Goal: Task Accomplishment & Management: Manage account settings

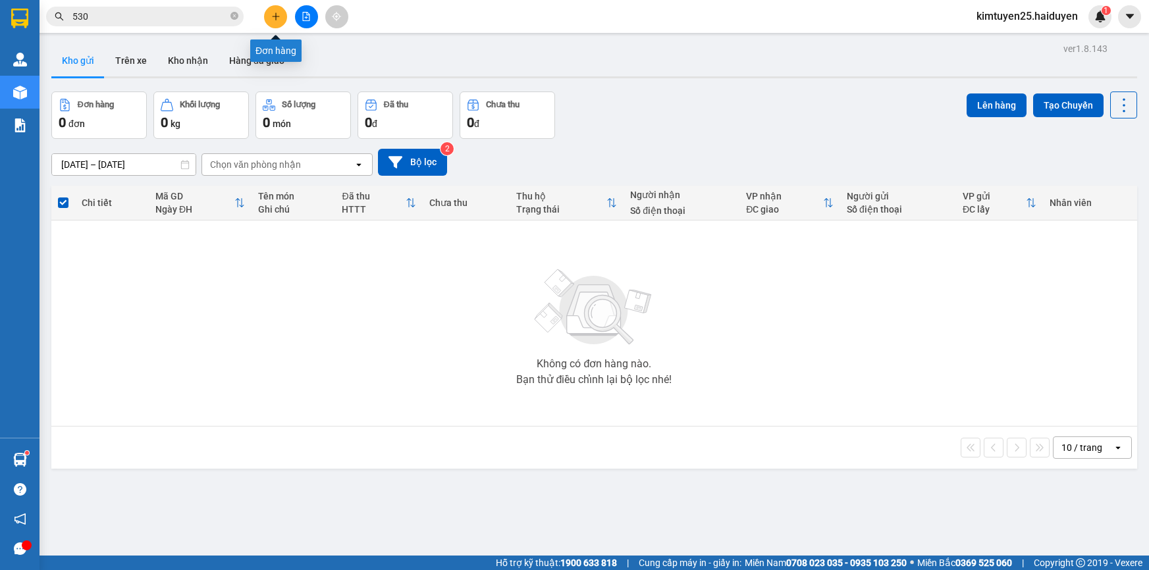
click at [281, 16] on button at bounding box center [275, 16] width 23 height 23
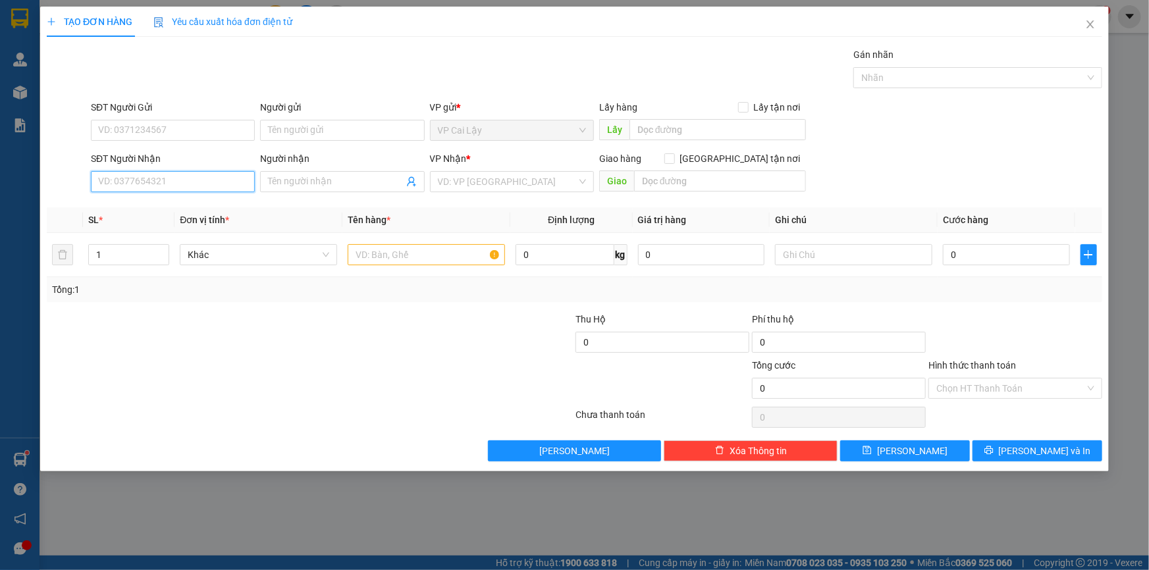
click at [219, 185] on input "SĐT Người Nhận" at bounding box center [173, 181] width 164 height 21
click at [224, 207] on div "0848399161 - khanh" at bounding box center [173, 208] width 148 height 14
type input "0848399161"
type input "khanh"
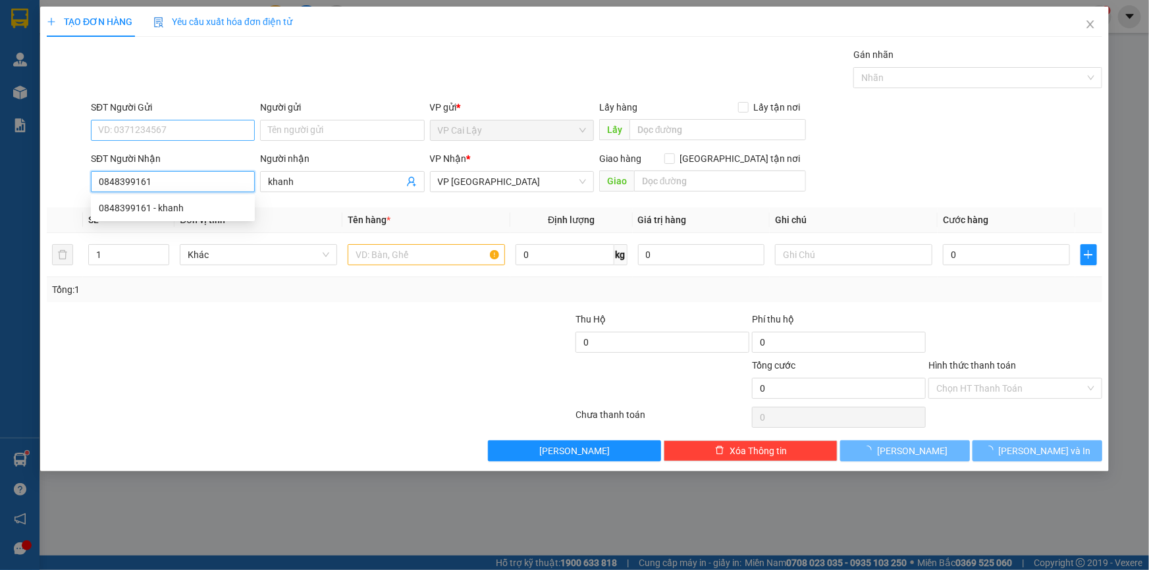
type input "80.000"
type input "0848399161"
click at [215, 126] on input "SĐT Người Gửi" at bounding box center [173, 130] width 164 height 21
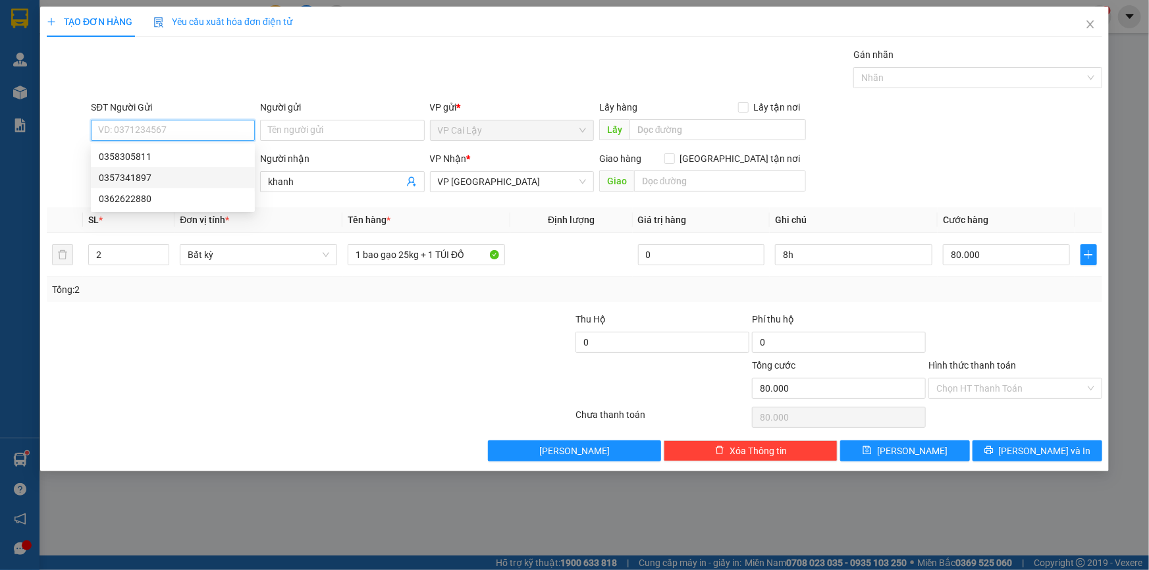
click at [165, 175] on div "0357341897" at bounding box center [173, 178] width 148 height 14
type input "0357341897"
type input "ngã 3 nhị quí"
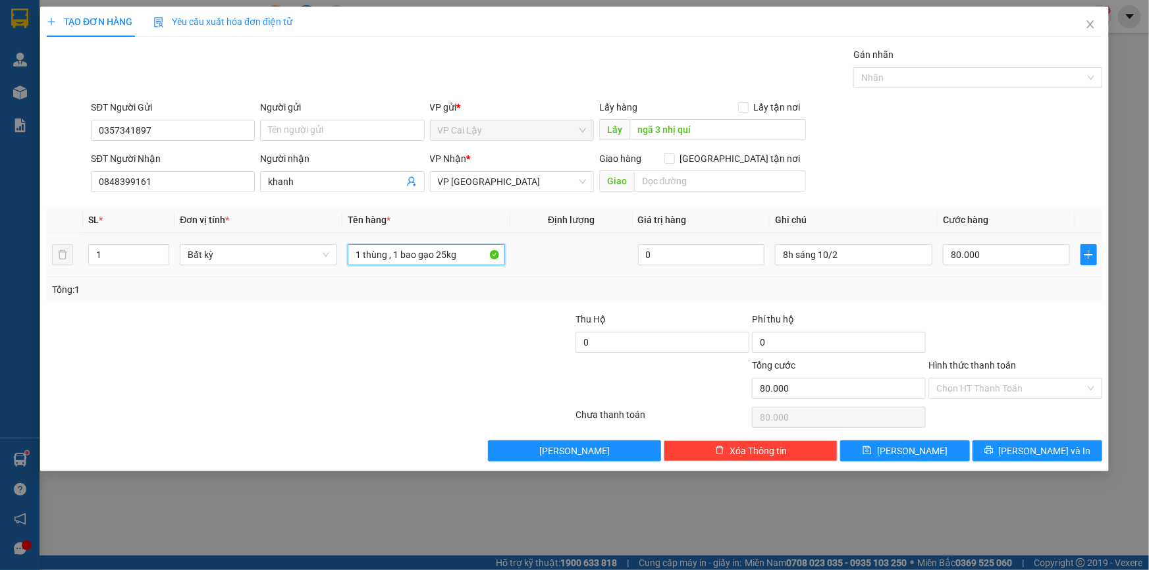
drag, startPoint x: 461, startPoint y: 254, endPoint x: 335, endPoint y: 269, distance: 127.3
click at [335, 269] on tr "1 Bất kỳ 1 thùng , 1 bao gạo 25kg 0 8h sáng 10/2 80.000" at bounding box center [575, 255] width 1056 height 44
type input "1 thùng giấy"
drag, startPoint x: 851, startPoint y: 254, endPoint x: 699, endPoint y: 270, distance: 152.3
click at [699, 270] on tr "1 Bất kỳ 1 thùng giấy 0 8h sáng 10/2 80.000" at bounding box center [575, 255] width 1056 height 44
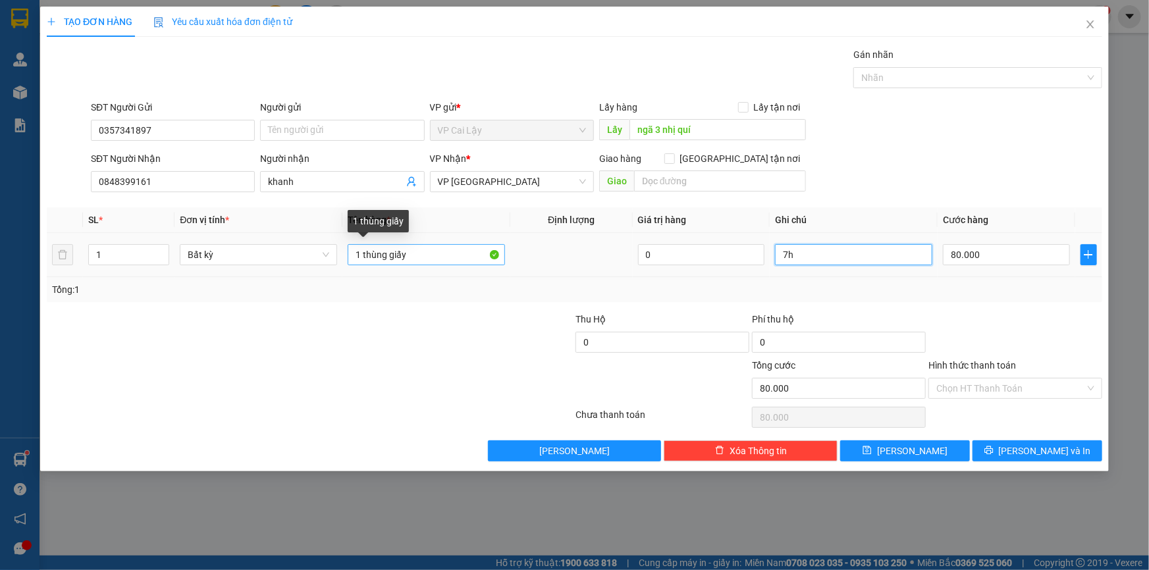
type input "7h"
click at [421, 254] on input "1 thùng giấy" at bounding box center [426, 254] width 157 height 21
type input "1 thùng giấy 5kg"
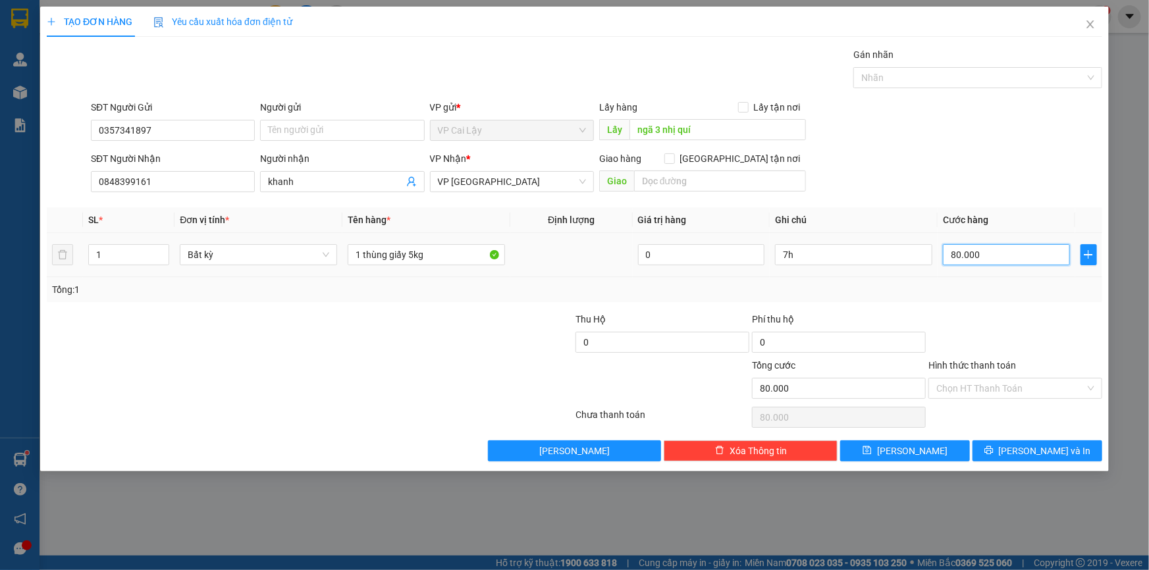
click at [1023, 262] on input "80.000" at bounding box center [1006, 254] width 127 height 21
type input "3"
type input "30"
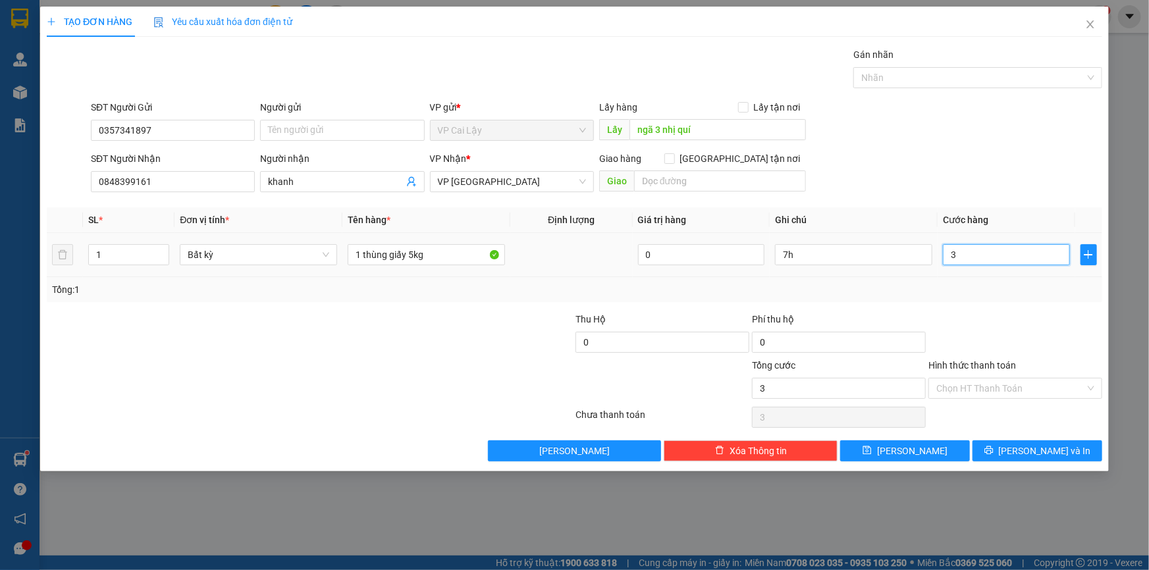
type input "30"
type input "30.000"
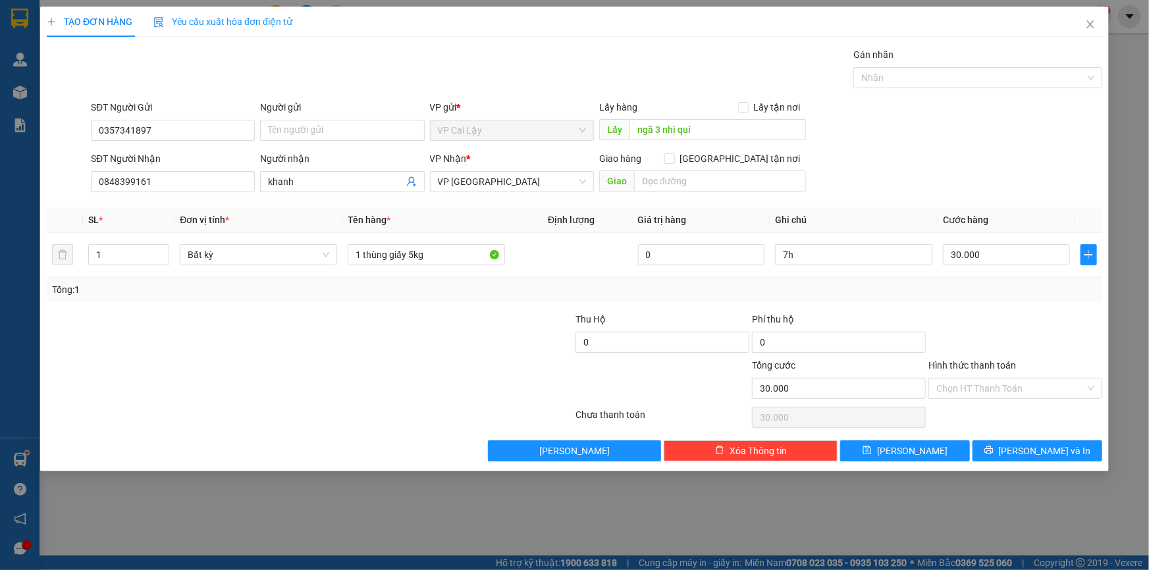
click at [1033, 306] on div "Transit Pickup Surcharge Ids Transit Deliver Surcharge Ids Transit Deliver Surc…" at bounding box center [575, 254] width 1056 height 414
click at [994, 450] on icon "printer" at bounding box center [988, 450] width 9 height 9
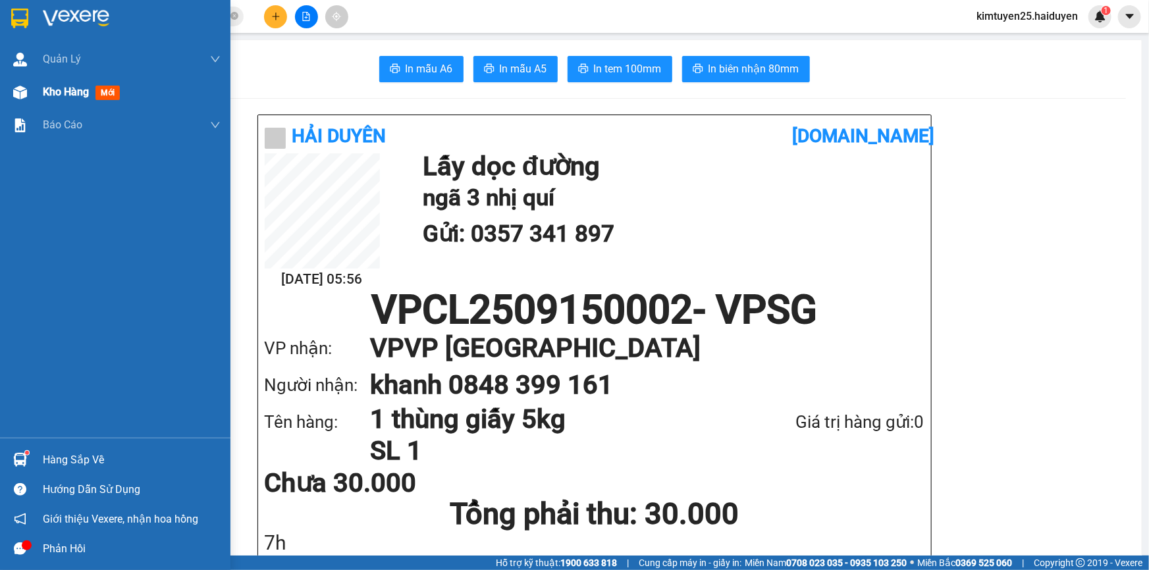
click at [21, 84] on div at bounding box center [20, 92] width 23 height 23
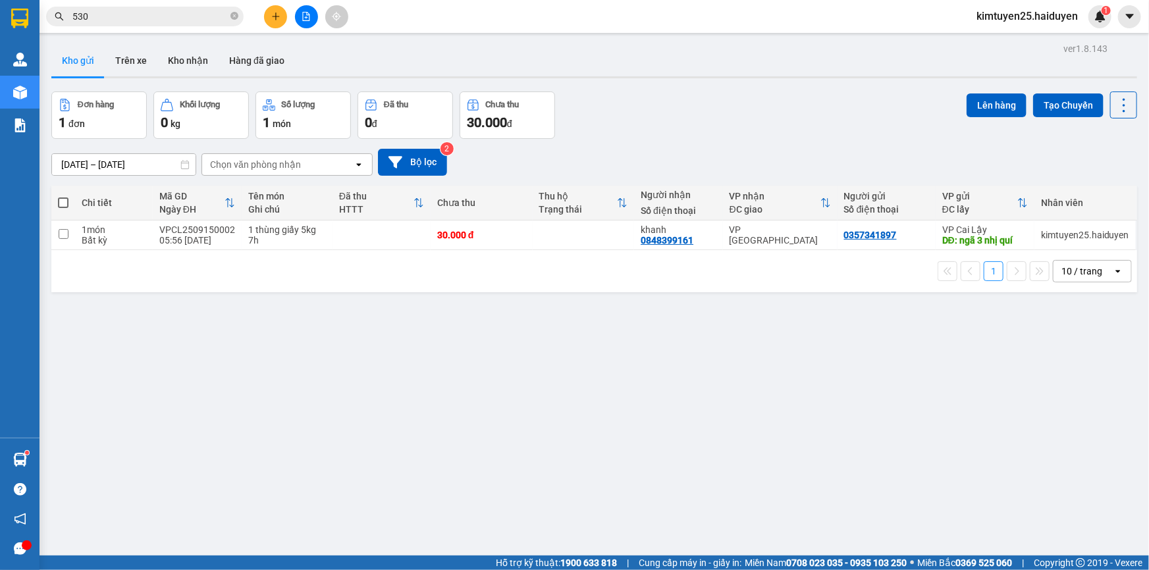
click at [678, 110] on div "Đơn hàng 1 đơn Khối lượng 0 kg Số lượng 1 món Đã thu 0 đ Chưa thu 30.000 đ Lên …" at bounding box center [594, 115] width 1086 height 47
click at [170, 67] on button "Kho nhận" at bounding box center [187, 61] width 61 height 32
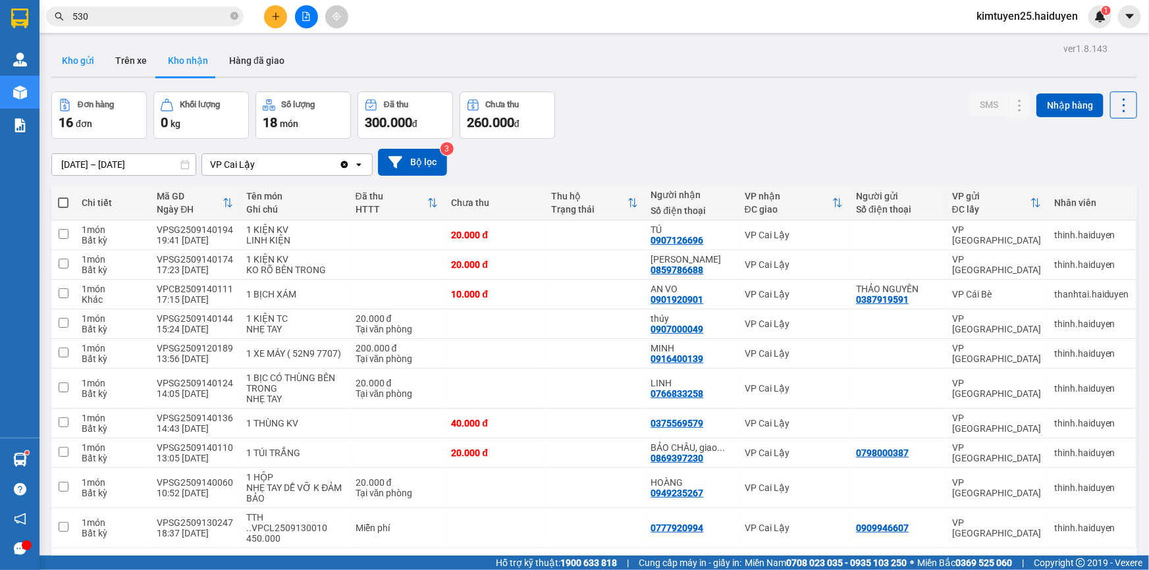
click at [81, 61] on button "Kho gửi" at bounding box center [77, 61] width 53 height 32
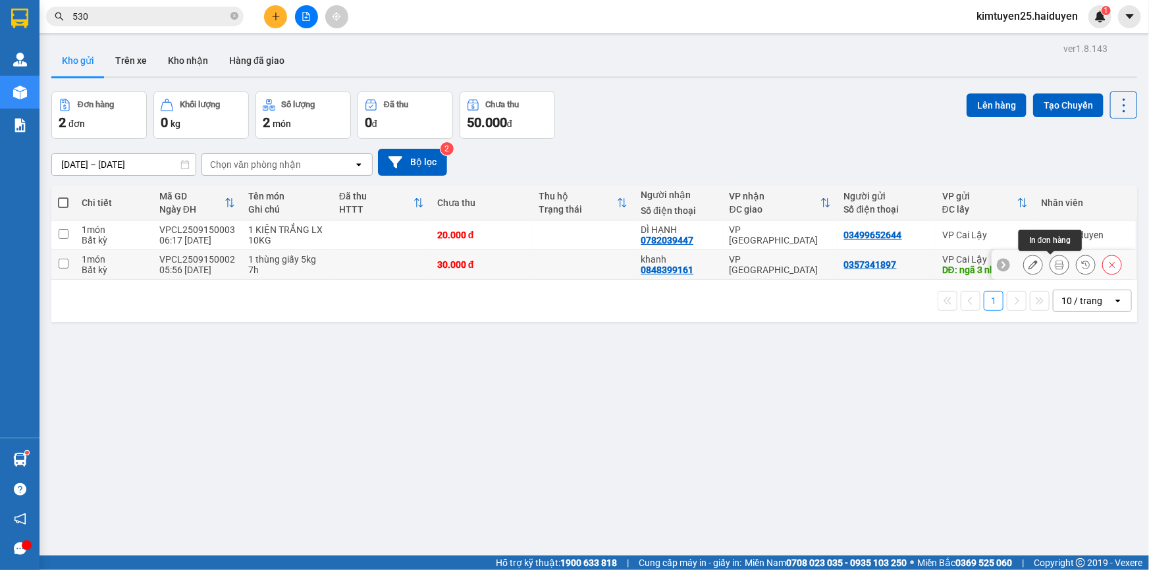
click at [1055, 269] on icon at bounding box center [1059, 264] width 9 height 9
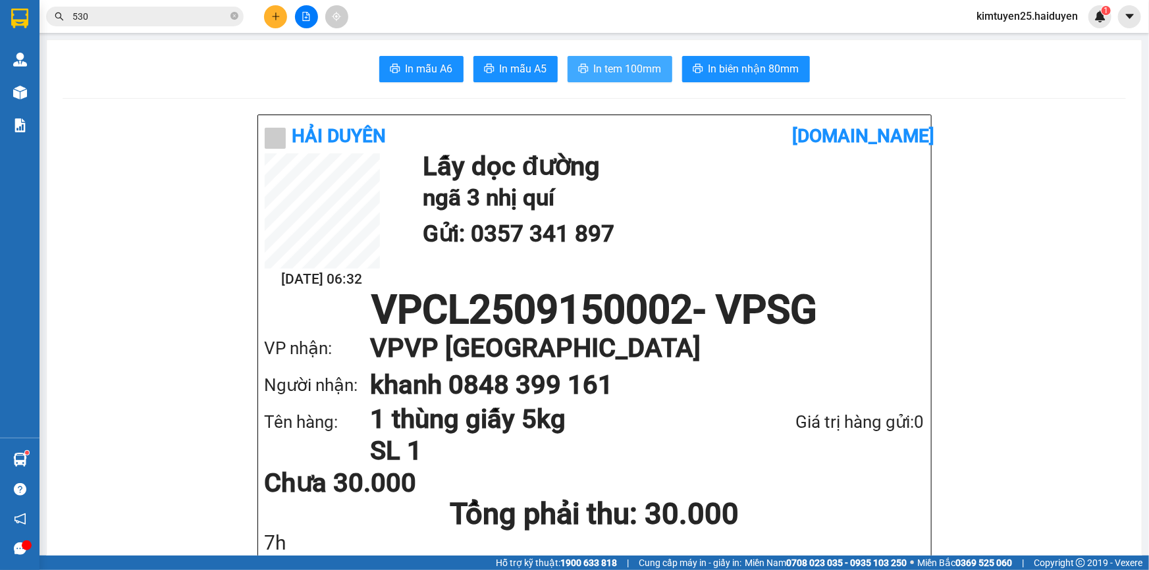
click at [620, 68] on span "In tem 100mm" at bounding box center [628, 69] width 68 height 16
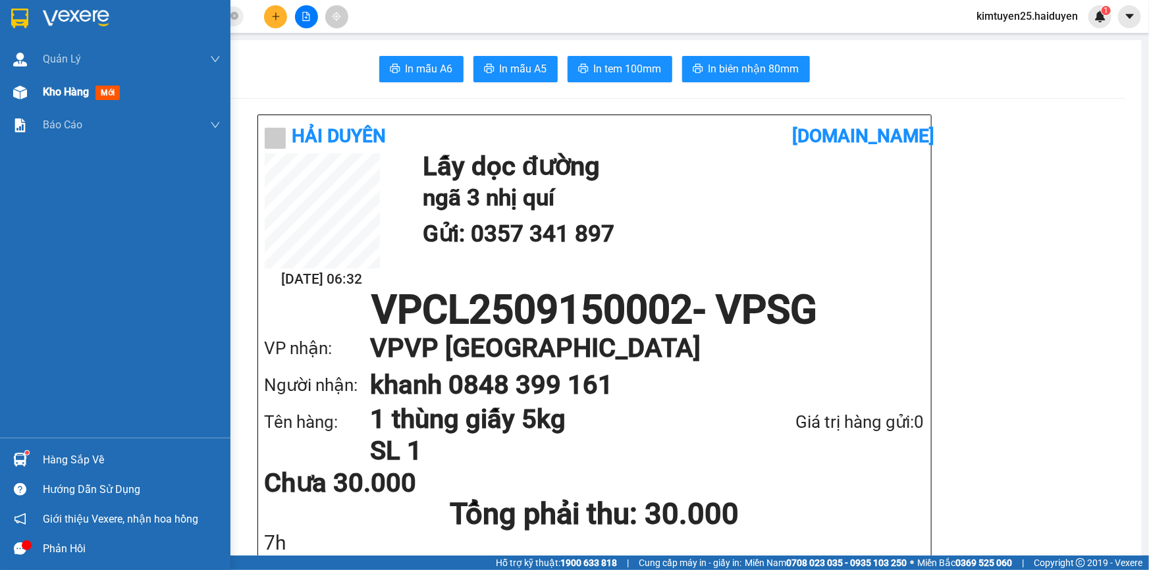
drag, startPoint x: 59, startPoint y: 90, endPoint x: 119, endPoint y: 102, distance: 61.1
click at [59, 90] on span "Kho hàng" at bounding box center [66, 92] width 46 height 13
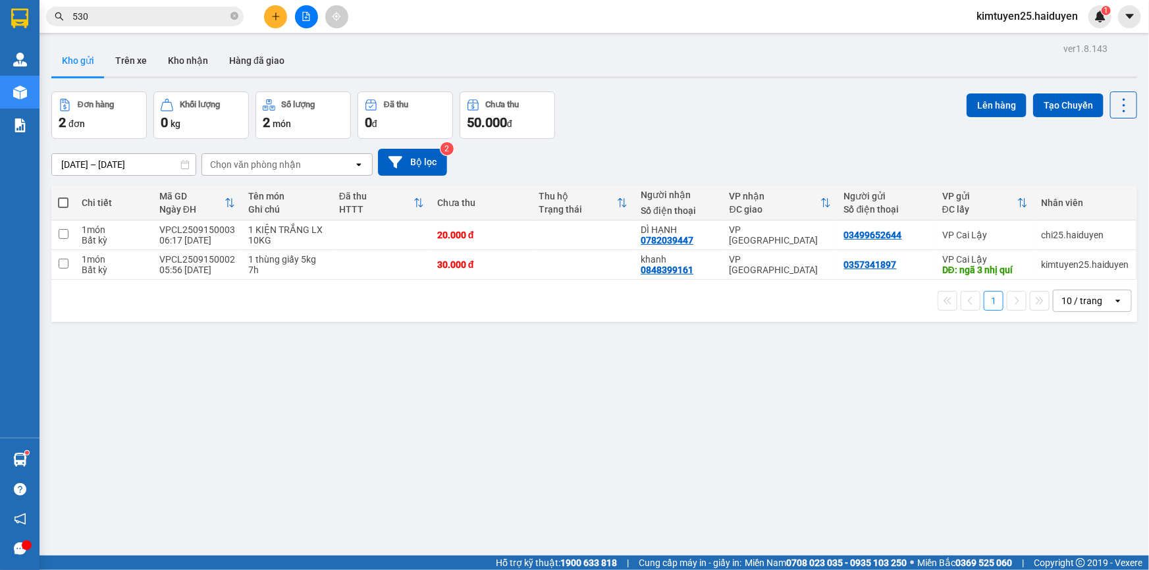
click at [306, 25] on button at bounding box center [306, 16] width 23 height 23
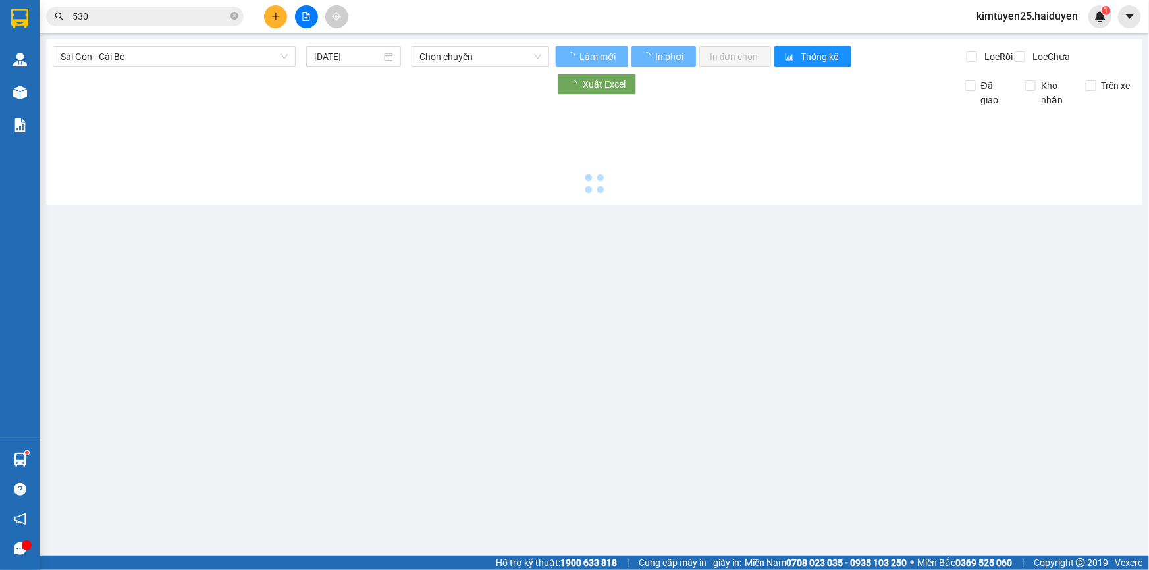
type input "[DATE]"
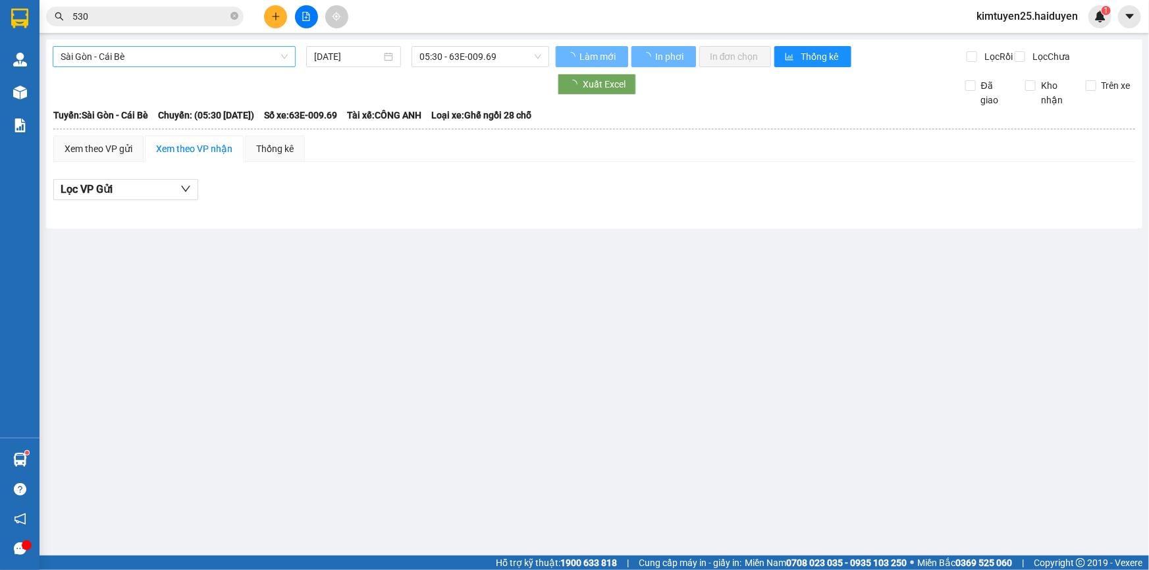
click at [215, 65] on span "Sài Gòn - Cái Bè" at bounding box center [174, 57] width 227 height 20
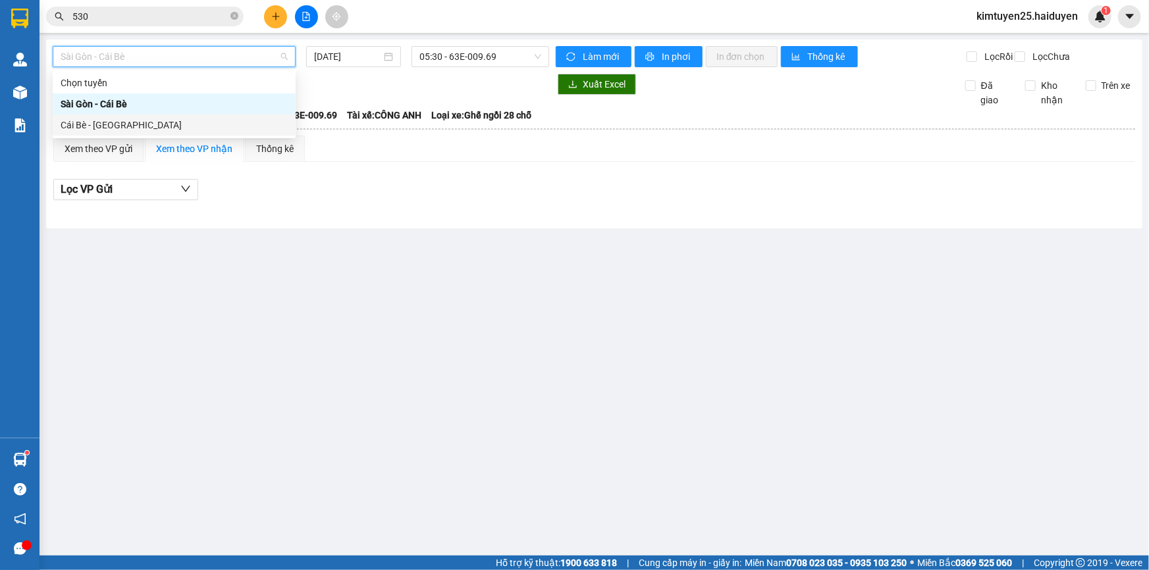
click at [184, 126] on div "Cái Bè - [GEOGRAPHIC_DATA]" at bounding box center [174, 125] width 227 height 14
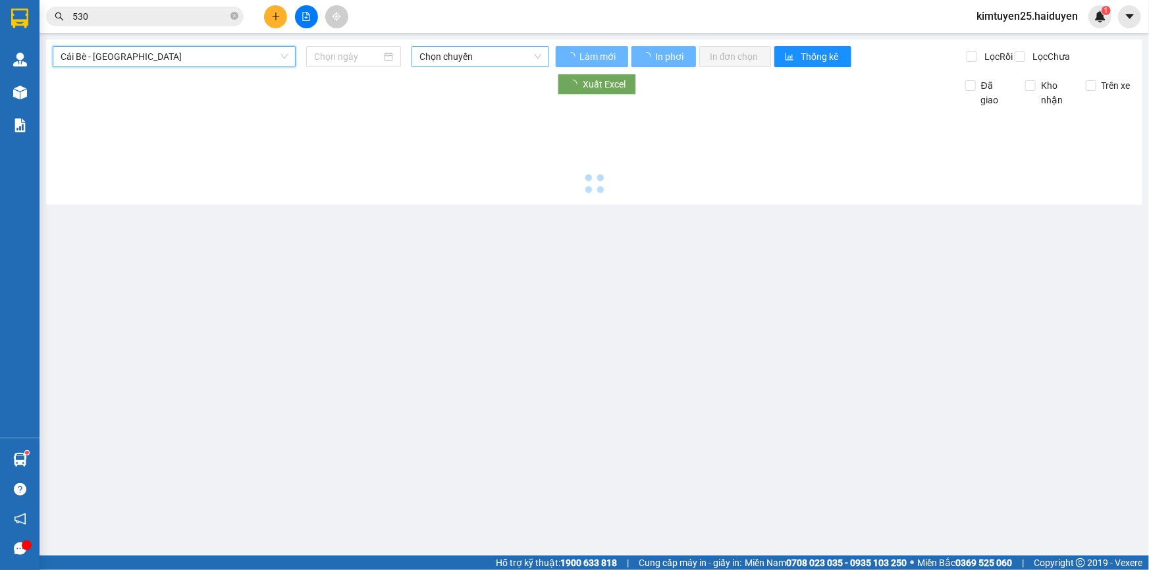
click at [489, 53] on span "Chọn chuyến" at bounding box center [480, 57] width 122 height 20
type input "[DATE]"
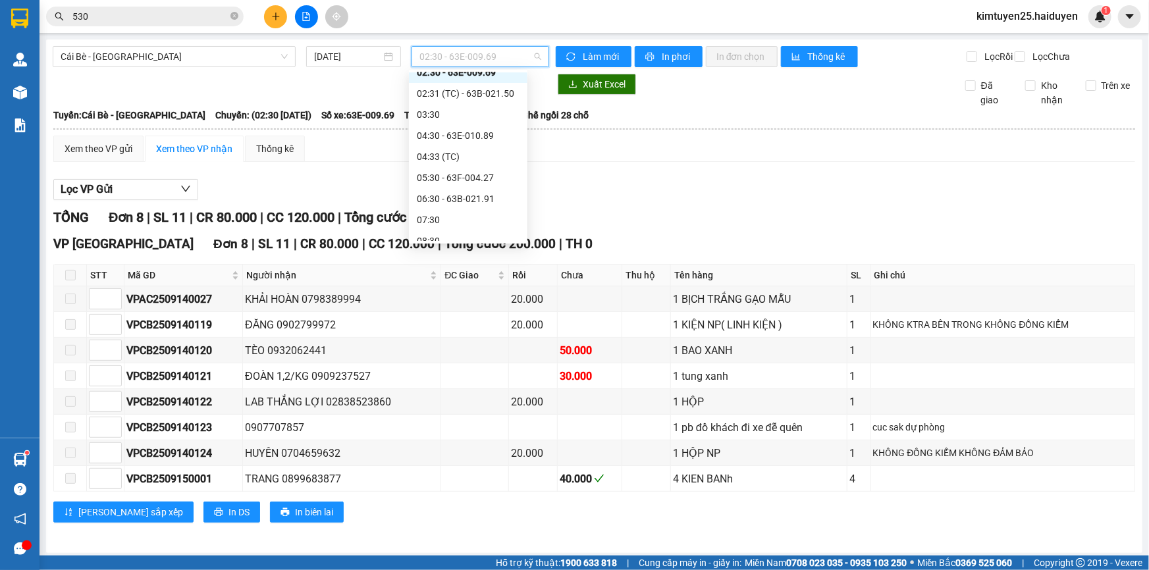
scroll to position [31, 0]
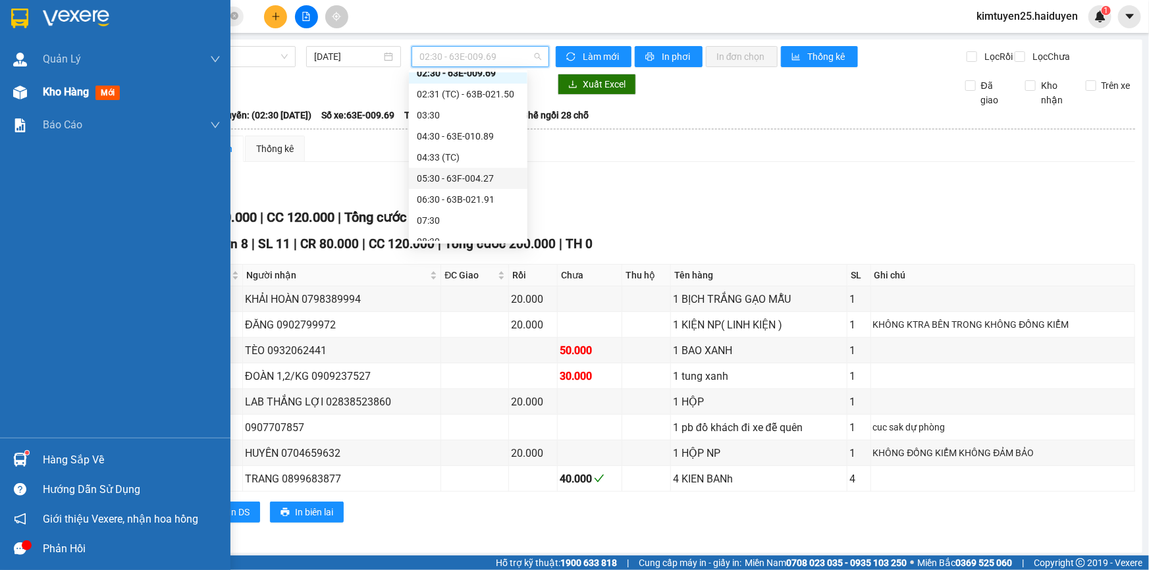
click at [80, 100] on div "Kho hàng mới" at bounding box center [132, 92] width 178 height 33
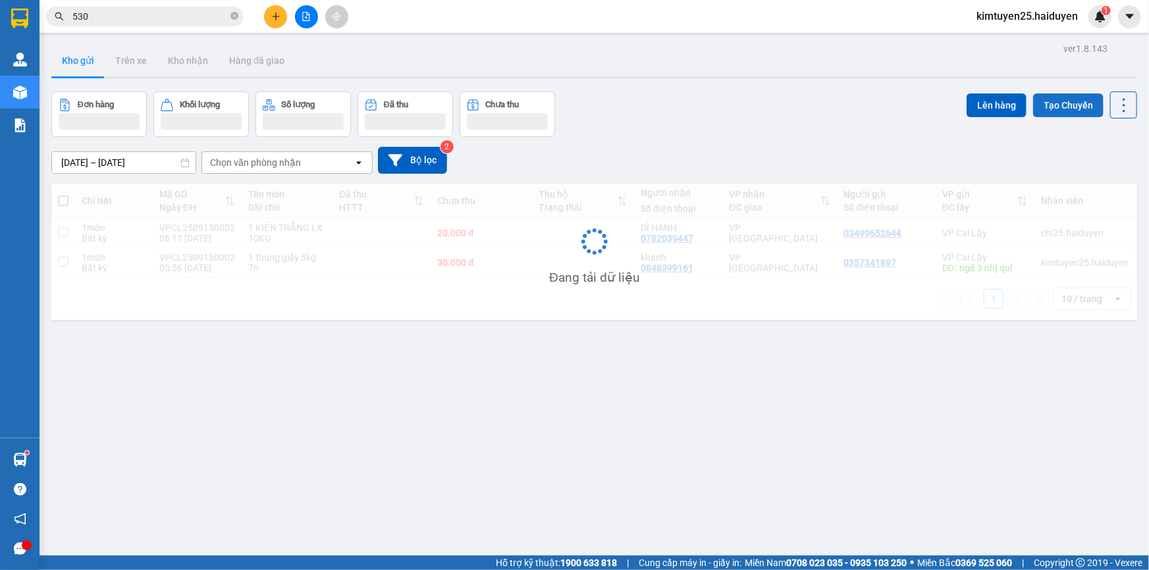
click at [1039, 112] on button "Tạo Chuyến" at bounding box center [1068, 106] width 70 height 24
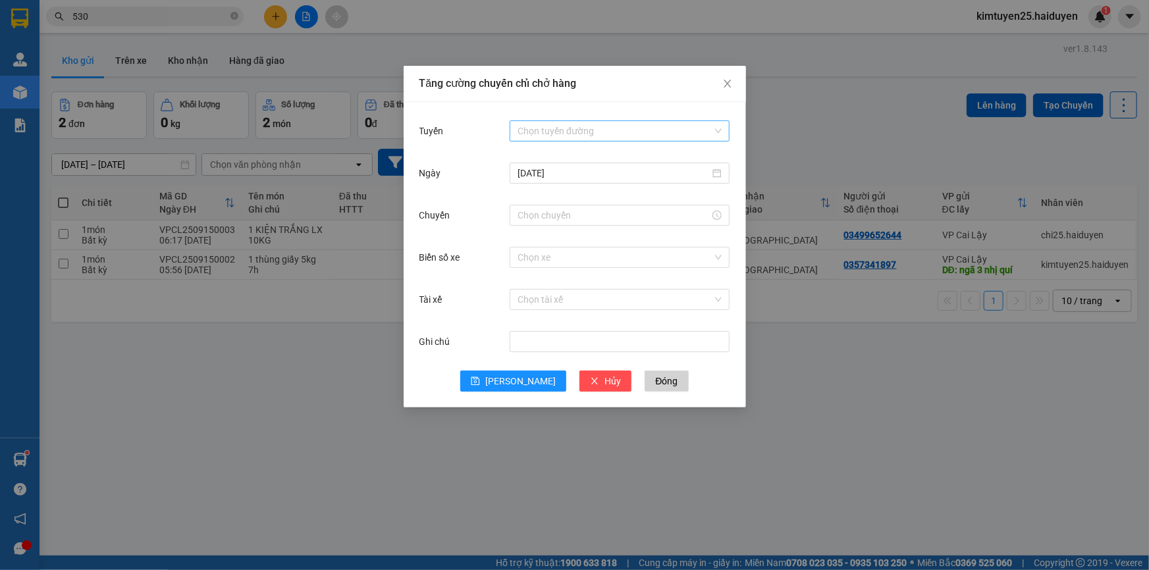
click at [581, 136] on input "Tuyến" at bounding box center [615, 131] width 195 height 20
click at [560, 175] on div "Cái Bè - [GEOGRAPHIC_DATA]" at bounding box center [620, 178] width 204 height 14
click at [545, 178] on input "14/09/2025" at bounding box center [614, 173] width 192 height 14
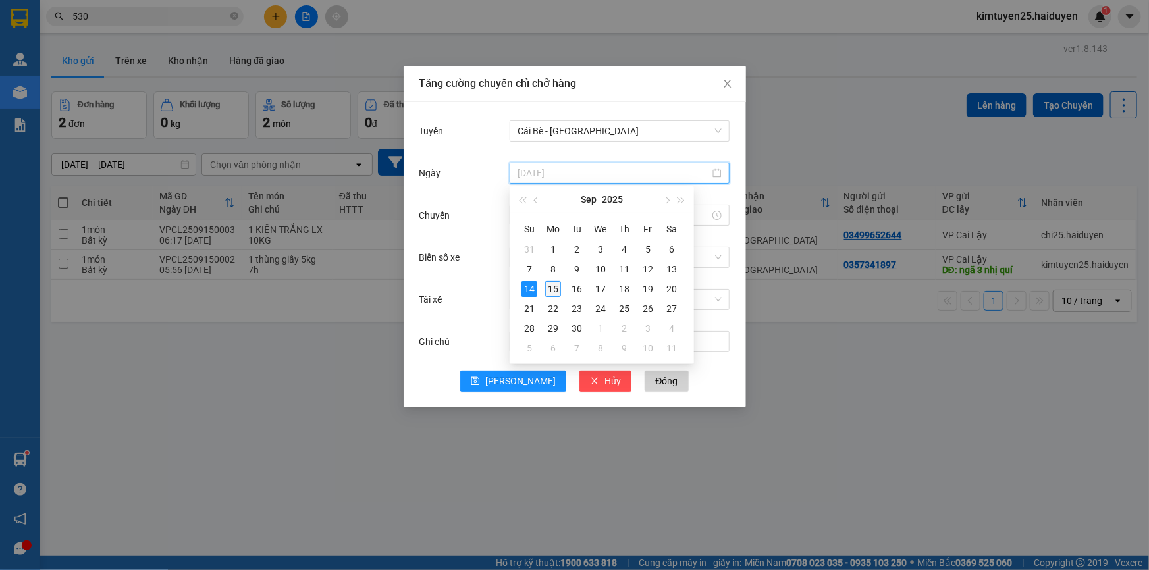
type input "[DATE]"
click at [556, 292] on div "15" at bounding box center [553, 289] width 16 height 16
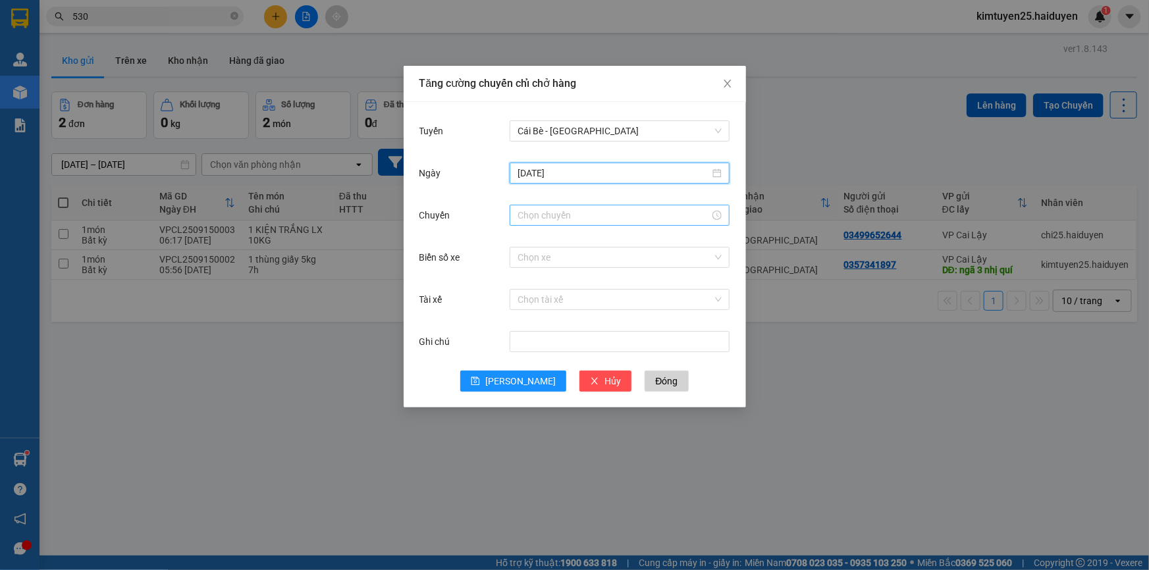
click at [569, 219] on input "Chuyến" at bounding box center [614, 215] width 192 height 14
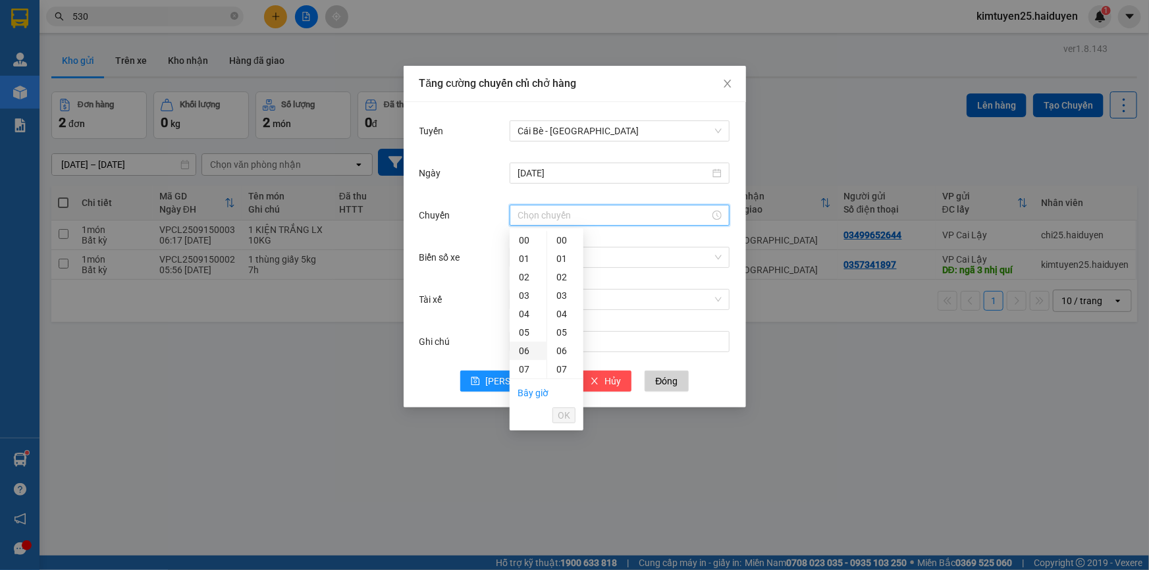
click at [525, 349] on div "06" at bounding box center [528, 351] width 37 height 18
click at [560, 329] on div "31" at bounding box center [565, 333] width 36 height 18
type input "06:31"
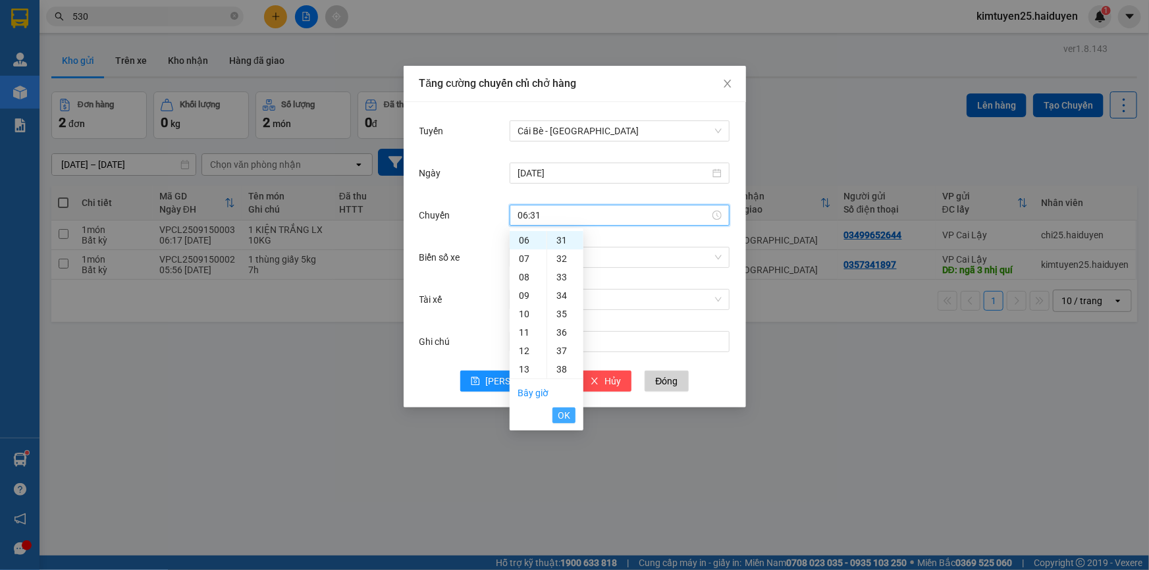
click at [558, 413] on span "OK" at bounding box center [564, 415] width 13 height 14
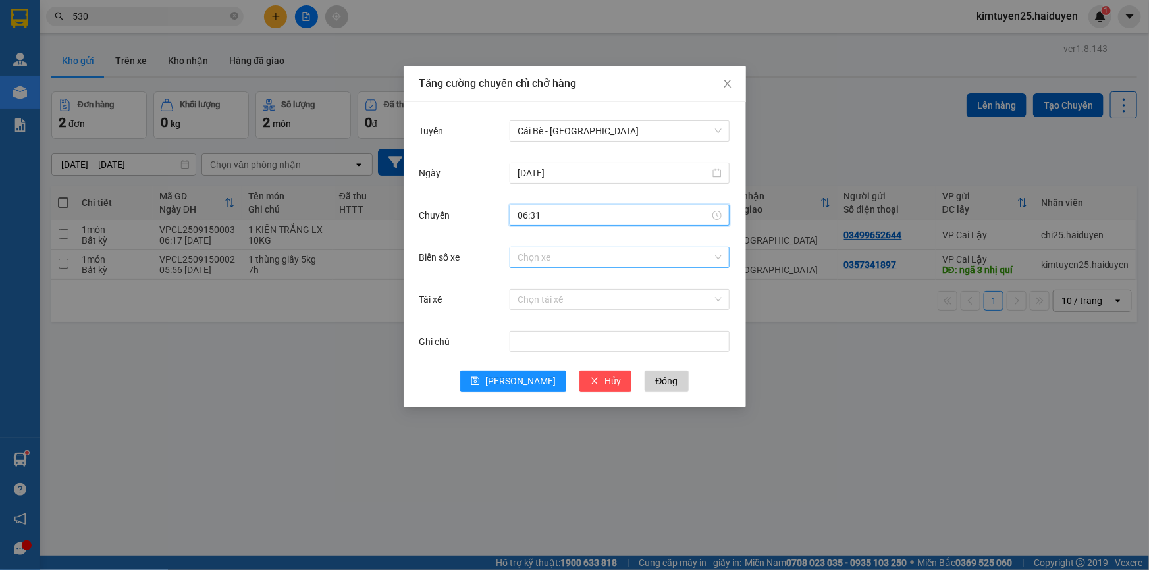
click at [579, 263] on input "Biển số xe" at bounding box center [615, 258] width 195 height 20
type input "04"
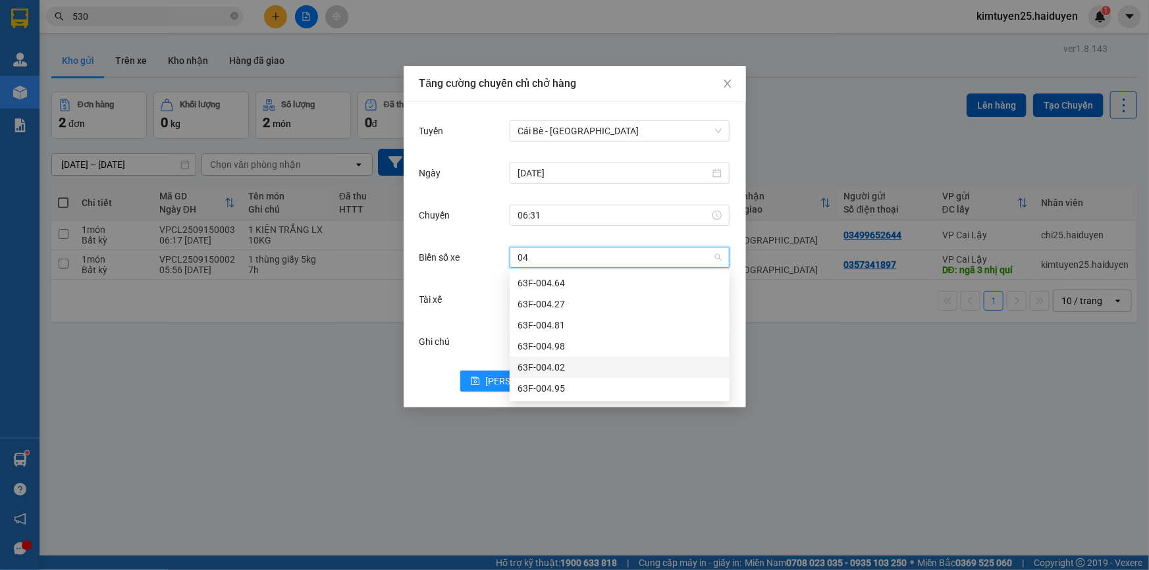
click at [572, 365] on div "63F-004.02" at bounding box center [620, 367] width 204 height 14
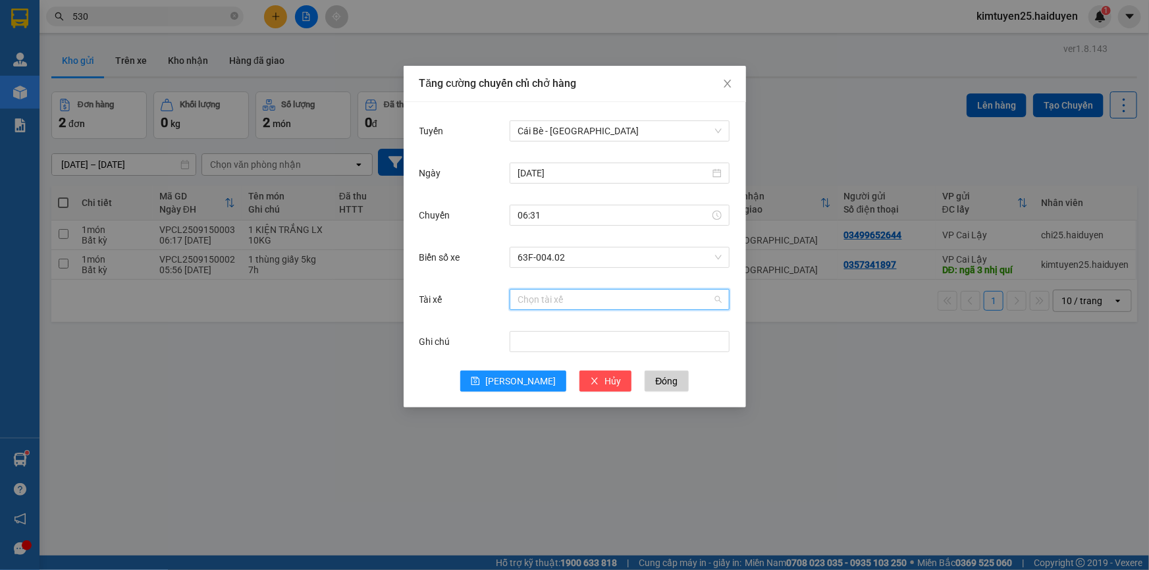
click at [541, 302] on input "Tài xế" at bounding box center [615, 300] width 195 height 20
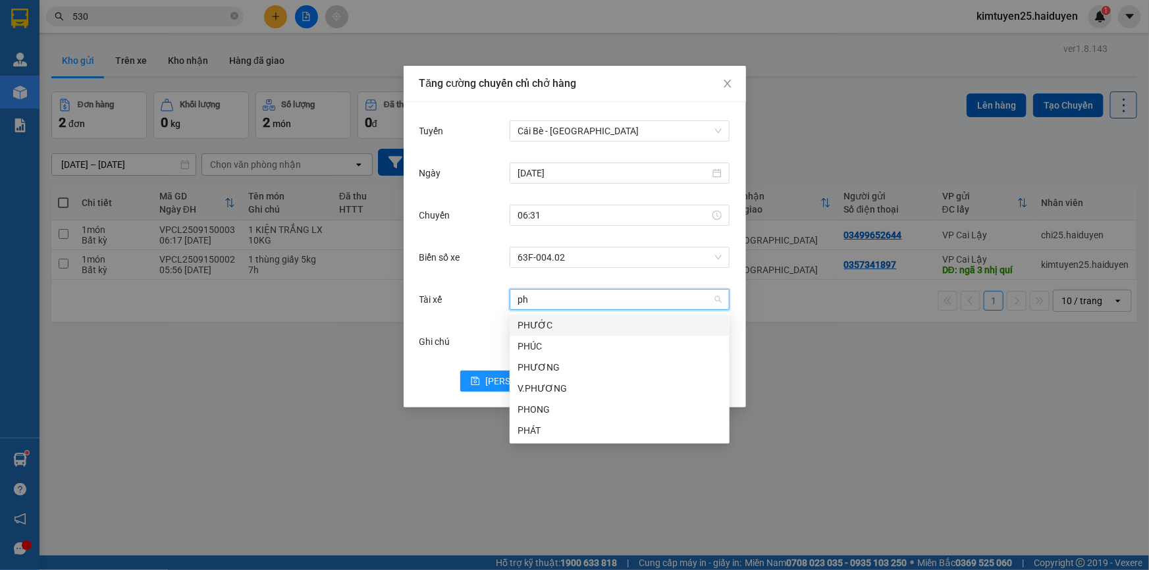
type input "phu"
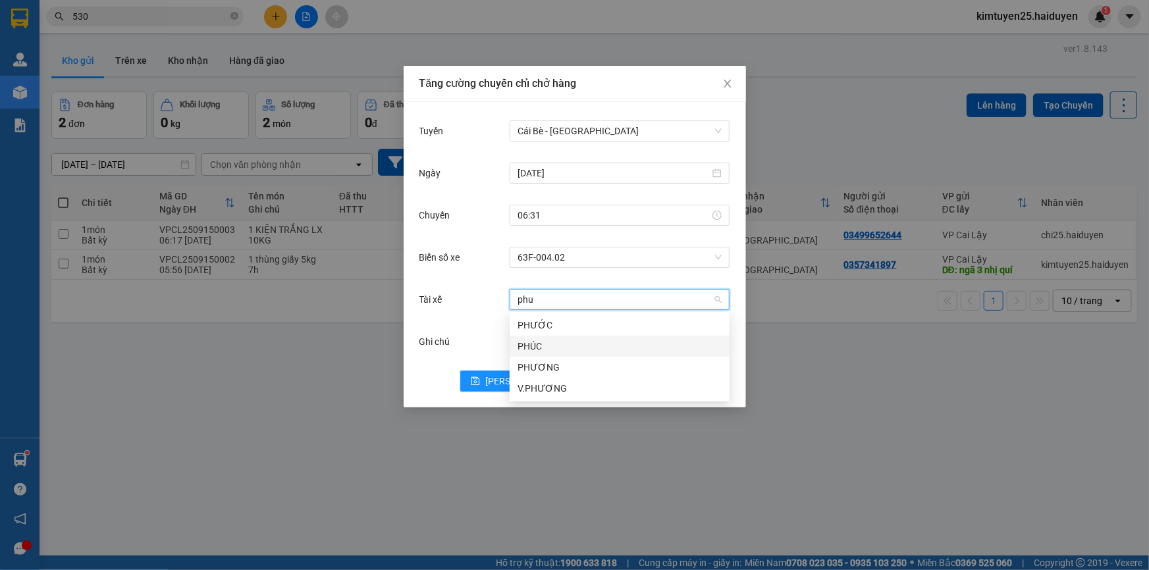
click at [529, 346] on div "PHÚC" at bounding box center [620, 346] width 204 height 14
click at [516, 385] on span "Lưu" at bounding box center [520, 381] width 70 height 14
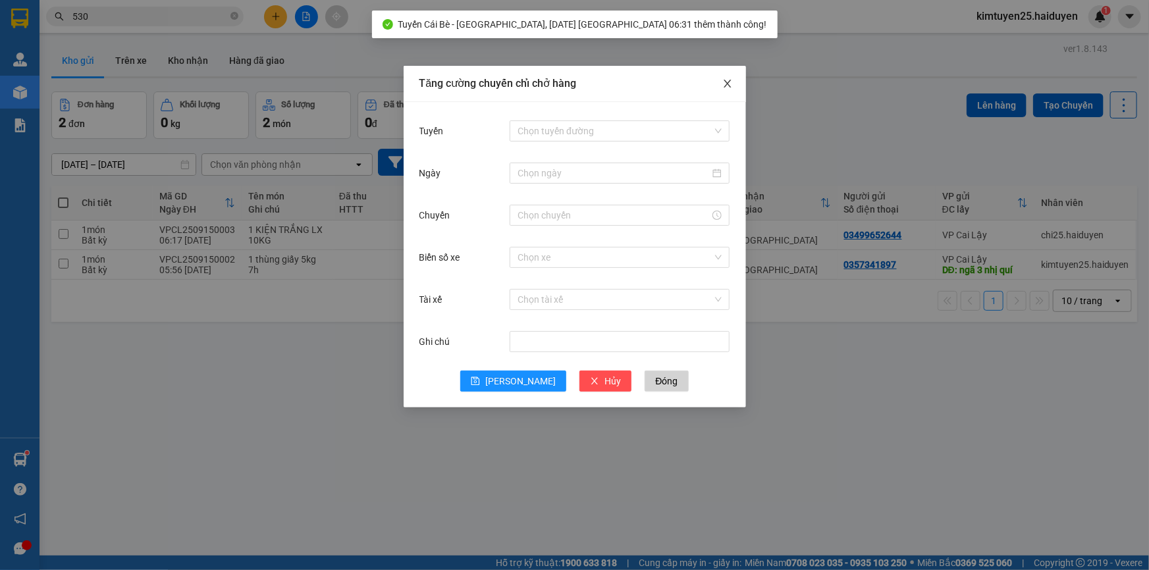
click at [728, 80] on icon "close" at bounding box center [727, 83] width 11 height 11
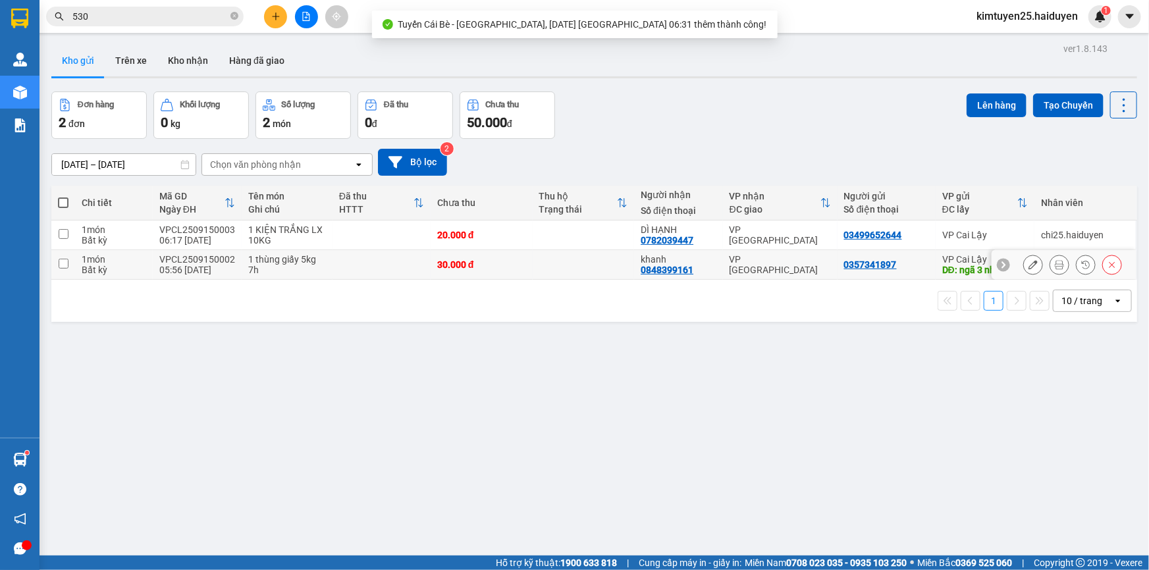
click at [798, 273] on td "VP [GEOGRAPHIC_DATA]" at bounding box center [780, 265] width 115 height 30
checkbox input "true"
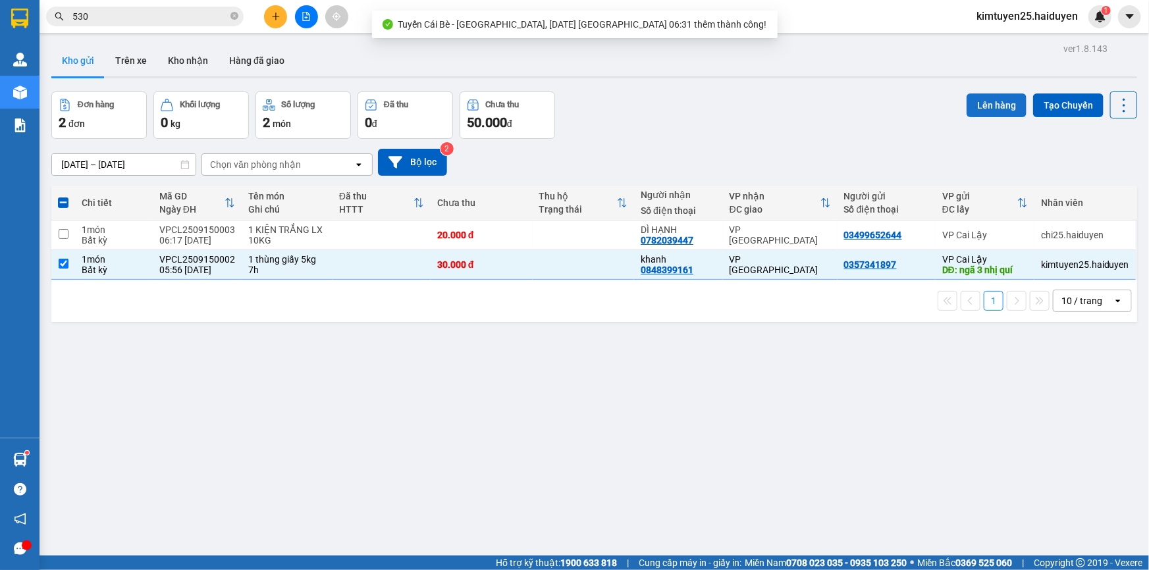
click at [975, 107] on button "Lên hàng" at bounding box center [997, 106] width 60 height 24
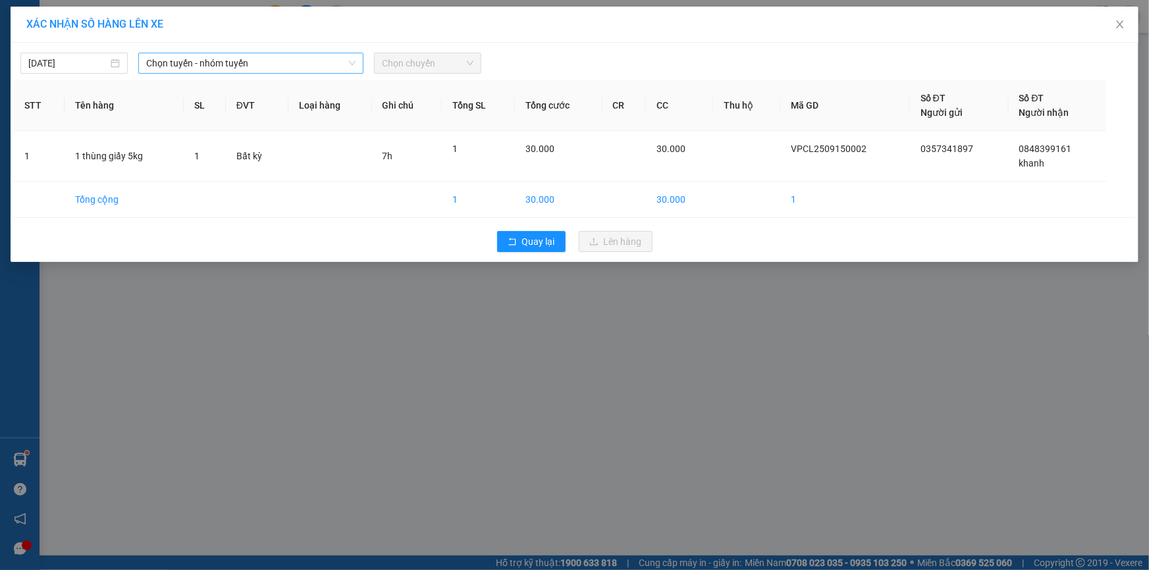
click at [293, 67] on span "Chọn tuyến - nhóm tuyến" at bounding box center [250, 63] width 209 height 20
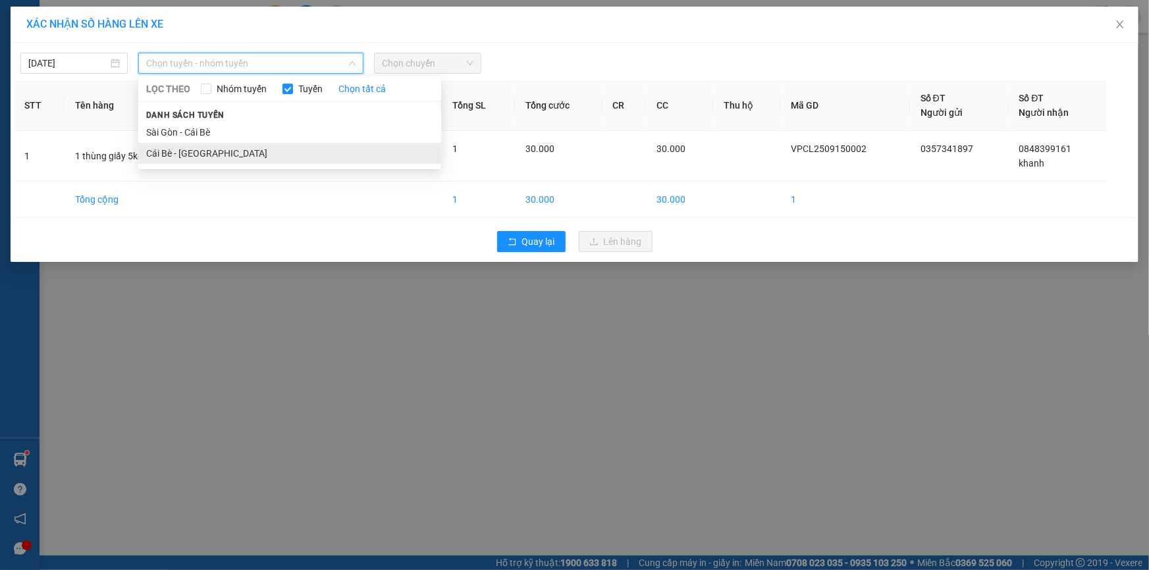
click at [254, 147] on li "Cái Bè - [GEOGRAPHIC_DATA]" at bounding box center [289, 153] width 303 height 21
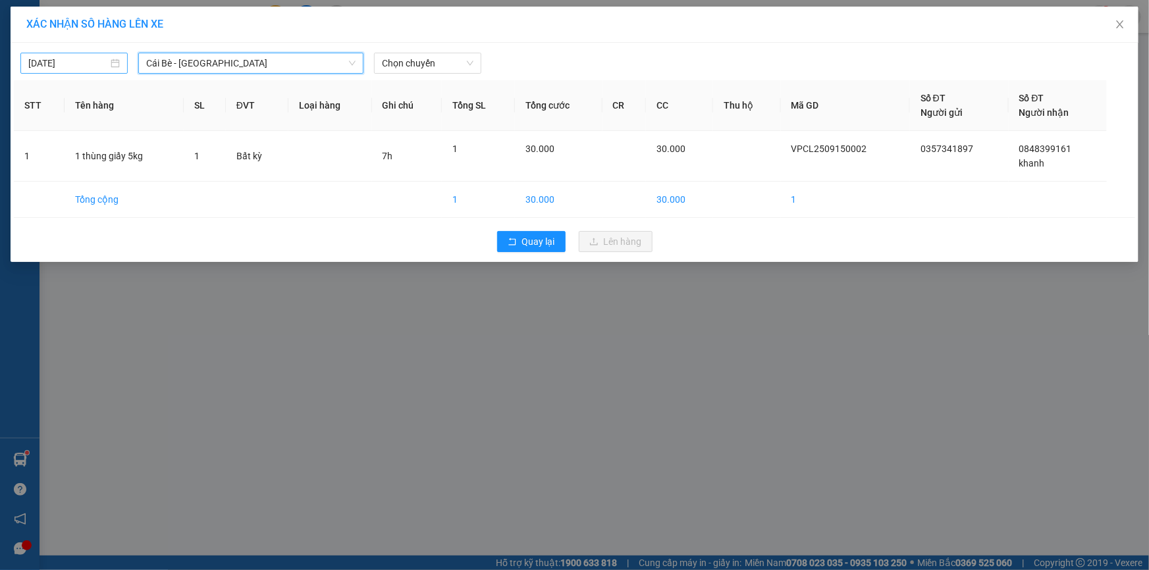
click at [84, 69] on body "Kết quả tìm kiếm ( 3247 ) Bộ lọc Mã ĐH Trạng thái Món hàng Thu hộ Tổng cước Chư…" at bounding box center [574, 285] width 1149 height 570
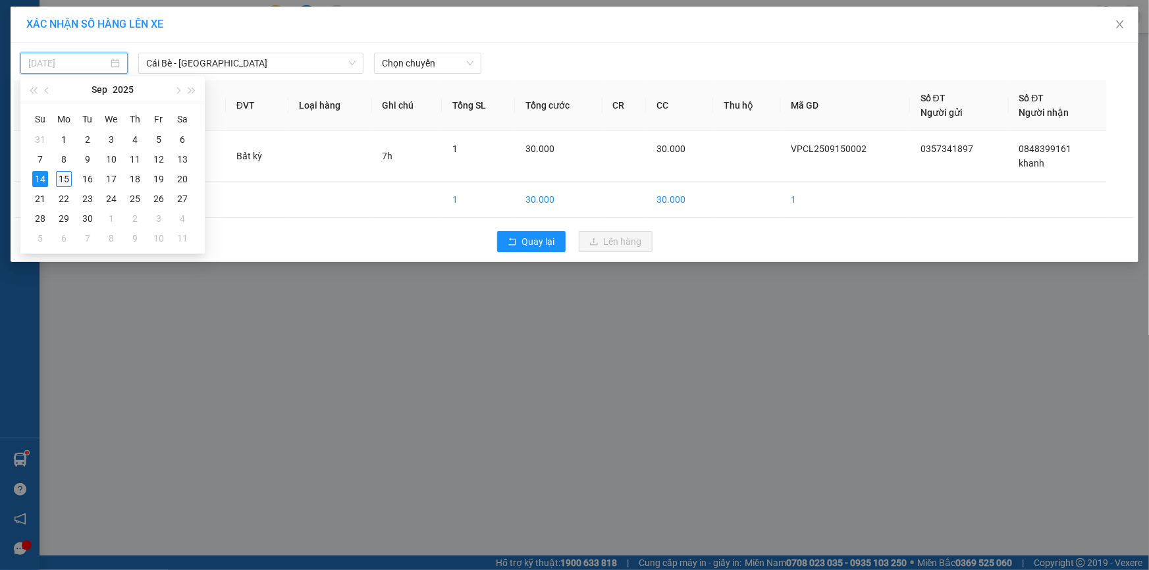
click at [70, 182] on div "15" at bounding box center [64, 179] width 16 height 16
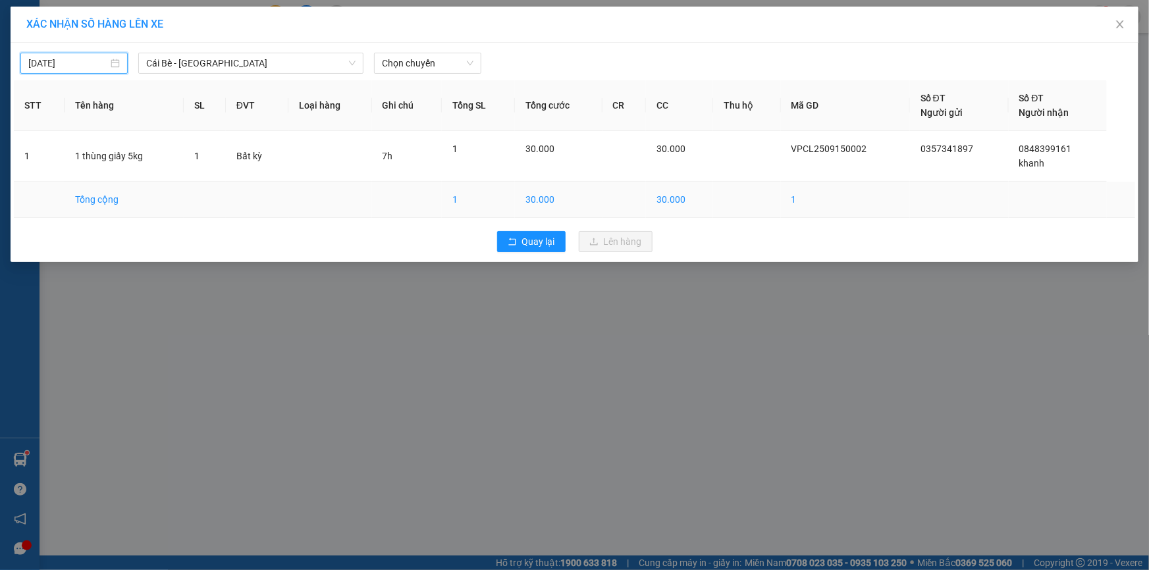
type input "[DATE]"
click at [435, 74] on div "15/09/2025 Cái Bè - Sài Gòn LỌC THEO Nhóm tuyến Tuyến Chọn tất cả Danh sách tuy…" at bounding box center [575, 152] width 1128 height 219
click at [436, 65] on span "Chọn chuyến" at bounding box center [428, 63] width 92 height 20
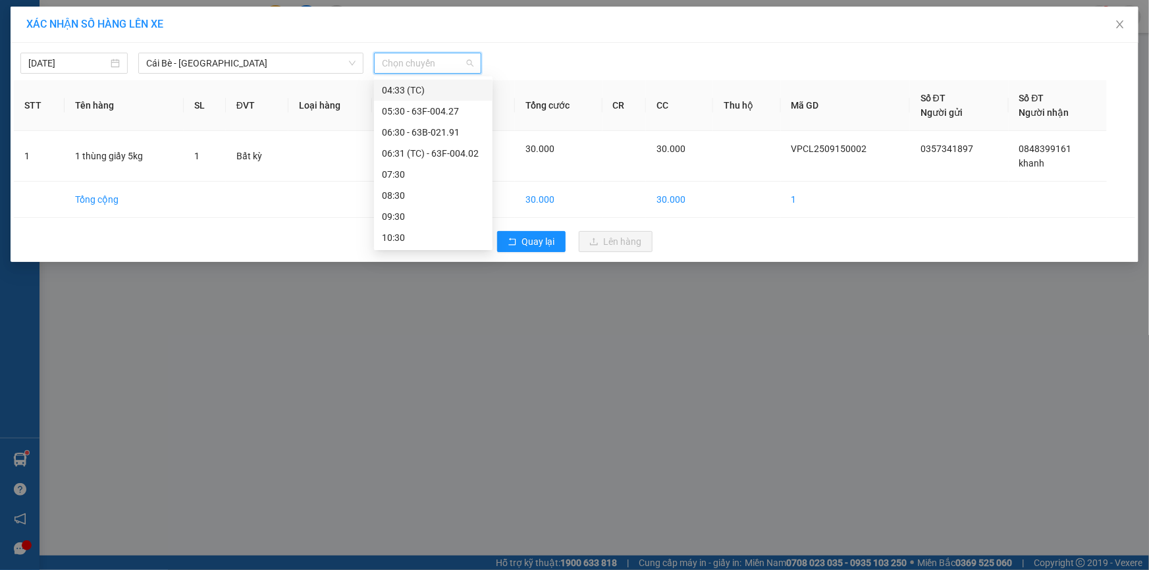
scroll to position [119, 0]
click at [433, 140] on div "06:31 (TC) - 63F-004.02" at bounding box center [433, 139] width 103 height 14
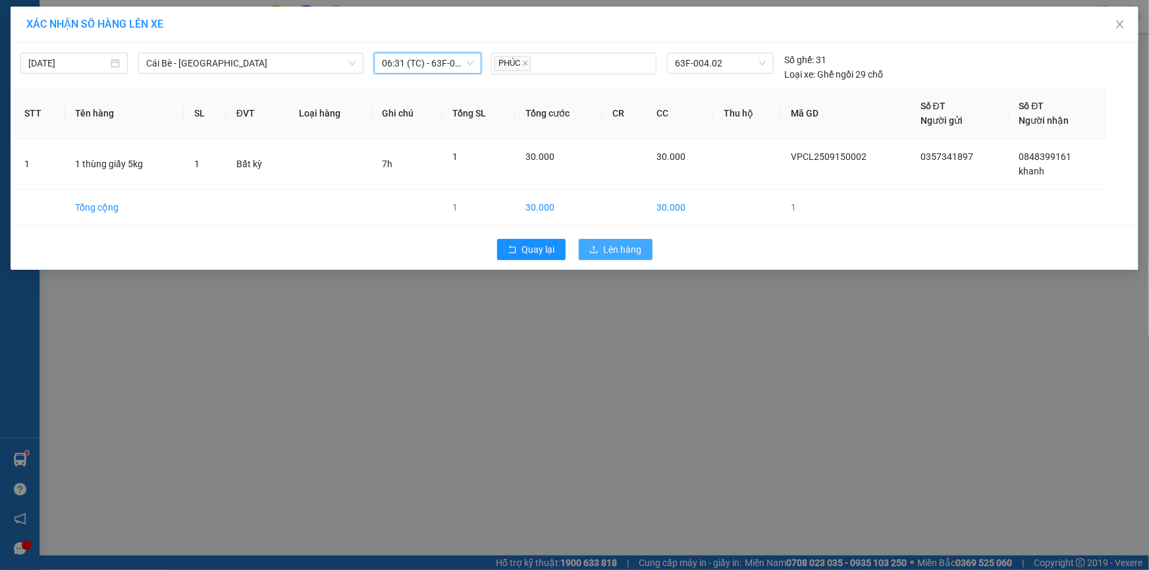
click at [605, 255] on span "Lên hàng" at bounding box center [623, 249] width 38 height 14
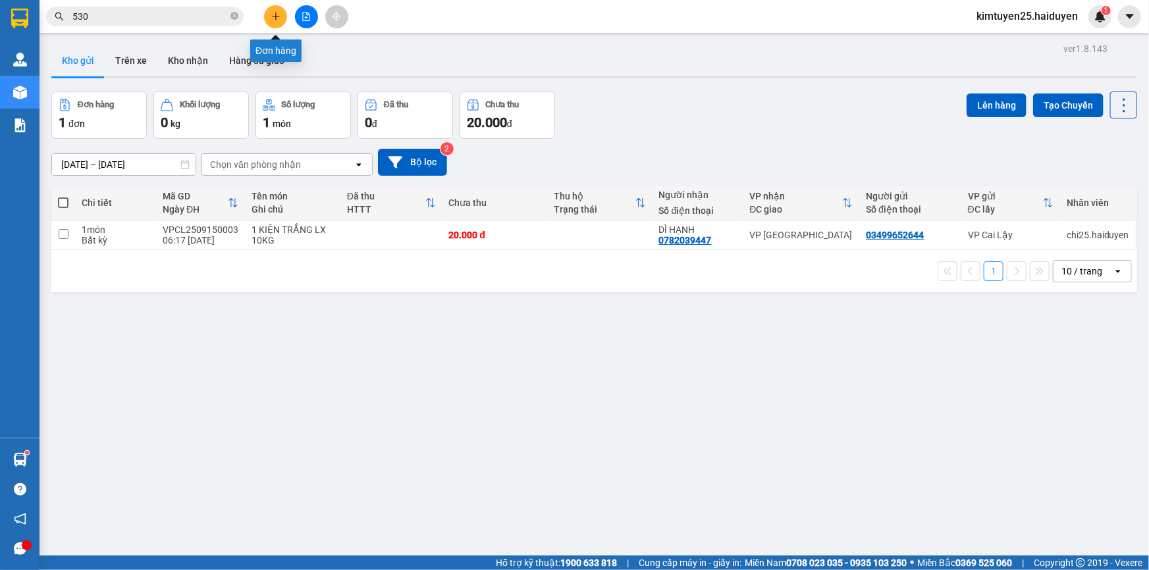
click at [273, 18] on icon "plus" at bounding box center [275, 16] width 9 height 9
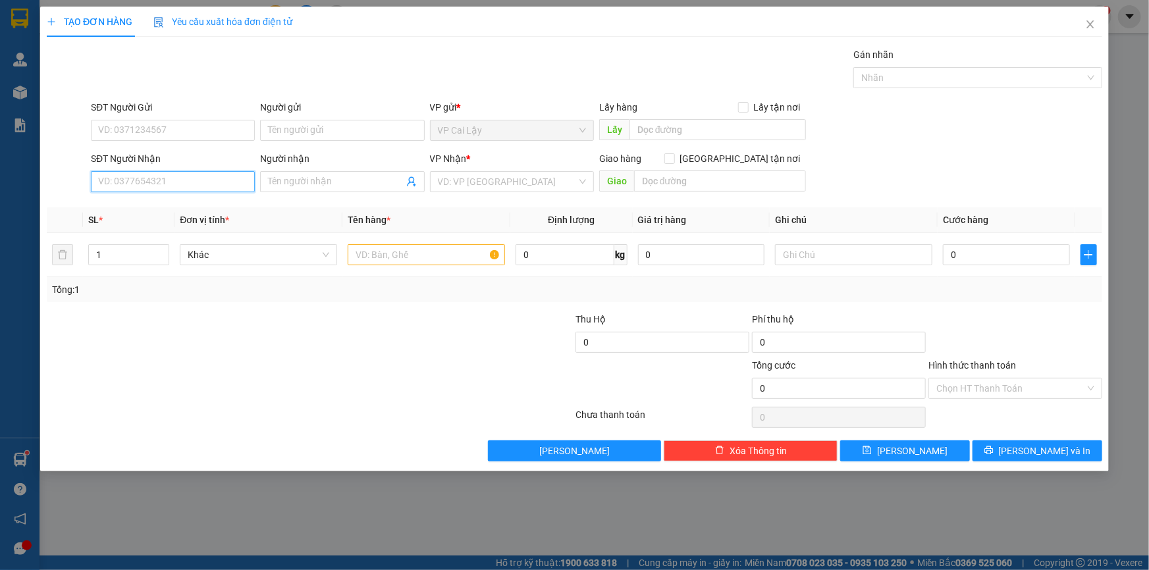
click at [186, 181] on input "SĐT Người Nhận" at bounding box center [173, 181] width 164 height 21
click at [158, 209] on div "0973244051 - THẢO" at bounding box center [173, 208] width 148 height 14
type input "0973244051"
type input "THẢO"
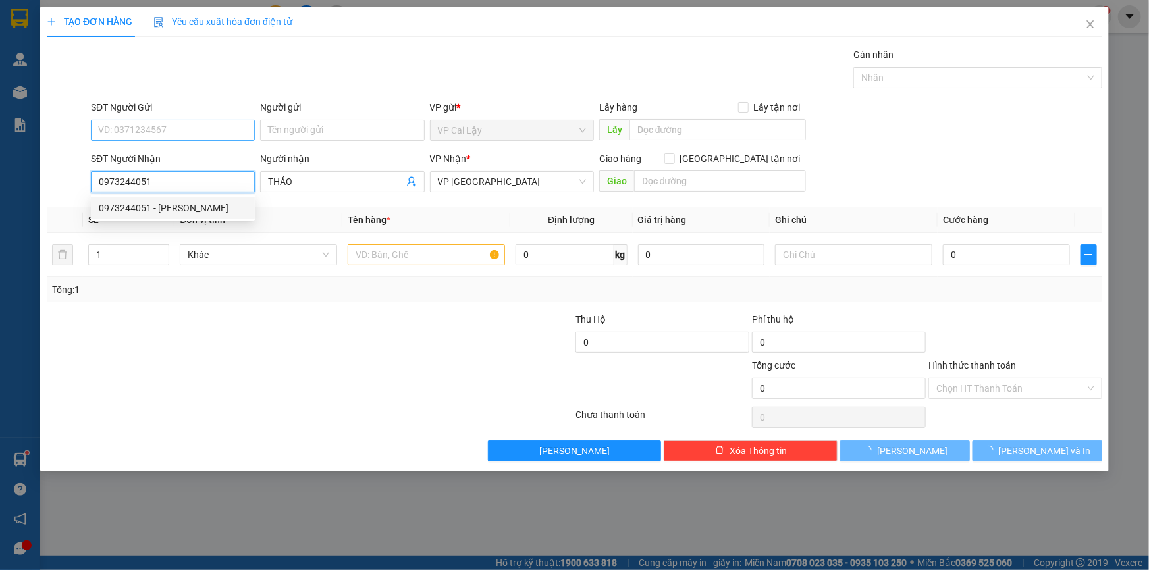
type input "20.000"
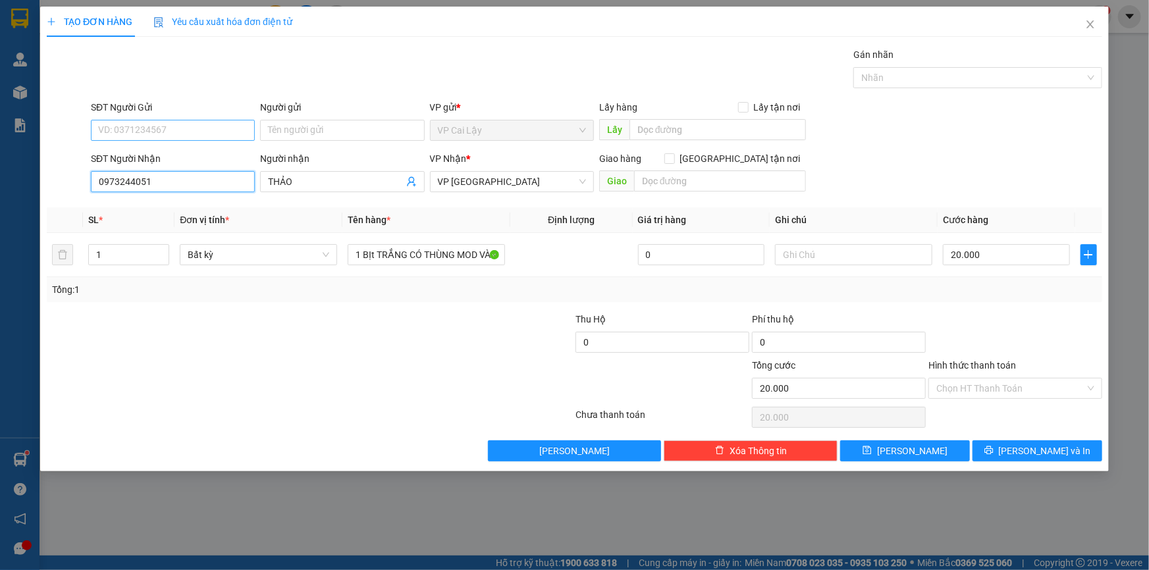
type input "0973244051"
click at [180, 128] on input "SĐT Người Gửi" at bounding box center [173, 130] width 164 height 21
click at [200, 159] on div "0355433068 - chú THÀNH" at bounding box center [173, 156] width 148 height 14
type input "0355433068"
type input "chú THÀNH"
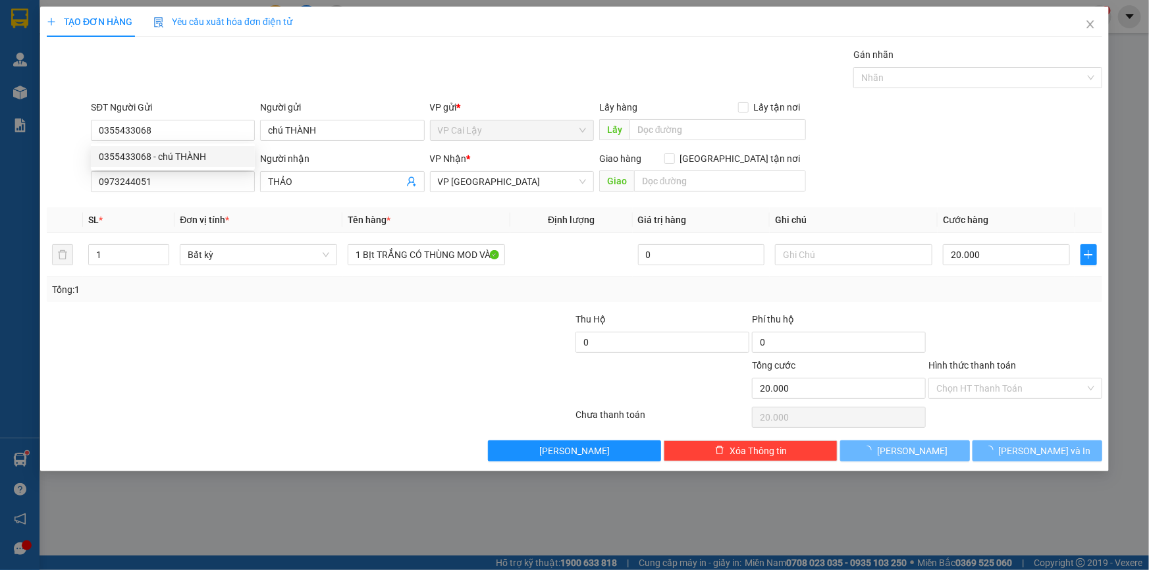
click at [414, 335] on div at bounding box center [486, 335] width 176 height 46
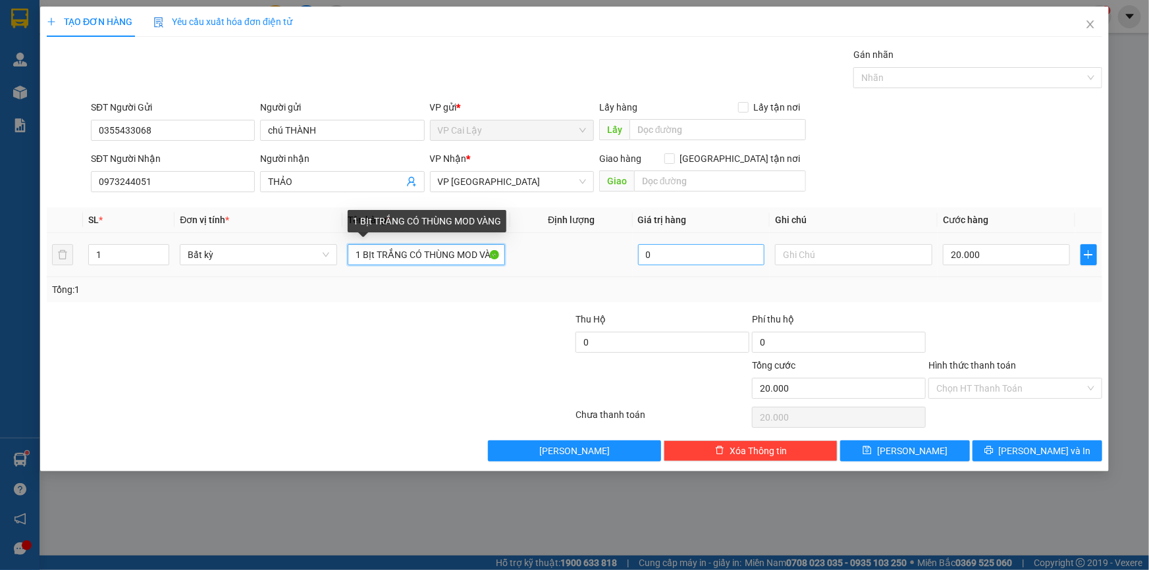
scroll to position [0, 7]
drag, startPoint x: 408, startPoint y: 254, endPoint x: 728, endPoint y: 262, distance: 319.5
click at [728, 262] on tr "1 Bất kỳ 1 BỊt TRẮNG CÓ THÙNG MOD VÀNG 0 20.000" at bounding box center [575, 255] width 1056 height 44
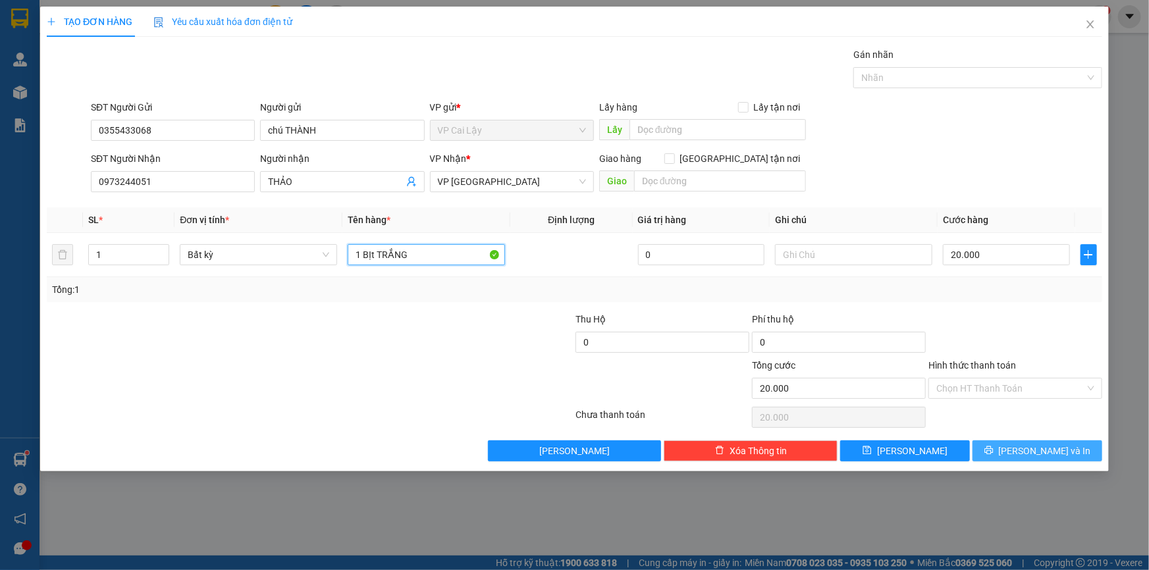
type input "1 BỊt TRẮNG"
click at [1013, 458] on button "Lưu và In" at bounding box center [1038, 451] width 130 height 21
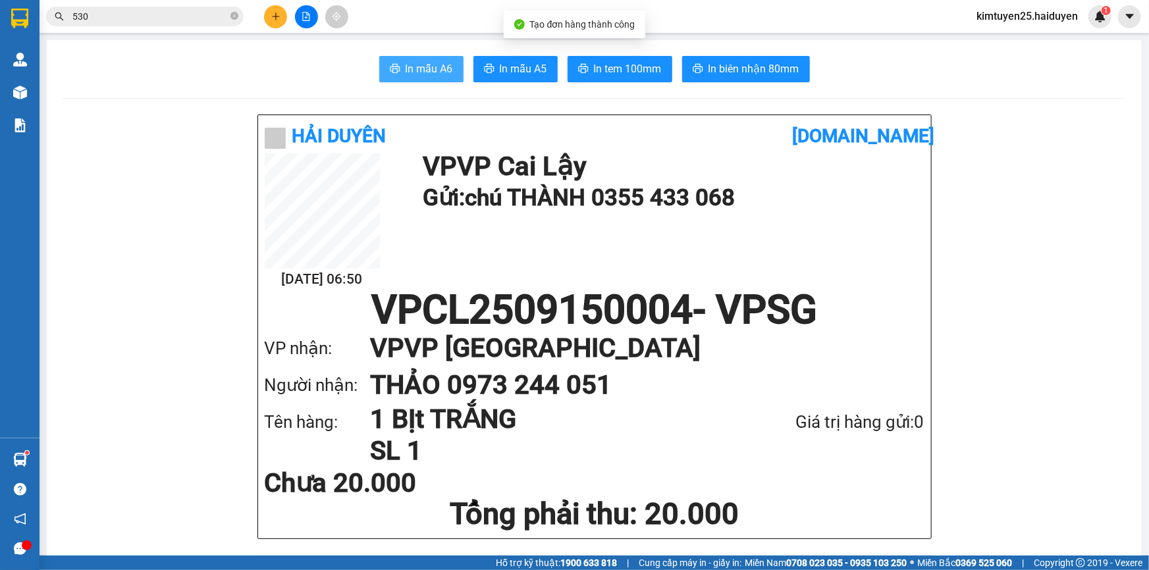
click at [406, 69] on span "In mẫu A6" at bounding box center [429, 69] width 47 height 16
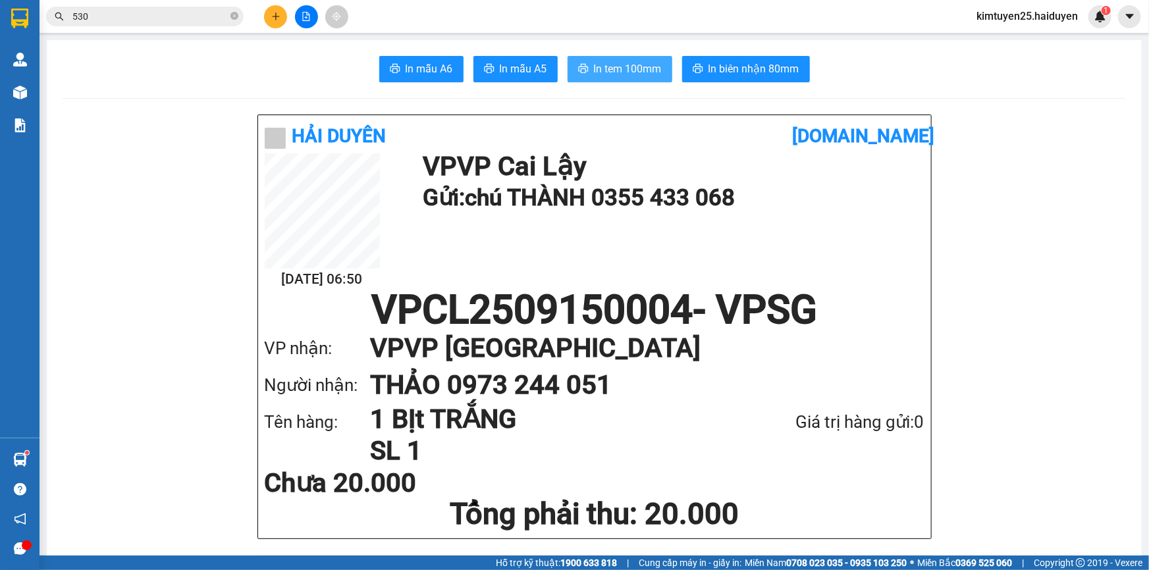
click at [620, 70] on span "In tem 100mm" at bounding box center [628, 69] width 68 height 16
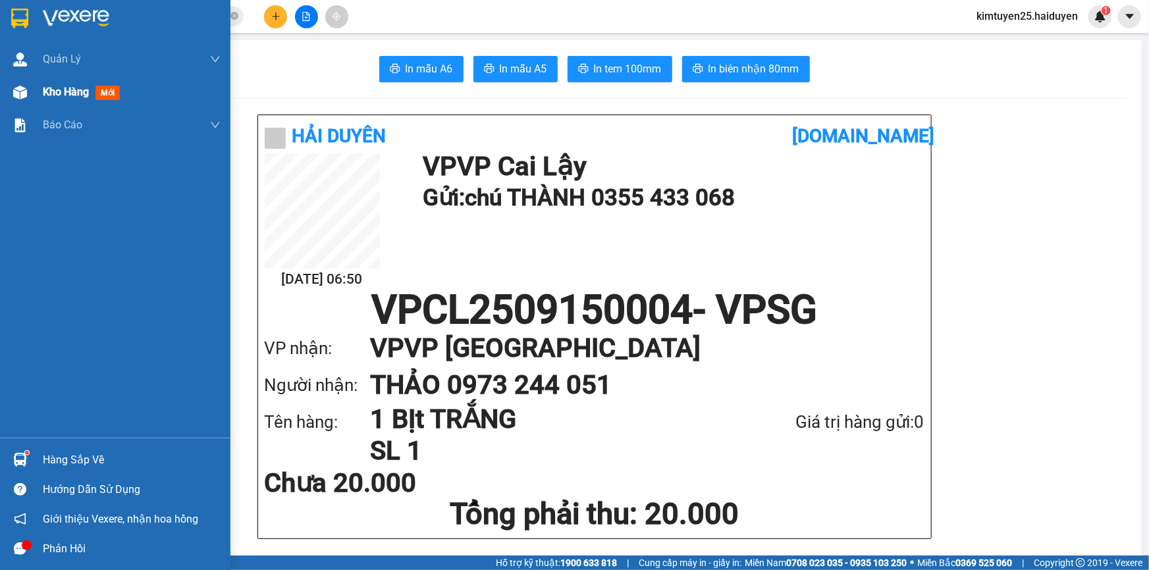
click at [37, 92] on div "Kho hàng mới" at bounding box center [115, 92] width 230 height 33
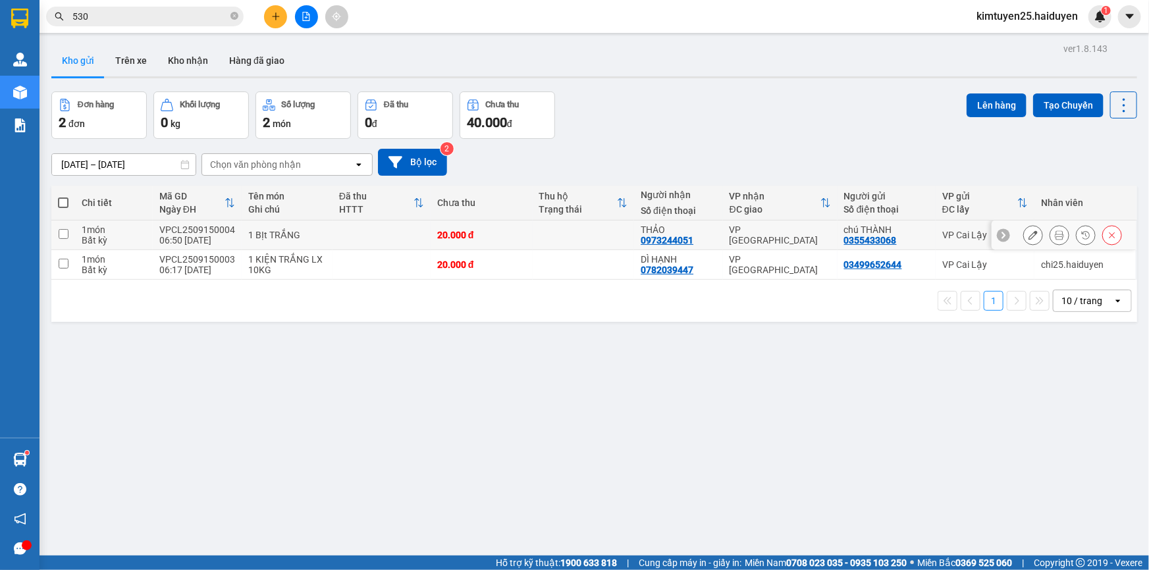
drag, startPoint x: 324, startPoint y: 238, endPoint x: 348, endPoint y: 234, distance: 24.8
click at [323, 238] on td "1 BỊt TRẮNG" at bounding box center [287, 236] width 91 height 30
checkbox input "true"
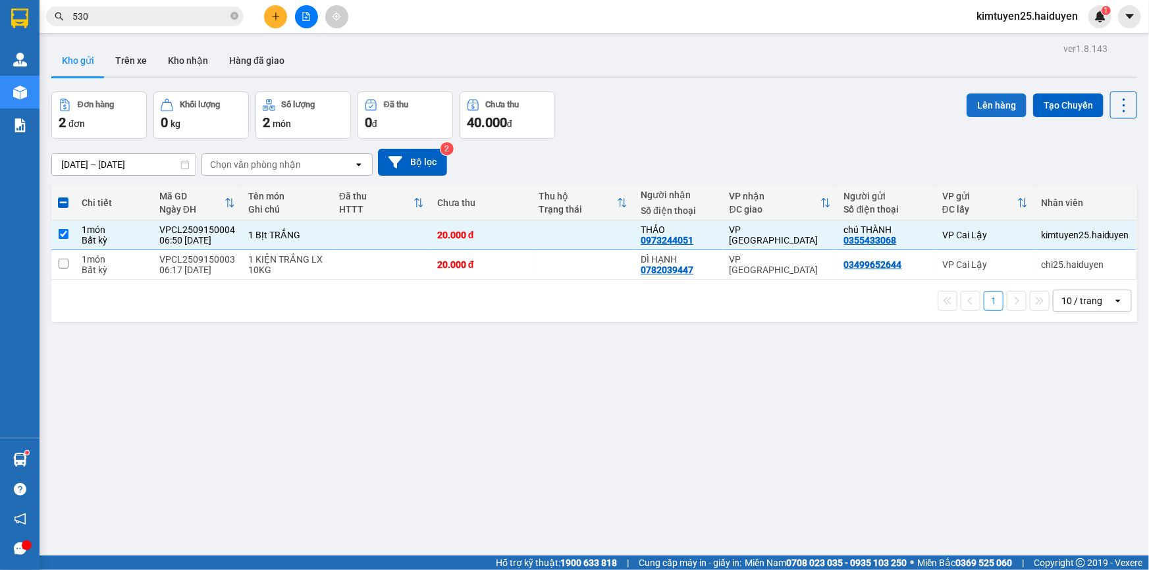
click at [1004, 109] on button "Lên hàng" at bounding box center [997, 106] width 60 height 24
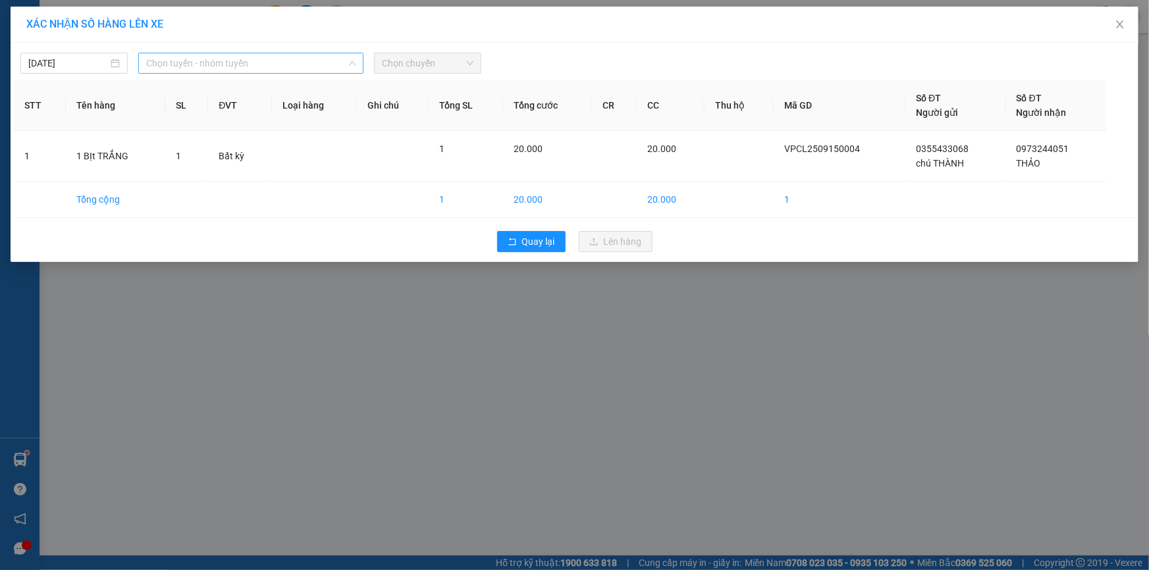
click at [261, 63] on span "Chọn tuyến - nhóm tuyến" at bounding box center [250, 63] width 209 height 20
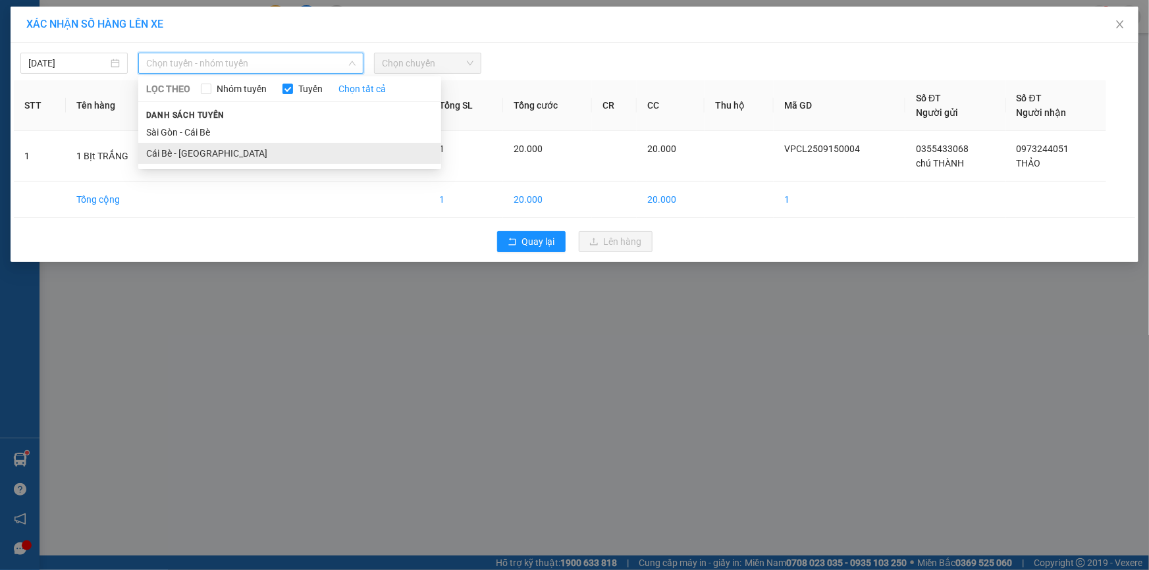
click at [229, 155] on li "Cái Bè - [GEOGRAPHIC_DATA]" at bounding box center [289, 153] width 303 height 21
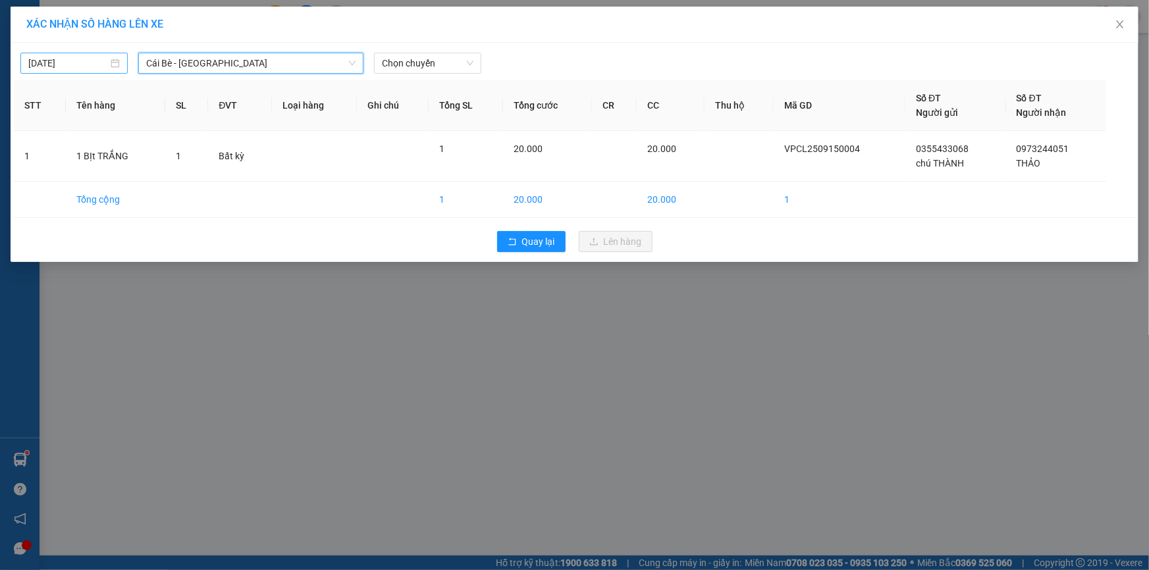
click at [80, 61] on body "Kết quả tìm kiếm ( 3247 ) Bộ lọc Mã ĐH Trạng thái Món hàng Thu hộ Tổng cước Chư…" at bounding box center [574, 285] width 1149 height 570
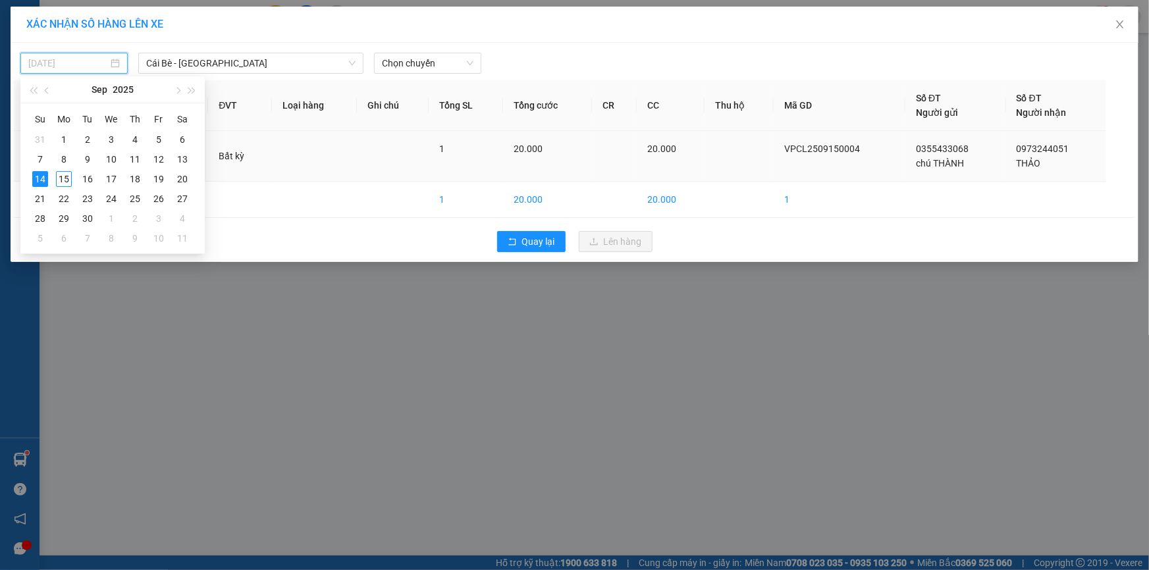
click at [63, 180] on div "15" at bounding box center [64, 179] width 16 height 16
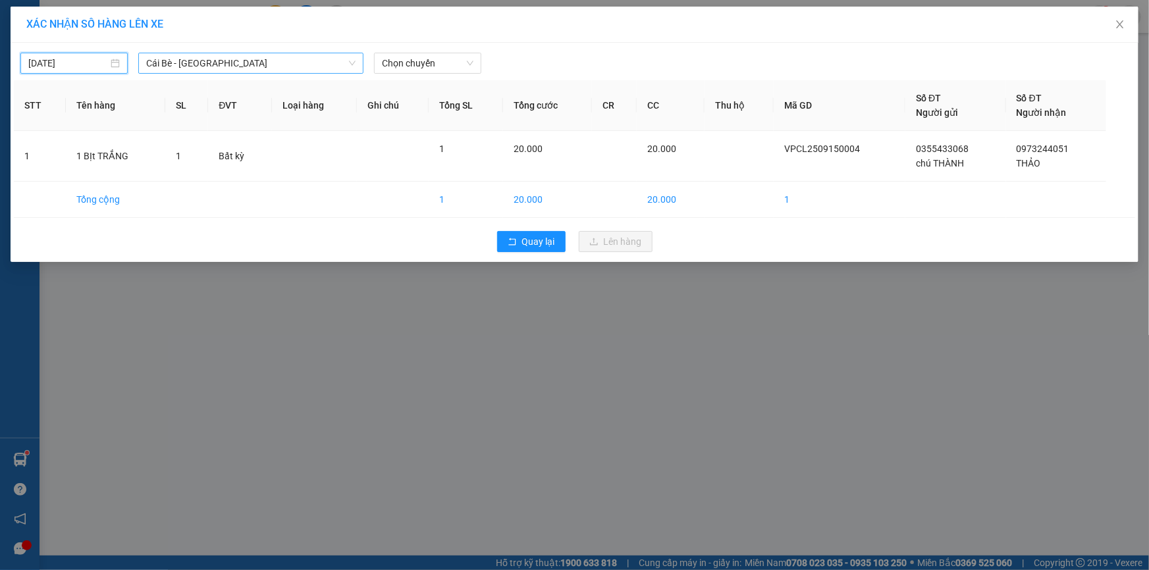
type input "[DATE]"
click at [436, 68] on span "Chọn chuyến" at bounding box center [428, 63] width 92 height 20
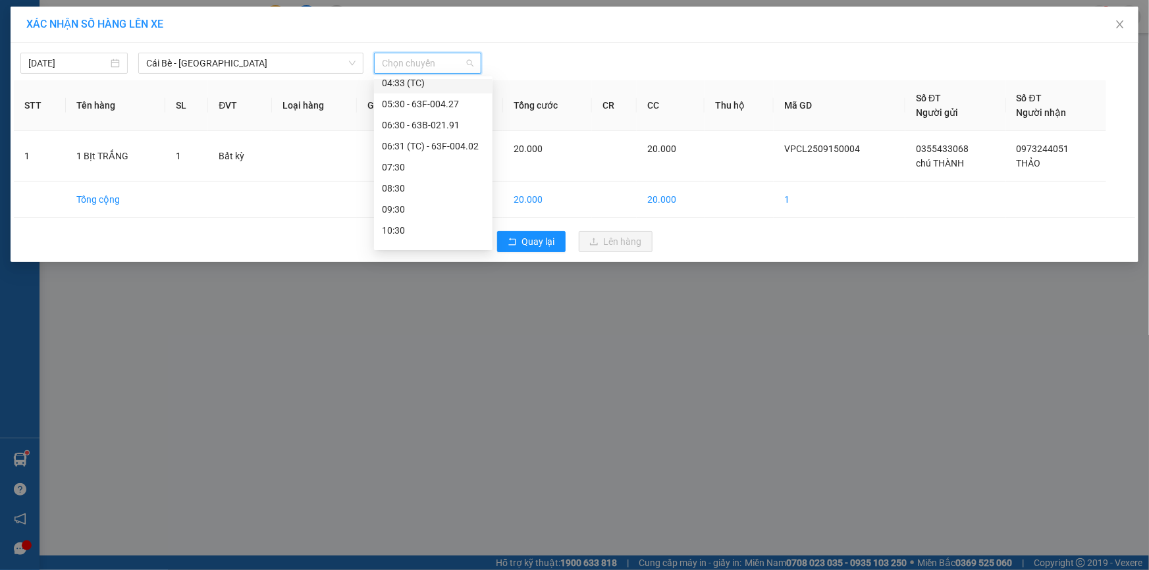
scroll to position [119, 0]
click at [463, 136] on div "06:31 (TC) - 63F-004.02" at bounding box center [433, 139] width 103 height 14
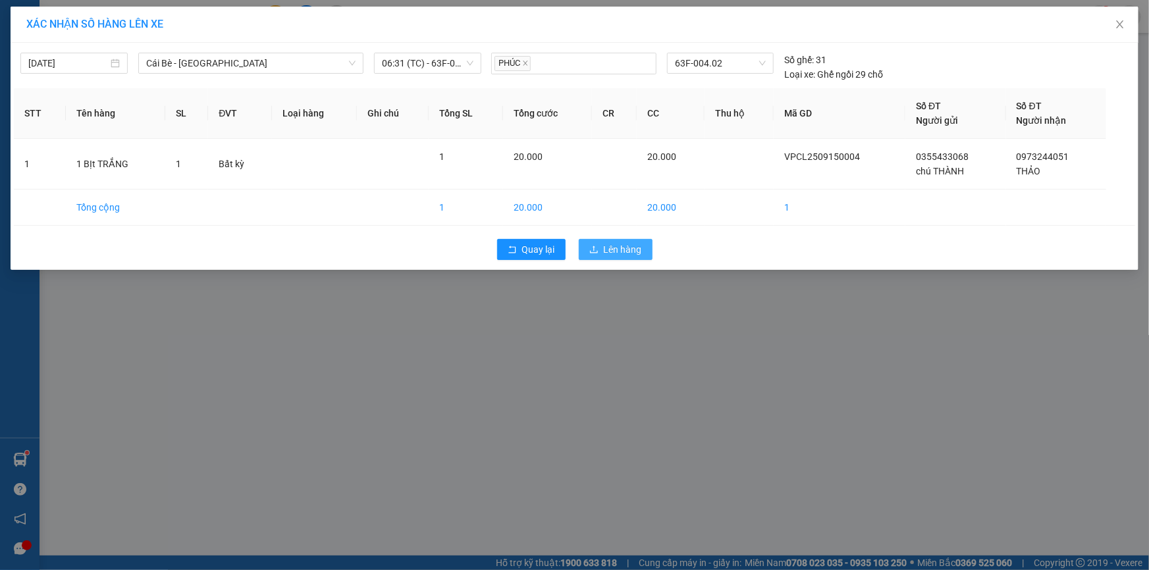
click at [603, 248] on button "Lên hàng" at bounding box center [616, 249] width 74 height 21
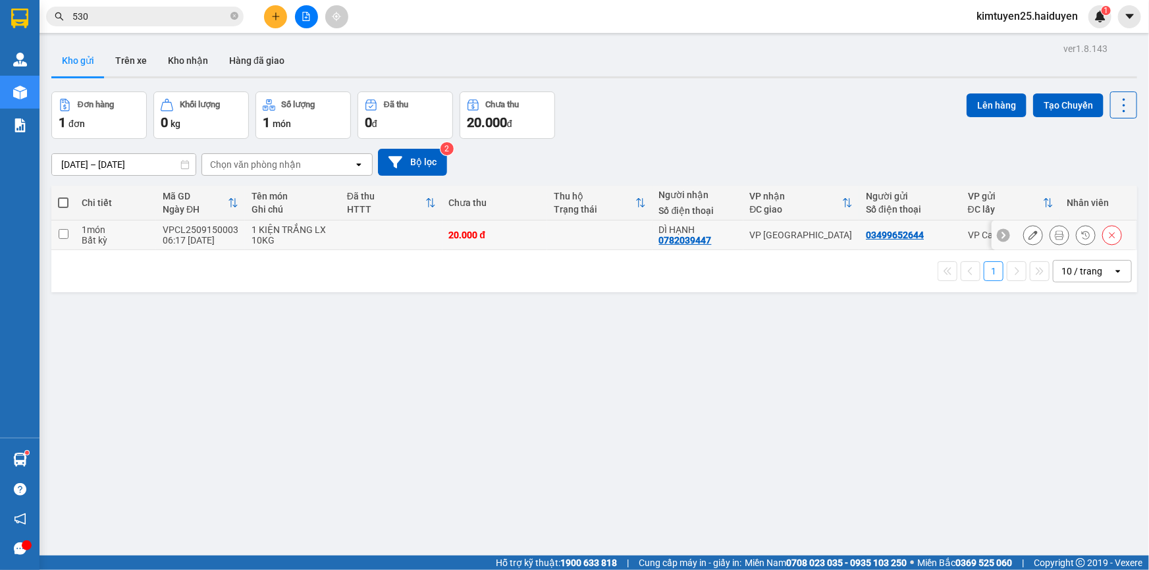
click at [263, 230] on div "1 KIỆN TRẮNG LX 10KG" at bounding box center [293, 235] width 82 height 21
checkbox input "true"
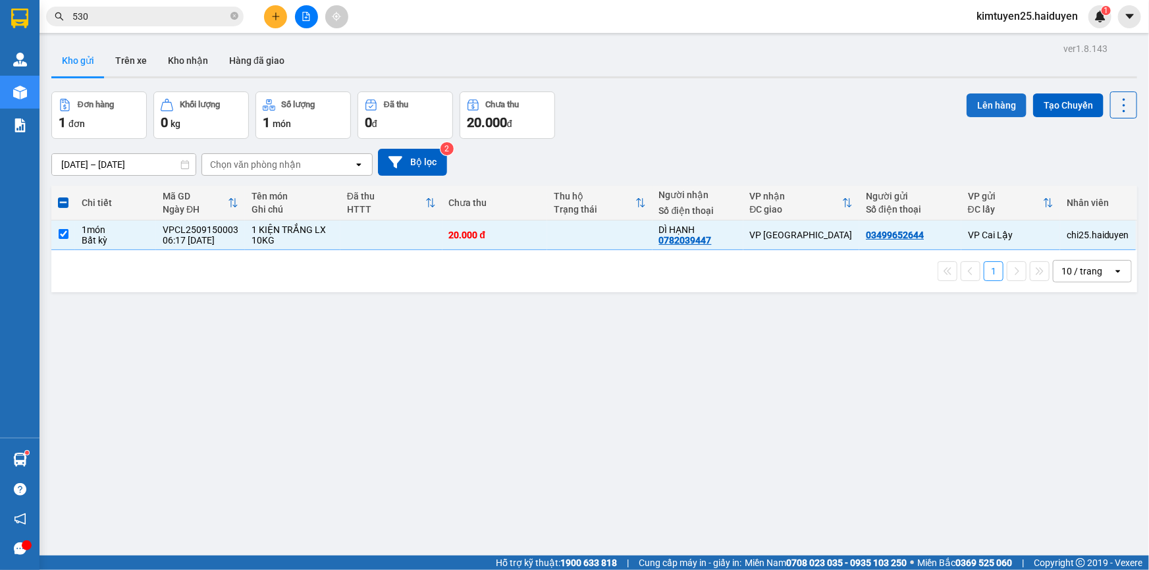
click at [998, 103] on button "Lên hàng" at bounding box center [997, 106] width 60 height 24
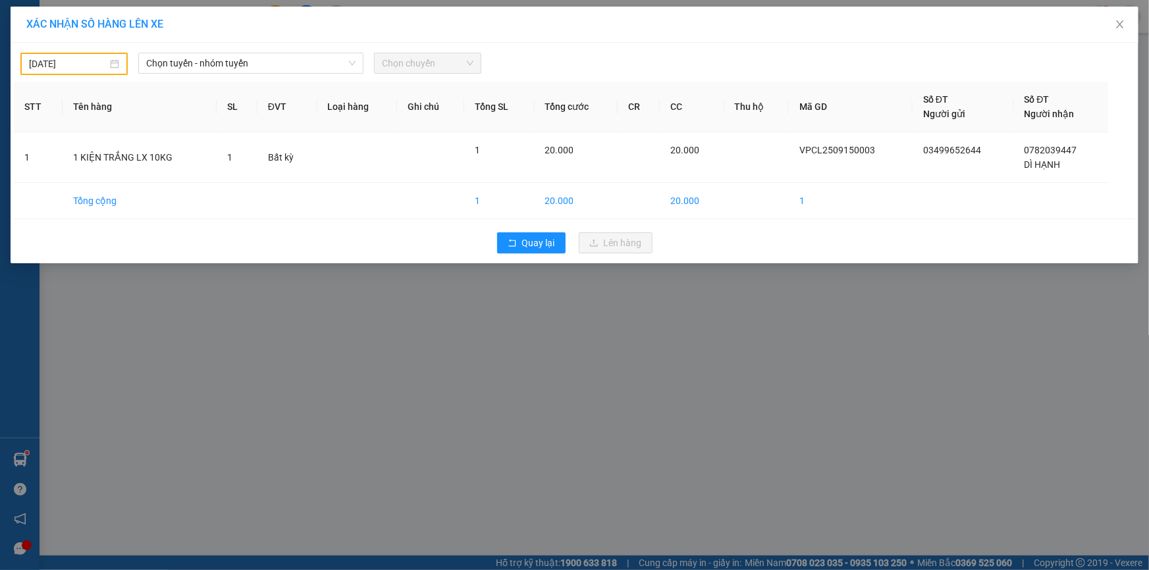
click at [65, 68] on body "Kết quả tìm kiếm ( 3247 ) Bộ lọc Mã ĐH Trạng thái Món hàng Thu hộ Tổng cước Chư…" at bounding box center [574, 285] width 1149 height 570
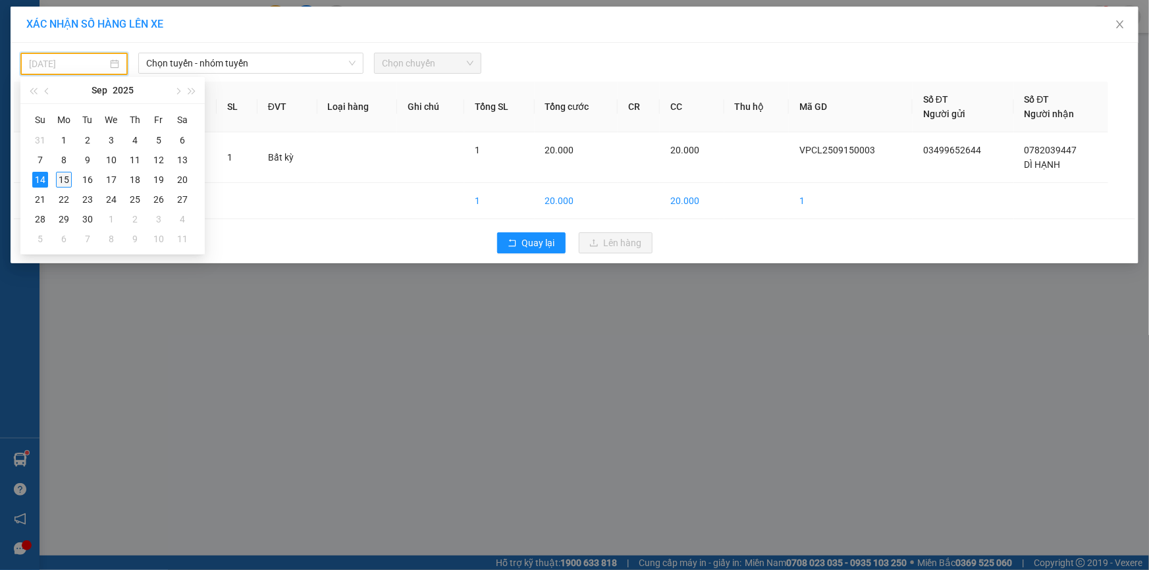
click at [68, 181] on div "15" at bounding box center [64, 180] width 16 height 16
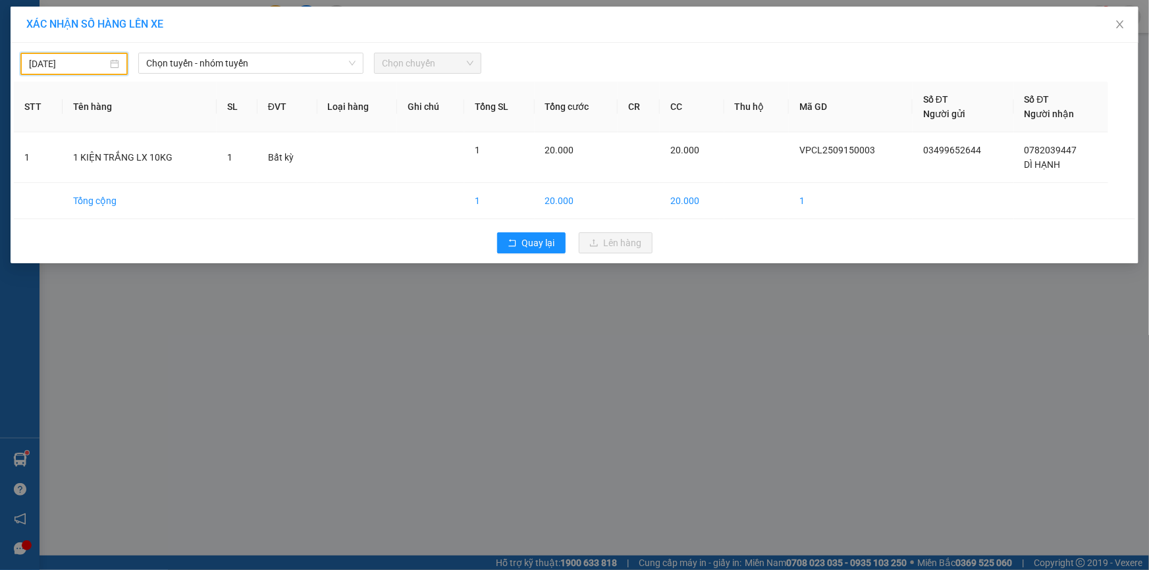
click at [85, 58] on input "14/09/2025" at bounding box center [68, 64] width 78 height 14
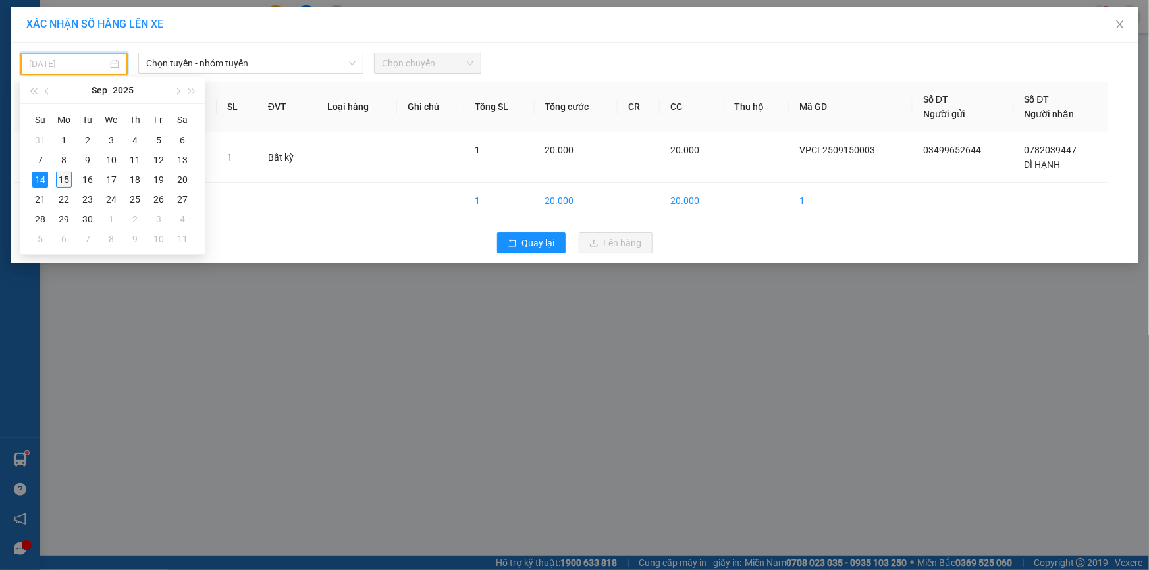
type input "[DATE]"
click at [60, 181] on div "15" at bounding box center [64, 180] width 16 height 16
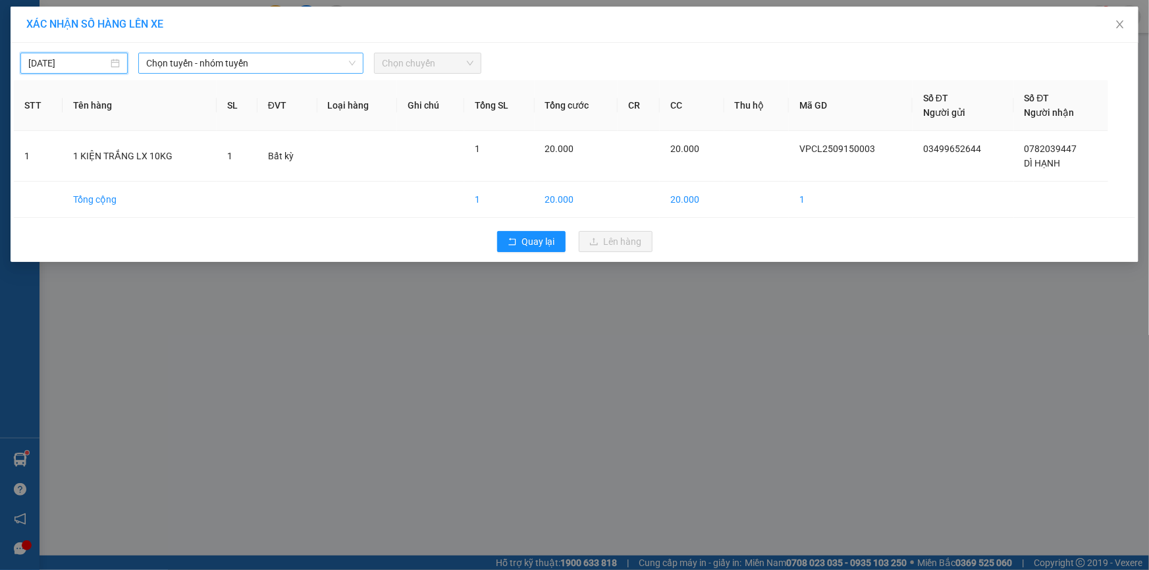
click at [279, 66] on span "Chọn tuyến - nhóm tuyến" at bounding box center [250, 63] width 209 height 20
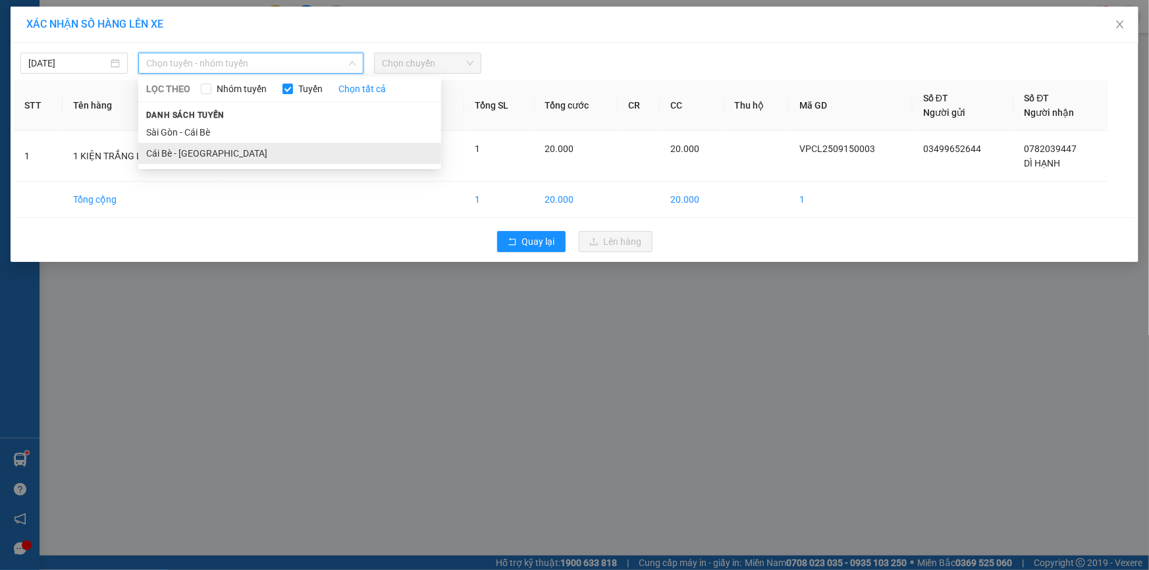
click at [212, 152] on li "Cái Bè - [GEOGRAPHIC_DATA]" at bounding box center [289, 153] width 303 height 21
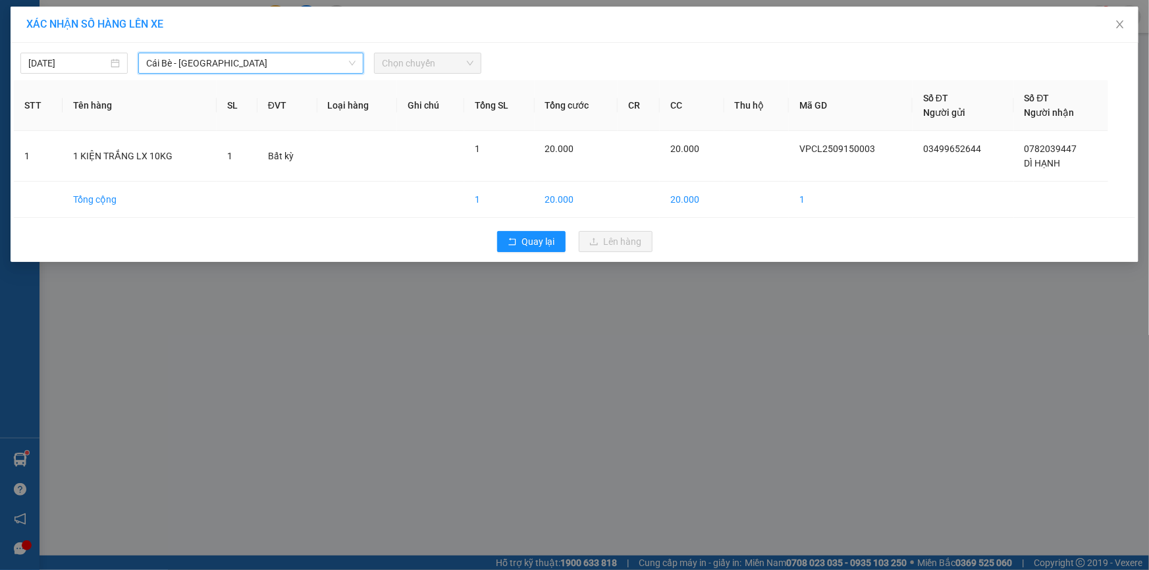
drag, startPoint x: 422, startPoint y: 65, endPoint x: 416, endPoint y: 125, distance: 60.9
click at [422, 65] on span "Chọn chuyến" at bounding box center [428, 63] width 92 height 20
click at [443, 66] on span "Chọn chuyến" at bounding box center [428, 63] width 92 height 20
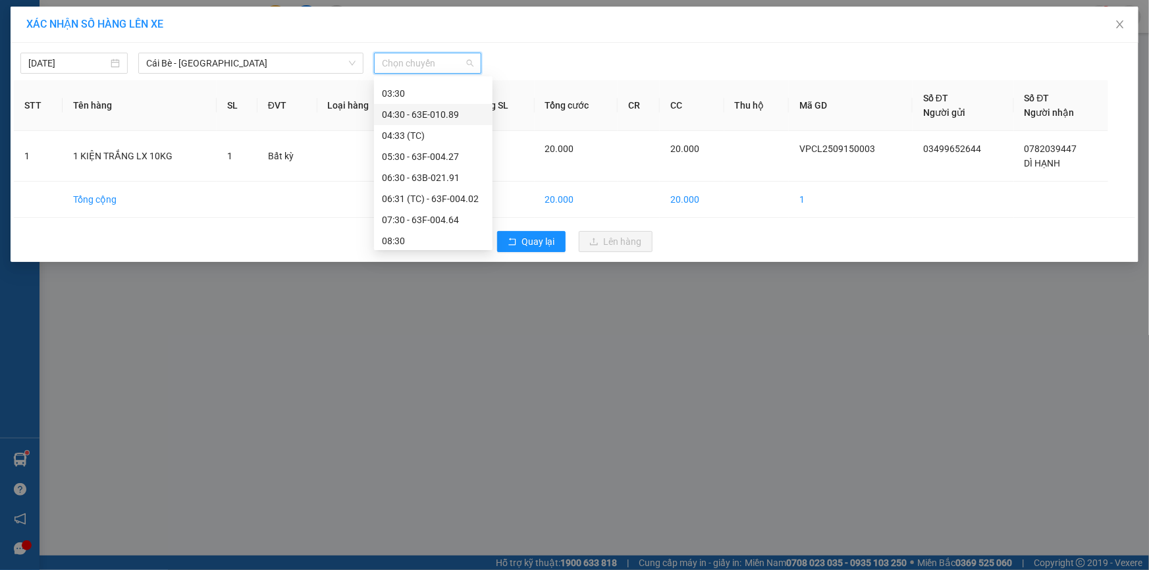
scroll to position [119, 0]
click at [446, 138] on div "06:31 (TC) - 63F-004.02" at bounding box center [433, 139] width 103 height 14
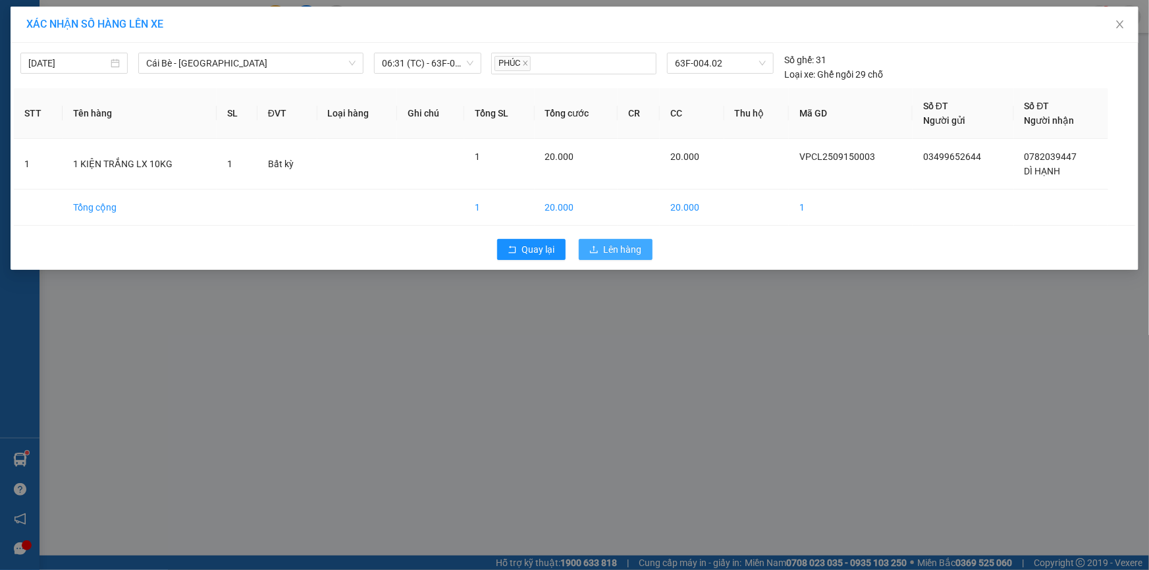
click at [604, 247] on span "Lên hàng" at bounding box center [623, 249] width 38 height 14
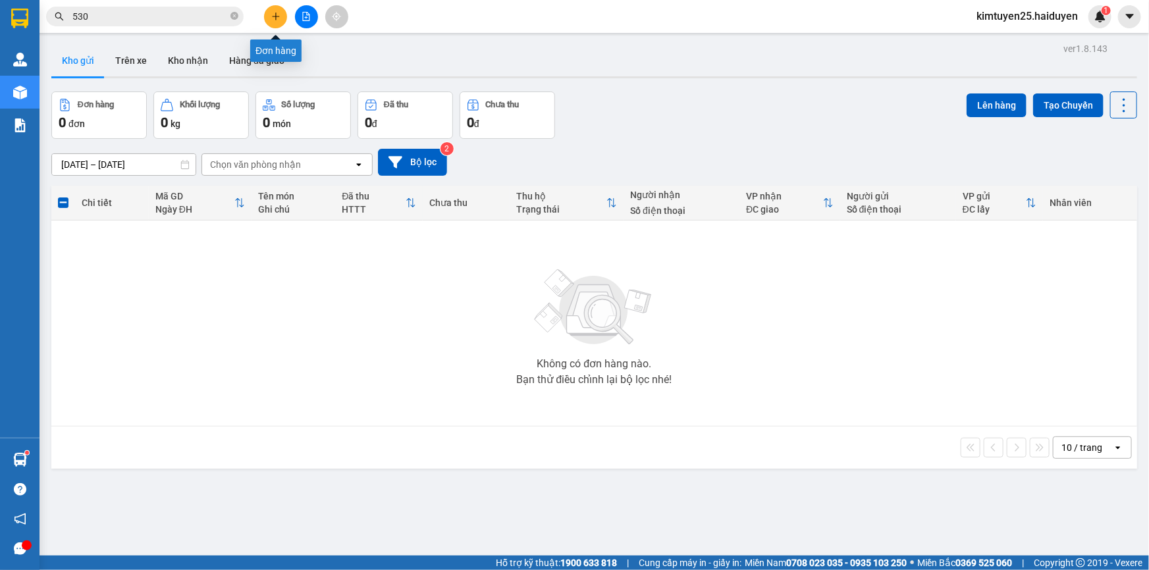
click at [278, 19] on icon "plus" at bounding box center [275, 16] width 9 height 9
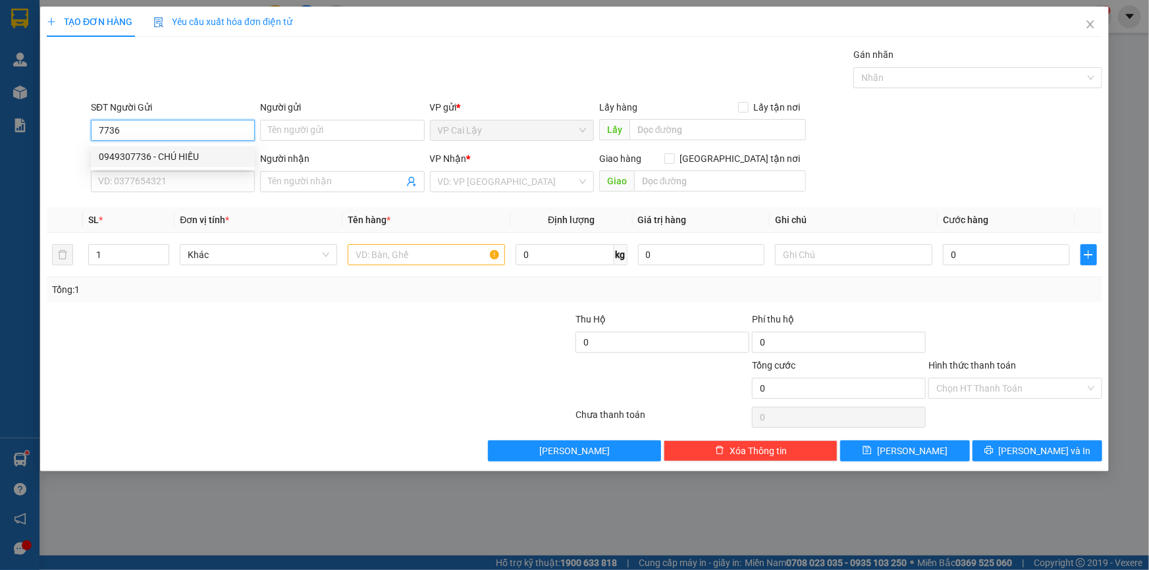
click at [160, 166] on div "0949307736 - CHÚ HIẾU" at bounding box center [173, 156] width 164 height 21
type input "0949307736"
type input "CHÚ HIẾU"
type input "NGÃ 3 NHỊ QUÝ"
type input "0936329571"
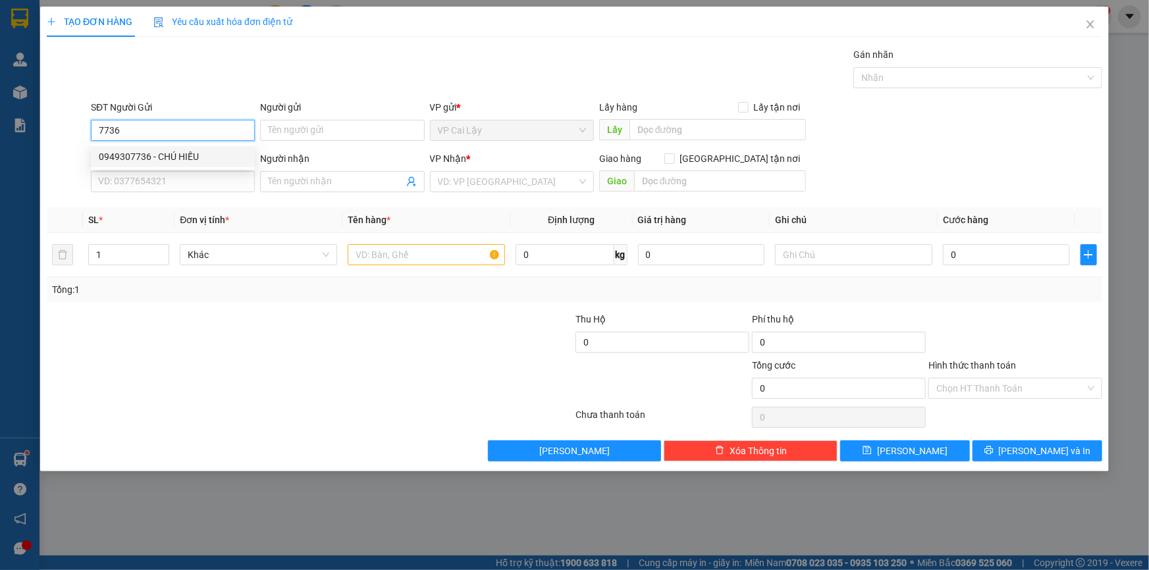
type input "QUANG"
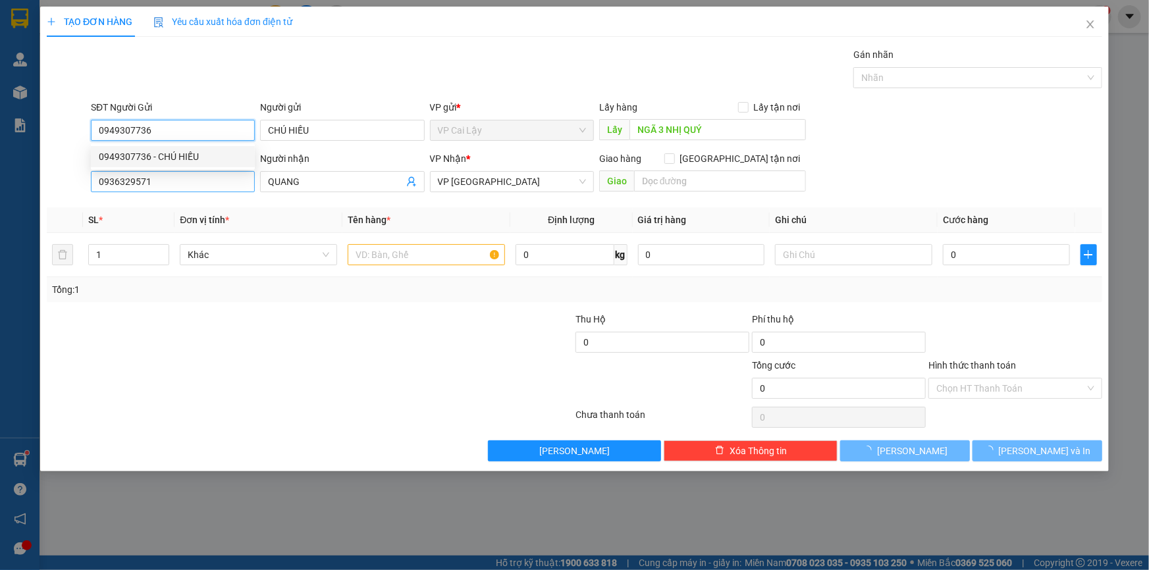
type input "70.000"
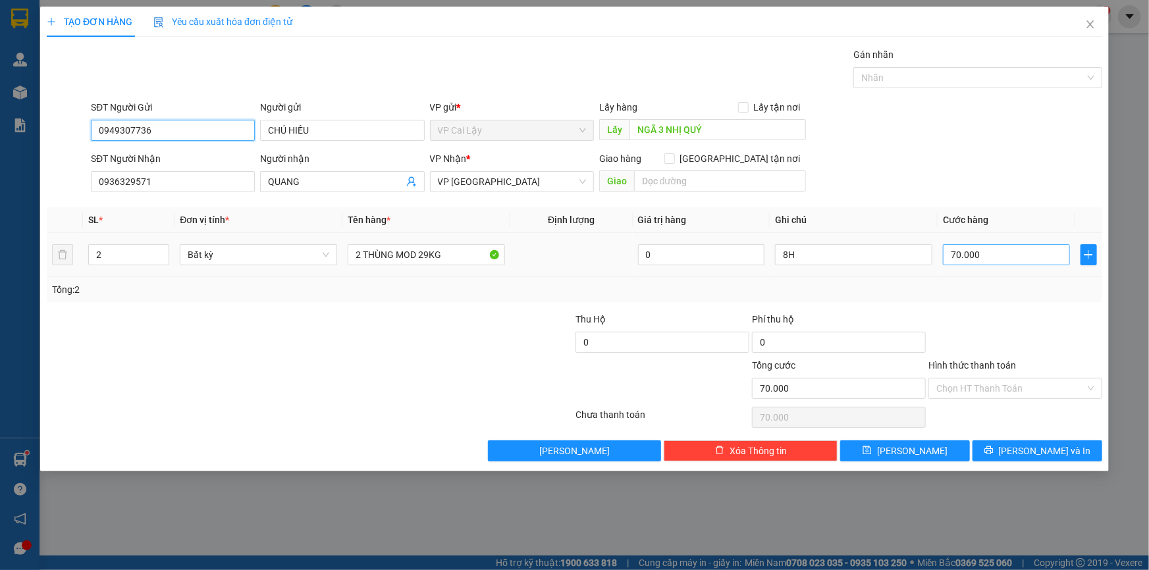
type input "0949307736"
click at [971, 254] on input "70.000" at bounding box center [1006, 254] width 127 height 21
type input "8"
type input "80"
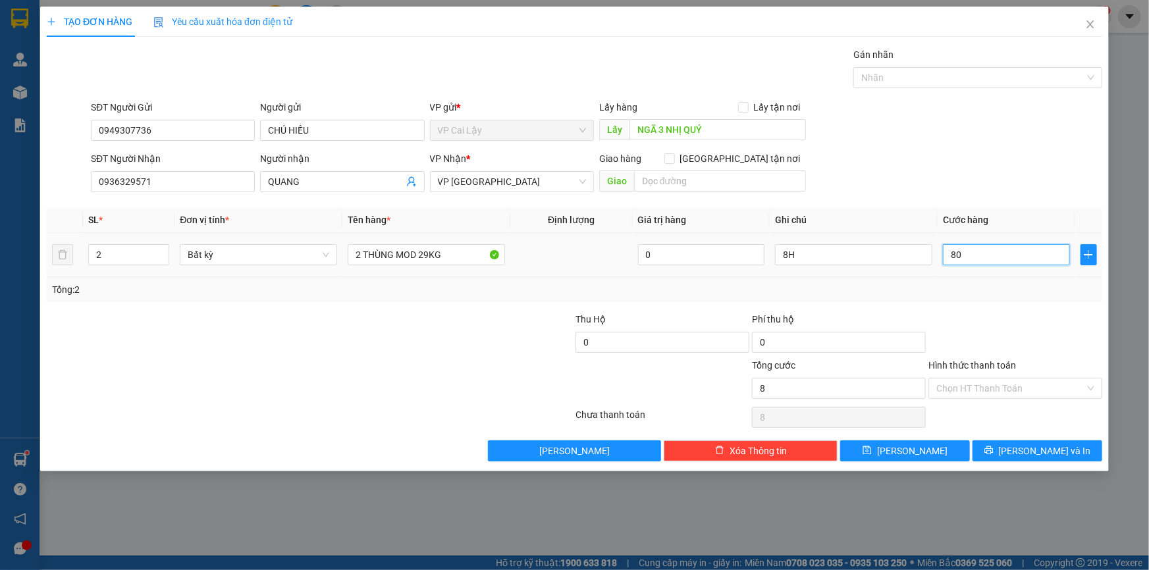
type input "80"
click at [957, 308] on div "Transit Pickup Surcharge Ids Transit Deliver Surcharge Ids Transit Deliver Surc…" at bounding box center [575, 254] width 1056 height 414
type input "80.000"
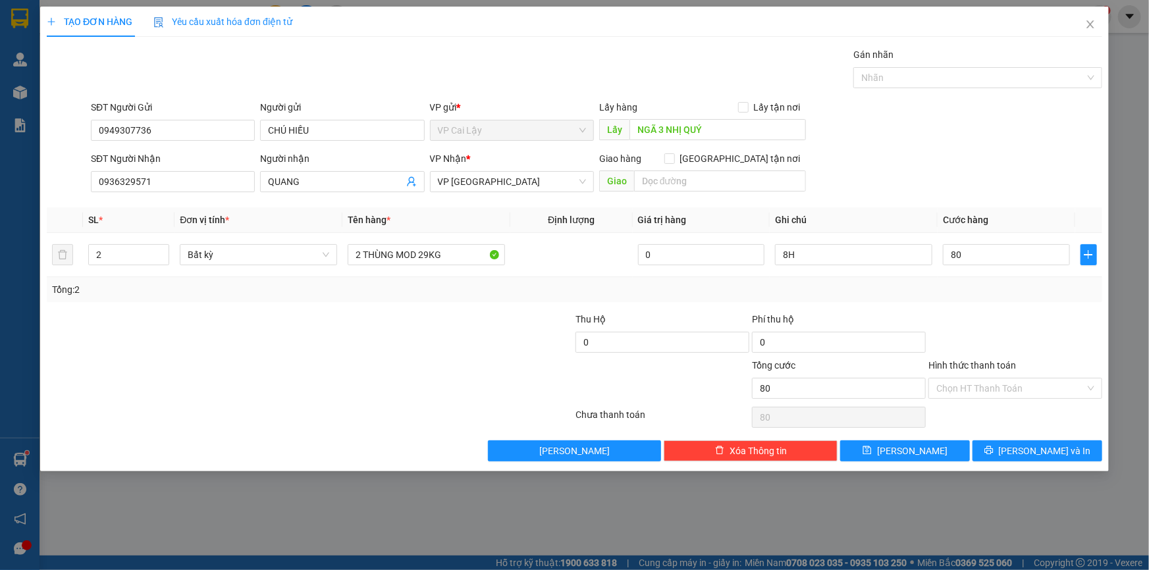
type input "80.000"
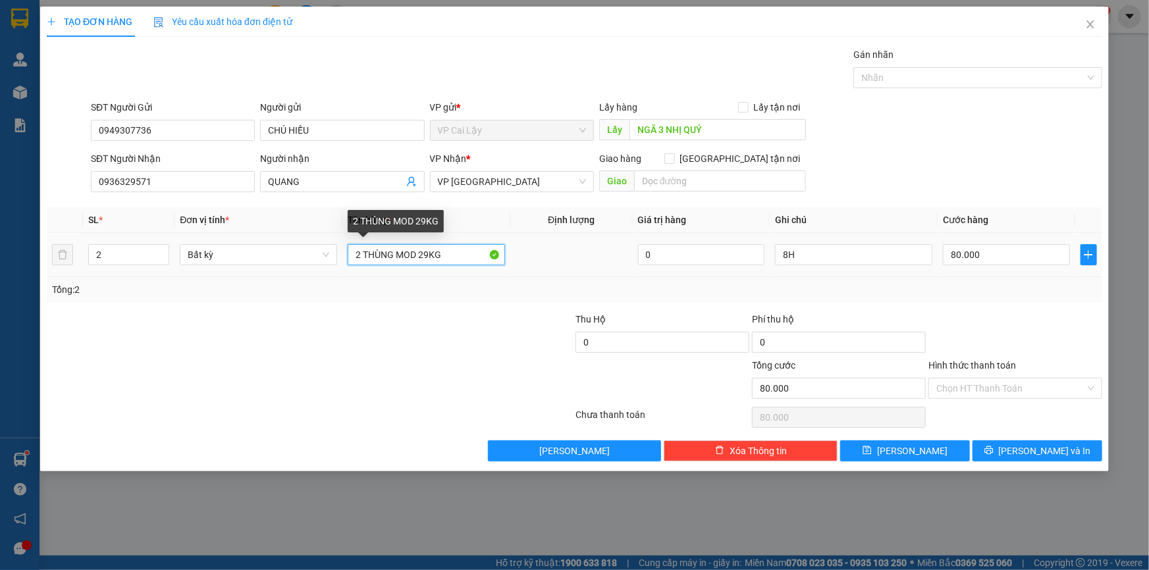
drag, startPoint x: 419, startPoint y: 254, endPoint x: 398, endPoint y: 260, distance: 21.9
click at [398, 260] on input "2 THÙNG MOD 29KG" at bounding box center [426, 254] width 157 height 21
drag, startPoint x: 432, startPoint y: 255, endPoint x: 399, endPoint y: 263, distance: 33.7
click at [399, 263] on input "2 THÙNG 29KG" at bounding box center [426, 254] width 157 height 21
type input "2 THÙNG (36KG)"
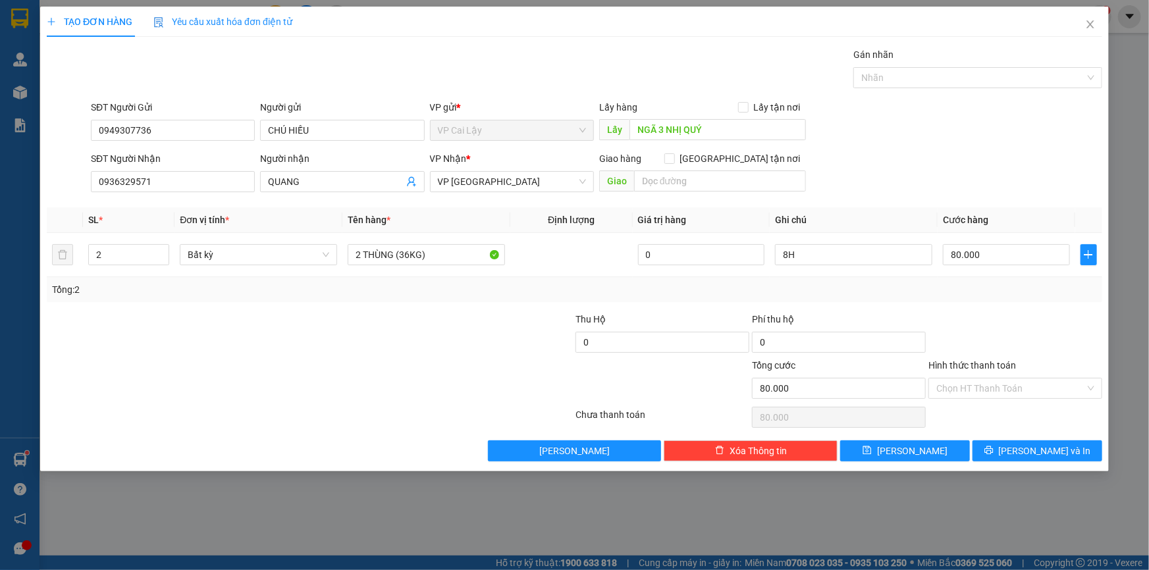
click at [996, 320] on div at bounding box center [1015, 335] width 176 height 46
click at [992, 406] on div "Chọn HT Thanh Toán" at bounding box center [1015, 417] width 176 height 26
click at [1016, 398] on div "Chọn HT Thanh Toán" at bounding box center [1015, 388] width 174 height 21
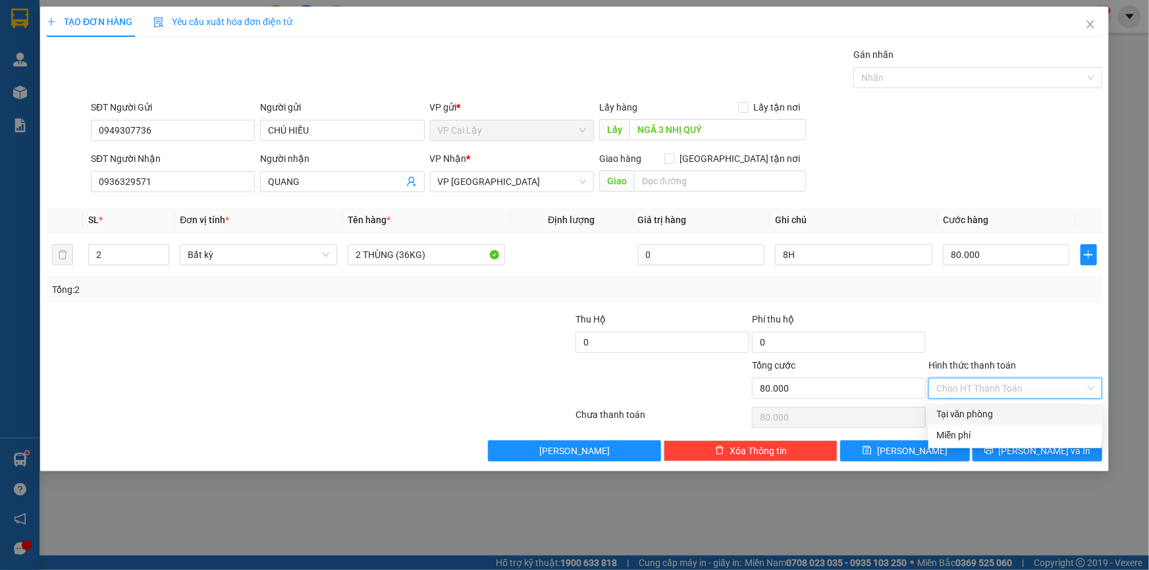
click at [1004, 409] on div "Tại văn phòng" at bounding box center [1015, 414] width 158 height 14
type input "0"
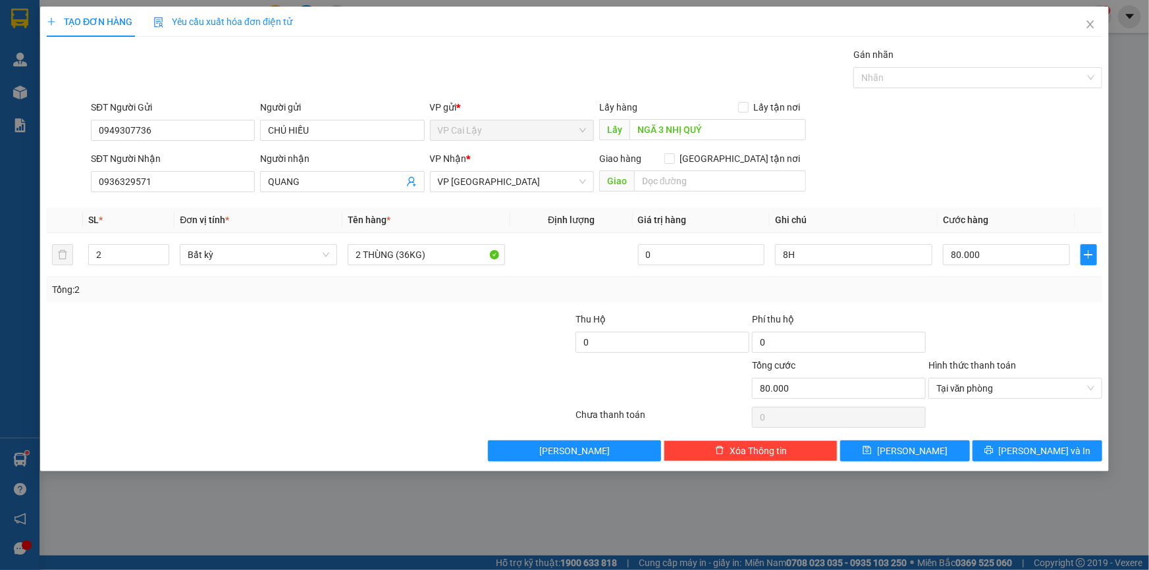
click at [1047, 356] on div at bounding box center [1015, 335] width 176 height 46
click at [1045, 346] on div at bounding box center [1015, 335] width 176 height 46
click at [1008, 447] on button "Lưu và In" at bounding box center [1038, 451] width 130 height 21
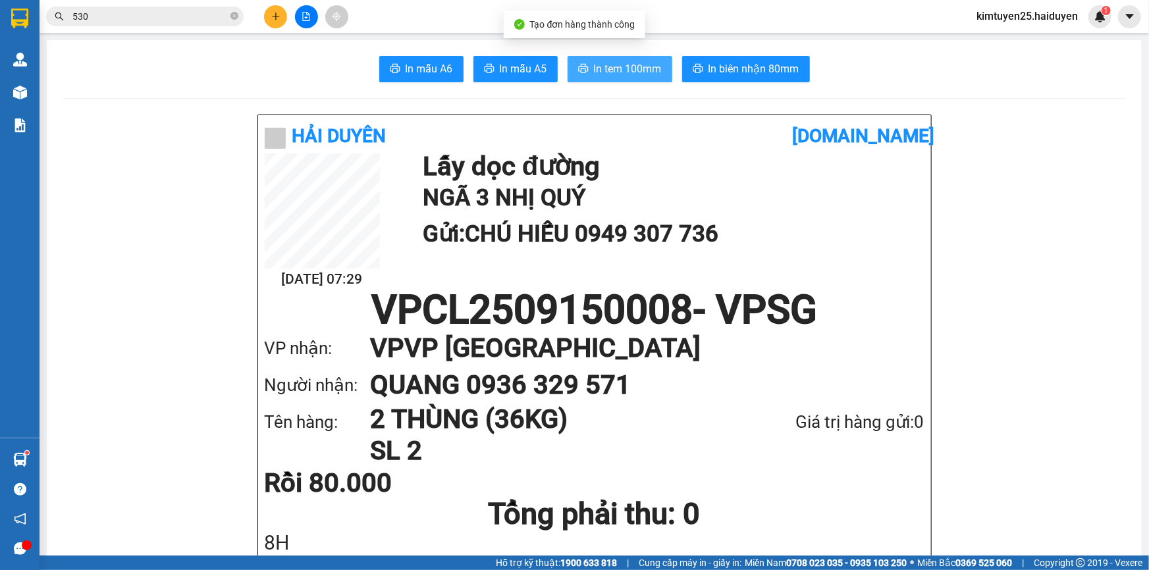
click at [599, 65] on span "In tem 100mm" at bounding box center [628, 69] width 68 height 16
click at [269, 20] on button at bounding box center [275, 16] width 23 height 23
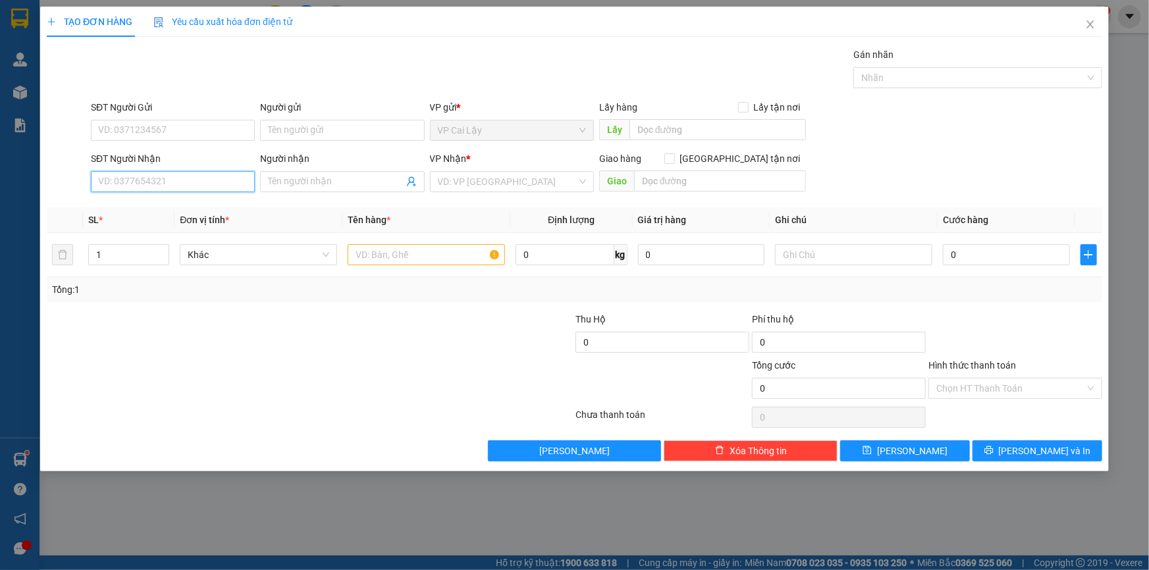
click at [192, 183] on input "SĐT Người Nhận" at bounding box center [173, 181] width 164 height 21
click at [126, 182] on input "037450912" at bounding box center [173, 181] width 164 height 21
click at [126, 181] on input "037450912" at bounding box center [173, 181] width 164 height 21
type input "037450912"
click at [219, 132] on input "SĐT Người Gửi" at bounding box center [173, 130] width 164 height 21
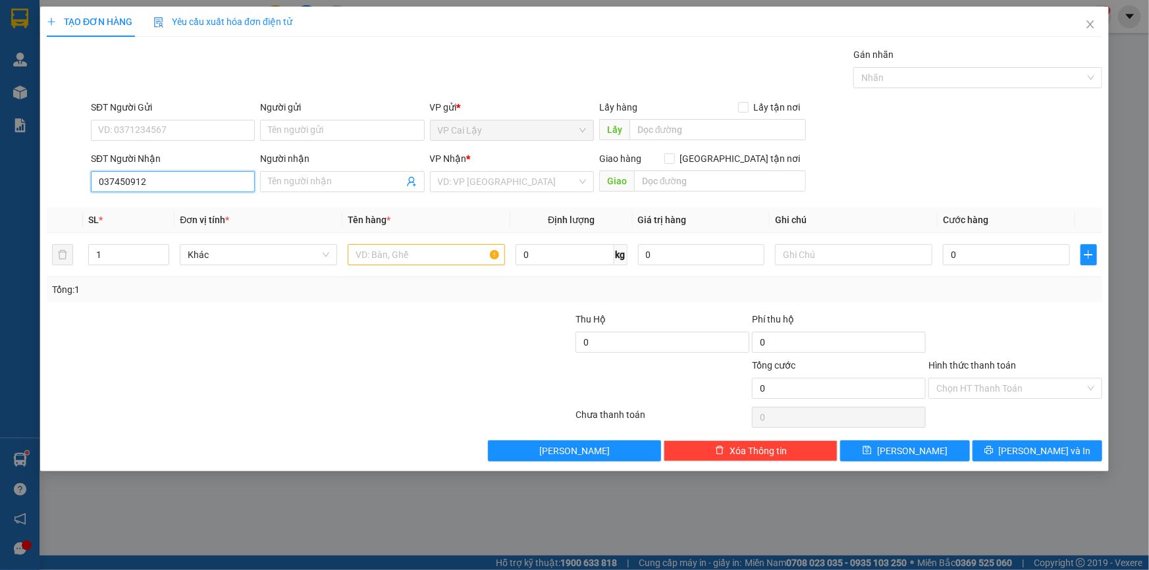
click at [132, 183] on input "037450912" at bounding box center [173, 181] width 164 height 21
click at [178, 128] on input "SĐT Người Gửi" at bounding box center [173, 130] width 164 height 21
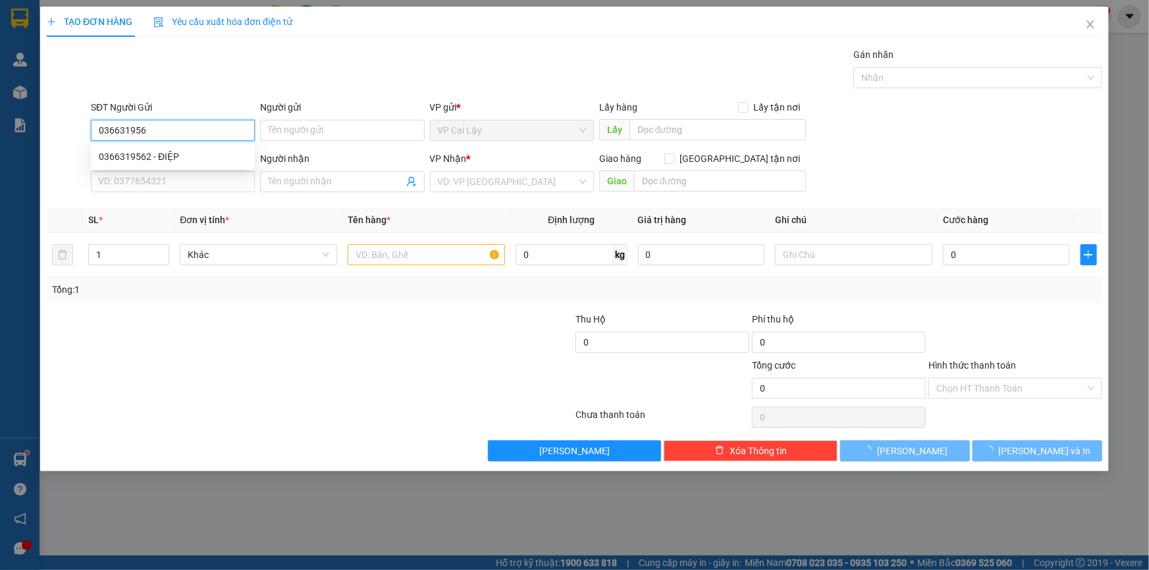
type input "0366319562"
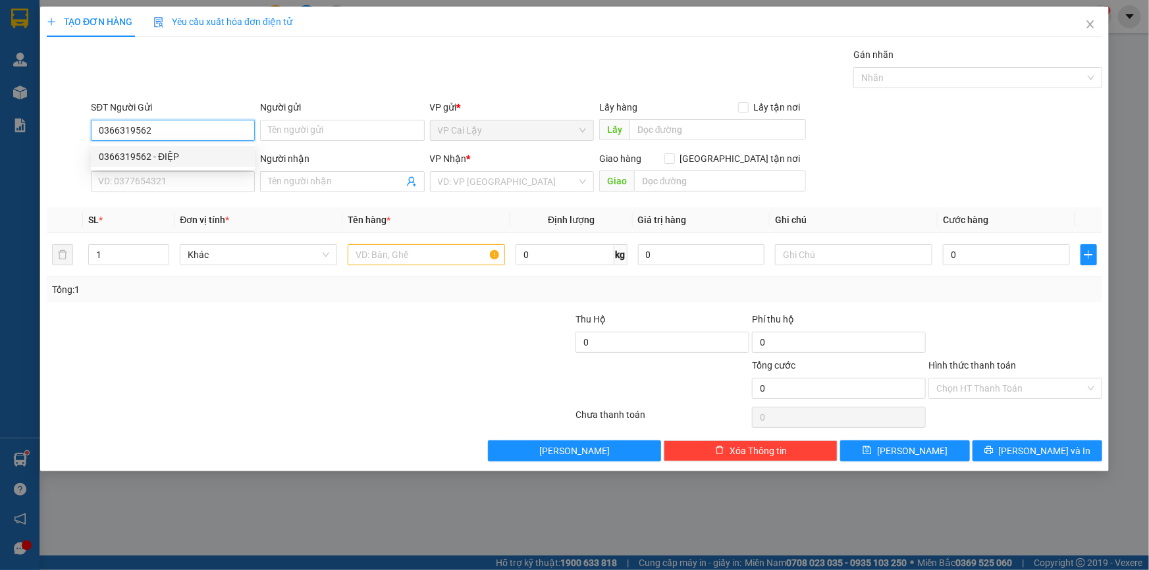
click at [138, 160] on div "0366319562 - ĐIỆP" at bounding box center [173, 156] width 148 height 14
type input "ĐIỆP"
type input "0937450912"
type input "TÙNG"
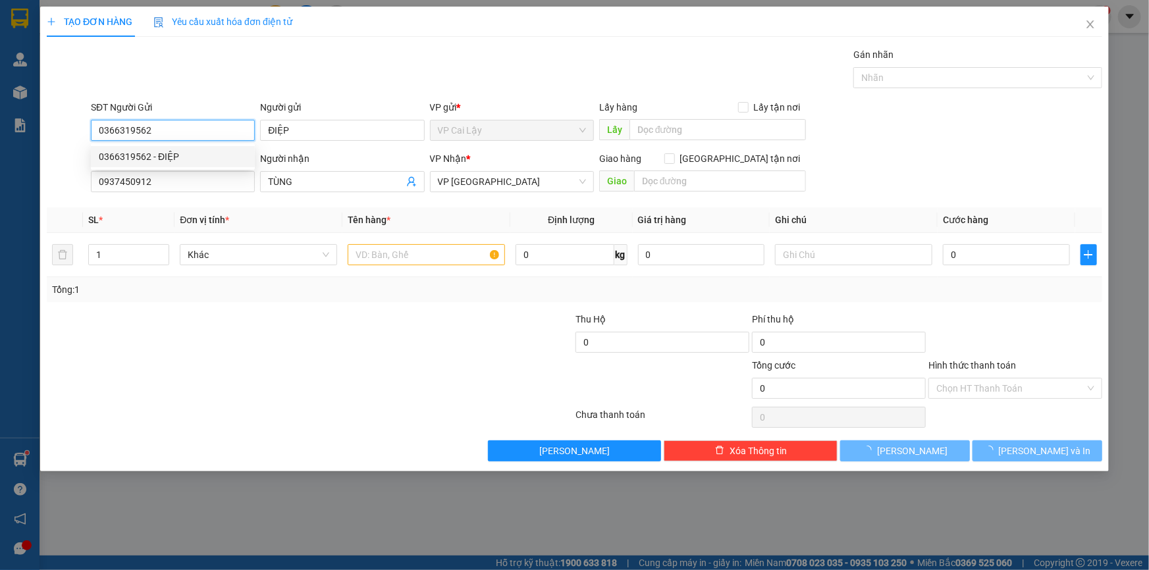
type input "20.000"
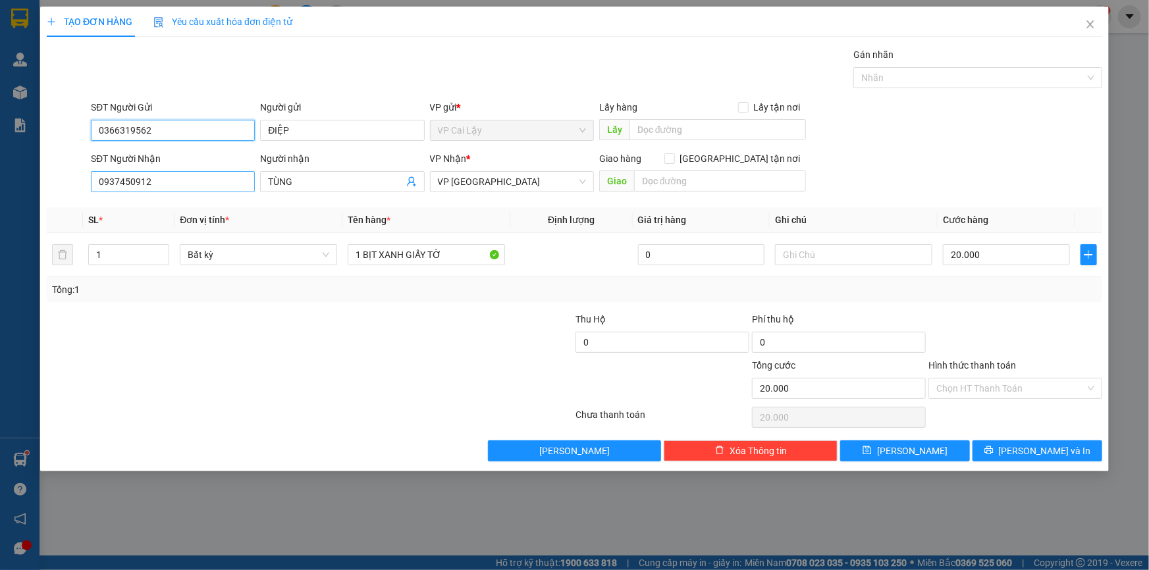
type input "0366319562"
click at [113, 180] on input "0937450912" at bounding box center [173, 181] width 164 height 21
click at [335, 302] on div "Transit Pickup Surcharge Ids Transit Deliver Surcharge Ids Transit Deliver Surc…" at bounding box center [575, 254] width 1056 height 414
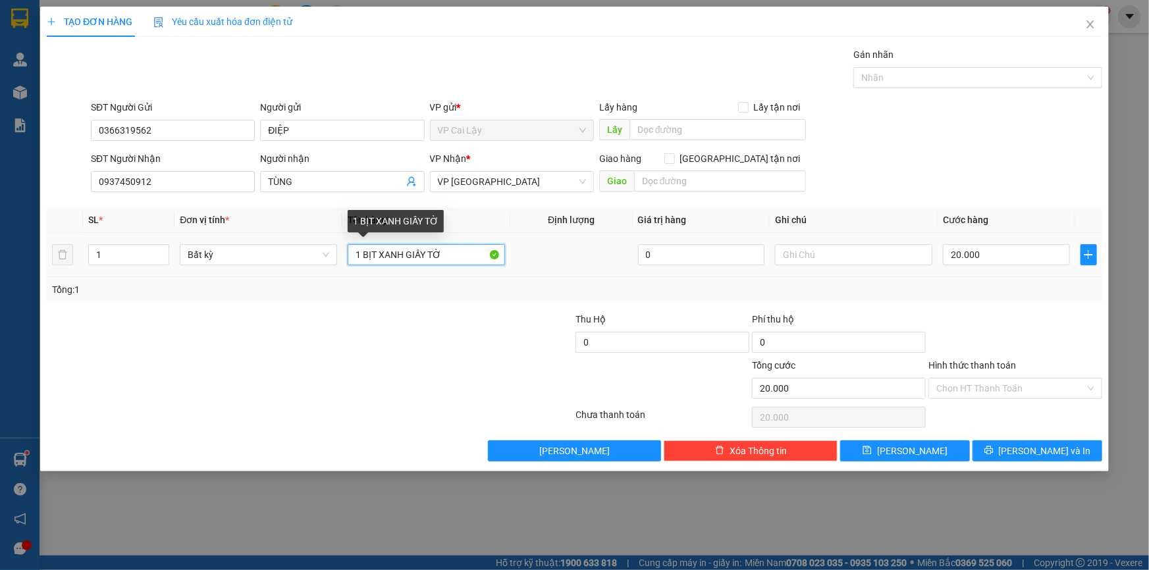
drag, startPoint x: 466, startPoint y: 257, endPoint x: 365, endPoint y: 250, distance: 101.0
click at [365, 250] on input "1 BỊT XANH GIẤY TỜ" at bounding box center [426, 254] width 157 height 21
type input "1 THÙNG KV ĐỒ ĂN"
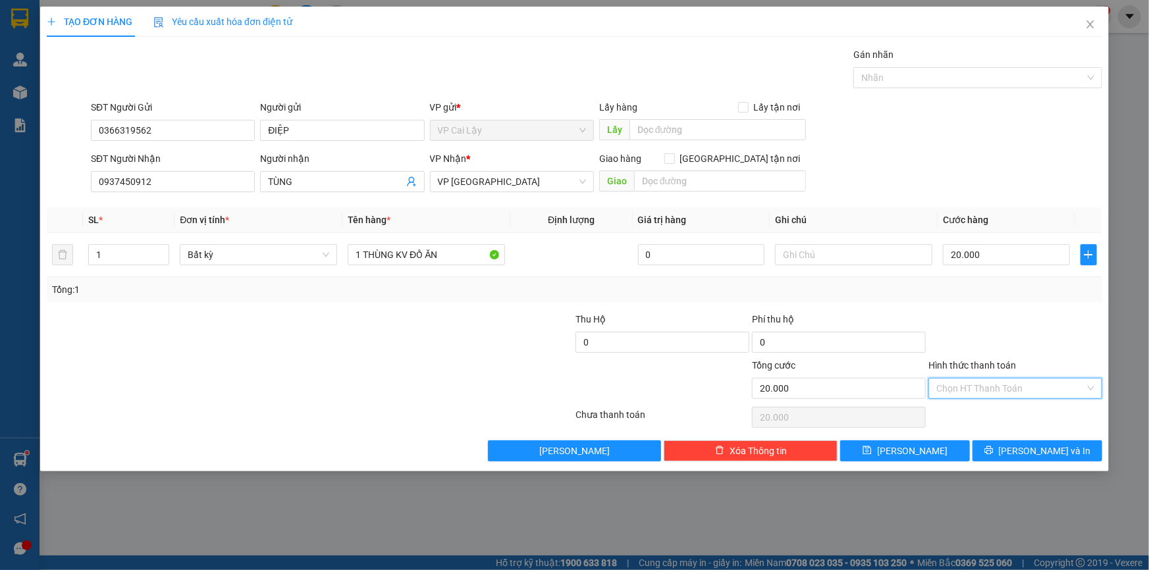
click at [1006, 390] on input "Hình thức thanh toán" at bounding box center [1010, 389] width 149 height 20
click at [999, 409] on div "Tại văn phòng" at bounding box center [1015, 414] width 158 height 14
type input "0"
drag, startPoint x: 1046, startPoint y: 353, endPoint x: 1021, endPoint y: 397, distance: 50.4
click at [1046, 351] on div at bounding box center [1015, 335] width 176 height 46
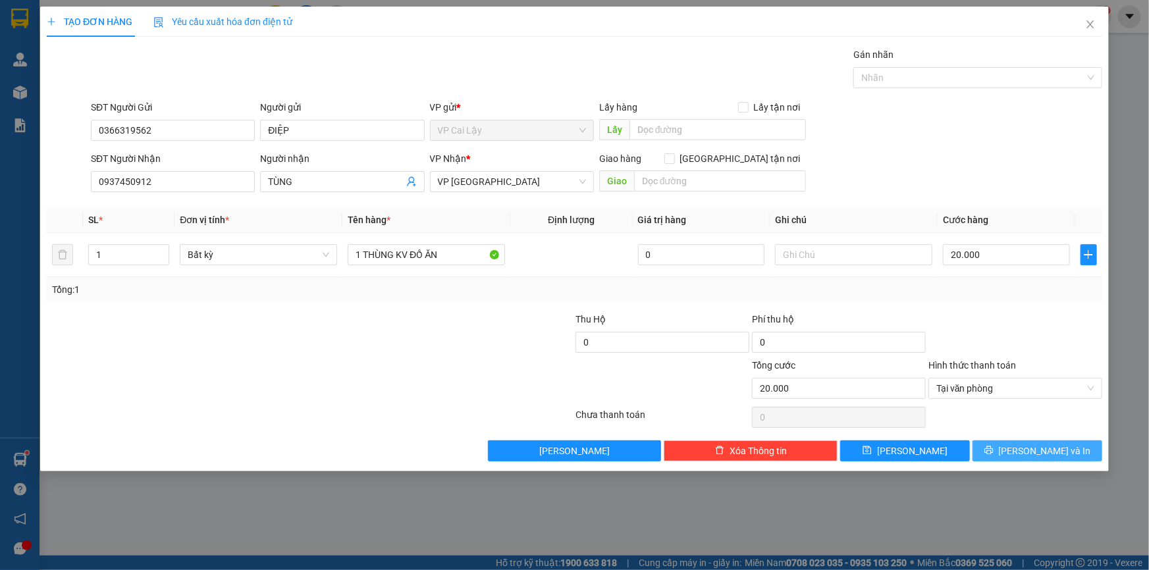
click at [1008, 446] on button "[PERSON_NAME] và In" at bounding box center [1038, 451] width 130 height 21
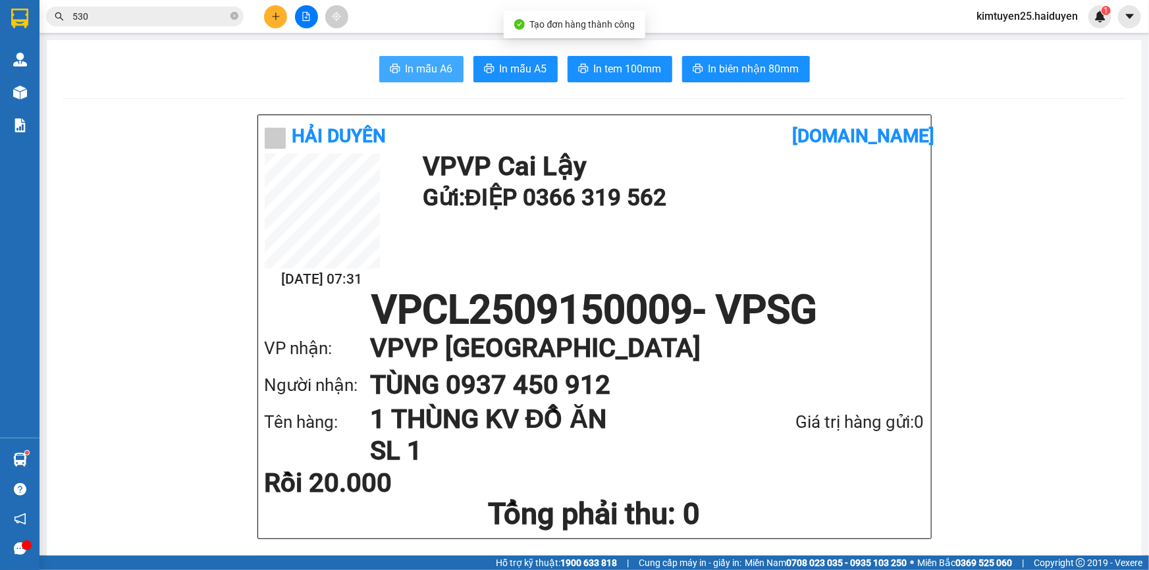
click at [406, 72] on span "In mẫu A6" at bounding box center [429, 69] width 47 height 16
click at [632, 263] on div "15/09 07:31 VP VP Cai Lậy Gửi: ĐIỆP 0366 319 562" at bounding box center [595, 221] width 660 height 137
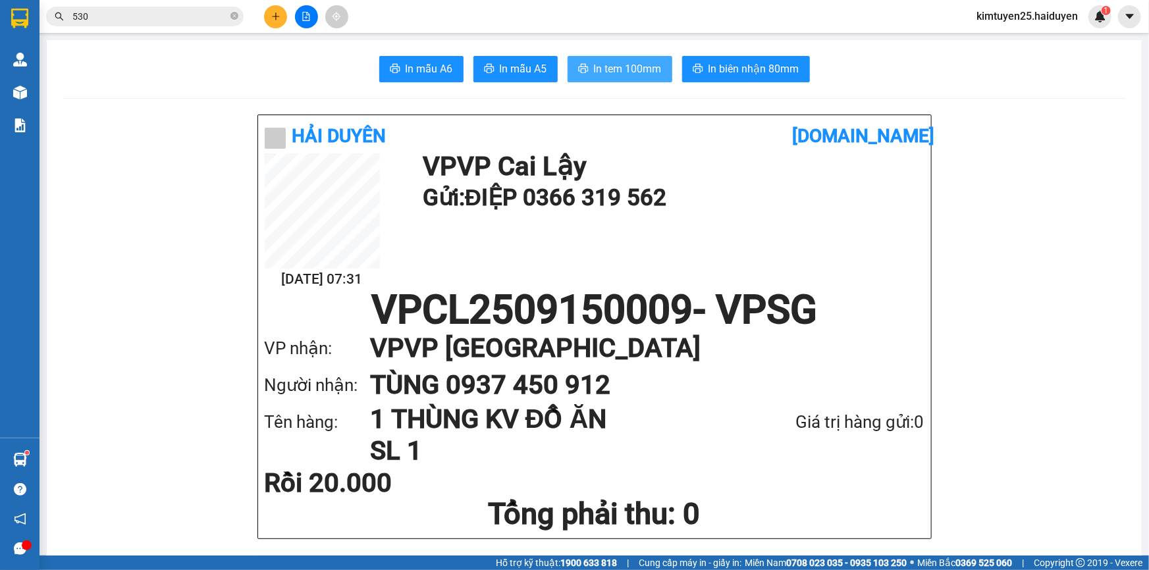
click at [605, 65] on span "In tem 100mm" at bounding box center [628, 69] width 68 height 16
click at [585, 63] on button "In tem 100mm" at bounding box center [620, 69] width 105 height 26
click at [602, 290] on h1 "VPCL2509150009 - VPSG" at bounding box center [595, 310] width 660 height 40
click at [610, 259] on div "15/09 07:31 VP VP Cai Lậy Gửi: ĐIỆP 0366 319 562" at bounding box center [595, 221] width 660 height 137
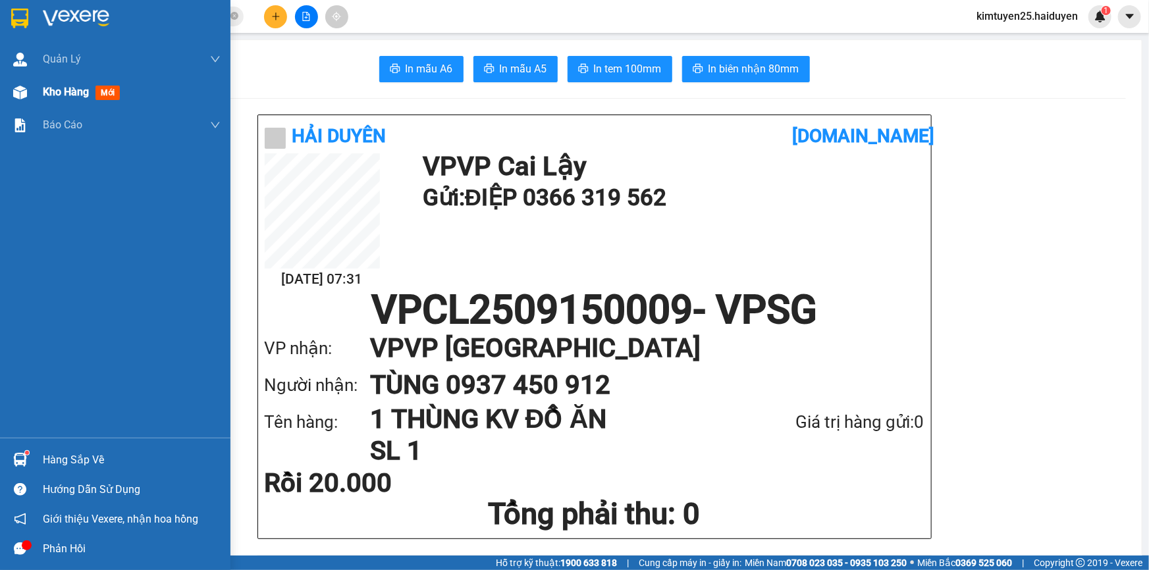
click at [66, 90] on span "Kho hàng" at bounding box center [66, 92] width 46 height 13
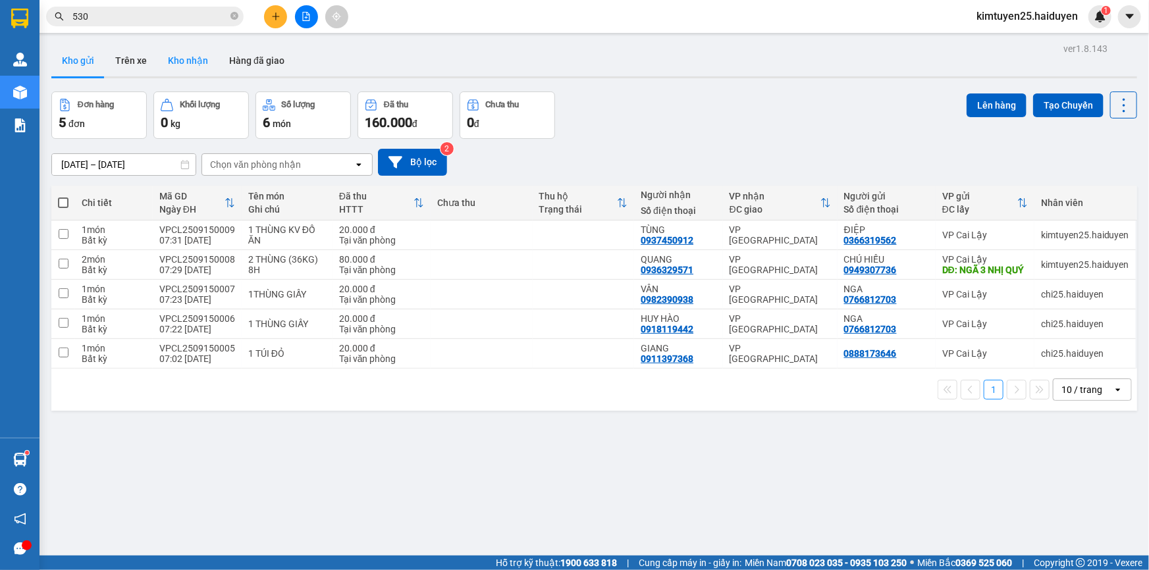
click at [173, 59] on button "Kho nhận" at bounding box center [187, 61] width 61 height 32
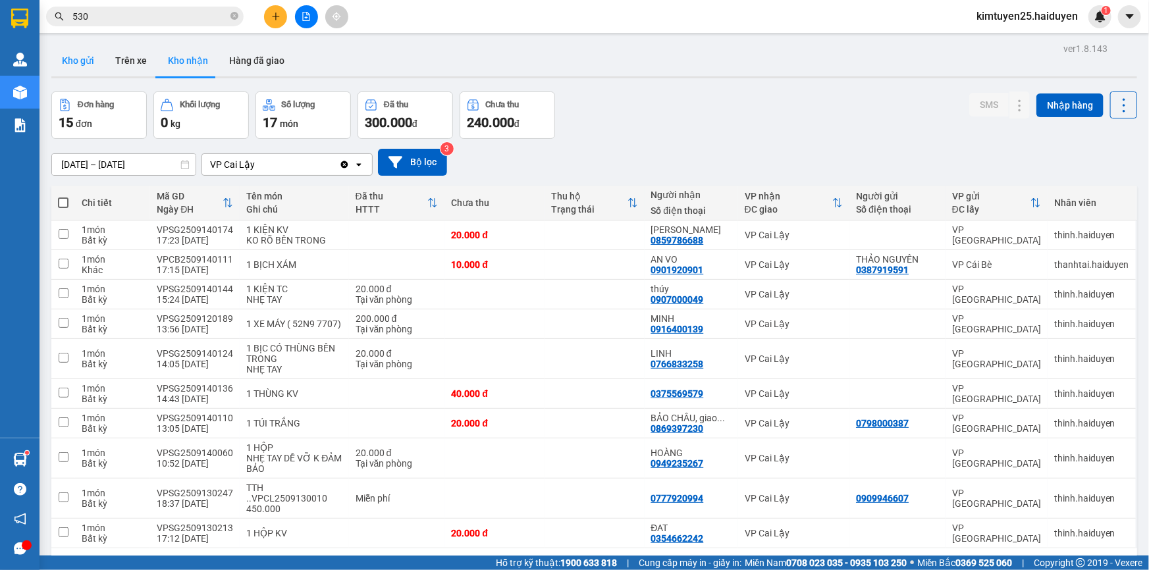
click at [76, 61] on button "Kho gửi" at bounding box center [77, 61] width 53 height 32
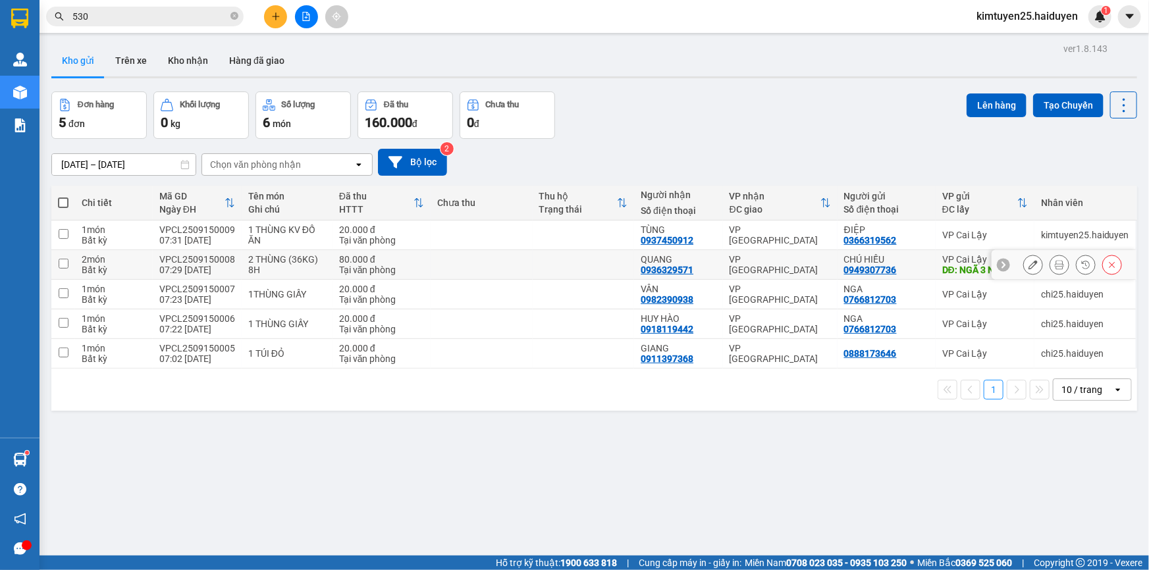
click at [489, 270] on td at bounding box center [482, 265] width 102 height 30
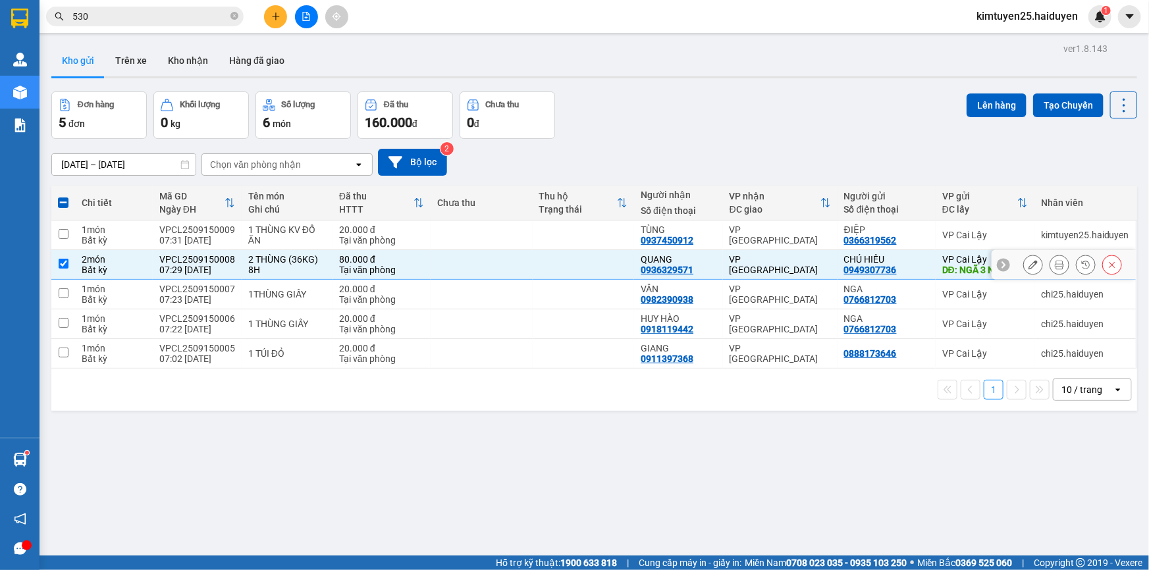
click at [459, 268] on td at bounding box center [482, 265] width 102 height 30
checkbox input "false"
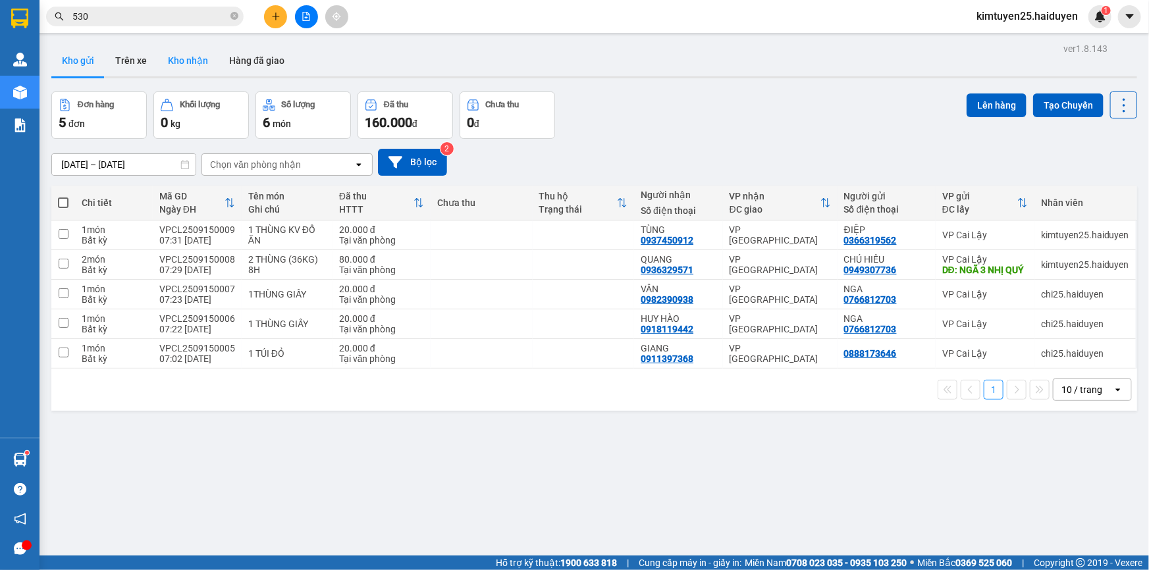
click at [164, 68] on button "Kho nhận" at bounding box center [187, 61] width 61 height 32
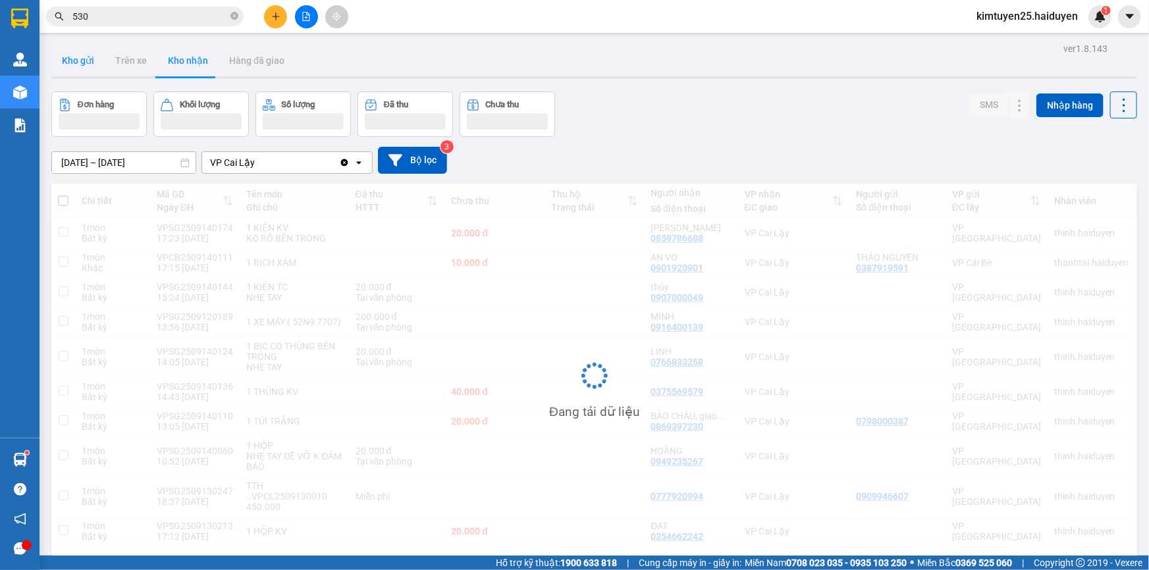
click at [85, 69] on button "Kho gửi" at bounding box center [77, 61] width 53 height 32
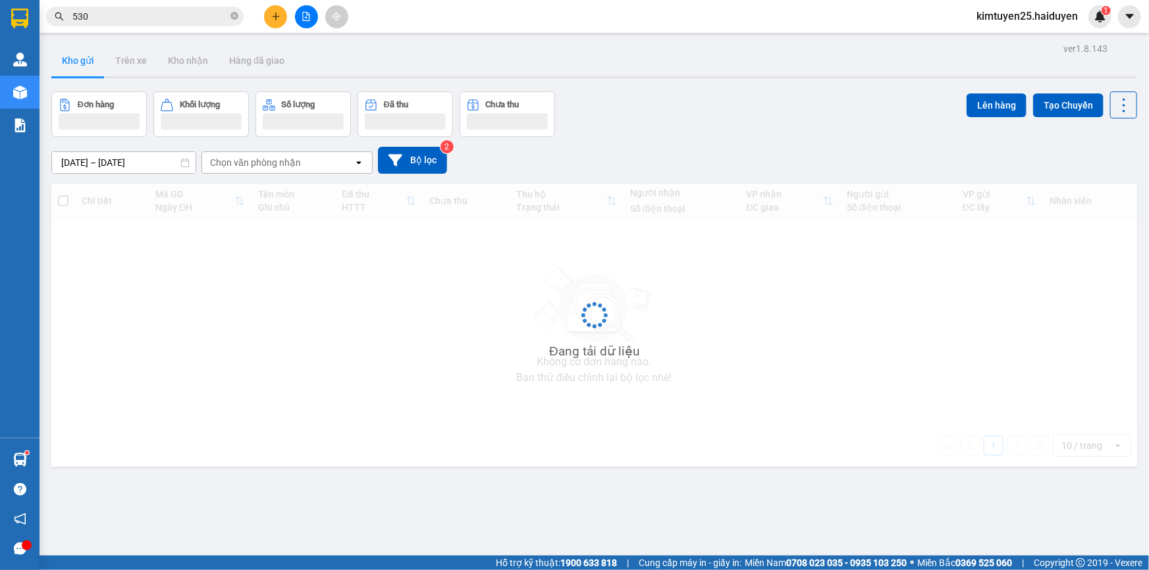
click at [85, 69] on button "Kho gửi" at bounding box center [77, 61] width 53 height 32
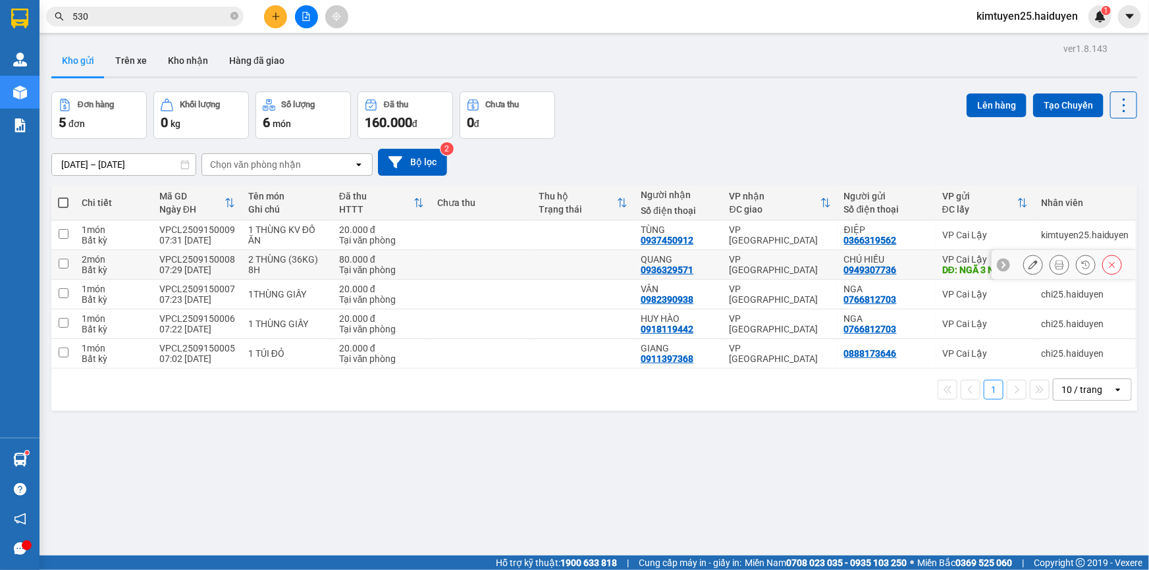
click at [576, 276] on td at bounding box center [584, 265] width 102 height 30
checkbox input "true"
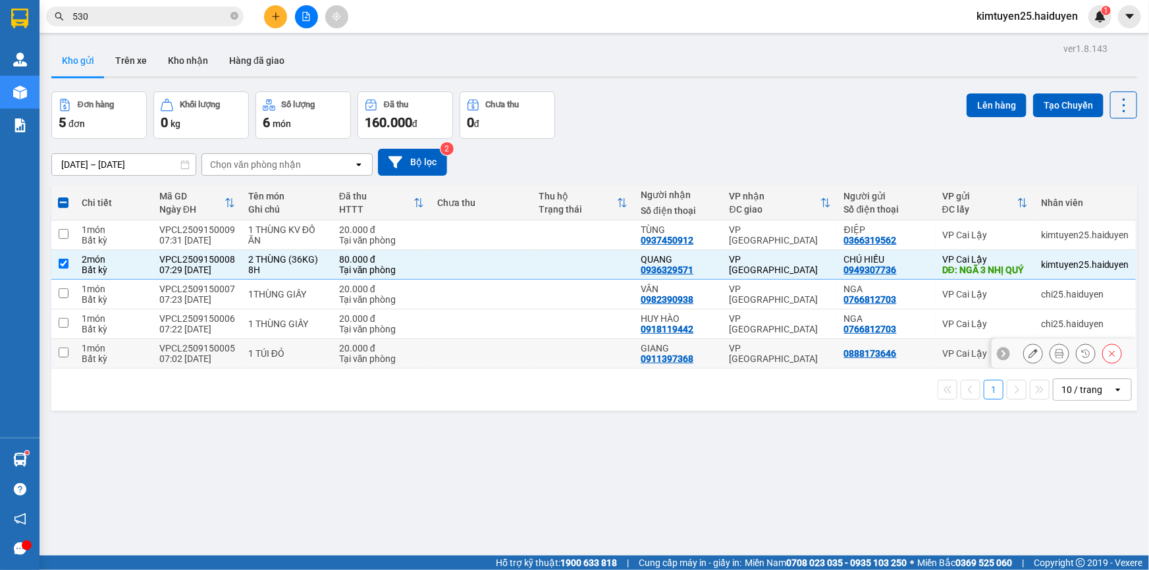
click at [502, 369] on td at bounding box center [482, 354] width 102 height 30
checkbox input "true"
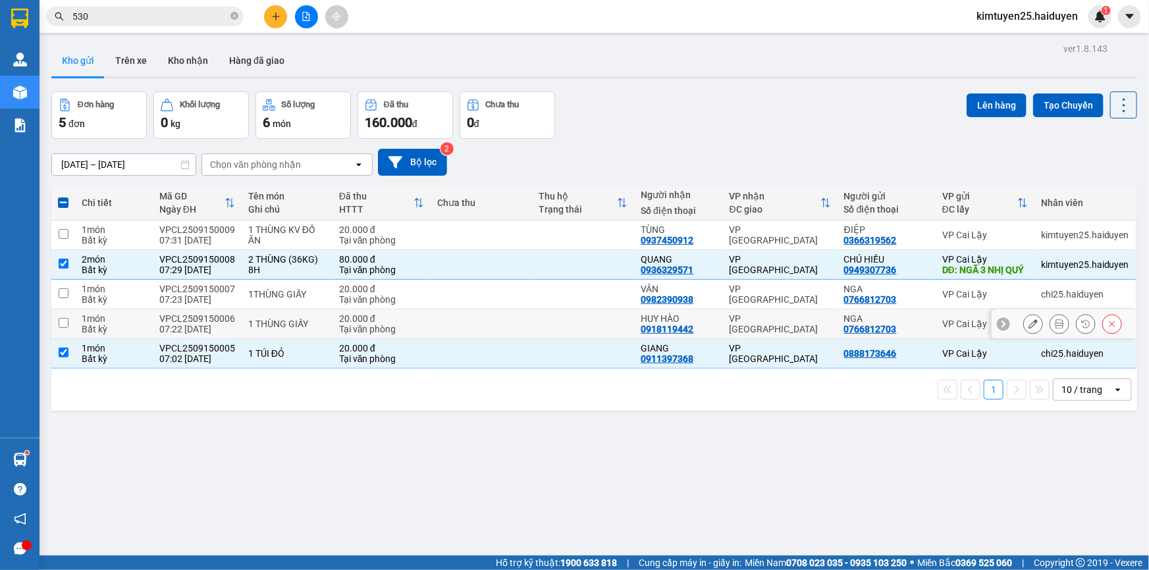
click at [533, 339] on td at bounding box center [584, 324] width 102 height 30
checkbox input "true"
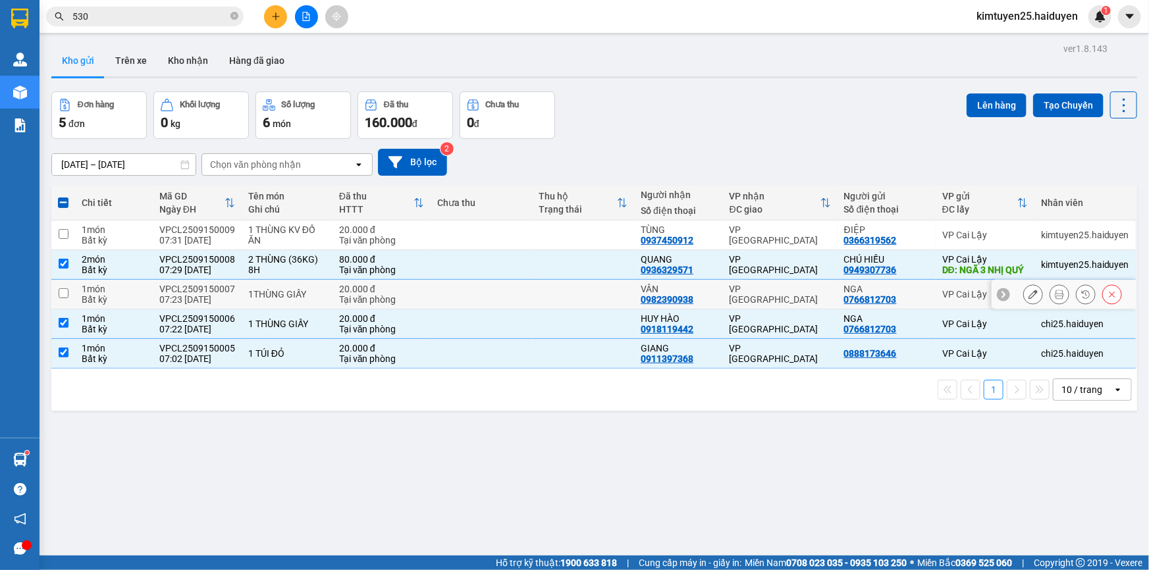
click at [568, 309] on td at bounding box center [584, 295] width 102 height 30
checkbox input "true"
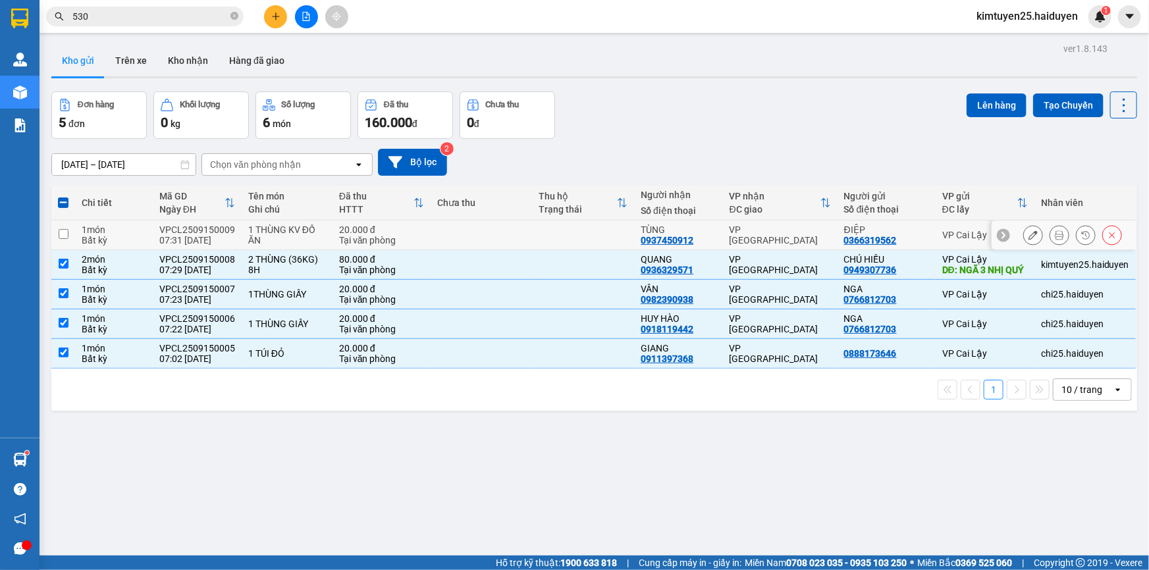
click at [599, 239] on td at bounding box center [584, 236] width 102 height 30
checkbox input "true"
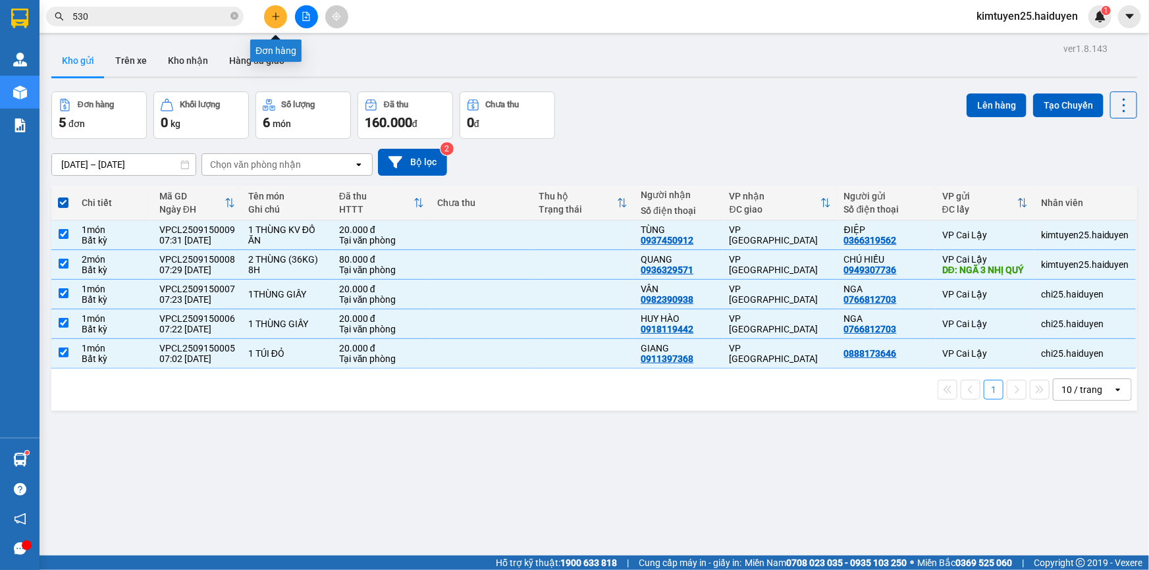
click at [271, 13] on icon "plus" at bounding box center [275, 16] width 9 height 9
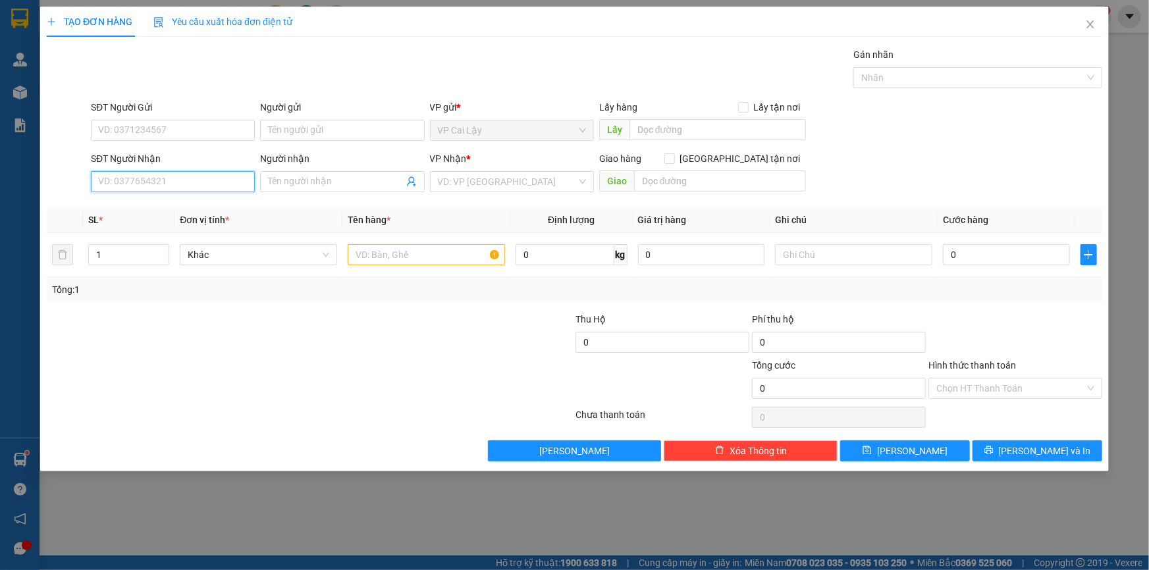
click at [155, 182] on input "SĐT Người Nhận" at bounding box center [173, 181] width 164 height 21
type input "0932729991"
click at [172, 210] on div "0932729991 - TRANG" at bounding box center [173, 208] width 148 height 14
type input "TRANG"
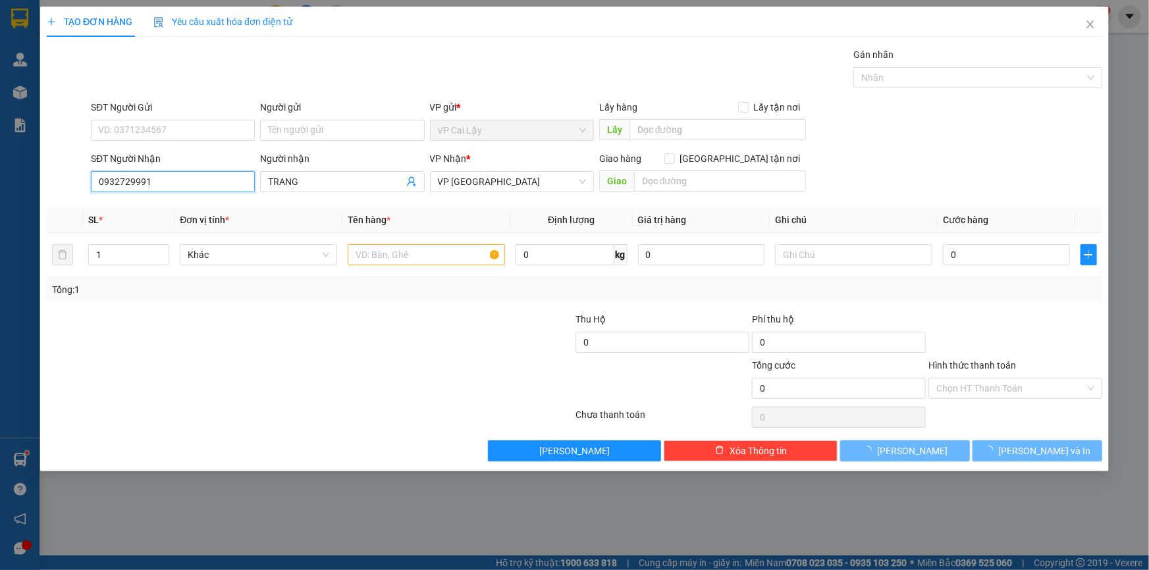
type input "20.000"
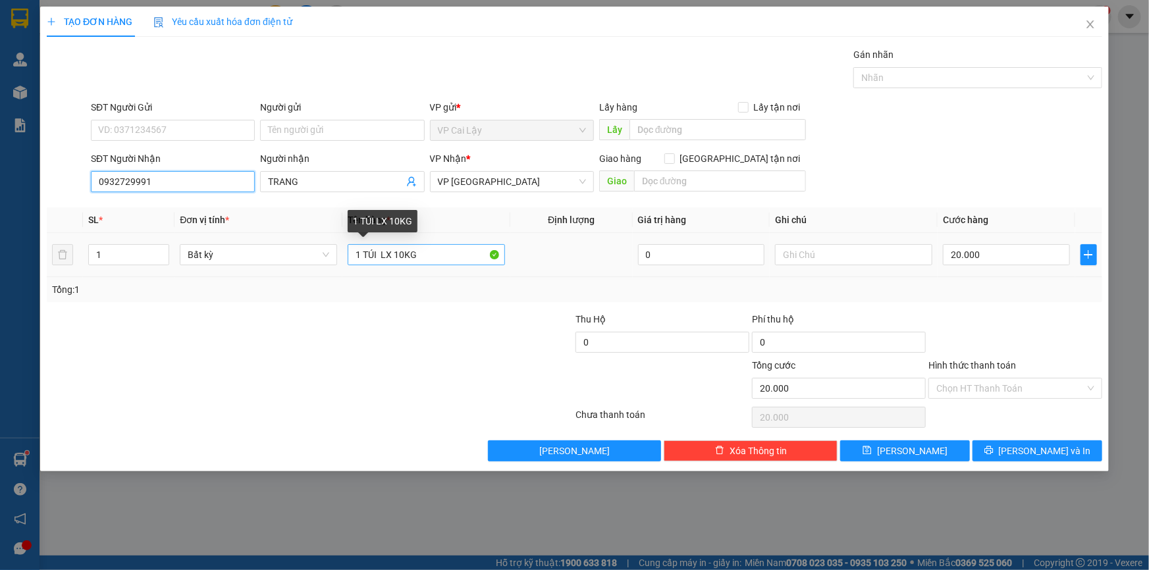
type input "0932729991"
click at [390, 256] on input "1 TÚI LX 10KG" at bounding box center [426, 254] width 157 height 21
type input "1 TÚI ĐỎ 10KG"
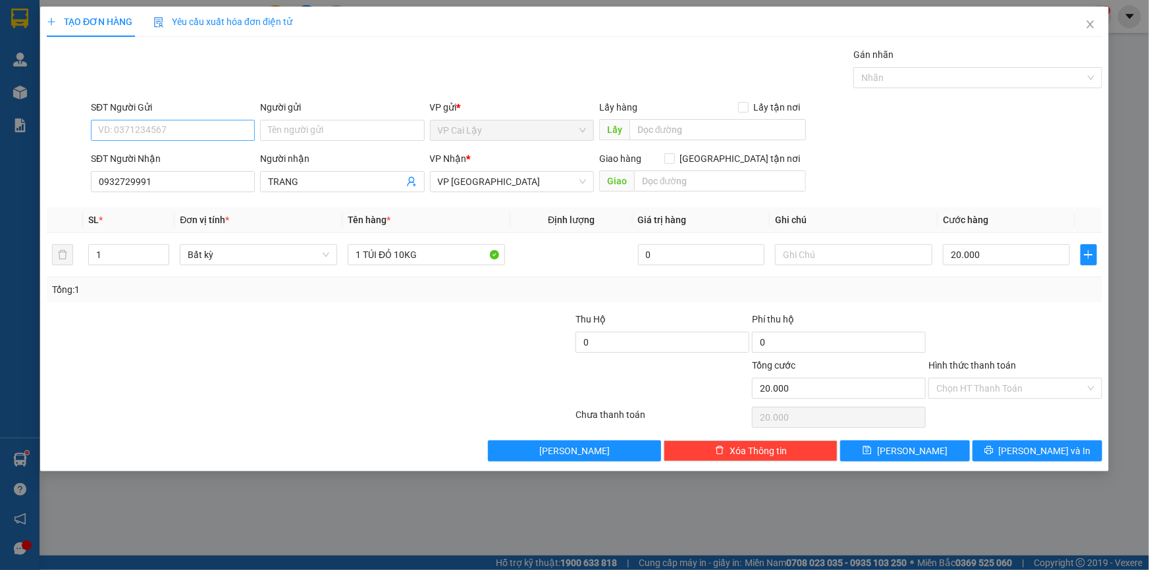
click at [202, 139] on div "SĐT Người Gửi VD: 0371234567" at bounding box center [173, 123] width 164 height 46
click at [202, 138] on input "SĐT Người Gửi" at bounding box center [173, 130] width 164 height 21
click at [205, 128] on input "SĐT Người Gửi" at bounding box center [173, 130] width 164 height 21
click at [181, 154] on div "0985992269" at bounding box center [173, 156] width 148 height 14
type input "0985992269"
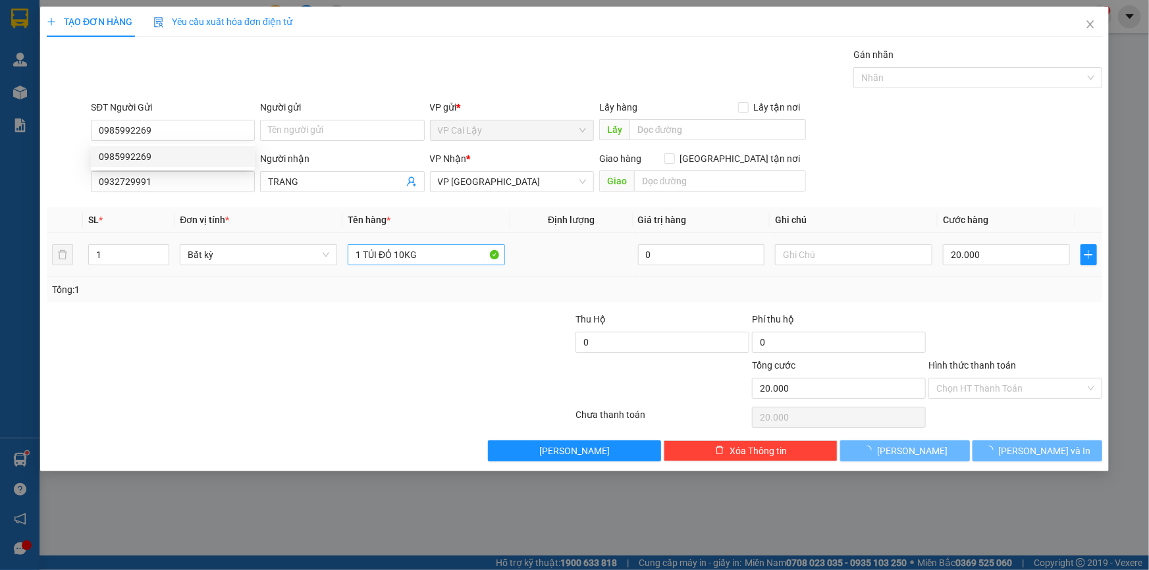
click at [435, 305] on div "Transit Pickup Surcharge Ids Transit Deliver Surcharge Ids Transit Deliver Surc…" at bounding box center [575, 254] width 1056 height 414
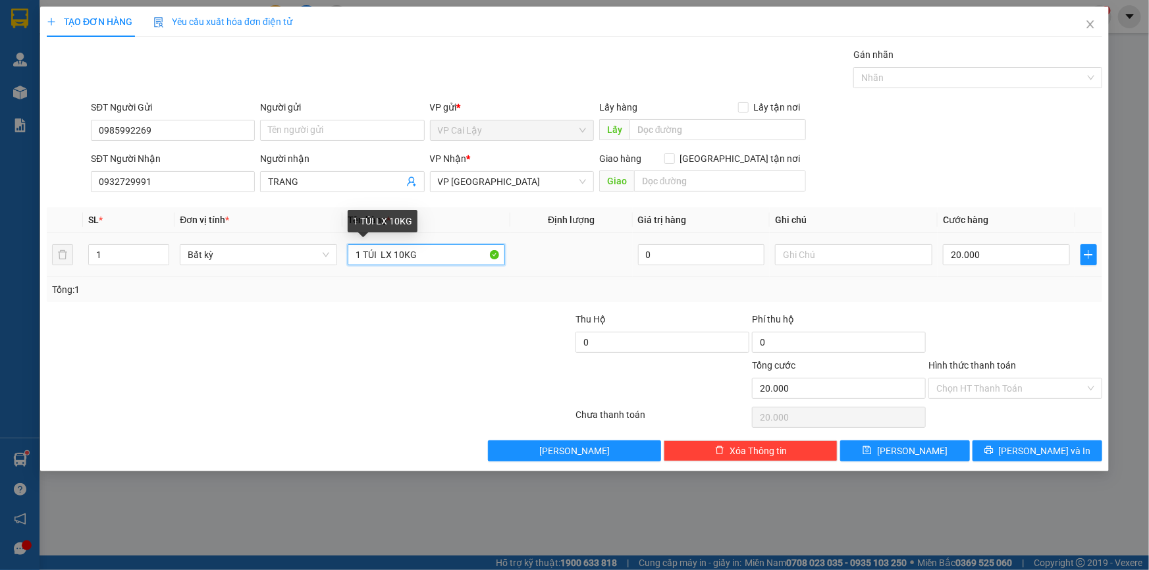
click at [392, 256] on input "1 TÚI LX 10KG" at bounding box center [426, 254] width 157 height 21
type input "1 TÚI ĐỎ 10KG"
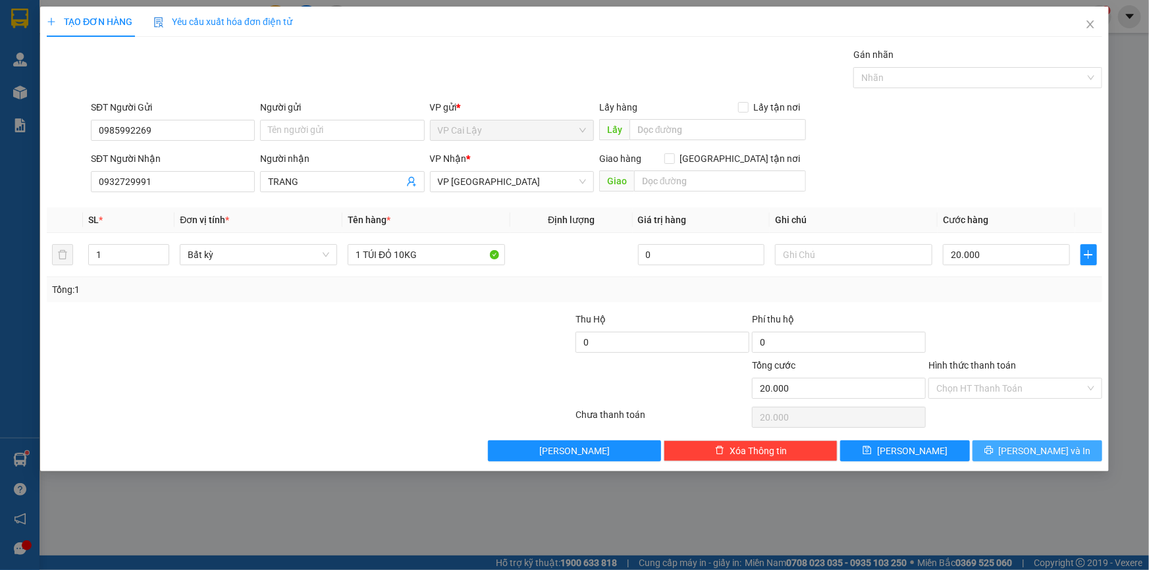
click at [994, 453] on icon "printer" at bounding box center [988, 450] width 9 height 9
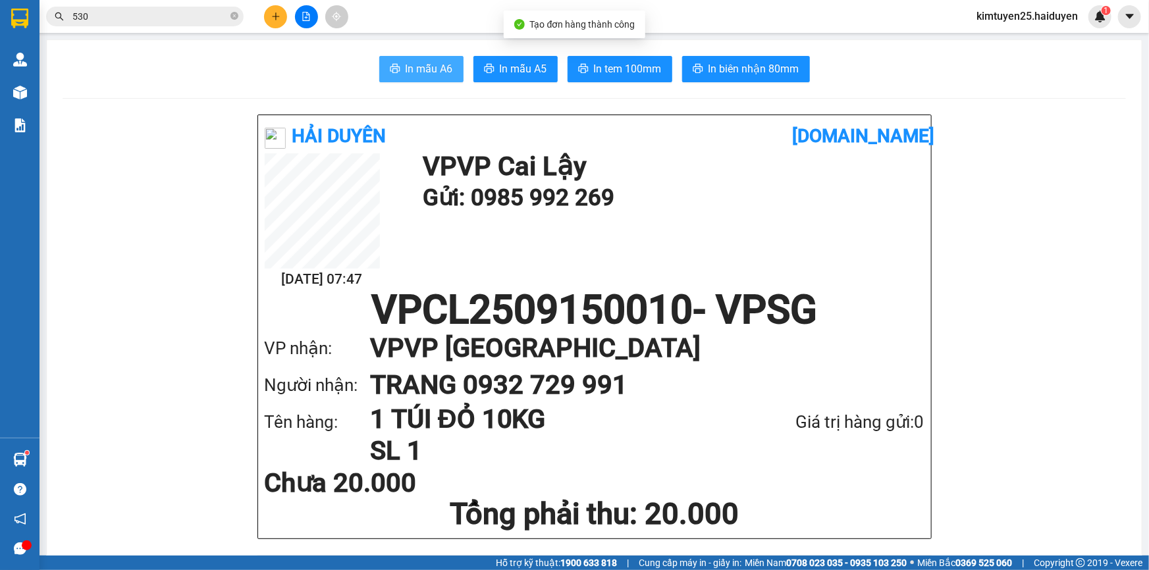
click at [406, 65] on span "In mẫu A6" at bounding box center [429, 69] width 47 height 16
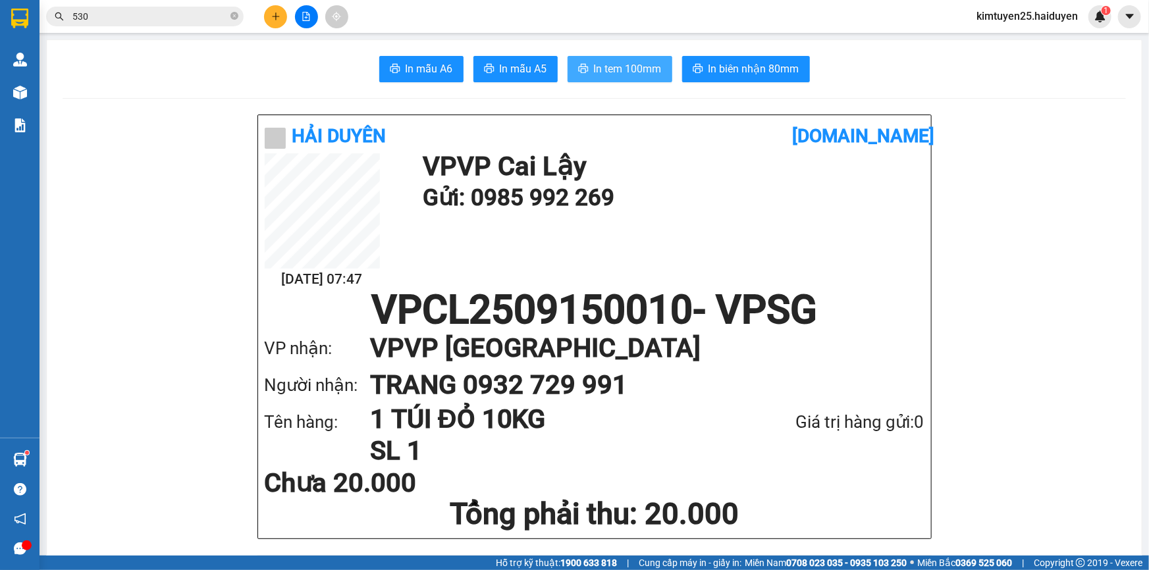
click at [595, 65] on span "In tem 100mm" at bounding box center [628, 69] width 68 height 16
click at [237, 15] on icon "close-circle" at bounding box center [234, 16] width 8 height 8
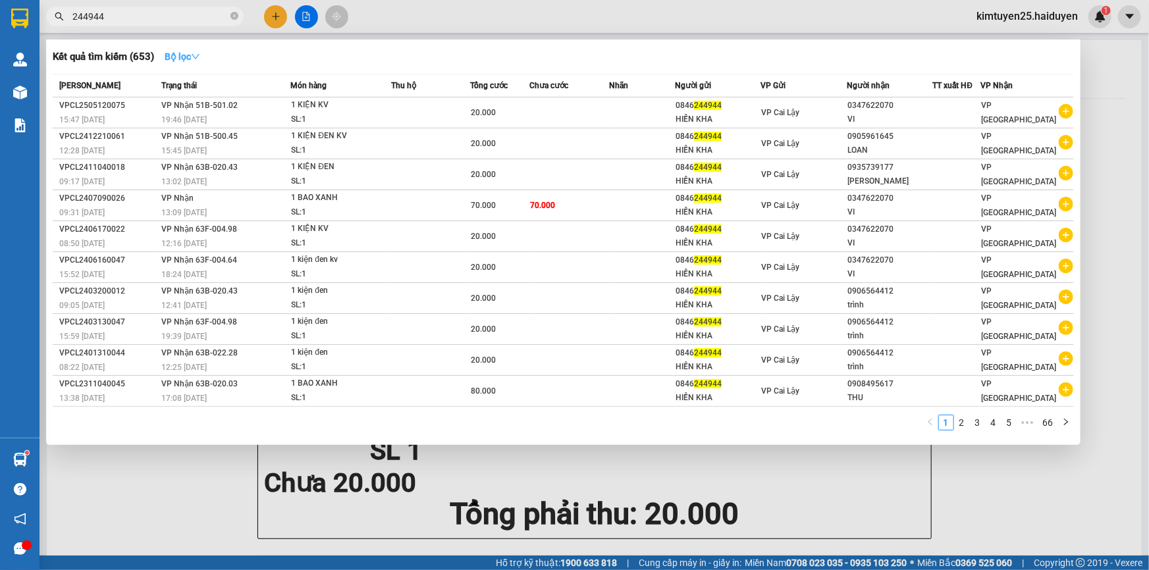
type input "244944"
click at [182, 53] on strong "Bộ lọc" at bounding box center [183, 56] width 36 height 11
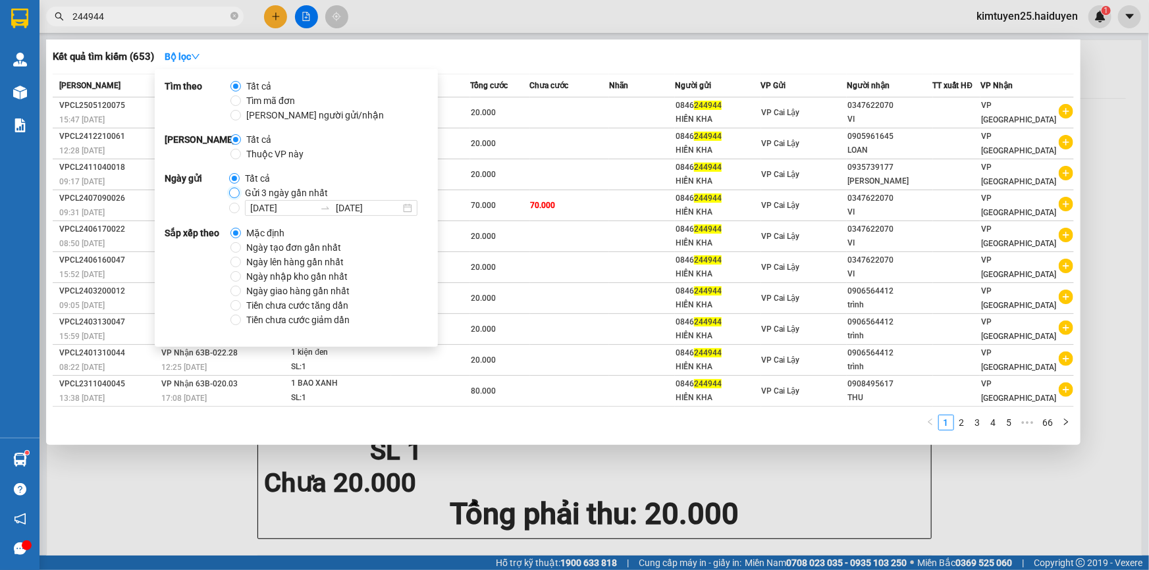
click at [230, 191] on input "Gửi 3 ngày gần nhất" at bounding box center [234, 193] width 11 height 11
radio input "true"
radio input "false"
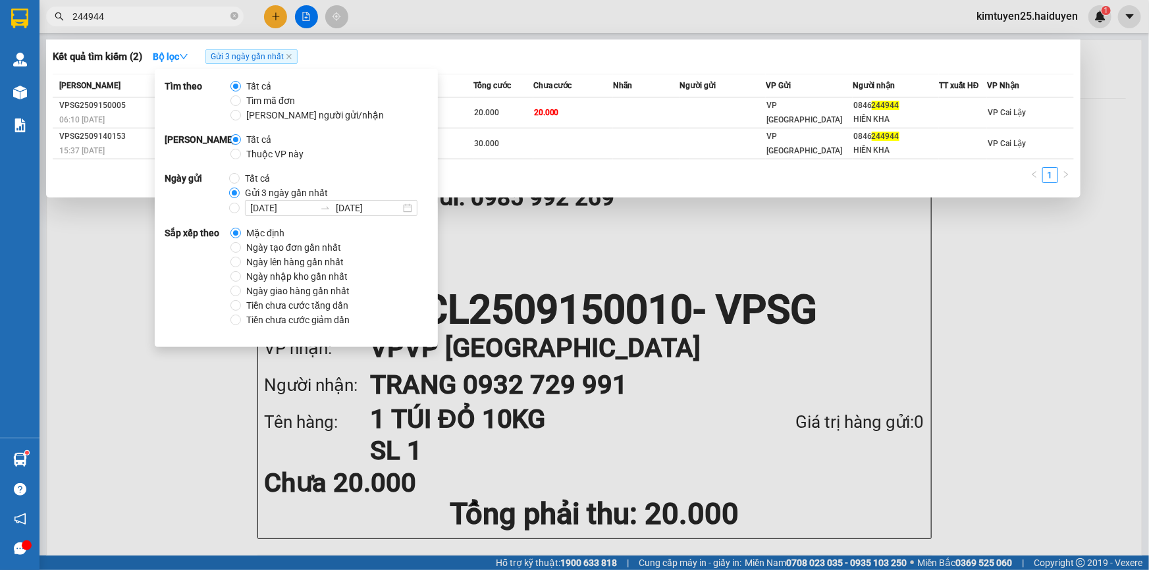
click at [135, 9] on input "244944" at bounding box center [149, 16] width 155 height 14
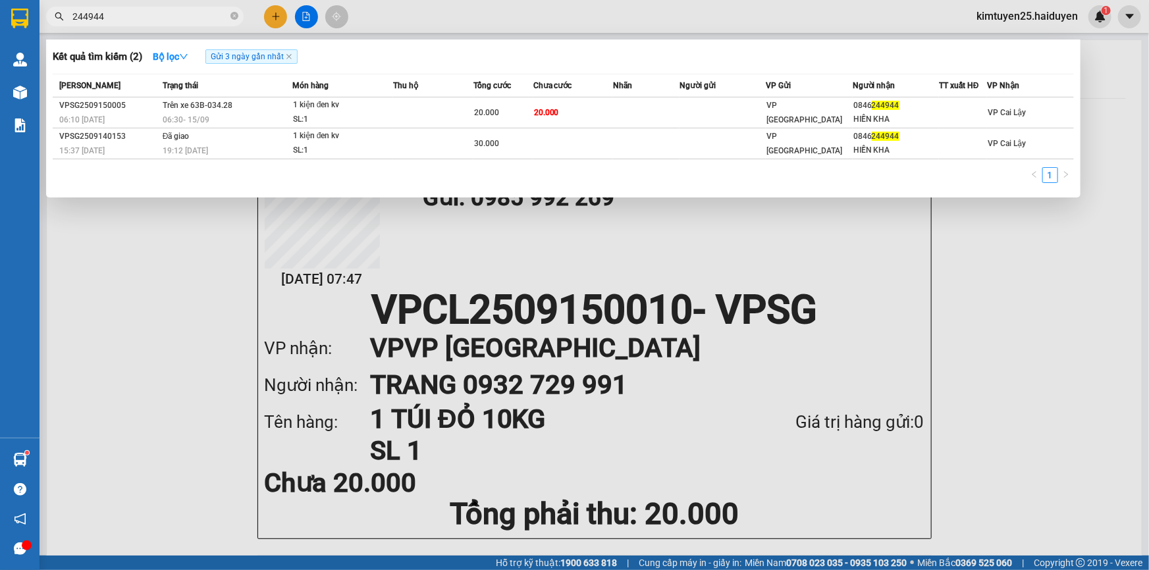
click at [413, 24] on div at bounding box center [574, 285] width 1149 height 570
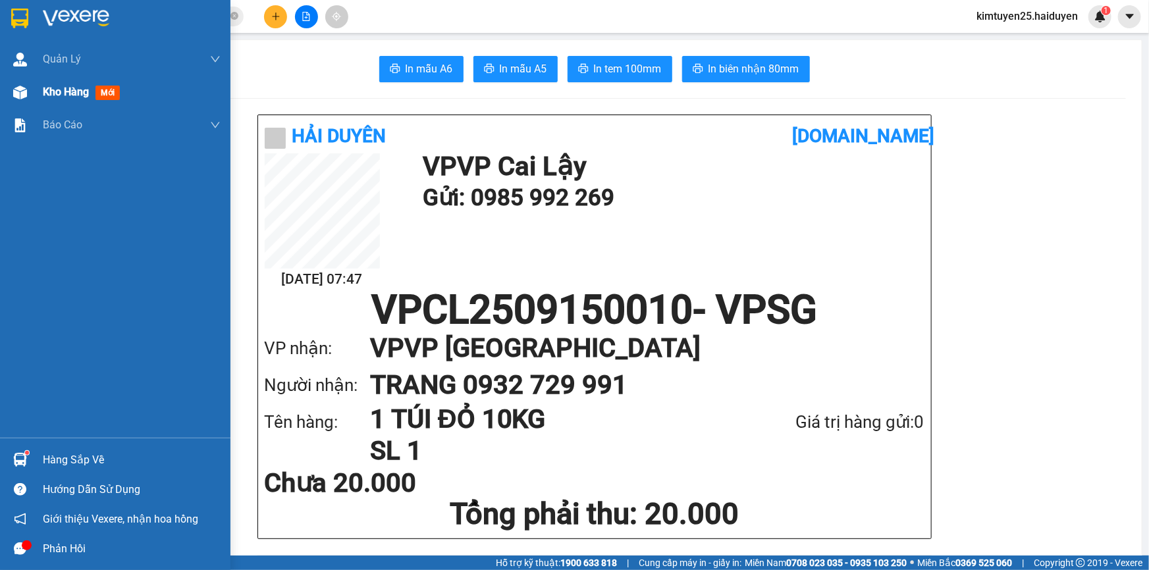
click at [46, 93] on span "Kho hàng" at bounding box center [66, 92] width 46 height 13
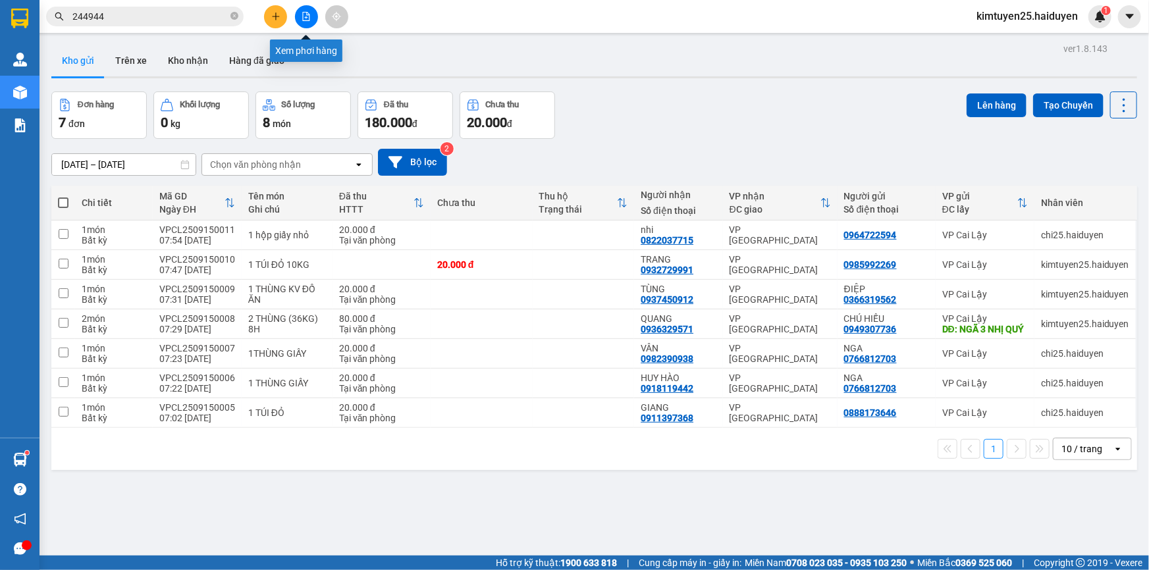
click at [306, 12] on icon "file-add" at bounding box center [306, 16] width 7 height 9
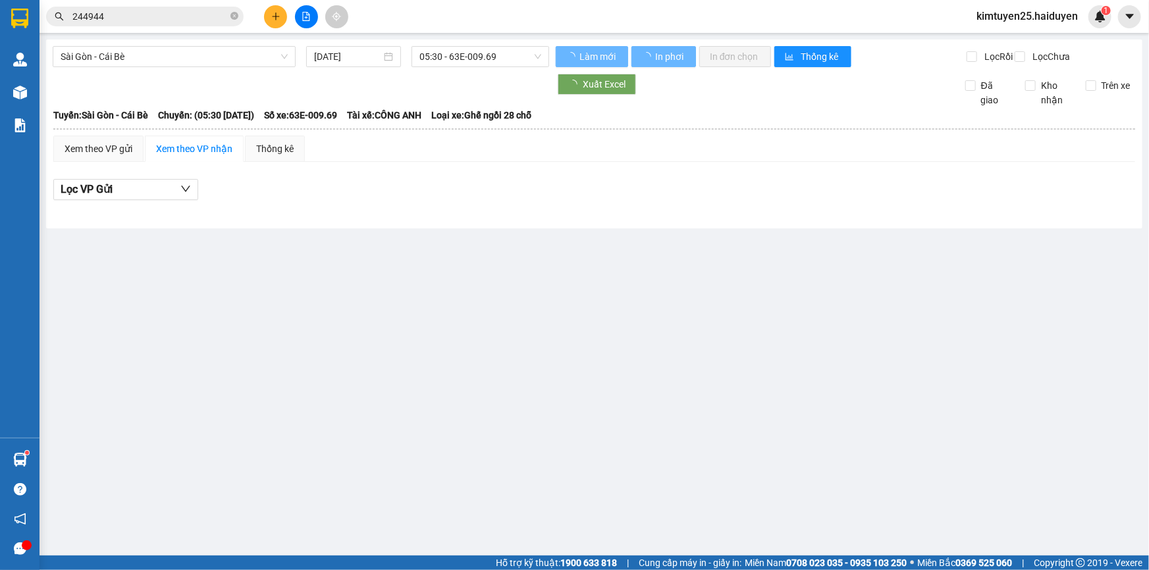
click at [244, 67] on div "Sài Gòn - Cái Bè" at bounding box center [174, 56] width 243 height 21
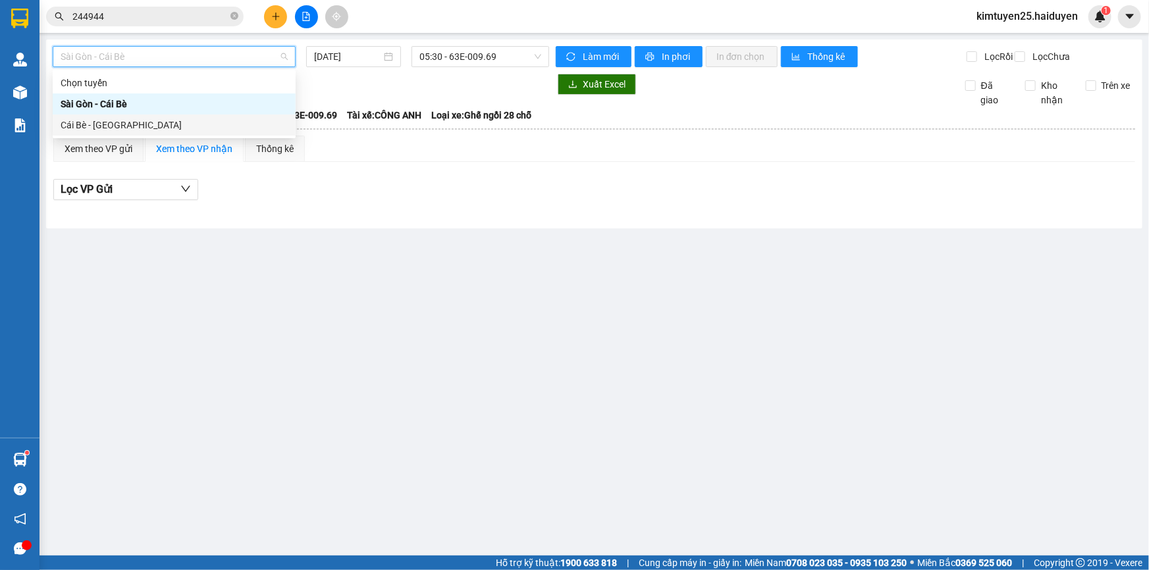
click at [204, 127] on div "Cái Bè - [GEOGRAPHIC_DATA]" at bounding box center [174, 125] width 227 height 14
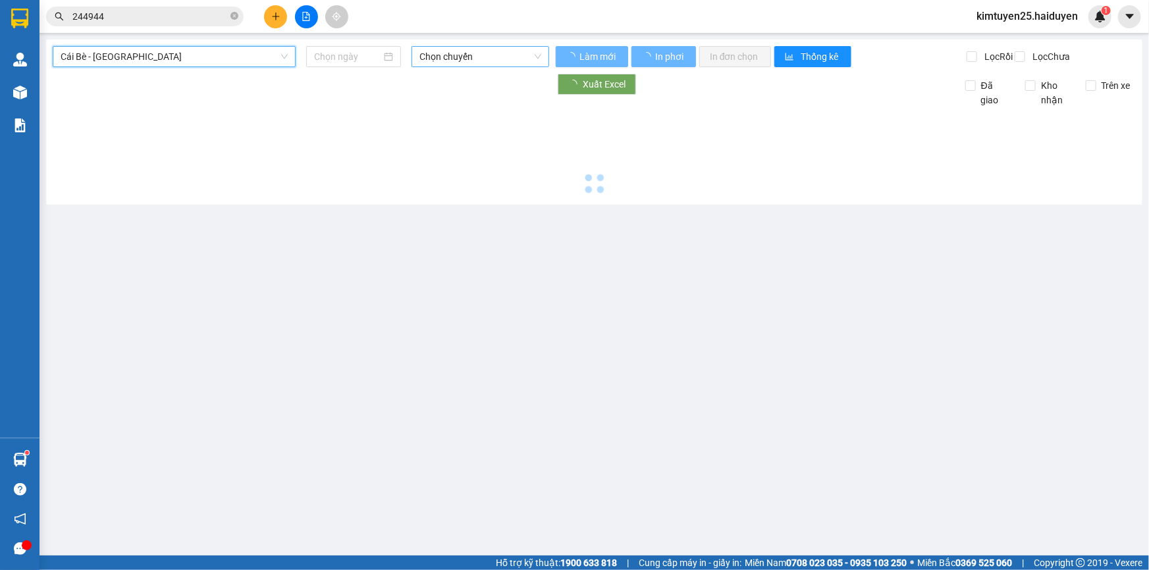
type input "[DATE]"
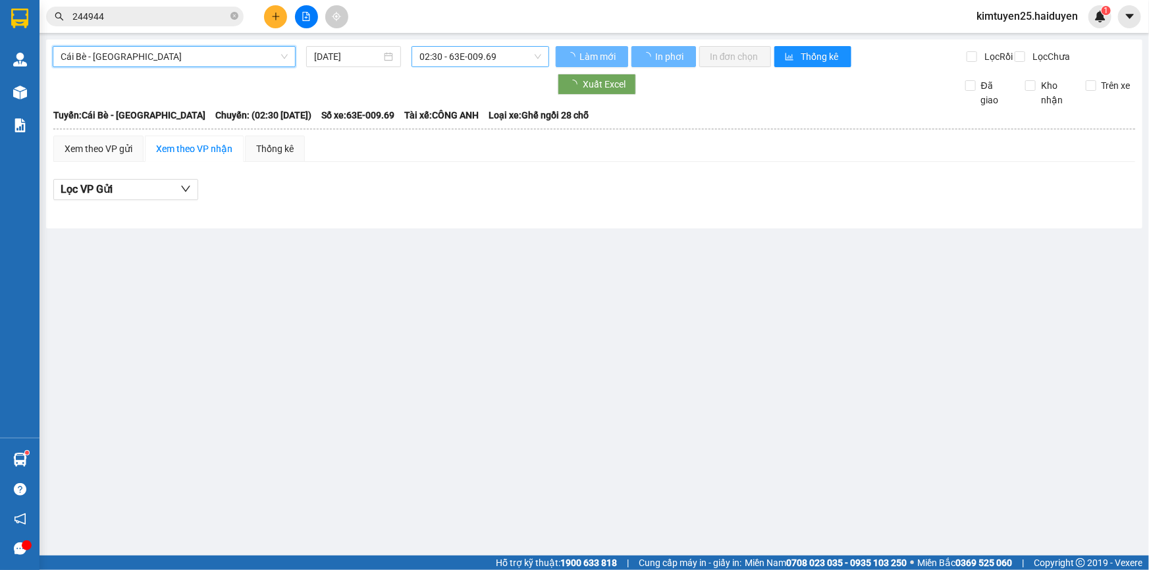
click at [477, 54] on span "02:30 - 63E-009.69" at bounding box center [480, 57] width 122 height 20
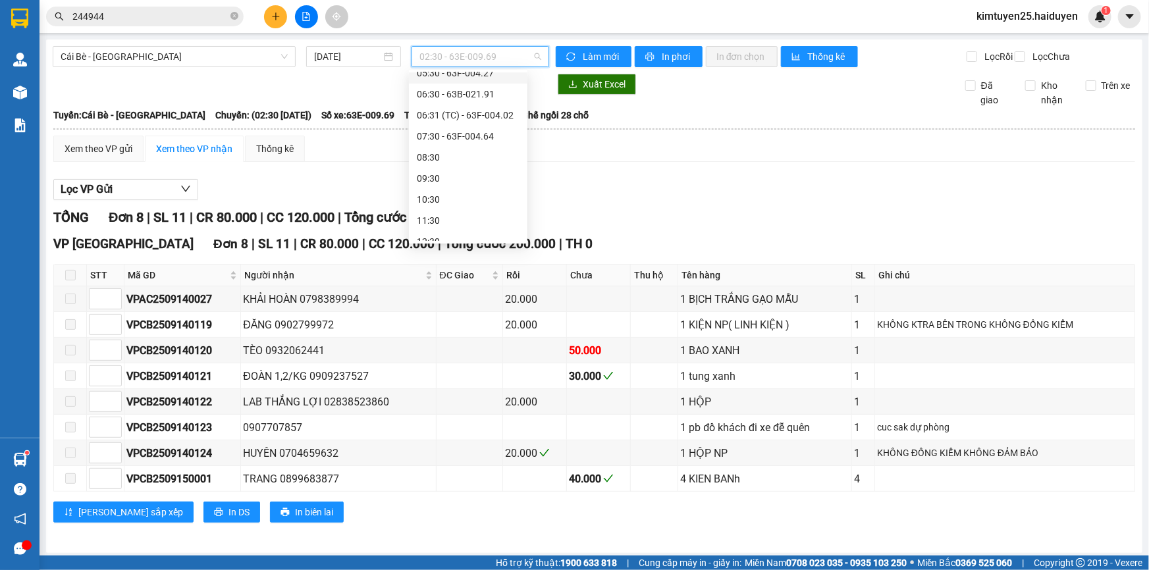
scroll to position [119, 0]
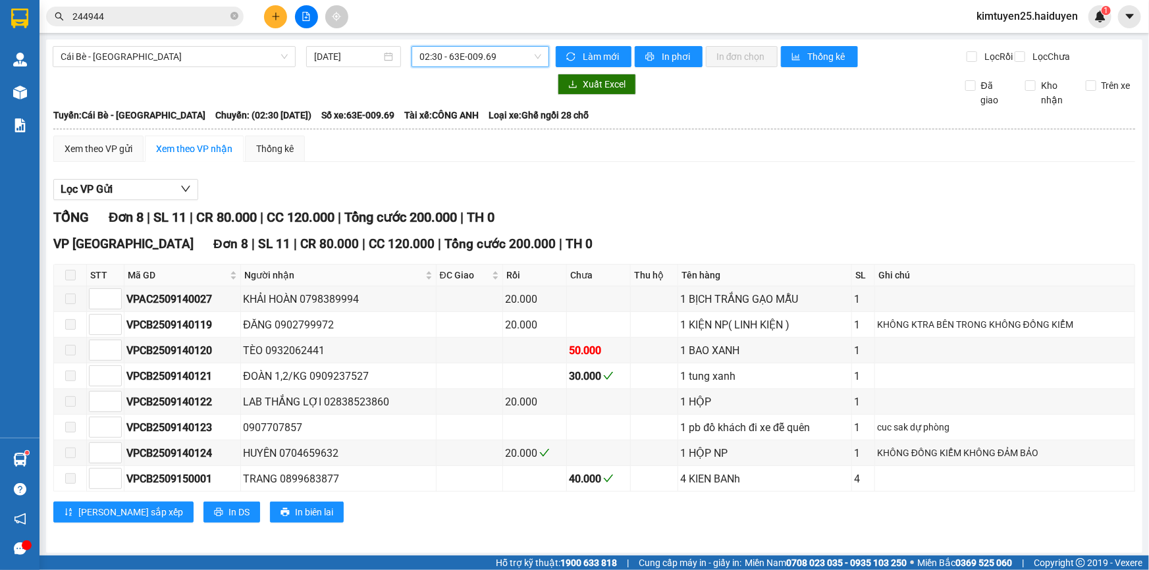
click at [464, 54] on span "02:30 - 63E-009.69" at bounding box center [480, 57] width 122 height 20
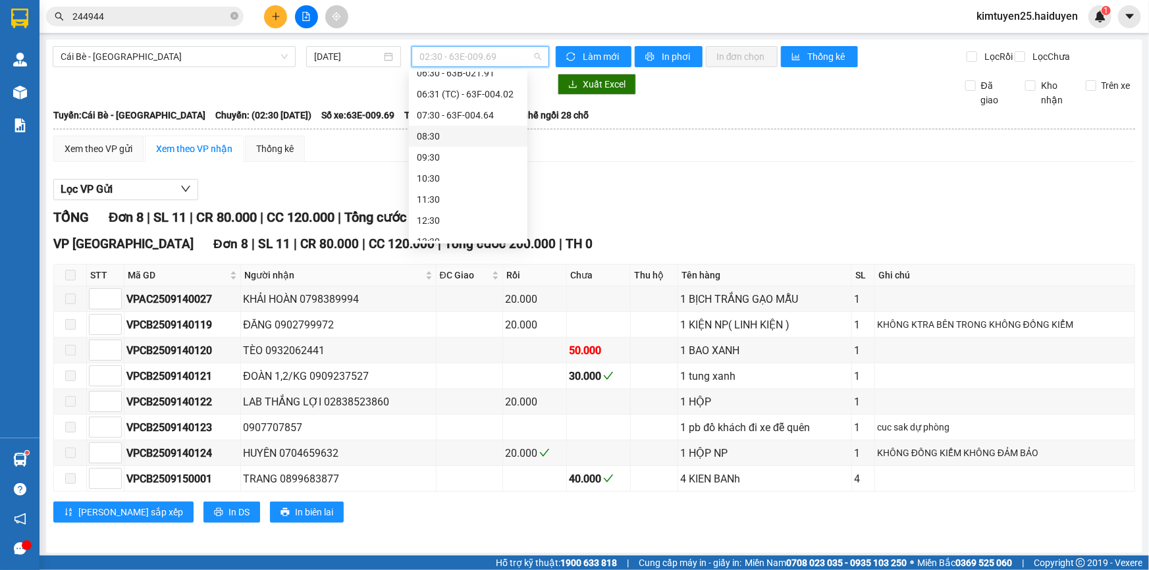
scroll to position [140, 0]
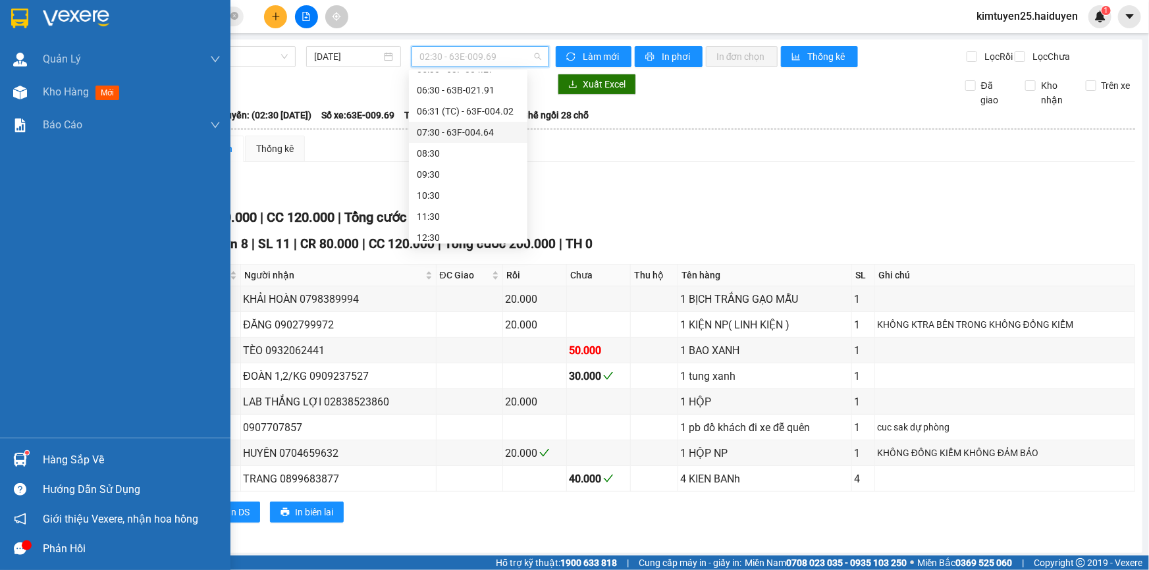
drag, startPoint x: 49, startPoint y: 90, endPoint x: 695, endPoint y: 25, distance: 648.6
click at [50, 90] on span "Kho hàng" at bounding box center [66, 92] width 46 height 13
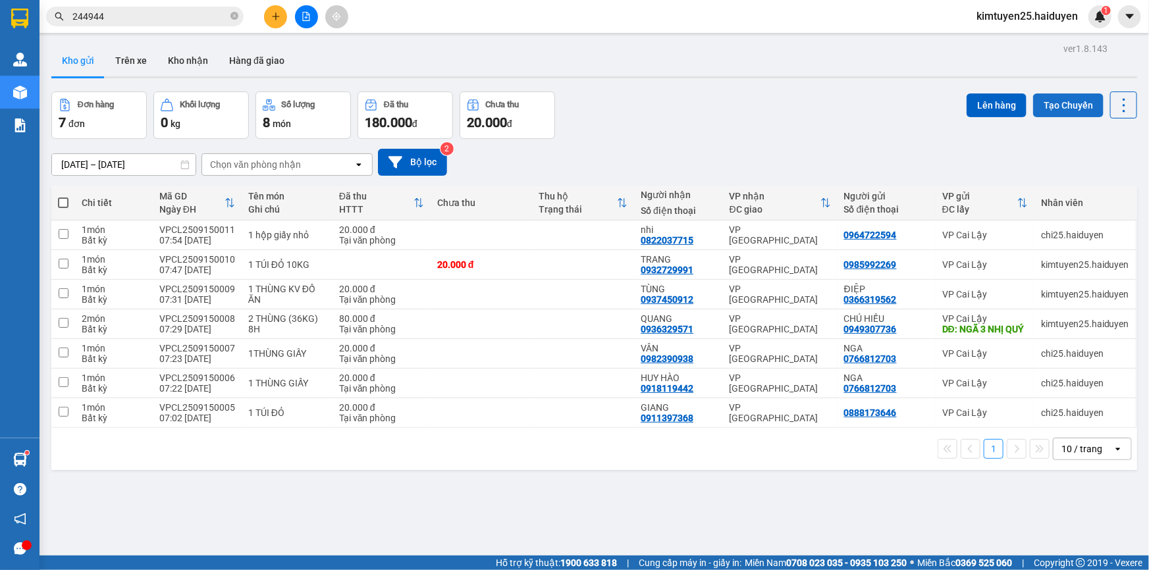
click at [1054, 112] on button "Tạo Chuyến" at bounding box center [1068, 106] width 70 height 24
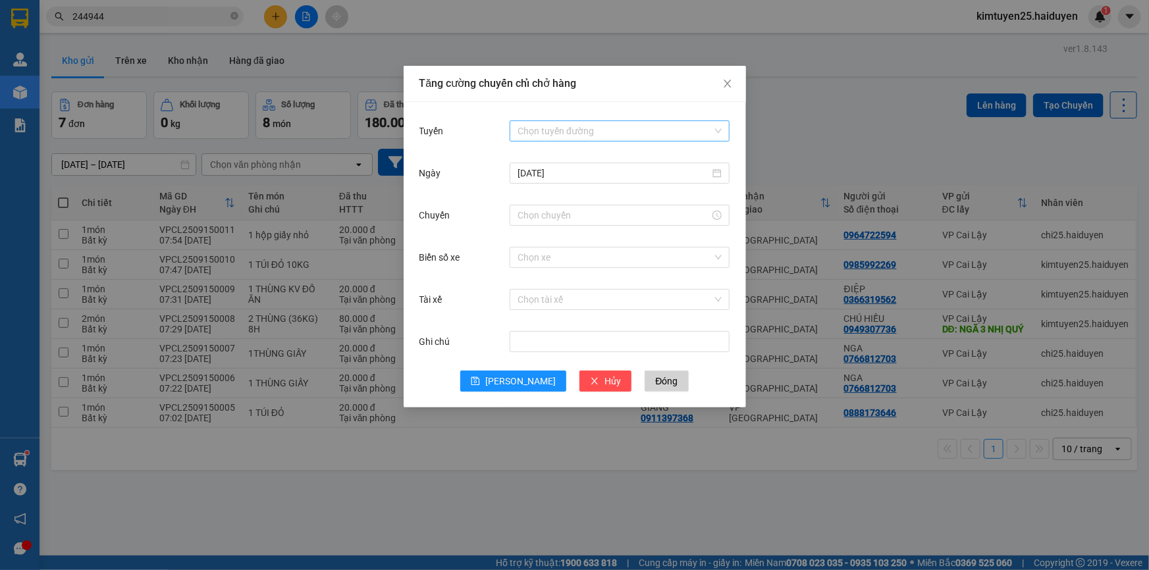
click at [581, 130] on input "Tuyến" at bounding box center [615, 131] width 195 height 20
click at [549, 182] on div "Cái Bè - [GEOGRAPHIC_DATA]" at bounding box center [620, 178] width 204 height 14
click at [550, 219] on input "Chuyến" at bounding box center [614, 215] width 192 height 14
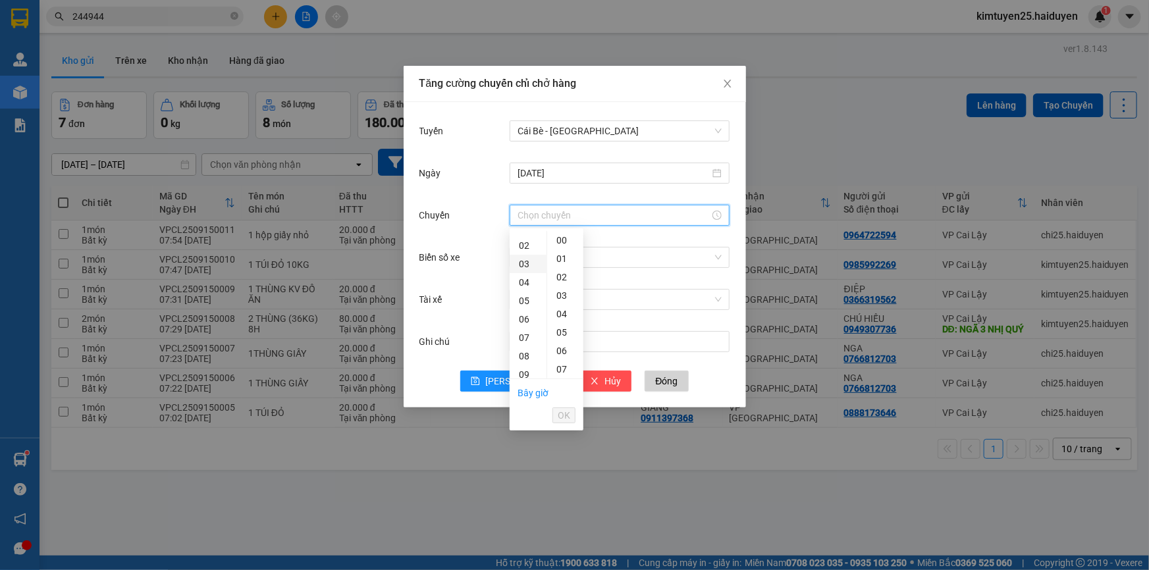
scroll to position [119, 0]
click at [524, 252] on div "07" at bounding box center [528, 250] width 37 height 18
click at [560, 329] on div "31" at bounding box center [565, 333] width 36 height 18
type input "07:31"
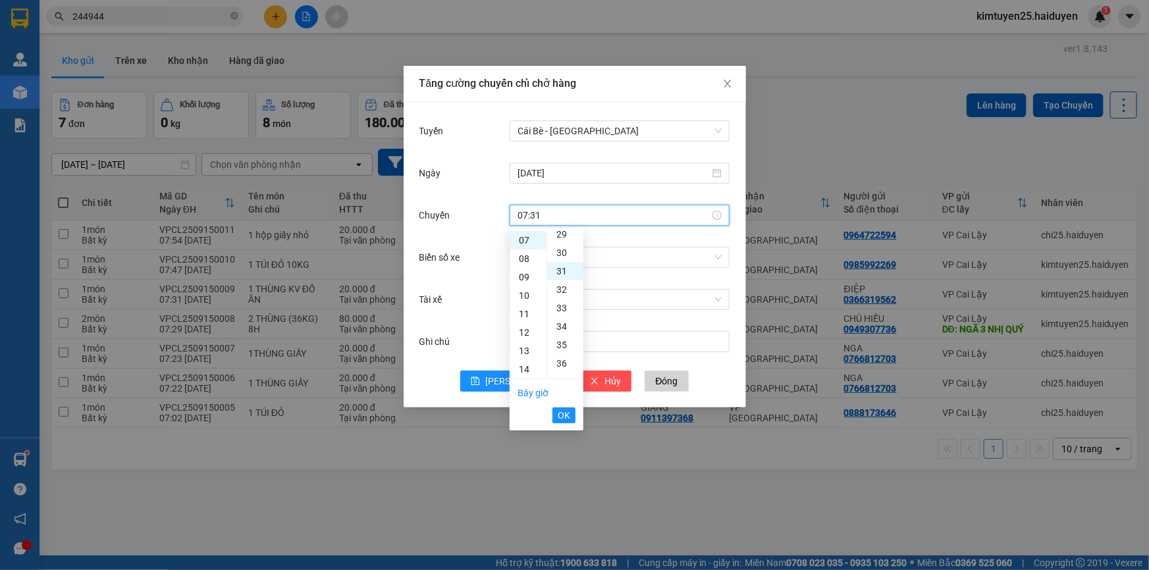
scroll to position [572, 0]
click at [566, 415] on span "OK" at bounding box center [564, 415] width 13 height 14
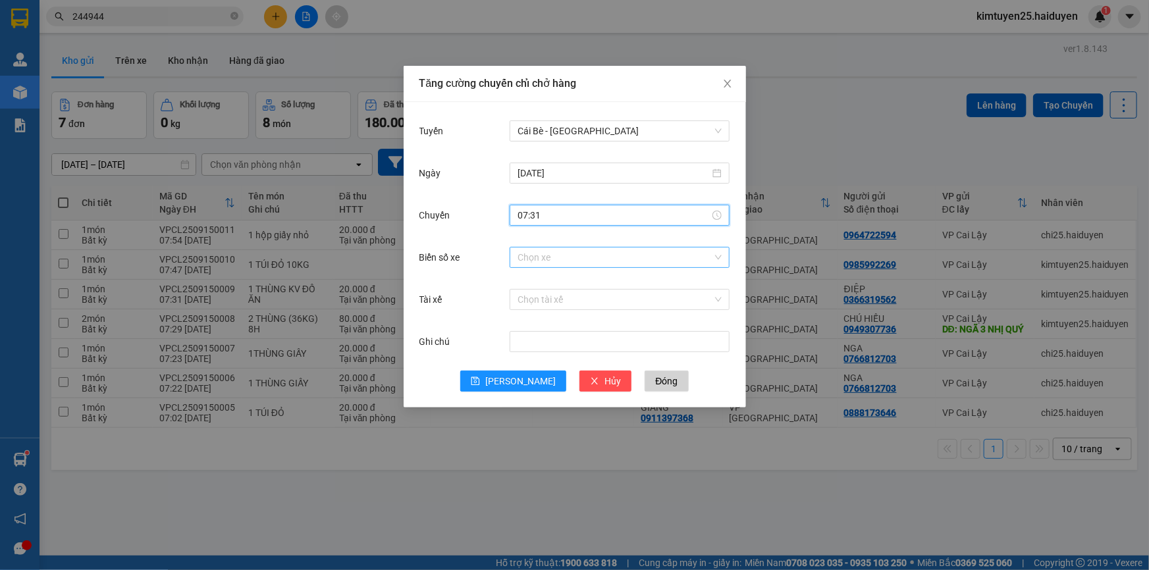
click at [603, 255] on input "Biển số xe" at bounding box center [615, 258] width 195 height 20
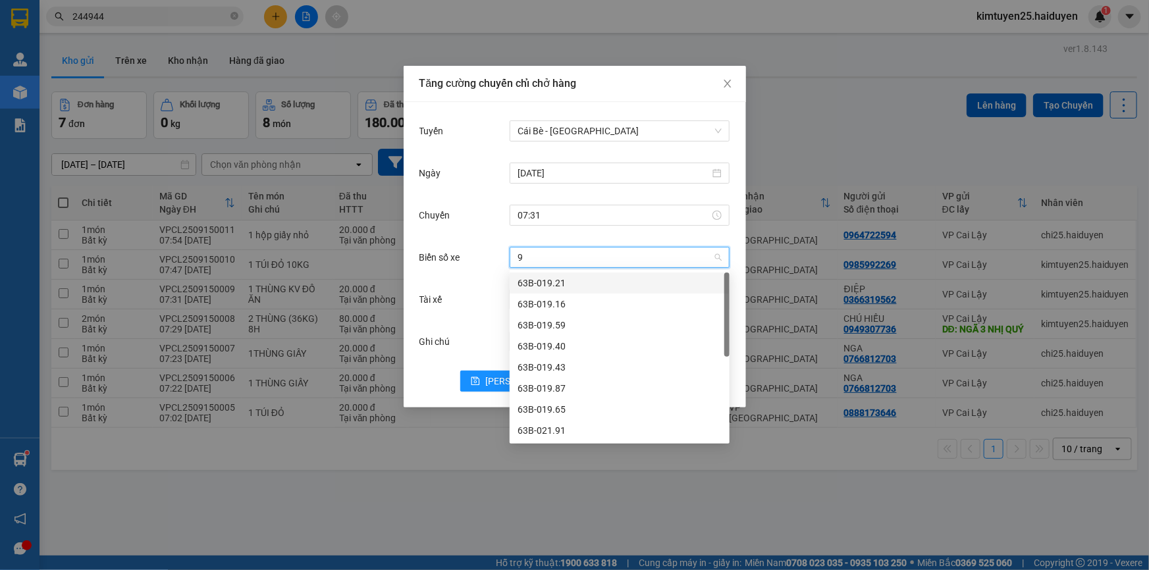
type input "98"
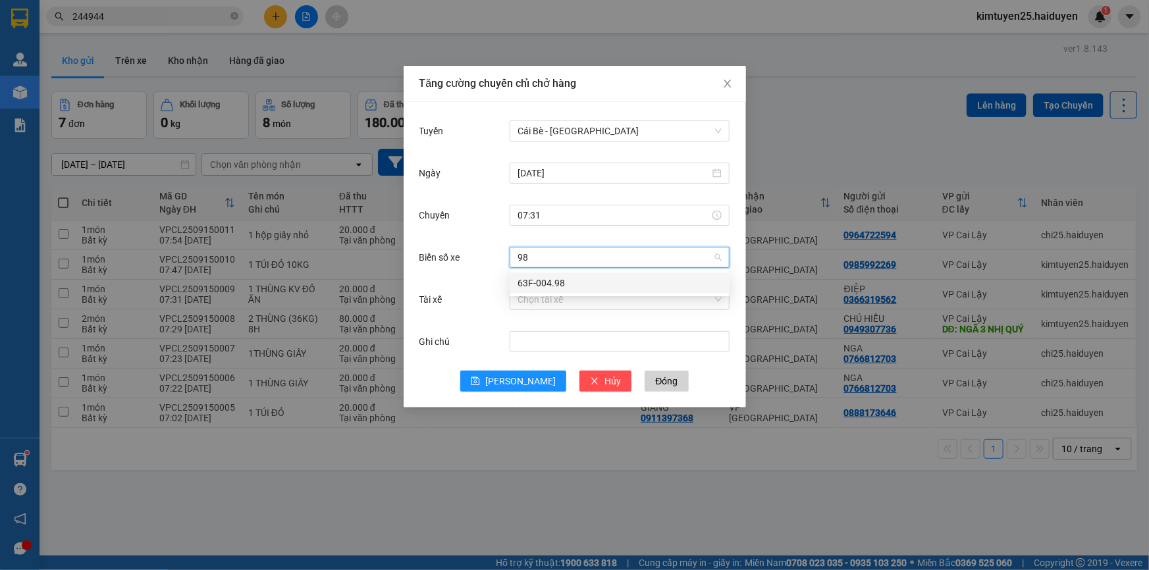
click at [593, 282] on div "63F-004.98" at bounding box center [620, 283] width 204 height 14
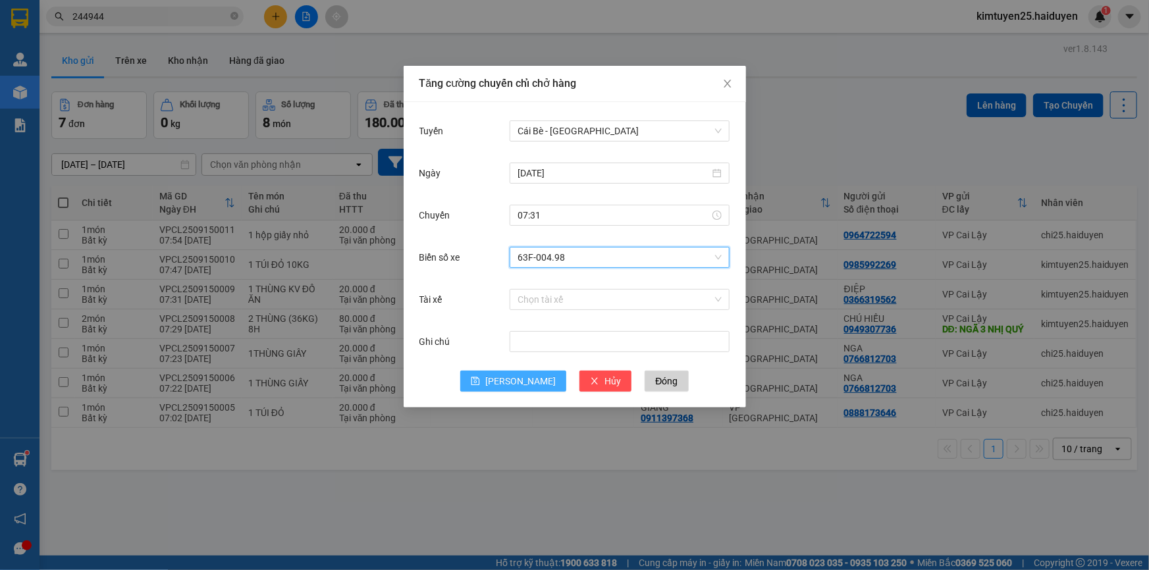
click at [512, 384] on button "[PERSON_NAME]" at bounding box center [513, 381] width 106 height 21
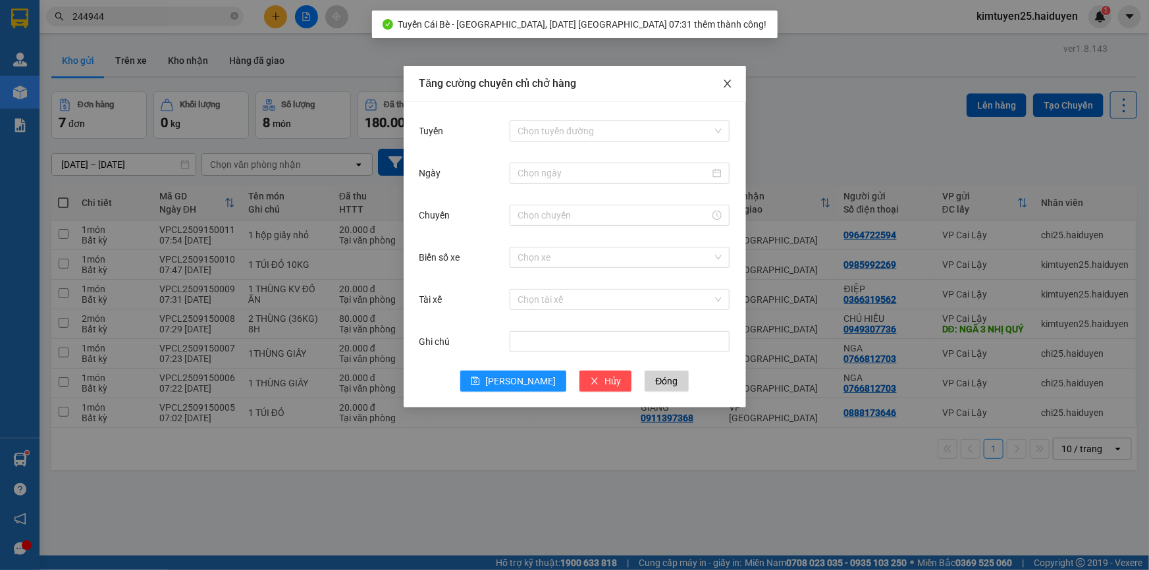
click at [731, 86] on icon "close" at bounding box center [727, 83] width 11 height 11
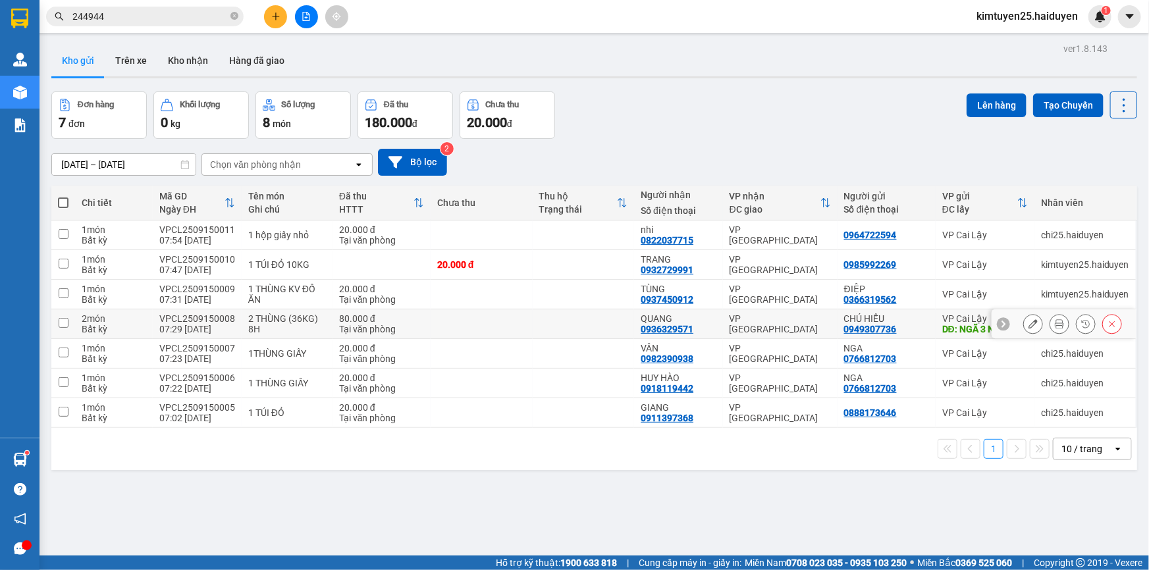
scroll to position [60, 0]
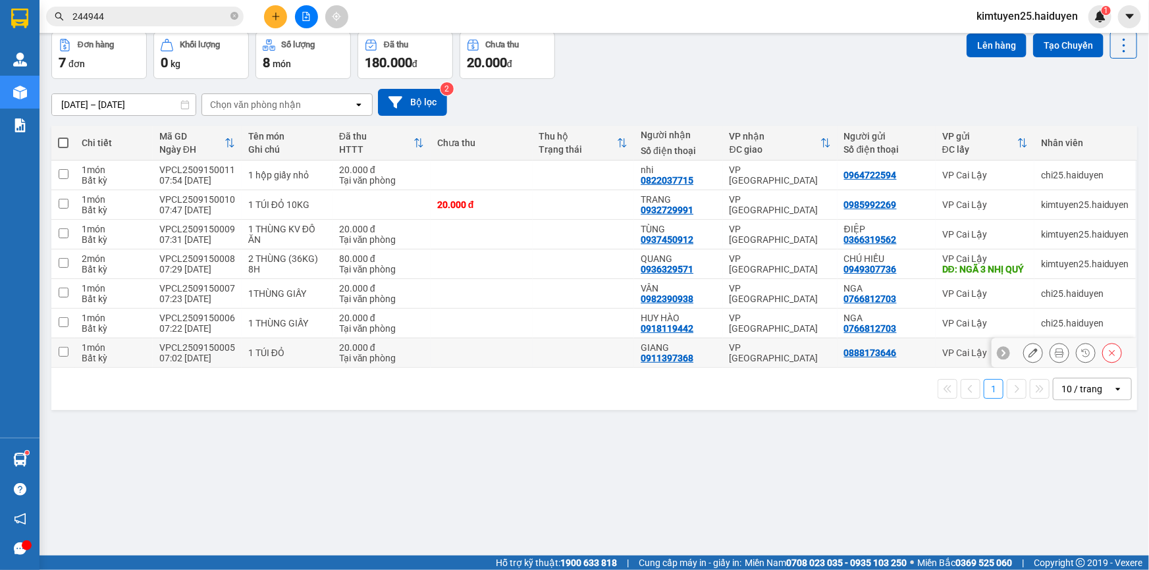
click at [451, 367] on td at bounding box center [482, 353] width 102 height 30
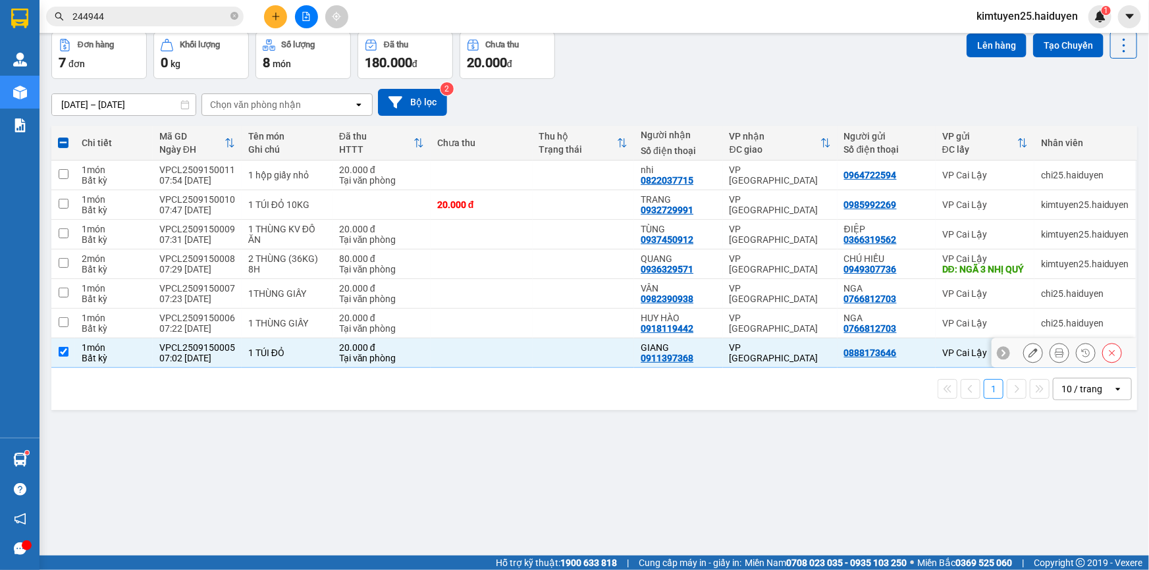
click at [481, 359] on td at bounding box center [482, 353] width 102 height 30
checkbox input "false"
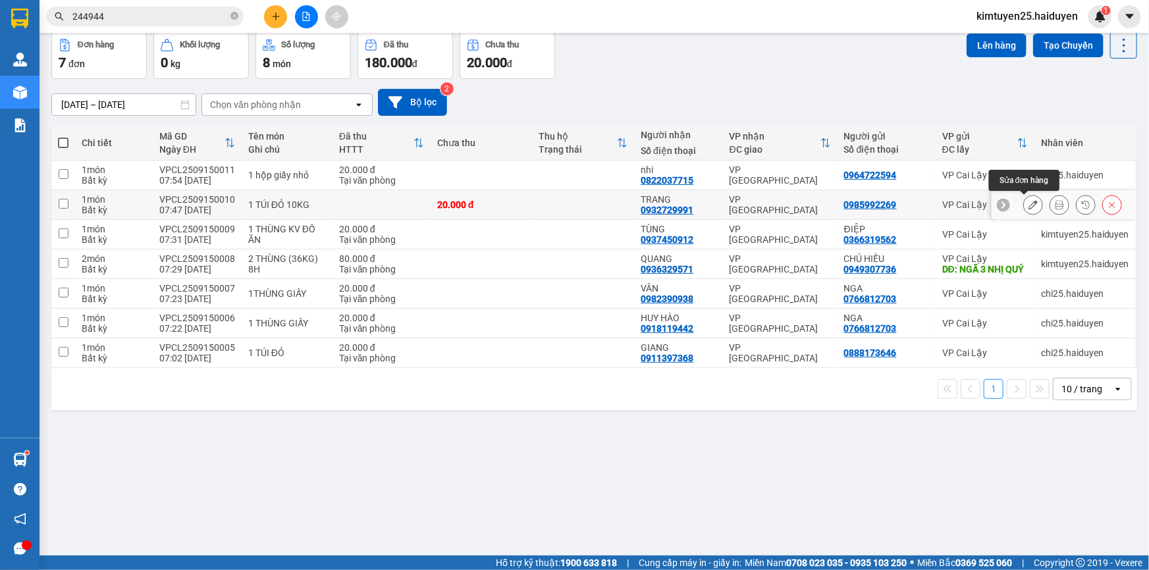
click at [1024, 202] on button at bounding box center [1033, 205] width 18 height 23
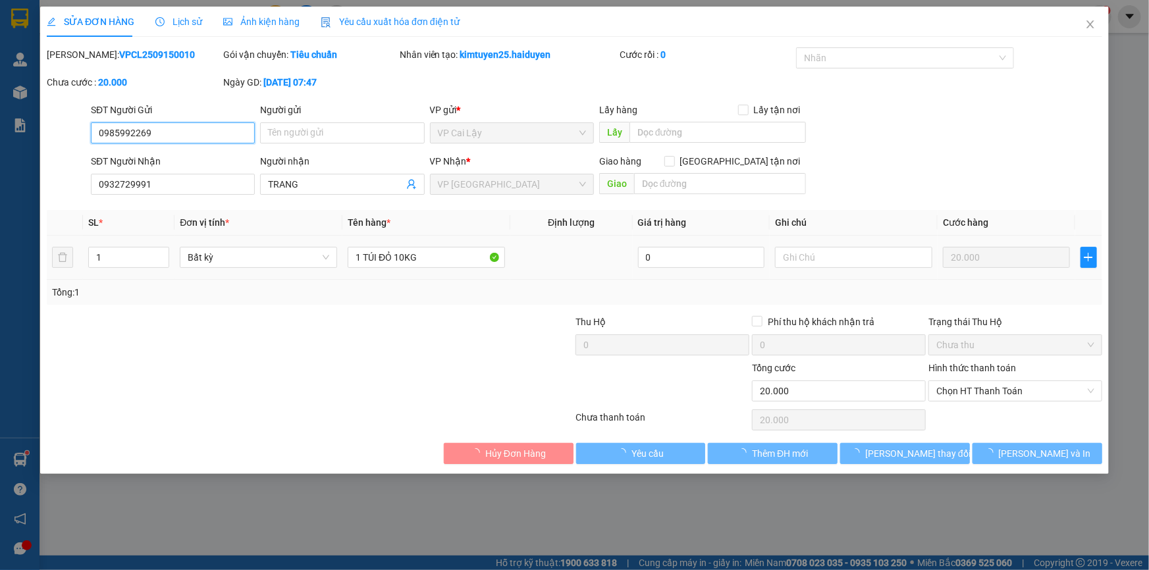
type input "0985992269"
type input "0932729991"
type input "TRANG"
type input "20.000"
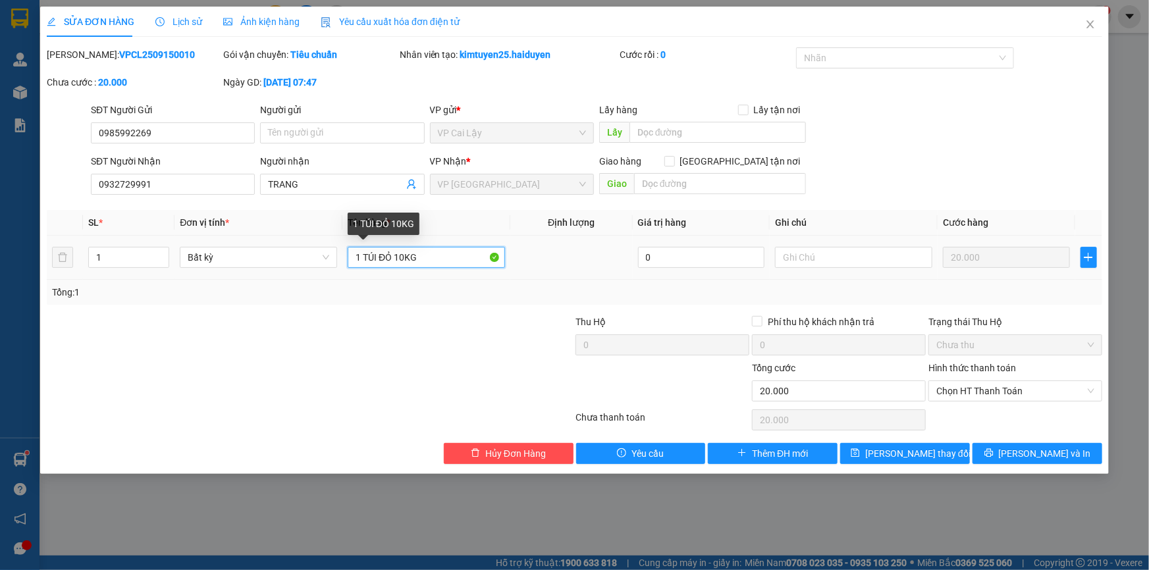
click at [395, 257] on input "1 TÚI ĐỎ 10KG" at bounding box center [426, 257] width 157 height 21
type input "1 TÚI ĐỎ CHẤM BI 10KG"
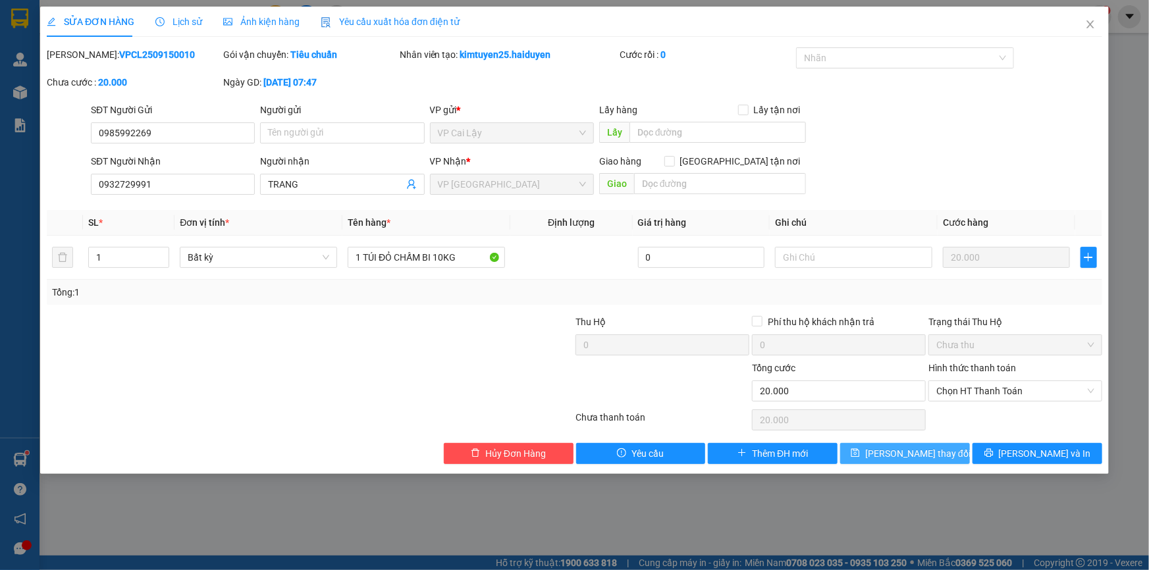
click at [928, 454] on span "[PERSON_NAME] thay đổi" at bounding box center [917, 453] width 105 height 14
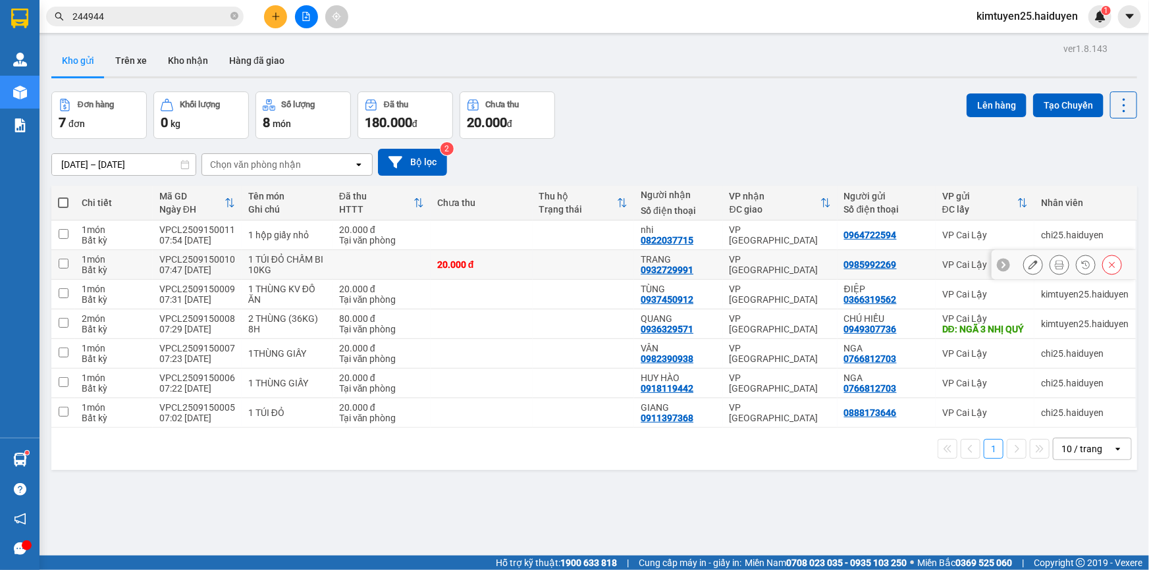
click at [504, 266] on div "20.000 đ" at bounding box center [481, 264] width 89 height 11
checkbox input "true"
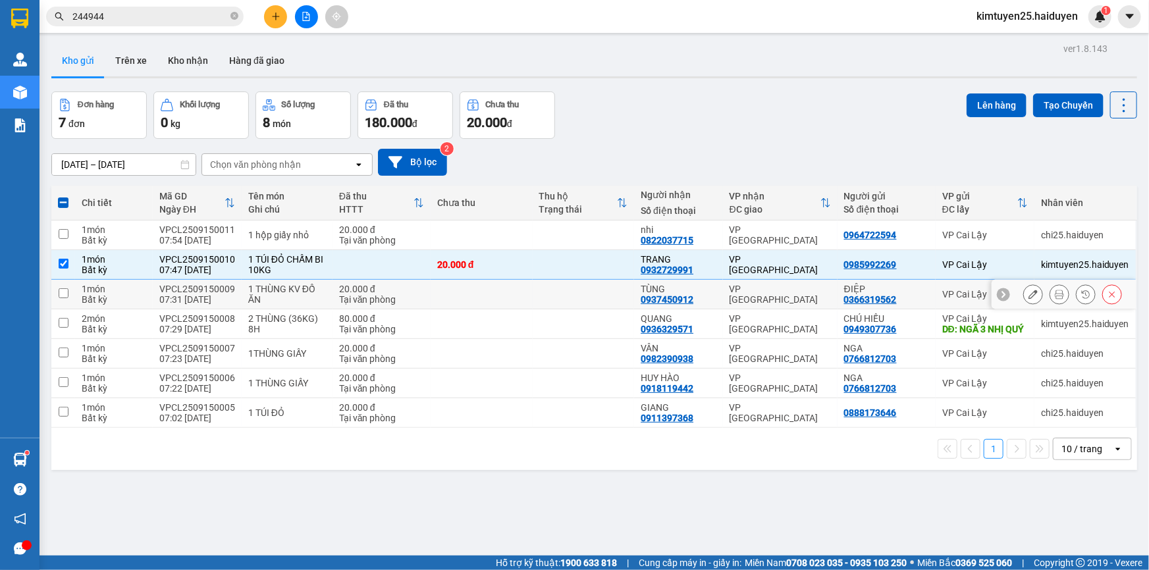
click at [433, 302] on td at bounding box center [482, 295] width 102 height 30
checkbox input "true"
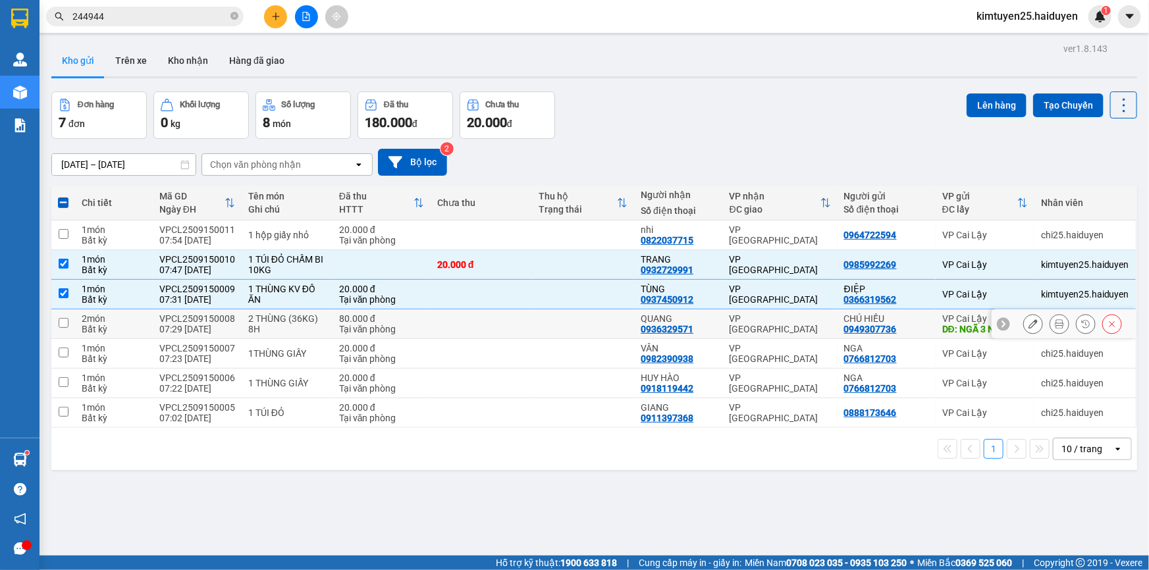
click at [524, 331] on td at bounding box center [482, 324] width 102 height 30
checkbox input "true"
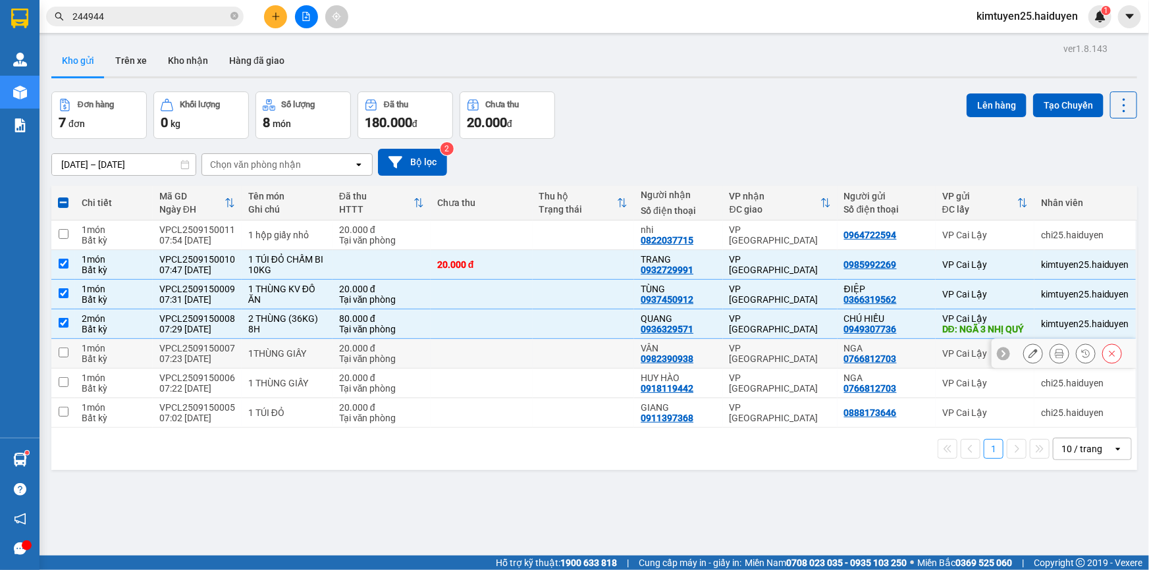
click at [439, 369] on td at bounding box center [482, 354] width 102 height 30
checkbox input "true"
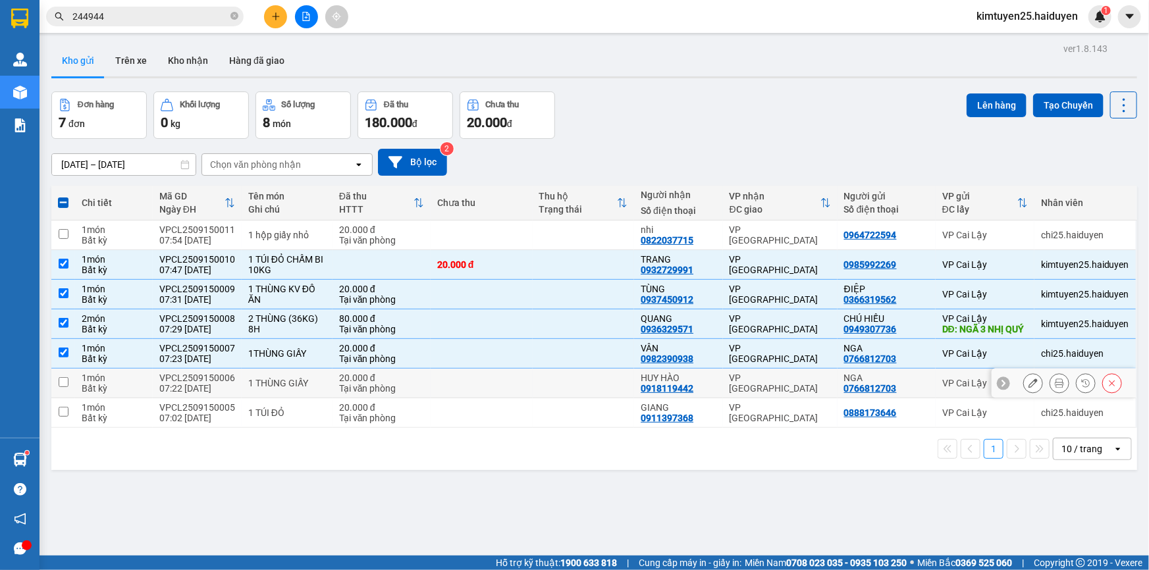
click at [431, 394] on td at bounding box center [482, 384] width 102 height 30
checkbox input "true"
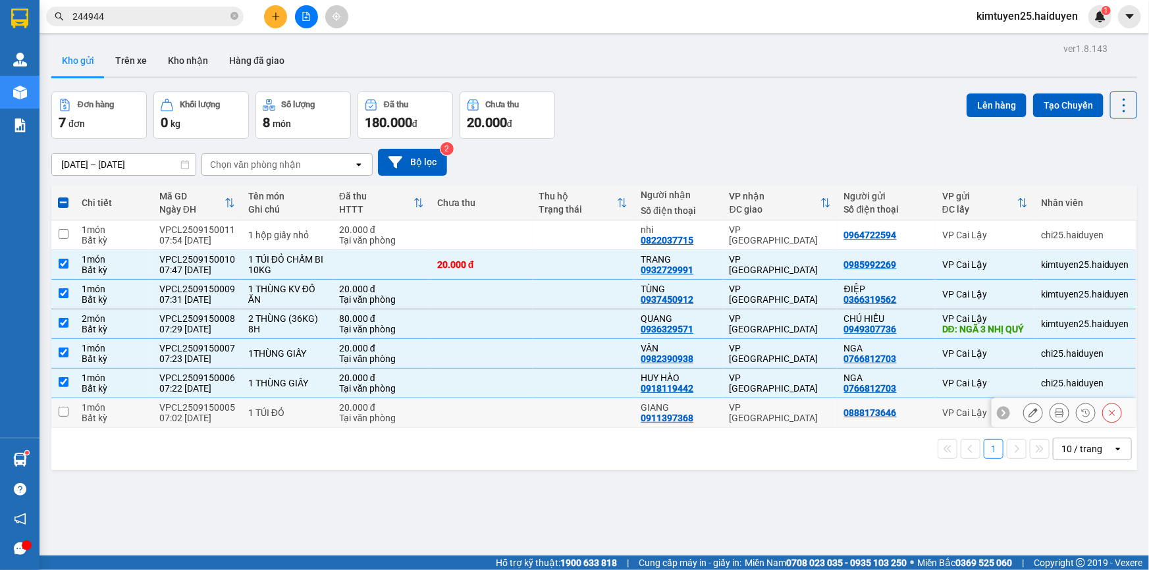
click at [431, 421] on td at bounding box center [482, 413] width 102 height 30
checkbox input "true"
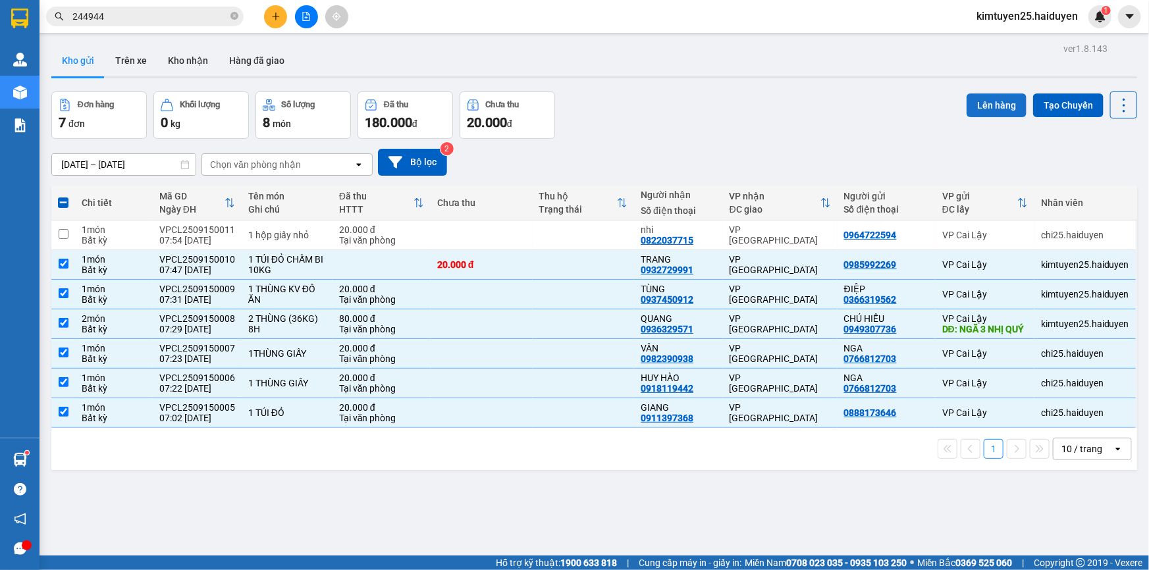
click at [982, 103] on button "Lên hàng" at bounding box center [997, 106] width 60 height 24
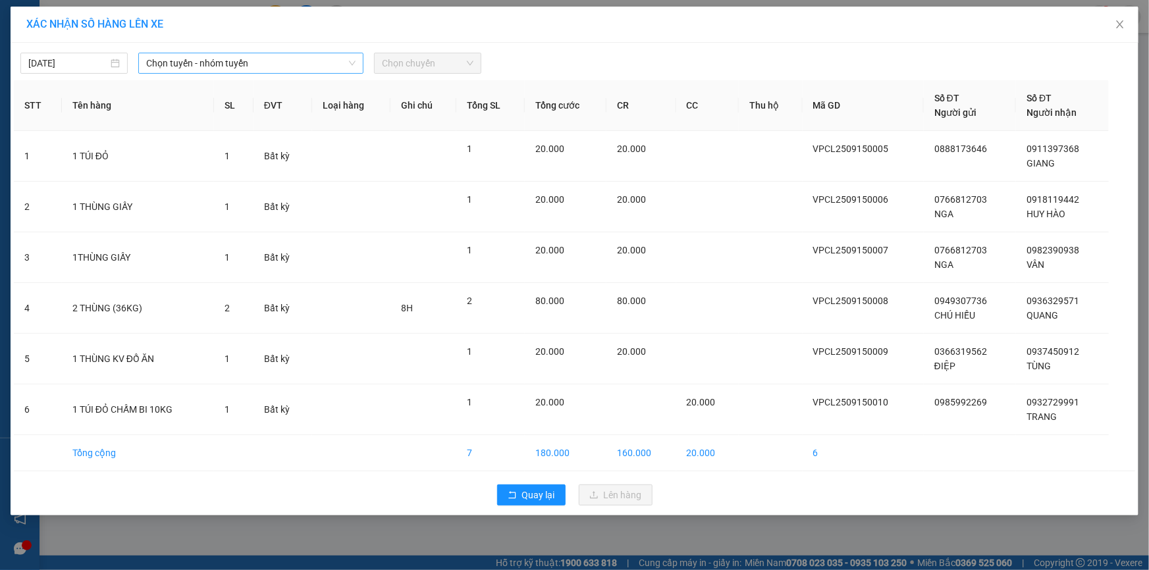
click at [207, 69] on span "Chọn tuyến - nhóm tuyến" at bounding box center [250, 63] width 209 height 20
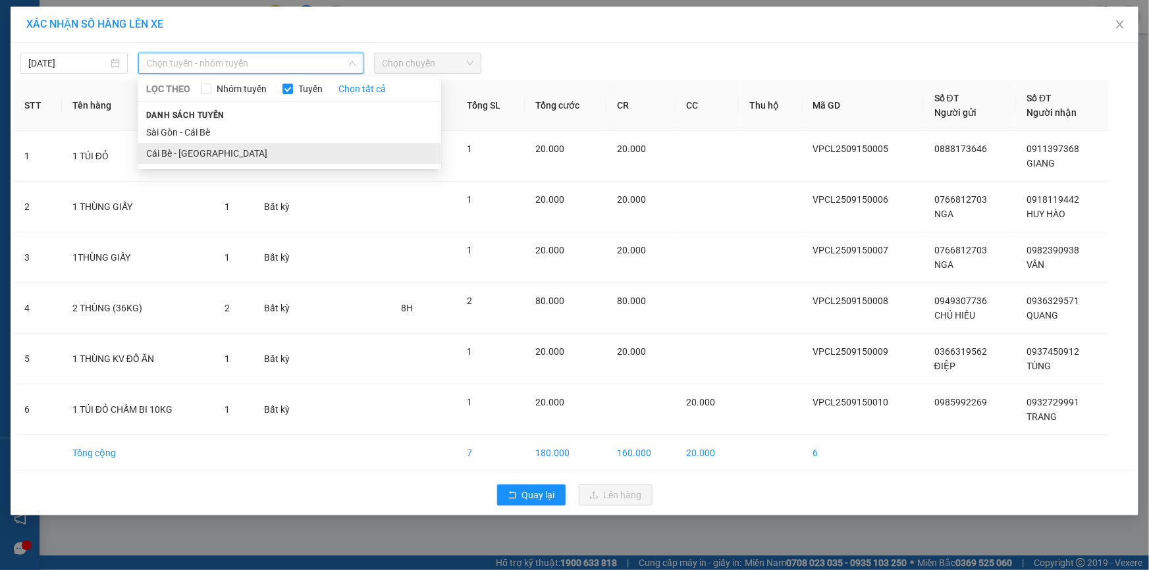
click at [207, 163] on li "Cái Bè - [GEOGRAPHIC_DATA]" at bounding box center [289, 153] width 303 height 21
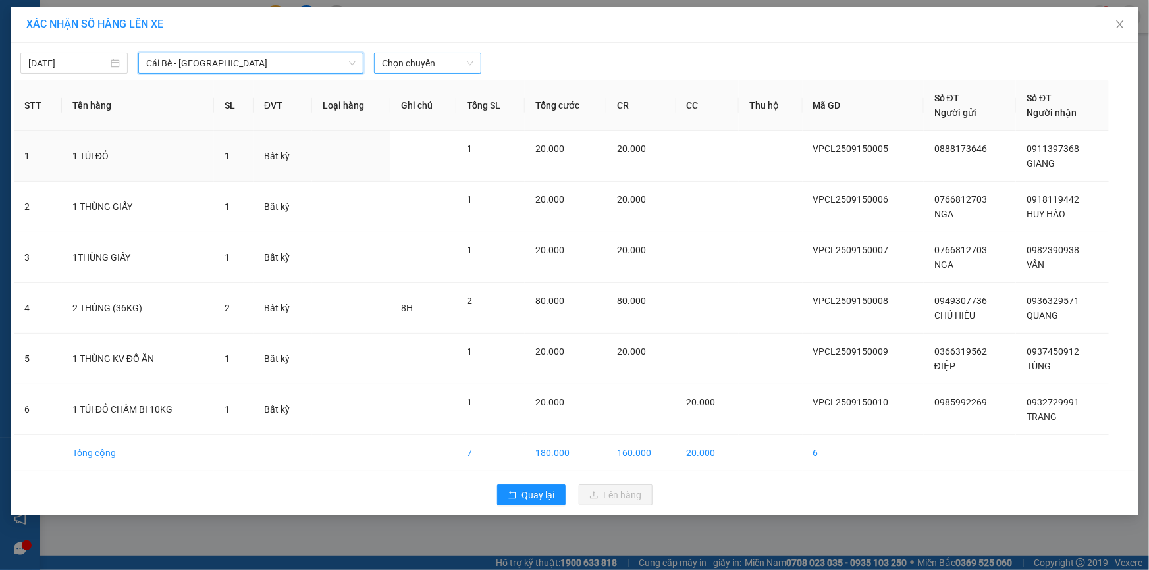
click at [441, 65] on span "Chọn chuyến" at bounding box center [428, 63] width 92 height 20
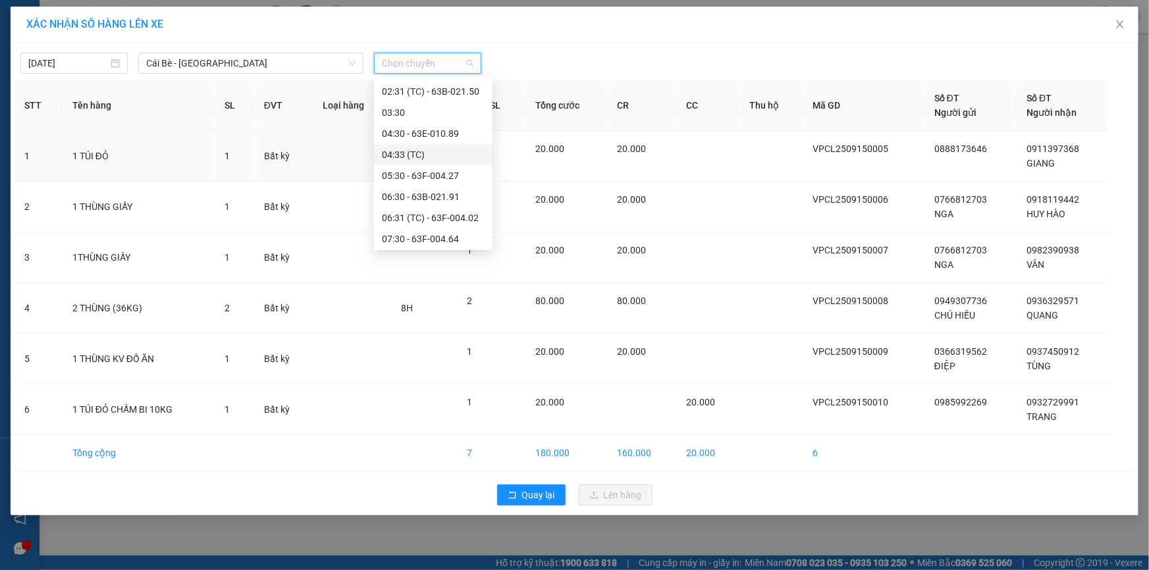
scroll to position [119, 0]
click at [458, 184] on div "07:31 (TC) - 63F-004.98" at bounding box center [433, 181] width 103 height 14
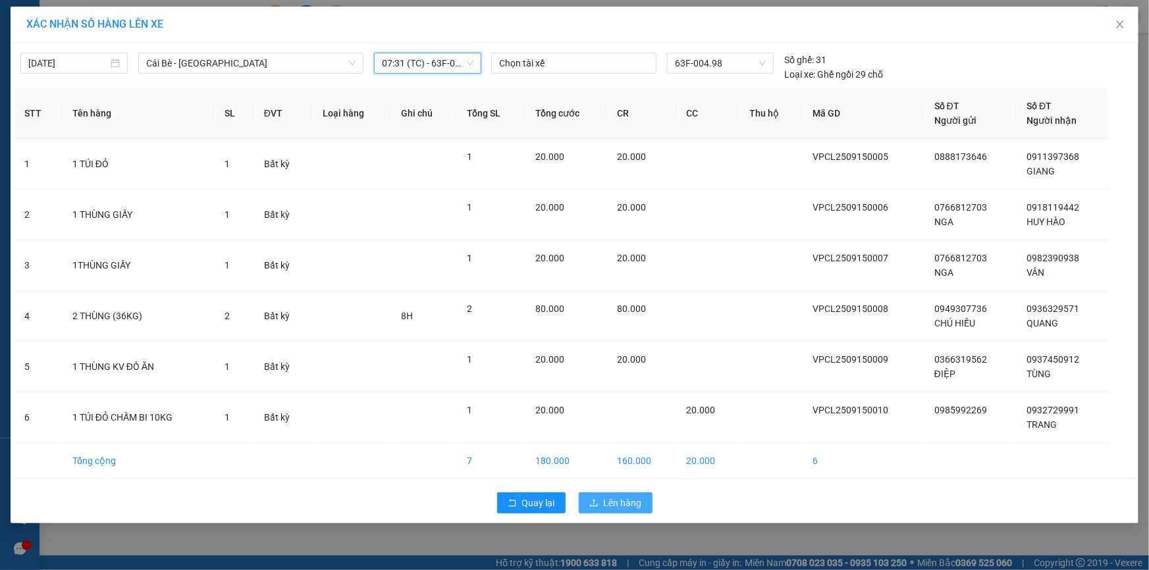
click at [633, 501] on span "Lên hàng" at bounding box center [623, 503] width 38 height 14
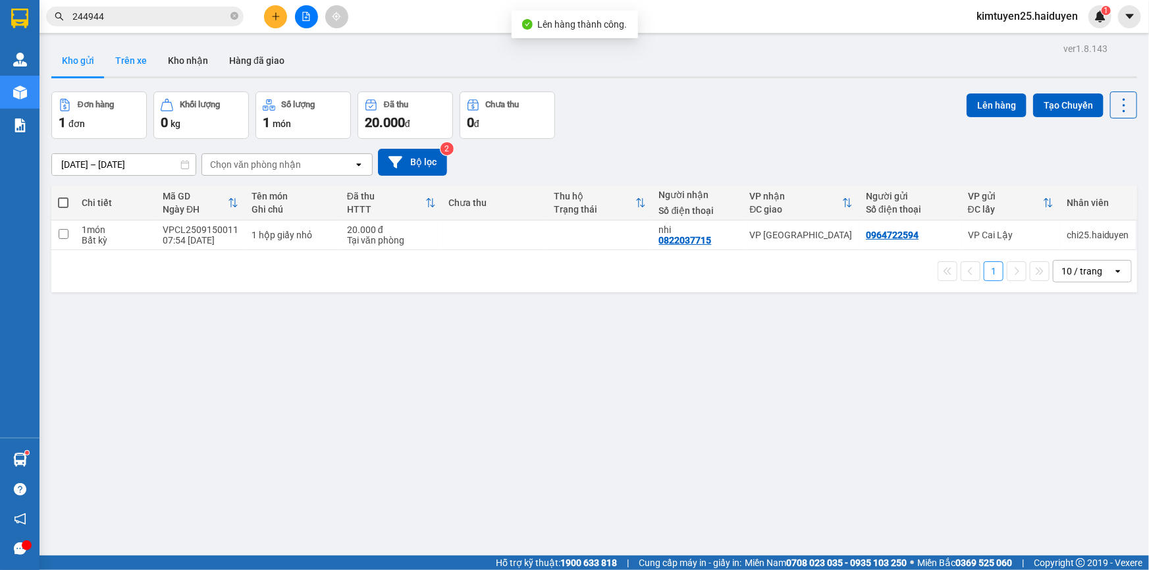
click at [131, 53] on button "Trên xe" at bounding box center [131, 61] width 53 height 32
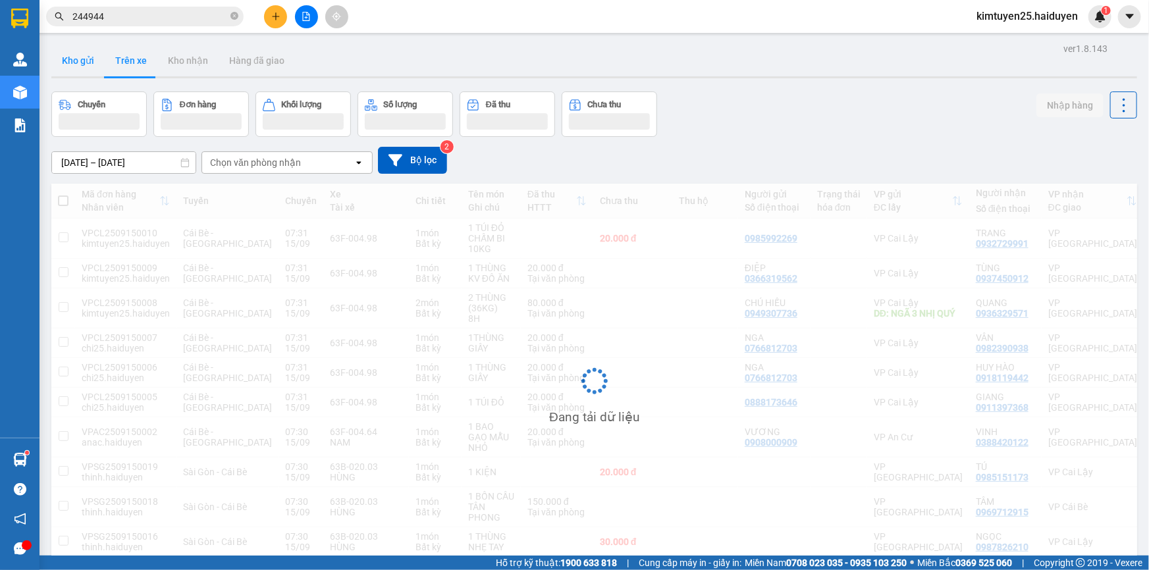
click at [81, 57] on button "Kho gửi" at bounding box center [77, 61] width 53 height 32
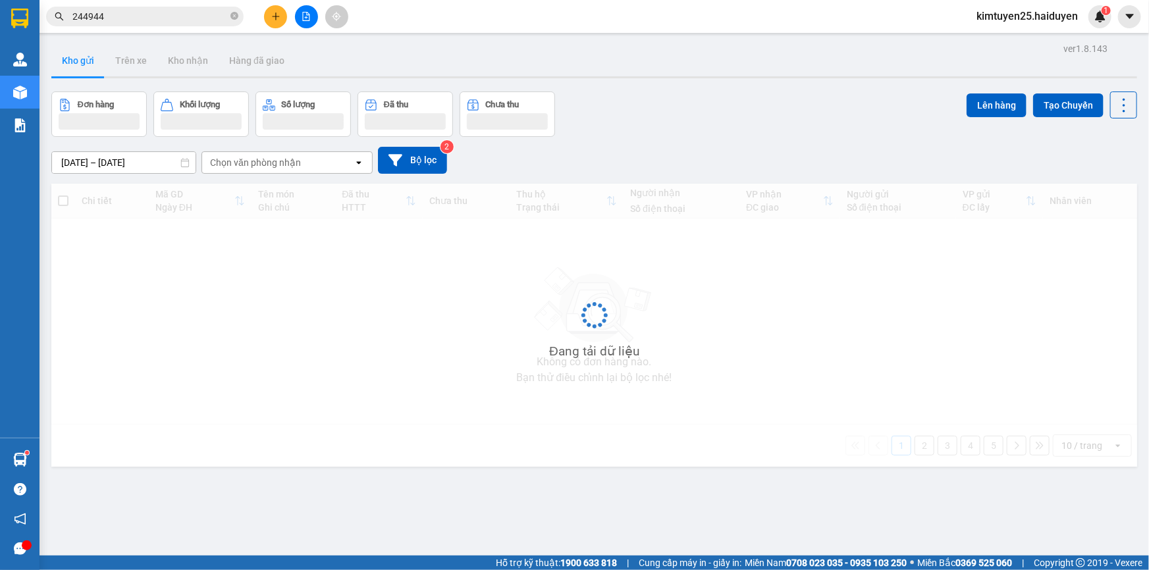
click at [80, 57] on button "Kho gửi" at bounding box center [77, 61] width 53 height 32
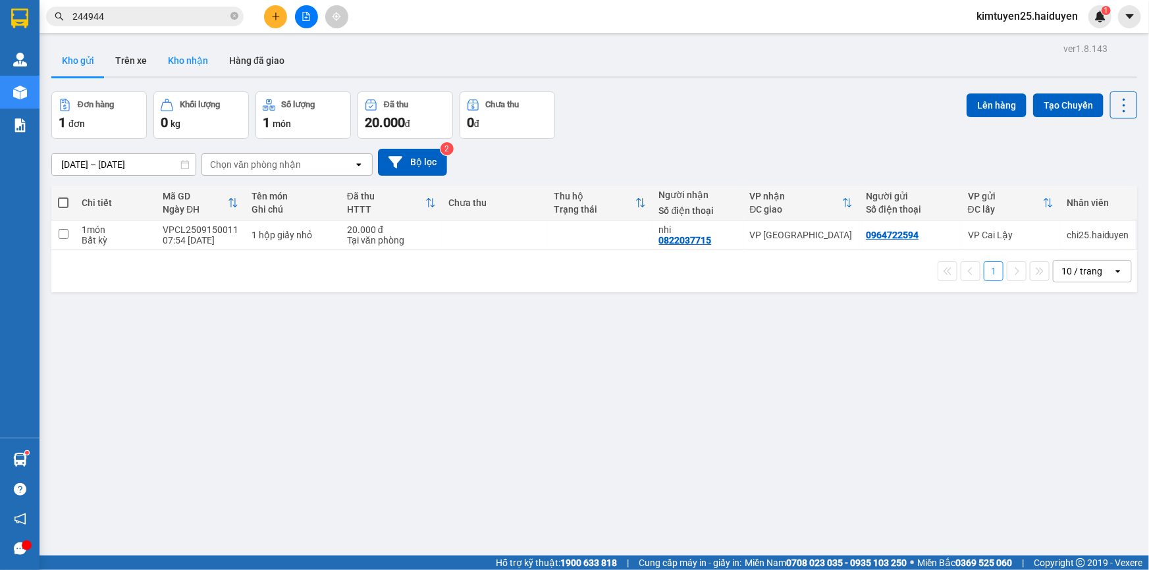
click at [176, 64] on button "Kho nhận" at bounding box center [187, 61] width 61 height 32
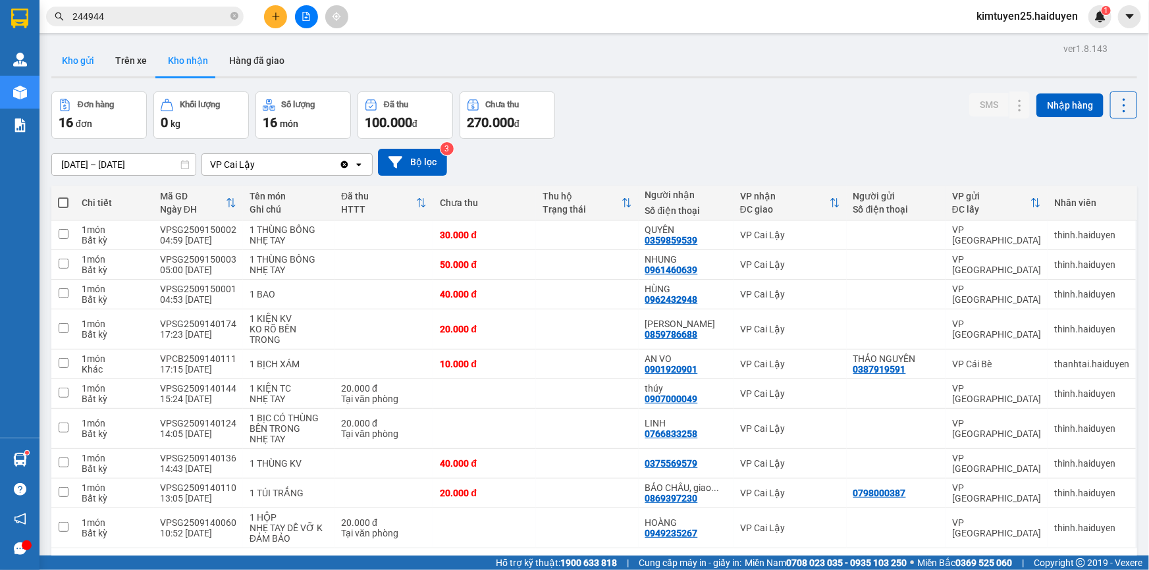
click at [89, 63] on button "Kho gửi" at bounding box center [77, 61] width 53 height 32
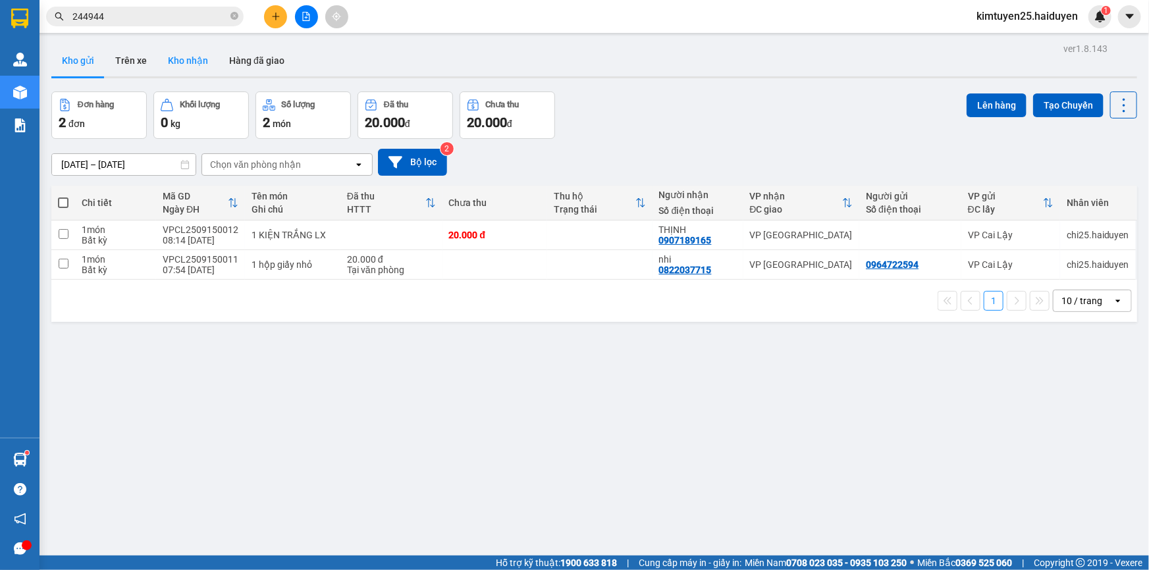
click at [193, 63] on button "Kho nhận" at bounding box center [187, 61] width 61 height 32
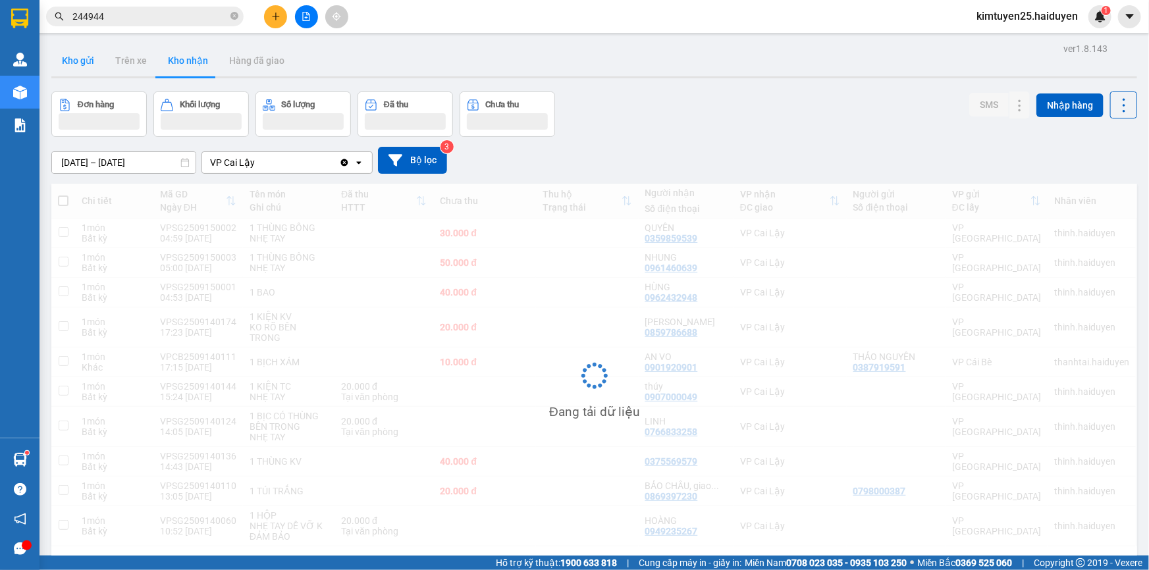
click at [74, 63] on button "Kho gửi" at bounding box center [77, 61] width 53 height 32
click at [72, 62] on button "Kho gửi" at bounding box center [77, 61] width 53 height 32
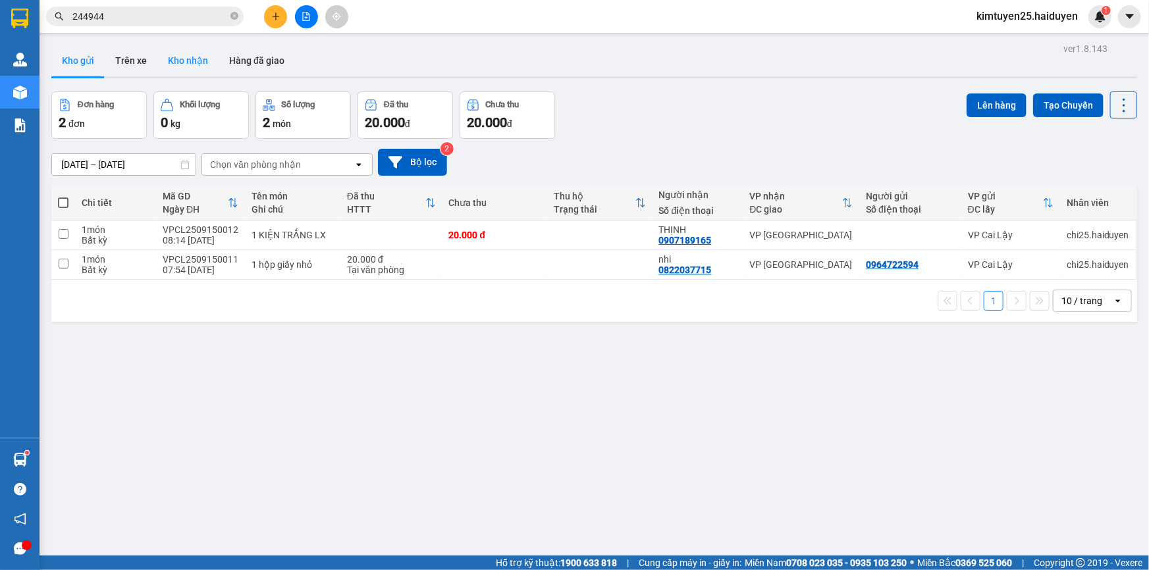
click at [178, 55] on button "Kho nhận" at bounding box center [187, 61] width 61 height 32
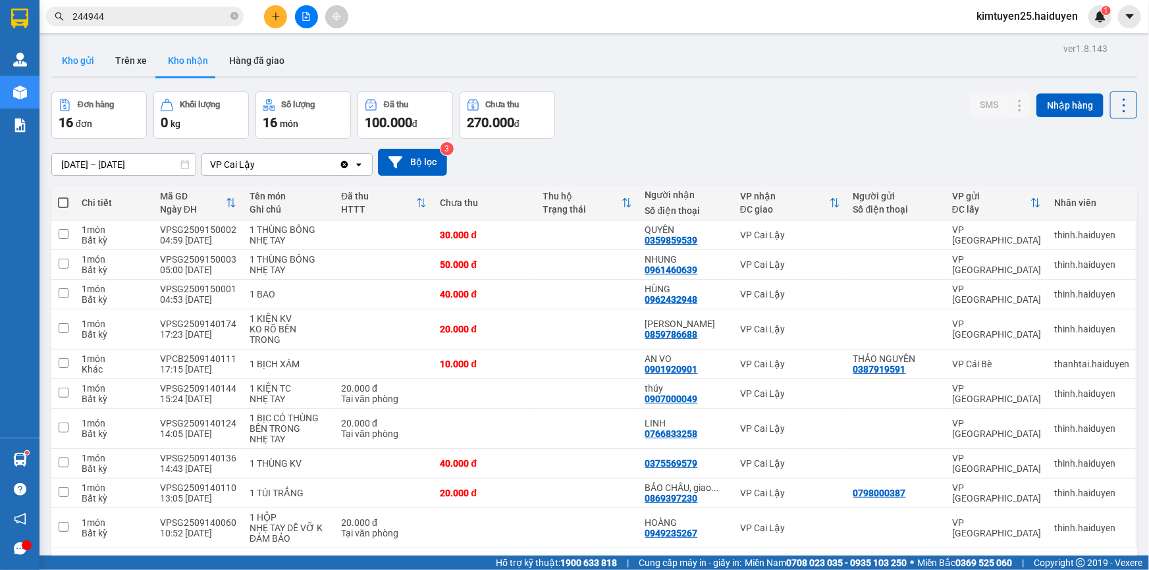
click at [81, 66] on button "Kho gửi" at bounding box center [77, 61] width 53 height 32
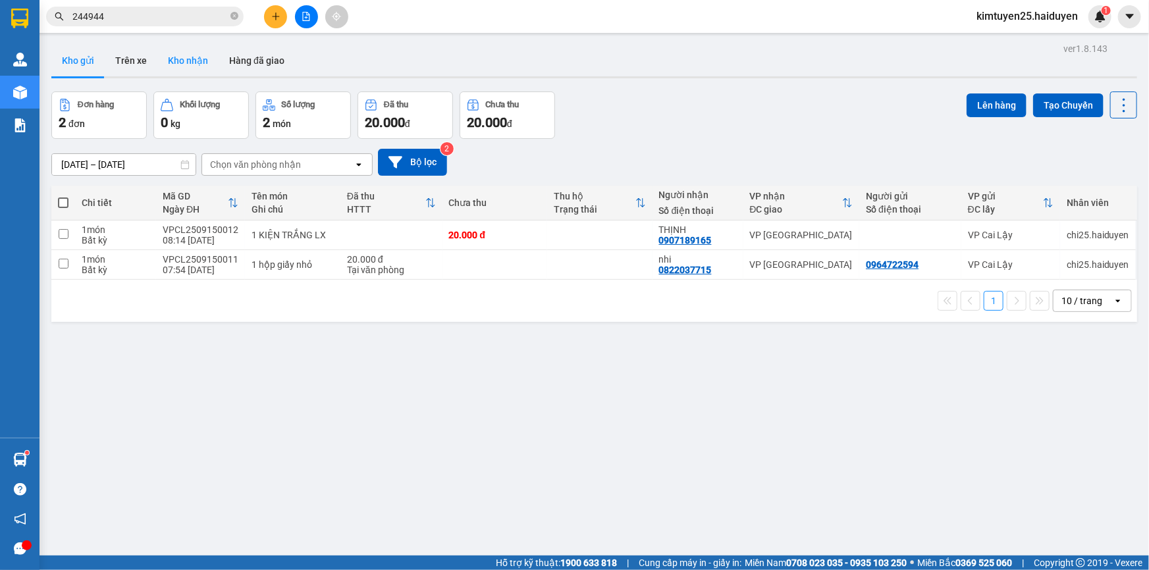
click at [198, 63] on button "Kho nhận" at bounding box center [187, 61] width 61 height 32
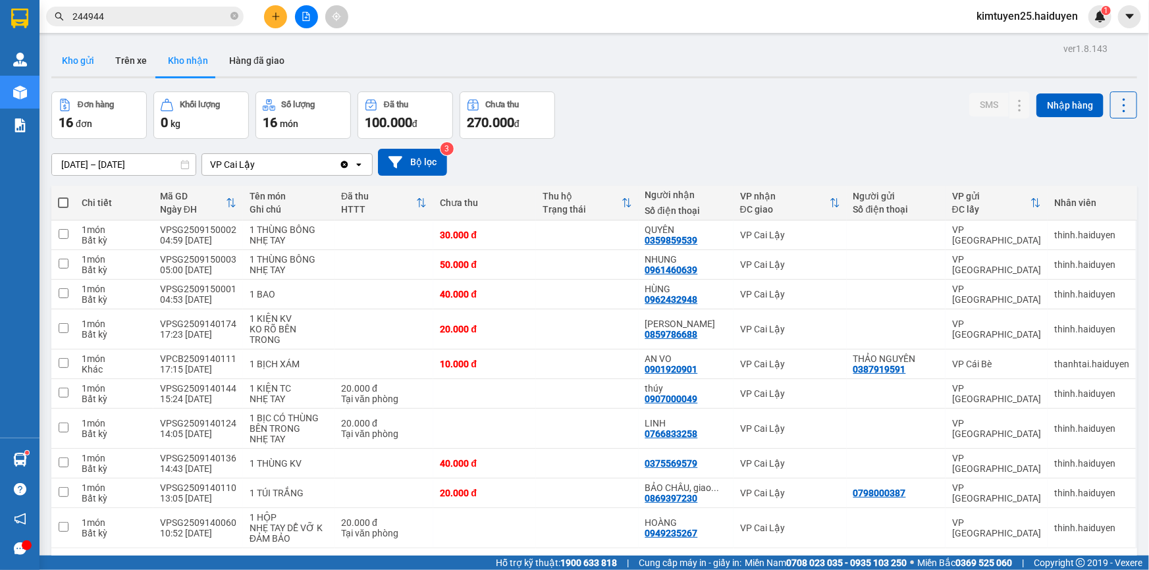
click at [78, 63] on button "Kho gửi" at bounding box center [77, 61] width 53 height 32
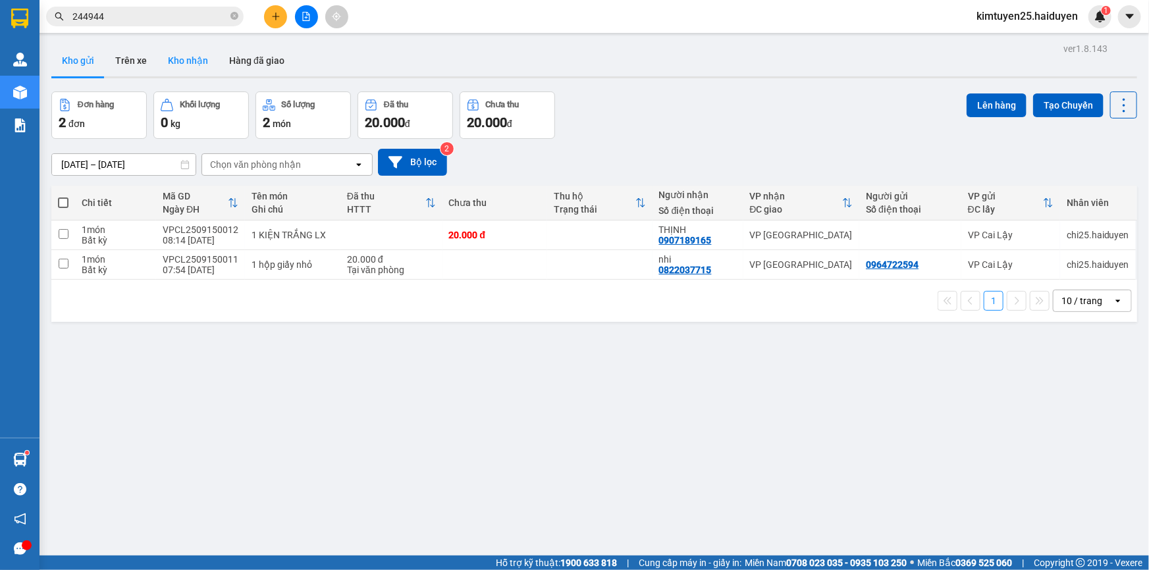
click at [175, 57] on button "Kho nhận" at bounding box center [187, 61] width 61 height 32
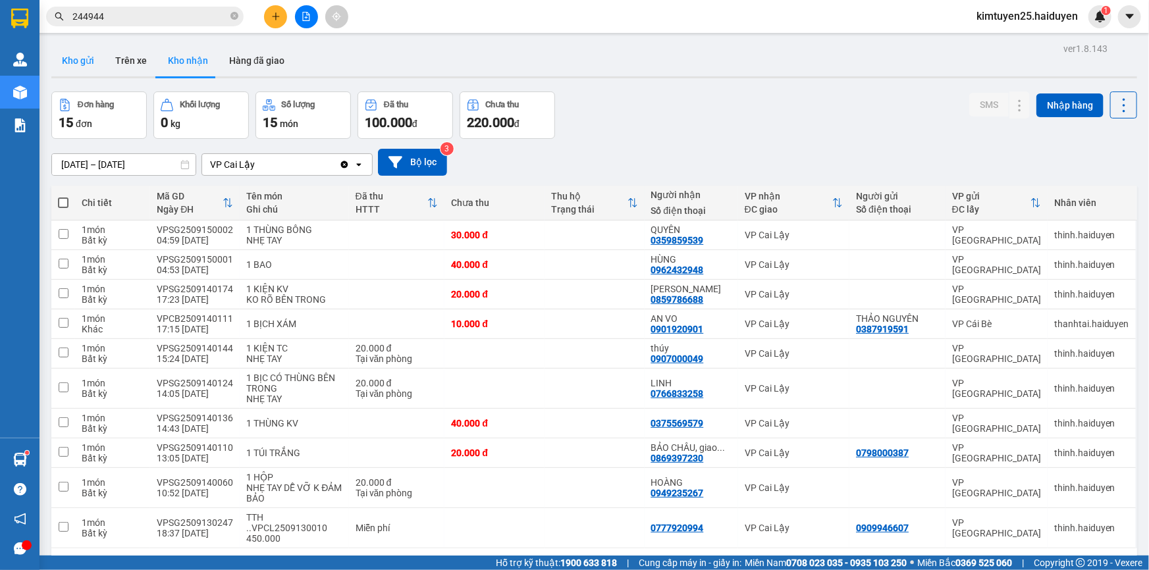
click at [83, 67] on button "Kho gửi" at bounding box center [77, 61] width 53 height 32
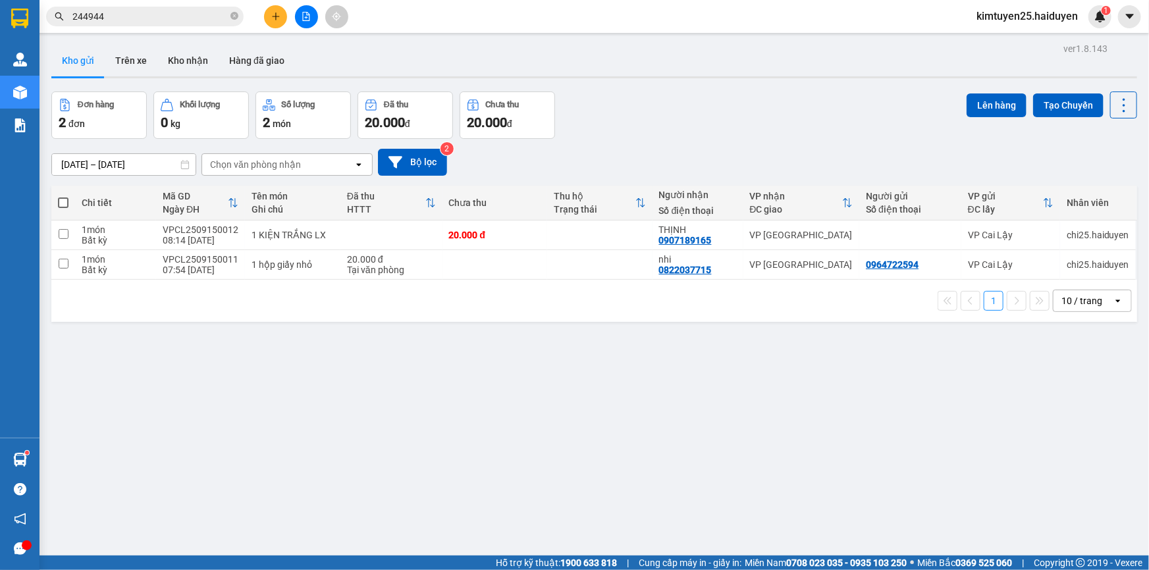
click at [278, 14] on icon "plus" at bounding box center [275, 16] width 9 height 9
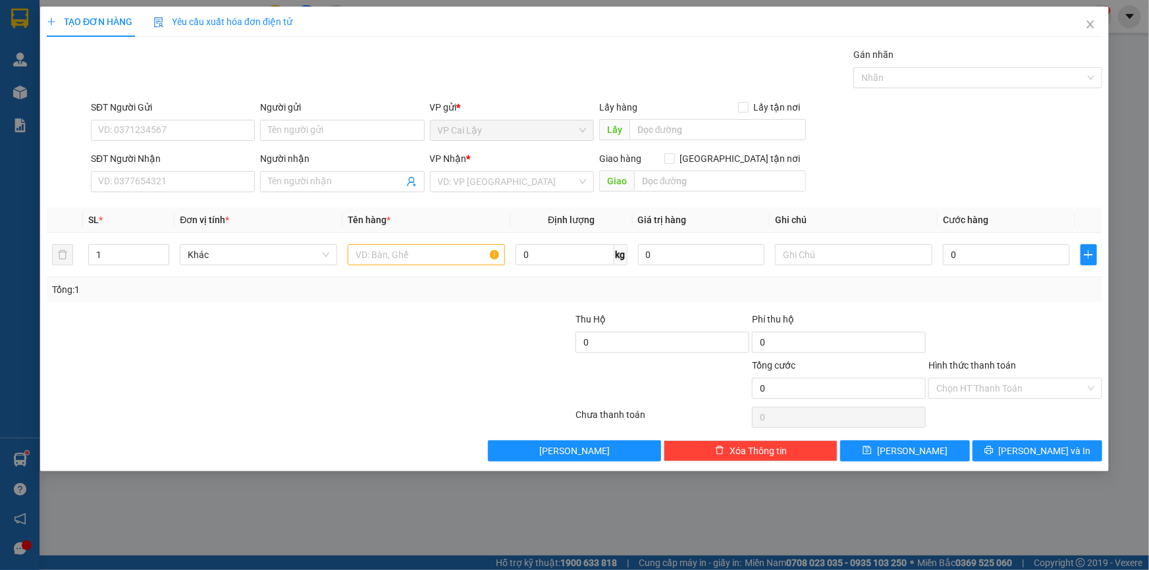
click at [136, 193] on div "SĐT Người Nhận VD: 0377654321" at bounding box center [173, 174] width 164 height 46
click at [190, 175] on input "SĐT Người Nhận" at bounding box center [173, 181] width 164 height 21
type input "0978311132"
click at [105, 205] on div "0978311132 - A.MINH" at bounding box center [173, 208] width 148 height 14
type input "A.MINH"
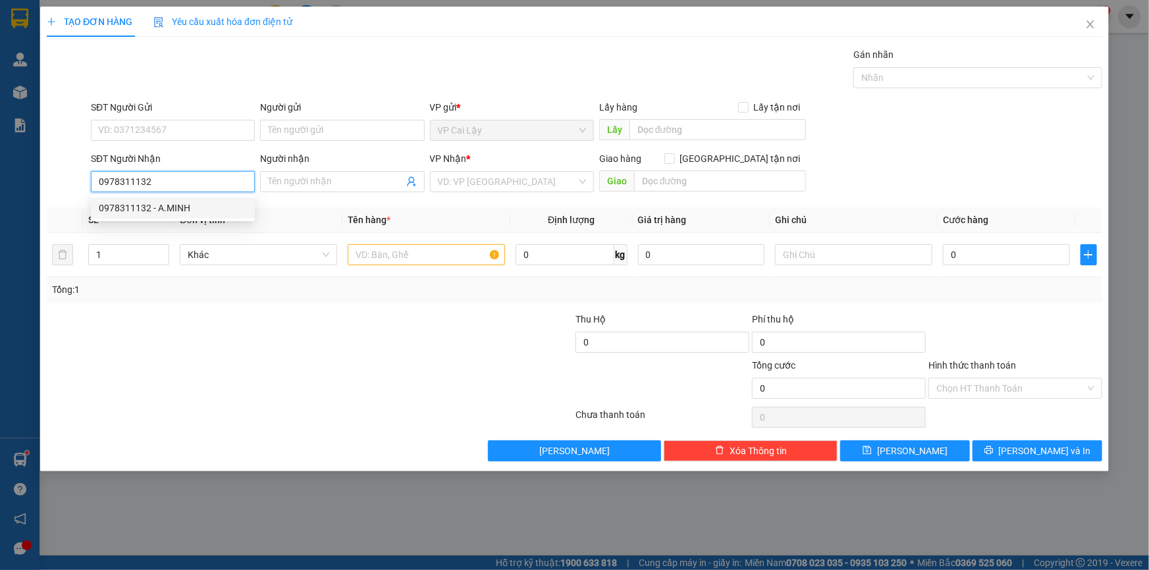
type input "3.000.000"
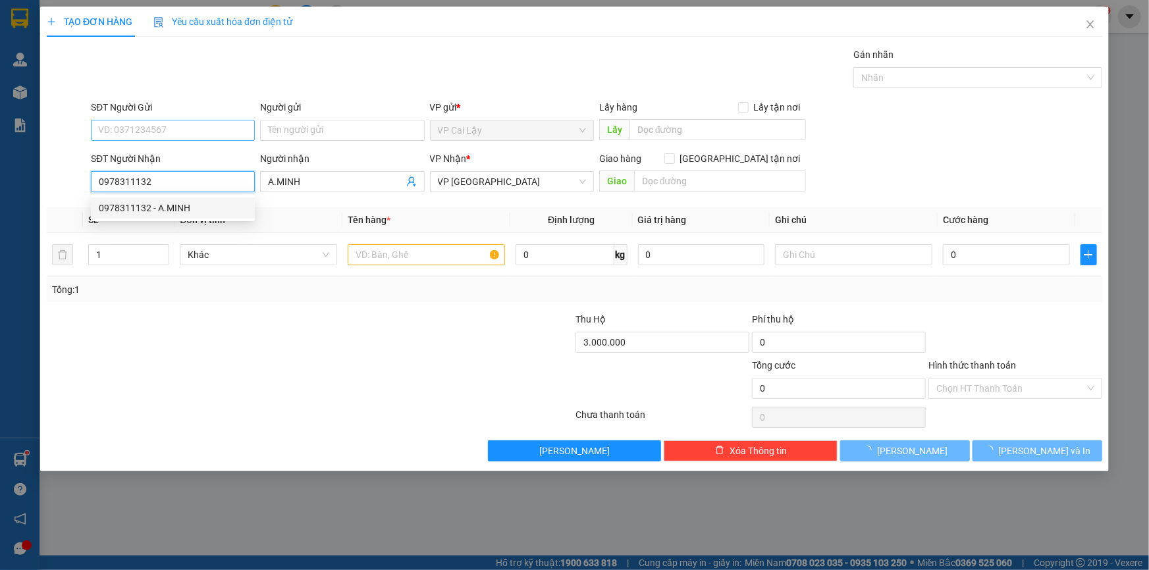
type input "0978311132"
click at [178, 128] on input "SĐT Người Gửi" at bounding box center [173, 130] width 164 height 21
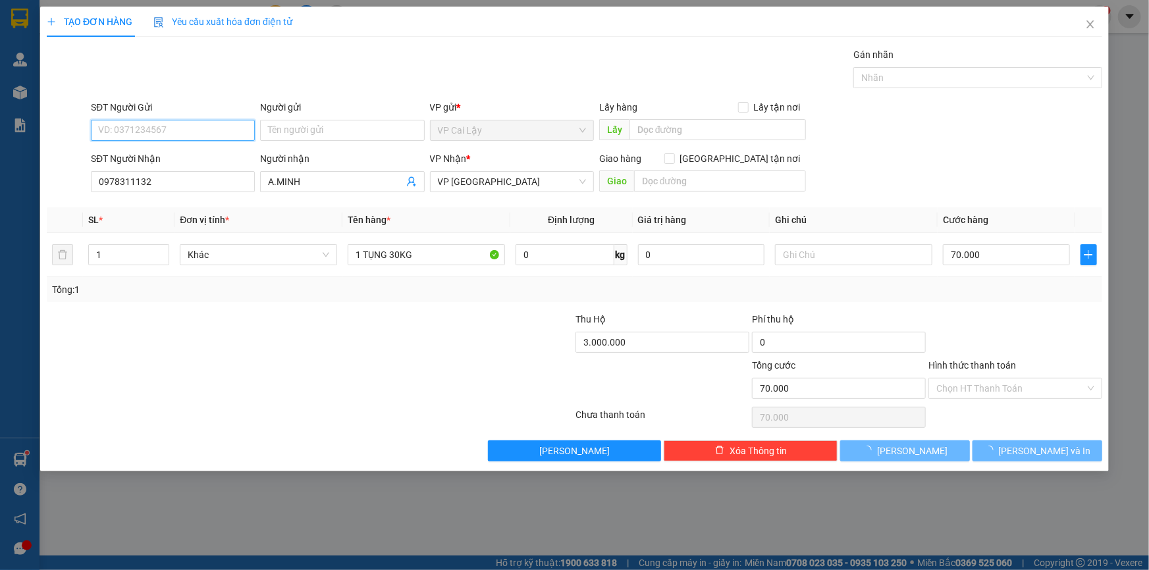
type input "70.000"
click at [178, 128] on input "SĐT Người Gửi" at bounding box center [173, 130] width 164 height 21
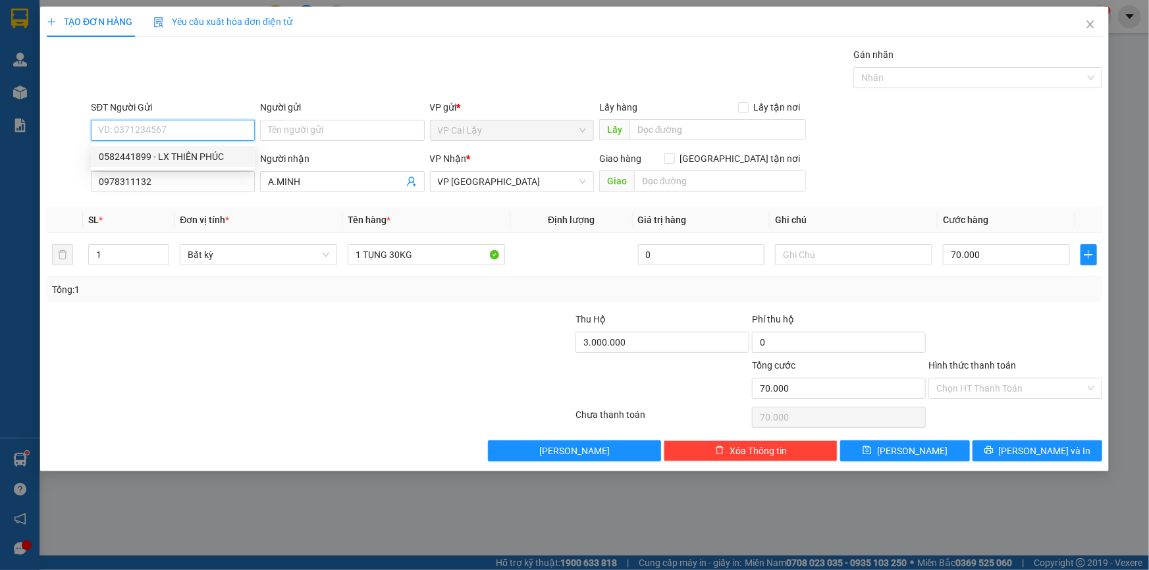
click at [157, 157] on div "0582441899 - LX THIÊN PHÚC" at bounding box center [173, 156] width 148 height 14
type input "0582441899"
type input "LX THIÊN PHÚC"
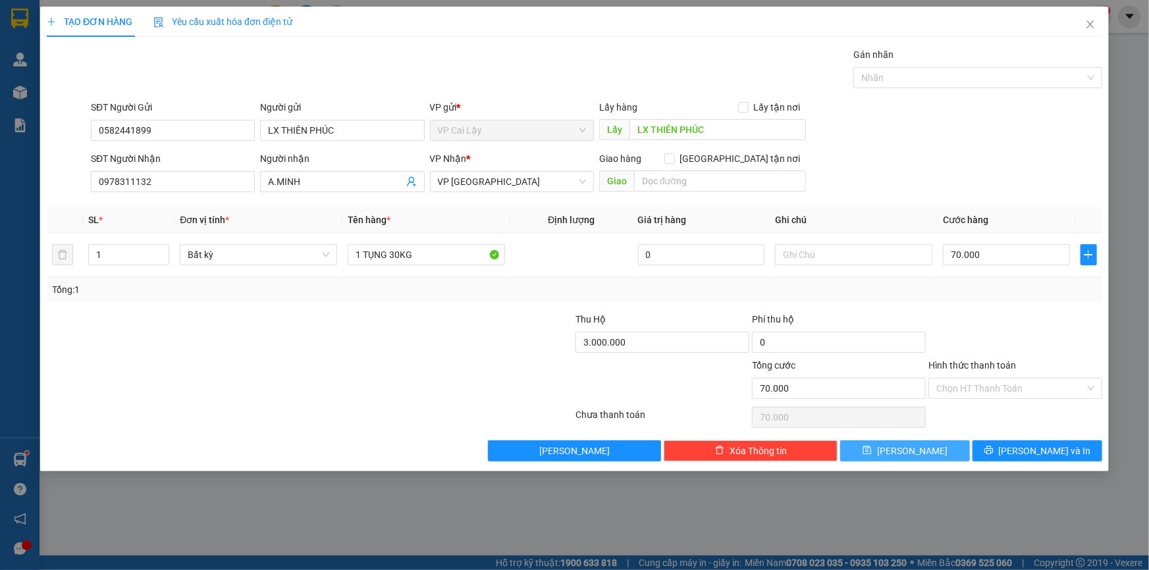
click at [872, 450] on icon "save" at bounding box center [867, 450] width 9 height 9
type input "0"
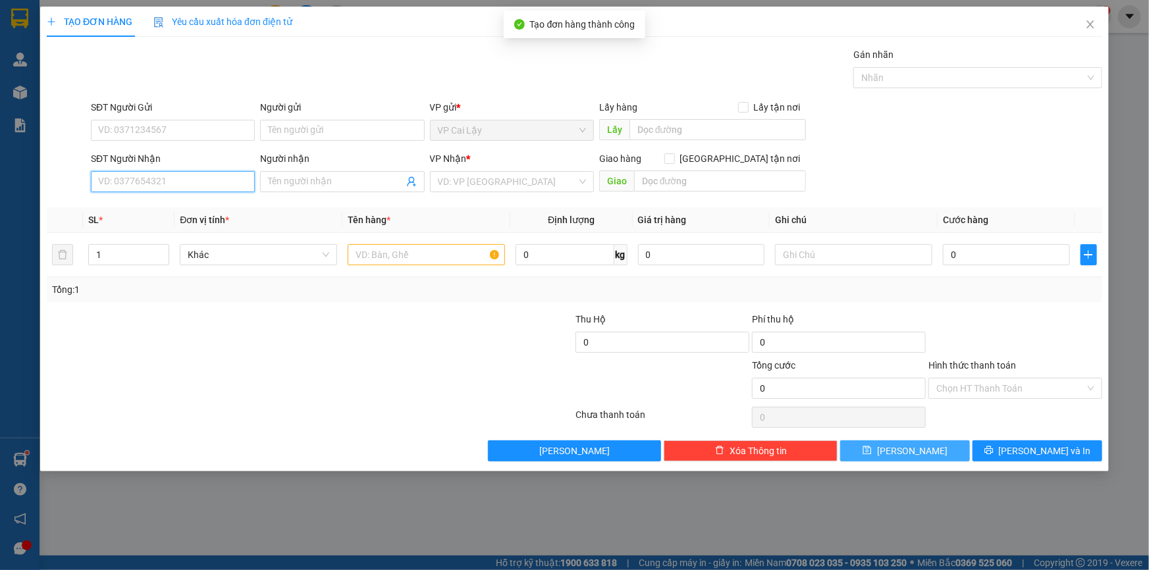
click at [167, 182] on input "SĐT Người Nhận" at bounding box center [173, 181] width 164 height 21
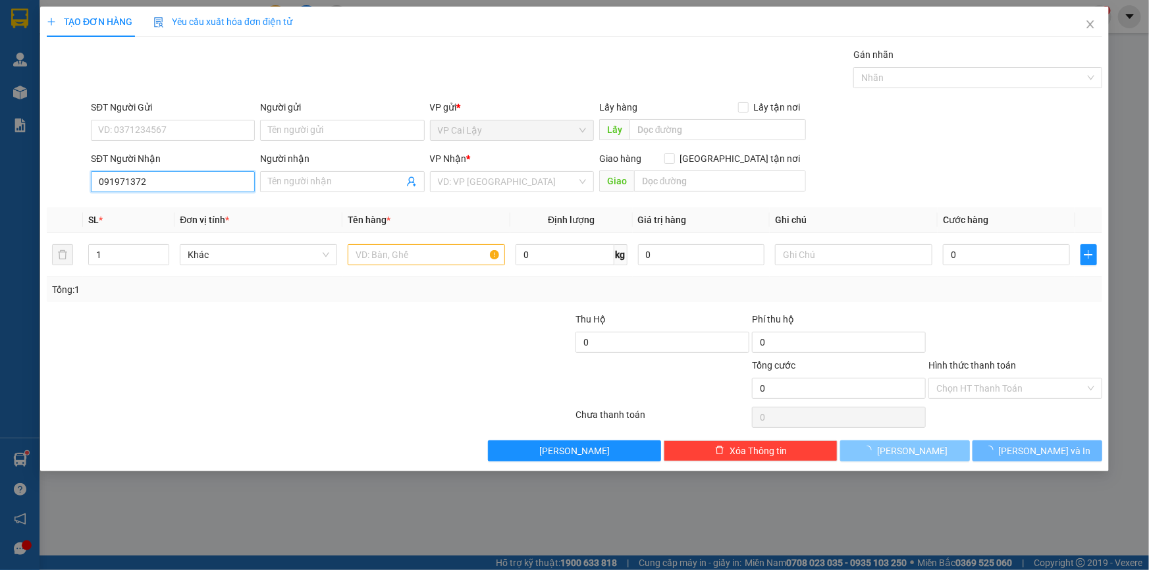
type input "0919713723"
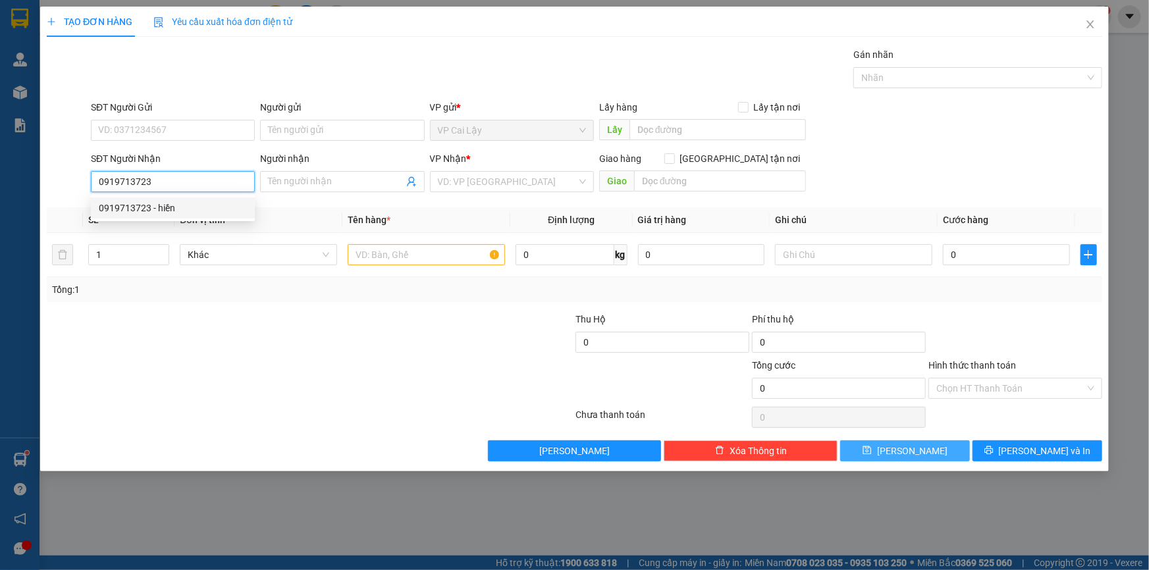
click at [177, 206] on div "0919713723 - hiền" at bounding box center [173, 208] width 148 height 14
type input "hiền"
type input "nhà xe cúc phương"
type input "40.000"
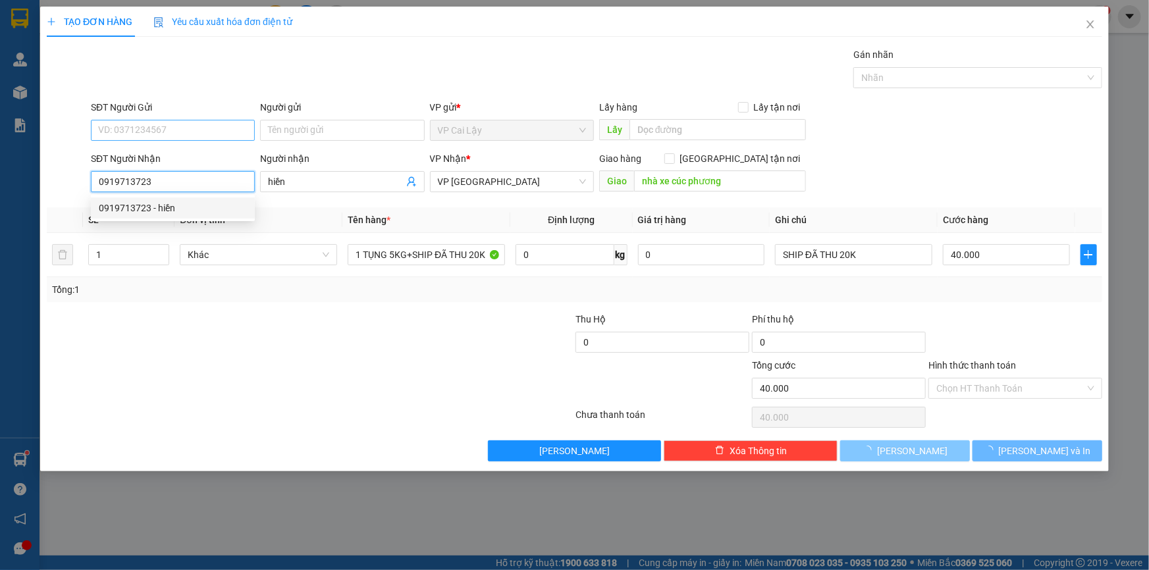
type input "0919713723"
click at [215, 139] on input "SĐT Người Gửi" at bounding box center [173, 130] width 164 height 21
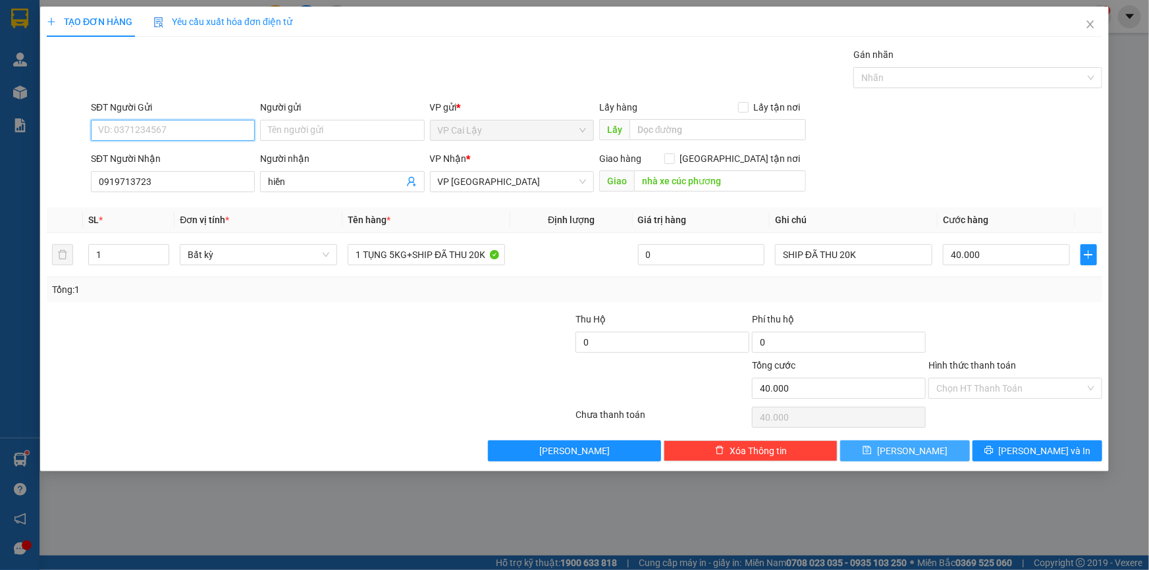
click at [215, 136] on input "SĐT Người Gửi" at bounding box center [173, 130] width 164 height 21
click at [217, 135] on input "SĐT Người Gửi" at bounding box center [173, 130] width 164 height 21
click at [197, 149] on div "0582441899 - LX THIÊN PHÚC" at bounding box center [173, 156] width 148 height 14
type input "0582441899"
type input "LX THIÊN PHÚC"
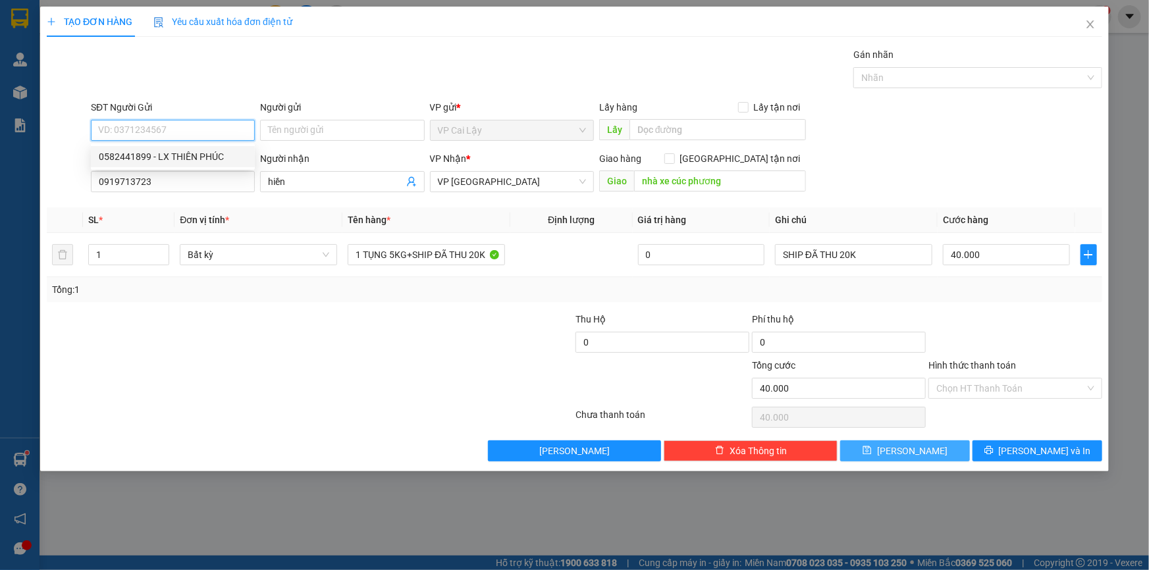
type input "LX THIÊN PHÚC"
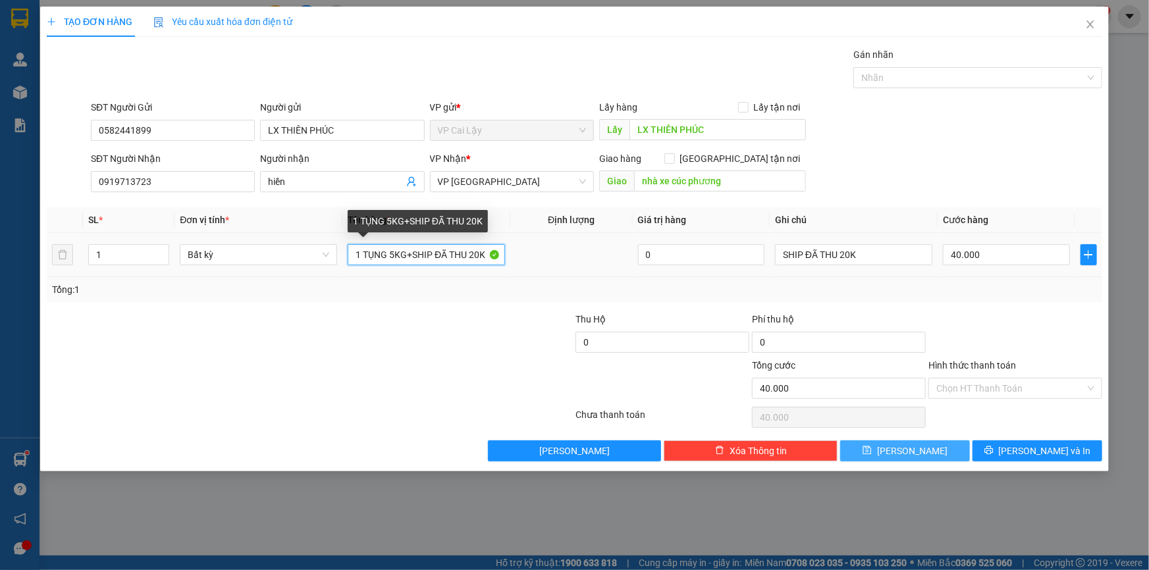
click at [393, 256] on input "1 TỤNG 5KG+SHIP ĐÃ THU 20K" at bounding box center [426, 254] width 157 height 21
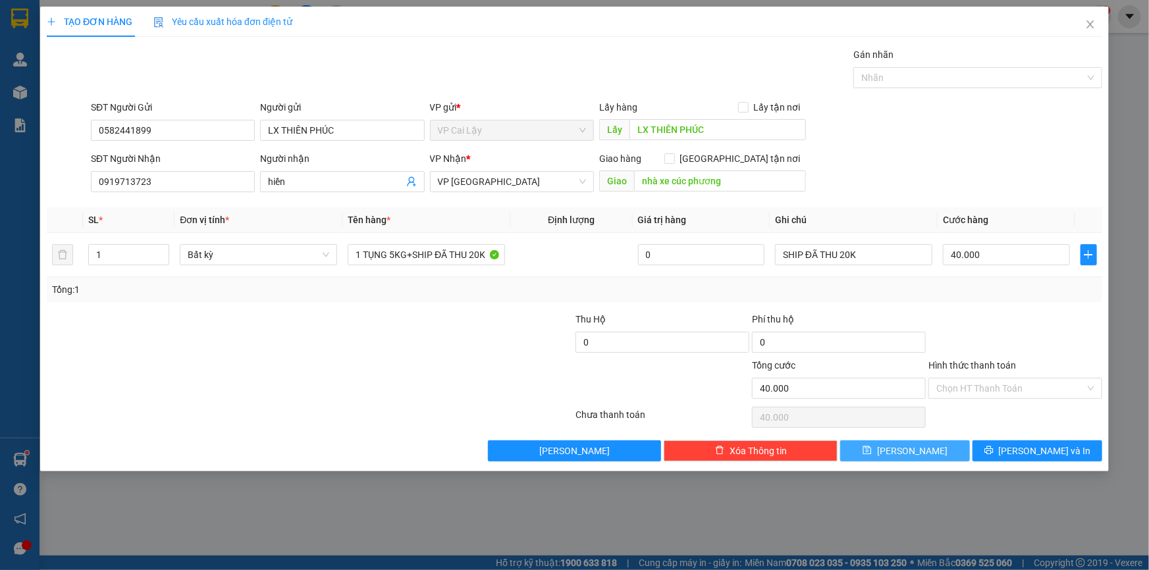
click at [474, 304] on div "Transit Pickup Surcharge Ids Transit Deliver Surcharge Ids Transit Deliver Surc…" at bounding box center [575, 254] width 1056 height 414
click at [994, 329] on div at bounding box center [1015, 335] width 176 height 46
click at [984, 384] on input "Hình thức thanh toán" at bounding box center [1010, 389] width 149 height 20
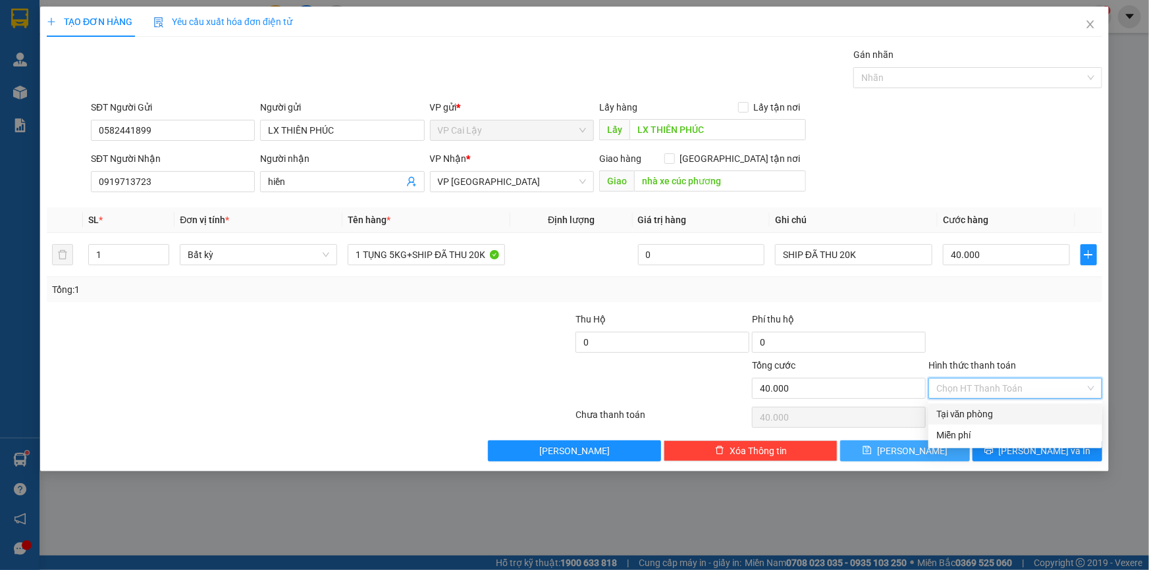
click at [997, 412] on div "Tại văn phòng" at bounding box center [1015, 414] width 158 height 14
type input "0"
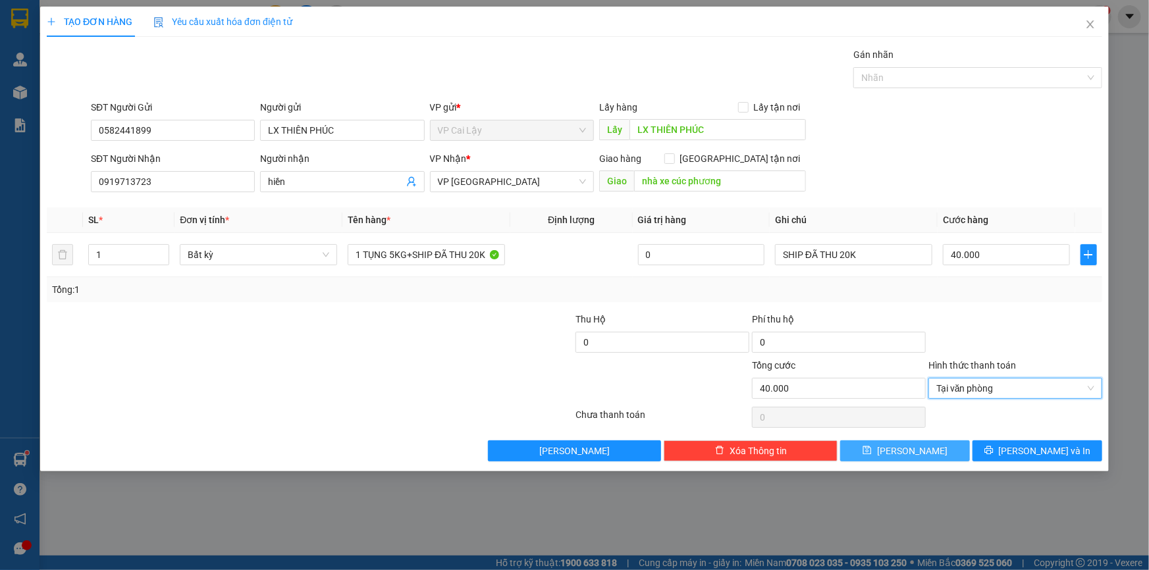
click at [1072, 345] on div at bounding box center [1015, 335] width 176 height 46
click at [907, 448] on span "[PERSON_NAME]" at bounding box center [912, 451] width 70 height 14
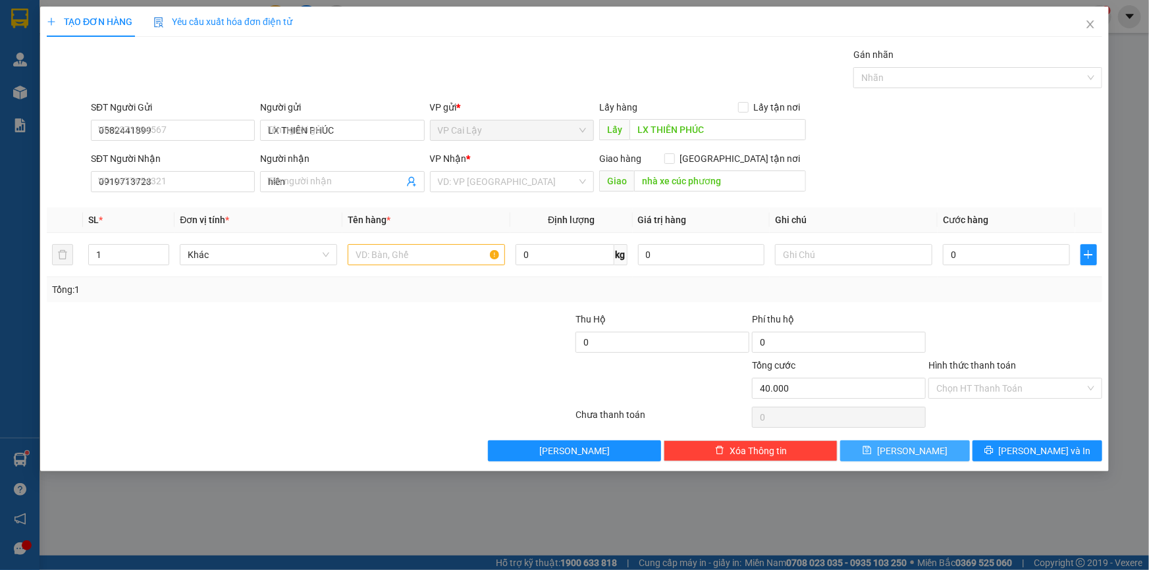
type input "0"
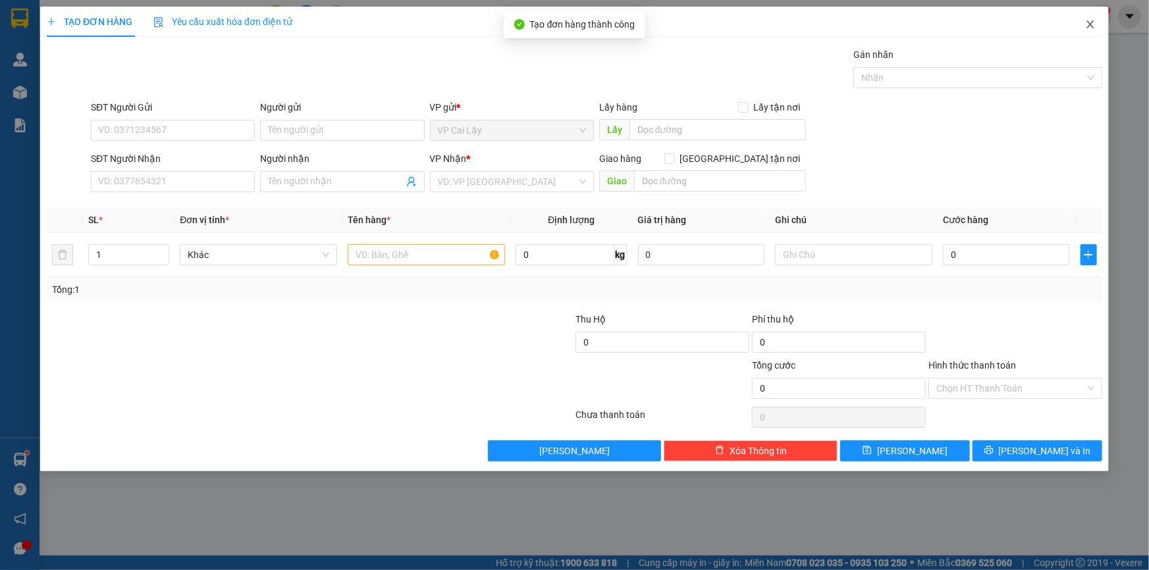
click at [1092, 23] on icon "close" at bounding box center [1090, 24] width 7 height 8
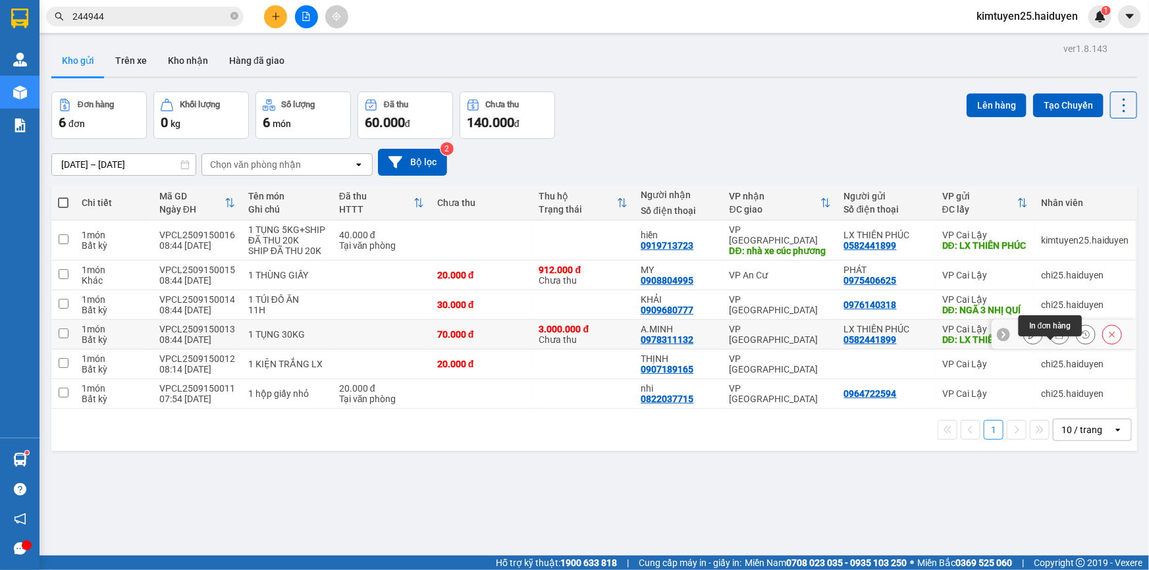
click at [1055, 339] on icon at bounding box center [1059, 334] width 9 height 9
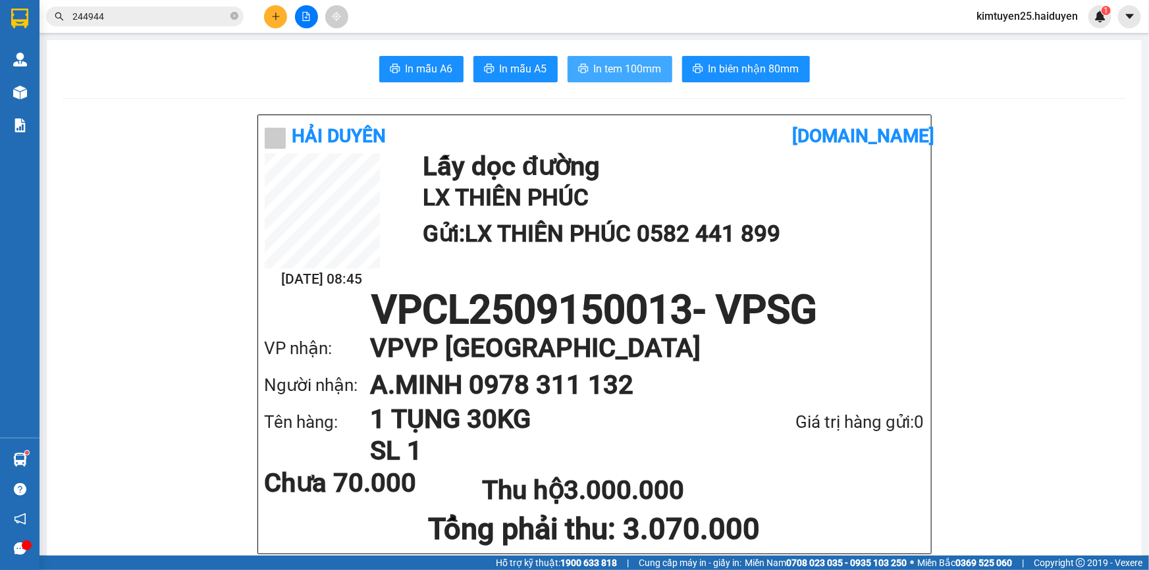
click at [656, 66] on span "In tem 100mm" at bounding box center [628, 69] width 68 height 16
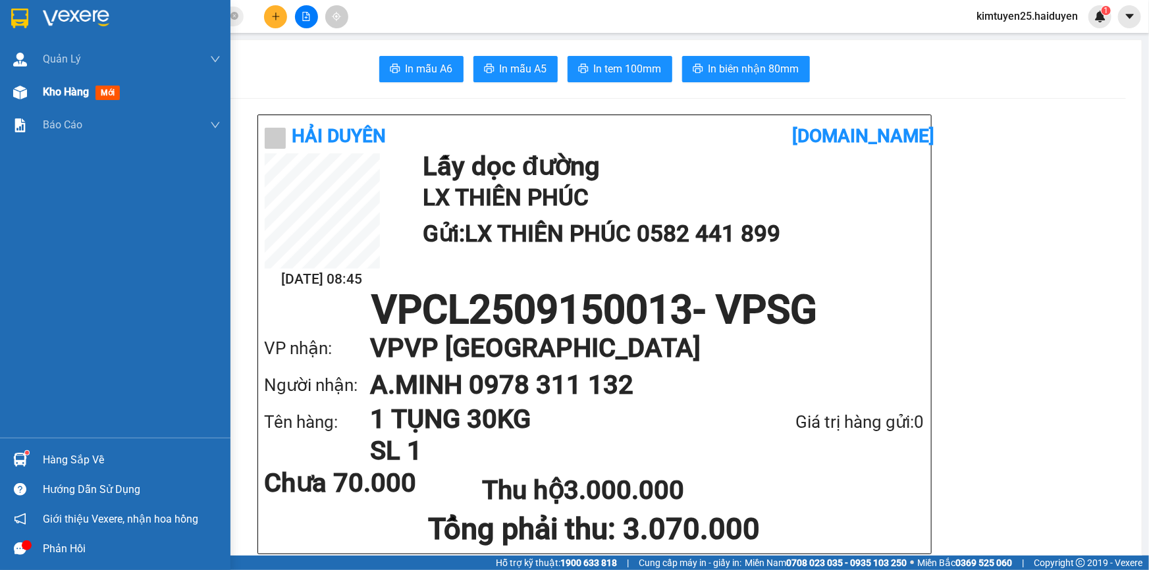
click at [62, 89] on span "Kho hàng" at bounding box center [66, 92] width 46 height 13
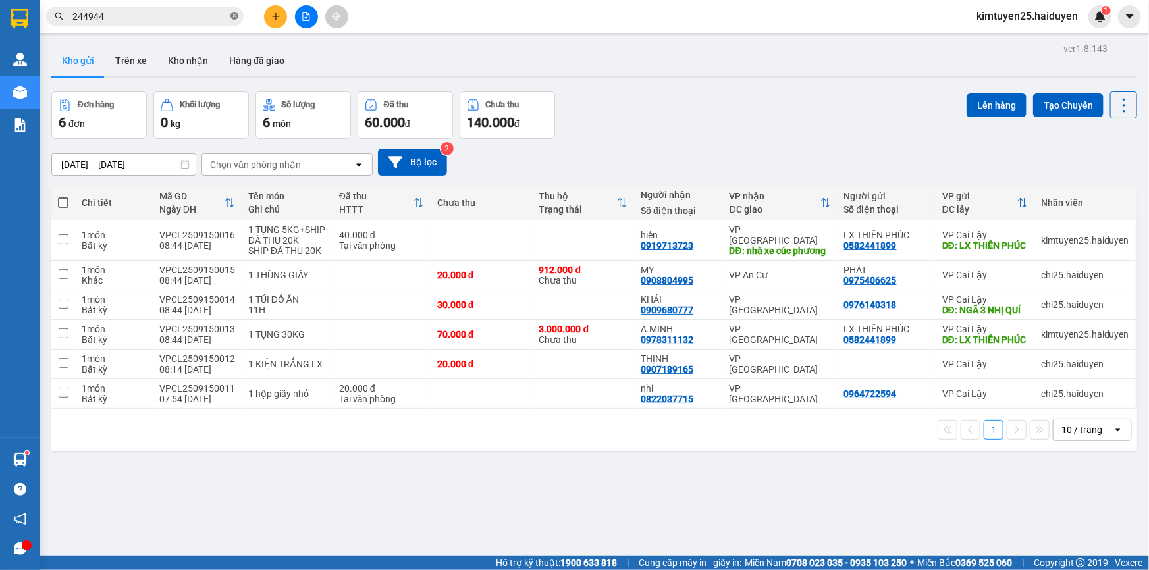
click at [235, 14] on icon "close-circle" at bounding box center [234, 16] width 8 height 8
click at [196, 18] on input "text" at bounding box center [149, 16] width 155 height 14
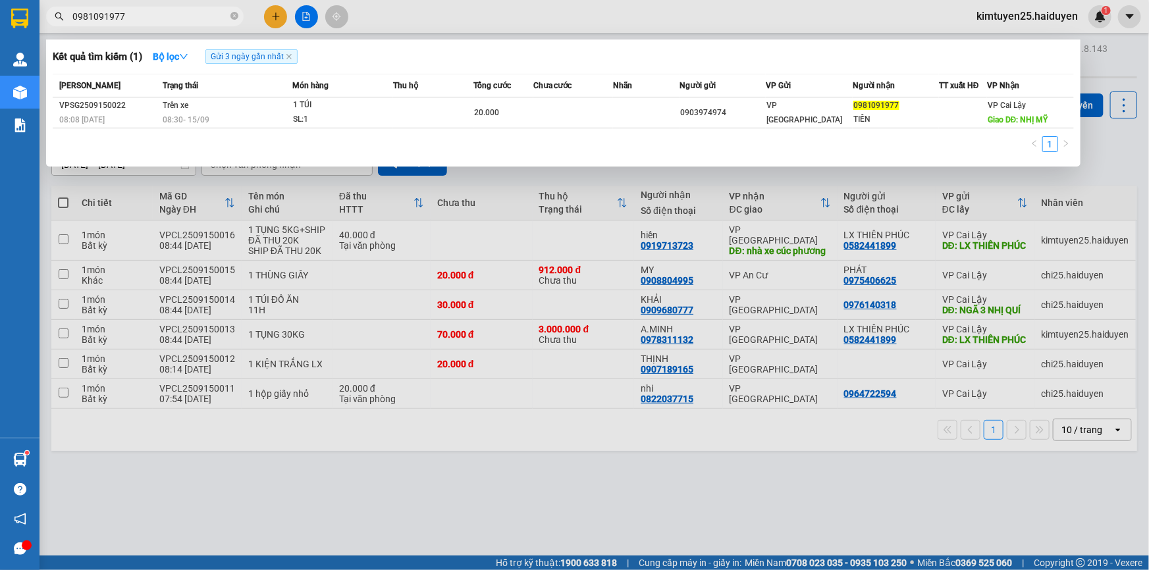
type input "0981091977"
click at [577, 21] on div at bounding box center [574, 285] width 1149 height 570
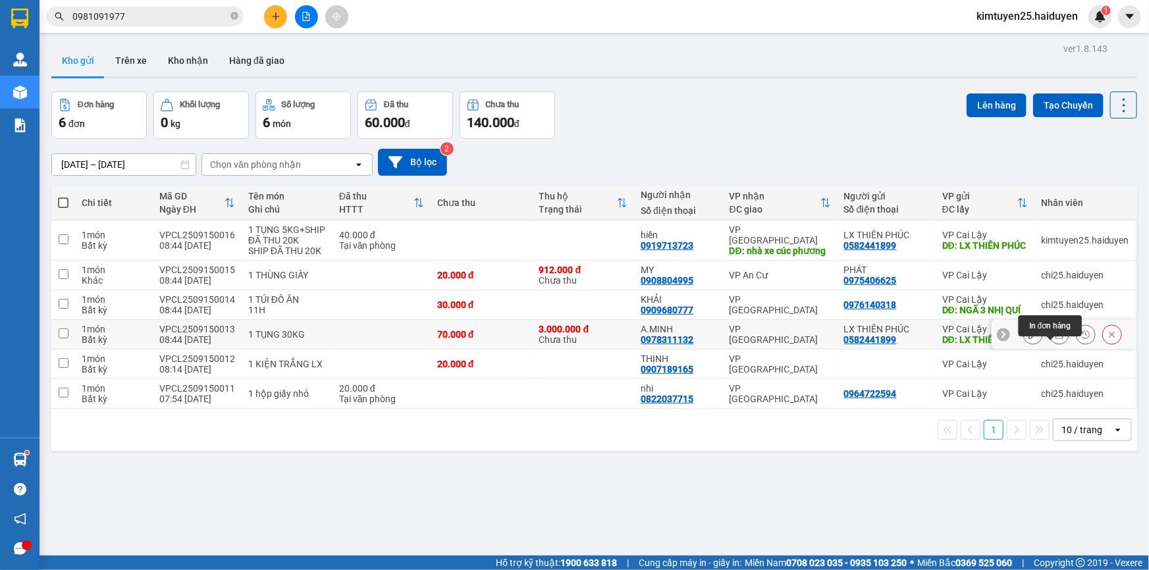
click at [1055, 339] on icon at bounding box center [1059, 334] width 9 height 9
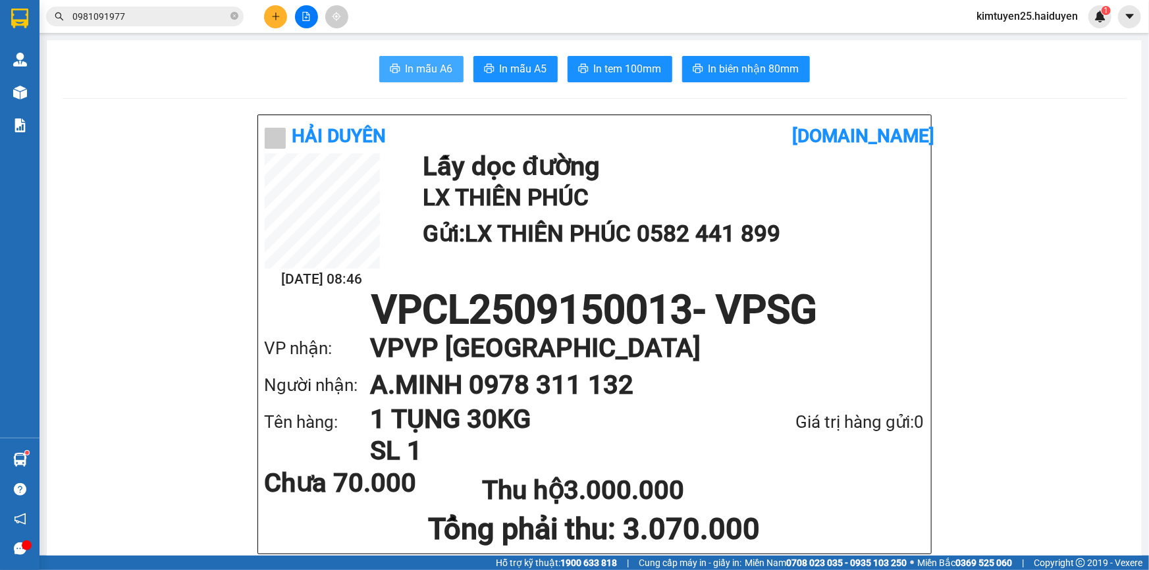
click at [406, 67] on span "In mẫu A6" at bounding box center [429, 69] width 47 height 16
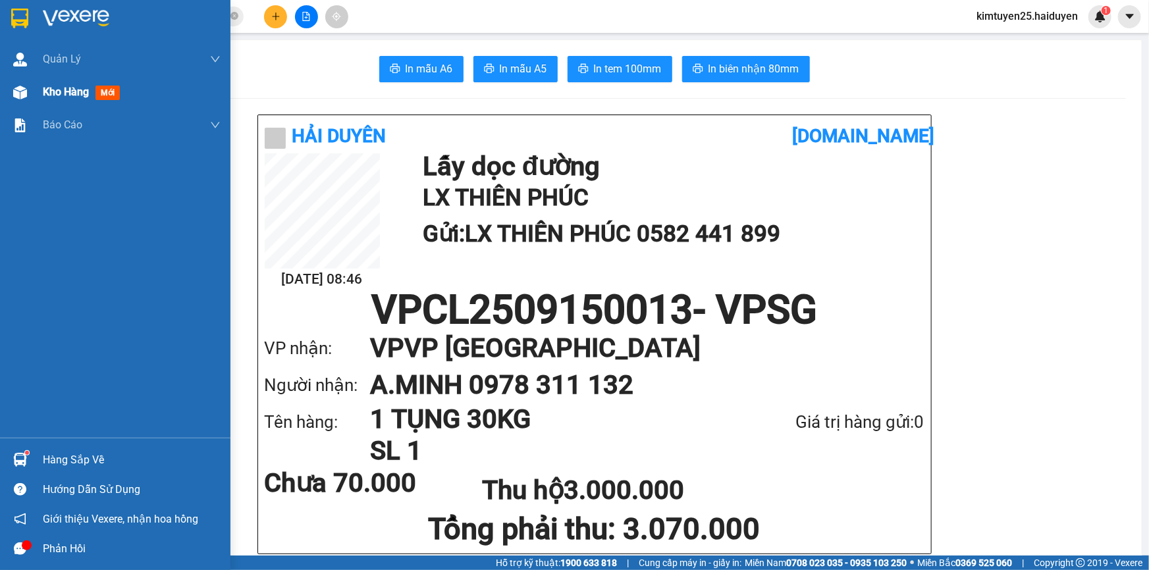
click at [74, 98] on span "Kho hàng" at bounding box center [66, 92] width 46 height 13
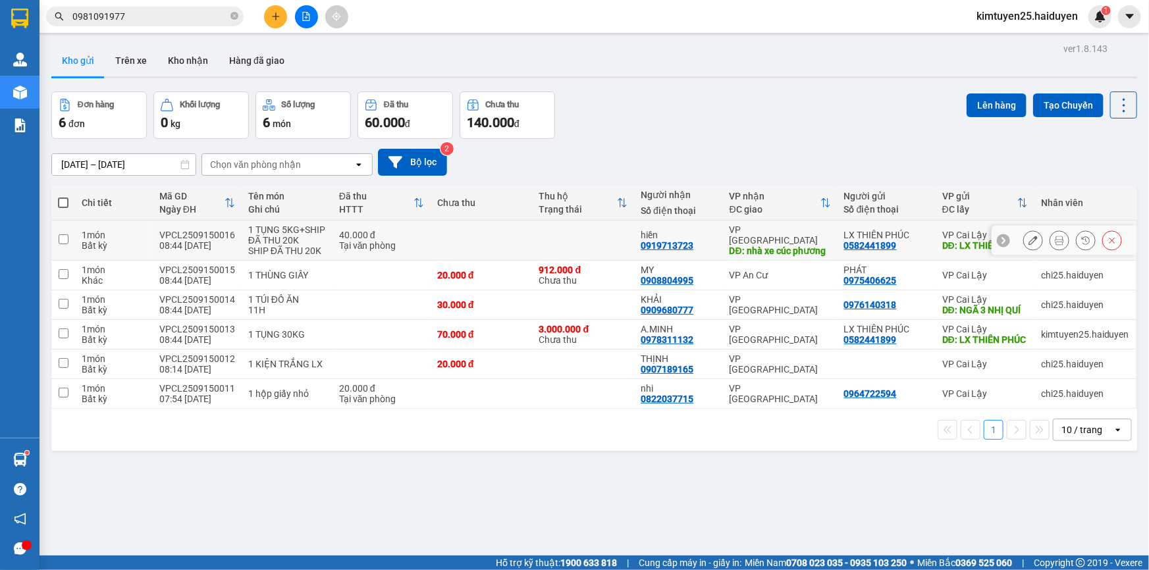
click at [1050, 244] on button at bounding box center [1059, 240] width 18 height 23
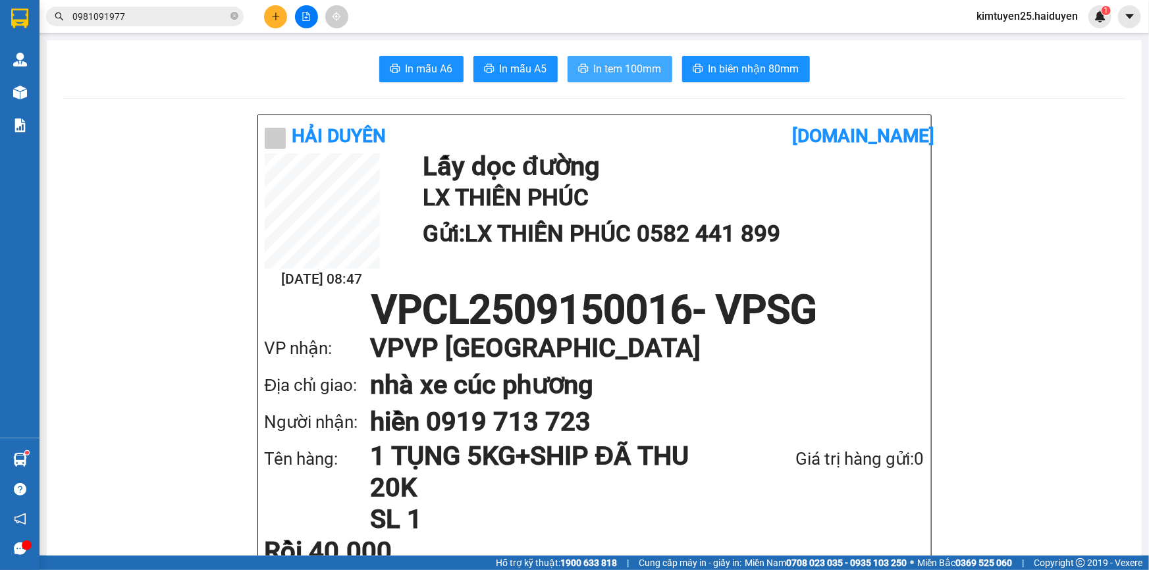
click at [643, 59] on button "In tem 100mm" at bounding box center [620, 69] width 105 height 26
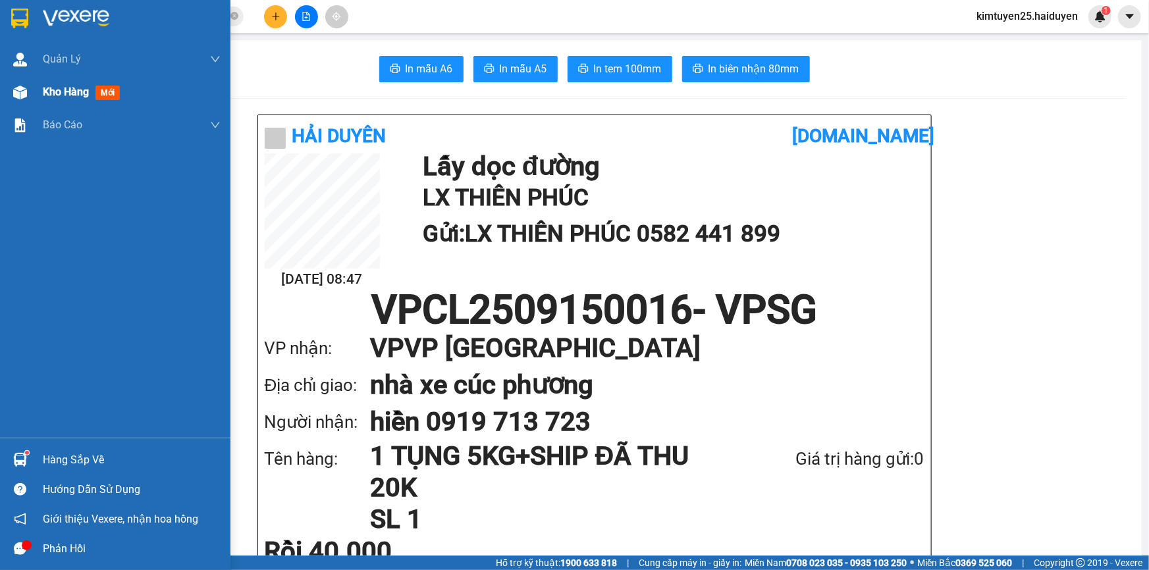
drag, startPoint x: 43, startPoint y: 92, endPoint x: 78, endPoint y: 105, distance: 37.1
click at [43, 92] on span "Kho hàng" at bounding box center [66, 92] width 46 height 13
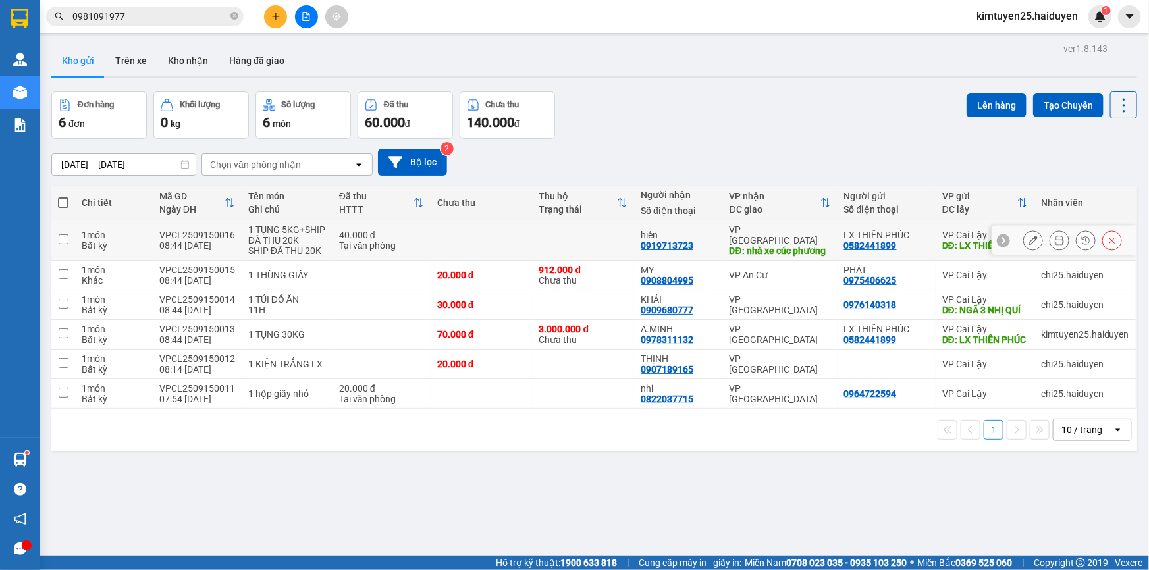
click at [558, 235] on td at bounding box center [584, 241] width 102 height 40
checkbox input "true"
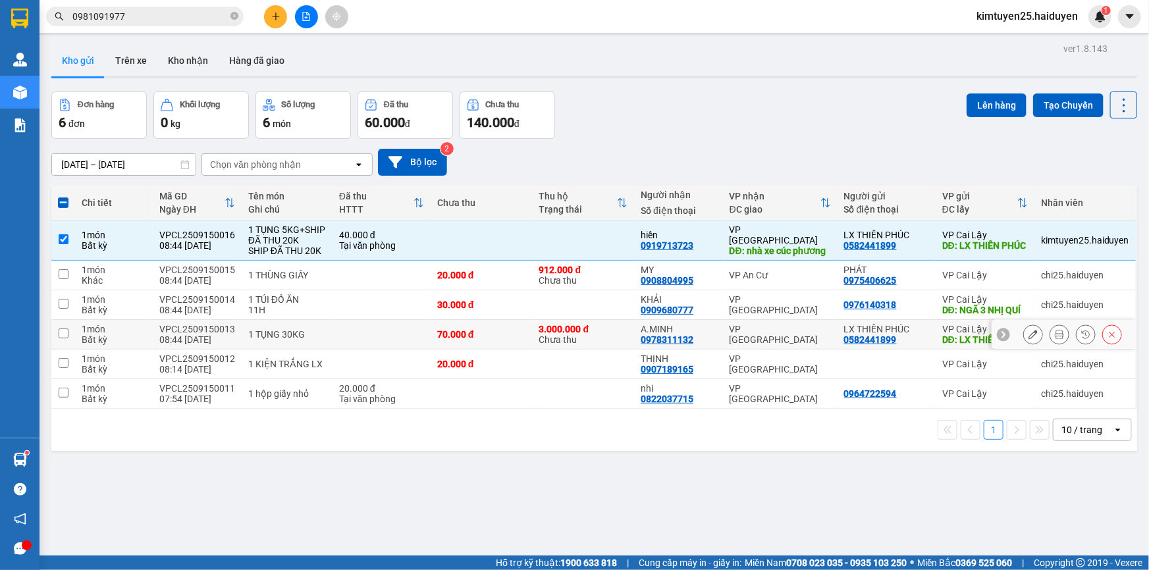
click at [614, 345] on div "3.000.000 đ Chưa thu" at bounding box center [583, 334] width 89 height 21
checkbox input "true"
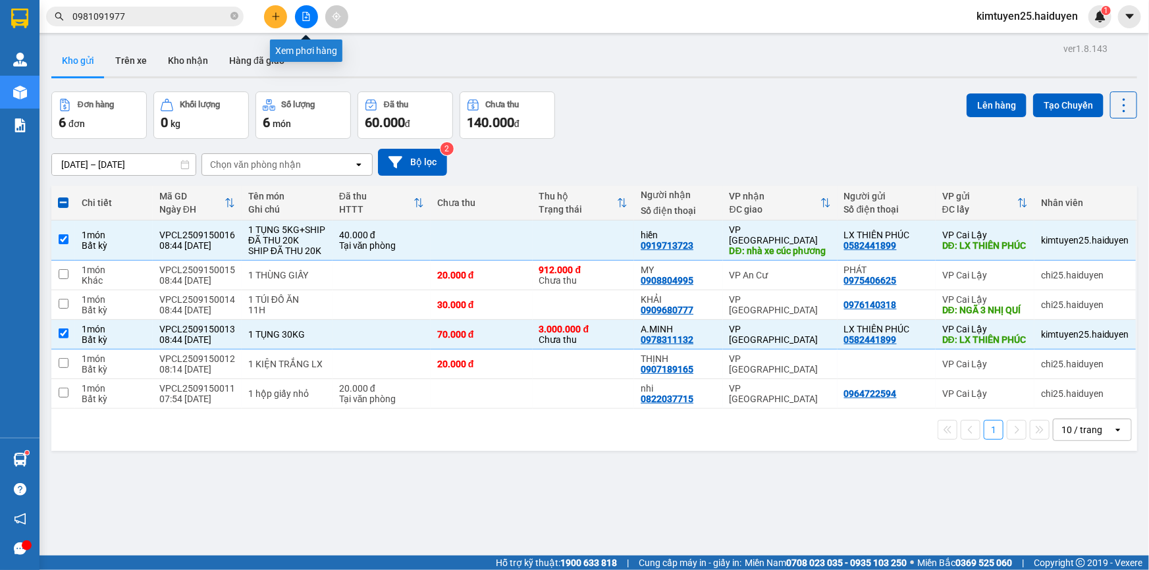
click at [303, 22] on button at bounding box center [306, 16] width 23 height 23
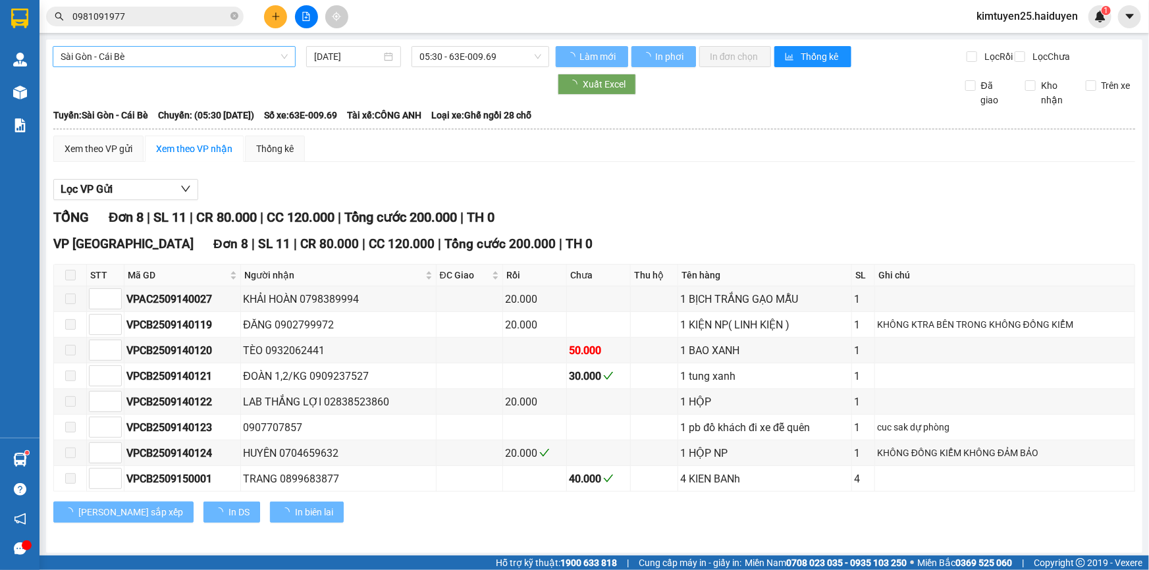
click at [224, 57] on span "Sài Gòn - Cái Bè" at bounding box center [174, 57] width 227 height 20
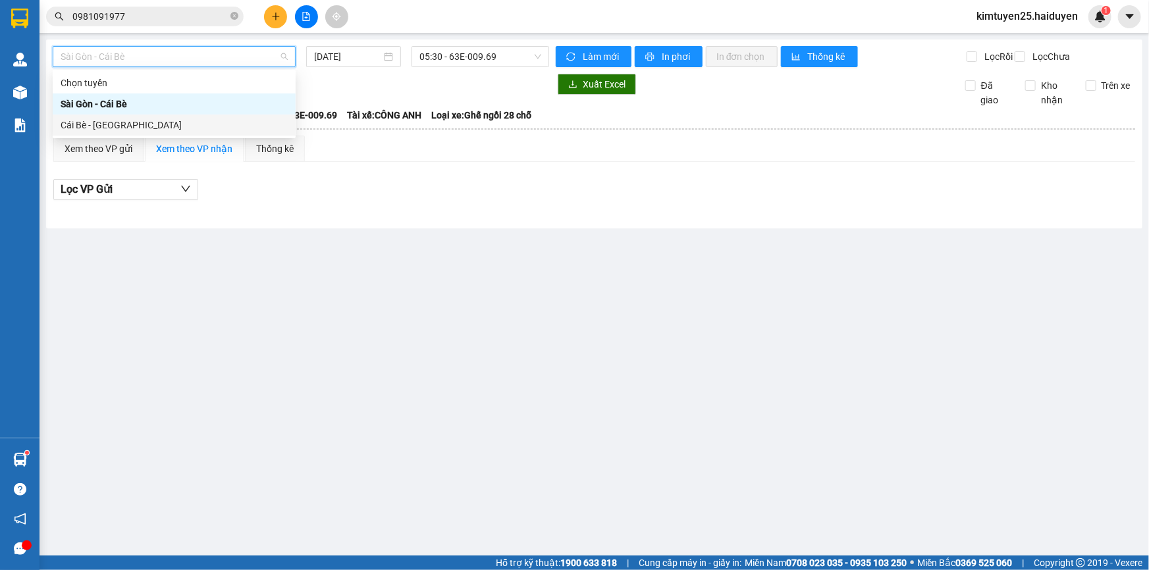
click at [167, 127] on div "Cái Bè - [GEOGRAPHIC_DATA]" at bounding box center [174, 125] width 227 height 14
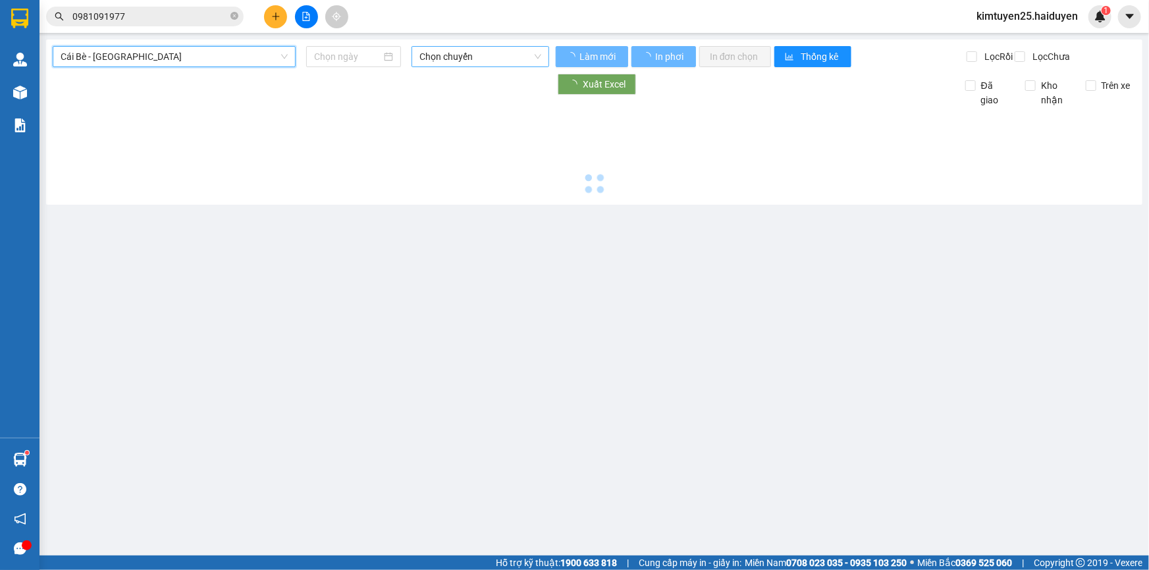
type input "[DATE]"
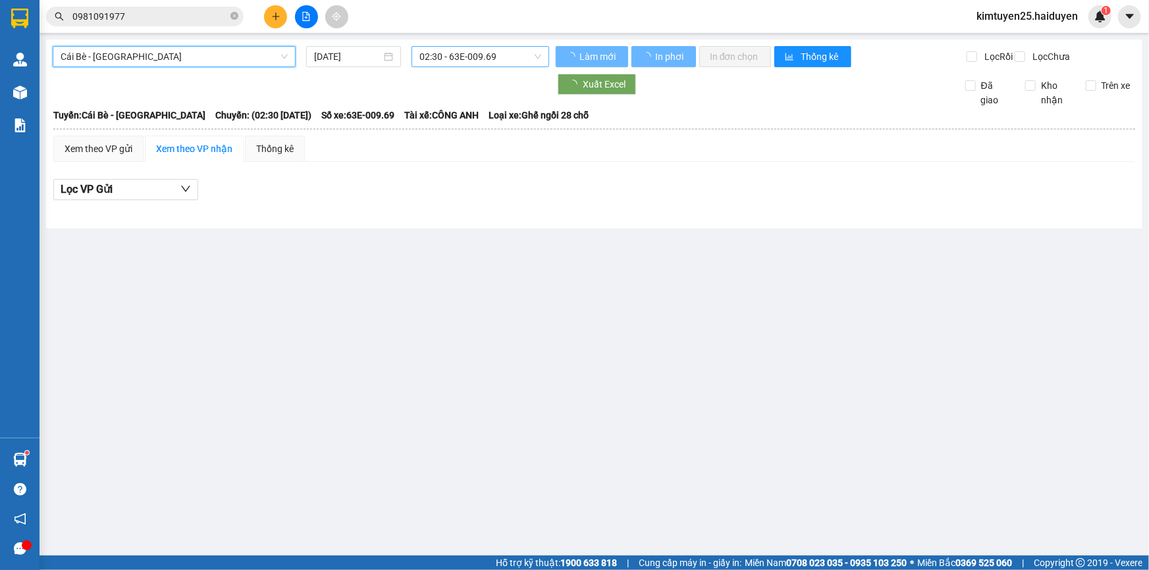
click at [477, 49] on span "02:30 - 63E-009.69" at bounding box center [480, 57] width 122 height 20
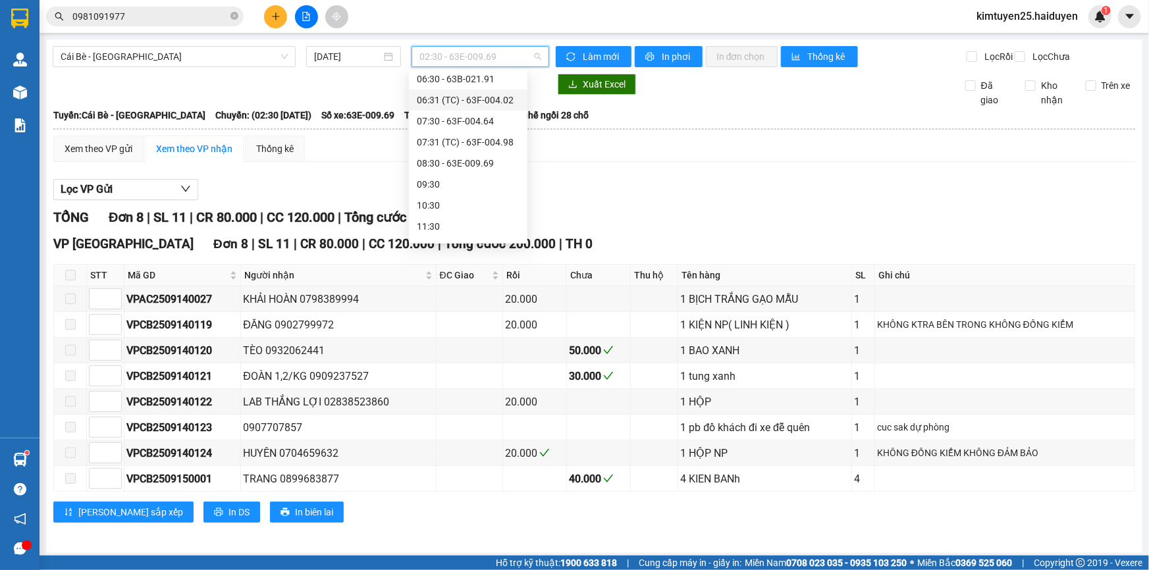
scroll to position [179, 0]
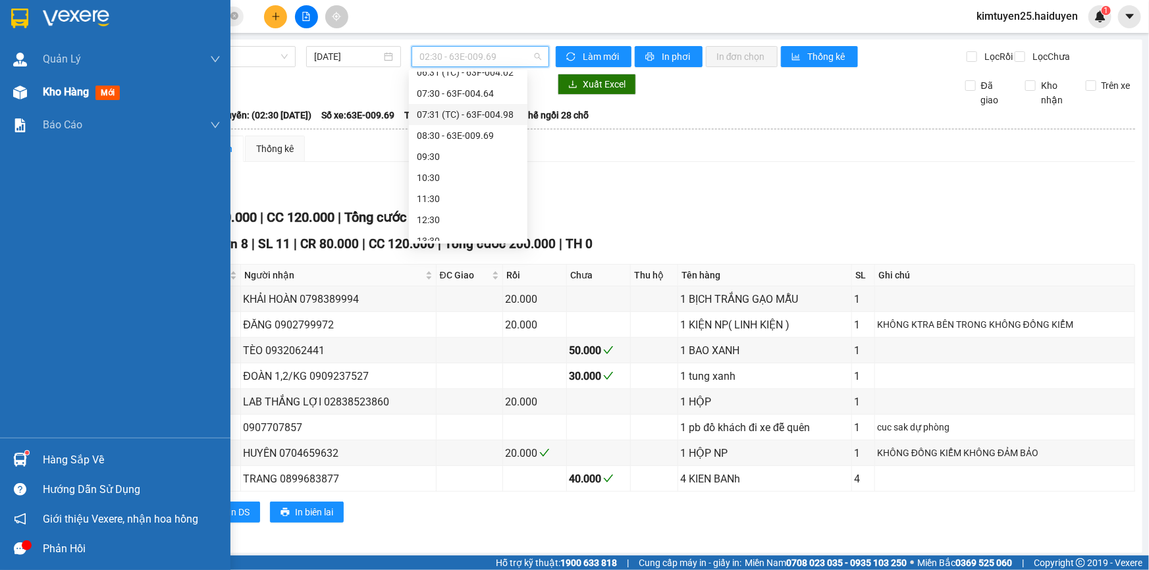
click at [35, 92] on div "Kho hàng mới" at bounding box center [115, 92] width 230 height 33
click at [36, 92] on div "Kho hàng mới" at bounding box center [115, 92] width 230 height 33
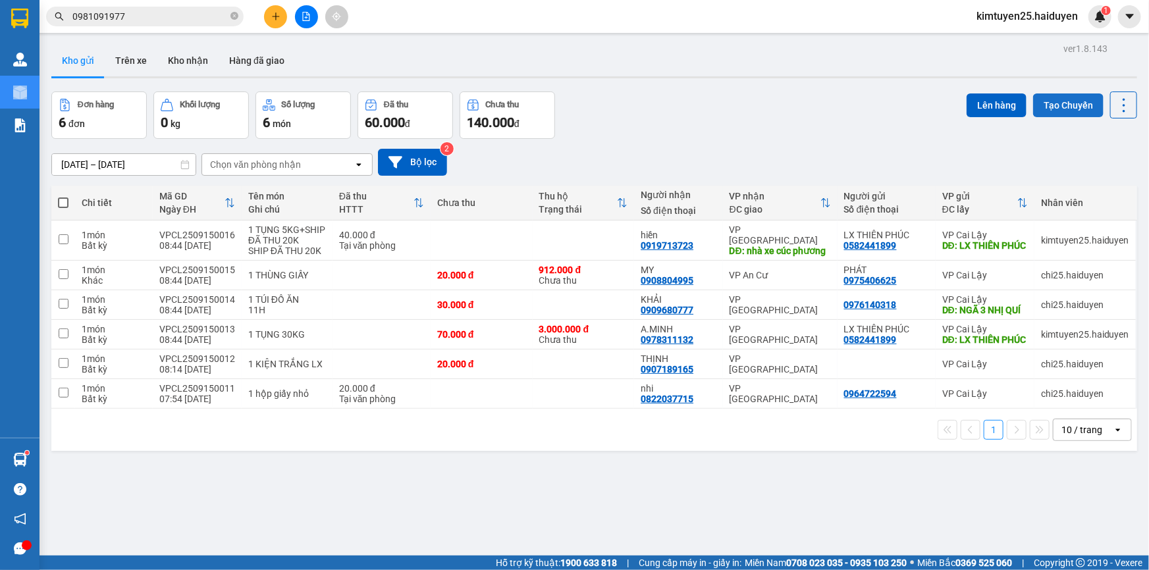
click at [1054, 109] on button "Tạo Chuyến" at bounding box center [1068, 106] width 70 height 24
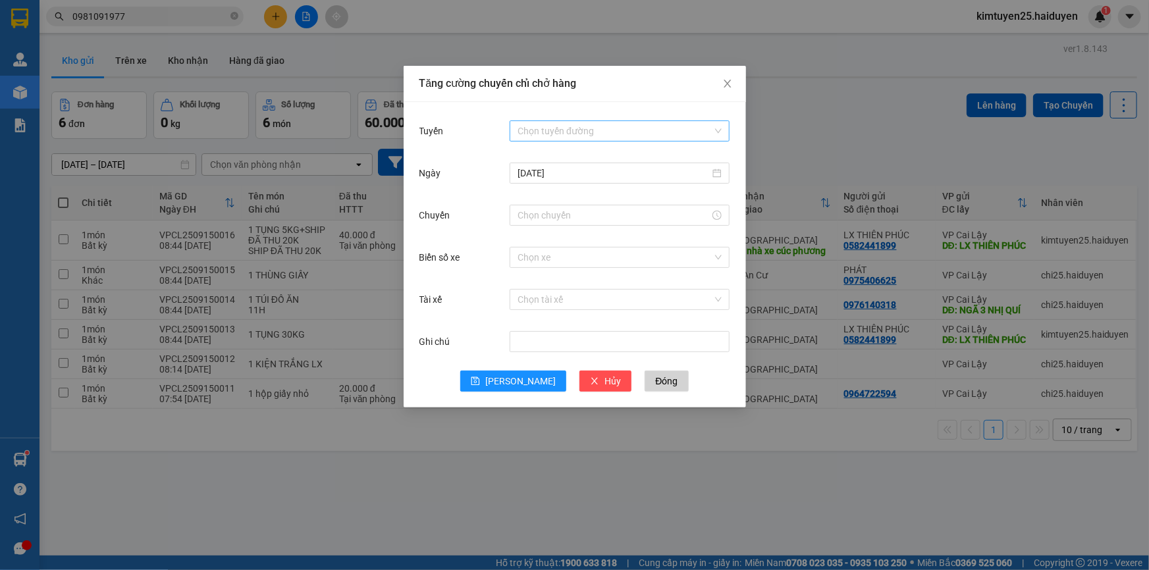
click at [615, 132] on input "Tuyến" at bounding box center [615, 131] width 195 height 20
click at [583, 178] on div "Cái Bè - [GEOGRAPHIC_DATA]" at bounding box center [620, 178] width 204 height 14
click at [547, 218] on input "Chuyến" at bounding box center [614, 215] width 192 height 14
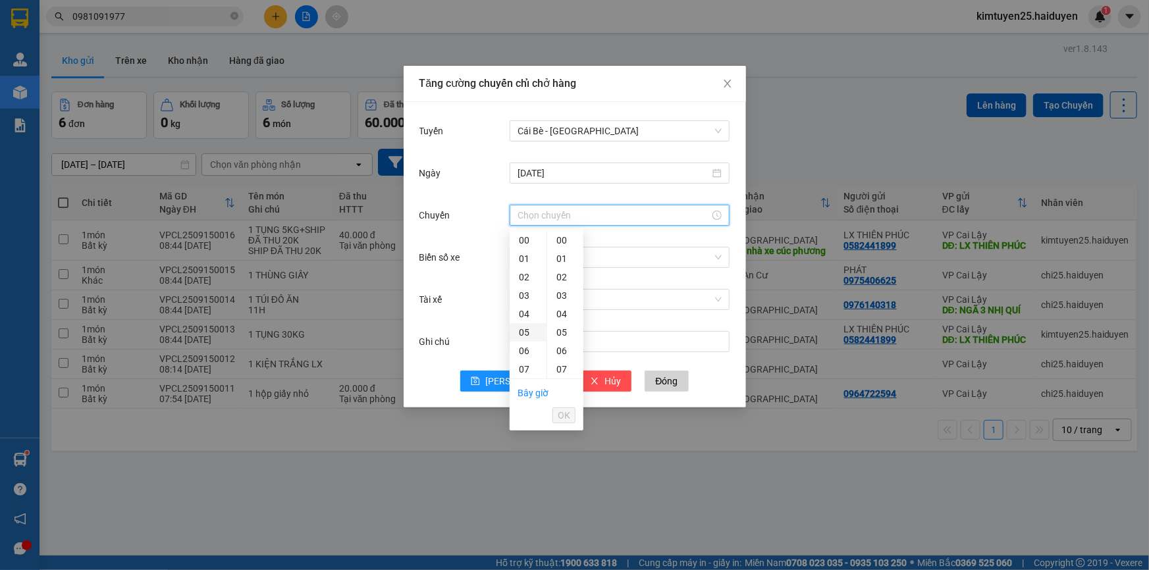
scroll to position [59, 0]
click at [521, 323] on div "08" at bounding box center [528, 328] width 37 height 18
click at [564, 275] on div "31" at bounding box center [565, 273] width 36 height 18
type input "08:31"
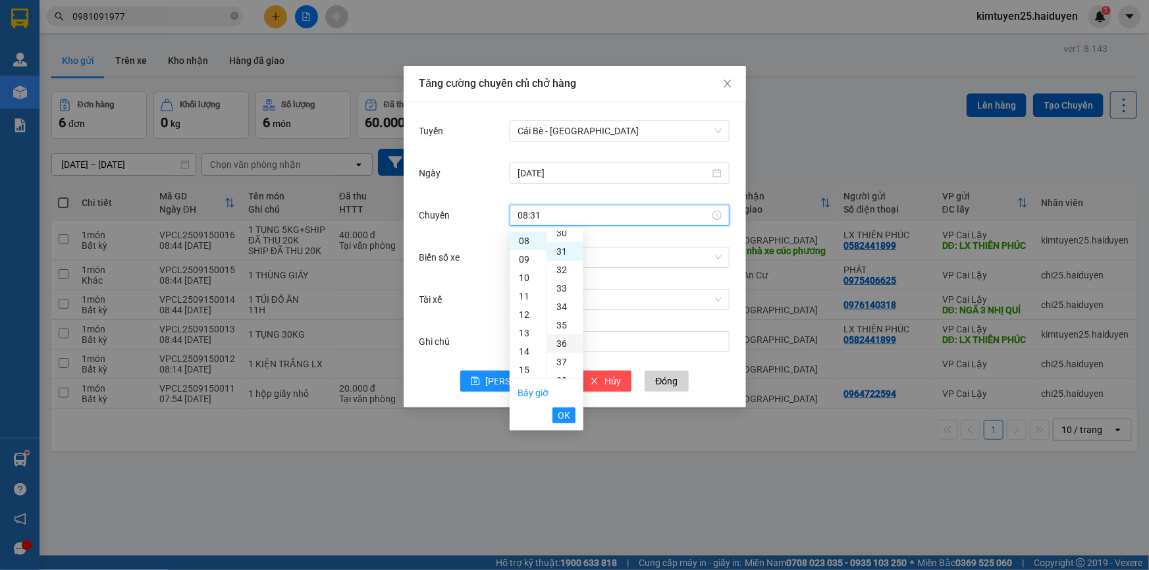
scroll to position [572, 0]
click at [561, 414] on span "OK" at bounding box center [564, 415] width 13 height 14
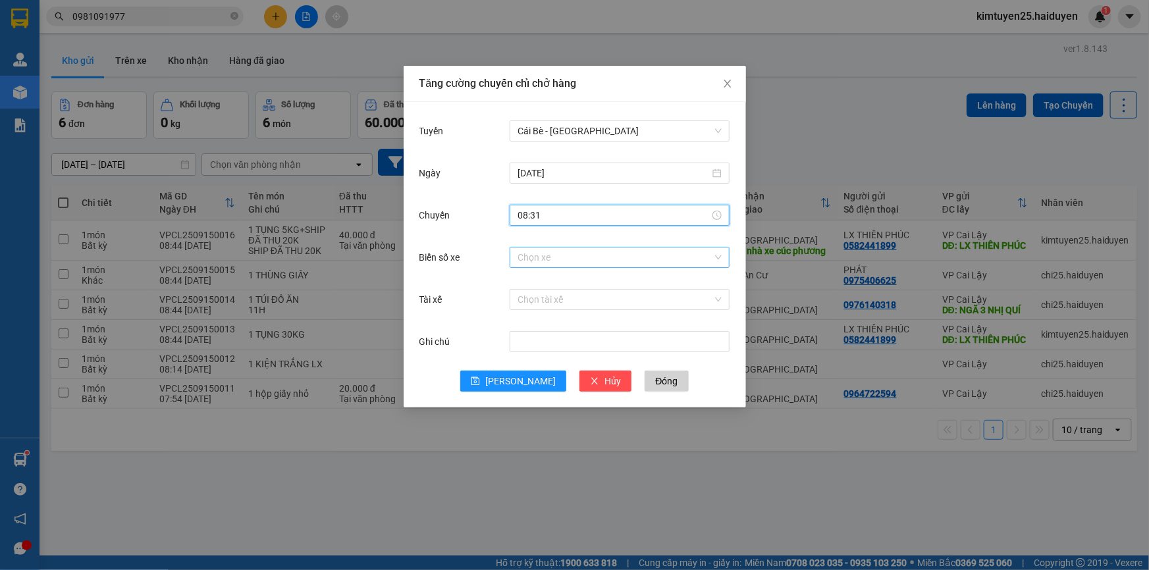
click at [543, 263] on input "Biển số xe" at bounding box center [615, 258] width 195 height 20
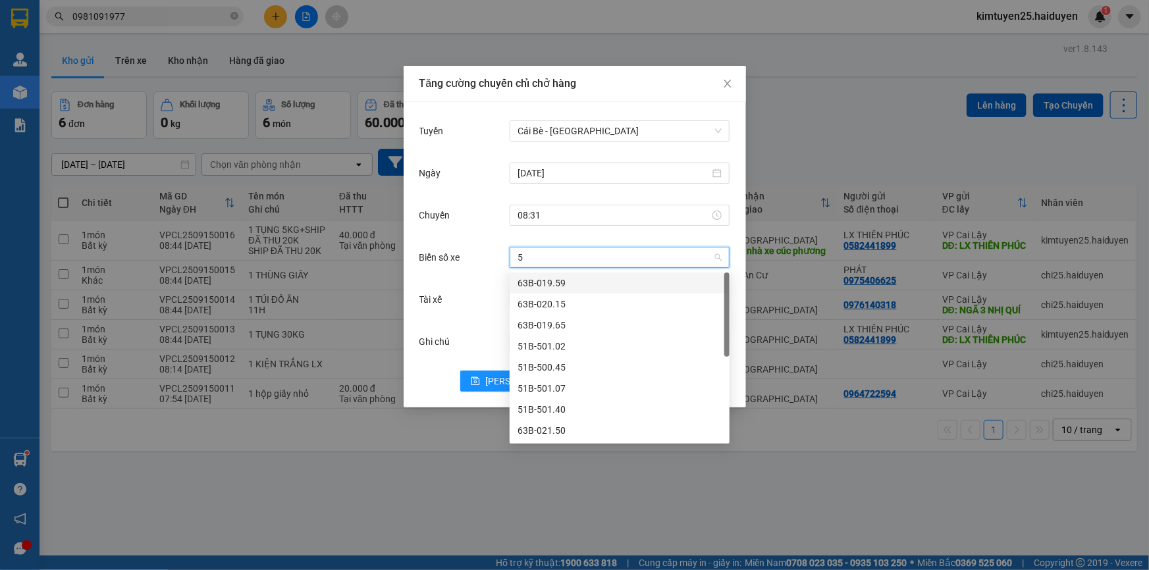
type input "50"
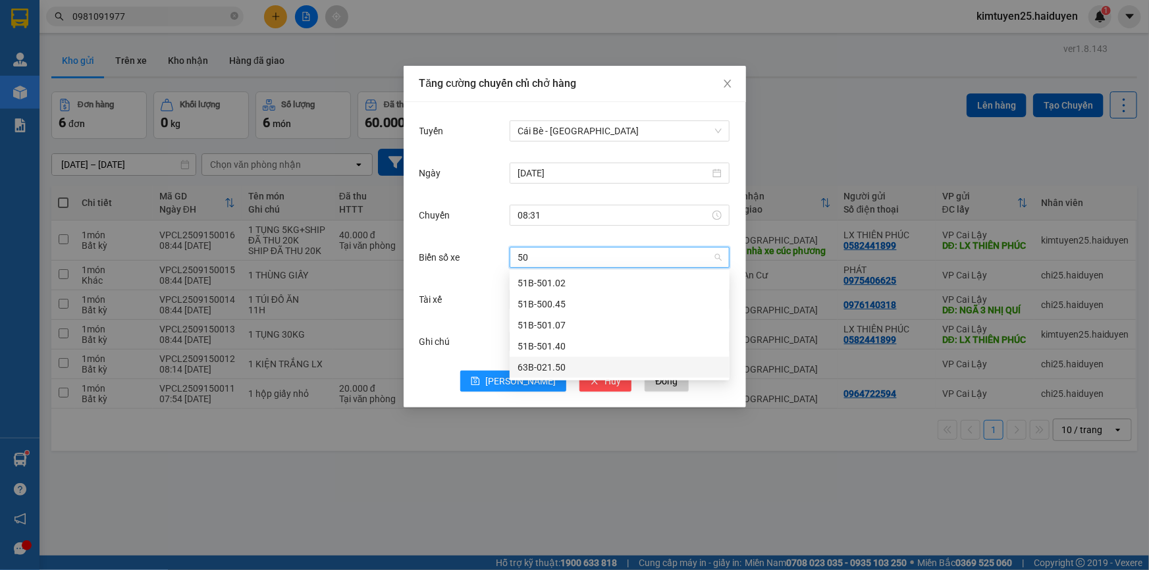
click at [559, 364] on div "63B-021.50" at bounding box center [620, 367] width 204 height 14
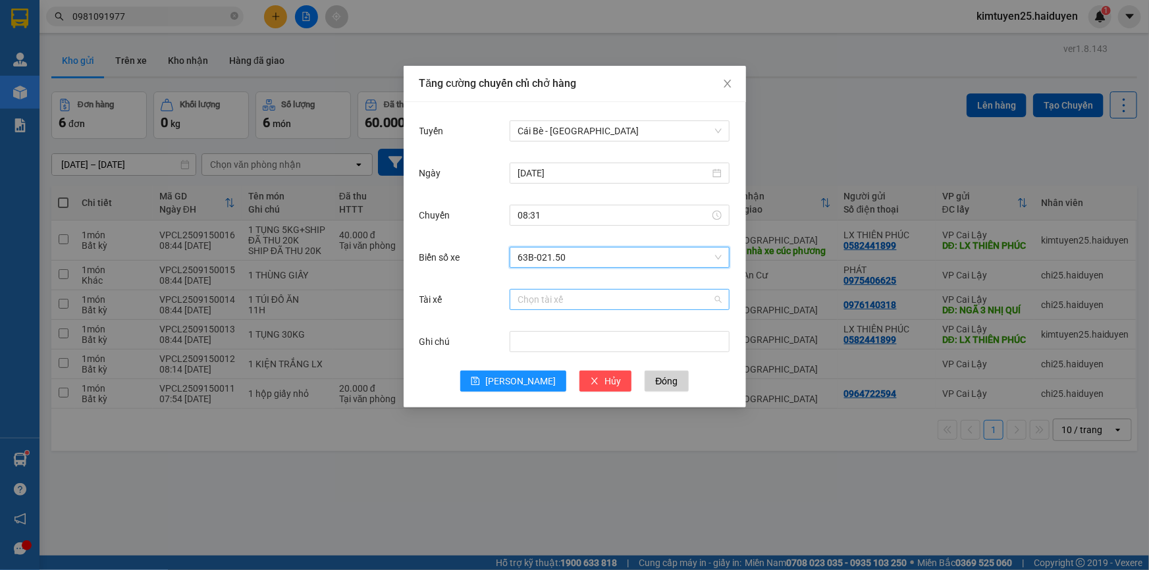
click at [551, 303] on input "Tài xế" at bounding box center [615, 300] width 195 height 20
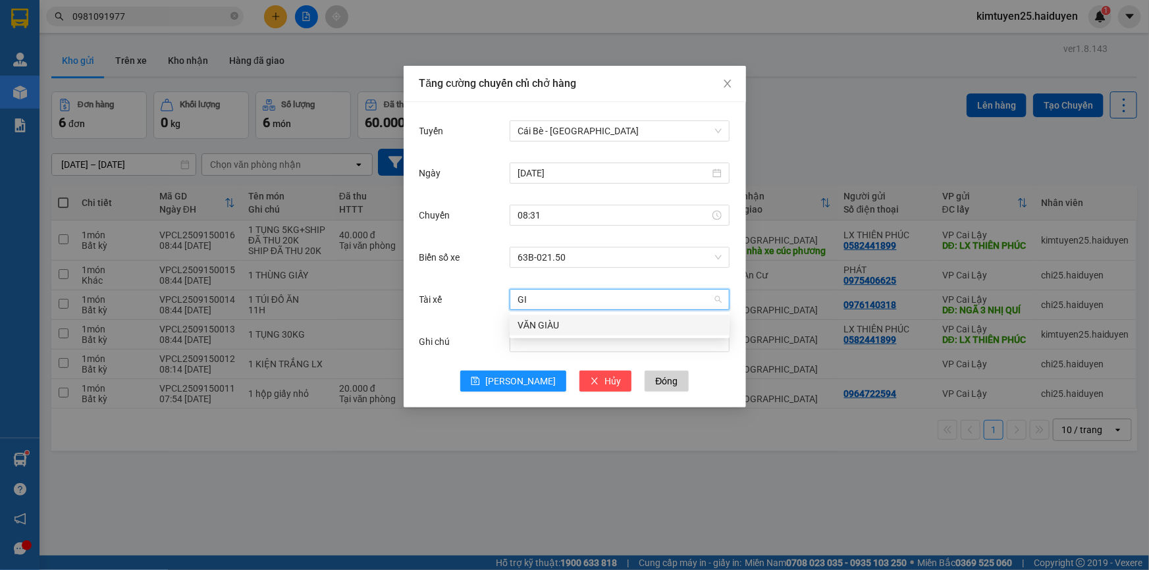
type input "GIA"
click at [578, 322] on div "VĂN GIÀU" at bounding box center [620, 325] width 204 height 14
click at [480, 382] on icon "save" at bounding box center [475, 381] width 9 height 9
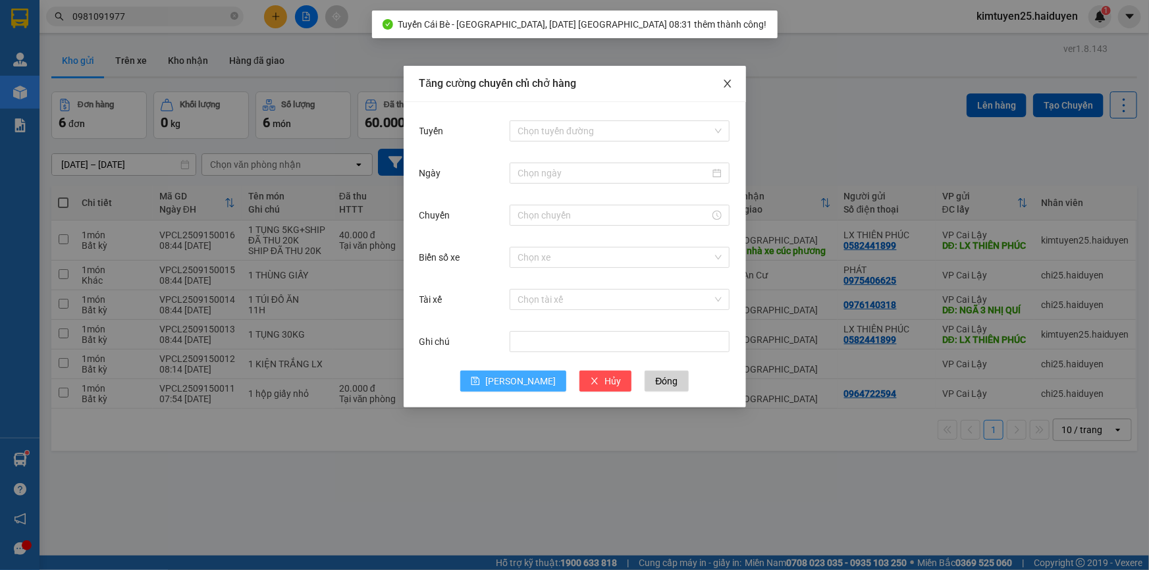
click at [726, 78] on icon "close" at bounding box center [727, 83] width 11 height 11
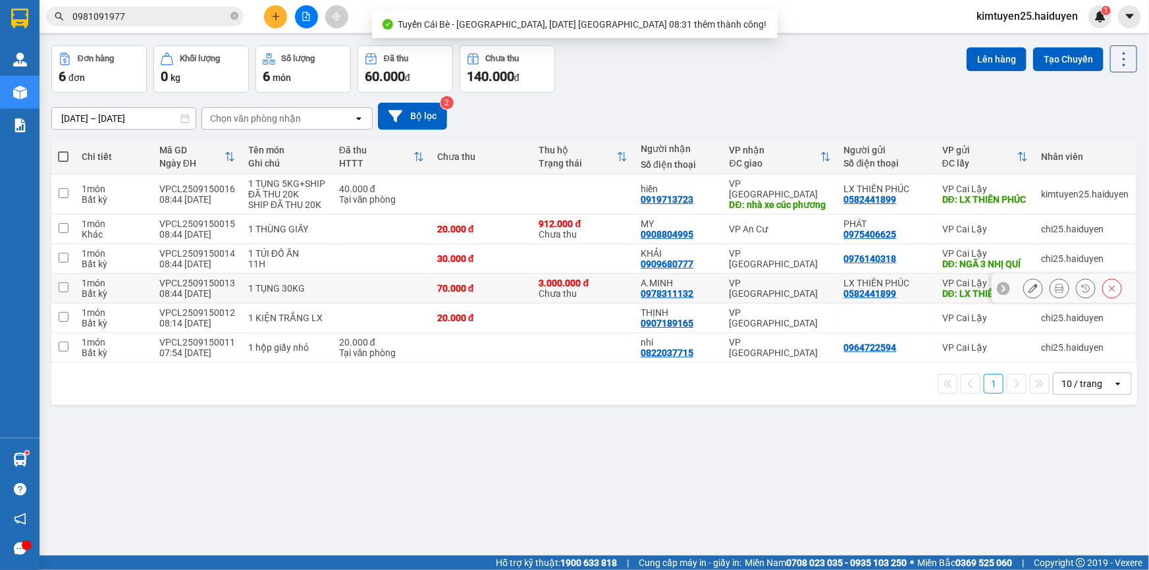
scroll to position [60, 0]
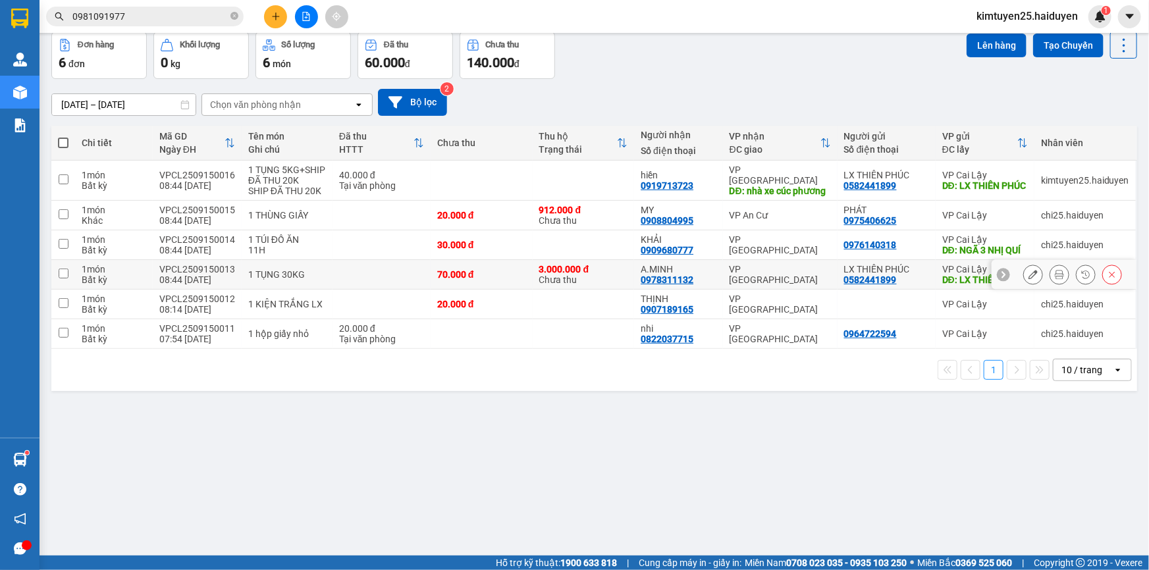
click at [616, 275] on div "3.000.000 đ" at bounding box center [583, 269] width 89 height 11
checkbox input "true"
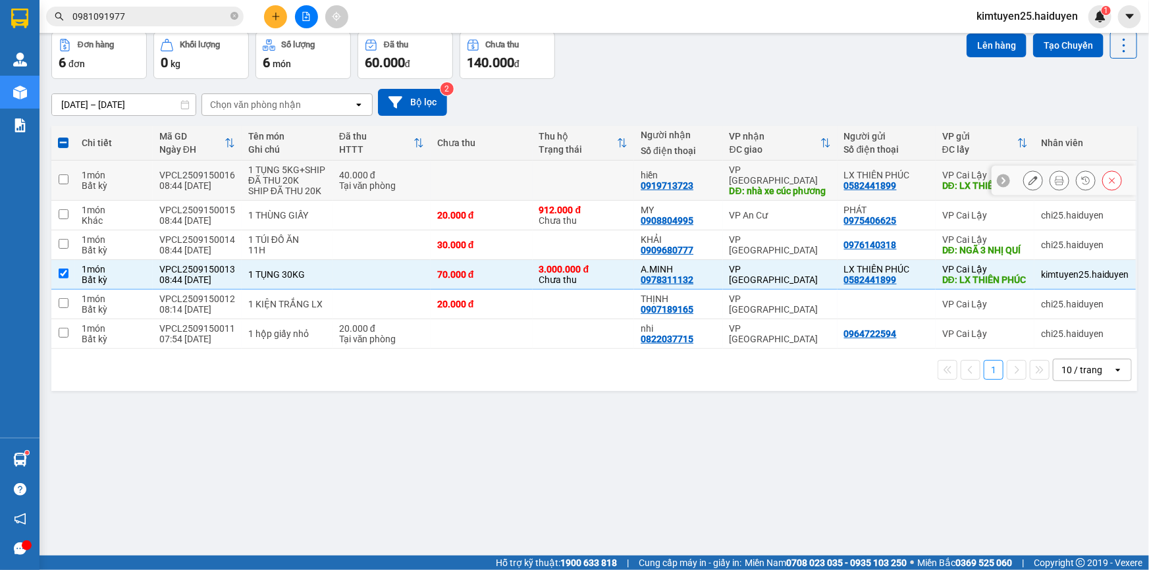
click at [616, 184] on td at bounding box center [584, 181] width 102 height 40
checkbox input "true"
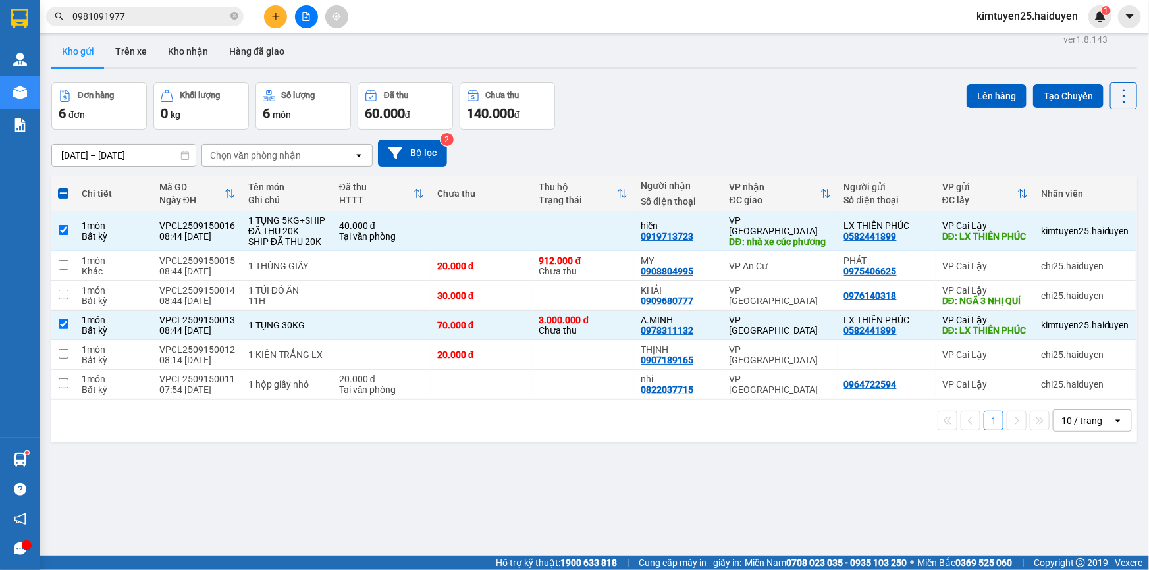
scroll to position [0, 0]
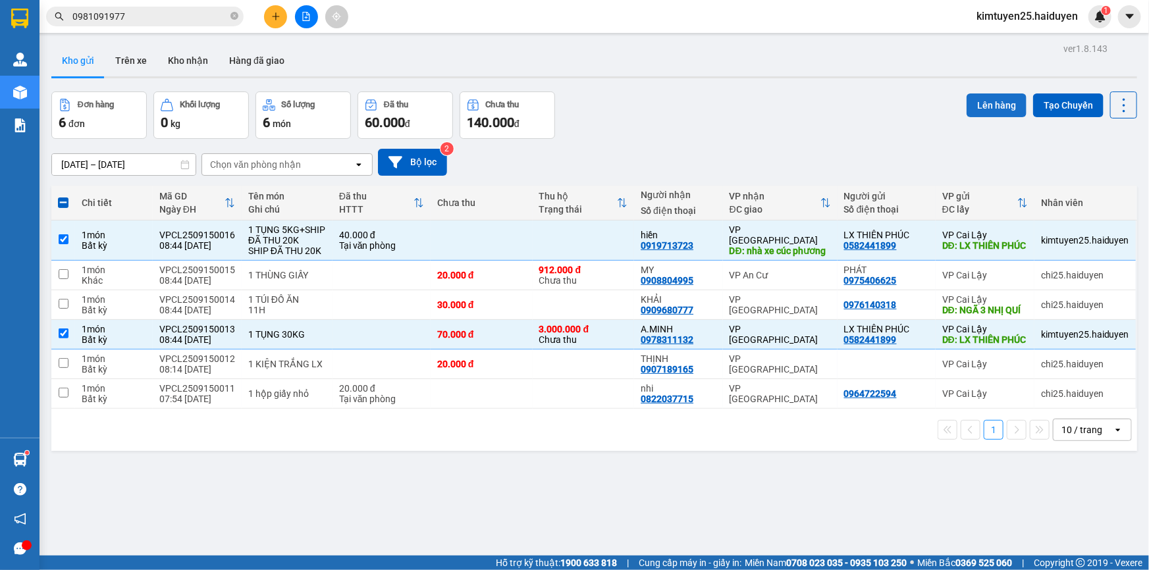
click at [983, 99] on button "Lên hàng" at bounding box center [997, 106] width 60 height 24
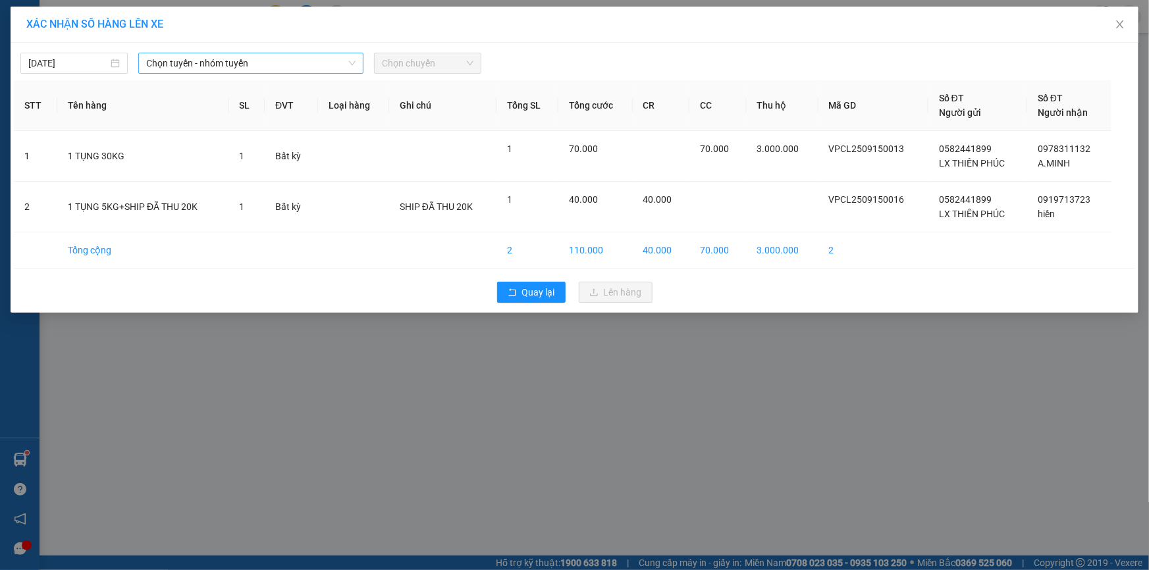
click at [238, 59] on span "Chọn tuyến - nhóm tuyến" at bounding box center [250, 63] width 209 height 20
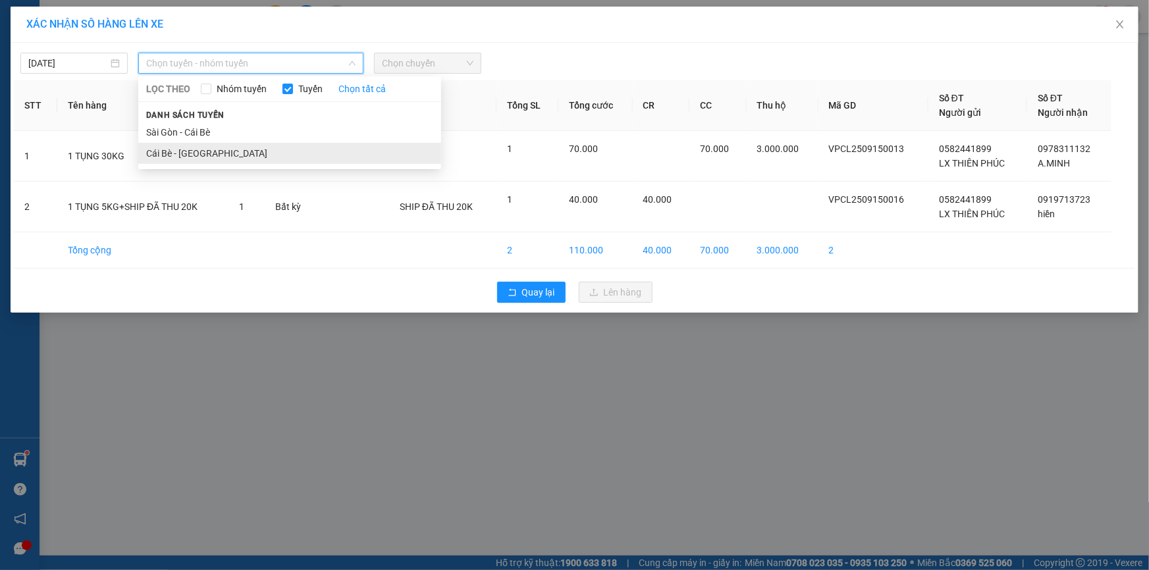
click at [209, 154] on li "Cái Bè - [GEOGRAPHIC_DATA]" at bounding box center [289, 153] width 303 height 21
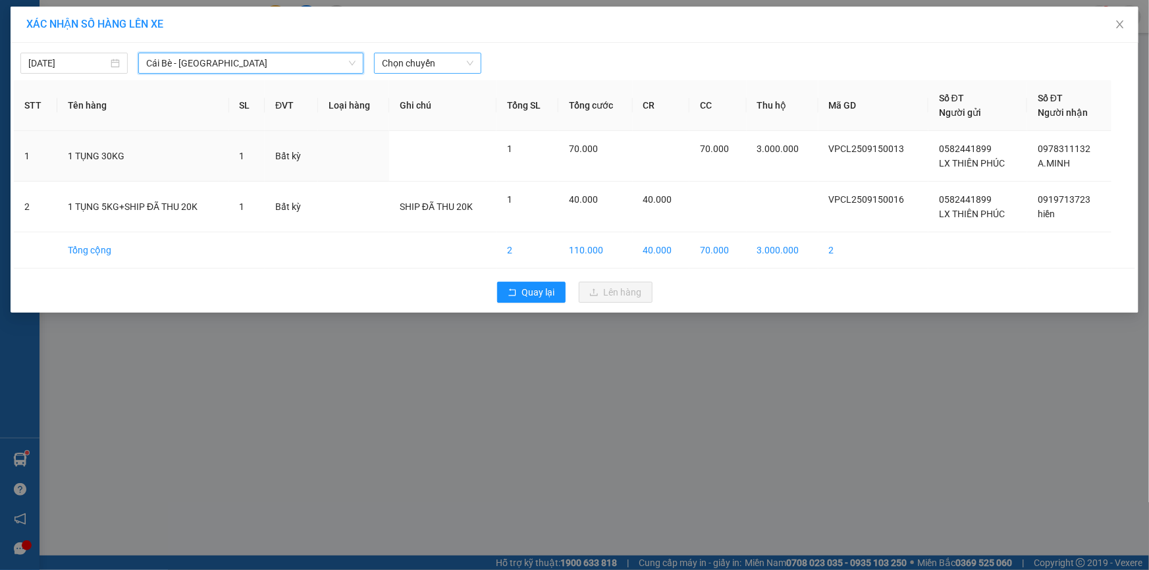
click at [435, 67] on span "Chọn chuyến" at bounding box center [428, 63] width 92 height 20
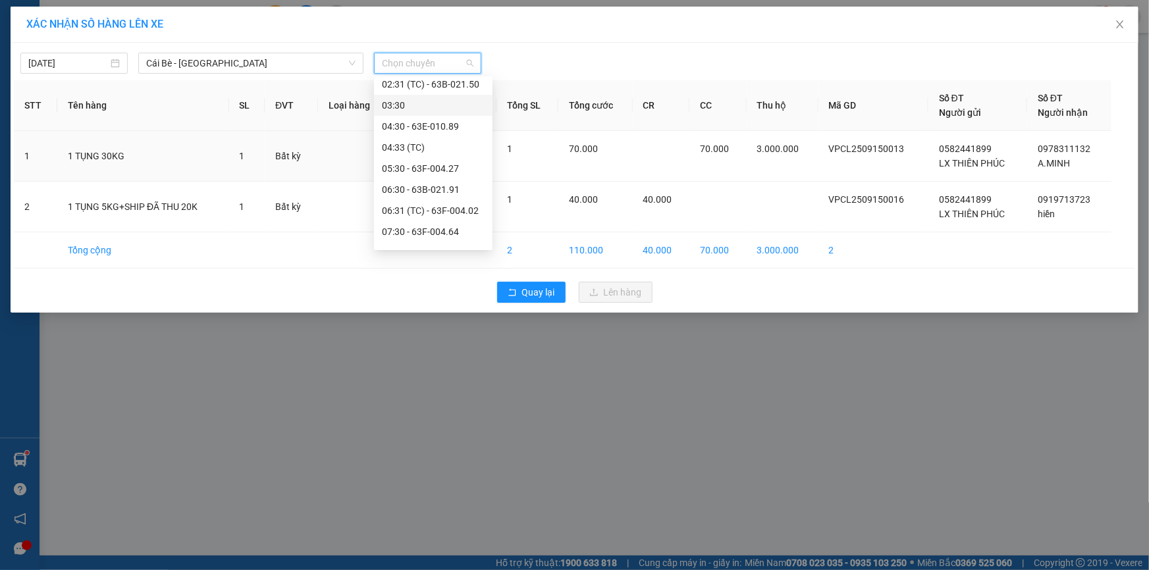
scroll to position [119, 0]
click at [429, 218] on div "08:31 (TC) - 63B-021.50" at bounding box center [433, 223] width 103 height 14
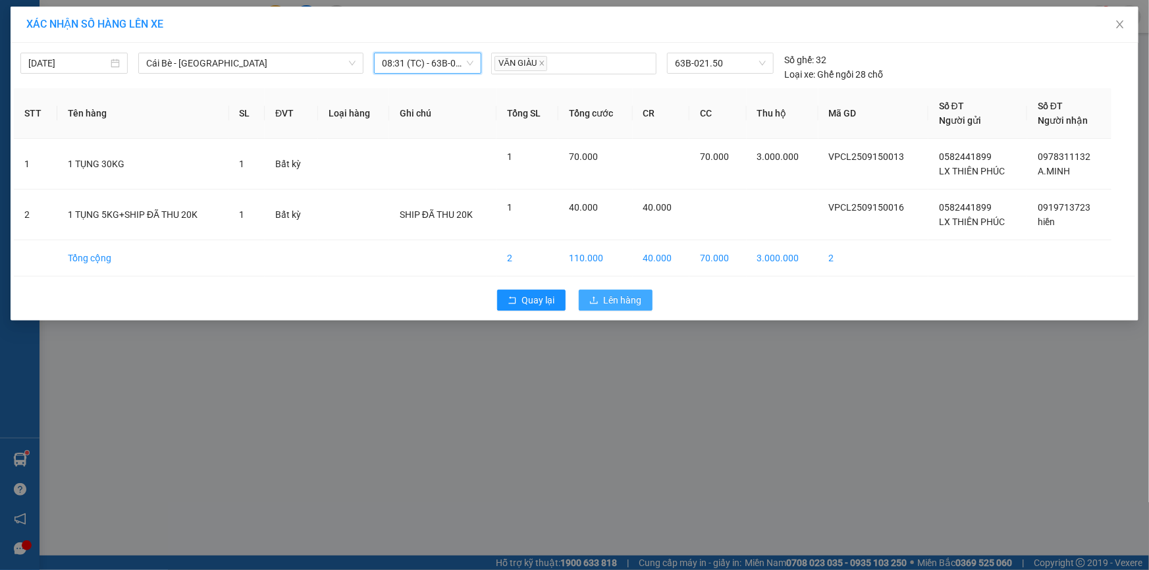
click at [619, 309] on button "Lên hàng" at bounding box center [616, 300] width 74 height 21
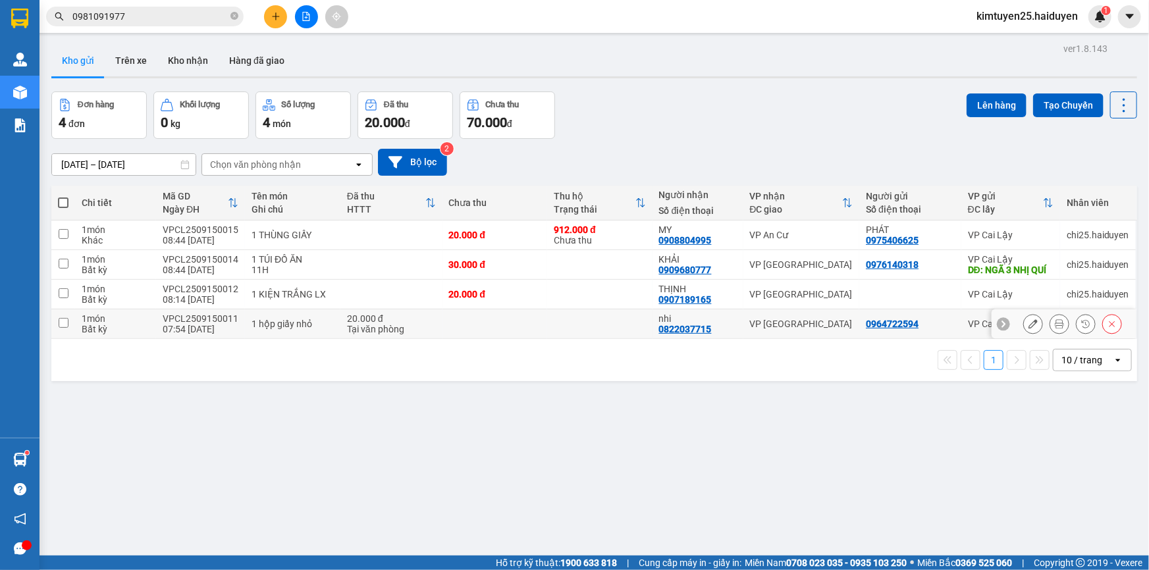
click at [613, 339] on td at bounding box center [599, 324] width 105 height 30
checkbox input "true"
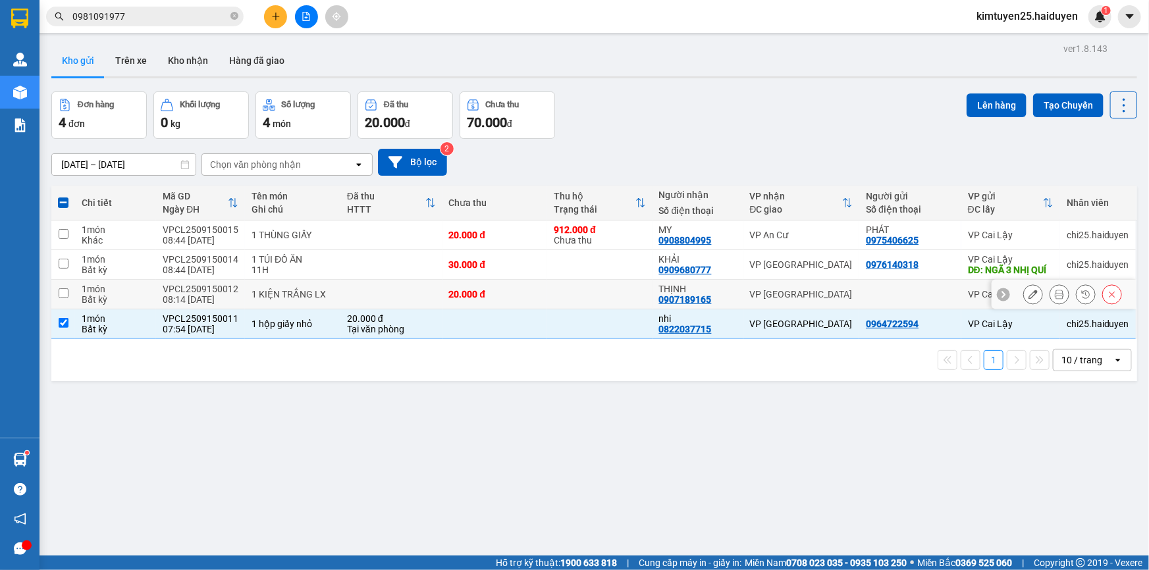
click at [585, 302] on td at bounding box center [599, 295] width 105 height 30
checkbox input "true"
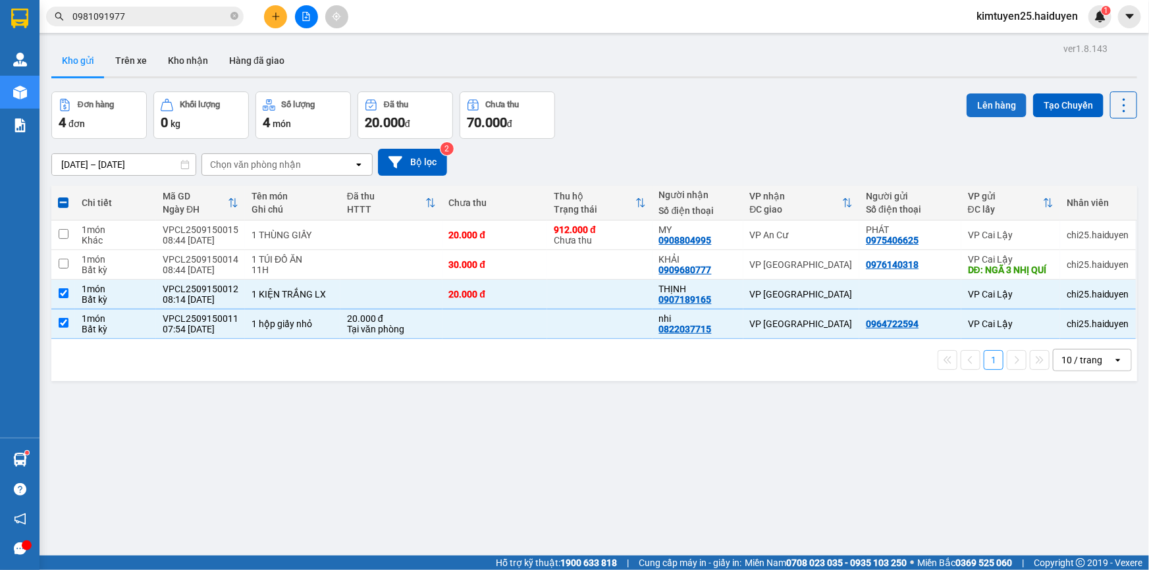
click at [968, 107] on button "Lên hàng" at bounding box center [997, 106] width 60 height 24
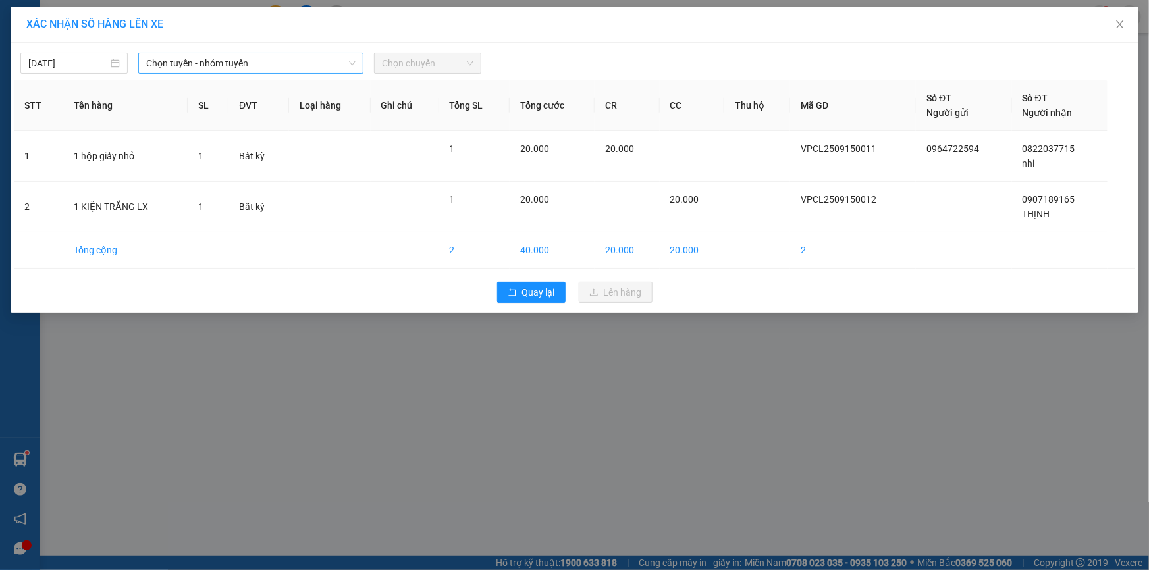
click at [213, 67] on span "Chọn tuyến - nhóm tuyến" at bounding box center [250, 63] width 209 height 20
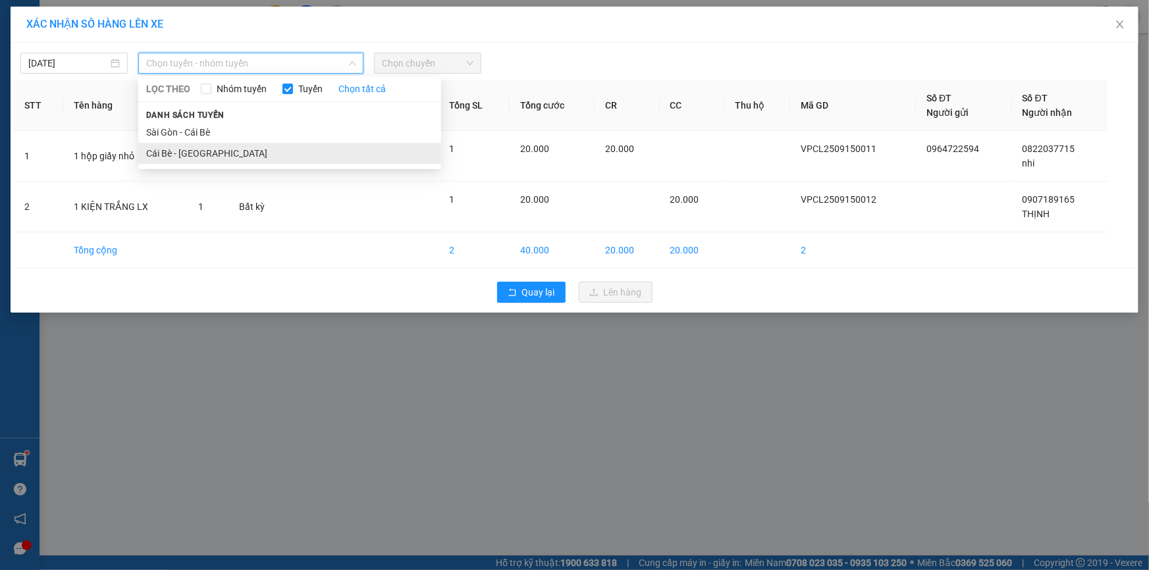
click at [196, 151] on li "Cái Bè - [GEOGRAPHIC_DATA]" at bounding box center [289, 153] width 303 height 21
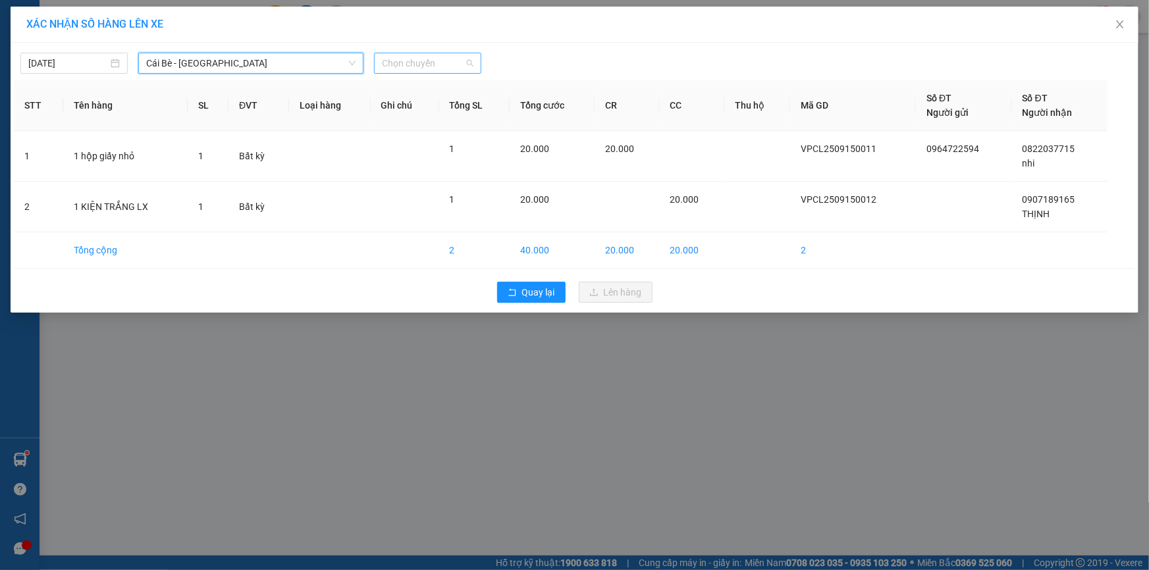
click at [446, 72] on span "Chọn chuyến" at bounding box center [428, 63] width 92 height 20
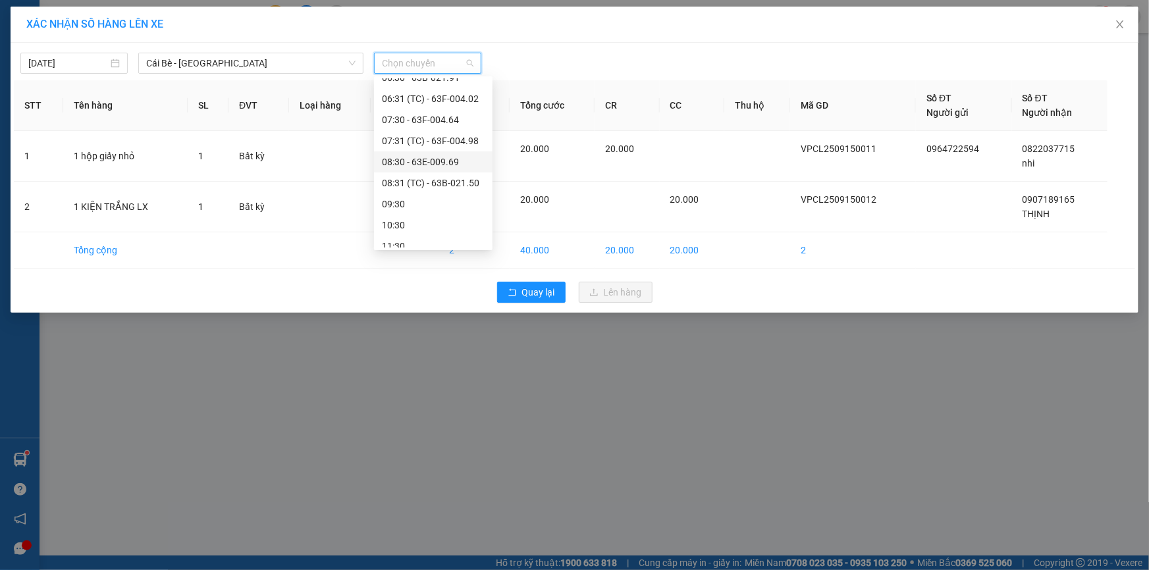
scroll to position [179, 0]
click at [464, 167] on div "08:31 (TC) - 63B-021.50" at bounding box center [433, 163] width 103 height 14
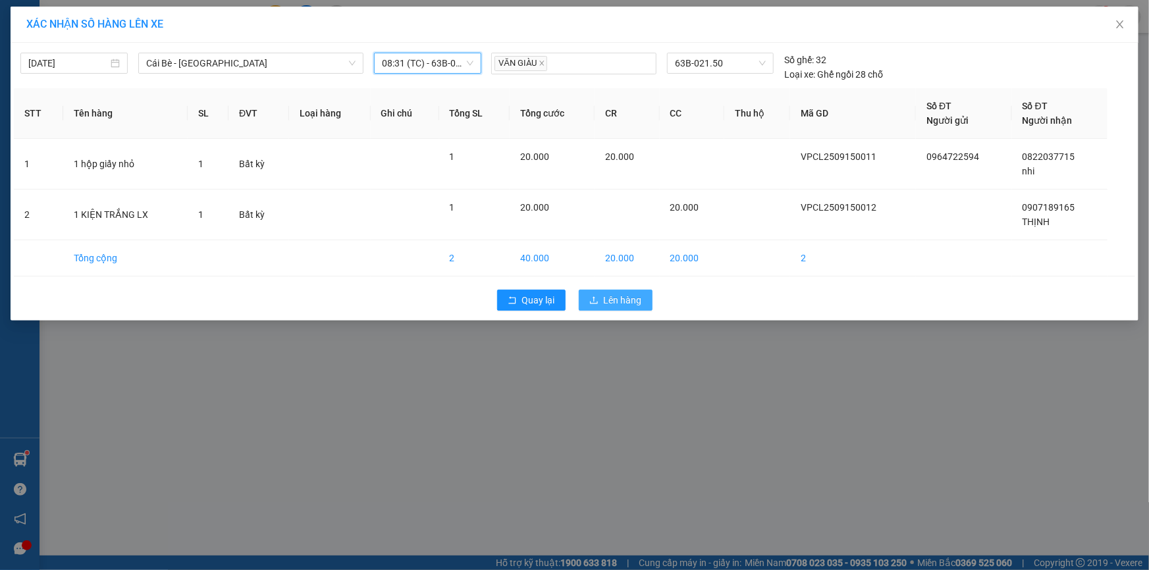
click at [621, 296] on span "Lên hàng" at bounding box center [623, 300] width 38 height 14
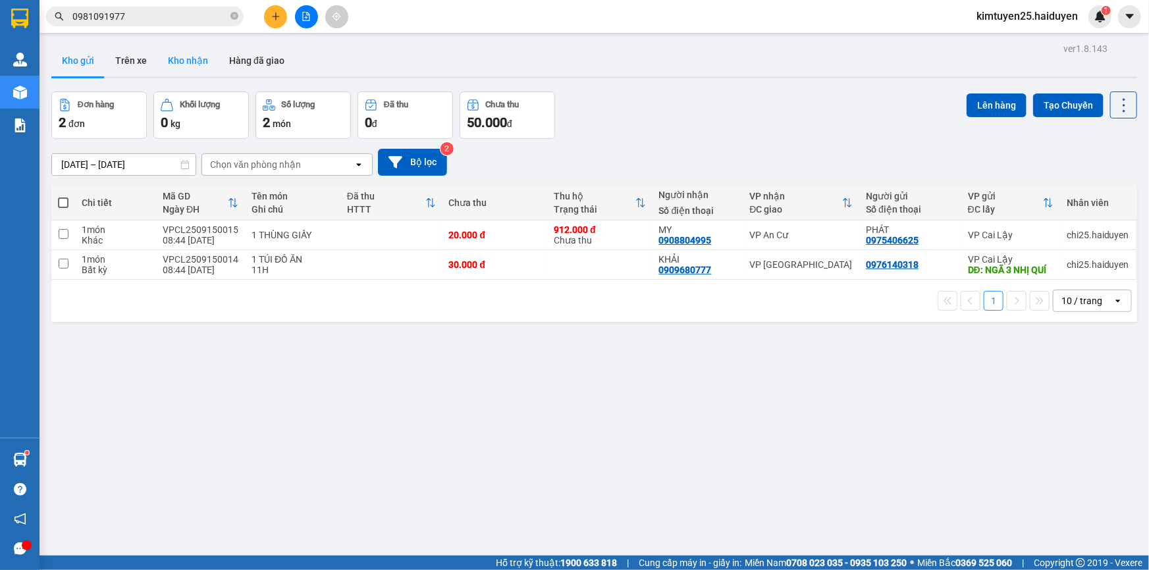
click at [185, 61] on button "Kho nhận" at bounding box center [187, 61] width 61 height 32
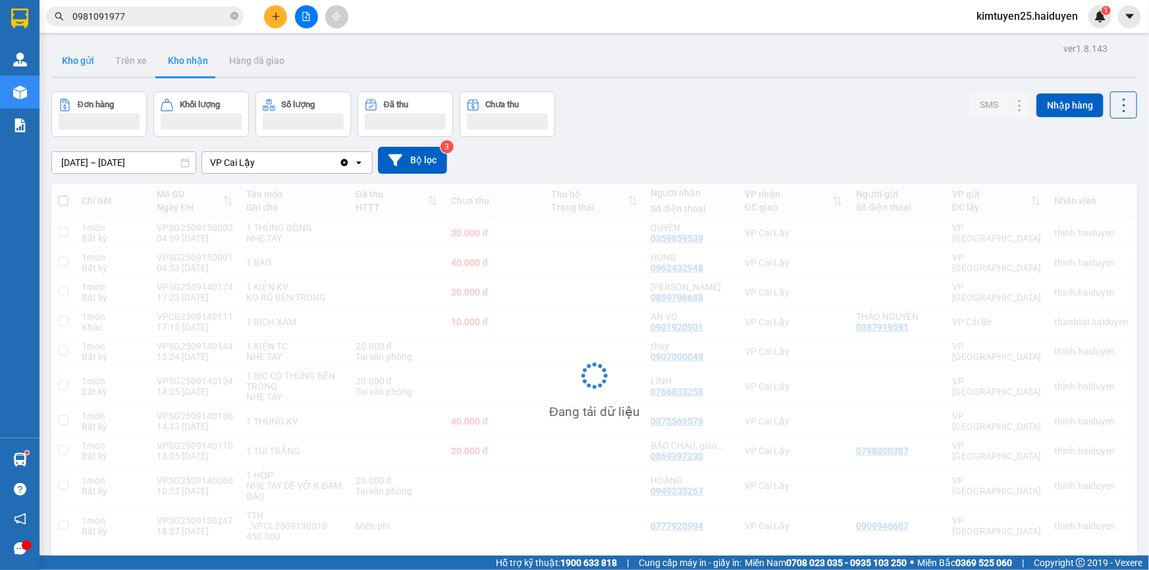
click at [79, 57] on button "Kho gửi" at bounding box center [77, 61] width 53 height 32
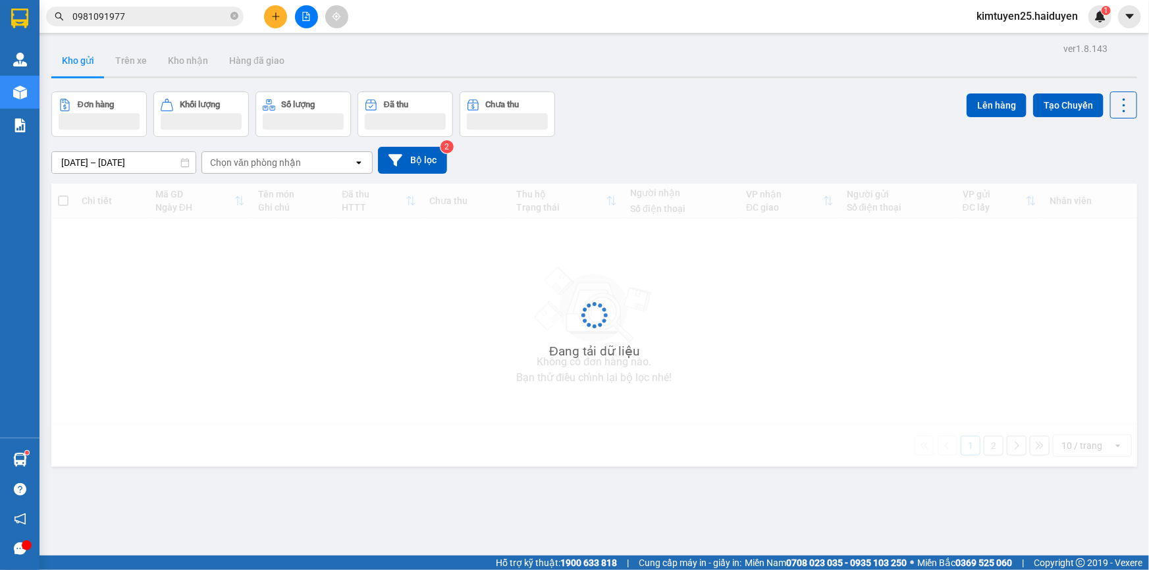
click at [79, 57] on button "Kho gửi" at bounding box center [77, 61] width 53 height 32
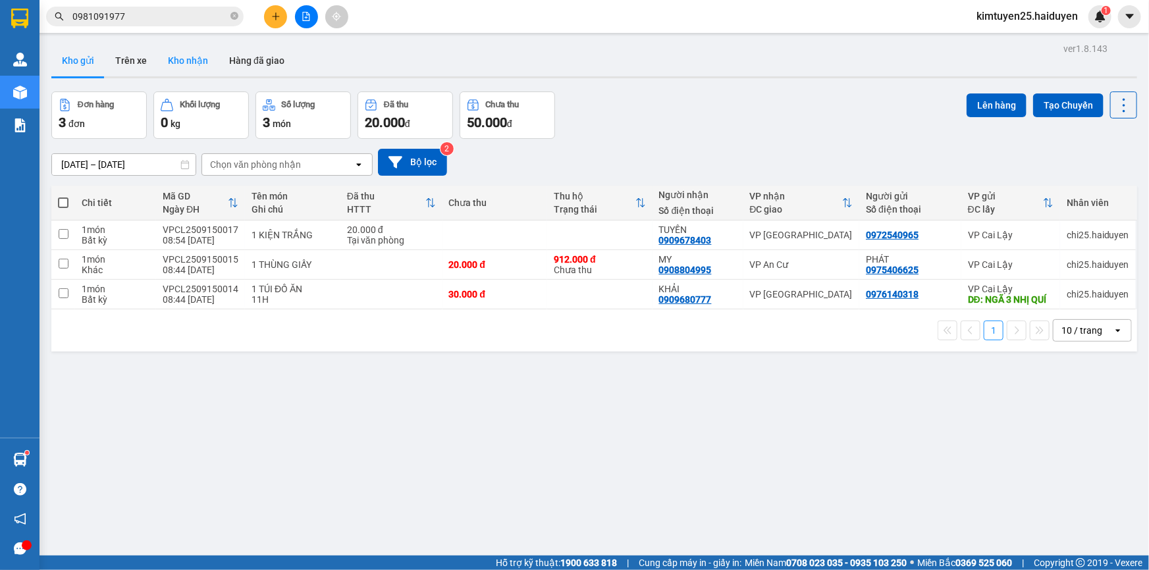
click at [197, 63] on button "Kho nhận" at bounding box center [187, 61] width 61 height 32
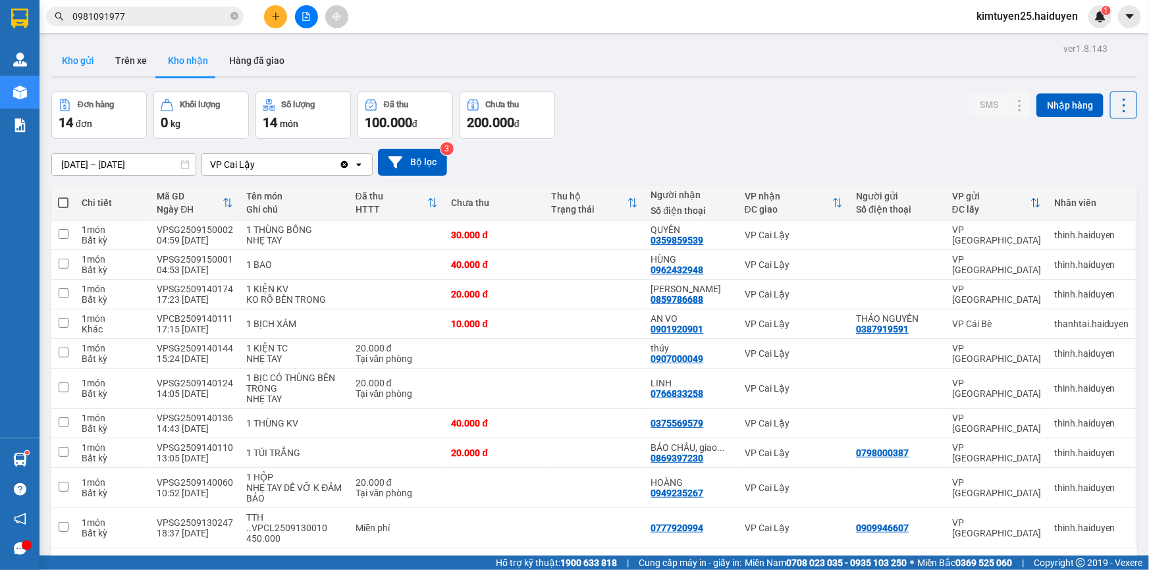
click at [76, 63] on button "Kho gửi" at bounding box center [77, 61] width 53 height 32
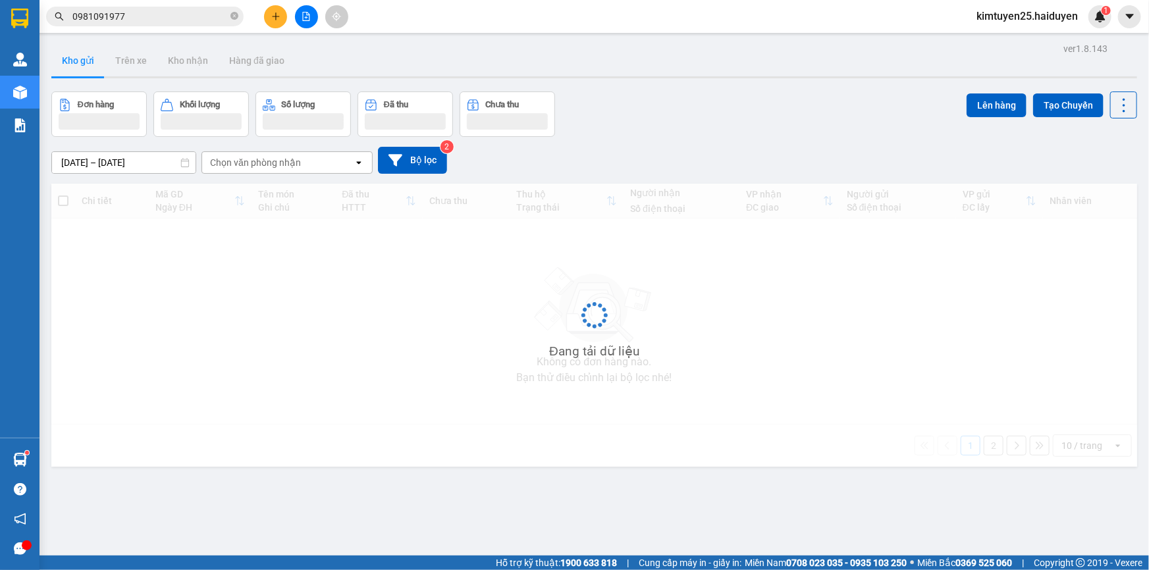
click at [76, 63] on button "Kho gửi" at bounding box center [77, 61] width 53 height 32
click at [76, 61] on button "Kho gửi" at bounding box center [77, 61] width 53 height 32
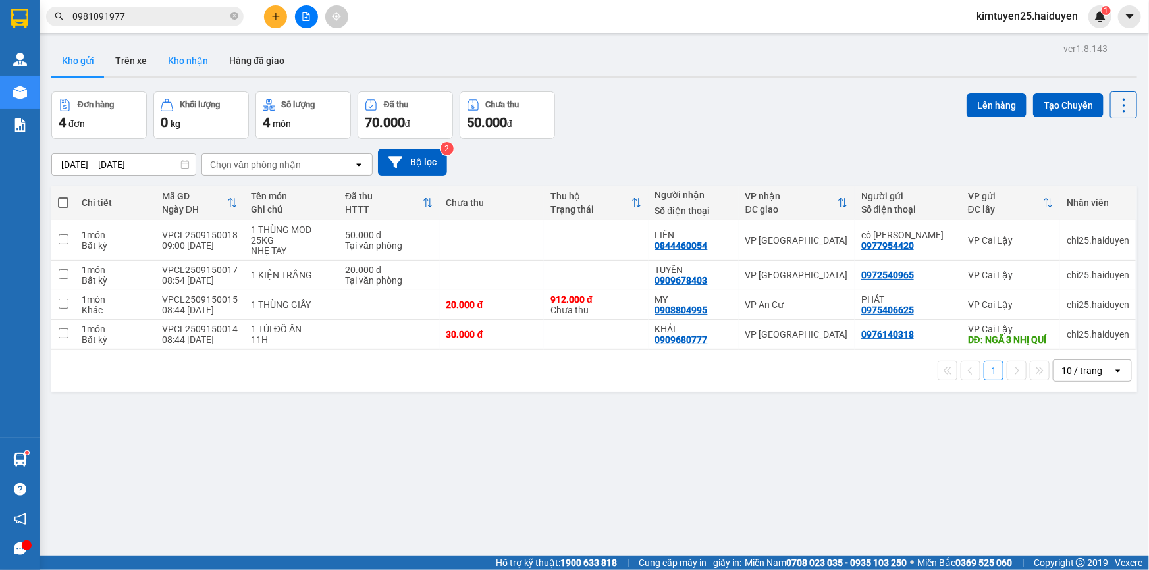
click at [178, 61] on button "Kho nhận" at bounding box center [187, 61] width 61 height 32
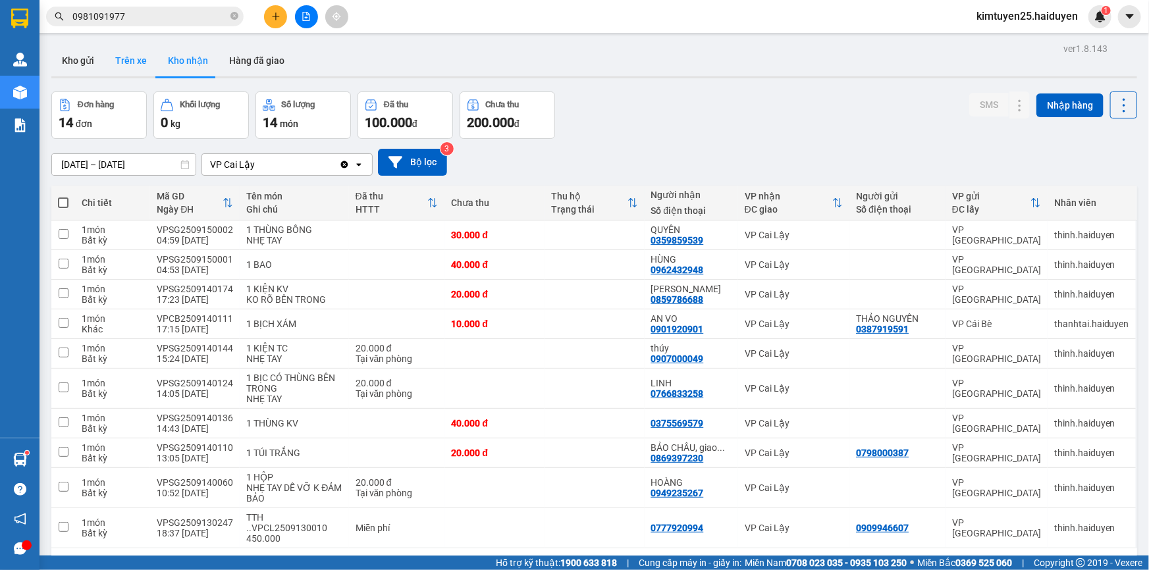
click at [130, 68] on button "Trên xe" at bounding box center [131, 61] width 53 height 32
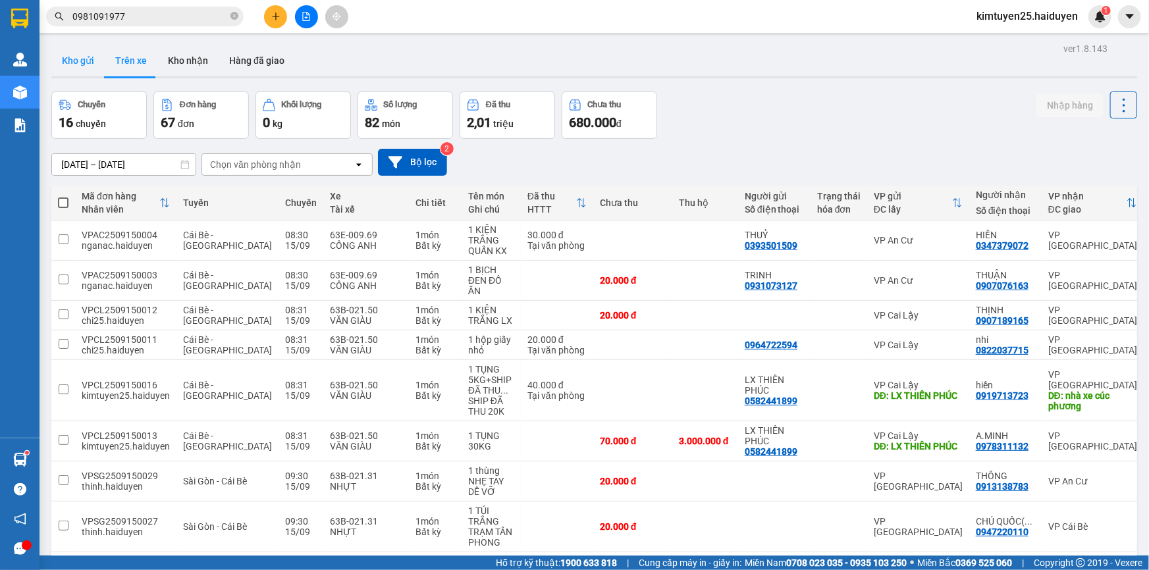
click at [75, 58] on button "Kho gửi" at bounding box center [77, 61] width 53 height 32
click at [84, 59] on button "Kho gửi" at bounding box center [77, 61] width 53 height 32
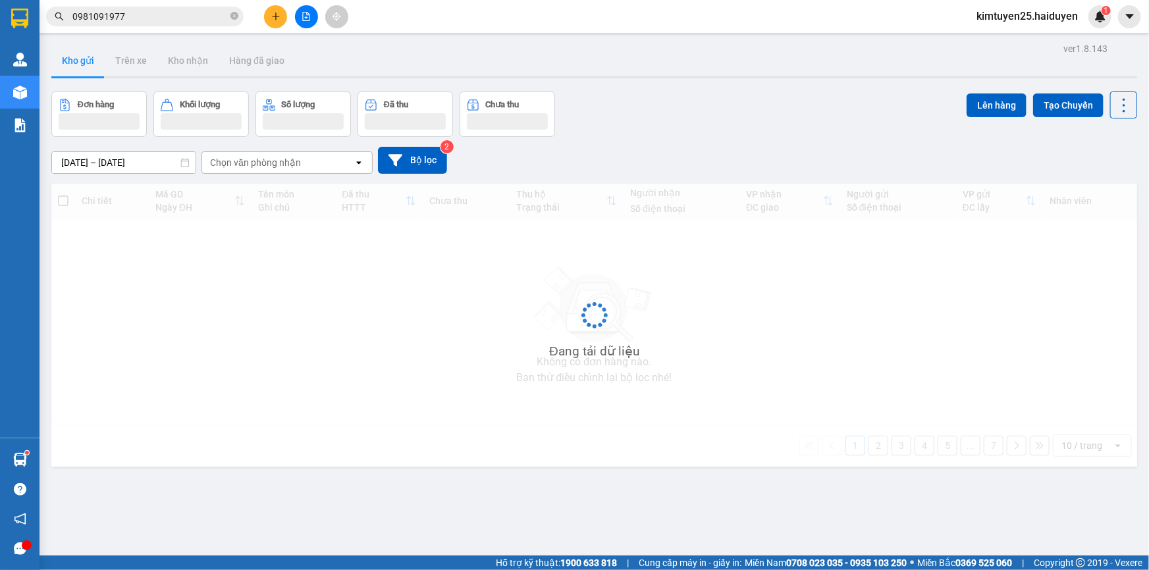
click at [65, 70] on button "Kho gửi" at bounding box center [77, 61] width 53 height 32
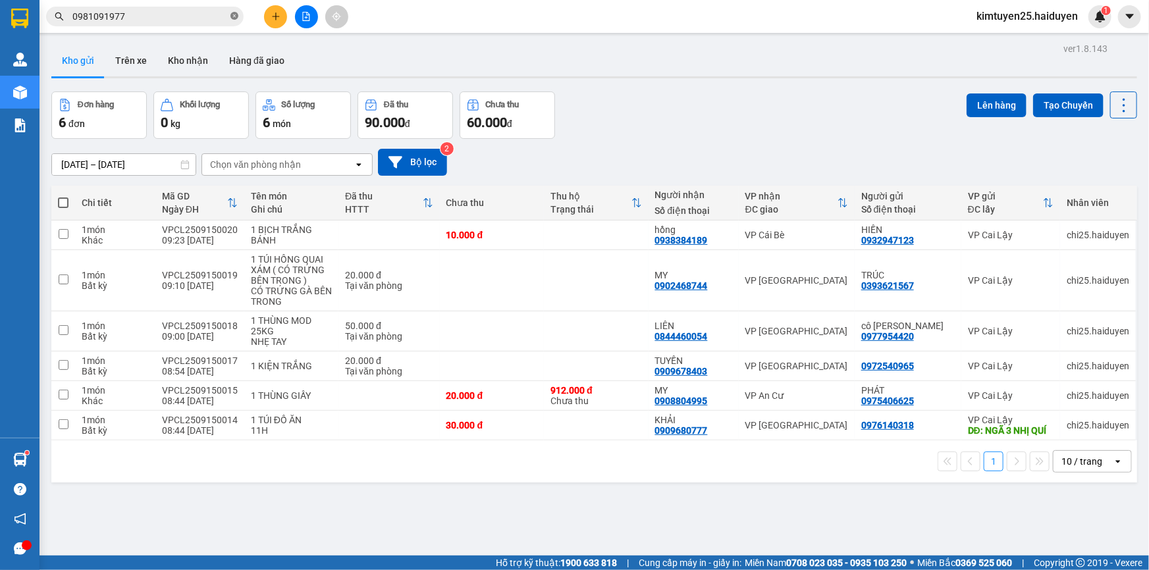
click at [233, 14] on icon "close-circle" at bounding box center [234, 16] width 8 height 8
click at [217, 14] on input "text" at bounding box center [149, 16] width 155 height 14
click at [214, 17] on input "text" at bounding box center [149, 16] width 155 height 14
click at [112, 13] on input "text" at bounding box center [149, 16] width 155 height 14
click at [122, 23] on input "text" at bounding box center [149, 16] width 155 height 14
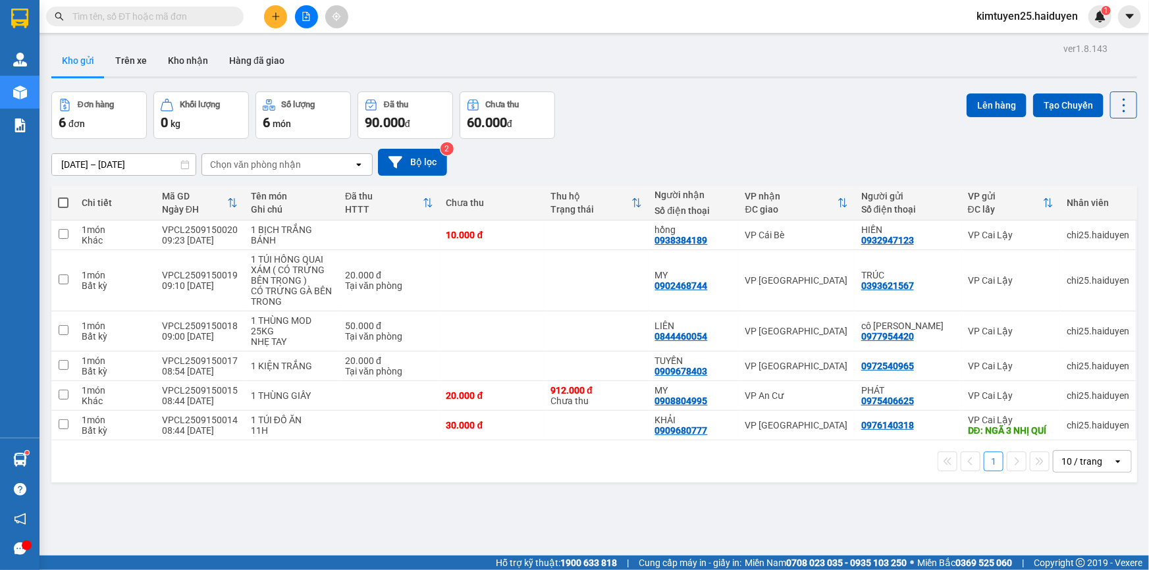
type input "0"
click at [161, 18] on input "text" at bounding box center [149, 16] width 155 height 14
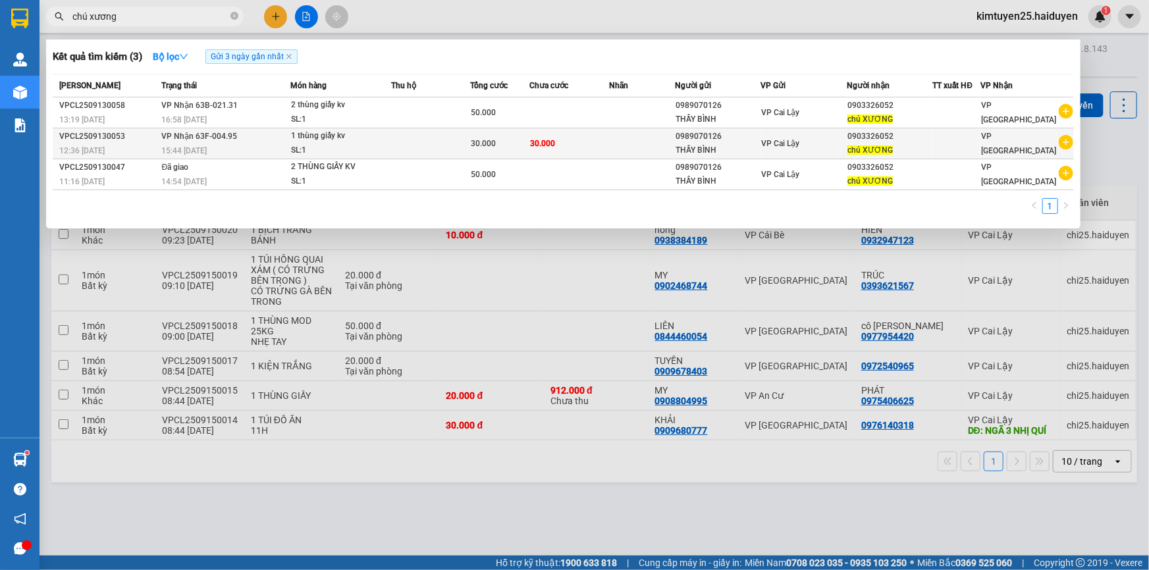
type input "chú xương"
click at [414, 138] on td at bounding box center [430, 143] width 79 height 31
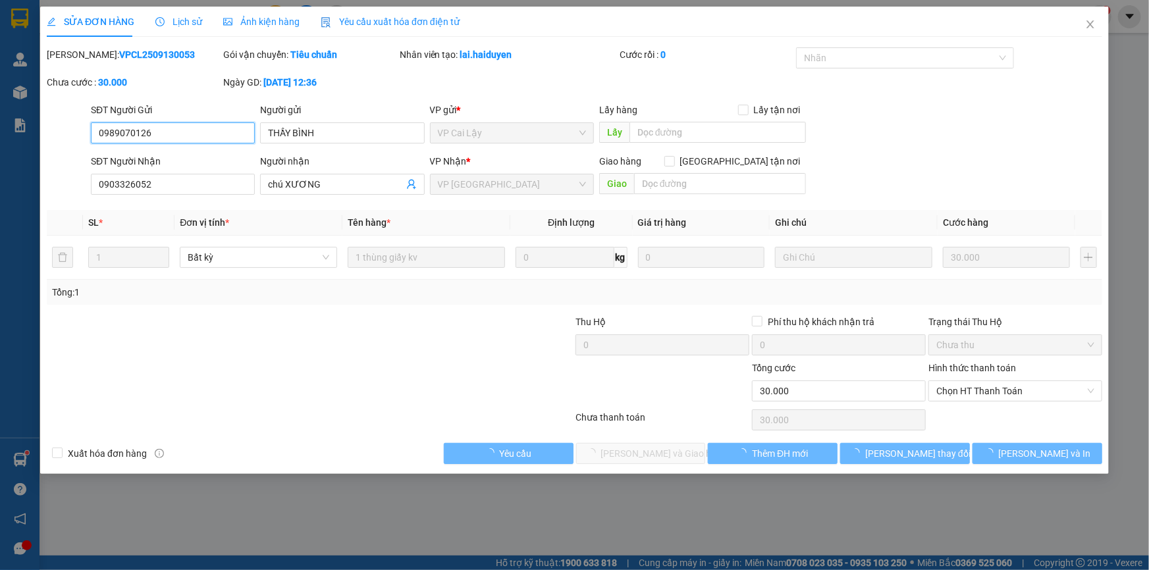
type input "0989070126"
type input "THẦY BÌNH"
type input "0903326052"
type input "chú XƯƠNG"
type input "30.000"
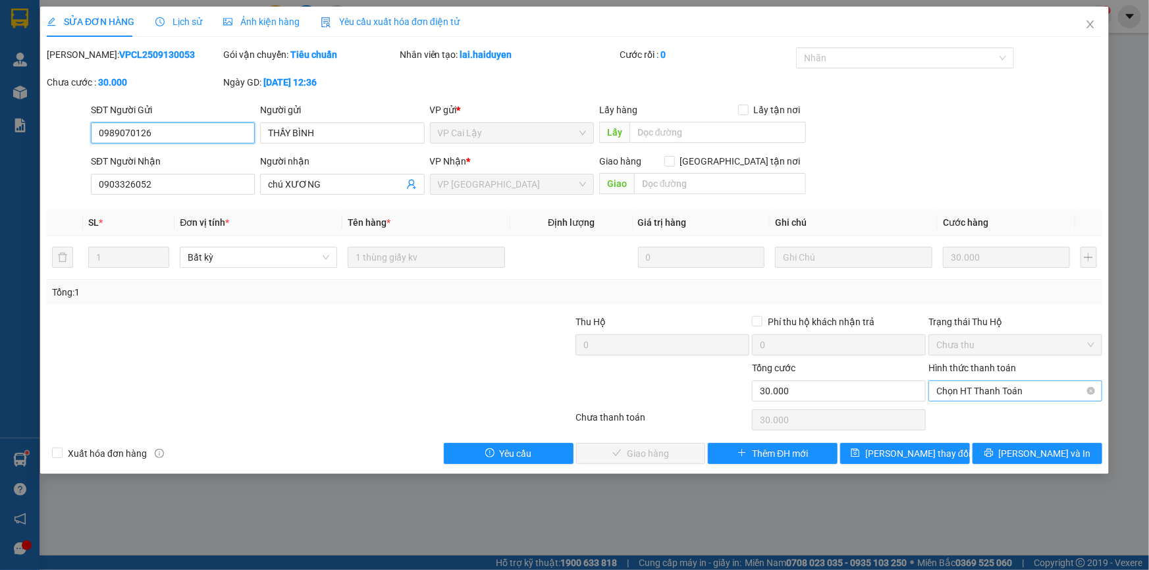
click at [975, 392] on span "Chọn HT Thanh Toán" at bounding box center [1015, 391] width 158 height 20
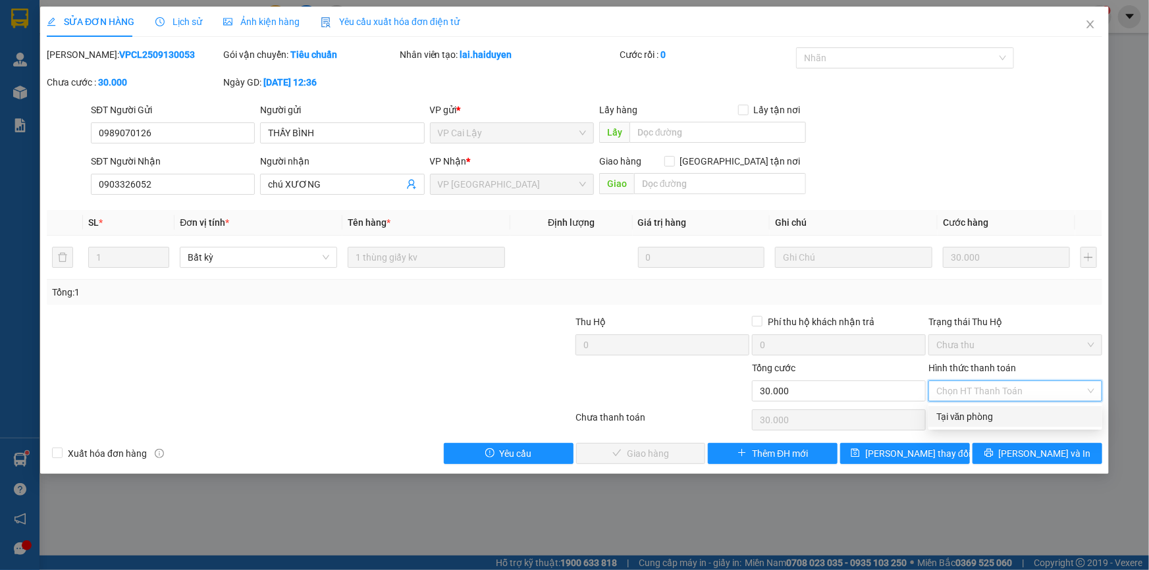
click at [969, 422] on div "Tại văn phòng" at bounding box center [1015, 417] width 158 height 14
type input "0"
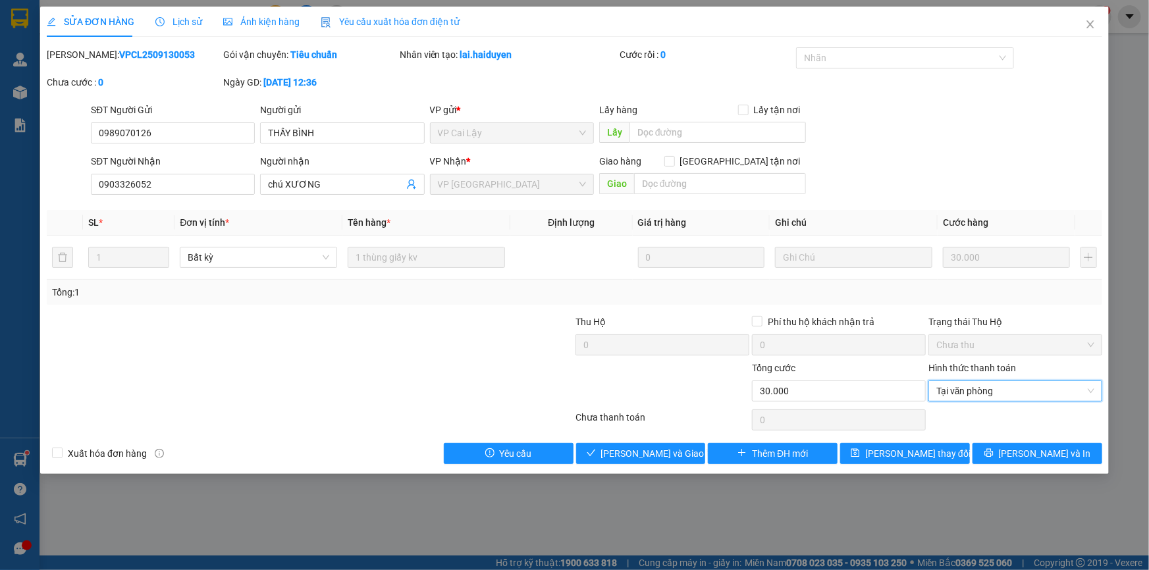
click at [579, 408] on div "Chưa thanh toán 0" at bounding box center [574, 420] width 1058 height 26
click at [932, 461] on button "Lưu thay đổi" at bounding box center [905, 453] width 130 height 21
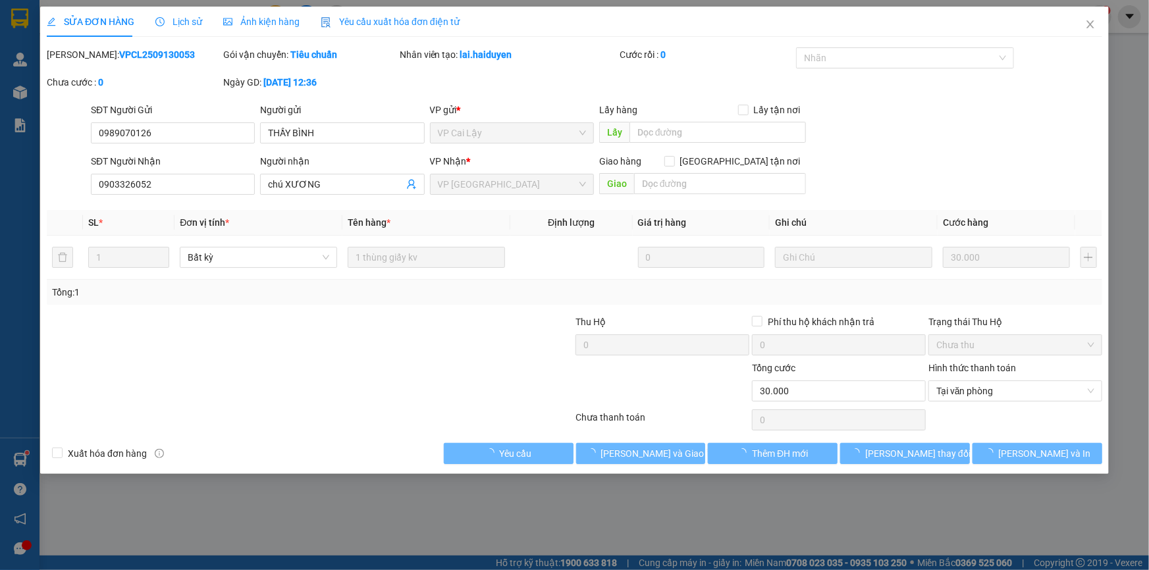
click at [1091, 28] on div "Kết quả tìm kiếm ( 3 ) Bộ lọc Gửi 3 ngày gần nhất Mã ĐH Trạng thái Món hàng Thu…" at bounding box center [574, 16] width 1149 height 33
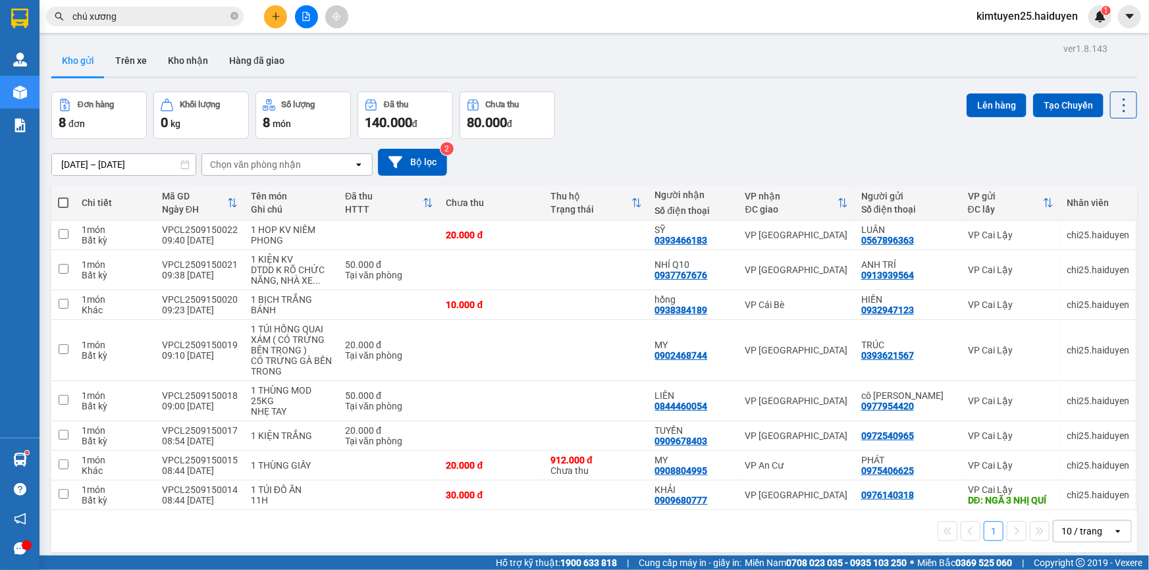
click at [147, 9] on input "chú xương" at bounding box center [149, 16] width 155 height 14
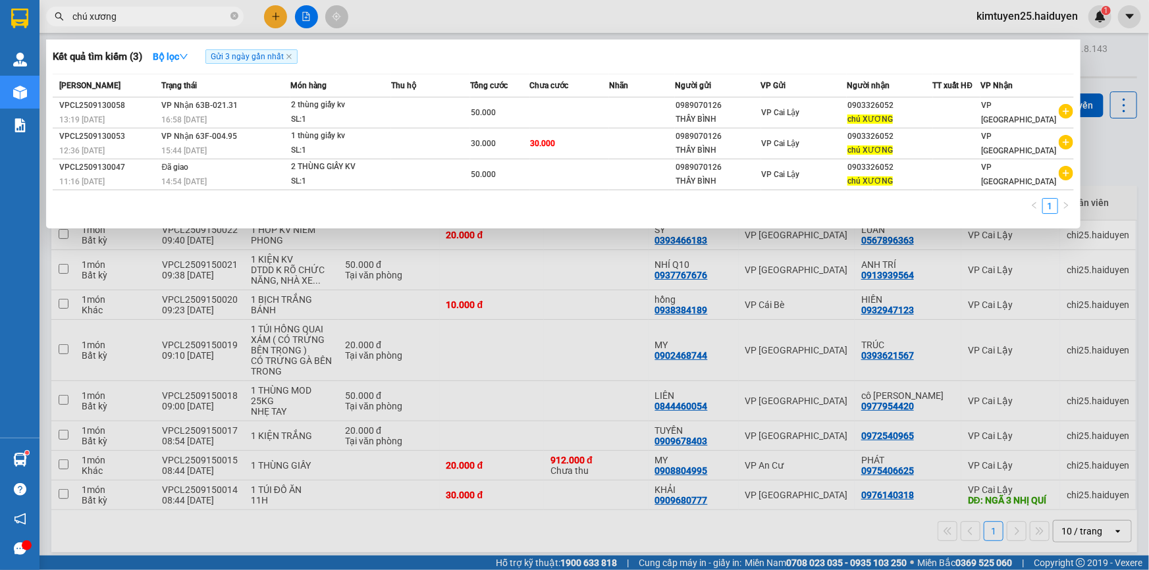
click at [533, 24] on div at bounding box center [574, 285] width 1149 height 570
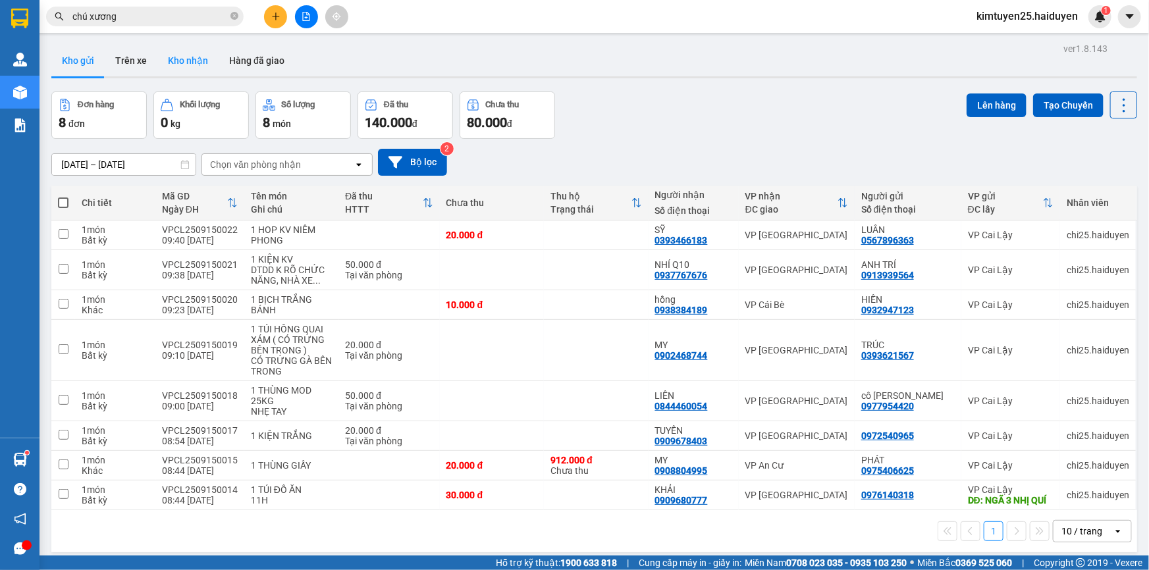
drag, startPoint x: 181, startPoint y: 63, endPoint x: 173, endPoint y: 63, distance: 7.9
click at [182, 63] on button "Kho nhận" at bounding box center [187, 61] width 61 height 32
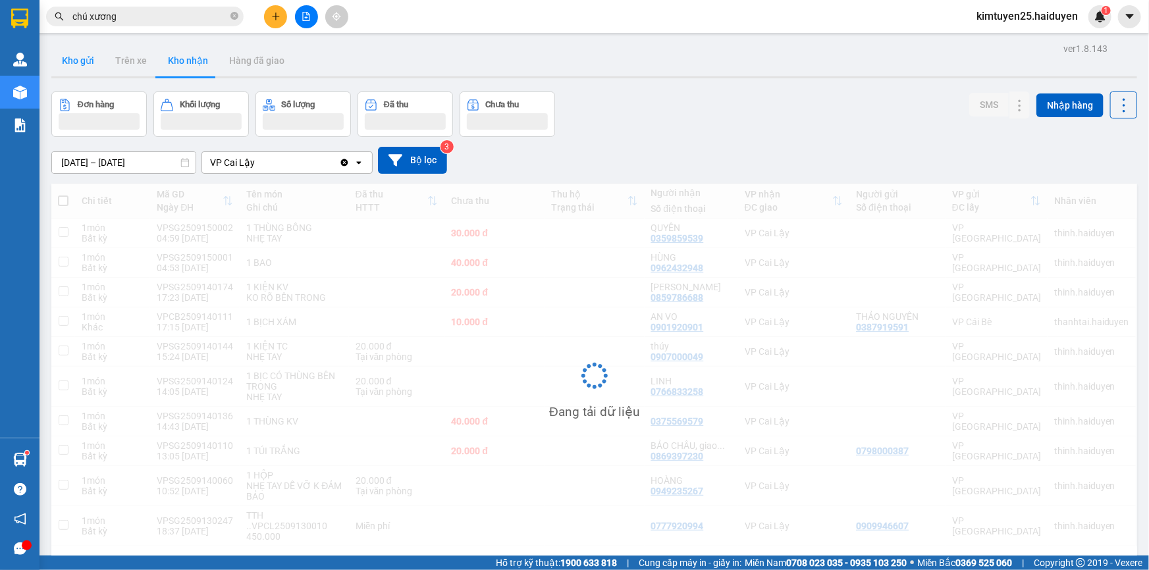
click at [73, 67] on button "Kho gửi" at bounding box center [77, 61] width 53 height 32
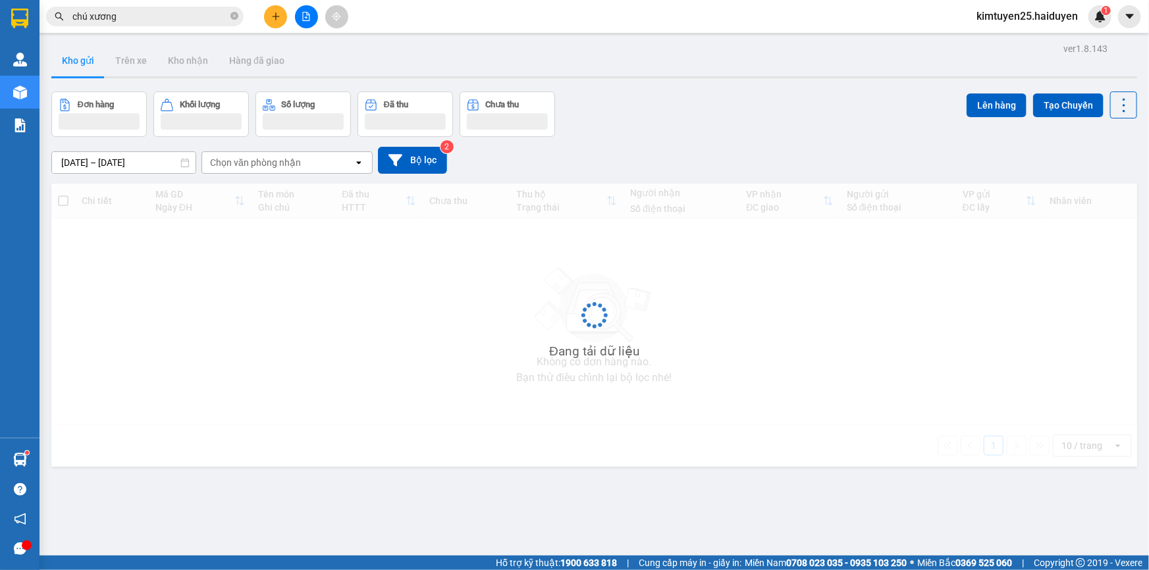
click at [73, 67] on button "Kho gửi" at bounding box center [77, 61] width 53 height 32
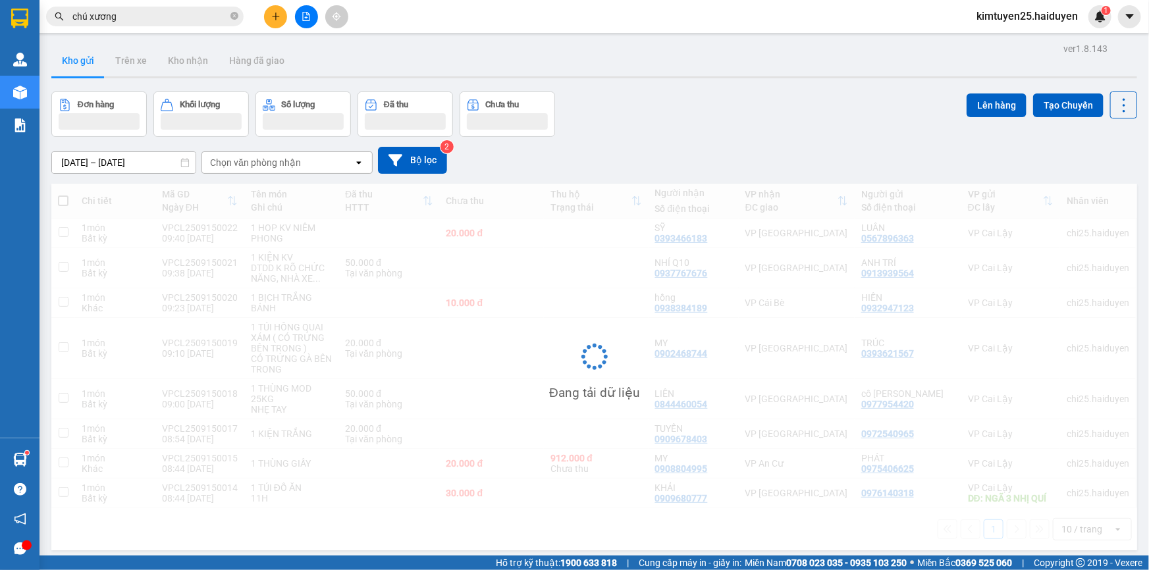
click at [73, 67] on button "Kho gửi" at bounding box center [77, 61] width 53 height 32
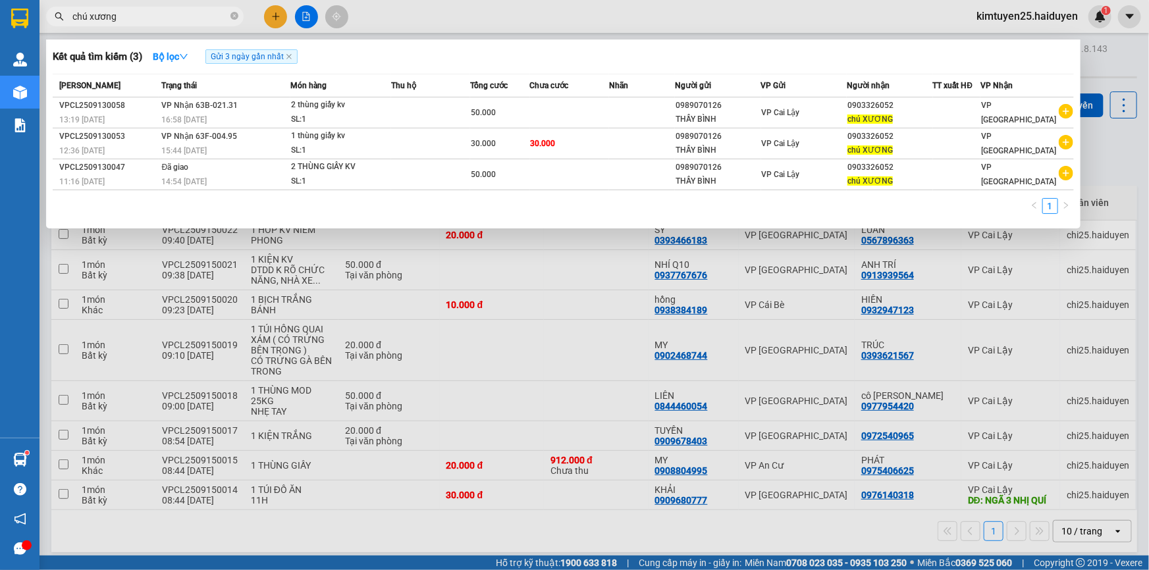
click at [121, 26] on span "chú xương" at bounding box center [145, 17] width 198 height 20
click at [132, 20] on input "chú xương" at bounding box center [149, 16] width 155 height 14
click at [487, 19] on div at bounding box center [574, 285] width 1149 height 570
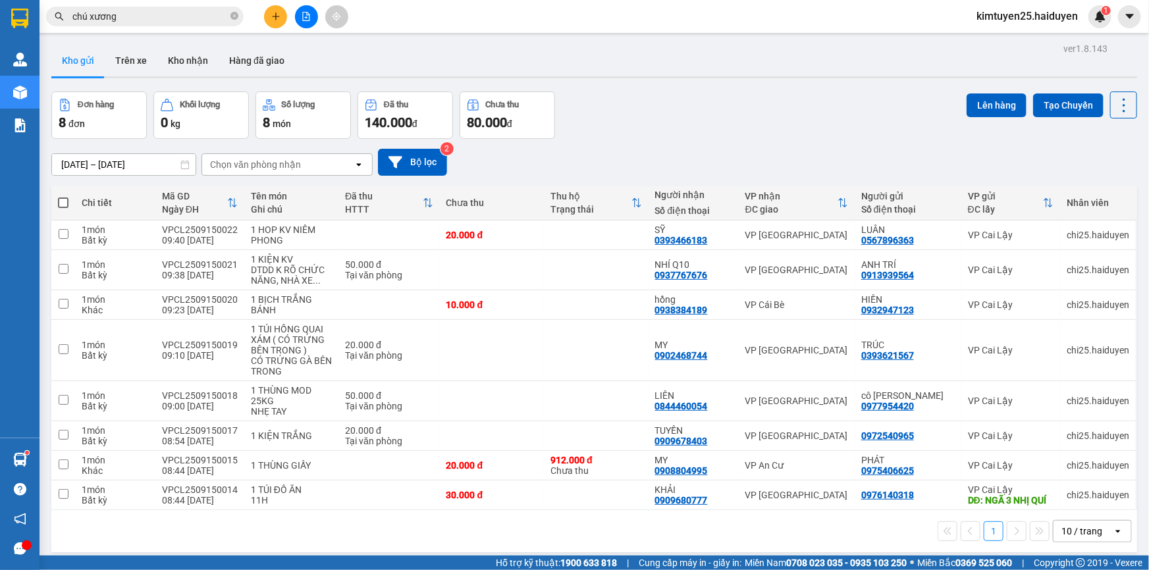
click at [154, 22] on input "chú xương" at bounding box center [149, 16] width 155 height 14
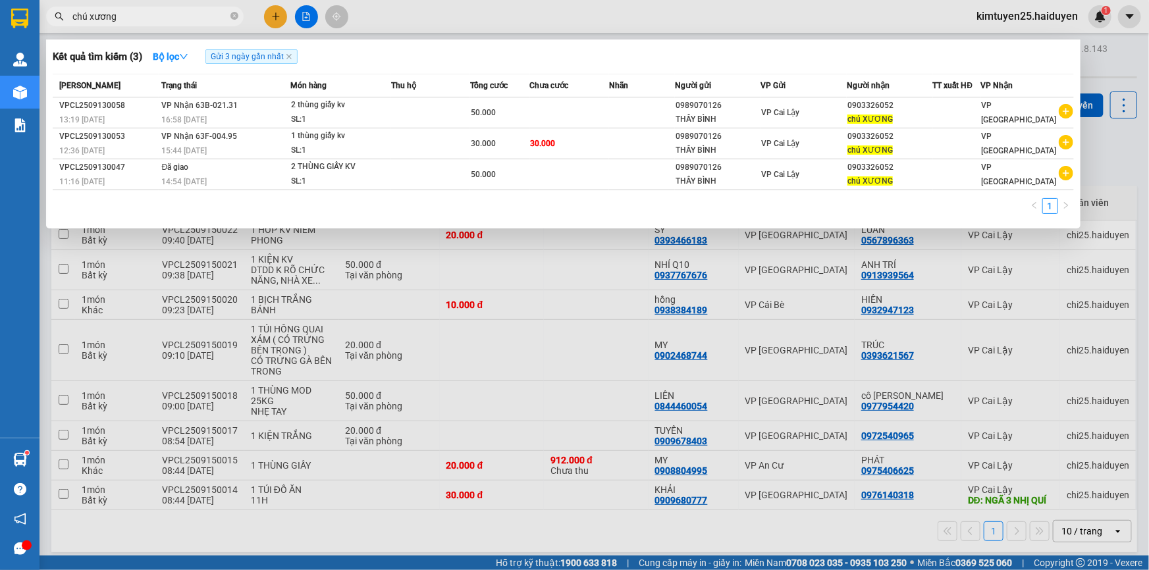
click at [475, 22] on div at bounding box center [574, 285] width 1149 height 570
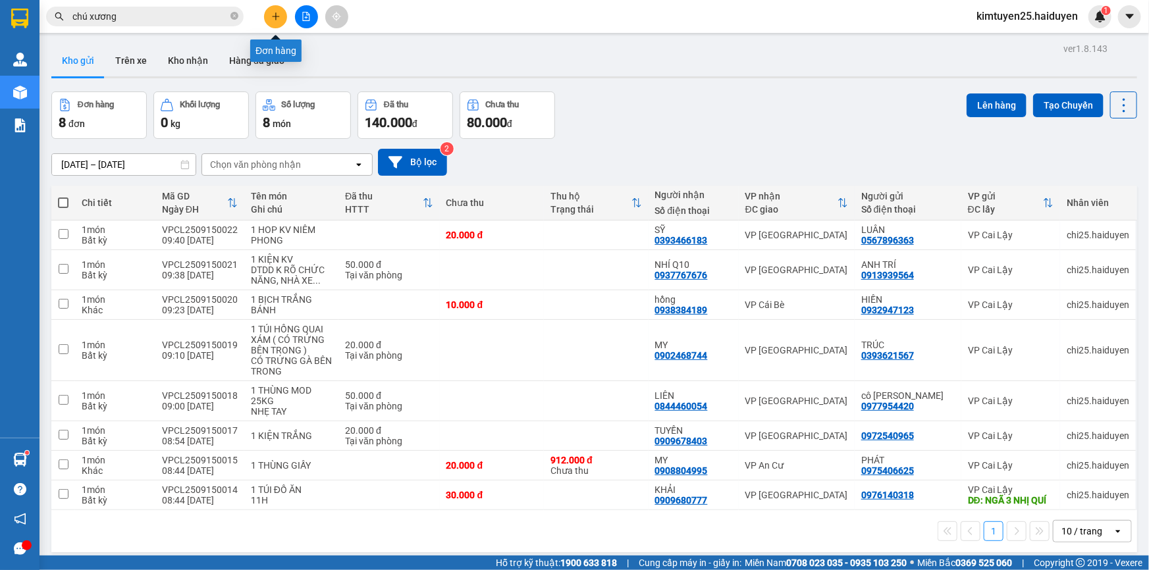
click at [277, 15] on icon "plus" at bounding box center [275, 16] width 9 height 9
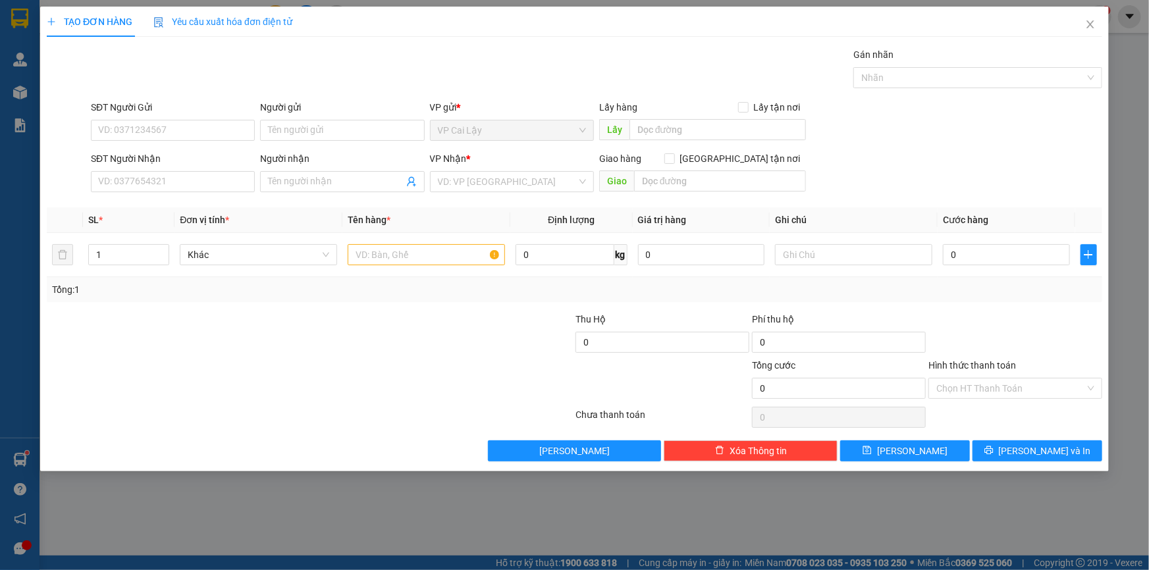
click at [236, 193] on div "SĐT Người Nhận VD: 0377654321" at bounding box center [173, 174] width 164 height 46
click at [229, 184] on input "SĐT Người Nhận" at bounding box center [173, 181] width 164 height 21
type input "0937363989"
click at [179, 186] on input "0937363989" at bounding box center [173, 181] width 164 height 21
click at [165, 204] on div "0937363989 - vân" at bounding box center [173, 208] width 148 height 14
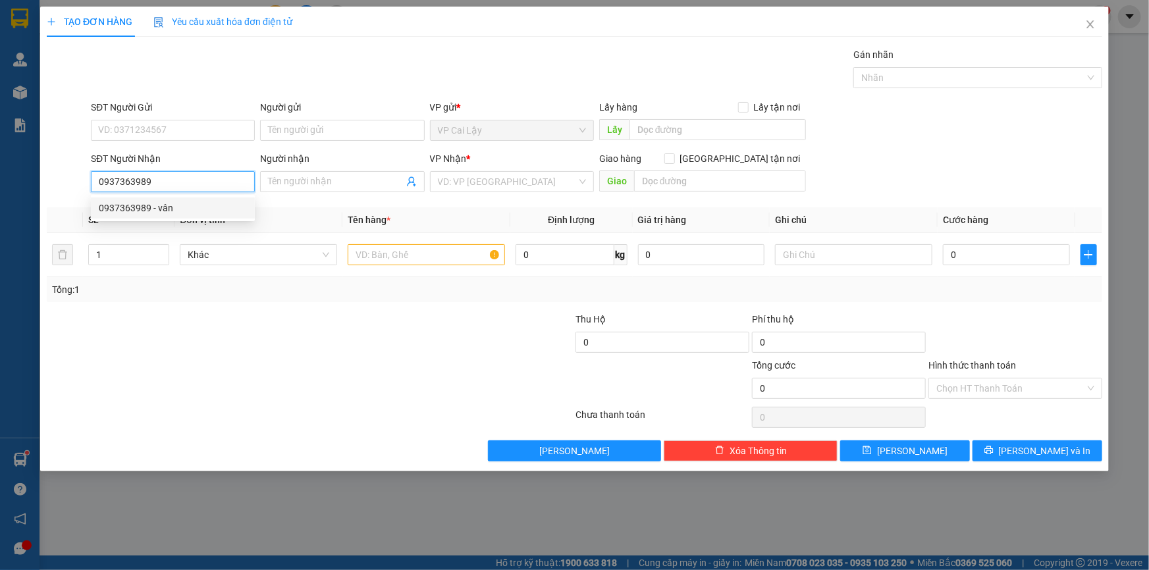
type input "vân"
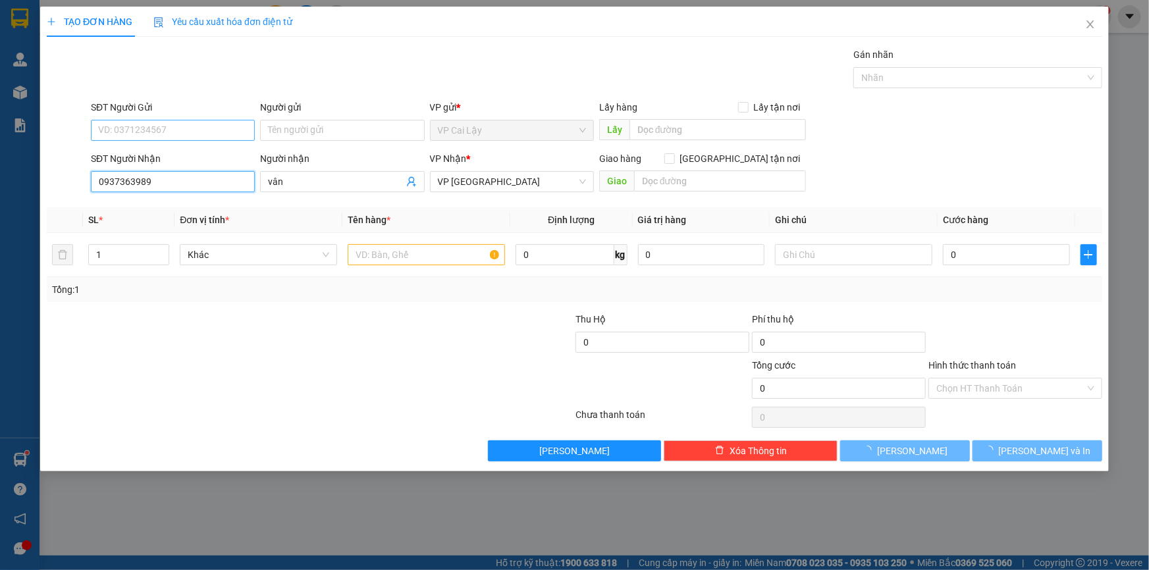
type input "0937363989"
click at [197, 128] on input "SĐT Người Gửi" at bounding box center [173, 130] width 164 height 21
type input "80.000"
click at [197, 128] on input "SĐT Người Gửi" at bounding box center [173, 130] width 164 height 21
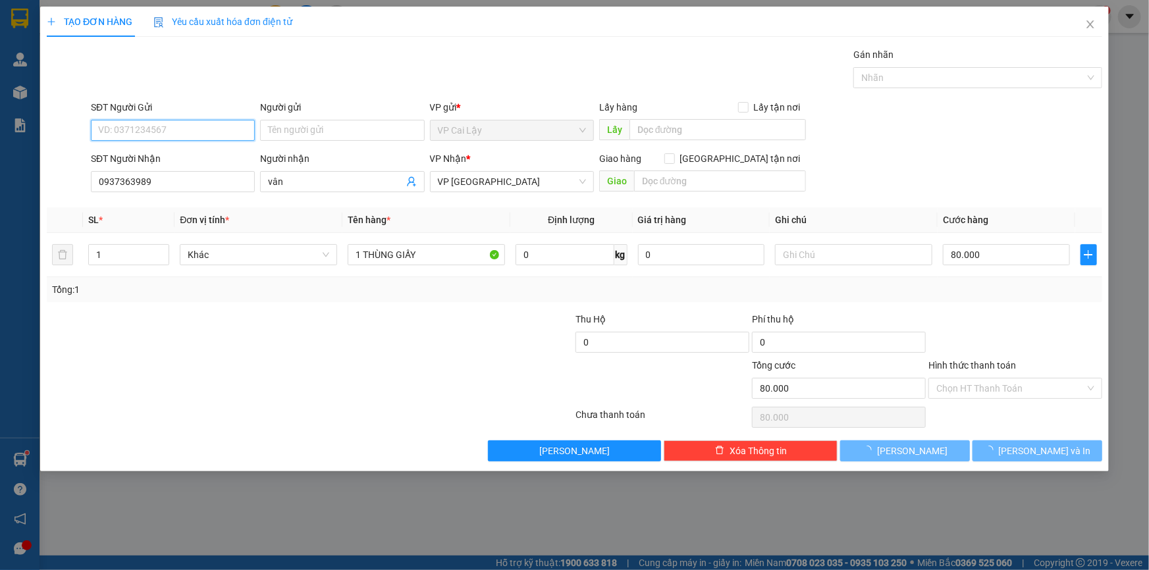
click at [197, 128] on input "SĐT Người Gửi" at bounding box center [173, 130] width 164 height 21
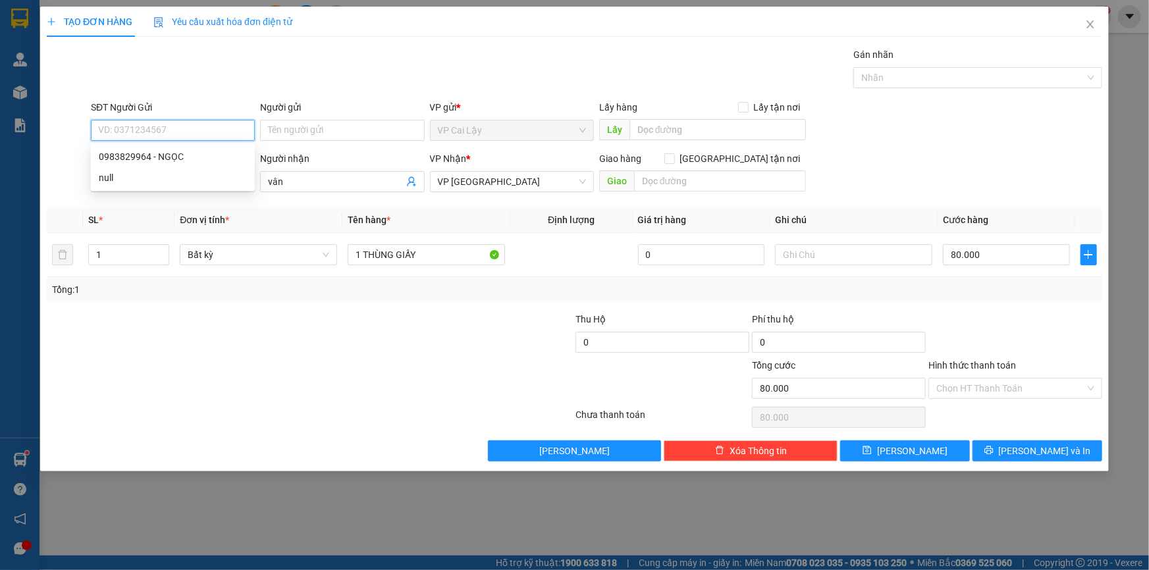
click at [198, 128] on input "SĐT Người Gửi" at bounding box center [173, 130] width 164 height 21
drag, startPoint x: 174, startPoint y: 159, endPoint x: 338, endPoint y: 217, distance: 174.5
click at [174, 159] on div "0983829964 - NGỌC" at bounding box center [173, 156] width 148 height 14
type input "0983829964"
type input "NGỌC"
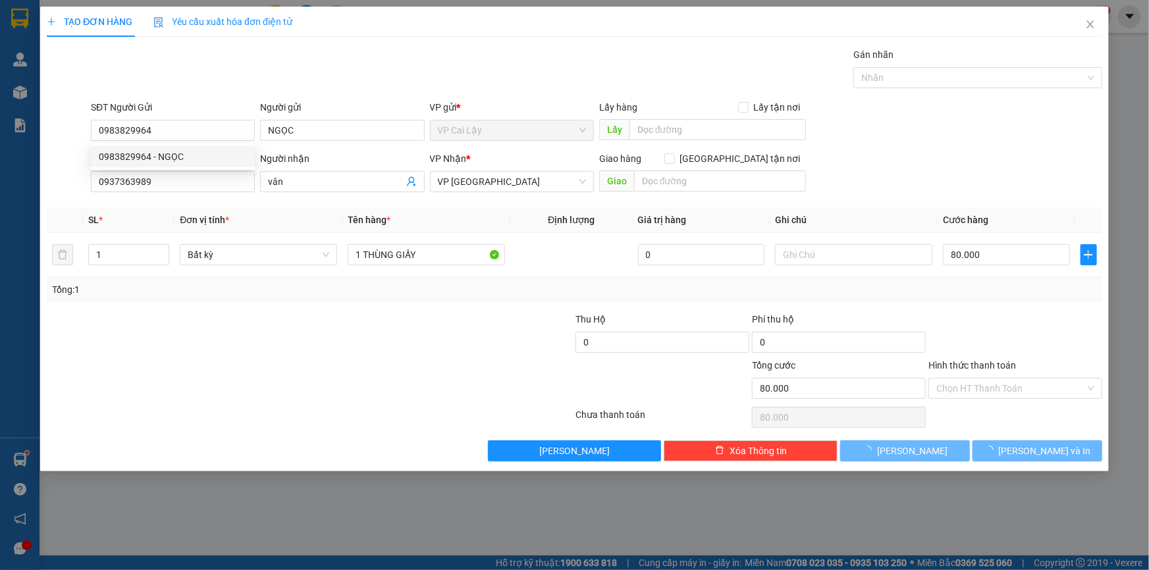
click at [401, 321] on div at bounding box center [486, 335] width 176 height 46
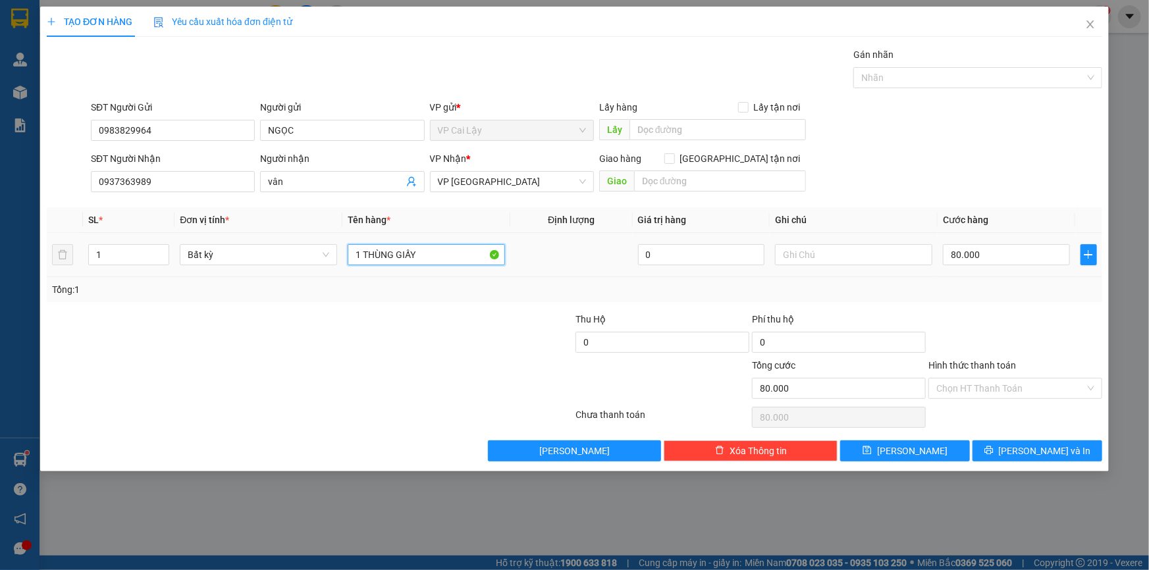
click at [435, 257] on input "1 THÙNG GIẤY" at bounding box center [426, 254] width 157 height 21
type input "1 THÙNG GIẤY"
click at [969, 248] on input "80.000" at bounding box center [1006, 254] width 127 height 21
type input "0"
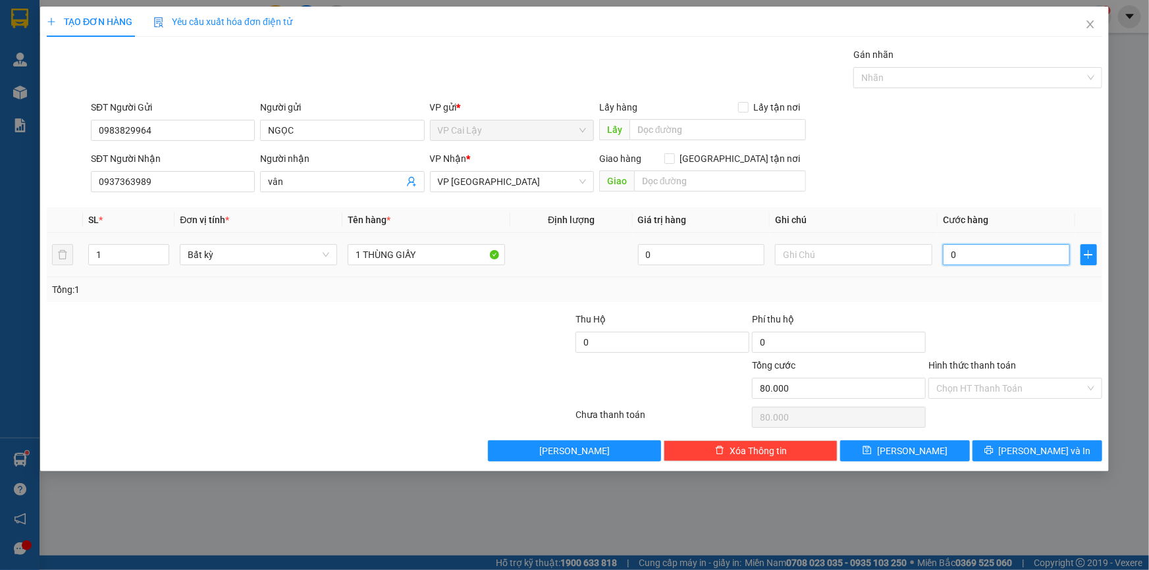
type input "0"
type input "6"
type input "060"
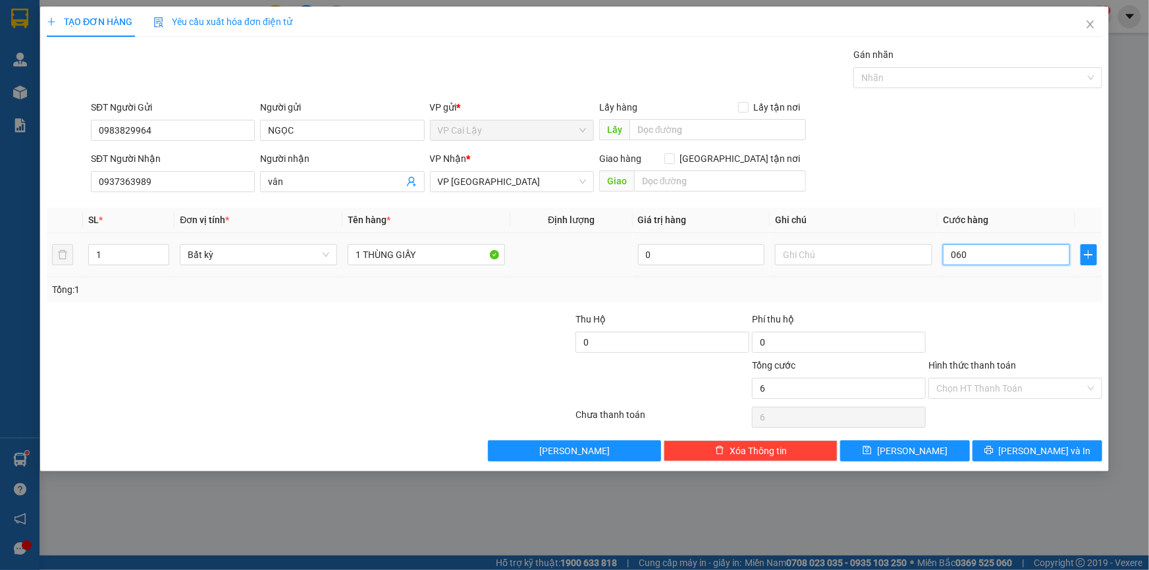
type input "60"
type input "060"
click at [955, 315] on div at bounding box center [1015, 335] width 176 height 46
type input "60.000"
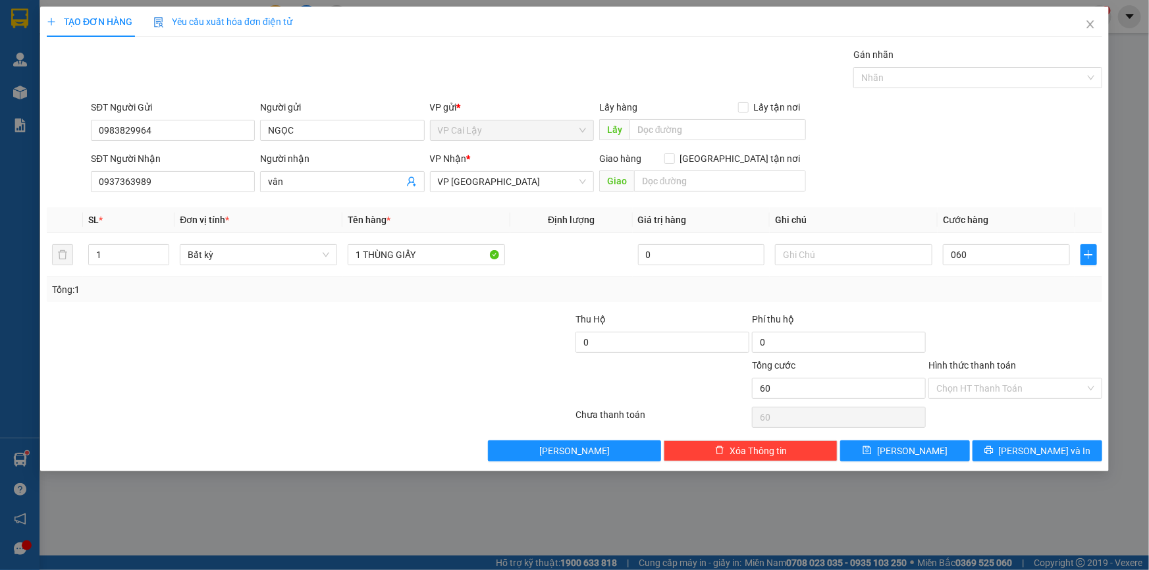
type input "60.000"
click at [1010, 458] on button "[PERSON_NAME] và In" at bounding box center [1038, 451] width 130 height 21
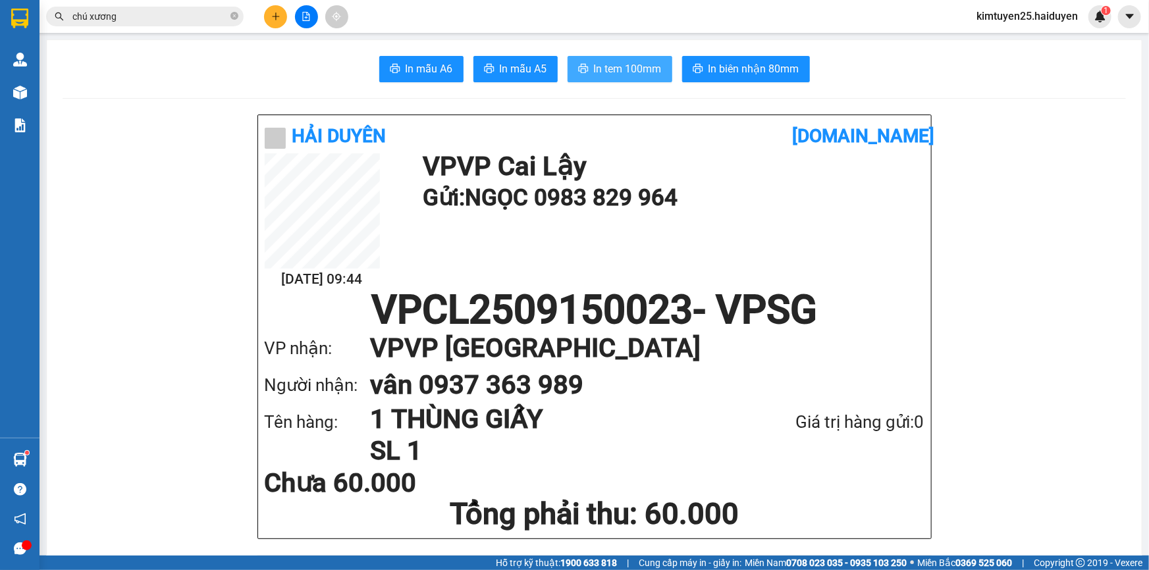
click at [595, 65] on span "In tem 100mm" at bounding box center [628, 69] width 68 height 16
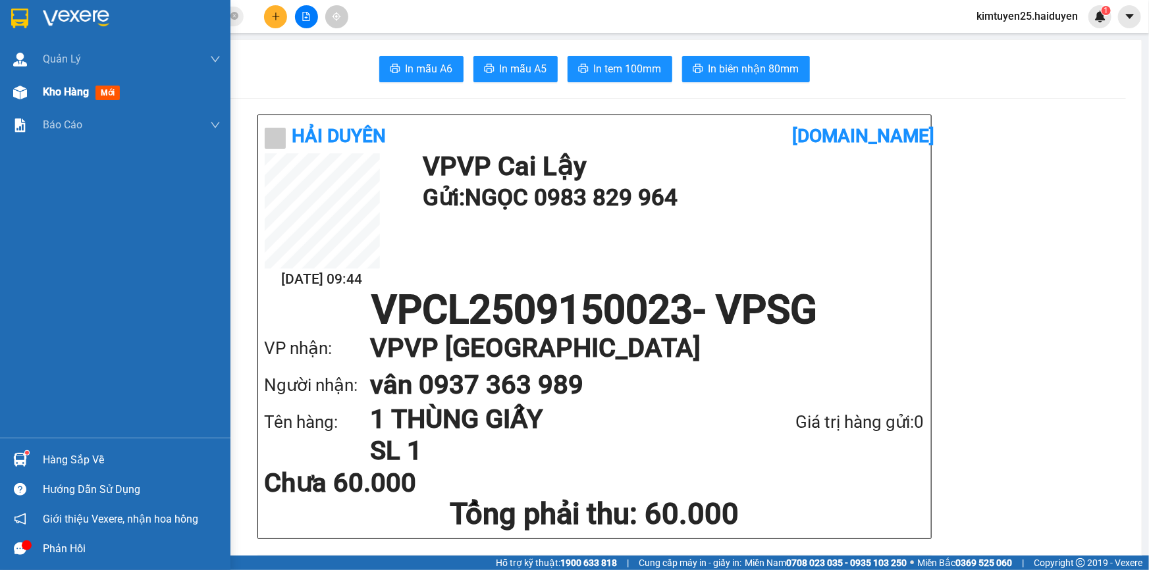
click at [59, 95] on span "Kho hàng" at bounding box center [66, 92] width 46 height 13
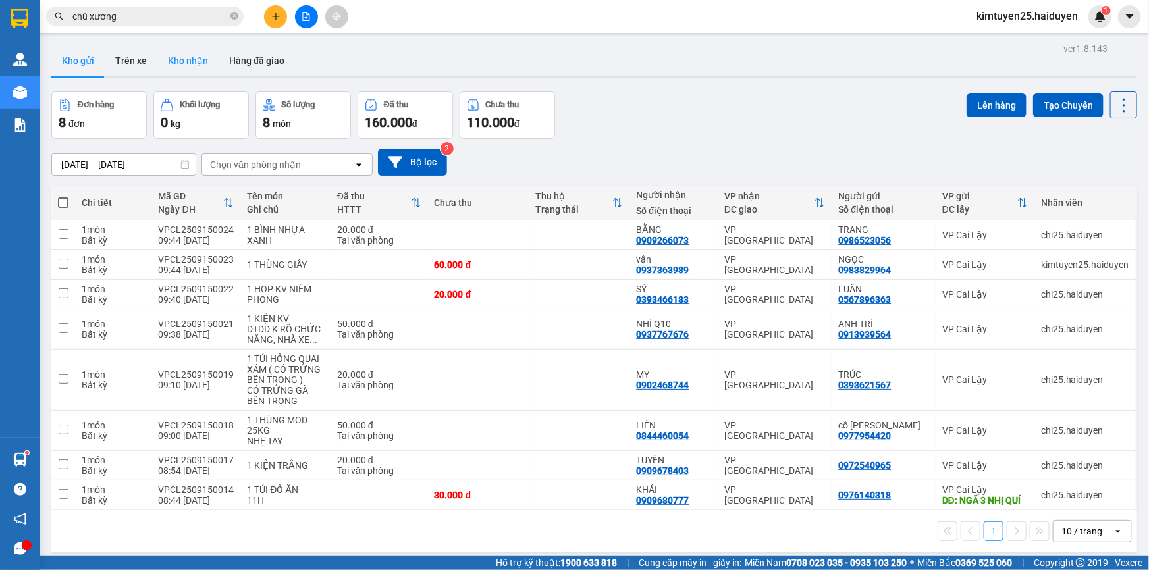
click at [184, 68] on button "Kho nhận" at bounding box center [187, 61] width 61 height 32
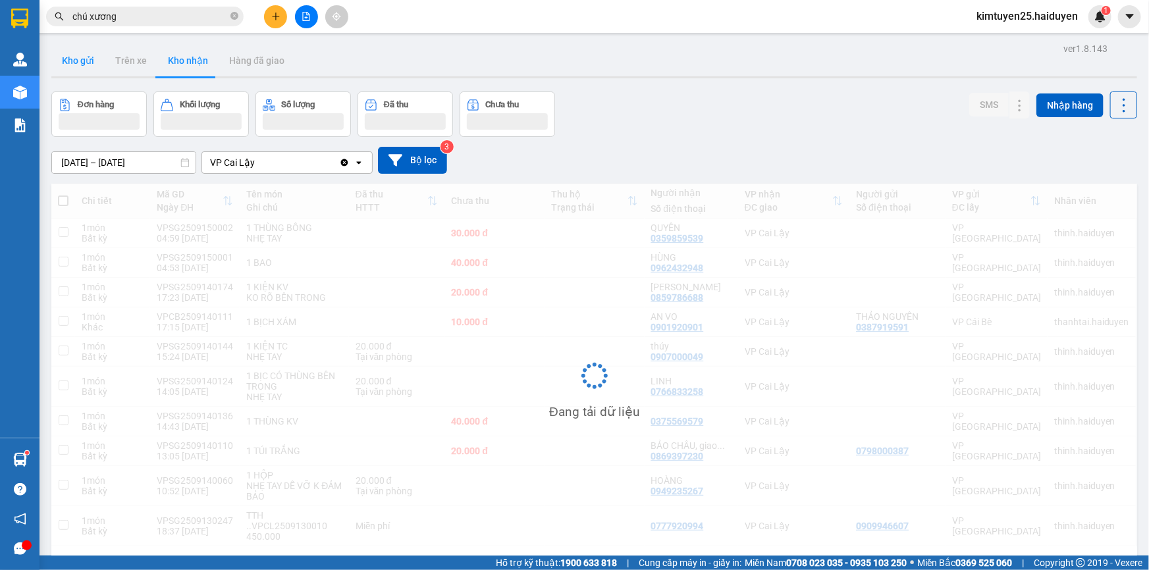
click at [70, 67] on button "Kho gửi" at bounding box center [77, 61] width 53 height 32
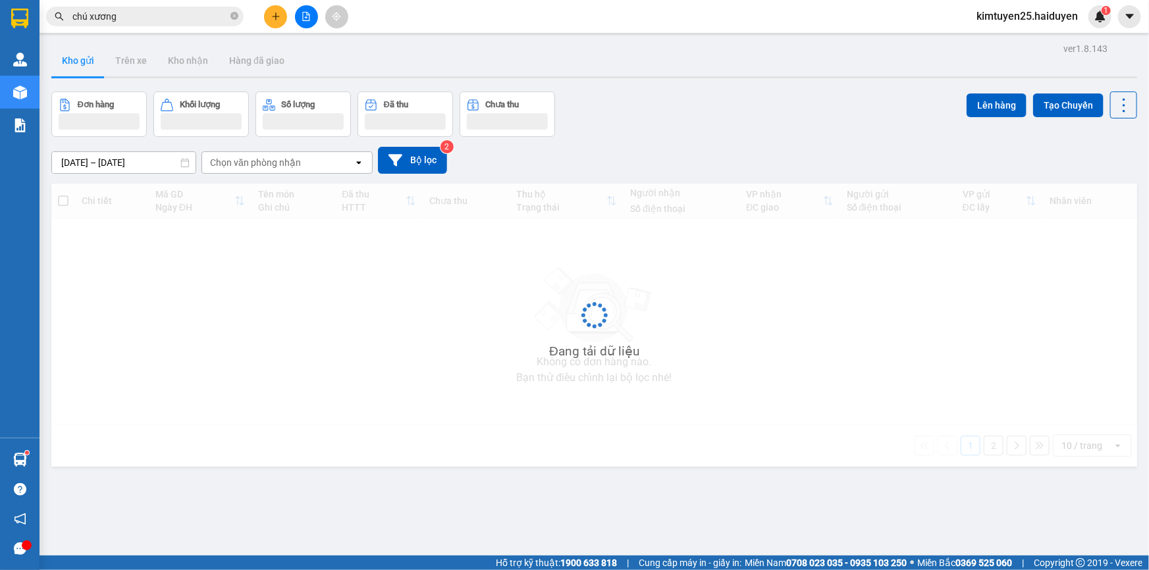
click at [70, 67] on button "Kho gửi" at bounding box center [77, 61] width 53 height 32
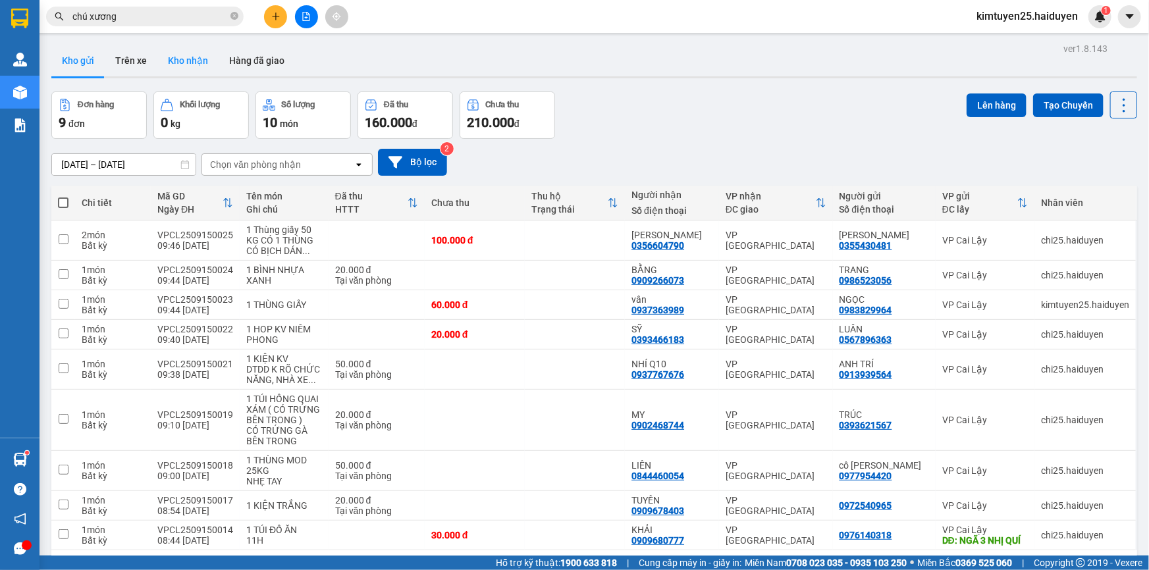
click at [180, 59] on button "Kho nhận" at bounding box center [187, 61] width 61 height 32
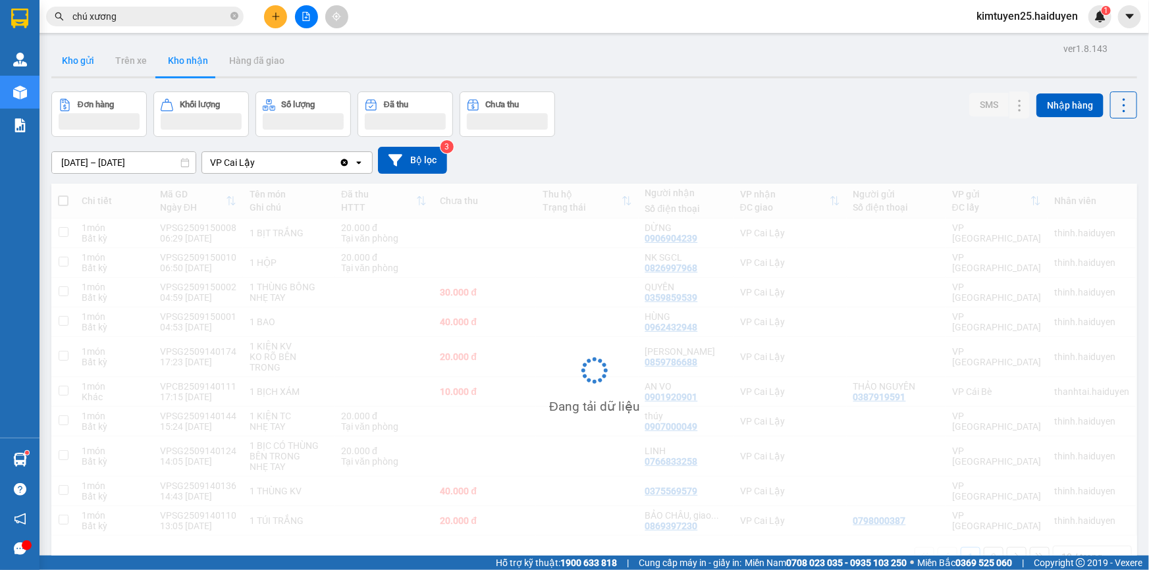
click at [74, 66] on button "Kho gửi" at bounding box center [77, 61] width 53 height 32
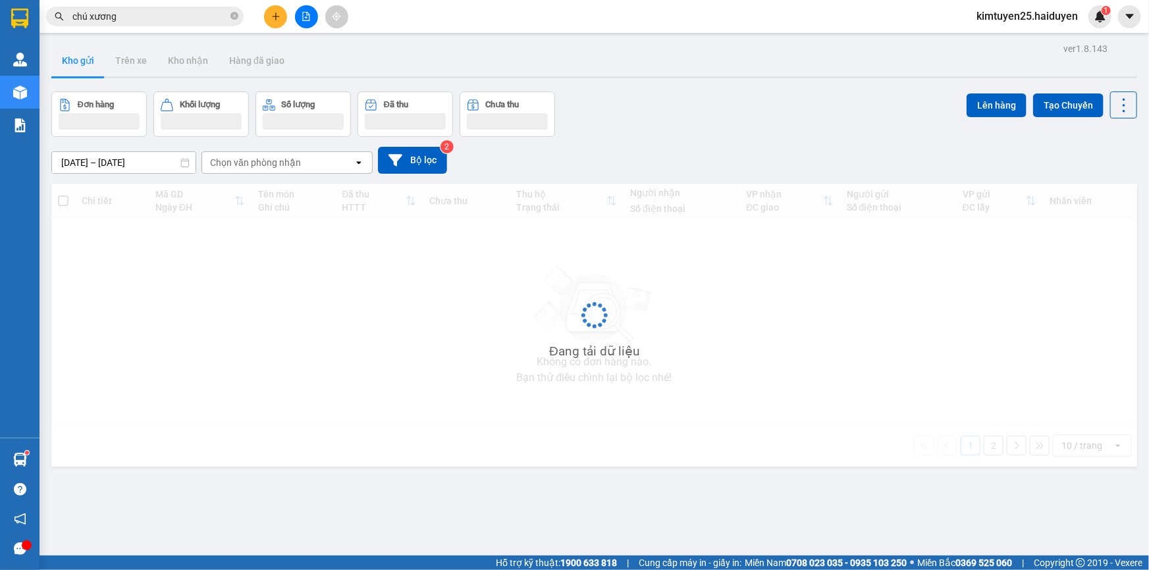
click at [73, 66] on button "Kho gửi" at bounding box center [77, 61] width 53 height 32
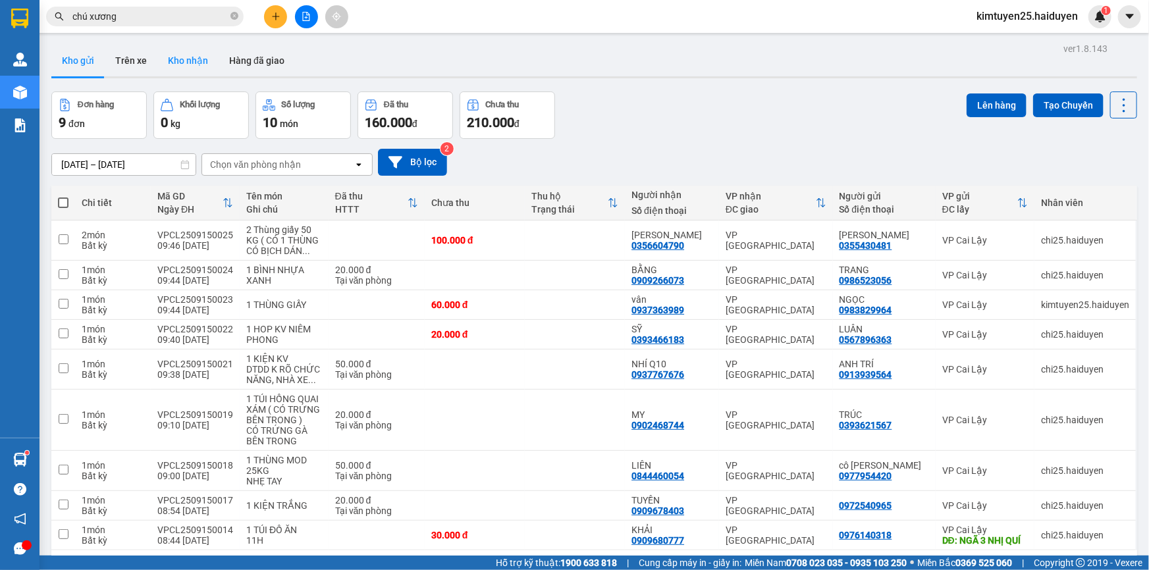
click at [171, 58] on button "Kho nhận" at bounding box center [187, 61] width 61 height 32
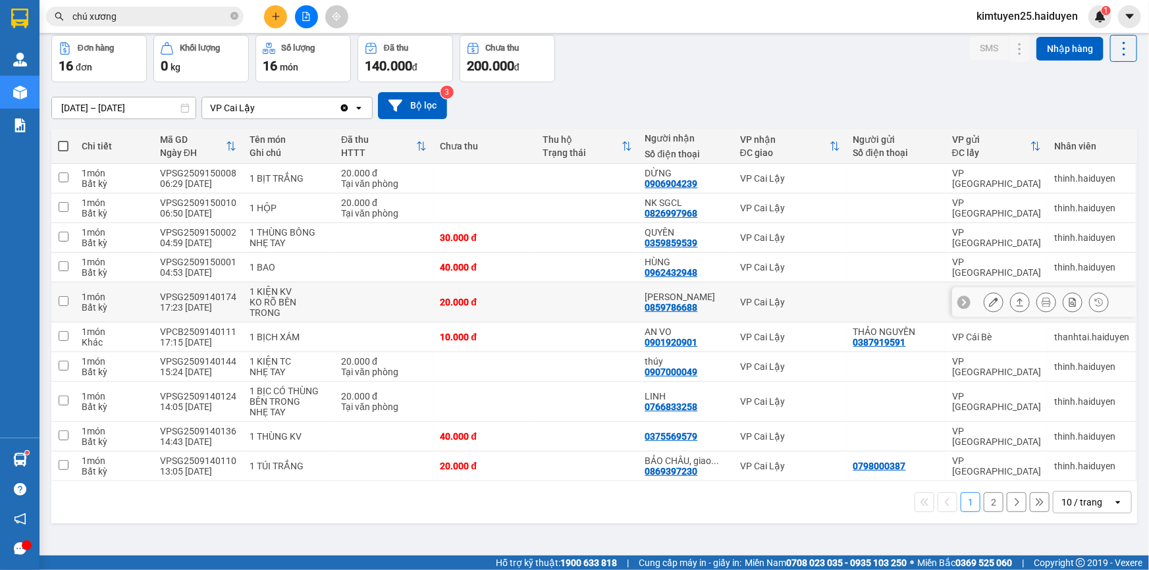
scroll to position [60, 0]
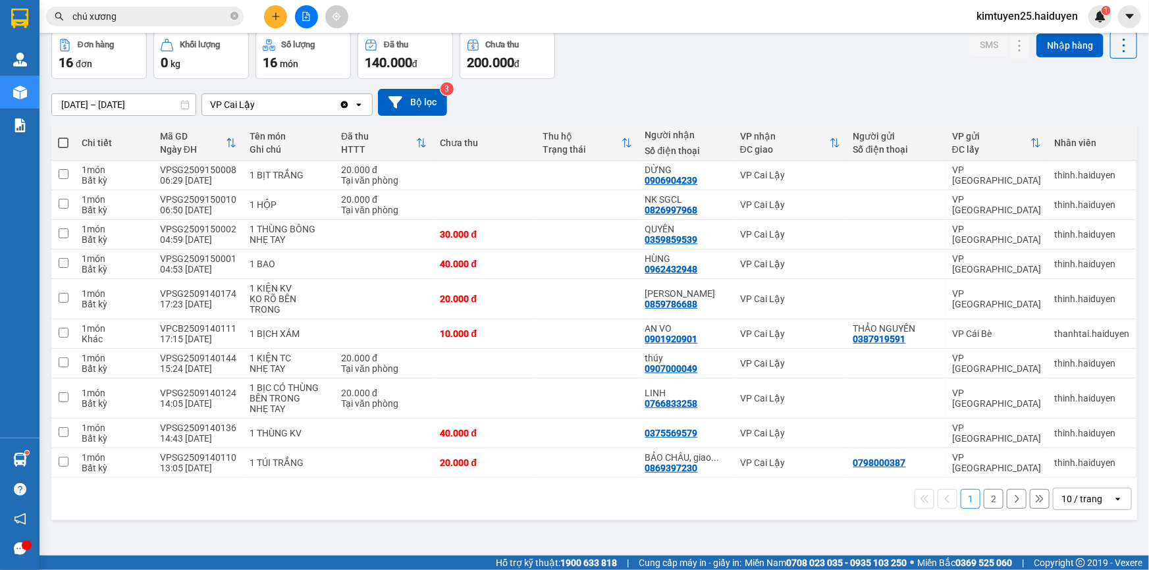
click at [1056, 496] on div "10 / trang" at bounding box center [1083, 499] width 59 height 21
click at [1069, 462] on span "100 / trang" at bounding box center [1077, 458] width 47 height 13
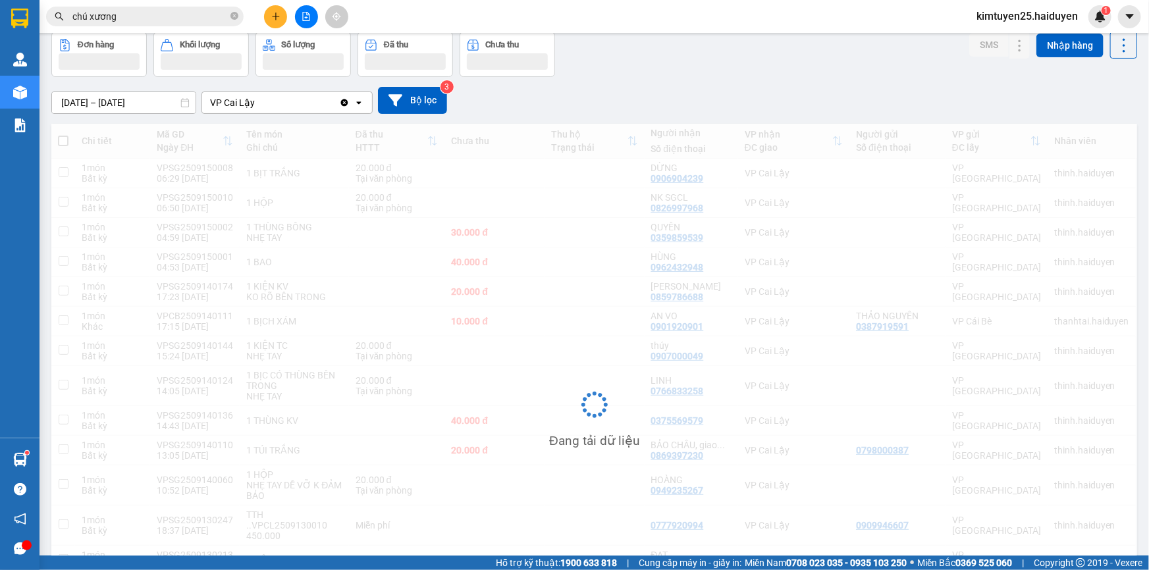
scroll to position [0, 0]
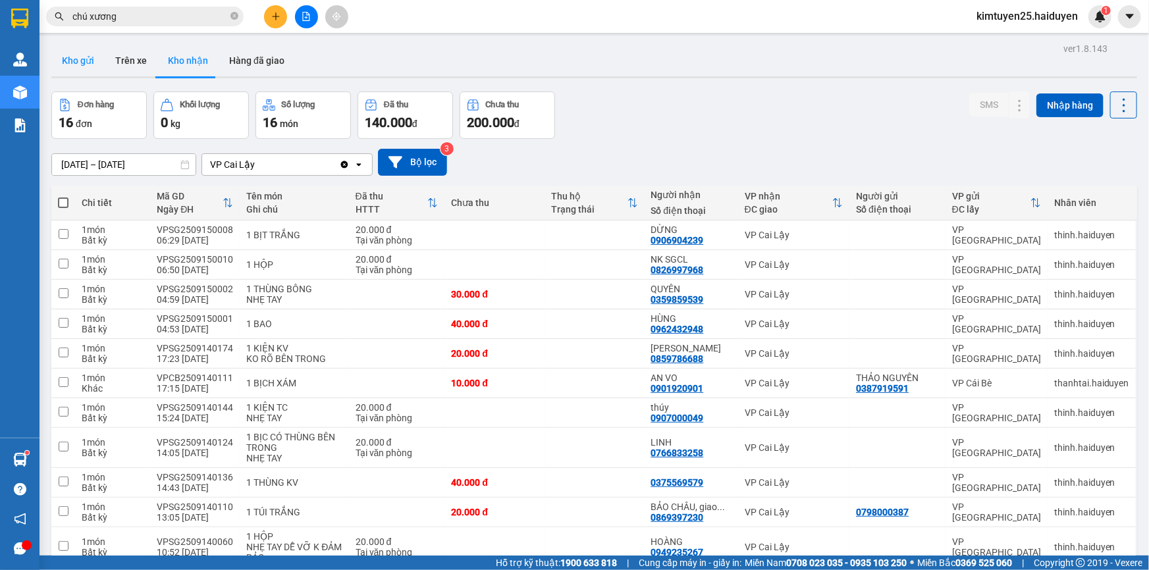
click at [62, 52] on button "Kho gửi" at bounding box center [77, 61] width 53 height 32
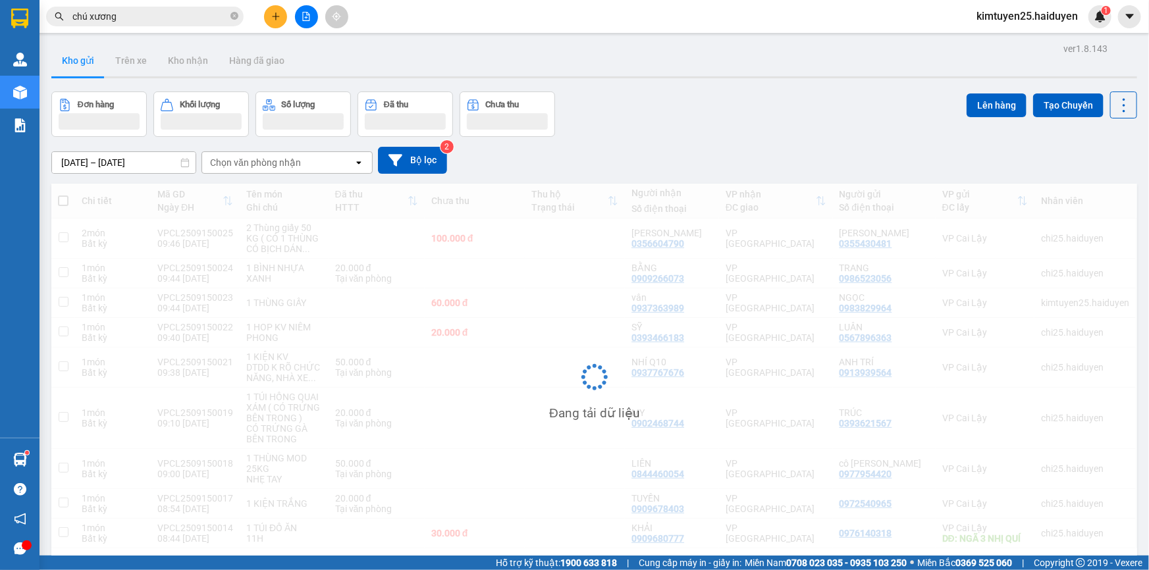
scroll to position [60, 0]
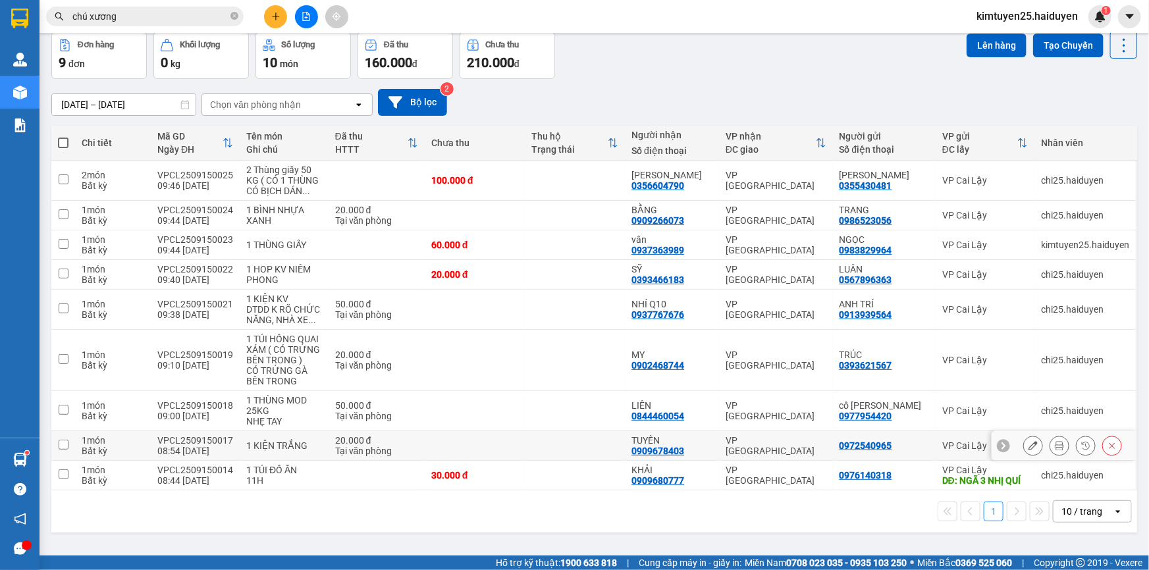
click at [554, 446] on td at bounding box center [575, 446] width 100 height 30
checkbox input "true"
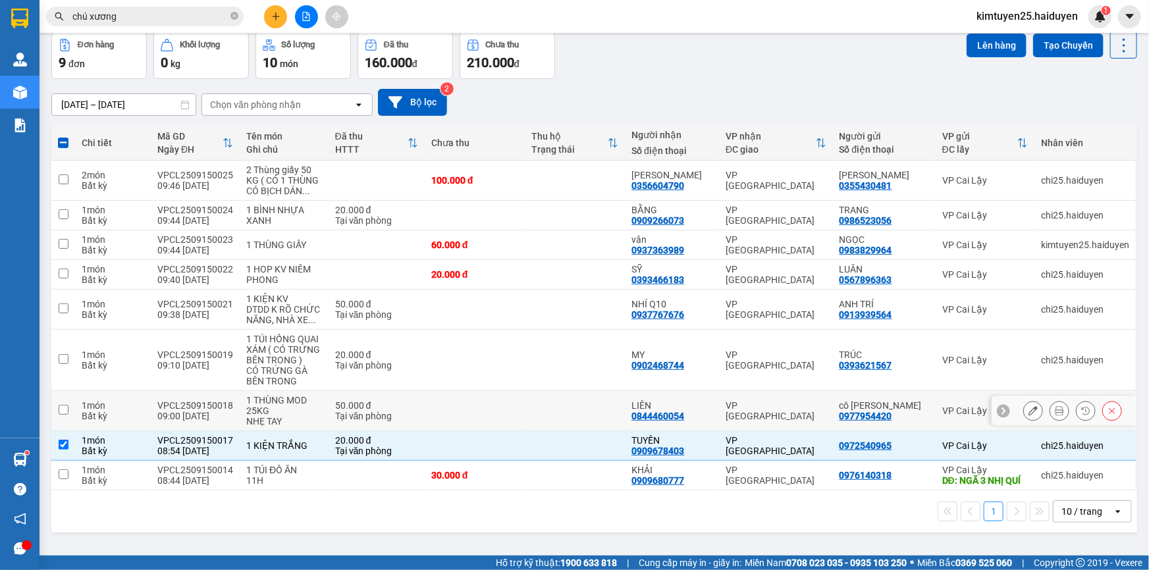
click at [570, 404] on td at bounding box center [575, 411] width 100 height 40
checkbox input "true"
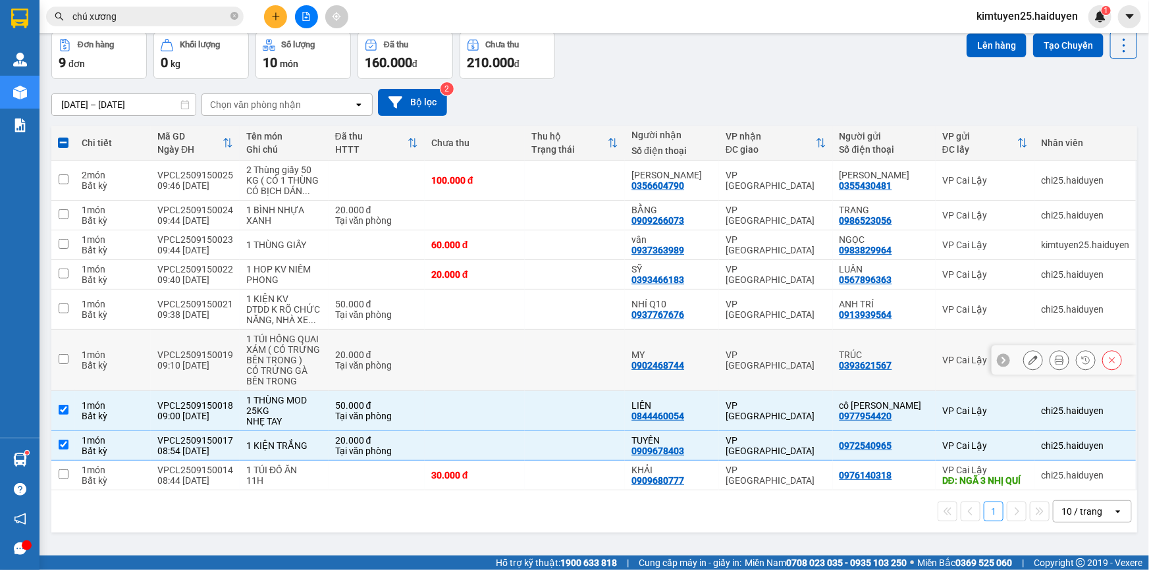
click at [523, 350] on td at bounding box center [475, 360] width 100 height 61
checkbox input "true"
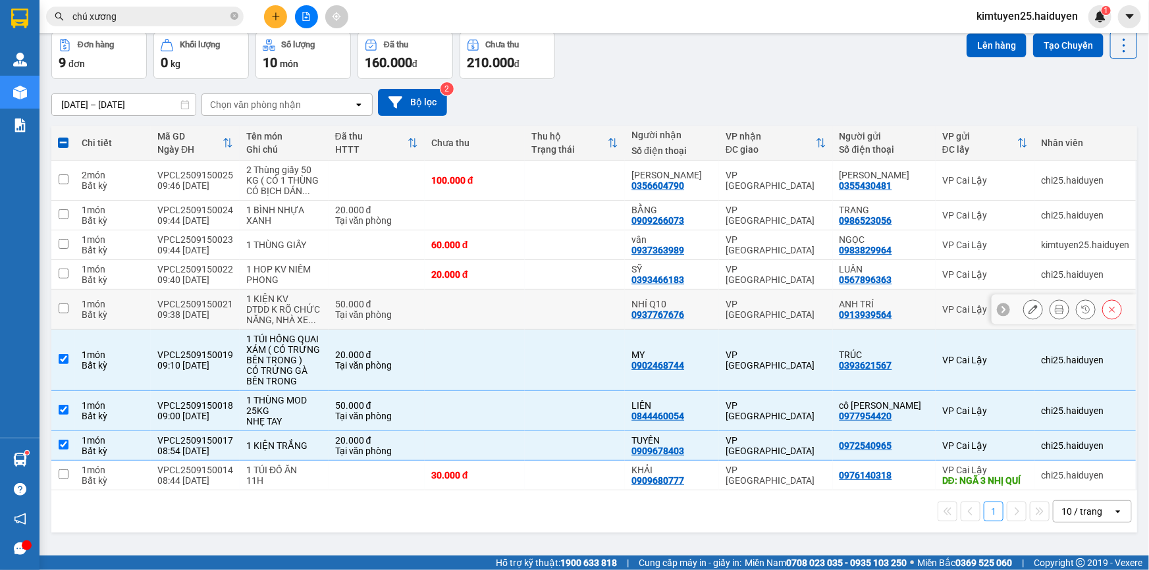
click at [510, 298] on td at bounding box center [475, 310] width 100 height 40
checkbox input "true"
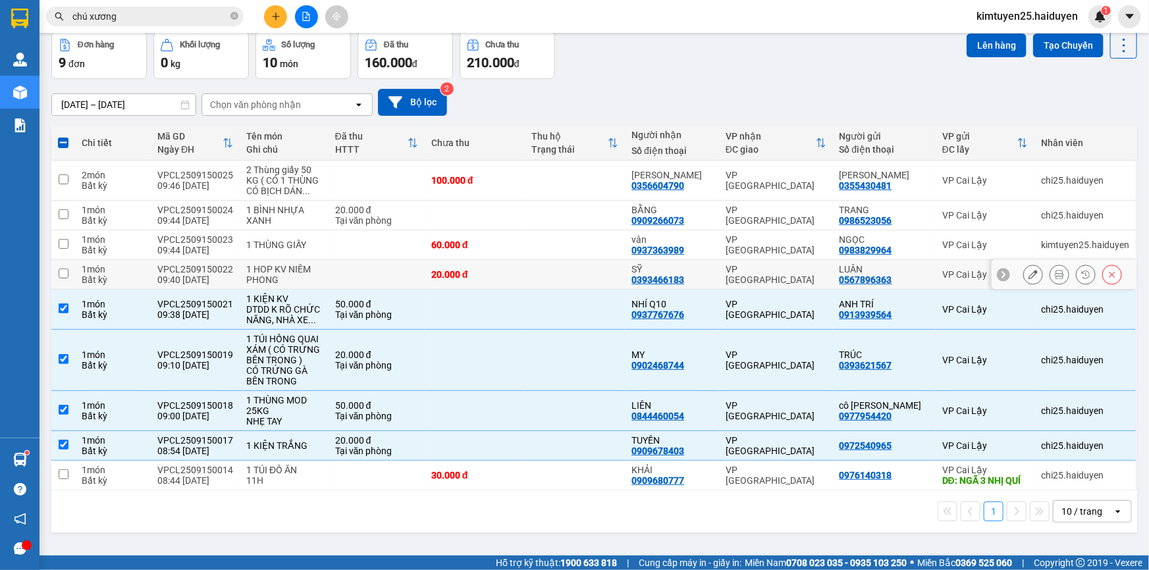
click at [551, 263] on td at bounding box center [575, 275] width 100 height 30
checkbox input "true"
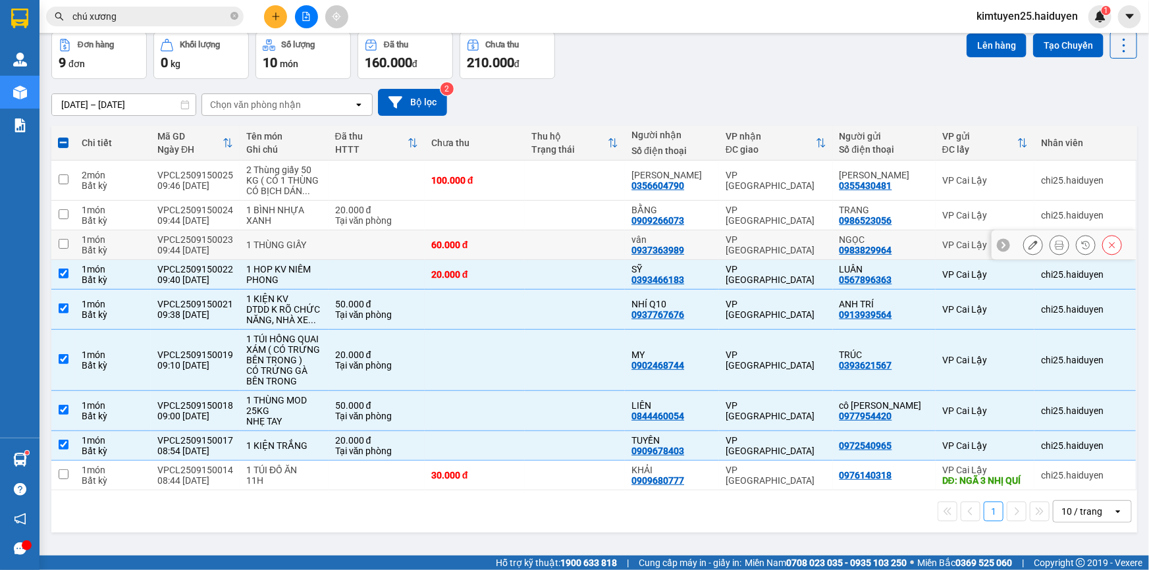
click at [558, 238] on td at bounding box center [575, 245] width 100 height 30
checkbox input "true"
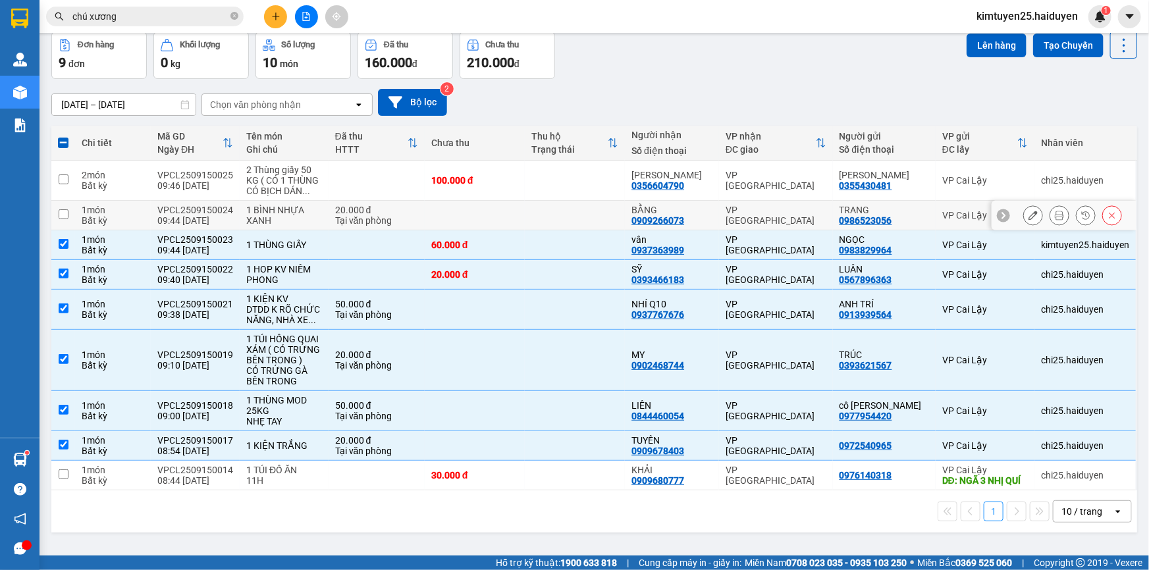
click at [562, 219] on td at bounding box center [575, 216] width 100 height 30
checkbox input "true"
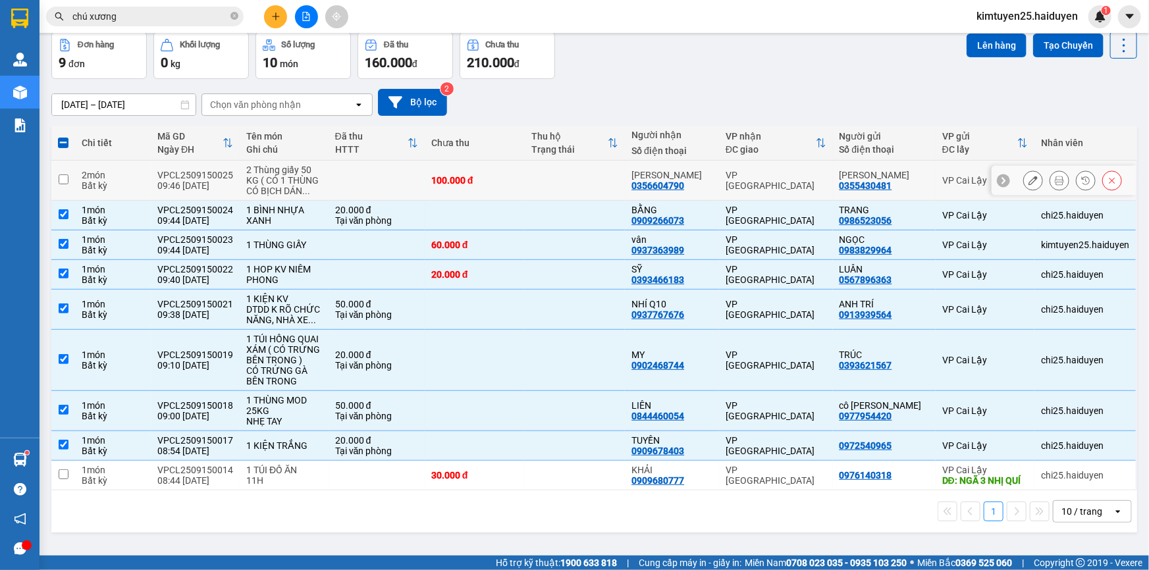
click at [552, 181] on td at bounding box center [575, 181] width 100 height 40
checkbox input "true"
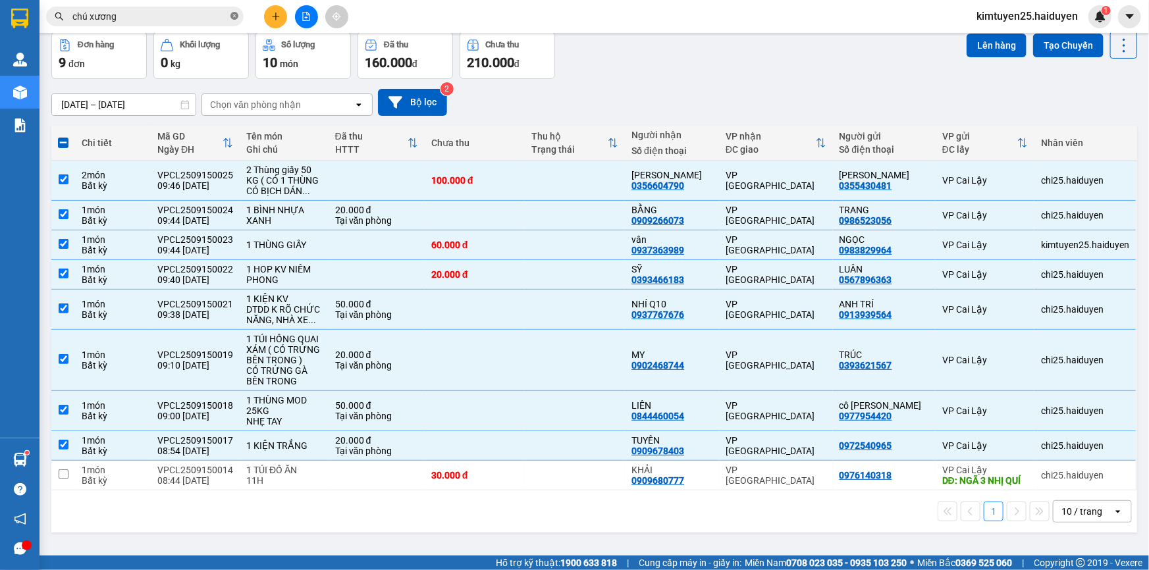
click at [231, 16] on icon "close-circle" at bounding box center [234, 16] width 8 height 8
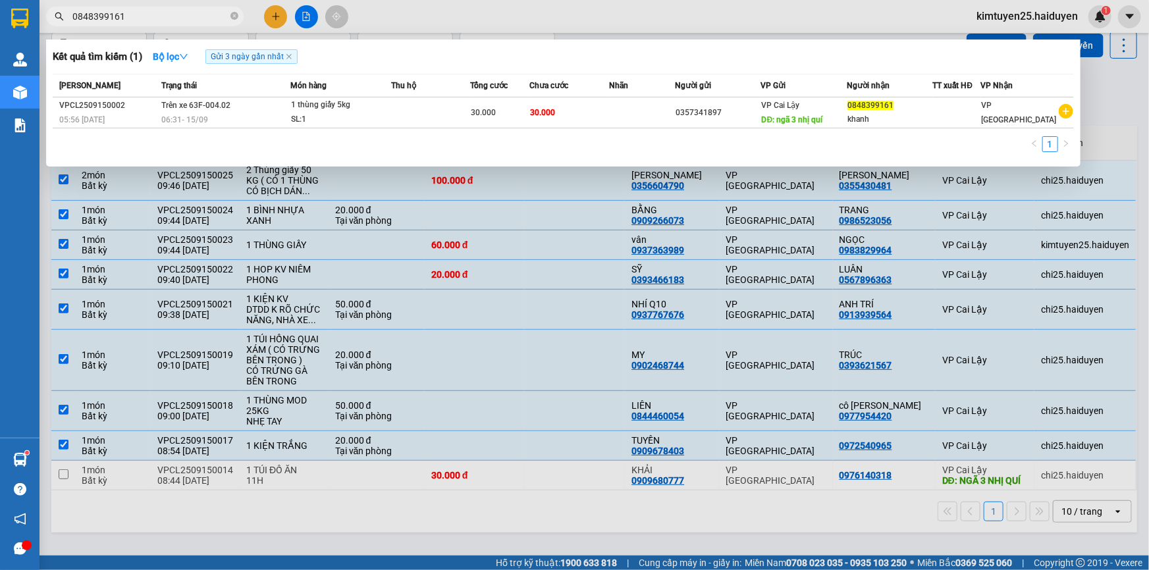
type input "0848399161"
click at [585, 7] on div at bounding box center [574, 285] width 1149 height 570
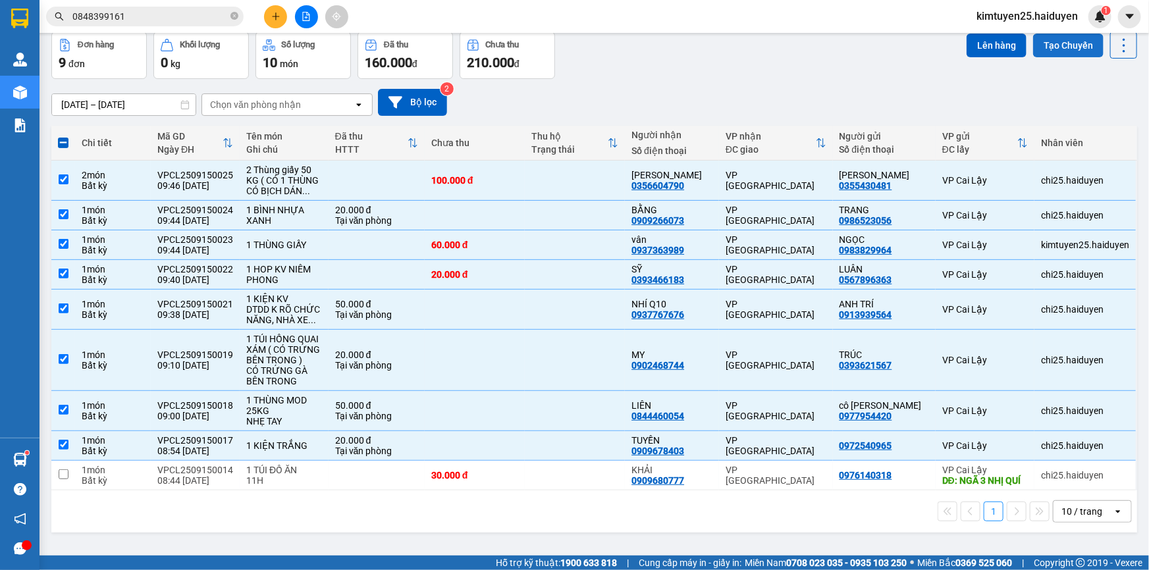
click at [1050, 48] on button "Tạo Chuyến" at bounding box center [1068, 46] width 70 height 24
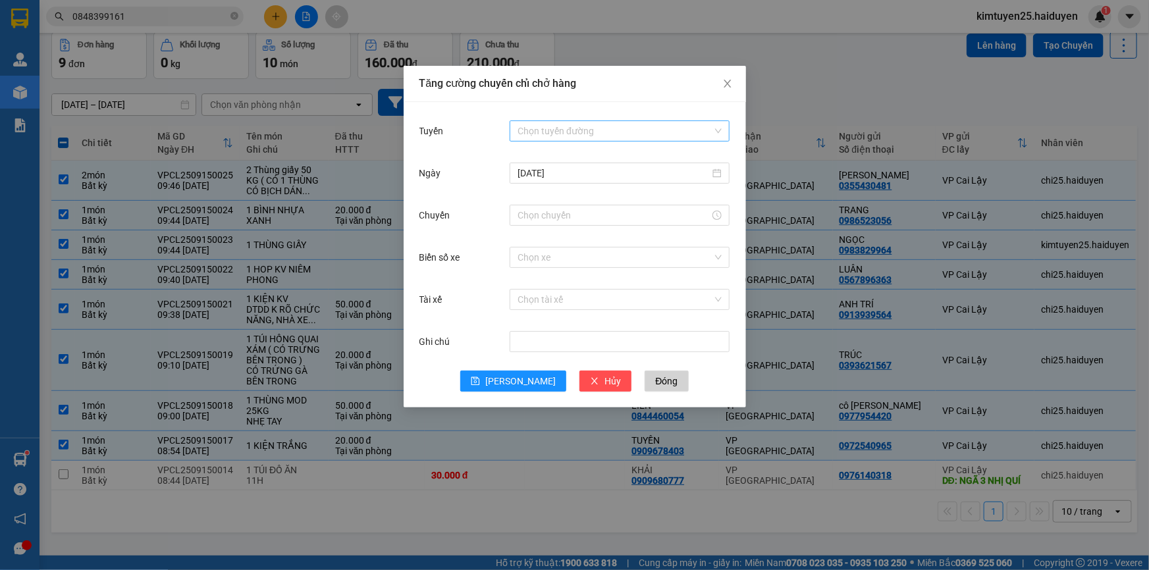
click at [567, 136] on input "Tuyến" at bounding box center [615, 131] width 195 height 20
click at [545, 179] on div "Cái Bè - [GEOGRAPHIC_DATA]" at bounding box center [620, 178] width 204 height 14
click at [531, 210] on input "Chuyến" at bounding box center [614, 215] width 192 height 14
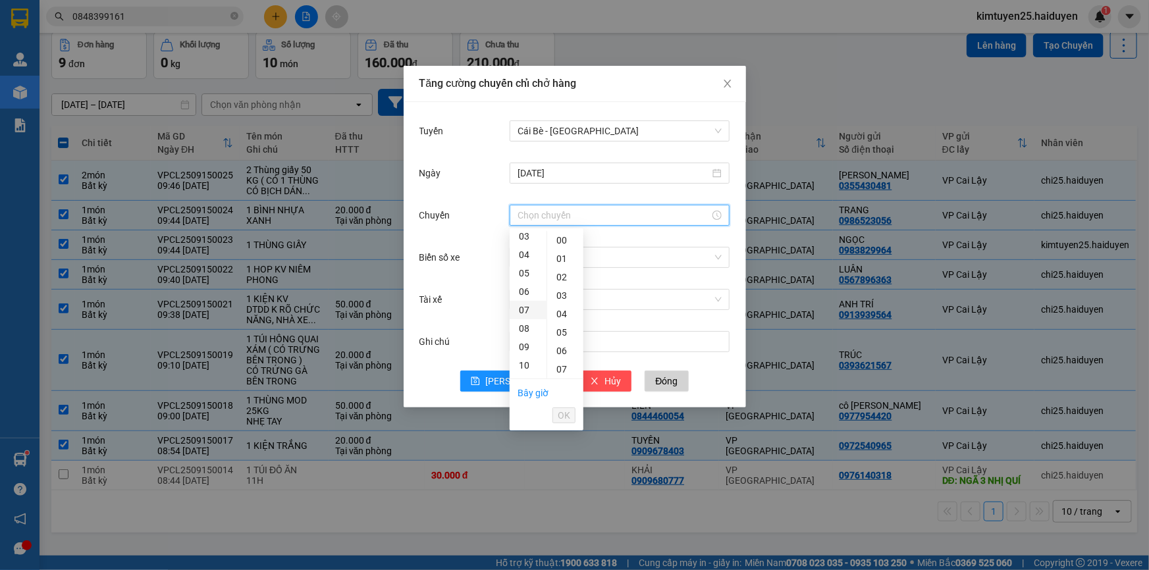
scroll to position [119, 0]
click at [520, 288] on div "09" at bounding box center [528, 287] width 37 height 18
click at [554, 335] on div "31" at bounding box center [565, 333] width 36 height 18
type input "09:31"
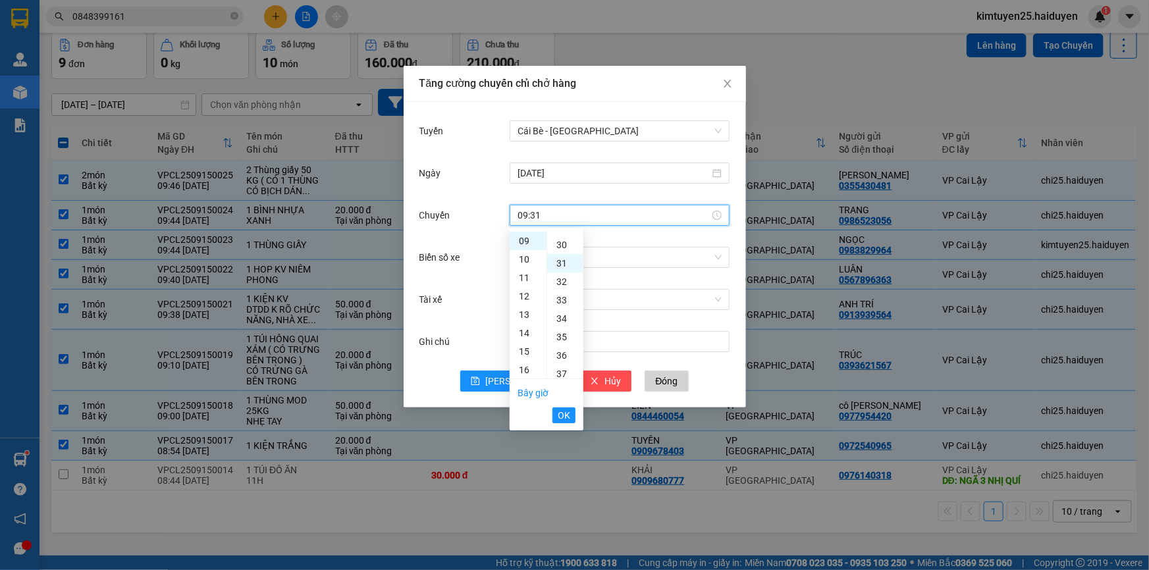
scroll to position [572, 0]
click at [557, 414] on button "OK" at bounding box center [563, 416] width 23 height 16
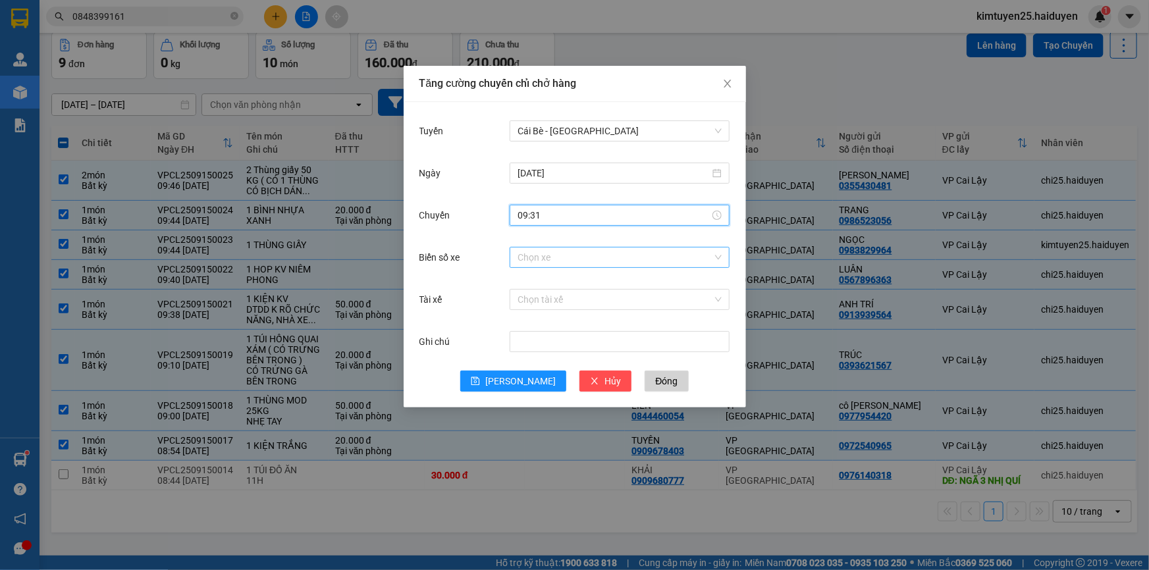
click at [522, 251] on input "Biển số xe" at bounding box center [615, 258] width 195 height 20
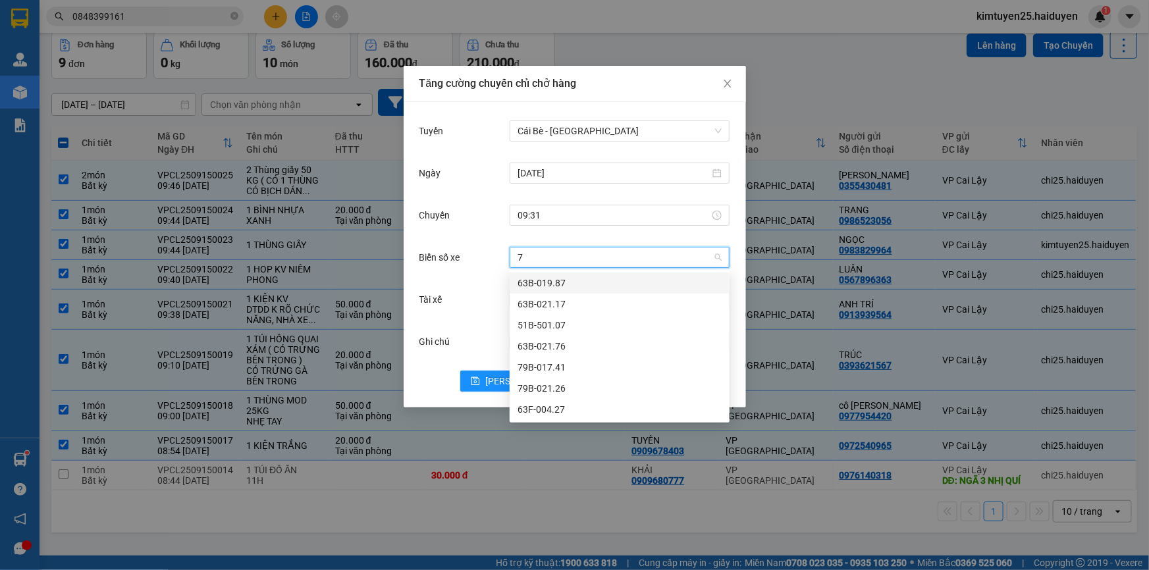
type input "76"
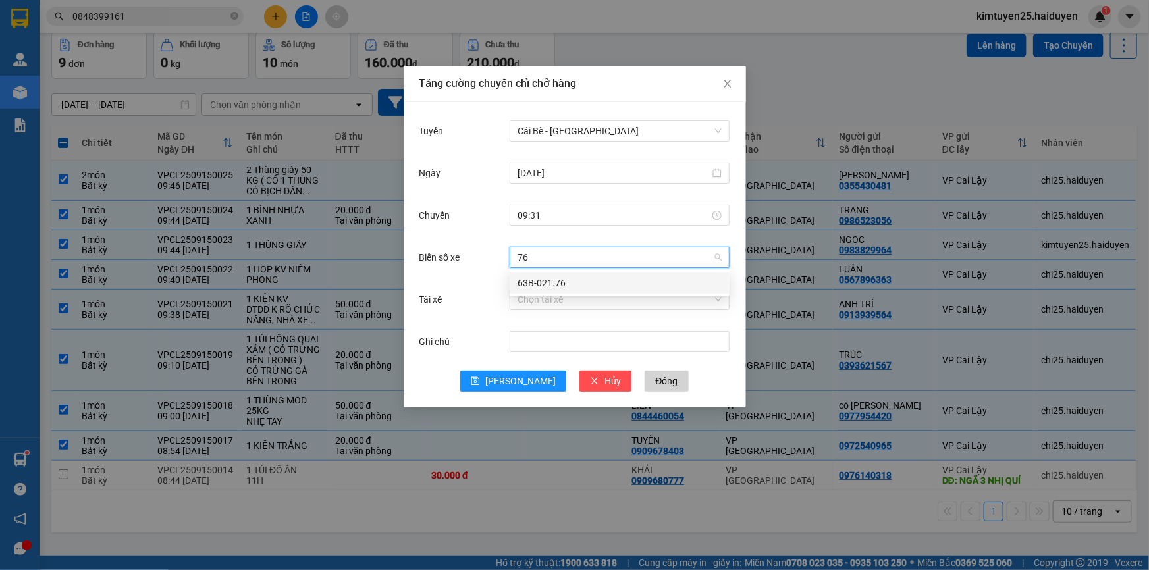
click at [539, 283] on div "63B-021.76" at bounding box center [620, 283] width 204 height 14
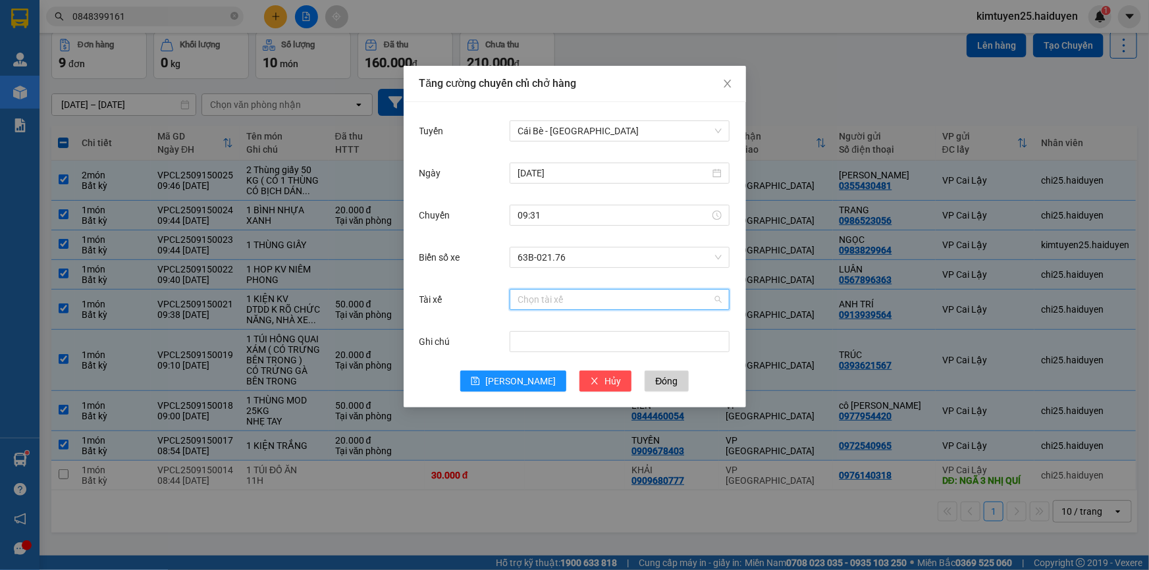
click at [540, 302] on input "Tài xế" at bounding box center [615, 300] width 195 height 20
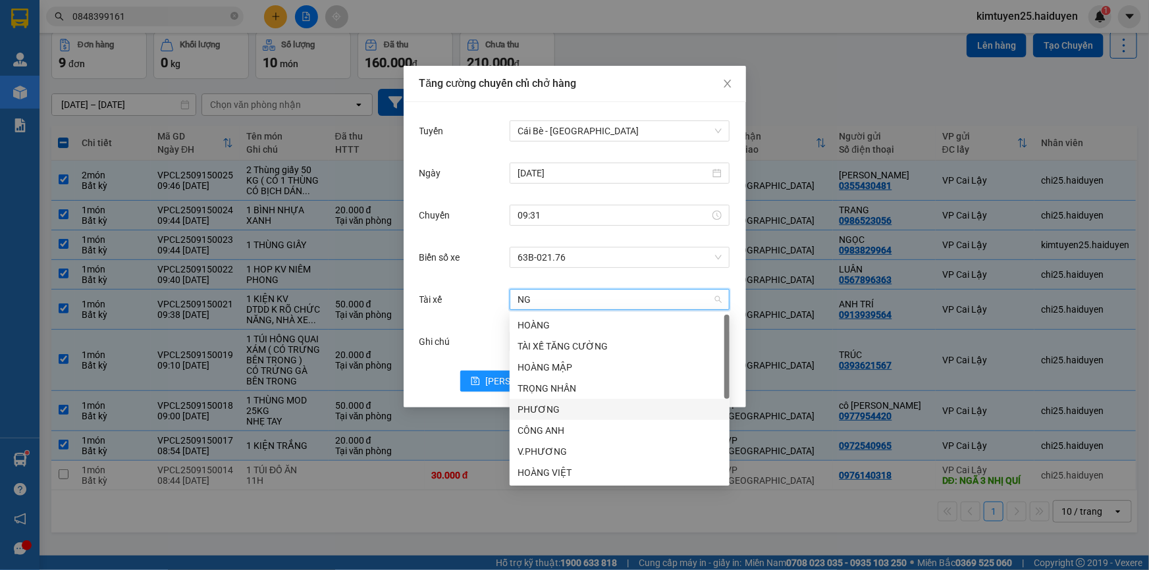
type input "N"
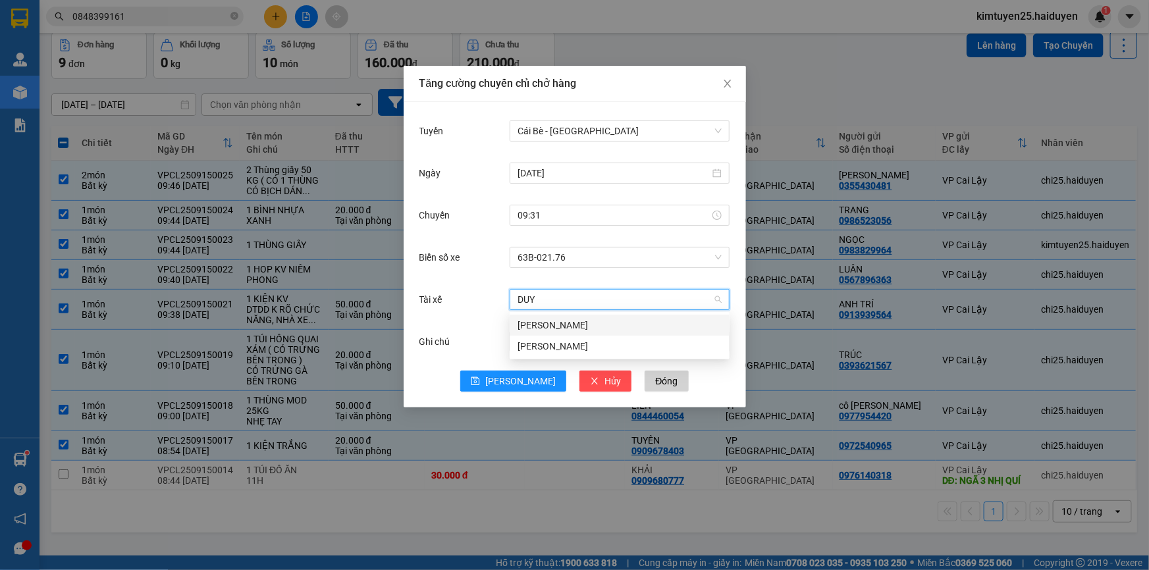
type input "DUY"
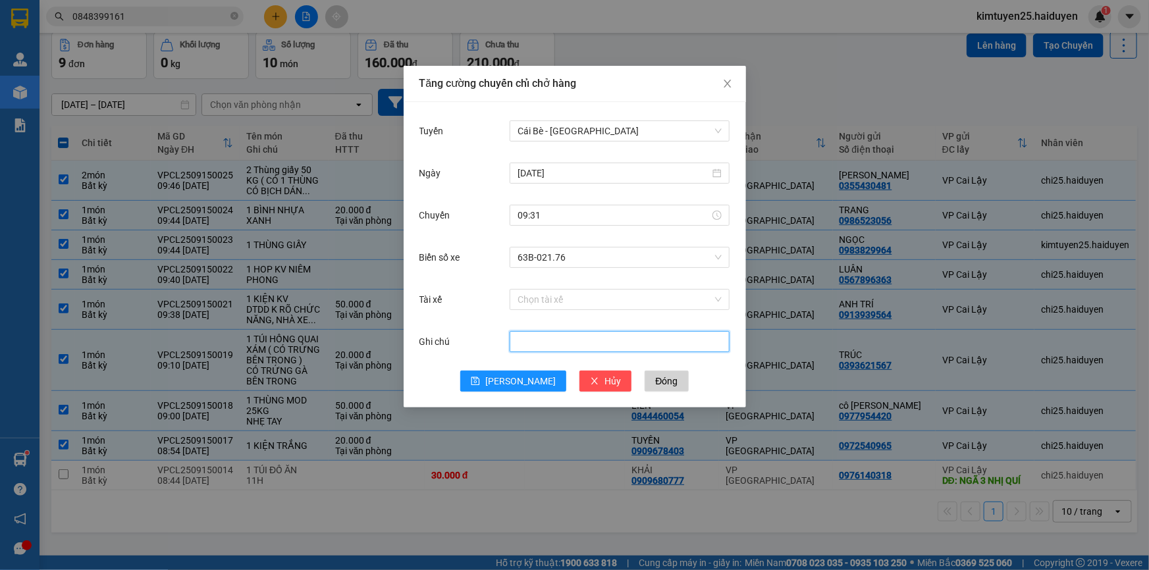
click at [611, 342] on input "Ghi chú" at bounding box center [620, 341] width 220 height 21
click at [523, 379] on span "Lưu" at bounding box center [520, 381] width 70 height 14
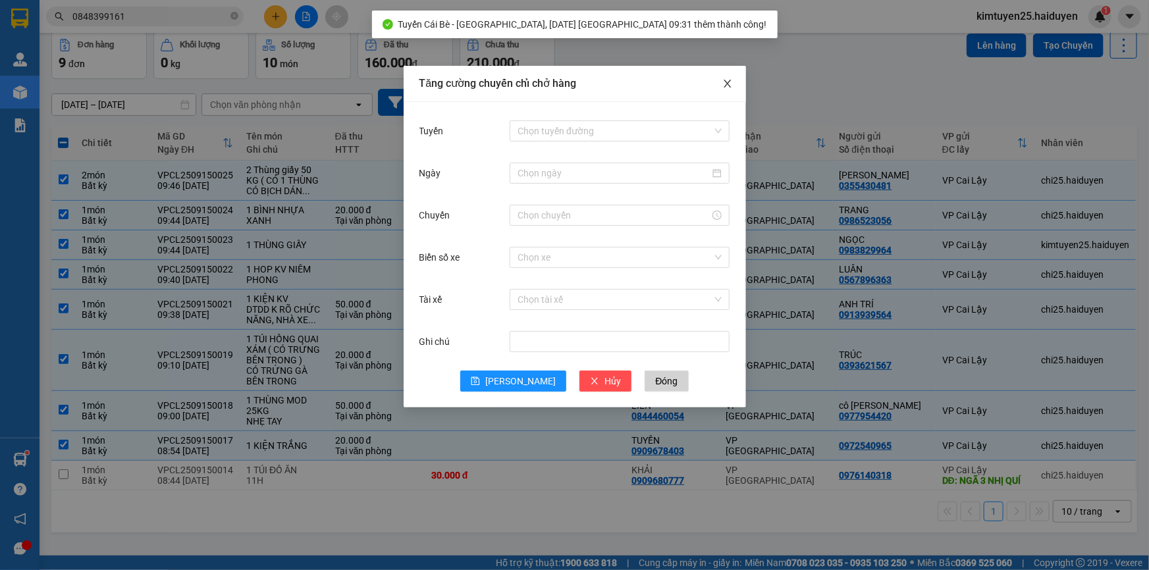
click at [724, 82] on icon "close" at bounding box center [727, 83] width 11 height 11
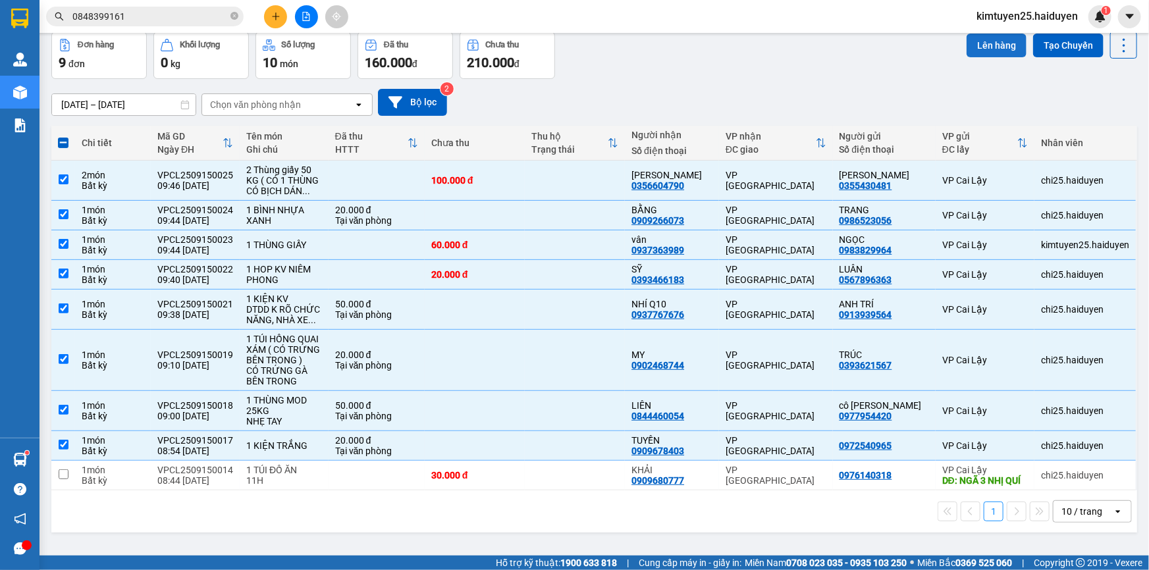
click at [994, 43] on button "Lên hàng" at bounding box center [997, 46] width 60 height 24
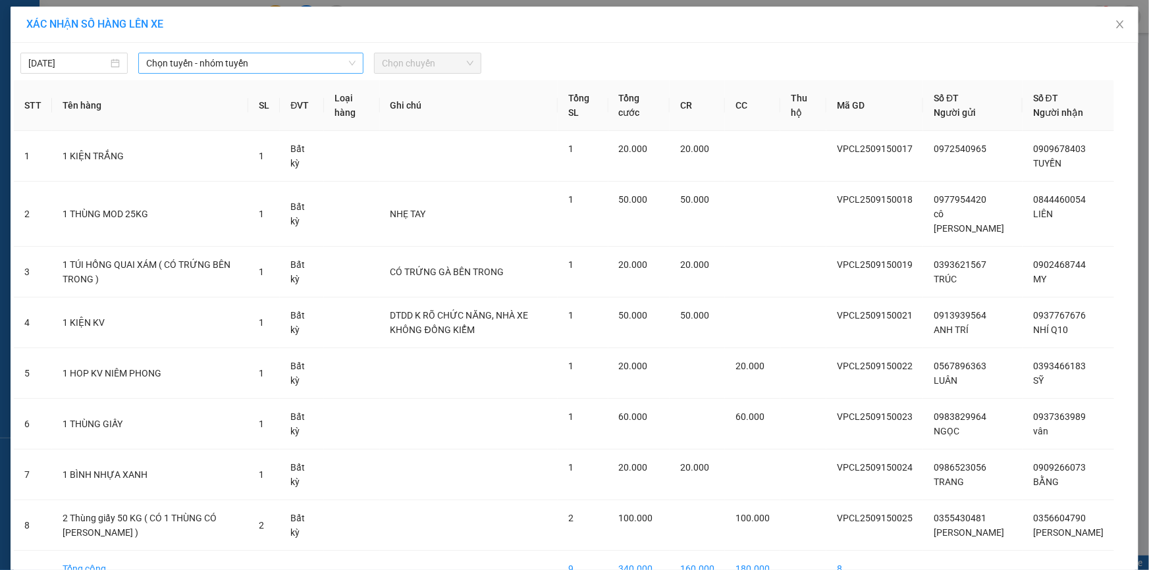
click at [271, 65] on span "Chọn tuyến - nhóm tuyến" at bounding box center [250, 63] width 209 height 20
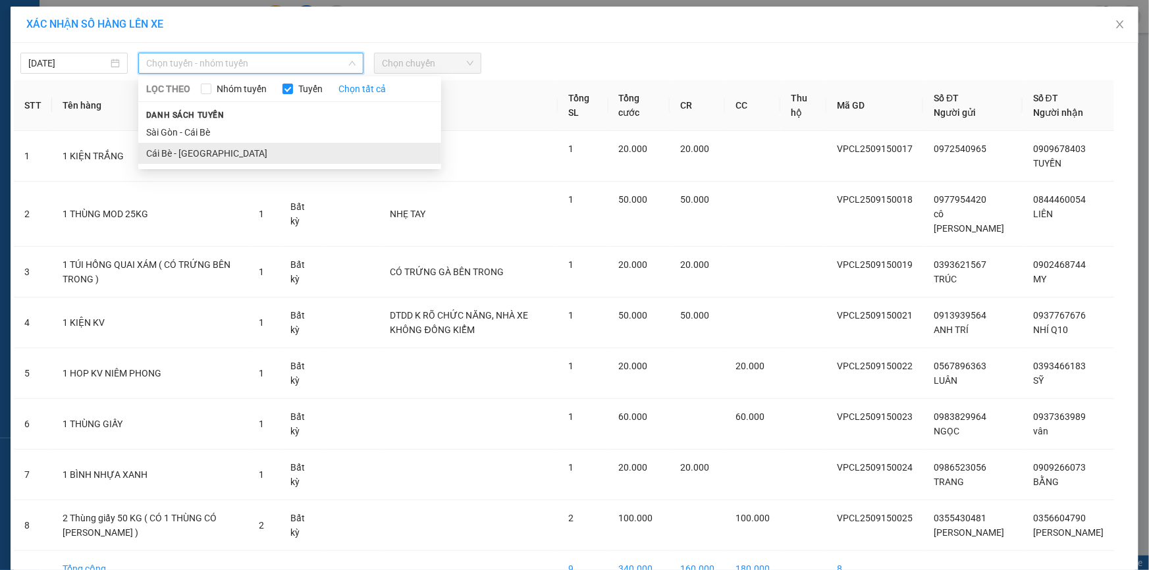
click at [219, 159] on li "Cái Bè - [GEOGRAPHIC_DATA]" at bounding box center [289, 153] width 303 height 21
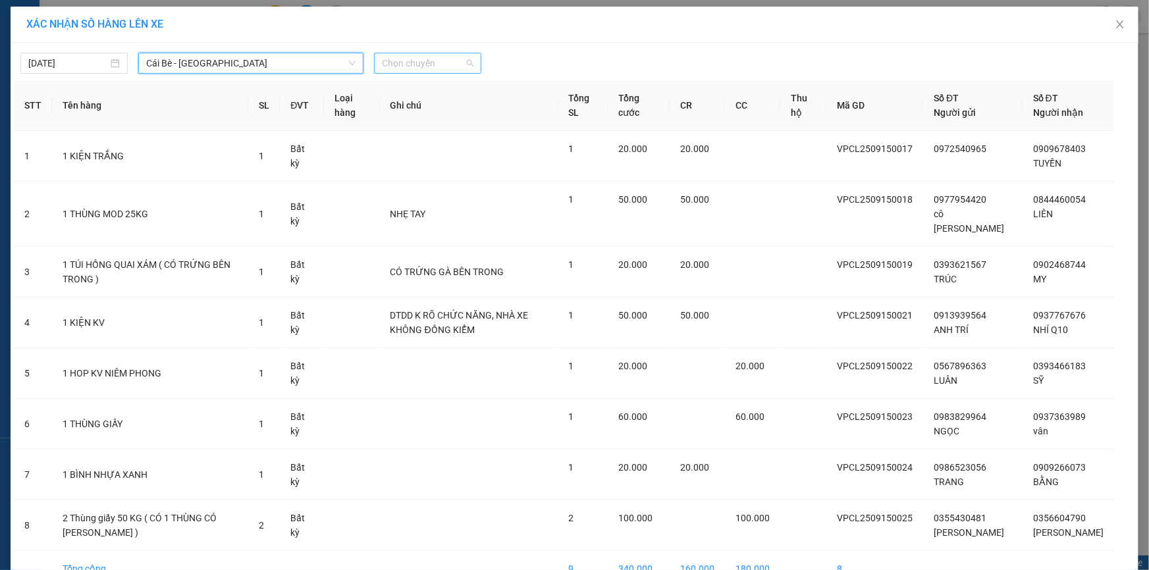
click at [433, 61] on span "Chọn chuyến" at bounding box center [428, 63] width 92 height 20
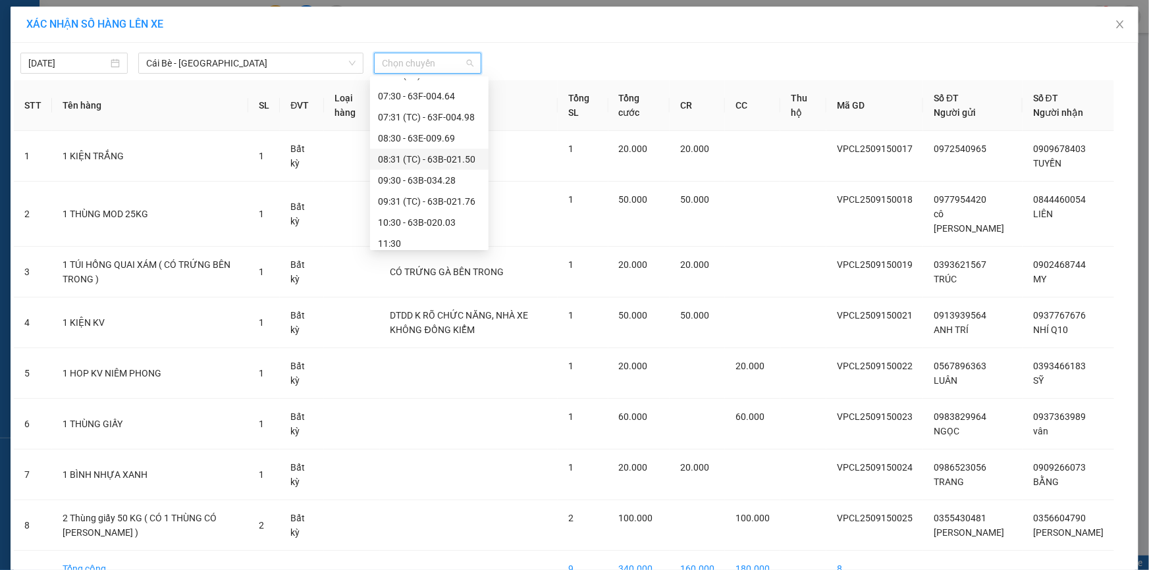
scroll to position [239, 0]
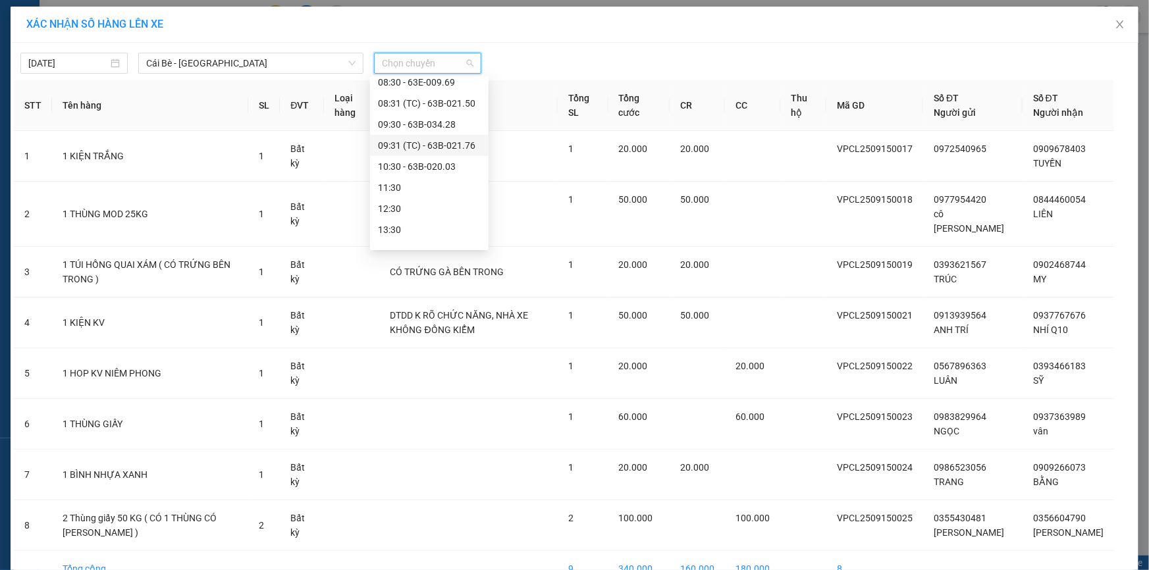
click at [457, 146] on div "09:31 (TC) - 63B-021.76" at bounding box center [429, 145] width 103 height 14
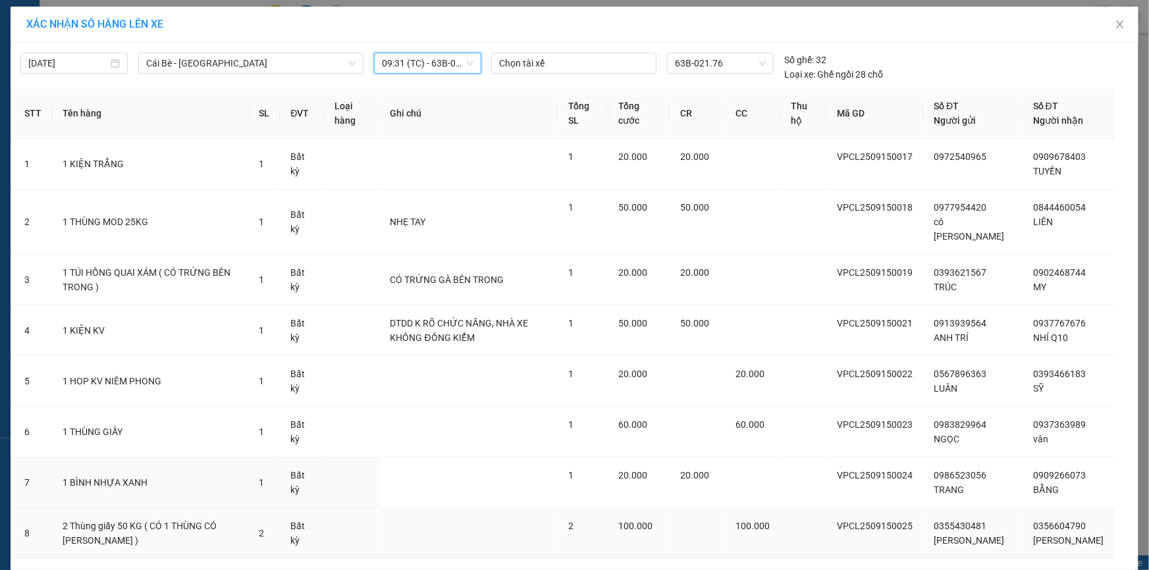
scroll to position [84, 0]
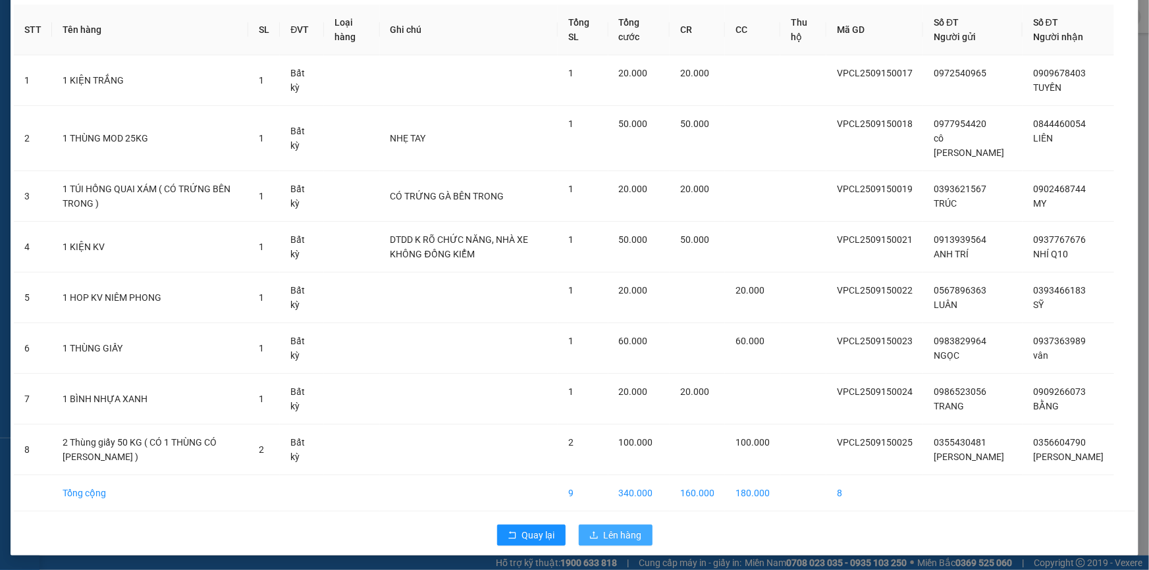
click at [624, 531] on span "Lên hàng" at bounding box center [623, 535] width 38 height 14
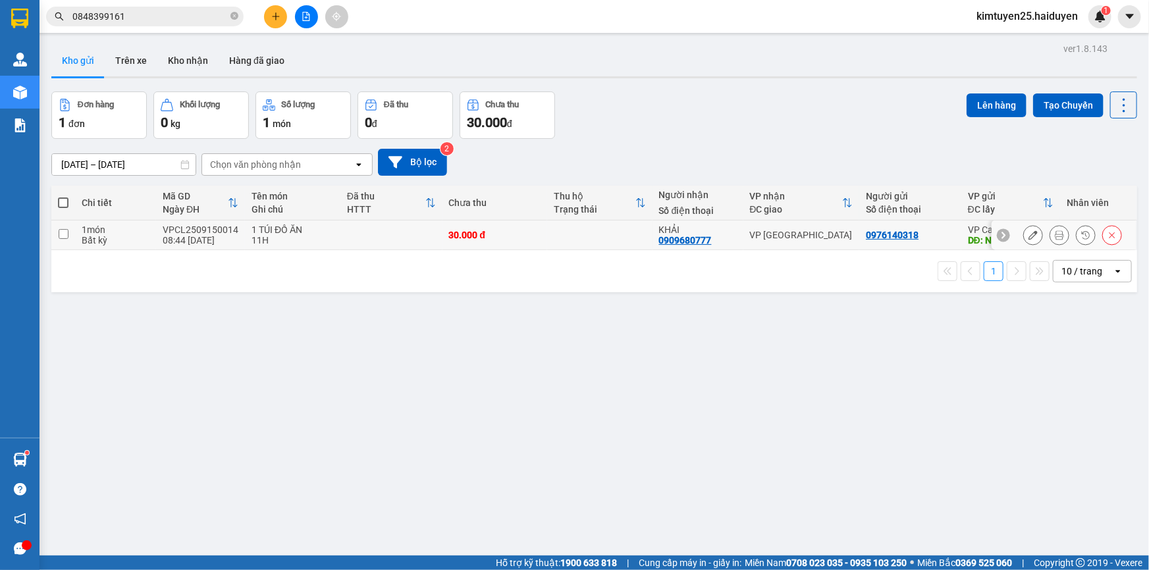
click at [1055, 240] on icon at bounding box center [1059, 234] width 9 height 9
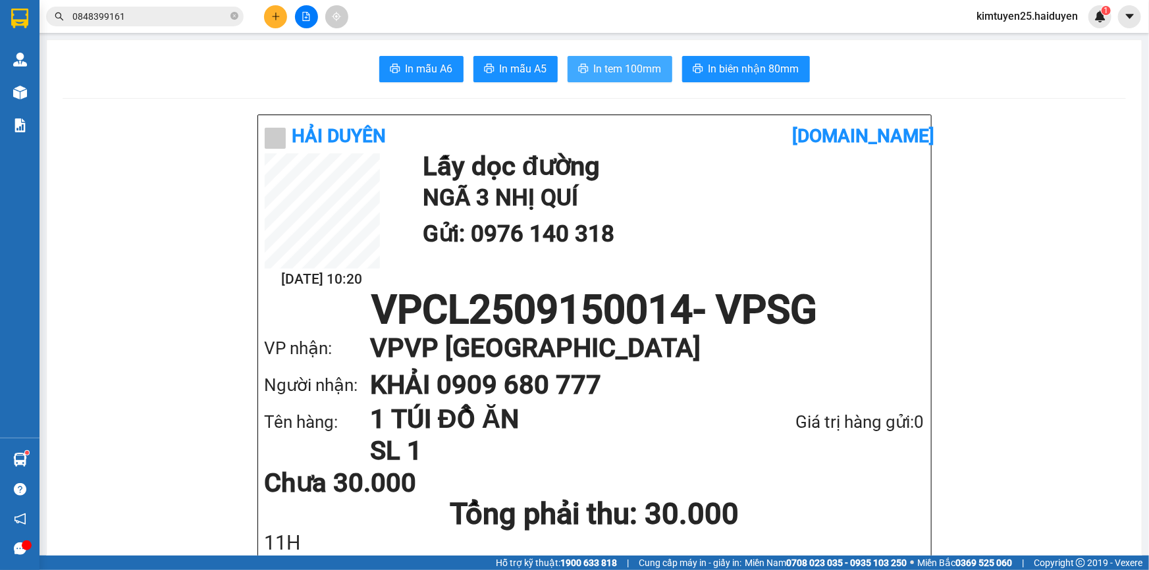
click at [605, 78] on button "In tem 100mm" at bounding box center [620, 69] width 105 height 26
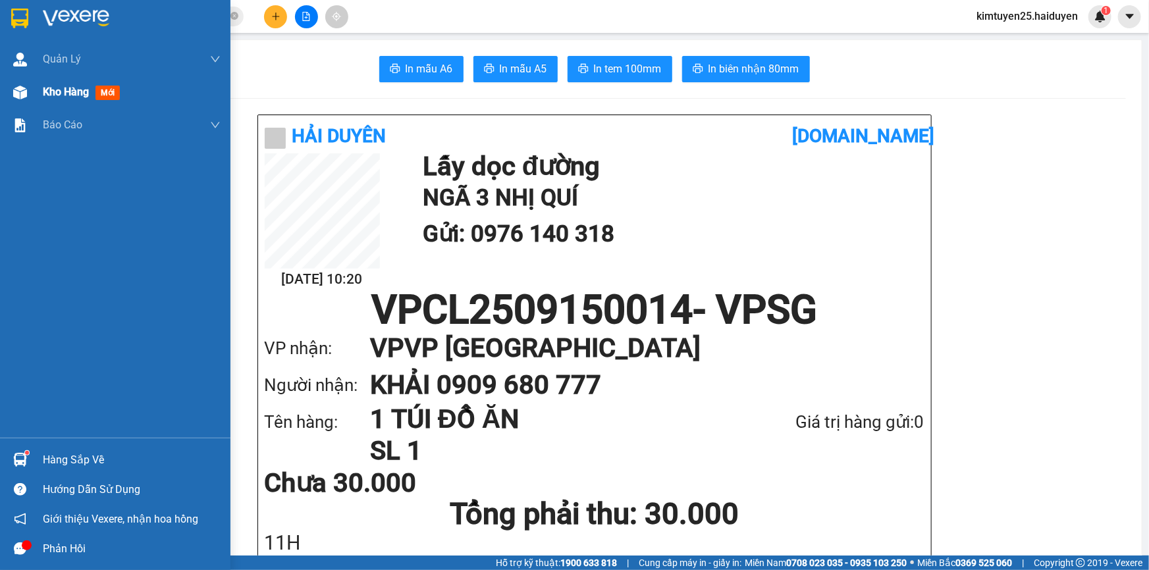
click at [61, 92] on span "Kho hàng" at bounding box center [66, 92] width 46 height 13
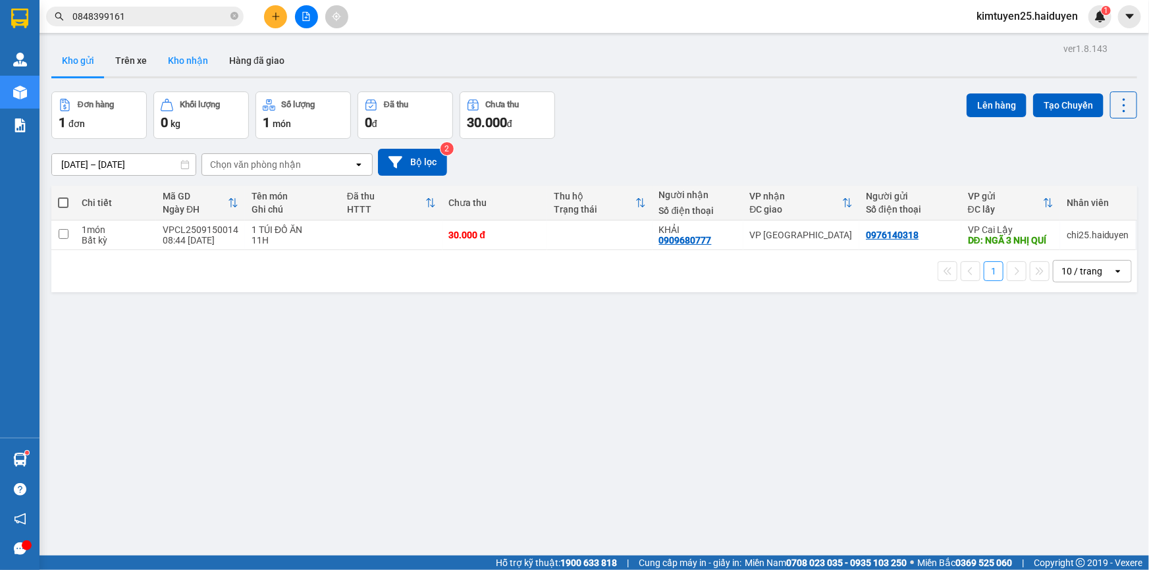
click at [190, 62] on button "Kho nhận" at bounding box center [187, 61] width 61 height 32
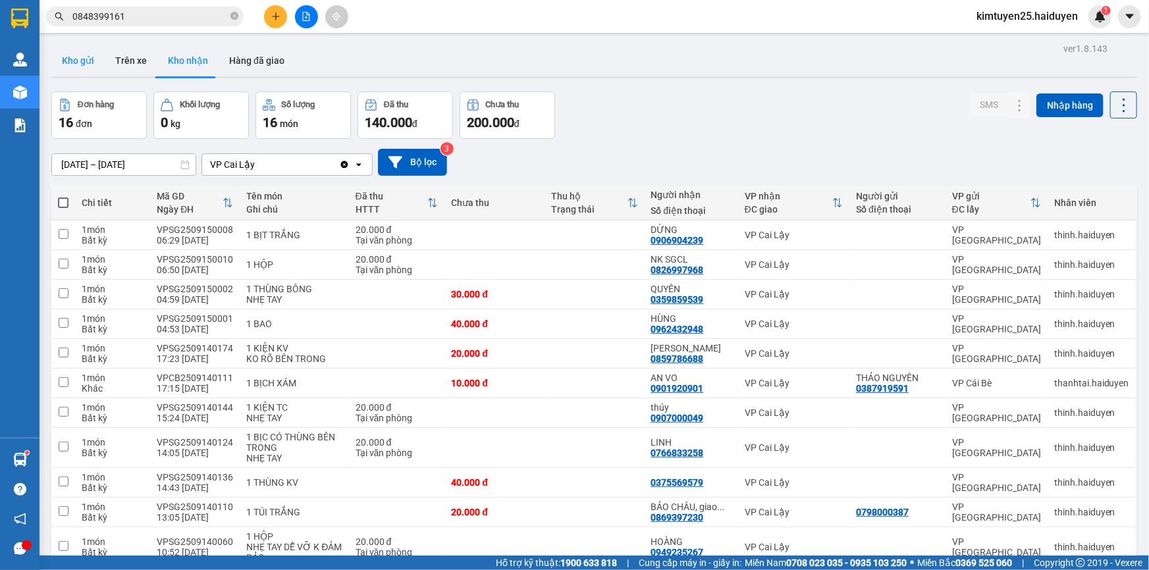
click at [77, 56] on button "Kho gửi" at bounding box center [77, 61] width 53 height 32
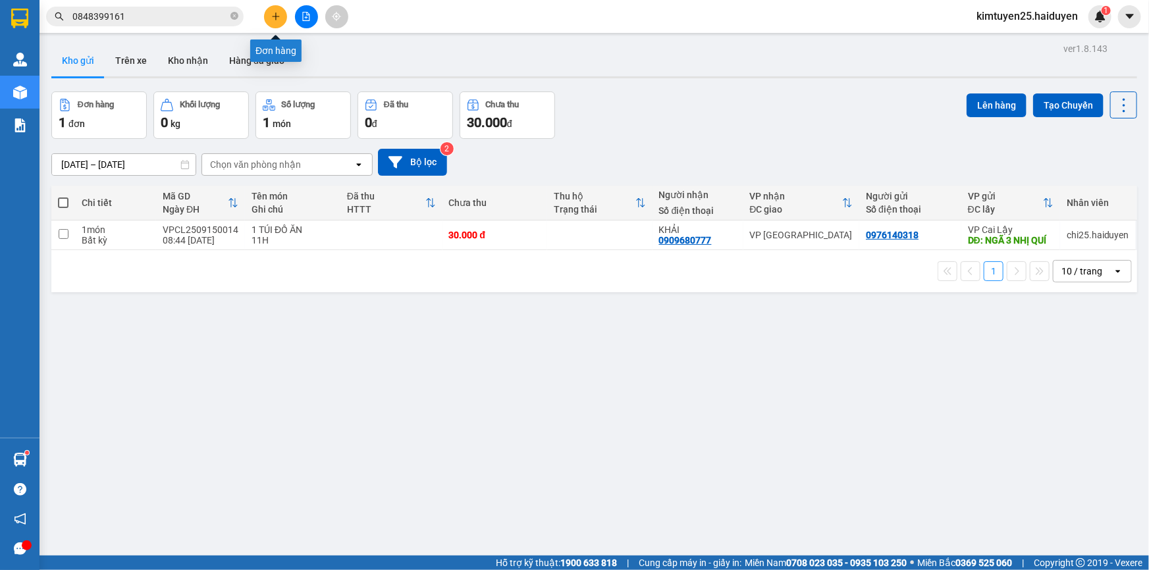
click at [282, 22] on button at bounding box center [275, 16] width 23 height 23
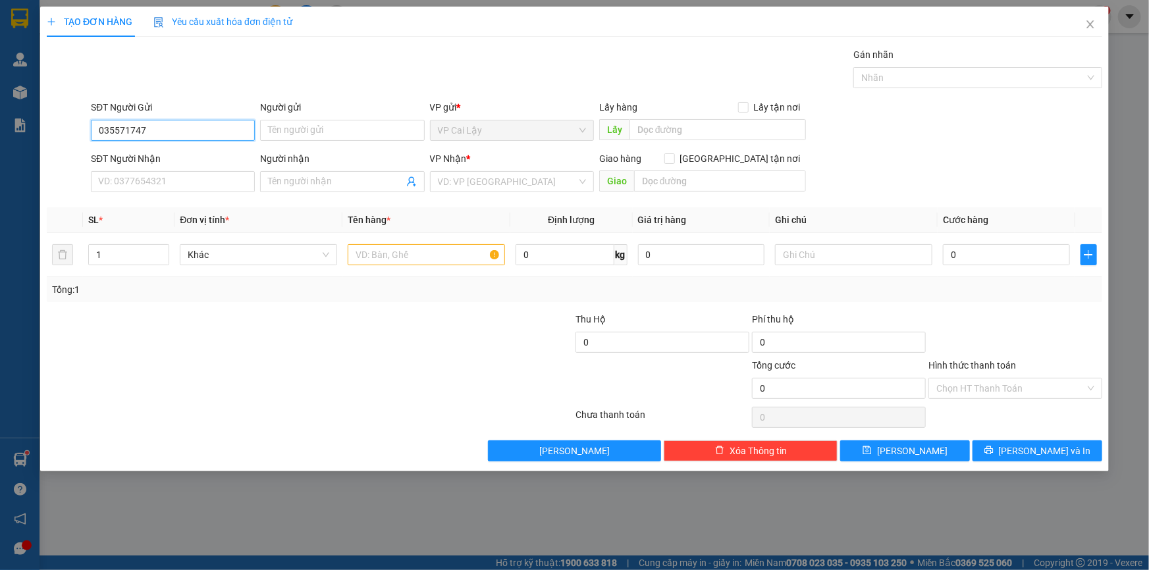
type input "0355717479"
click at [174, 126] on input "0355717479" at bounding box center [173, 130] width 164 height 21
click at [158, 155] on div "0355717479" at bounding box center [173, 156] width 148 height 14
type input "0938051432"
type input "chú BẠCH XE ÔM"
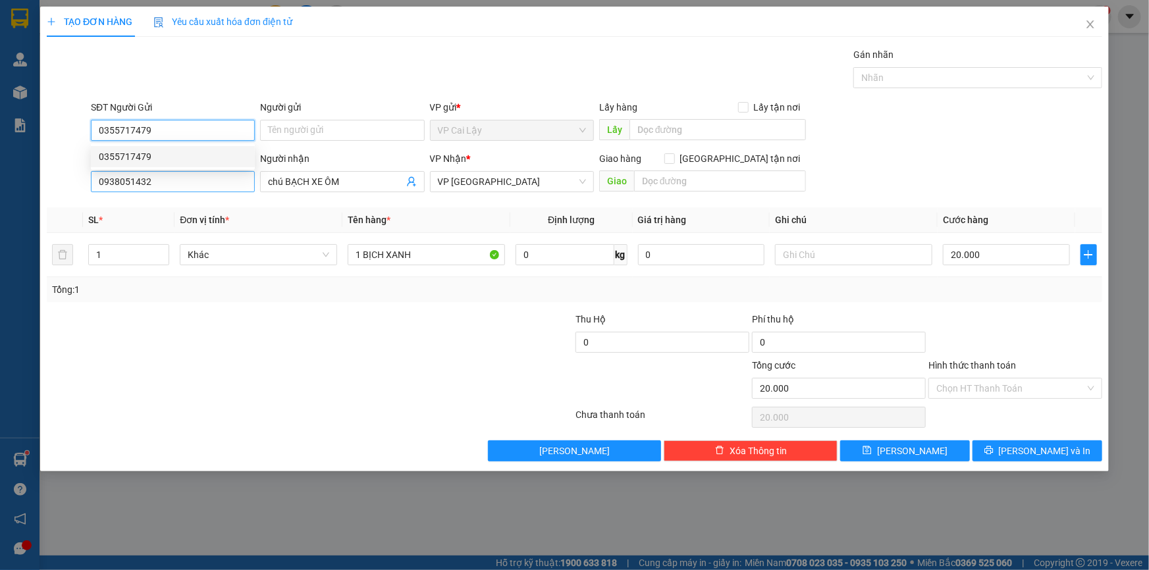
type input "20.000"
type input "0355717479"
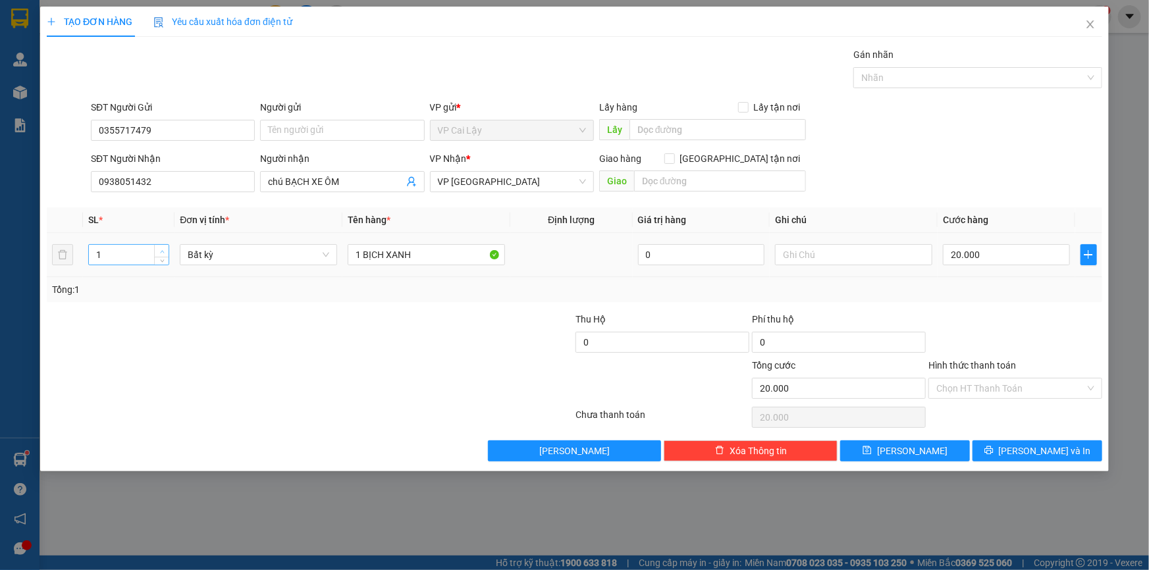
click at [160, 250] on icon "up" at bounding box center [162, 252] width 5 height 5
type input "2"
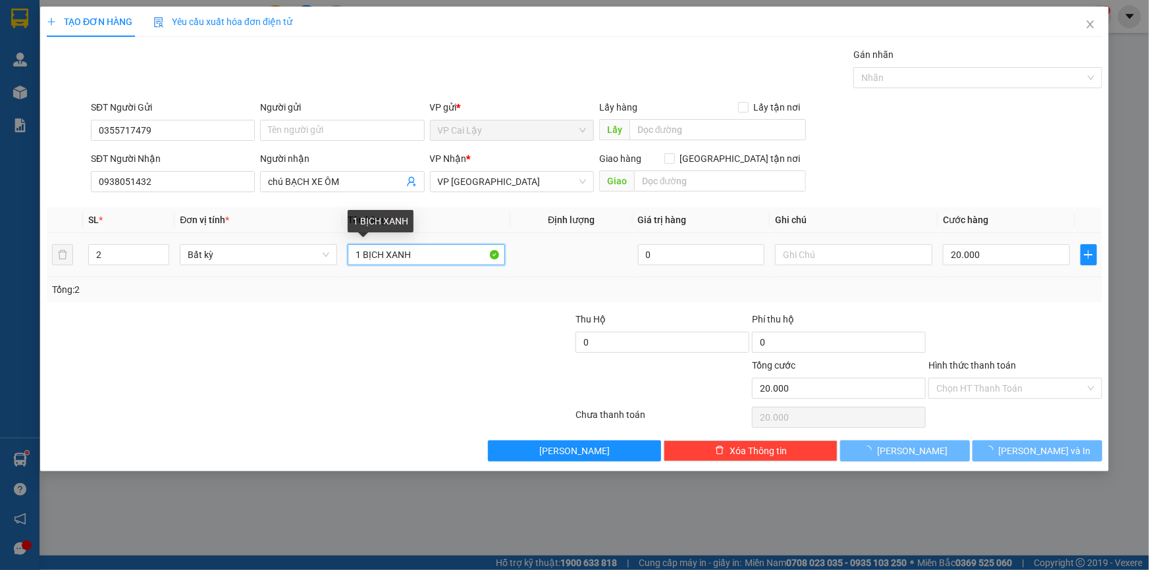
click at [423, 261] on input "1 BỊCH XANH" at bounding box center [426, 254] width 157 height 21
type input "1 BỊCH XANH"
type input "0"
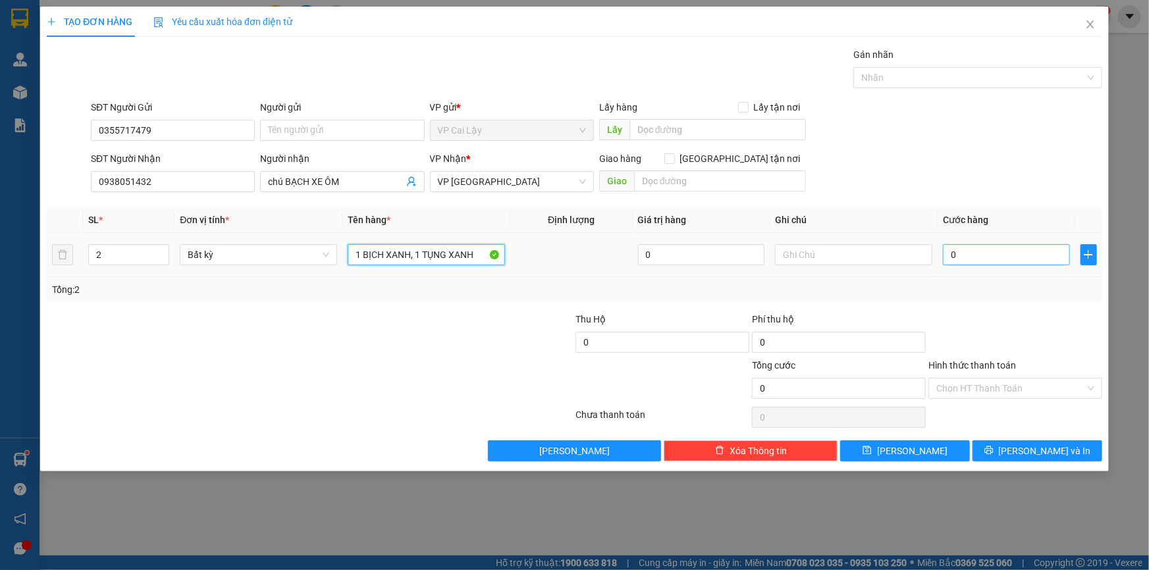
type input "1 BỊCH XANH, 1 TỤNG XANH"
click at [976, 254] on input "0" at bounding box center [1006, 254] width 127 height 21
type input "4"
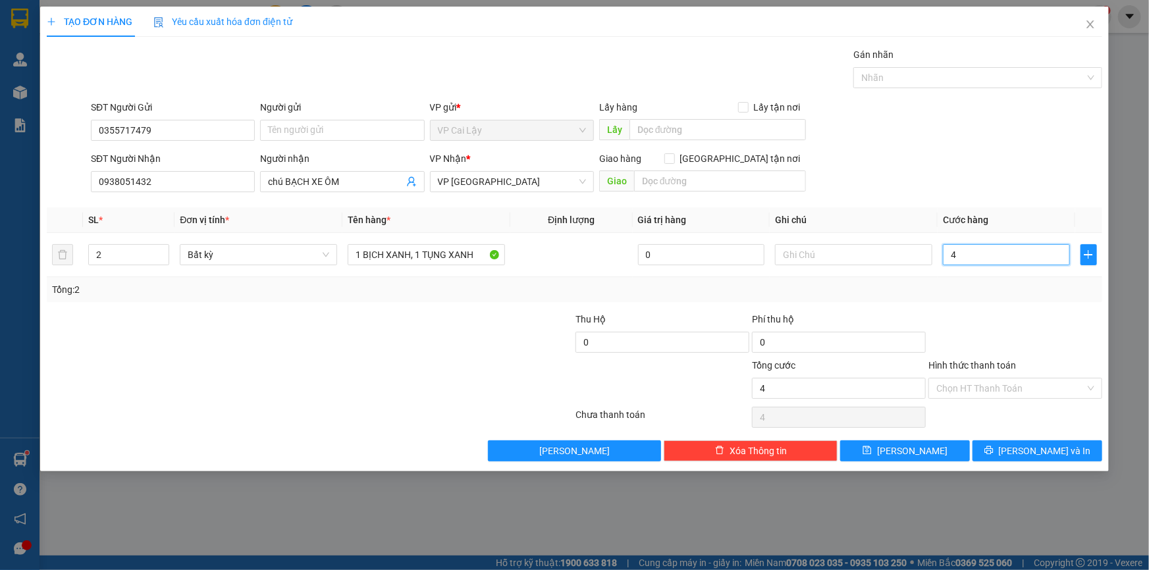
type input "40"
type input "40.000"
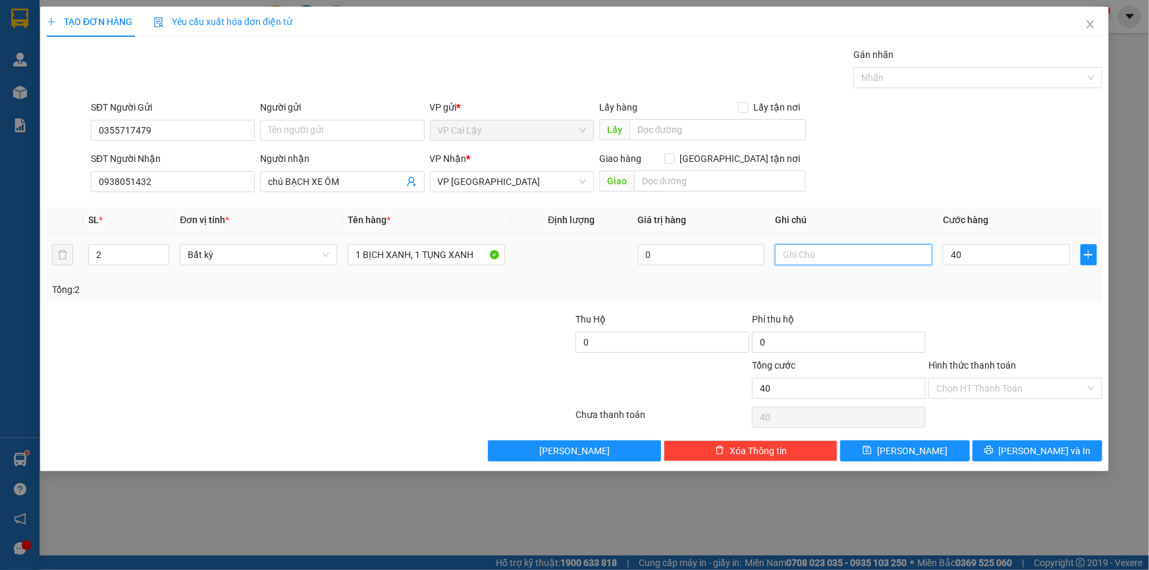
type input "40.000"
click at [832, 260] on input "text" at bounding box center [853, 254] width 157 height 21
type input "NHẸ TAY CÓ TRỨNG"
click at [1008, 390] on input "Hình thức thanh toán" at bounding box center [1010, 389] width 149 height 20
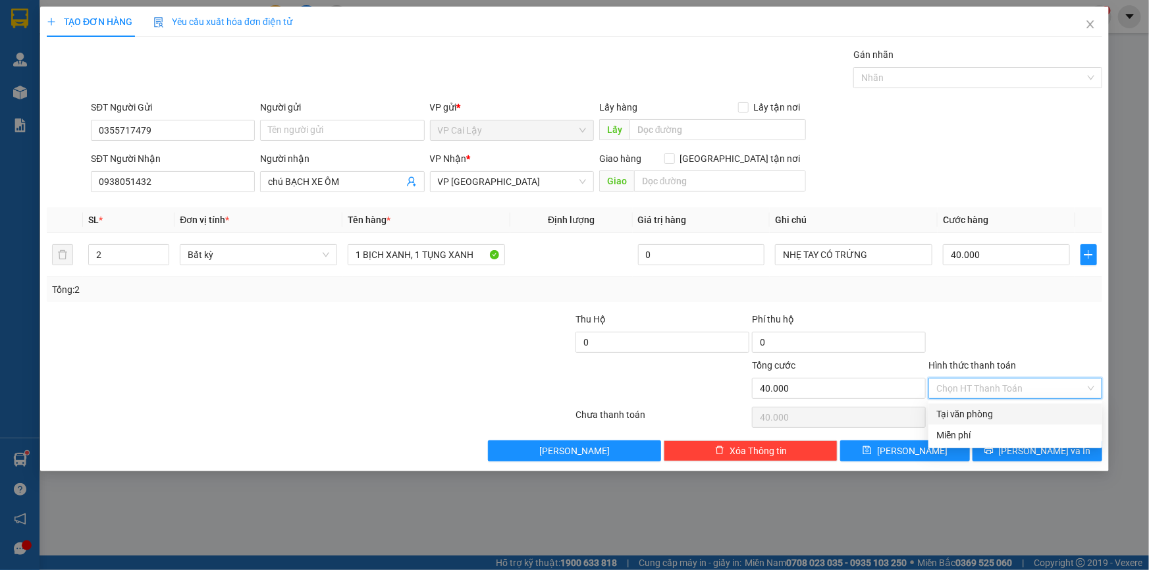
click at [1021, 417] on div "Tại văn phòng" at bounding box center [1015, 414] width 158 height 14
type input "0"
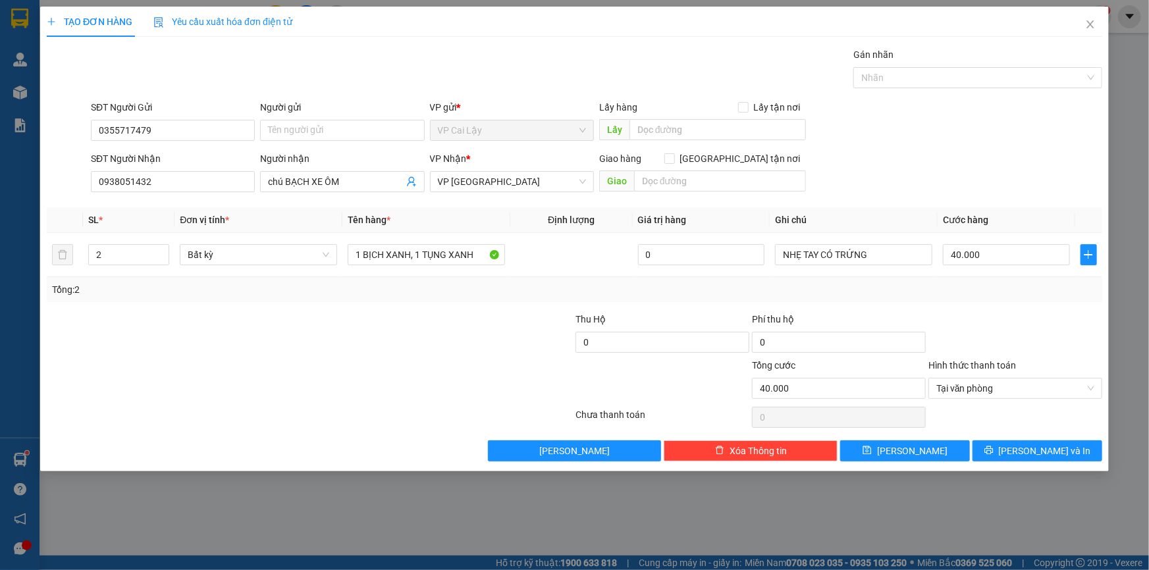
click at [1106, 357] on div "TẠO ĐƠN HÀNG Yêu cầu xuất hóa đơn điện tử Transit Pickup Surcharge Ids Transit …" at bounding box center [574, 239] width 1069 height 465
click at [1011, 445] on button "Lưu và In" at bounding box center [1038, 451] width 130 height 21
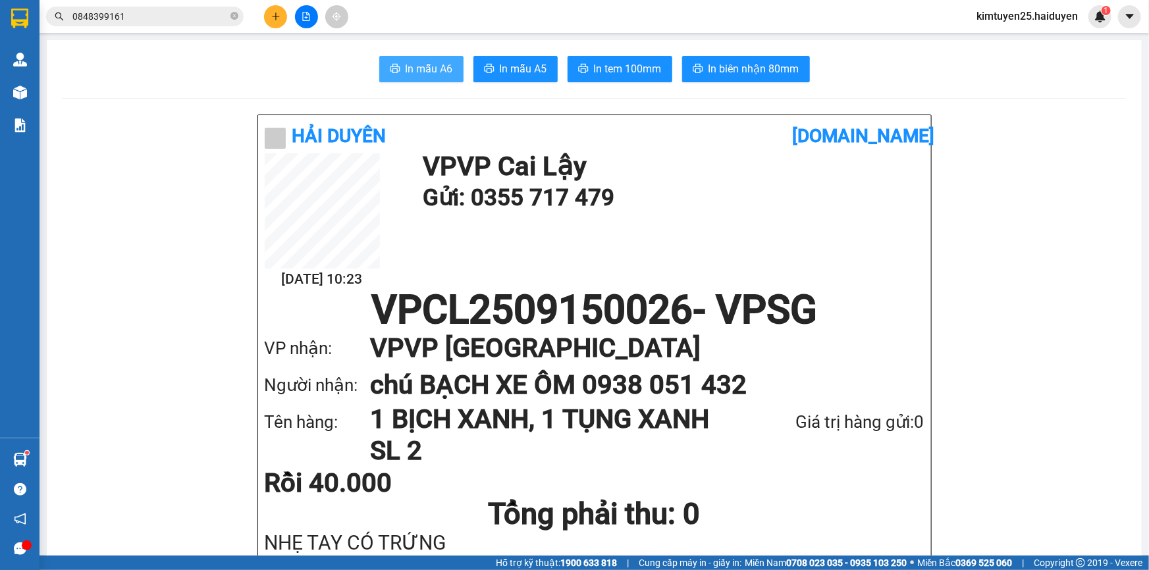
drag, startPoint x: 420, startPoint y: 65, endPoint x: 448, endPoint y: 66, distance: 27.7
click at [421, 66] on span "In mẫu A6" at bounding box center [429, 69] width 47 height 16
click at [628, 261] on div "15/09 10:23 VP VP Cai Lậy Gửi: 0355 717 479" at bounding box center [595, 221] width 660 height 137
click at [620, 74] on span "In tem 100mm" at bounding box center [628, 69] width 68 height 16
click at [304, 14] on icon "file-add" at bounding box center [306, 16] width 9 height 9
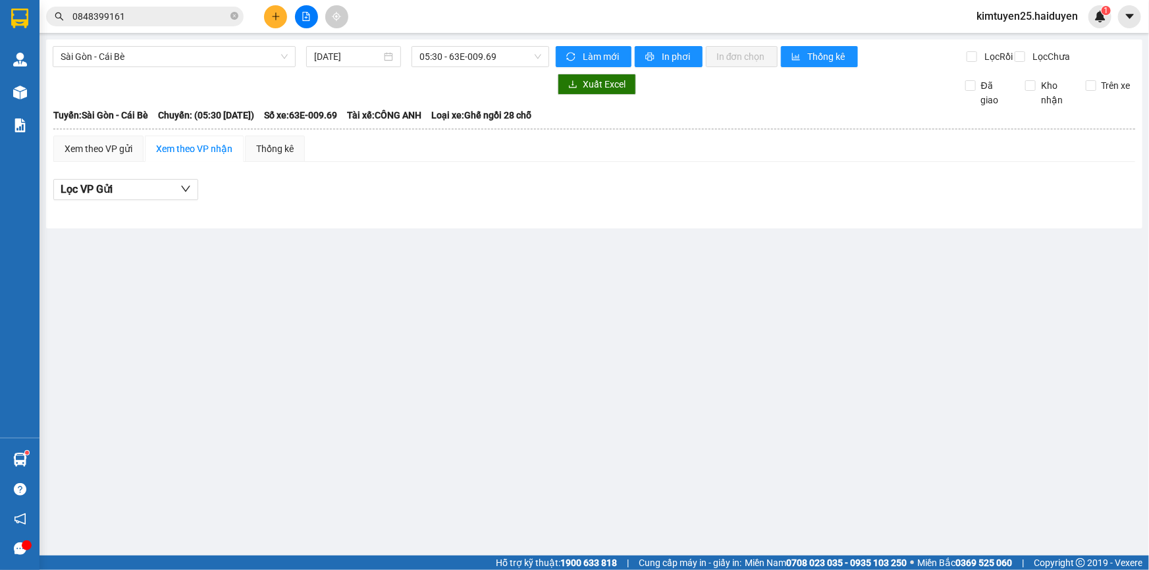
click at [425, 570] on div "Hỗ trợ kỹ thuật: 1900 633 818 | Cung cấp máy in - giấy in: Miền Nam 0708 023 03…" at bounding box center [571, 563] width 1143 height 14
click at [274, 13] on icon "plus" at bounding box center [275, 16] width 9 height 9
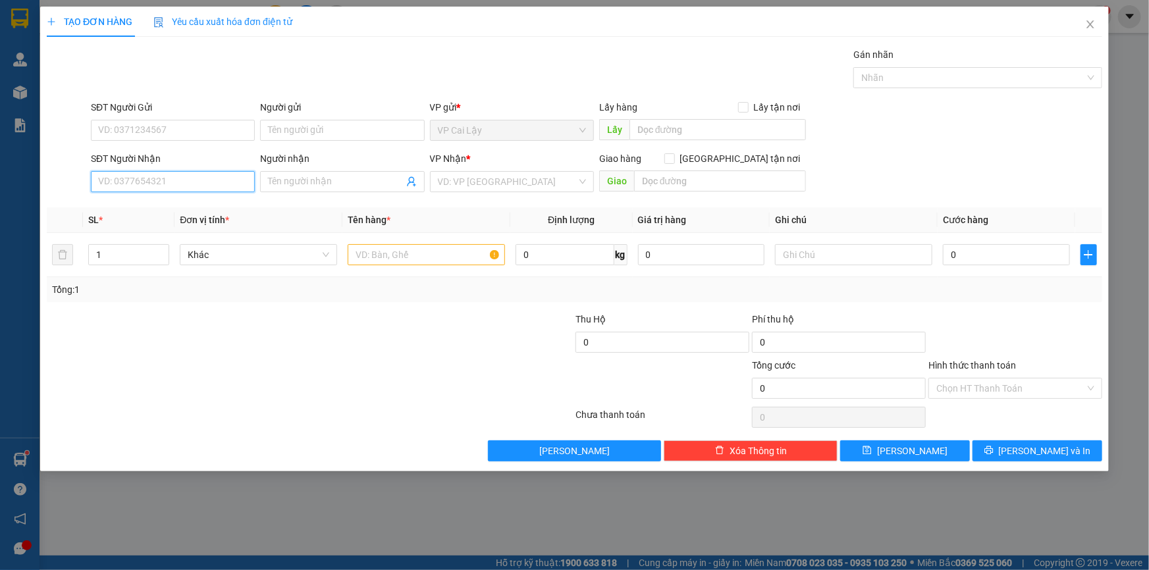
click at [176, 184] on input "SĐT Người Nhận" at bounding box center [173, 181] width 164 height 21
click at [175, 178] on input "100" at bounding box center [173, 181] width 164 height 21
click at [172, 204] on div "0983264100 - THẢO" at bounding box center [173, 208] width 148 height 14
type input "0983264100"
type input "THẢO"
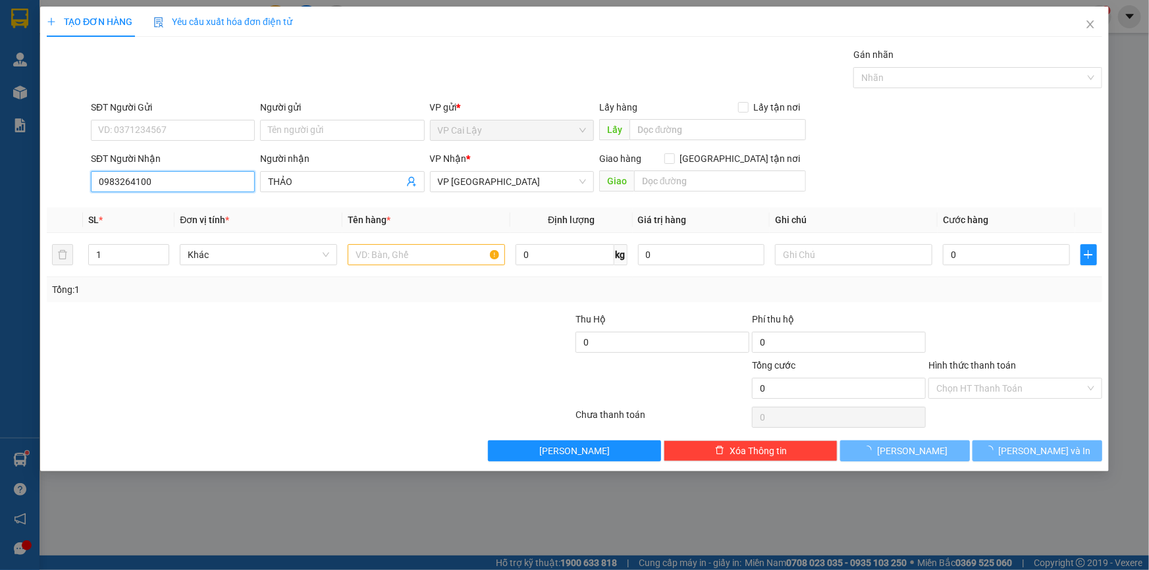
type input "0983264100"
click at [350, 315] on div at bounding box center [221, 335] width 353 height 46
type input "20.000"
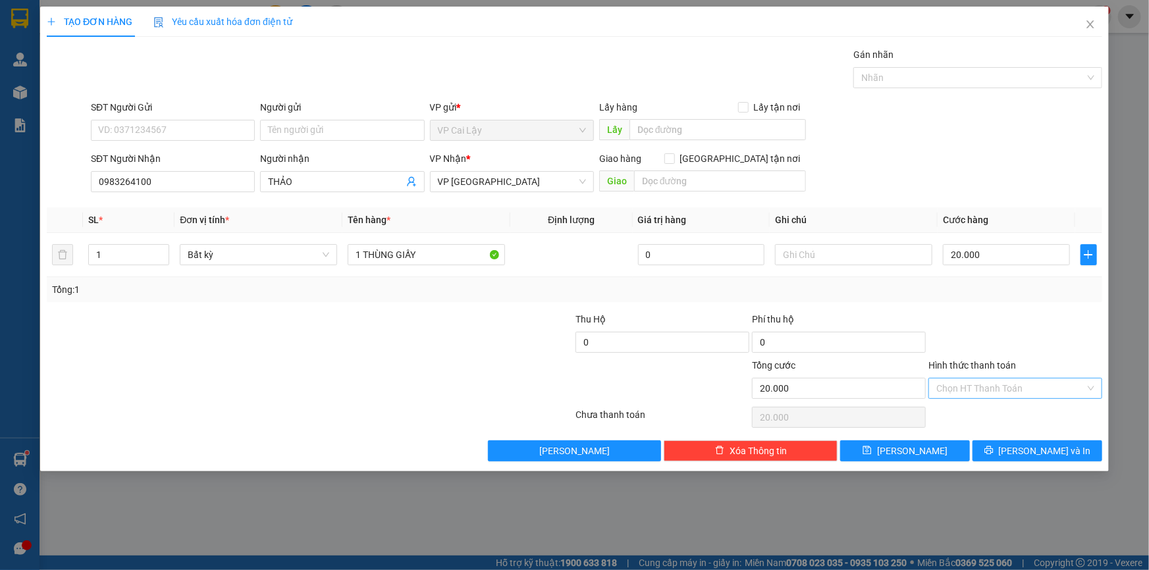
click at [959, 379] on input "Hình thức thanh toán" at bounding box center [1010, 389] width 149 height 20
click at [961, 410] on div "Tại văn phòng" at bounding box center [1015, 414] width 158 height 14
type input "0"
click at [1002, 351] on div at bounding box center [1015, 335] width 176 height 46
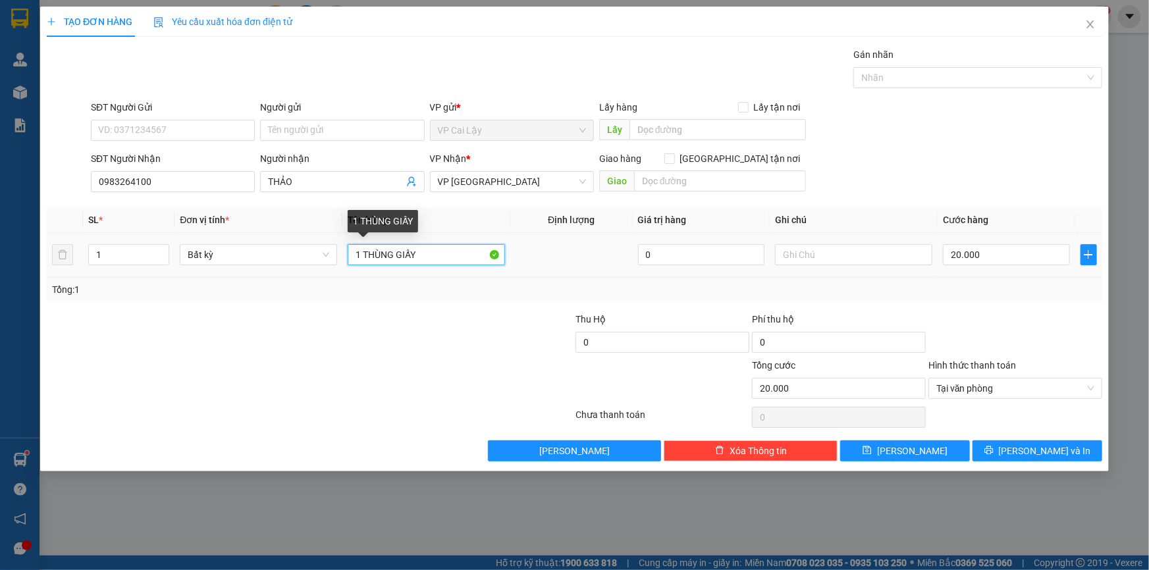
click at [425, 253] on input "1 THÙNG GIẤY" at bounding box center [426, 254] width 157 height 21
type input "1 THÙNG CAM"
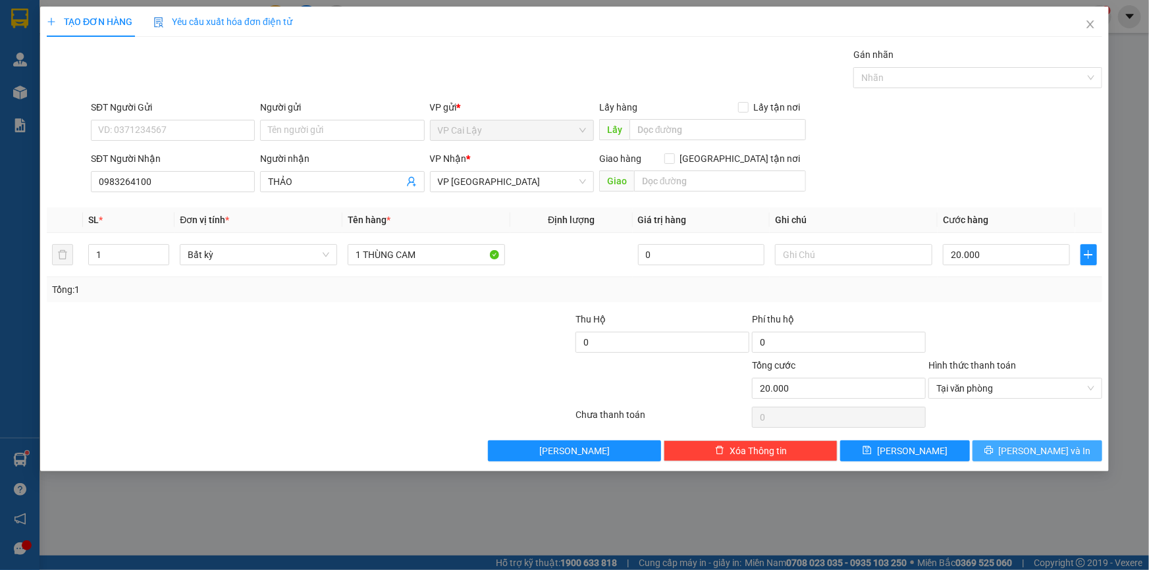
click at [996, 446] on button "Lưu và In" at bounding box center [1038, 451] width 130 height 21
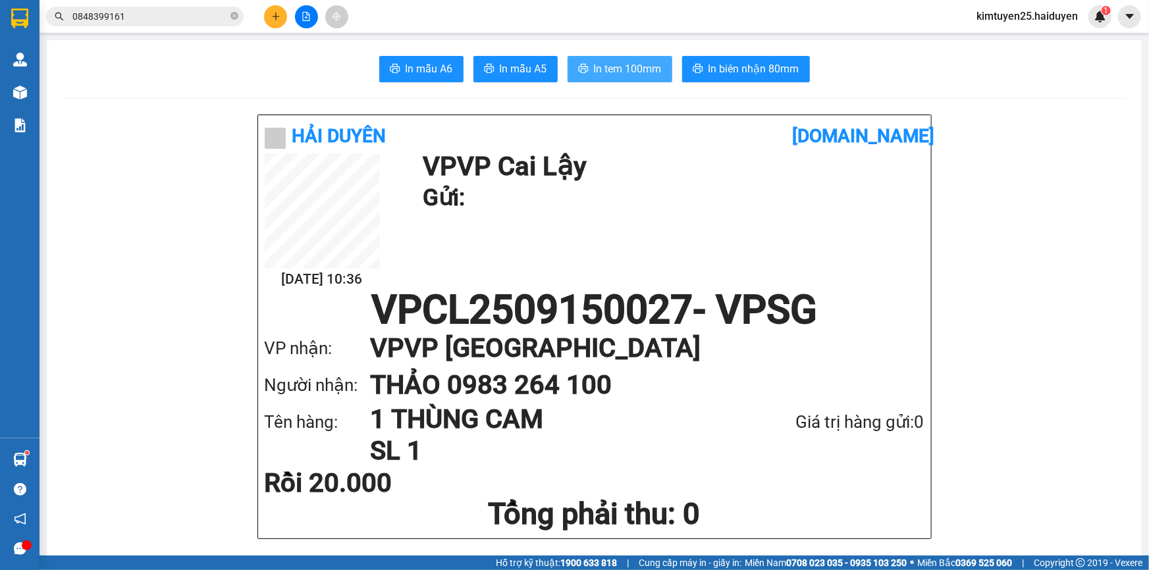
click at [623, 62] on span "In tem 100mm" at bounding box center [628, 69] width 68 height 16
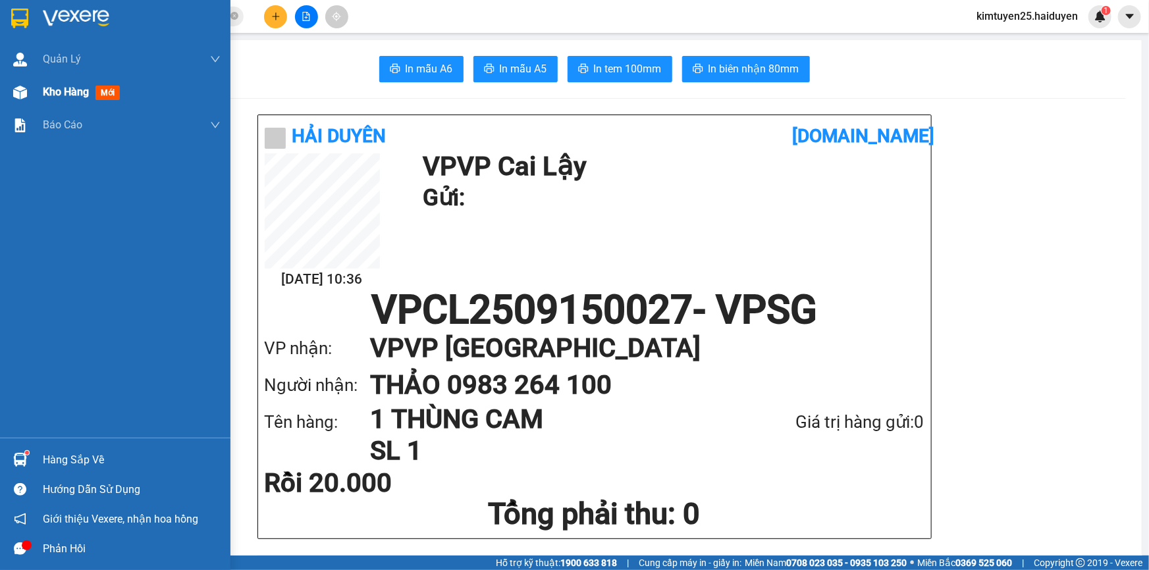
click at [55, 90] on span "Kho hàng" at bounding box center [66, 92] width 46 height 13
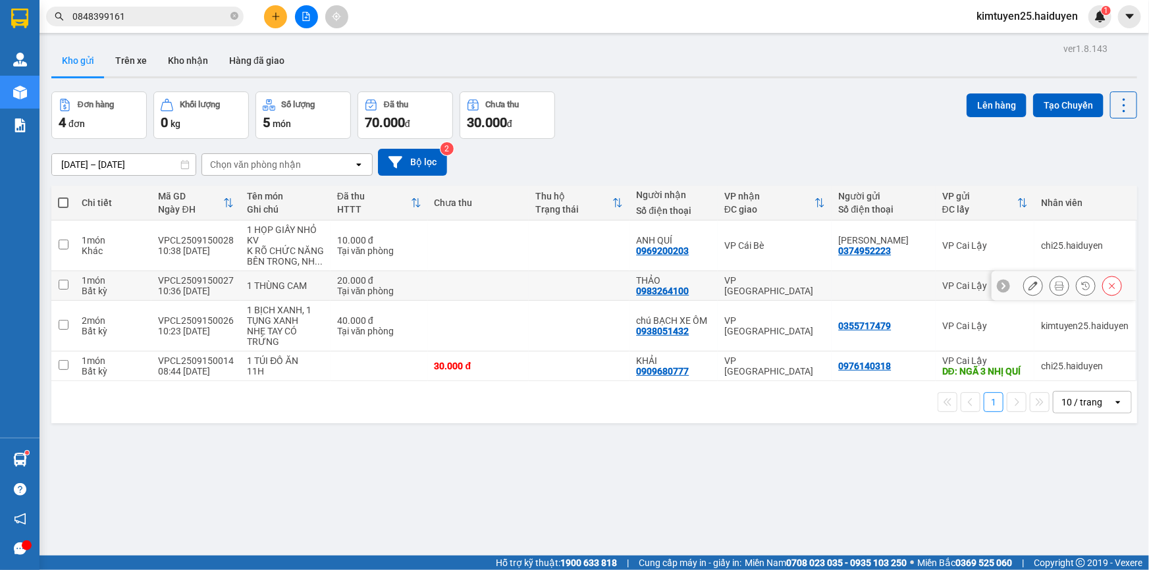
click at [530, 286] on td at bounding box center [579, 286] width 101 height 30
checkbox input "true"
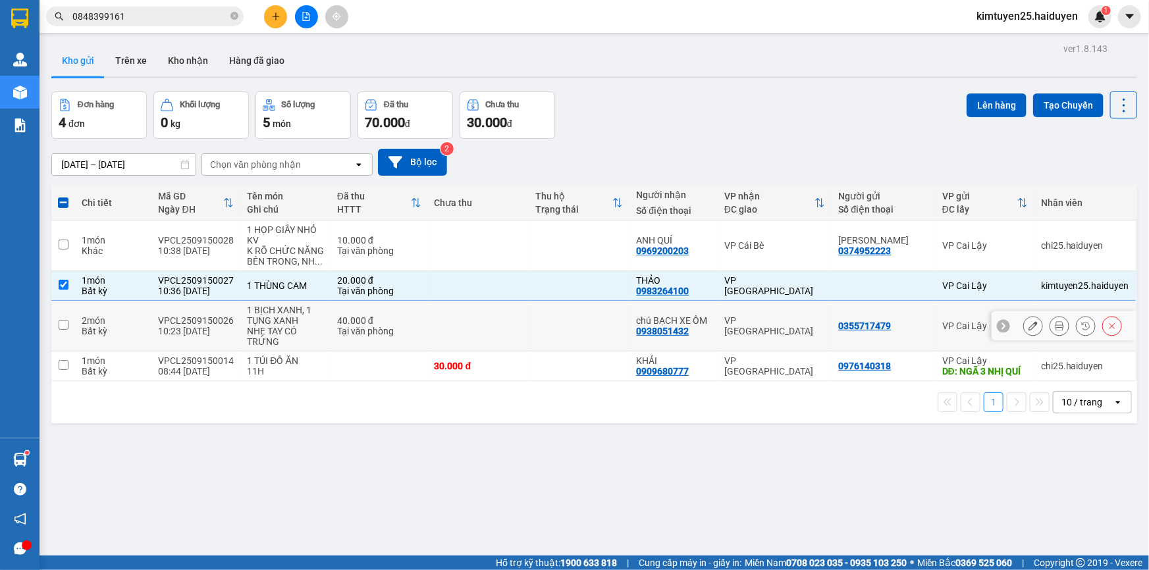
click at [522, 319] on td at bounding box center [478, 326] width 101 height 51
checkbox input "true"
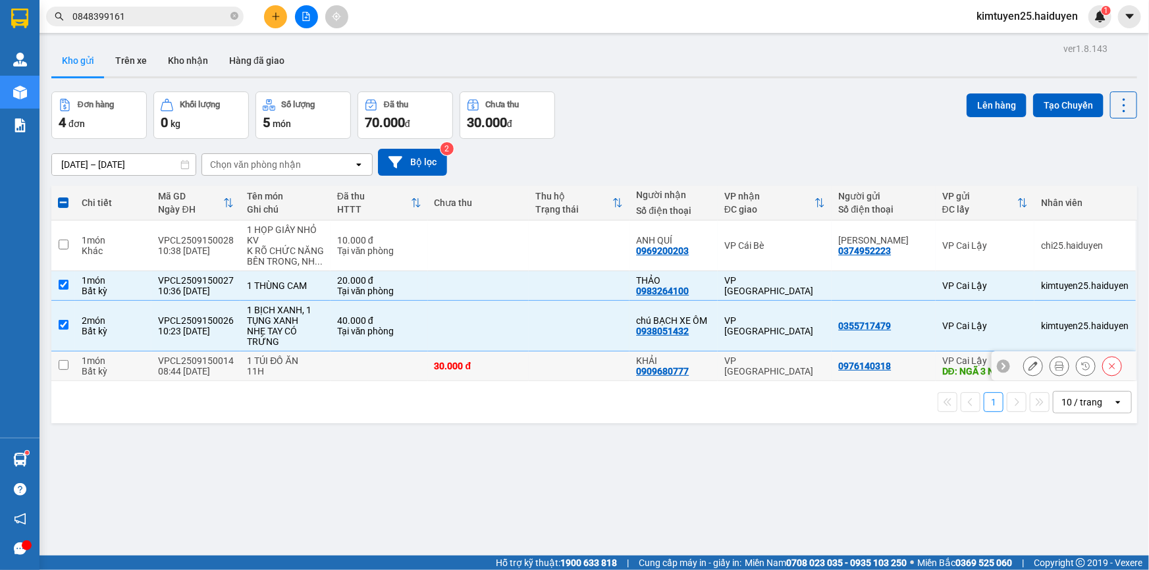
click at [487, 367] on div "30.000 đ" at bounding box center [479, 366] width 88 height 11
checkbox input "true"
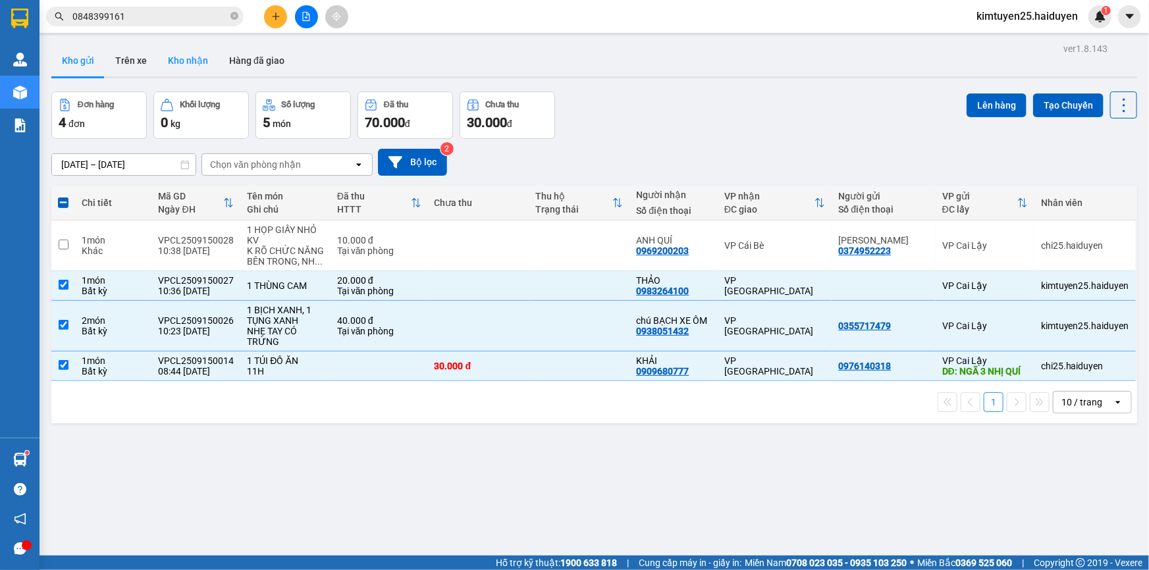
click at [178, 64] on button "Kho nhận" at bounding box center [187, 61] width 61 height 32
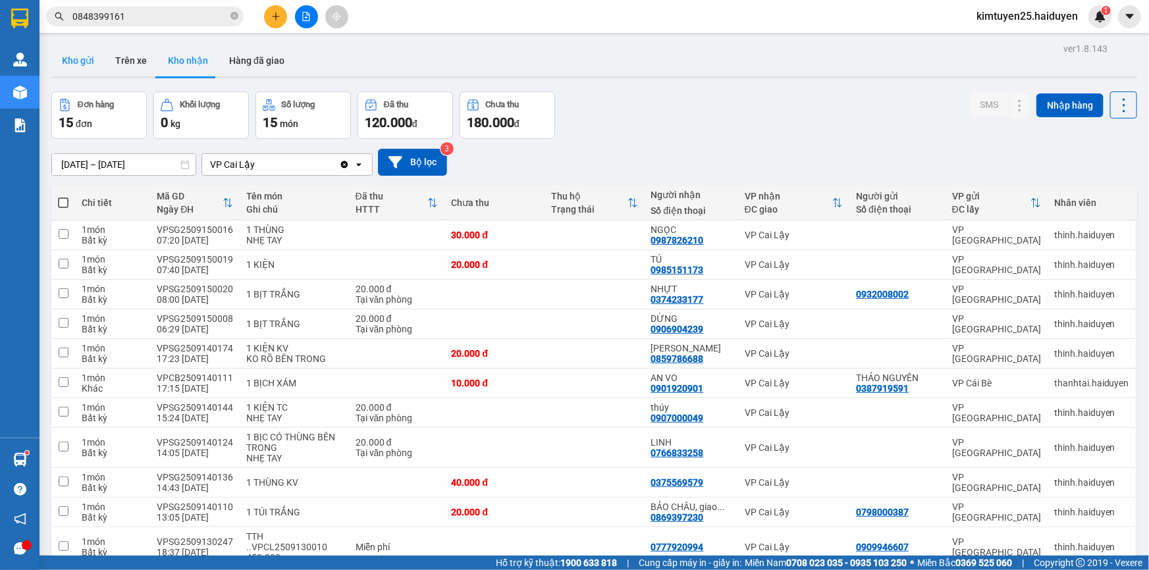
click at [65, 53] on button "Kho gửi" at bounding box center [77, 61] width 53 height 32
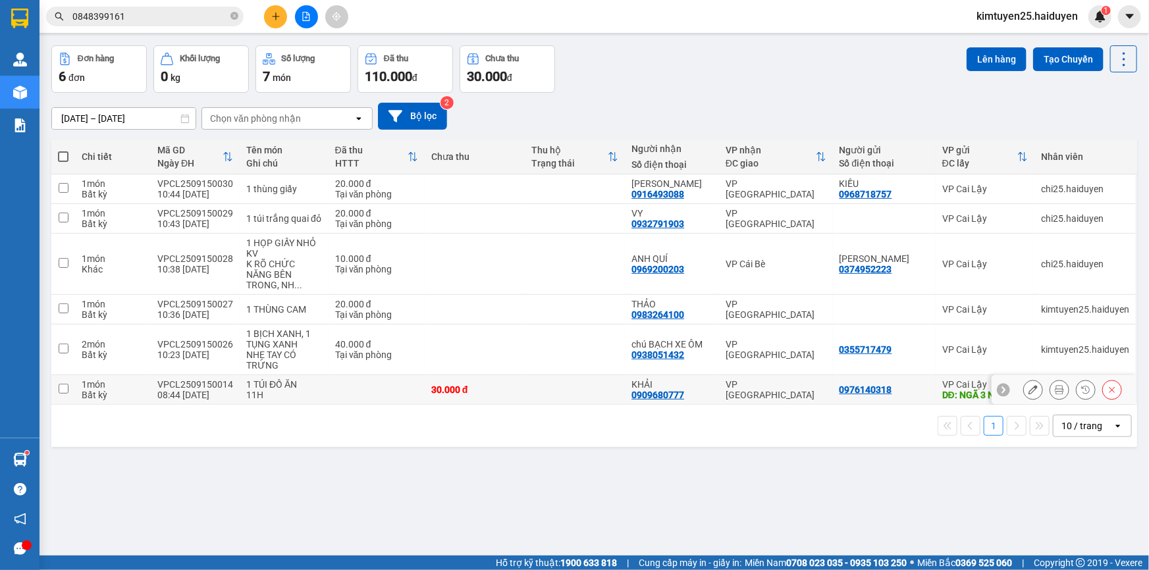
scroll to position [59, 0]
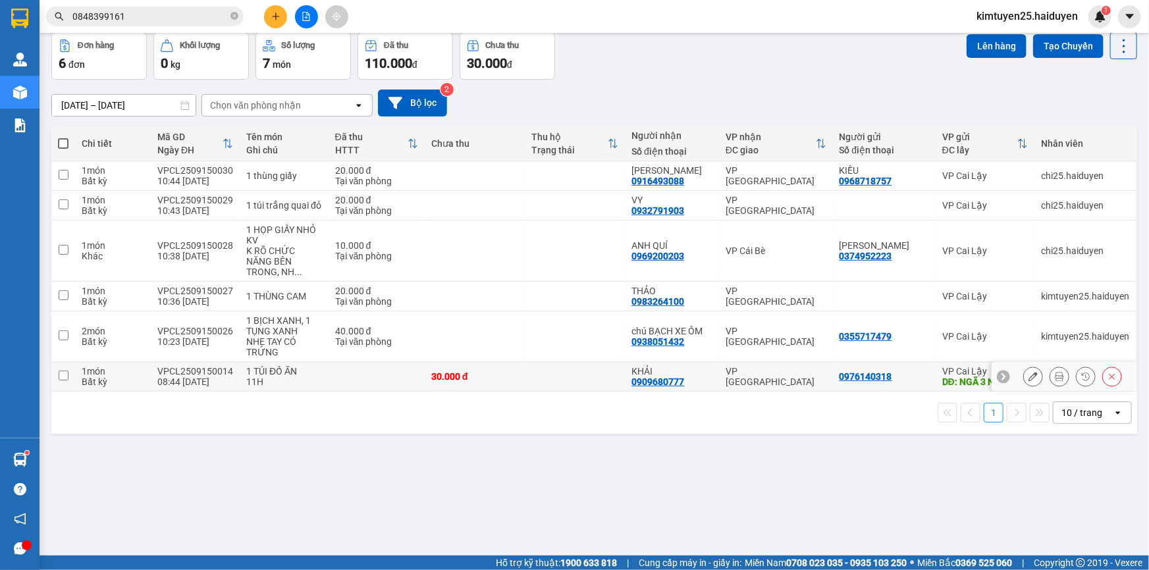
click at [364, 373] on td at bounding box center [377, 377] width 96 height 30
checkbox input "true"
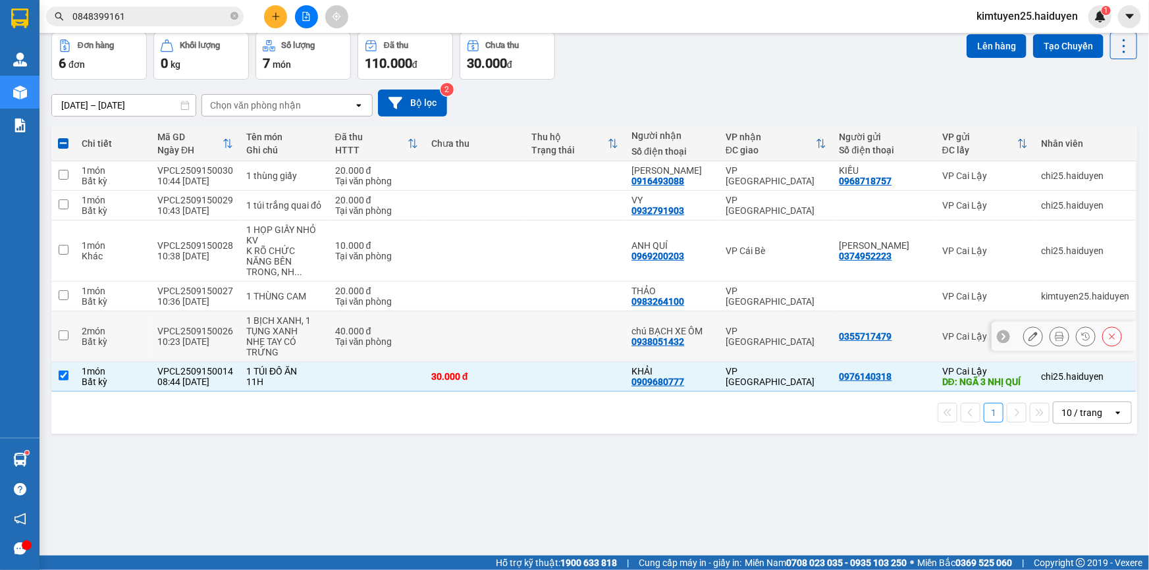
click at [331, 322] on td "40.000 đ Tại văn phòng" at bounding box center [377, 336] width 96 height 51
checkbox input "true"
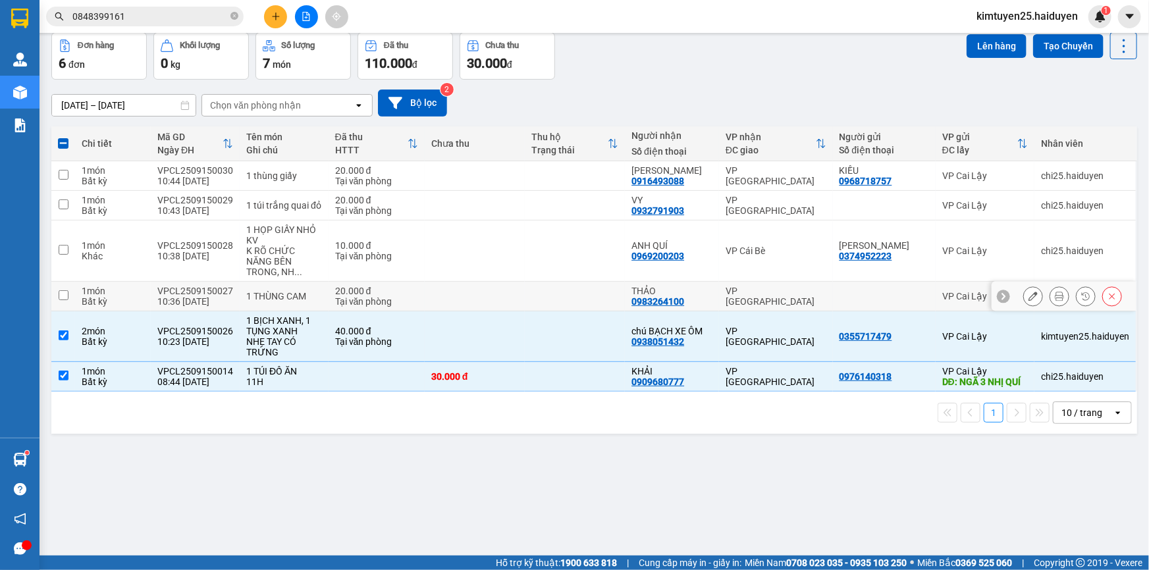
click at [407, 296] on td "20.000 đ Tại văn phòng" at bounding box center [377, 297] width 96 height 30
checkbox input "true"
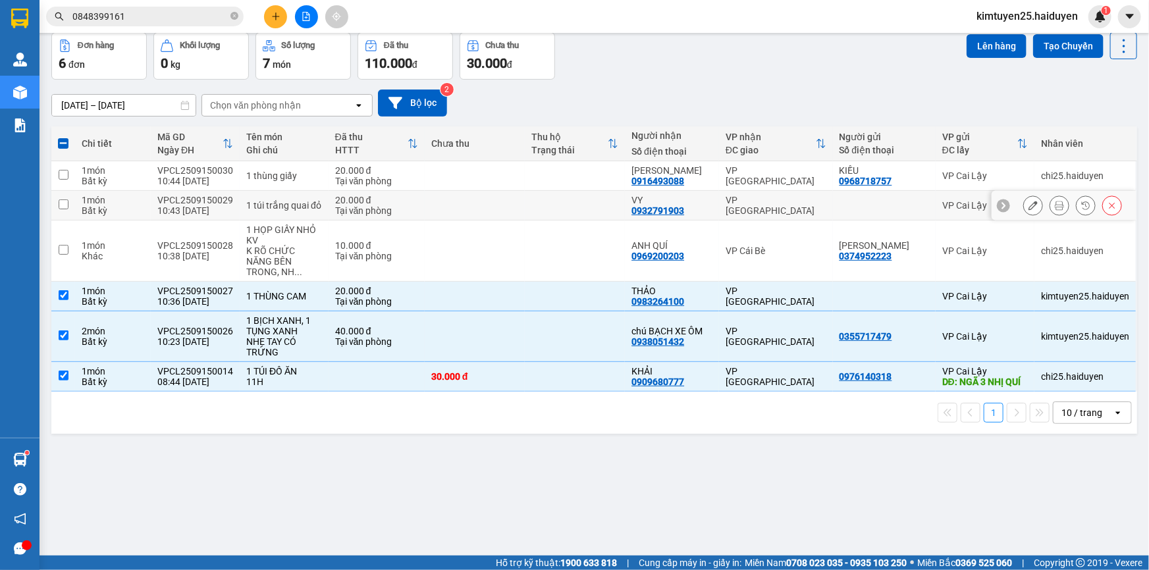
click at [515, 200] on td at bounding box center [475, 206] width 100 height 30
checkbox input "true"
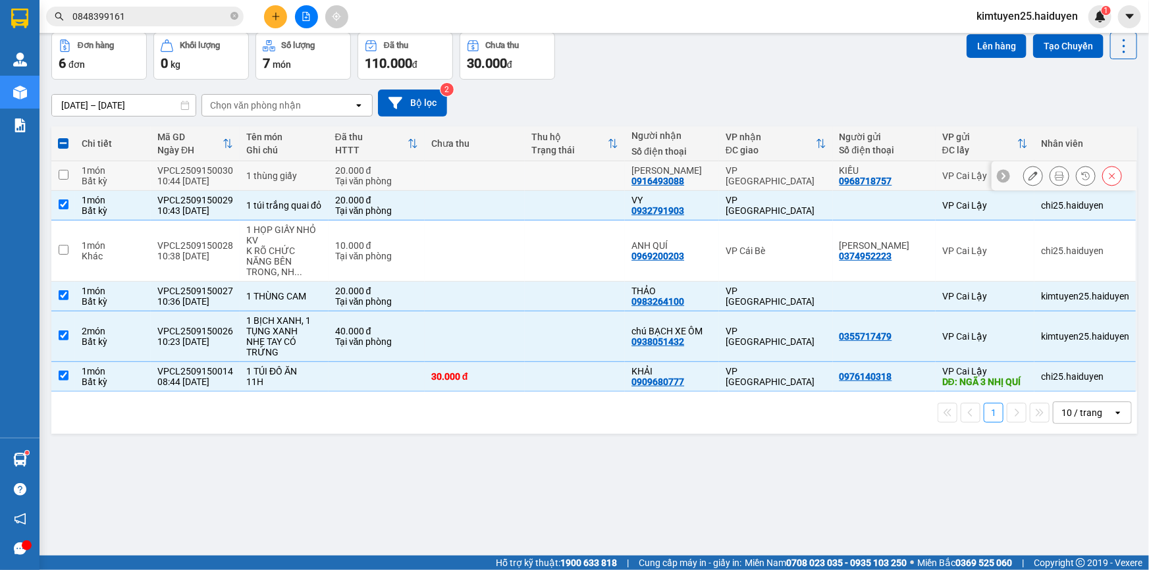
click at [541, 182] on td at bounding box center [575, 176] width 100 height 30
checkbox input "true"
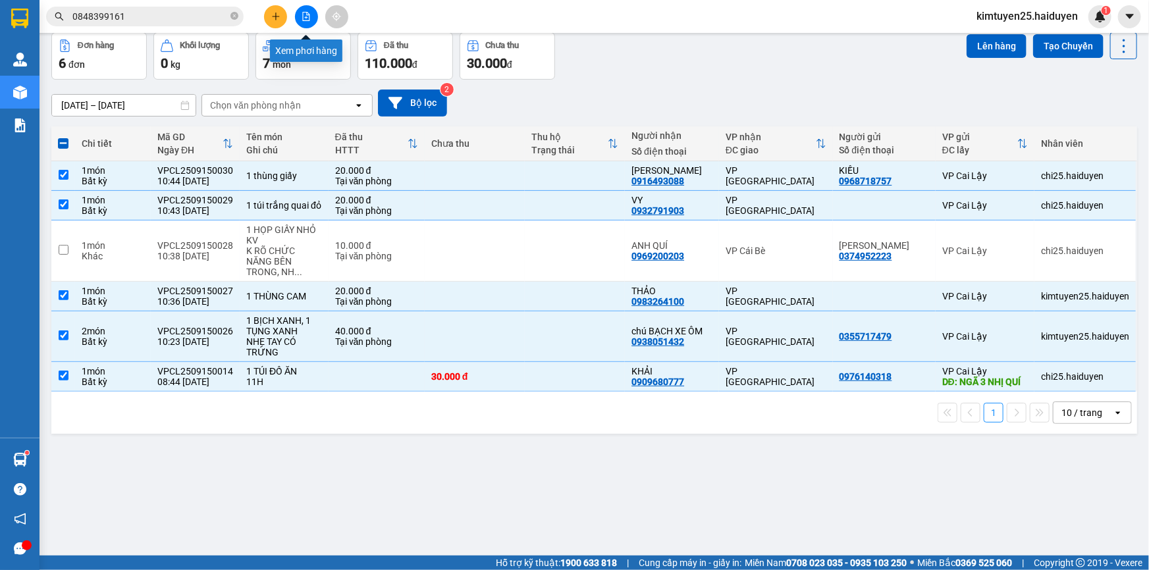
click at [299, 18] on button at bounding box center [306, 16] width 23 height 23
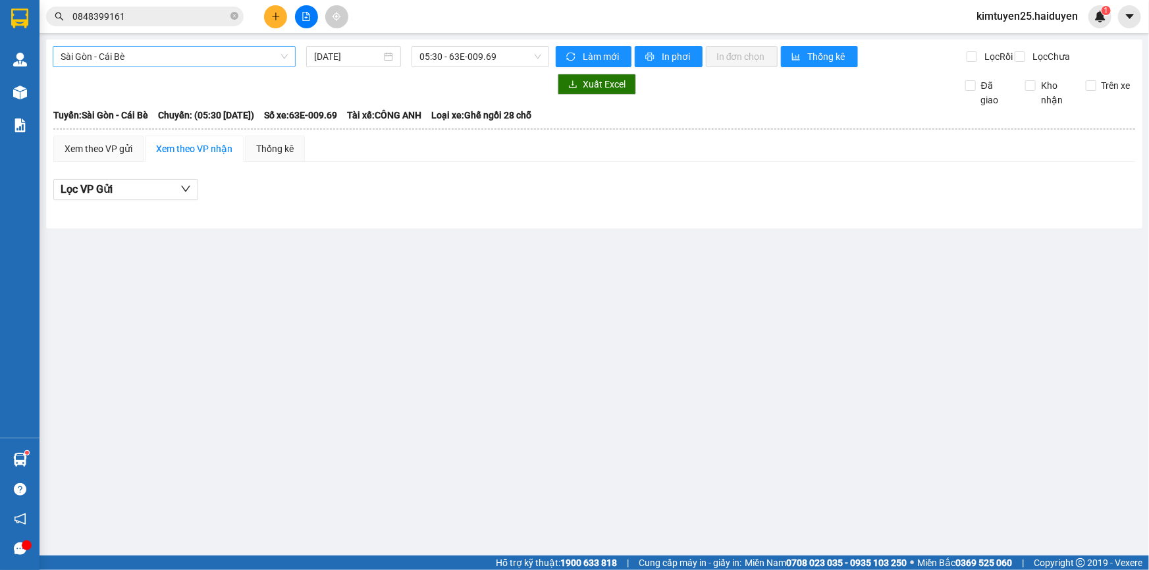
click at [256, 52] on span "Sài Gòn - Cái Bè" at bounding box center [174, 57] width 227 height 20
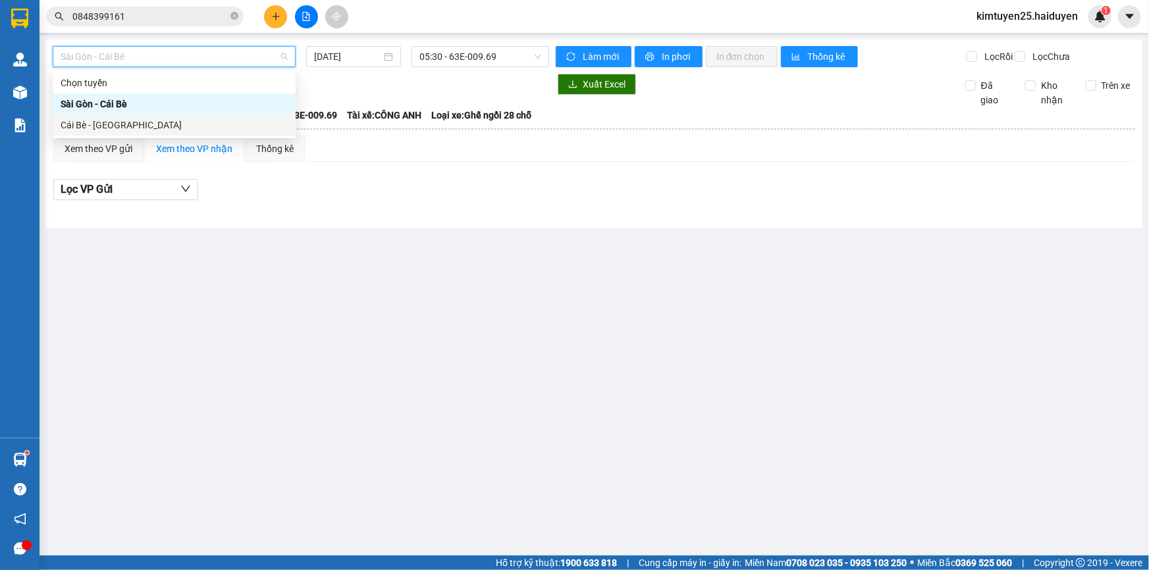
click at [239, 123] on div "Cái Bè - [GEOGRAPHIC_DATA]" at bounding box center [174, 125] width 227 height 14
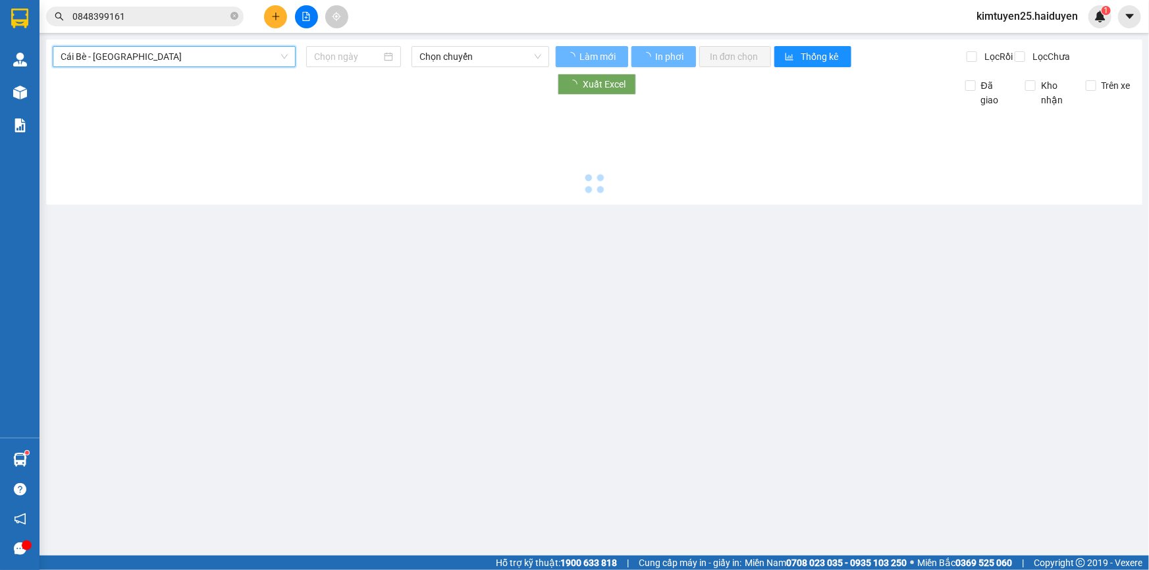
type input "[DATE]"
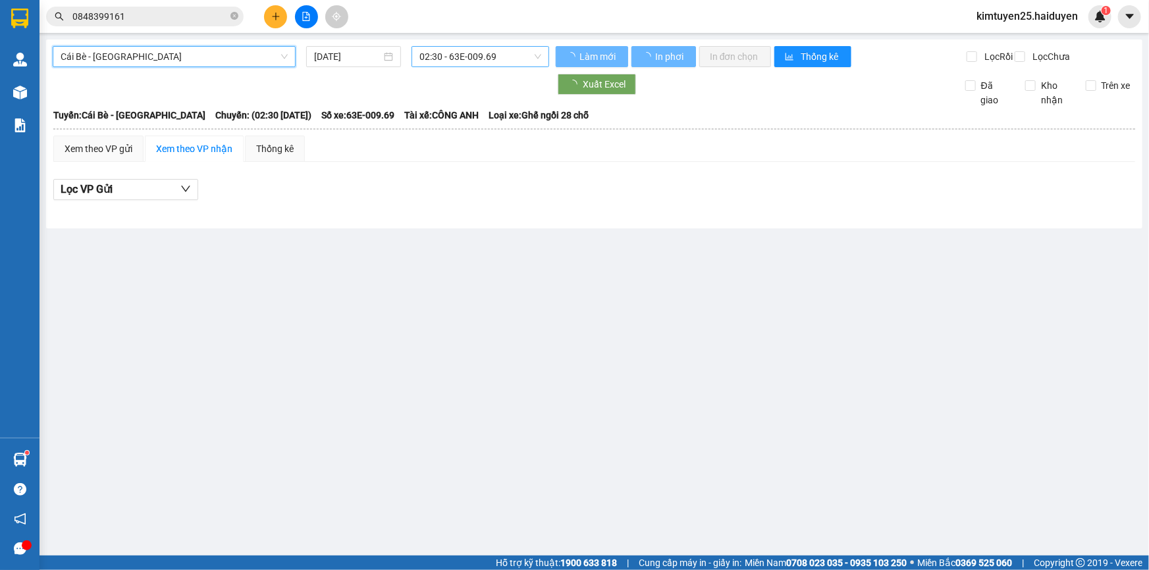
click at [444, 61] on span "02:30 - 63E-009.69" at bounding box center [480, 57] width 122 height 20
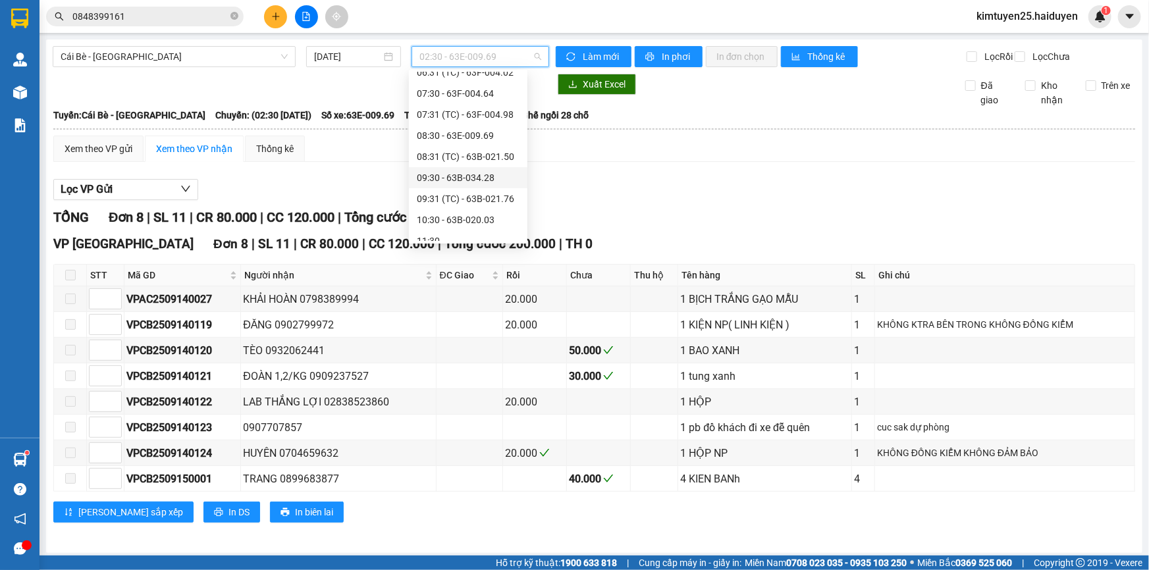
scroll to position [239, 0]
click at [474, 161] on div "10:30 - 63B-020.03" at bounding box center [468, 160] width 103 height 14
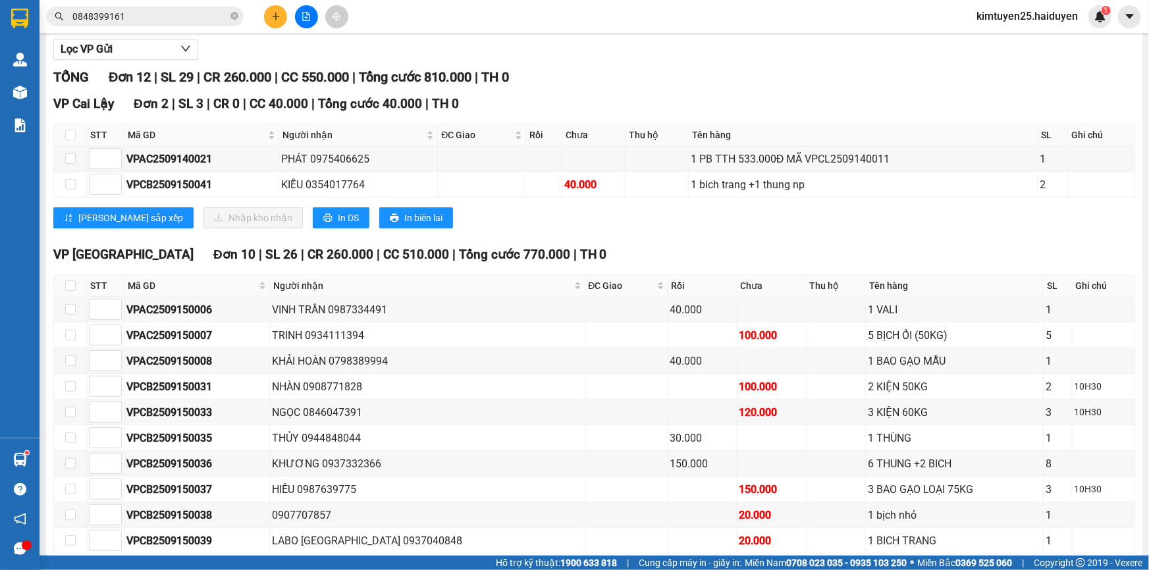
scroll to position [94, 0]
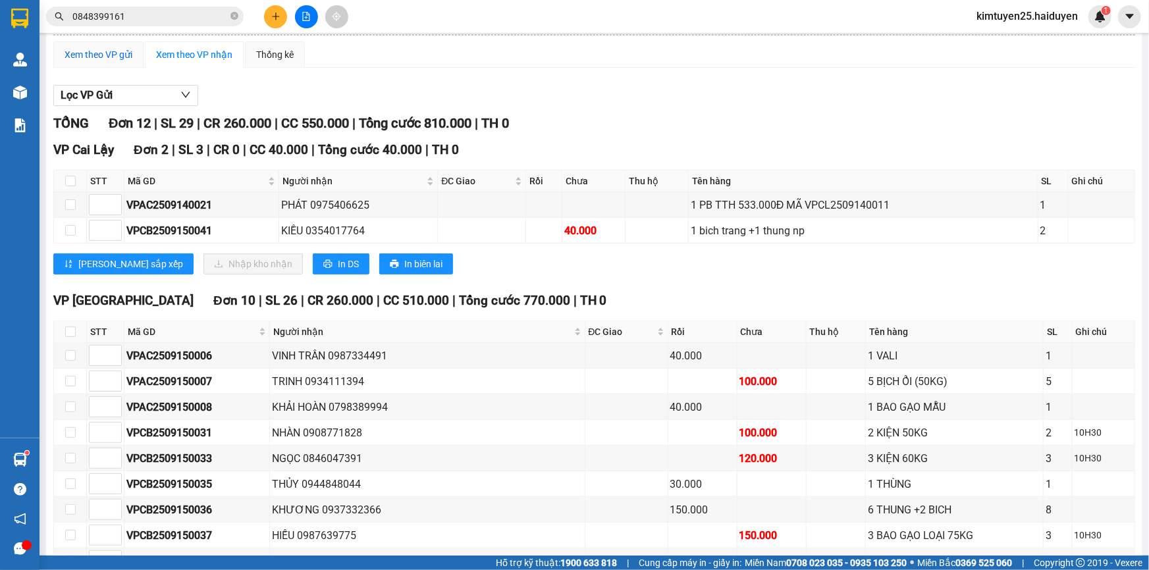
click at [102, 62] on div "Xem theo VP gửi" at bounding box center [99, 54] width 68 height 14
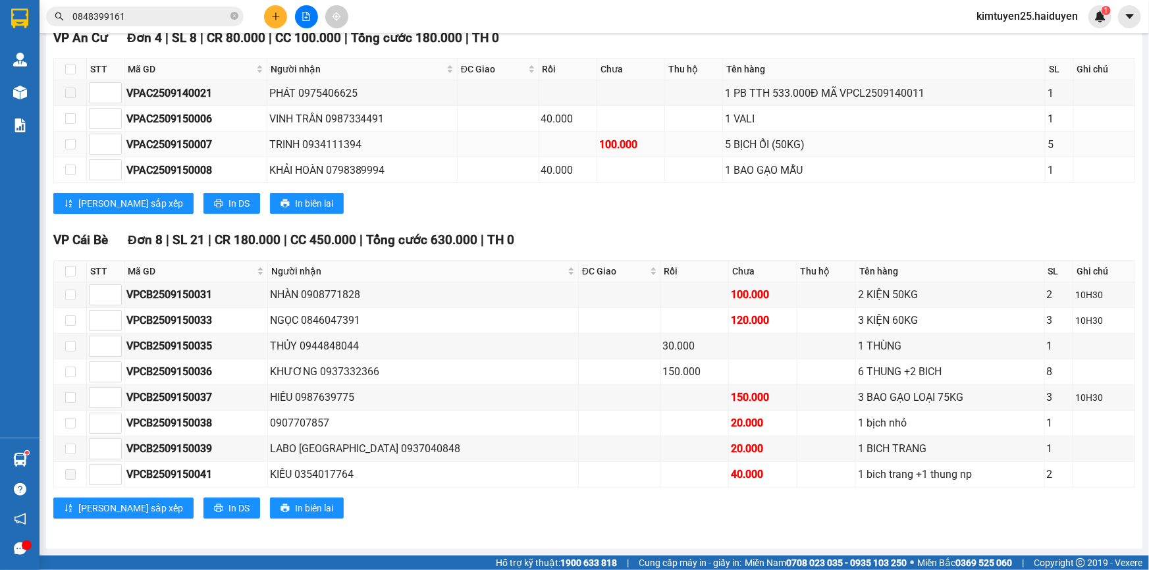
scroll to position [395, 0]
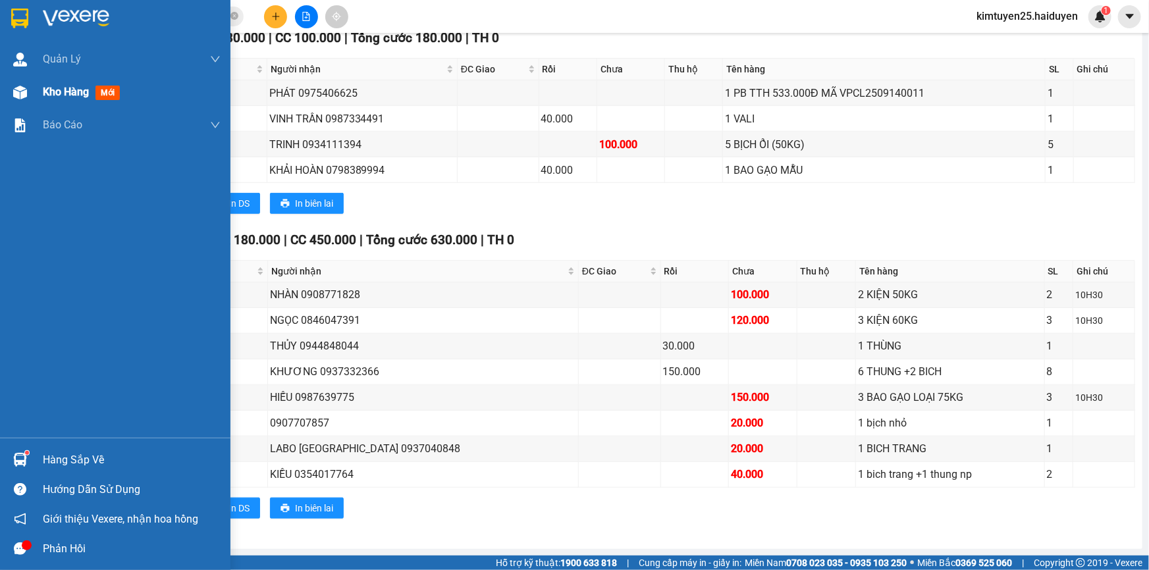
click at [81, 99] on div "Kho hàng mới" at bounding box center [84, 92] width 82 height 16
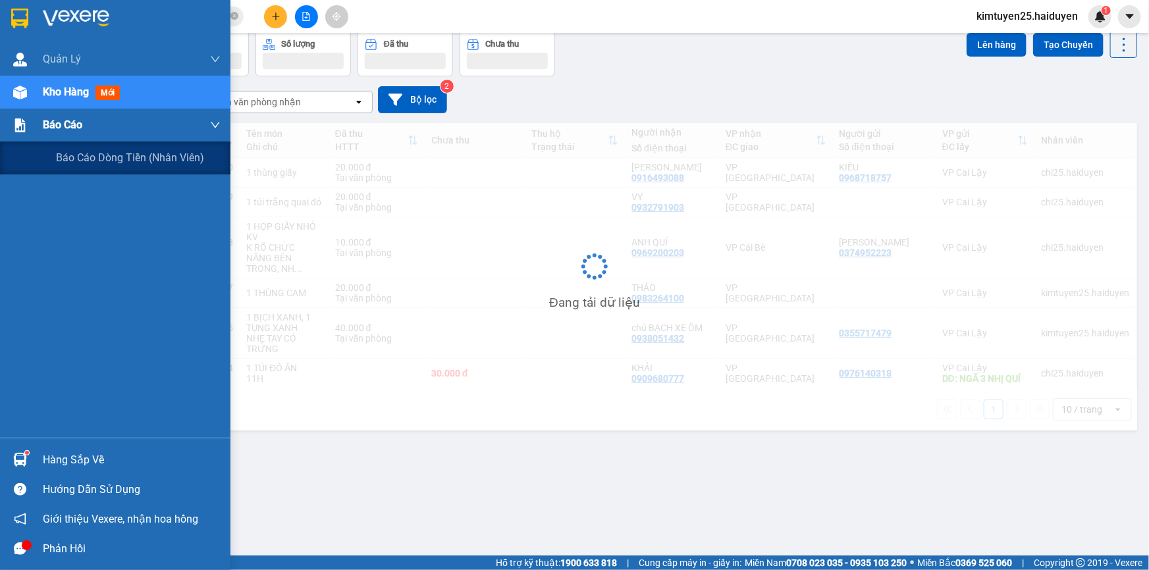
scroll to position [60, 0]
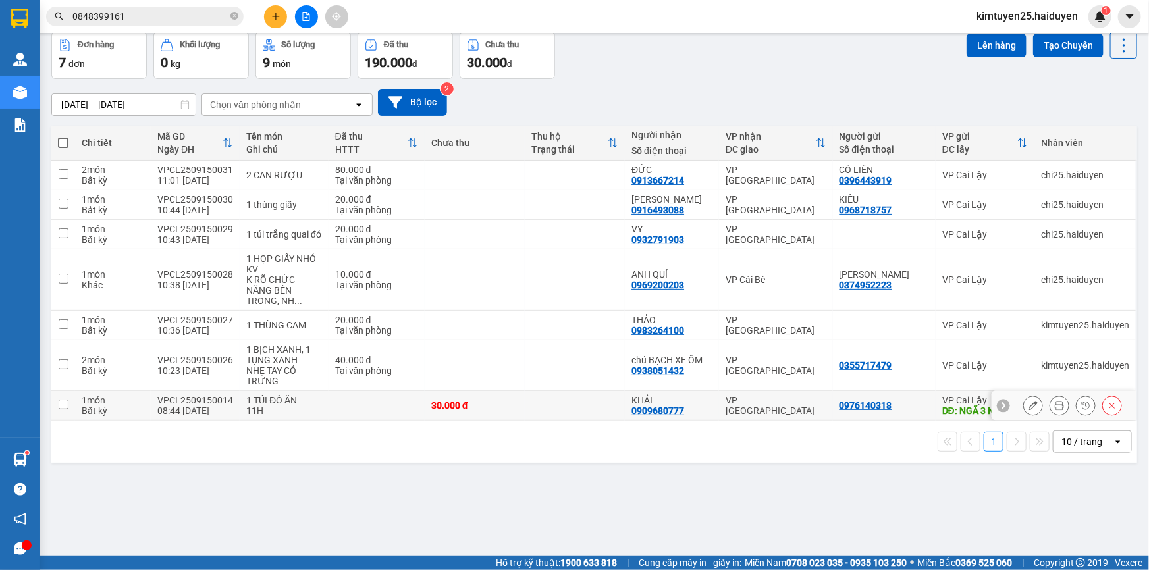
click at [503, 412] on td "30.000 đ" at bounding box center [475, 406] width 100 height 30
checkbox input "true"
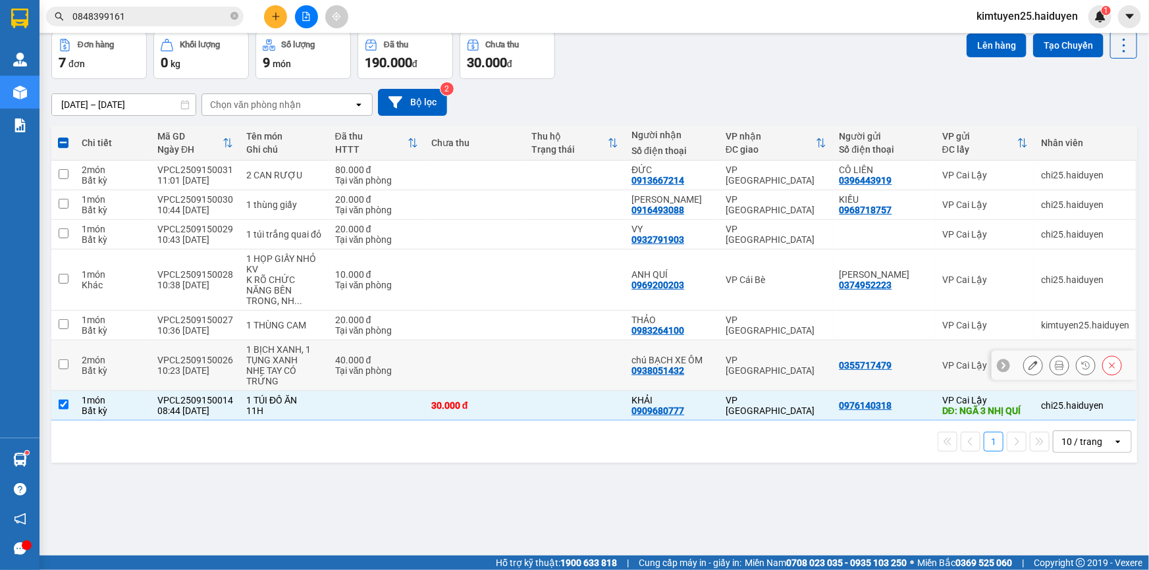
click at [533, 367] on td at bounding box center [575, 365] width 100 height 51
checkbox input "true"
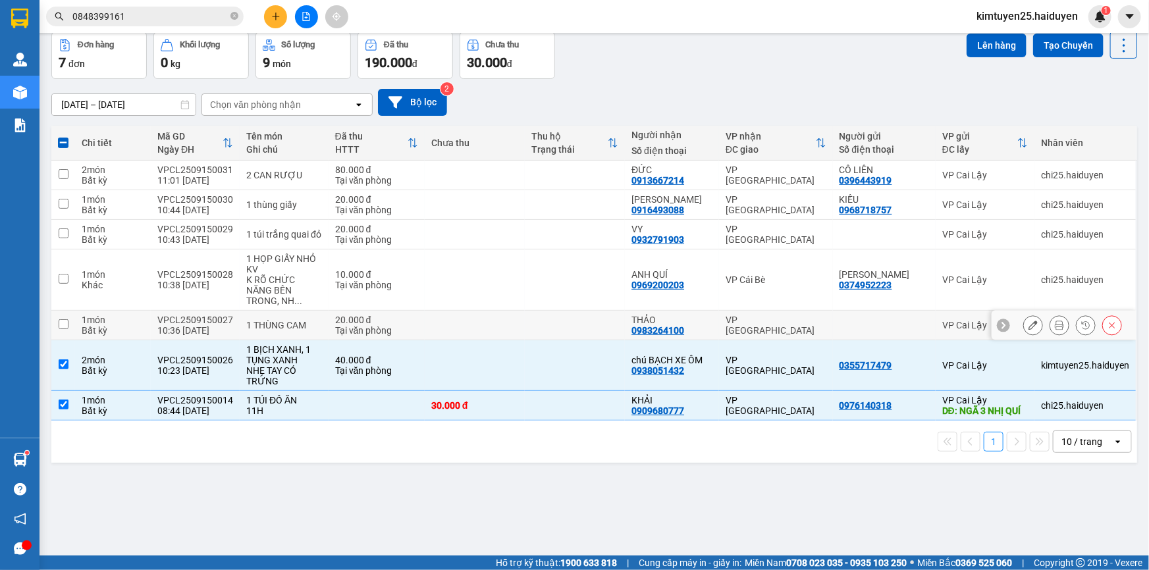
click at [412, 325] on div "Tại văn phòng" at bounding box center [376, 330] width 83 height 11
checkbox input "true"
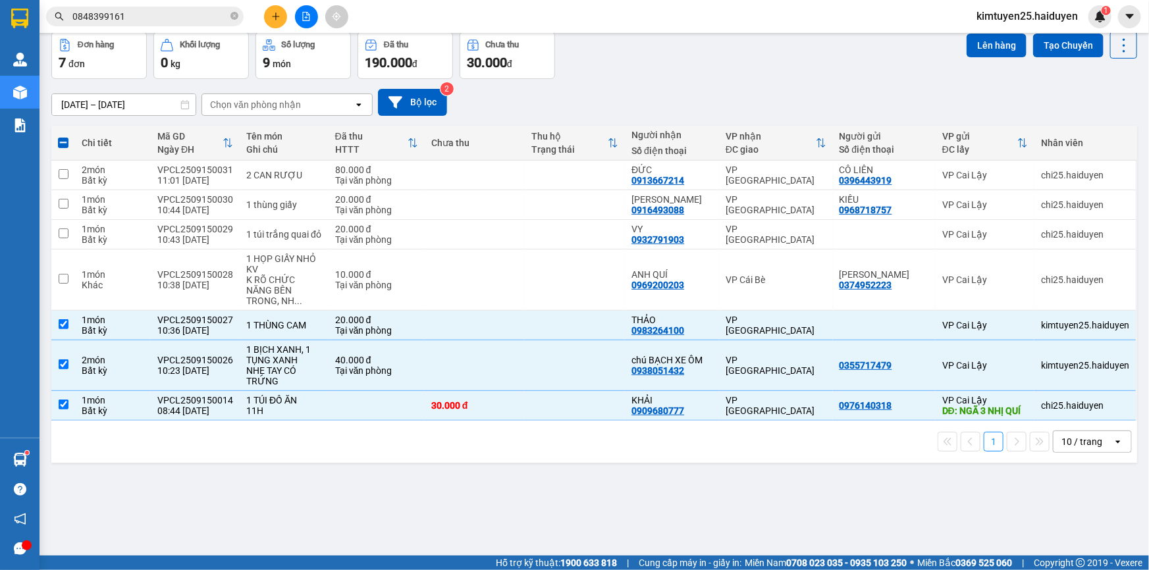
scroll to position [0, 0]
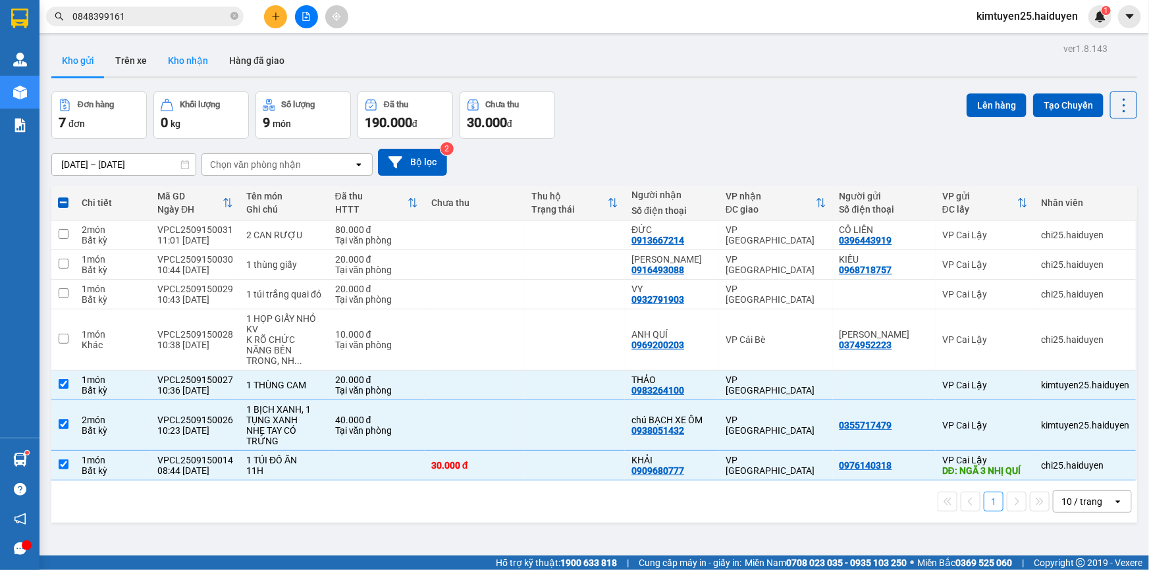
click at [196, 70] on button "Kho nhận" at bounding box center [187, 61] width 61 height 32
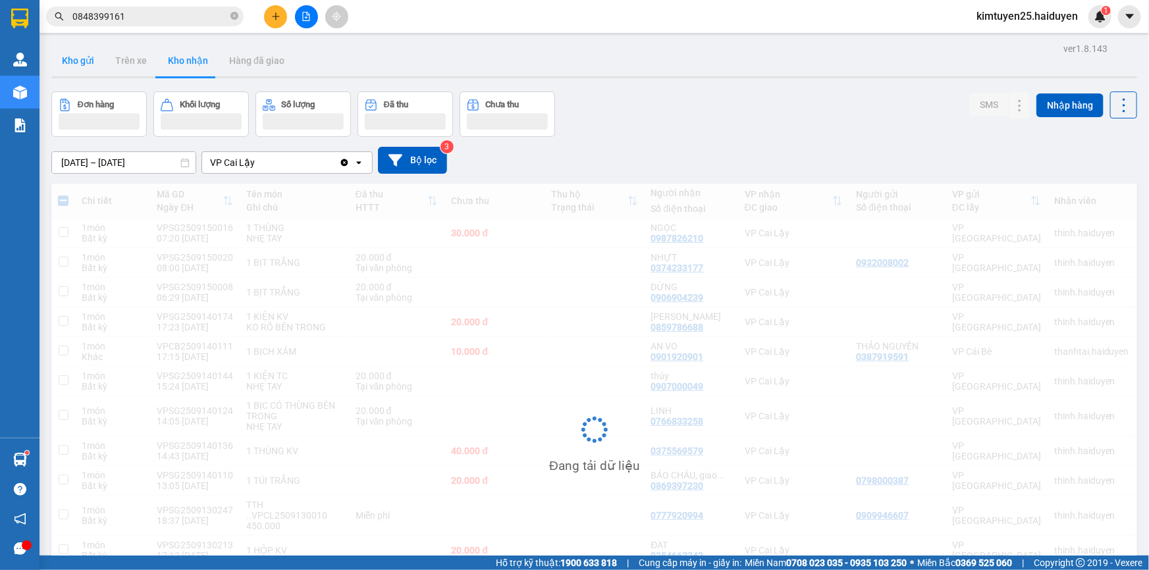
click at [87, 59] on button "Kho gửi" at bounding box center [77, 61] width 53 height 32
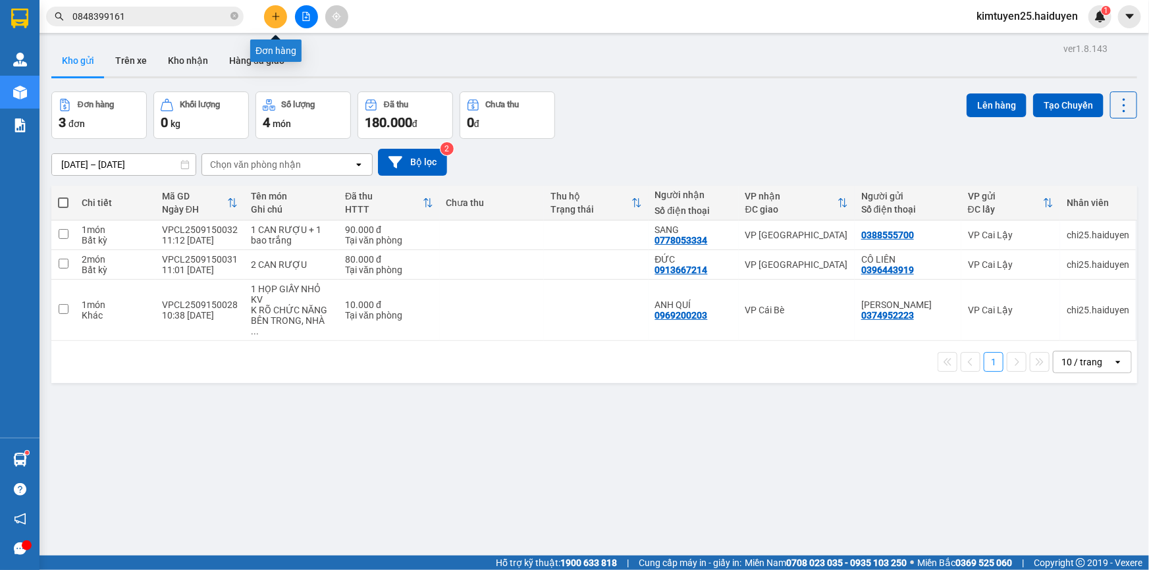
click at [272, 15] on icon "plus" at bounding box center [275, 16] width 9 height 9
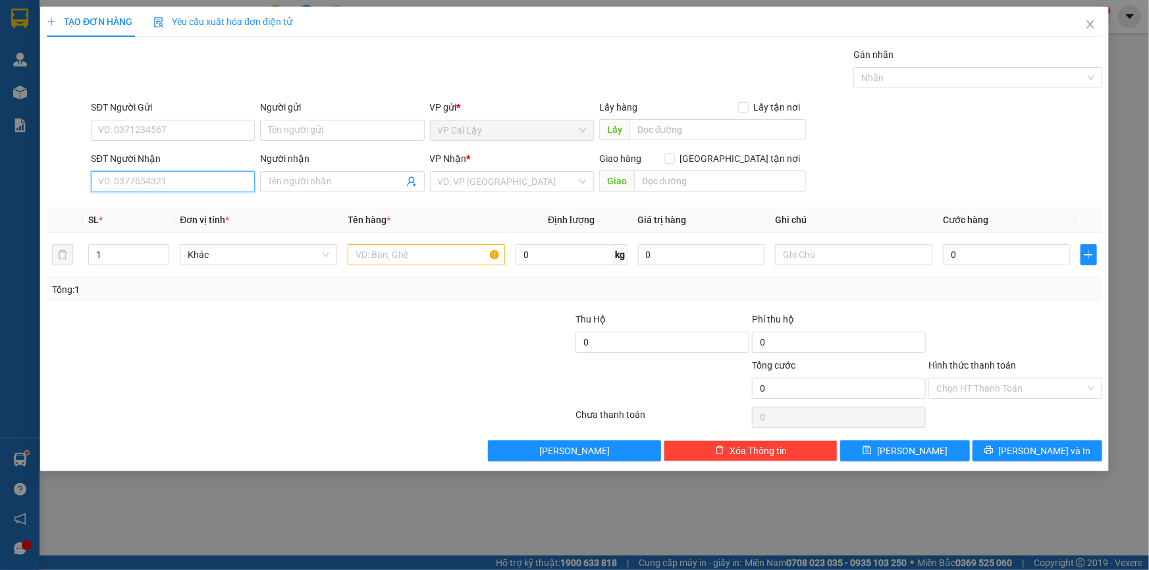
click at [132, 183] on input "SĐT Người Nhận" at bounding box center [173, 181] width 164 height 21
type input "0378632933"
click at [175, 215] on div "0378632933 - ngoc trâm" at bounding box center [173, 208] width 164 height 21
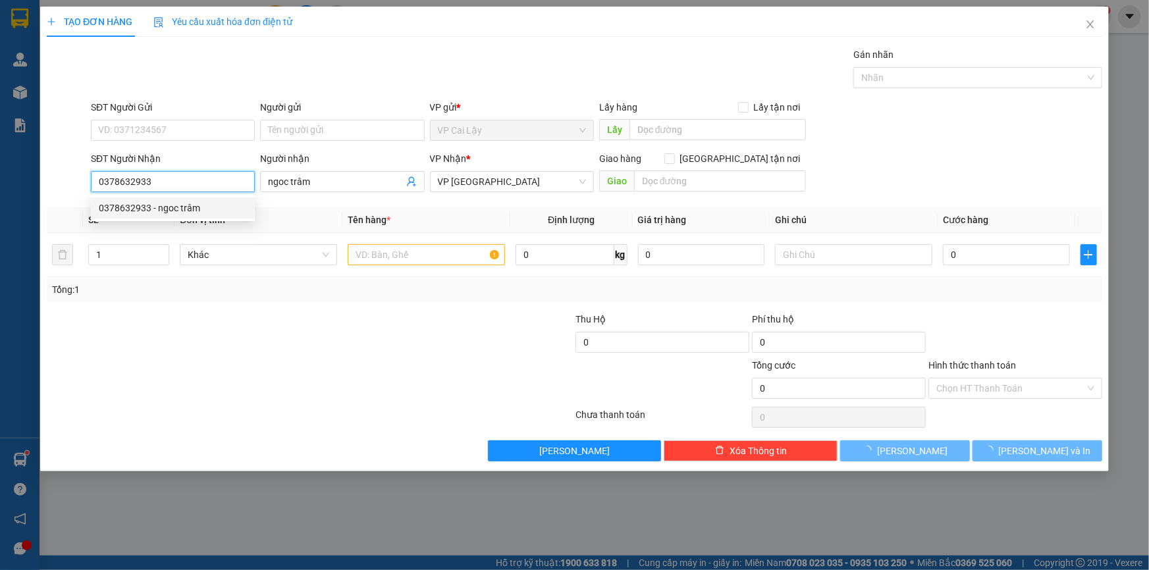
type input "ngoc trâm"
click at [170, 207] on div "0378632933 - ngoc trâm" at bounding box center [173, 208] width 148 height 14
type input "0378632933"
click at [178, 133] on input "SĐT Người Gửi" at bounding box center [173, 130] width 164 height 21
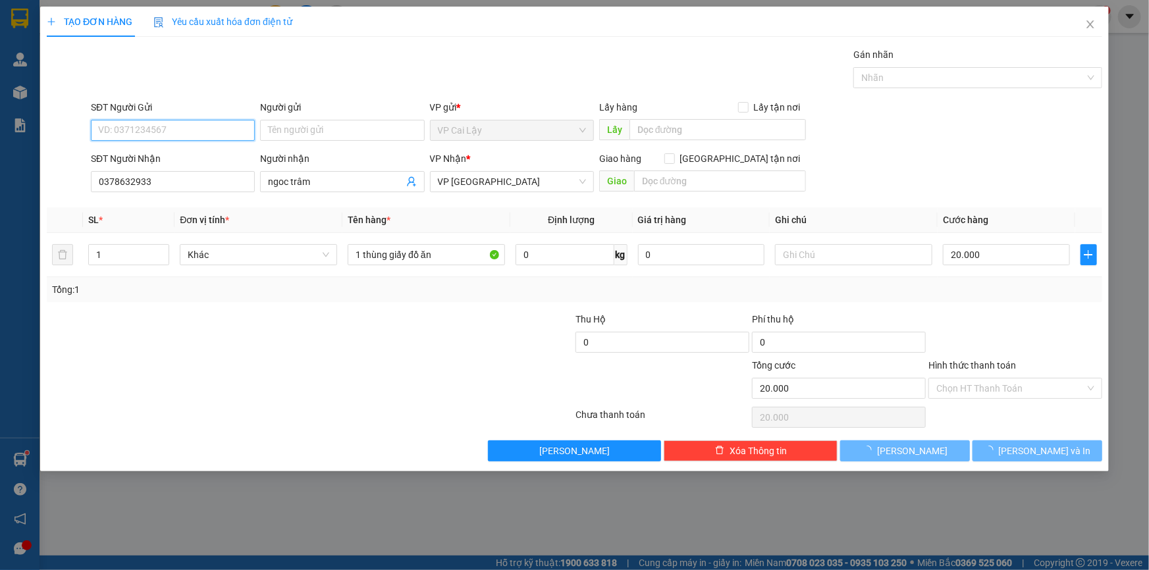
type input "20.000"
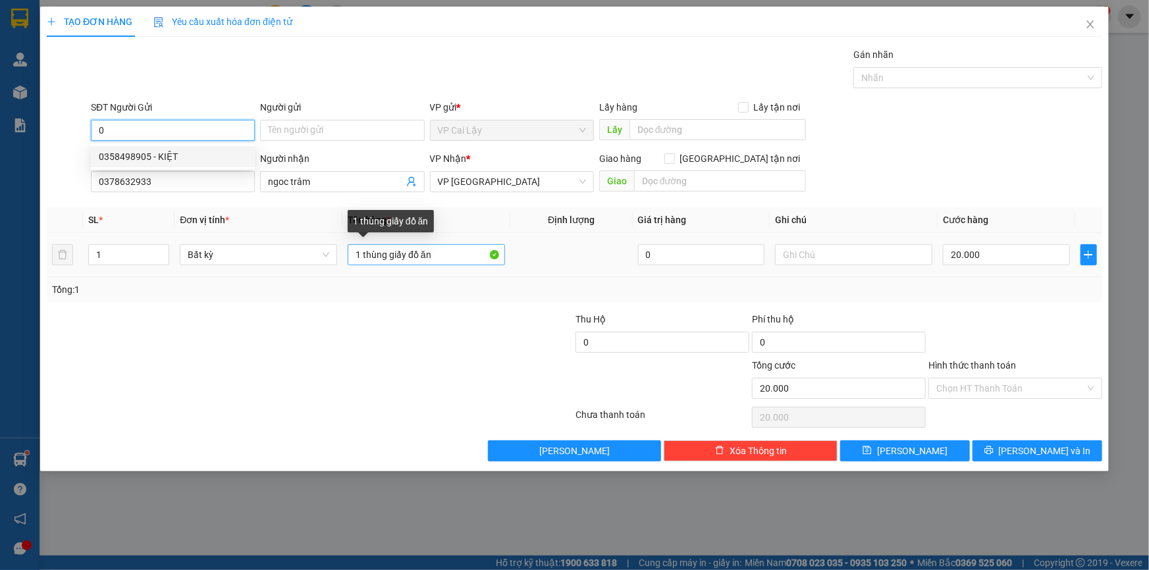
type input "0"
click at [409, 258] on input "1 thùng giấy đồ ăn" at bounding box center [426, 254] width 157 height 21
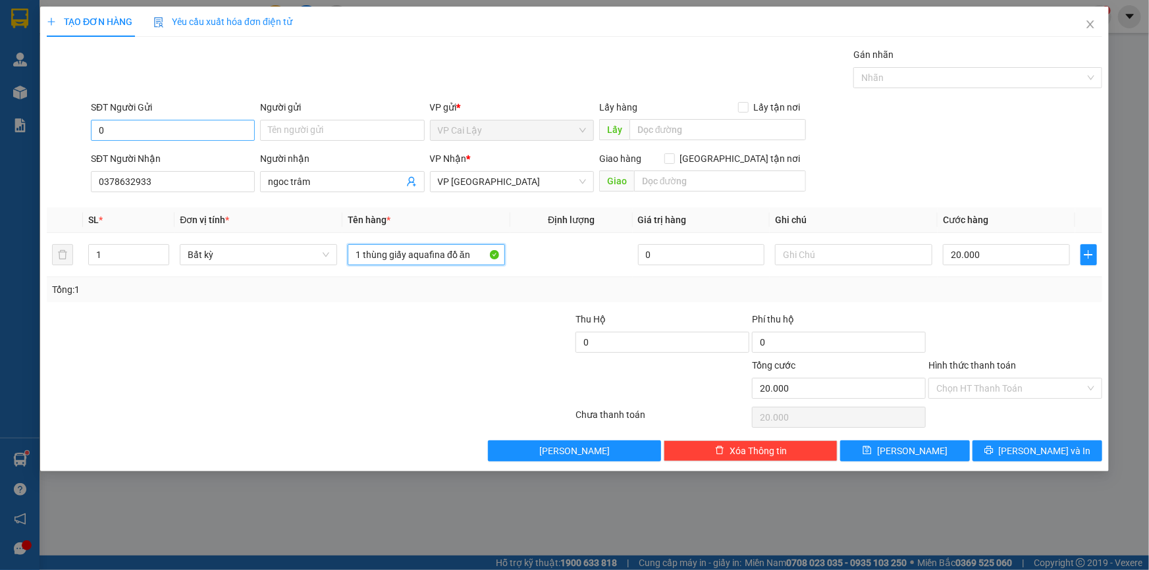
type input "1 thùng giấy aquafina đồ ăn"
click at [132, 128] on input "0" at bounding box center [173, 130] width 164 height 21
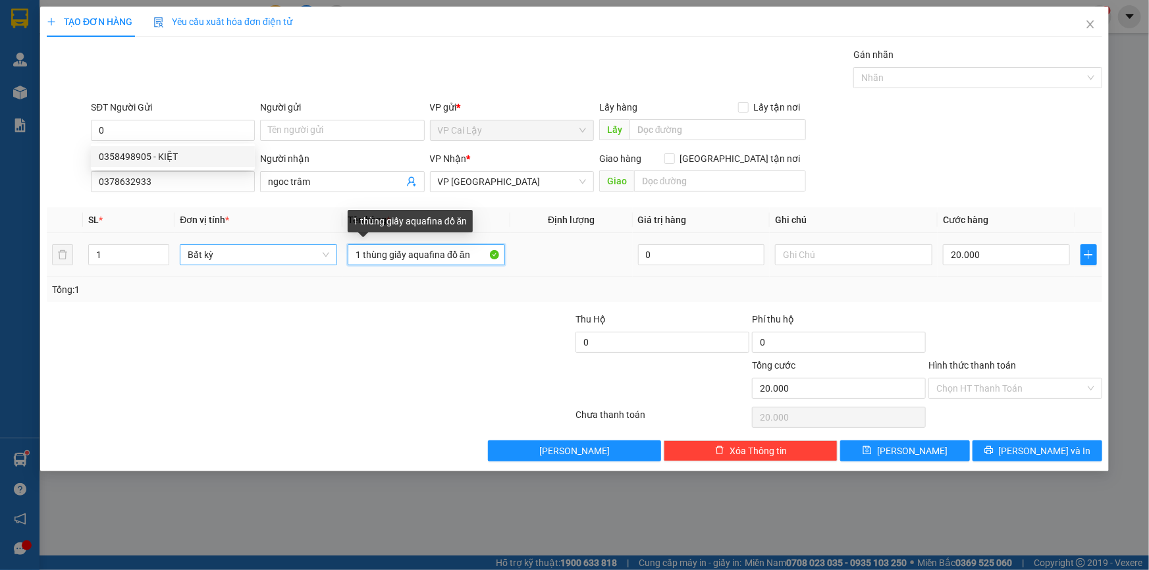
drag, startPoint x: 472, startPoint y: 255, endPoint x: 243, endPoint y: 260, distance: 229.2
click at [243, 260] on tr "1 Bất kỳ 1 thùng giấy aquafina đồ ăn 0 20.000" at bounding box center [575, 255] width 1056 height 44
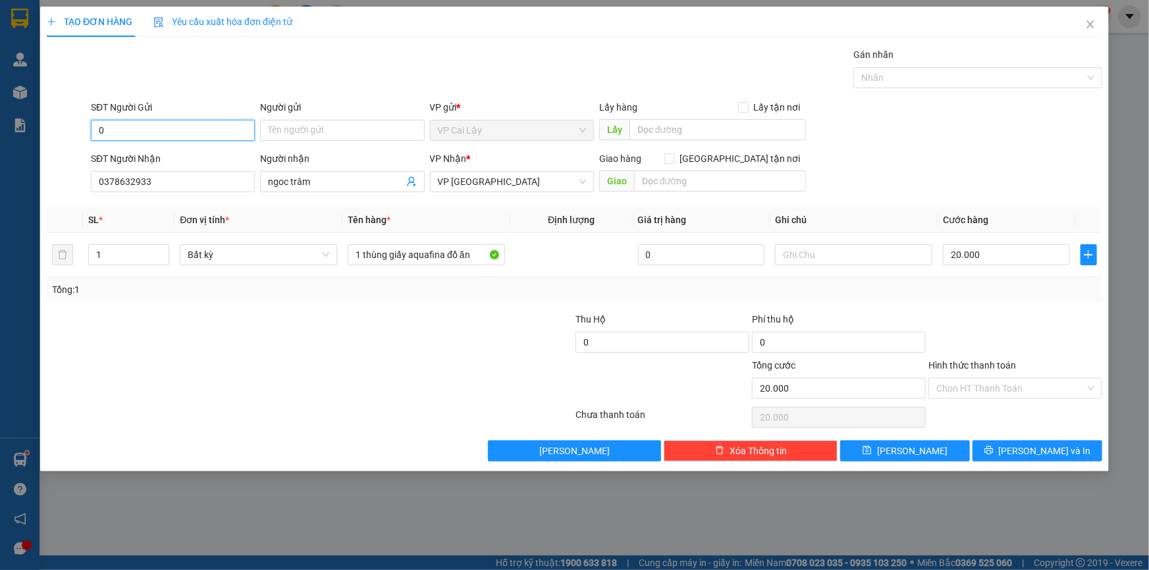
click at [187, 137] on input "0" at bounding box center [173, 130] width 164 height 21
type input "0988212681"
click at [998, 387] on input "Hình thức thanh toán" at bounding box center [1010, 389] width 149 height 20
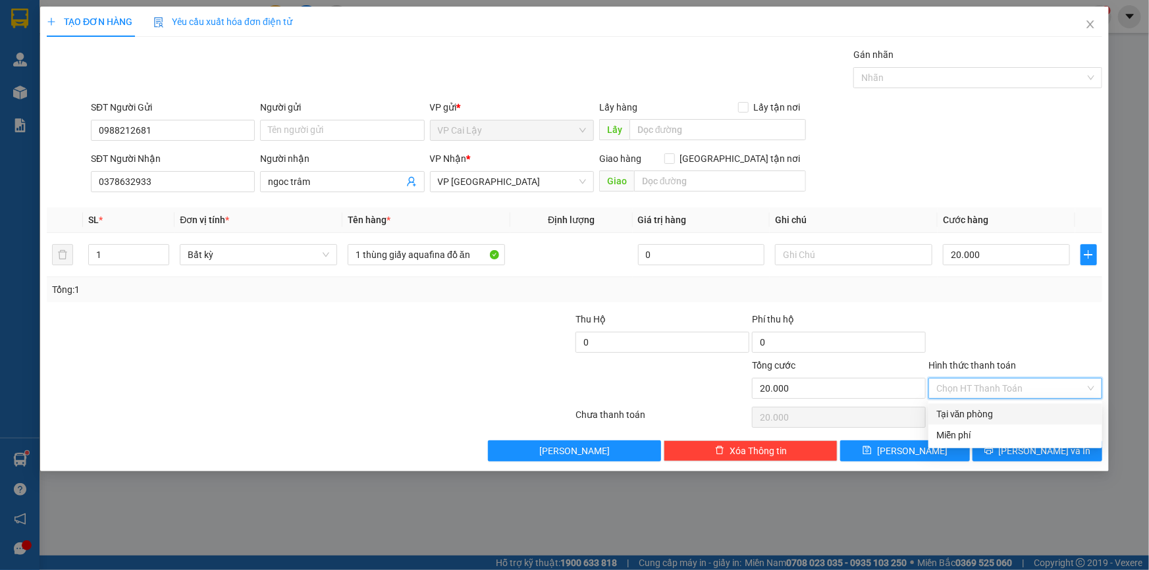
click at [996, 407] on div "Tại văn phòng" at bounding box center [1015, 414] width 158 height 14
type input "0"
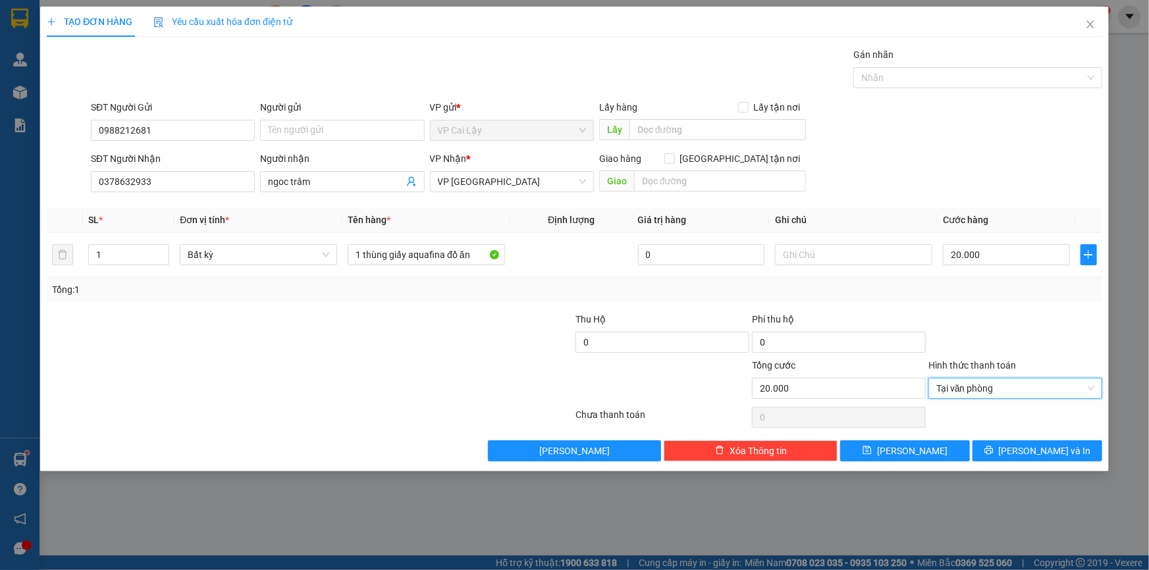
click at [1062, 327] on div at bounding box center [1015, 335] width 176 height 46
click at [1029, 462] on div "TẠO ĐƠN HÀNG Yêu cầu xuất hóa đơn điện tử Transit Pickup Surcharge Ids Transit …" at bounding box center [574, 239] width 1069 height 465
click at [1030, 456] on span "[PERSON_NAME] và In" at bounding box center [1045, 451] width 92 height 14
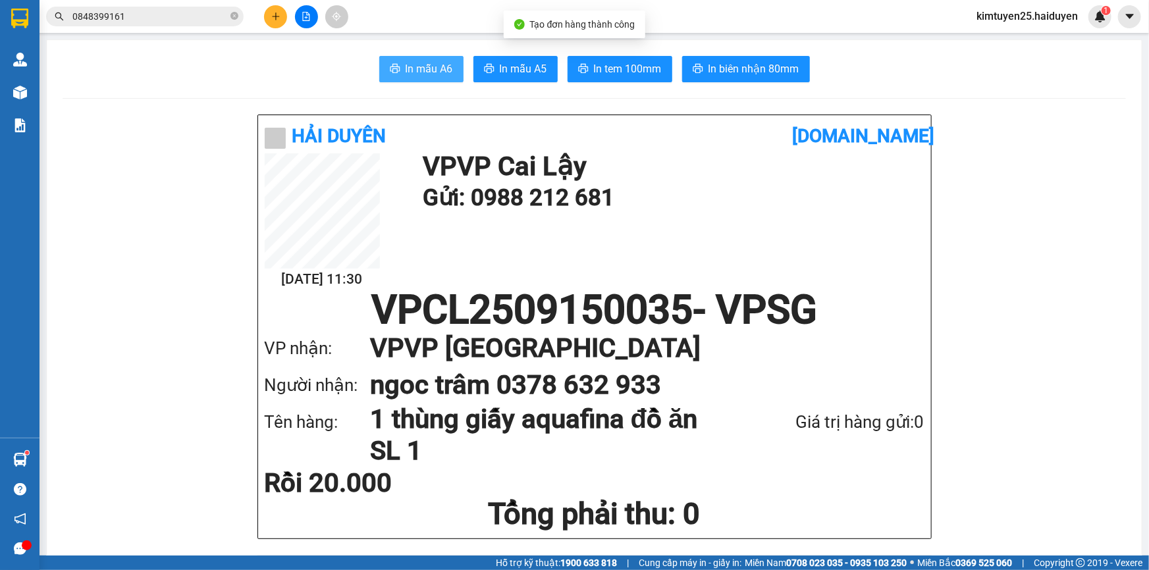
click at [438, 76] on span "In mẫu A6" at bounding box center [429, 69] width 47 height 16
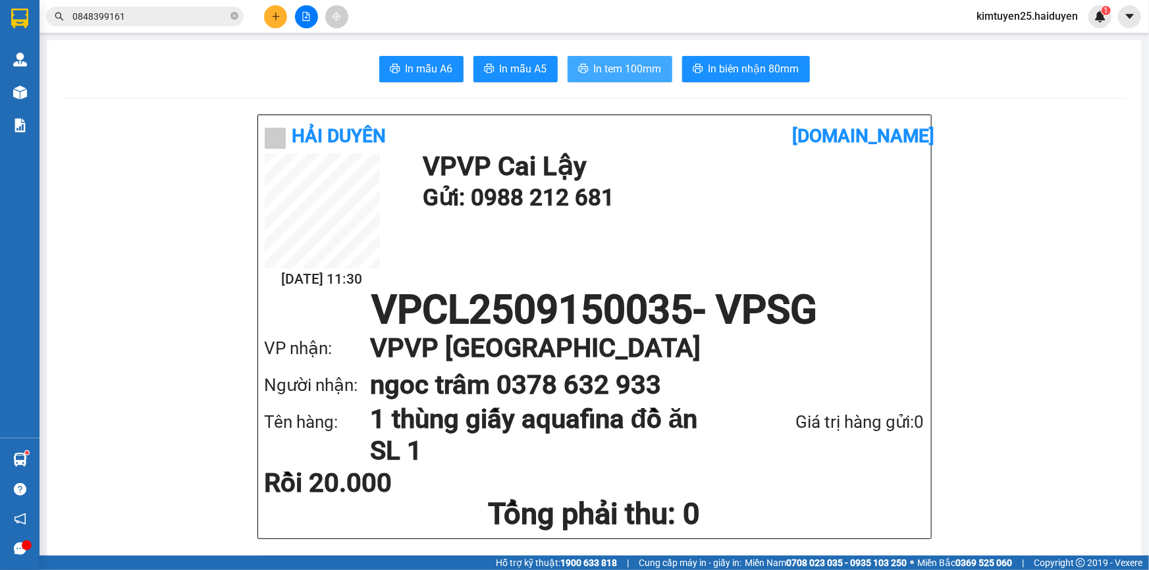
click at [653, 67] on span "In tem 100mm" at bounding box center [628, 69] width 68 height 16
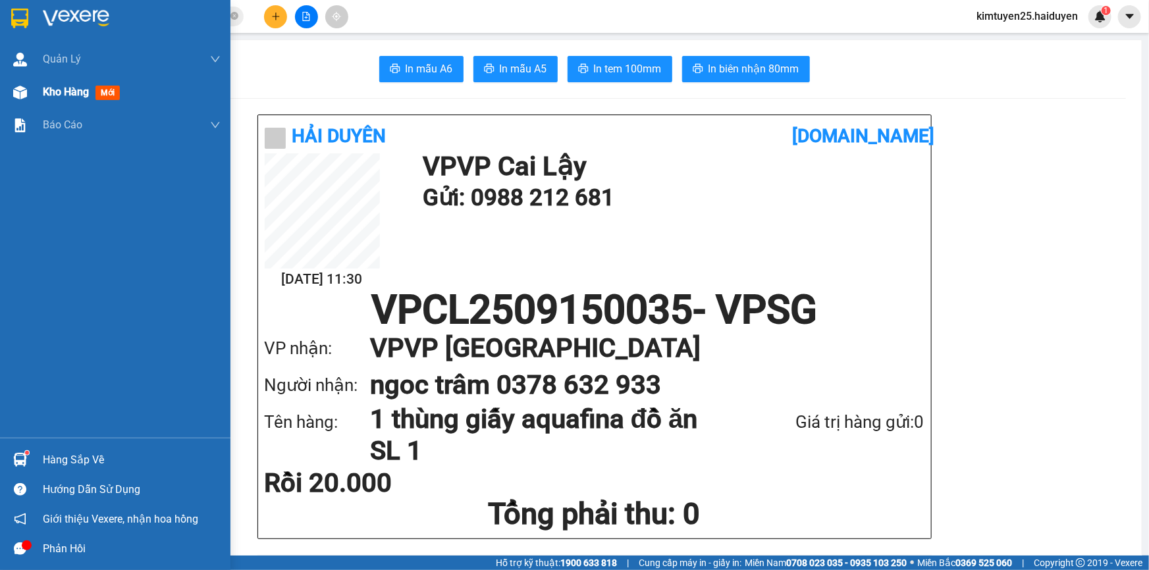
click at [50, 99] on div "Kho hàng mới" at bounding box center [84, 92] width 82 height 16
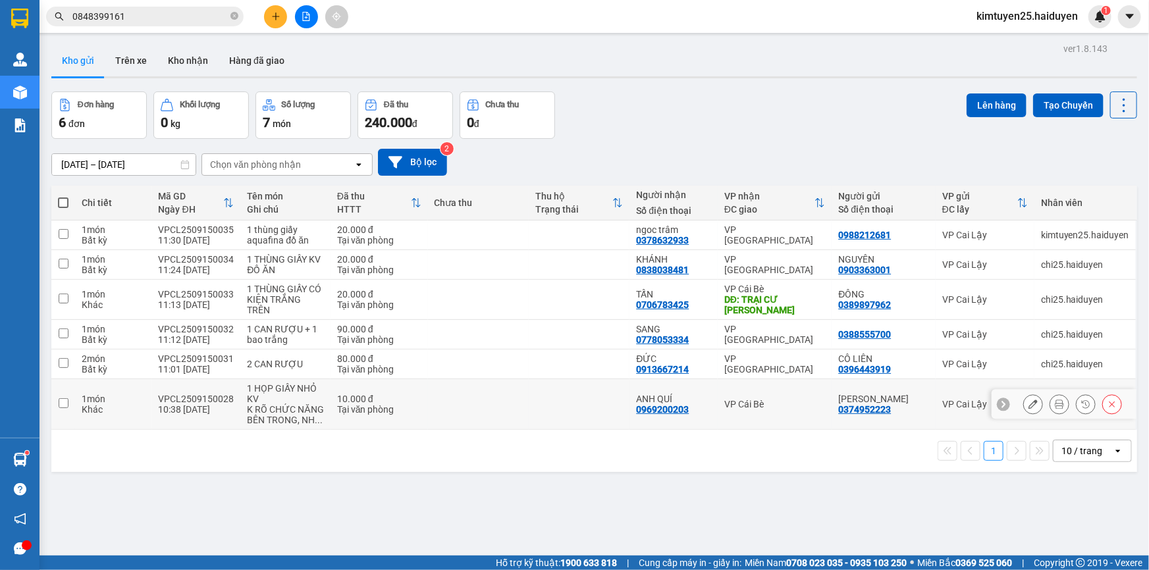
click at [474, 408] on td at bounding box center [478, 404] width 101 height 51
checkbox input "true"
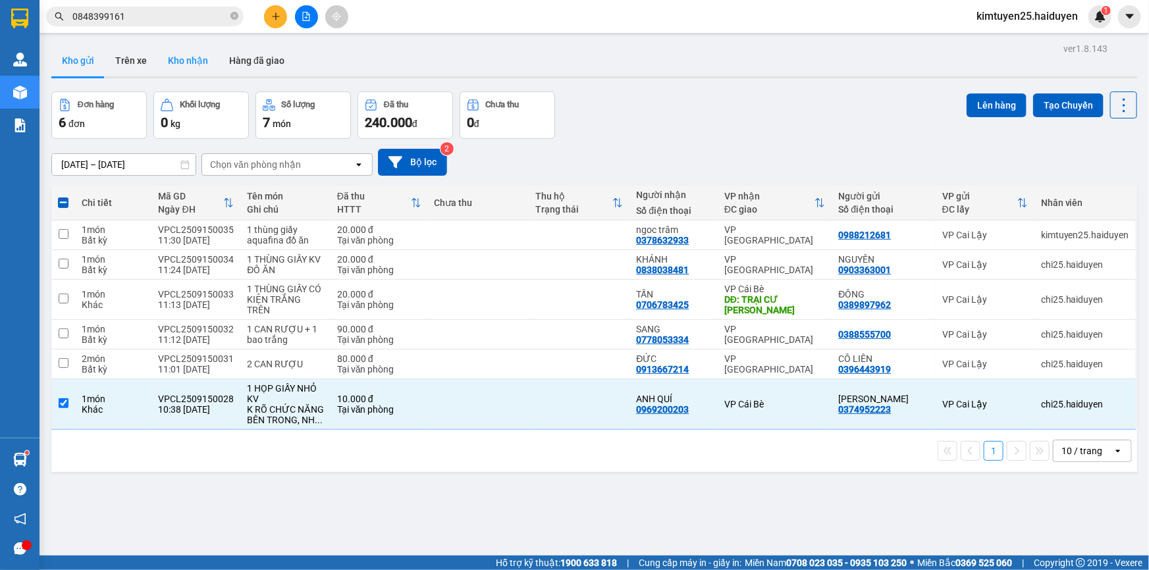
click at [176, 63] on button "Kho nhận" at bounding box center [187, 61] width 61 height 32
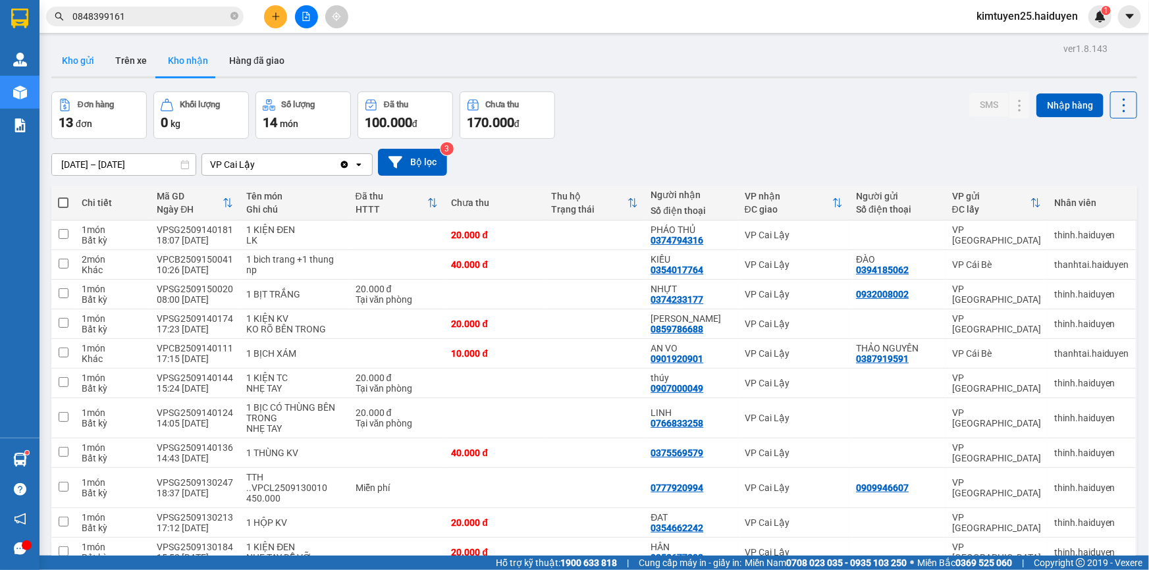
click at [94, 62] on button "Kho gửi" at bounding box center [77, 61] width 53 height 32
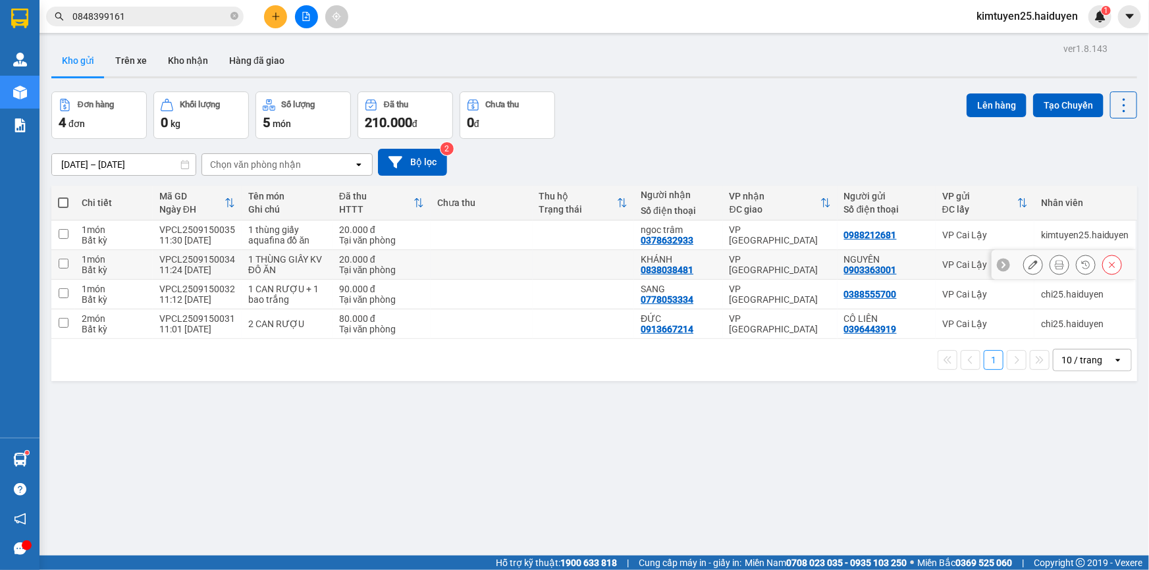
scroll to position [59, 0]
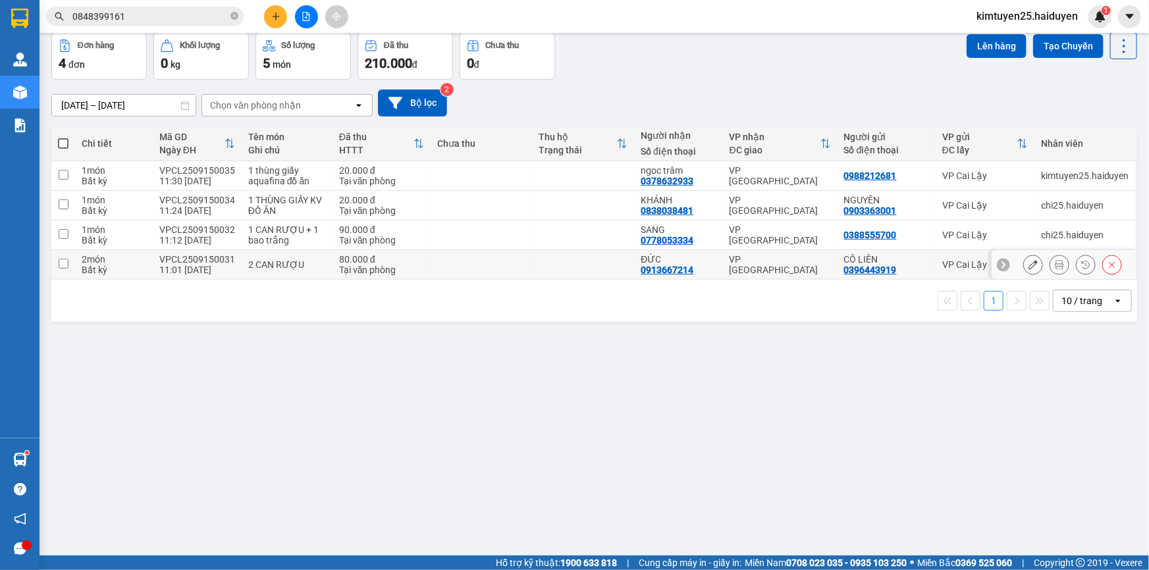
click at [412, 265] on div "Tại văn phòng" at bounding box center [381, 270] width 85 height 11
checkbox input "true"
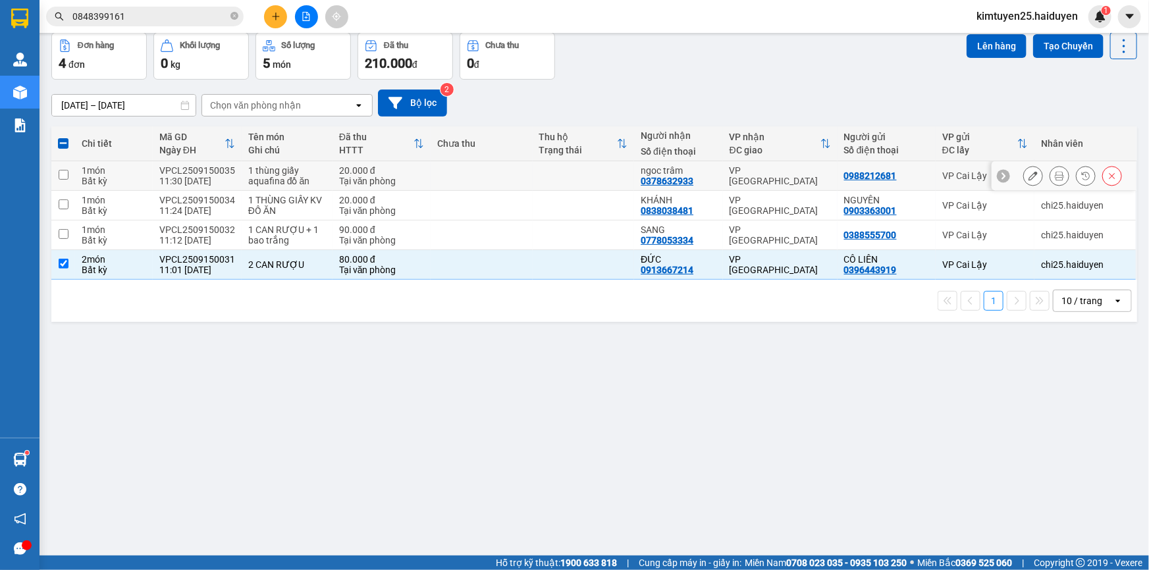
click at [460, 175] on td at bounding box center [482, 176] width 102 height 30
checkbox input "true"
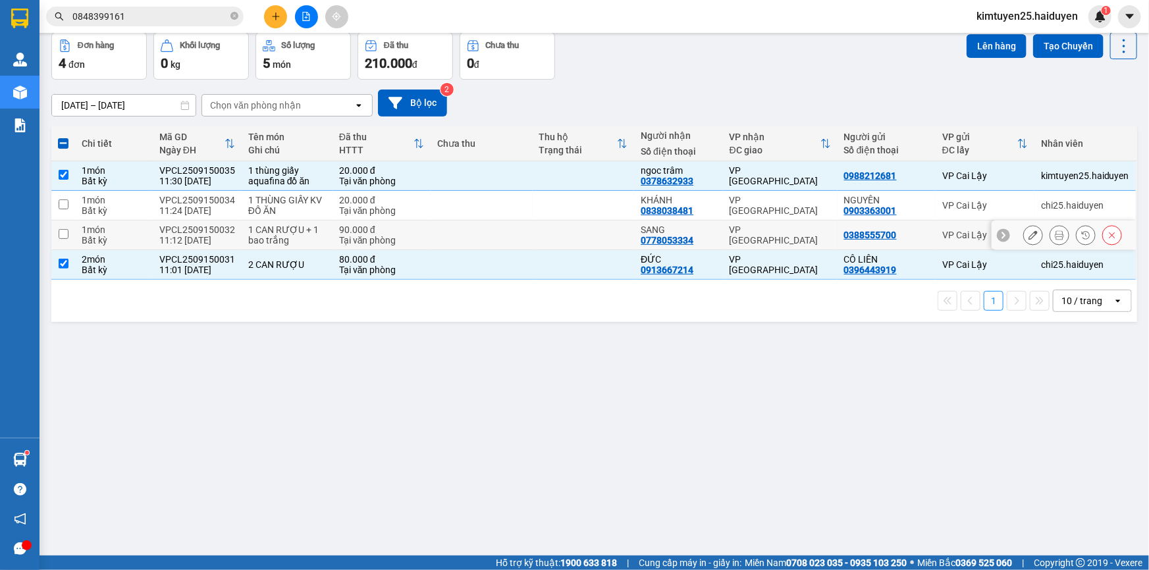
click at [439, 234] on td at bounding box center [482, 236] width 102 height 30
checkbox input "true"
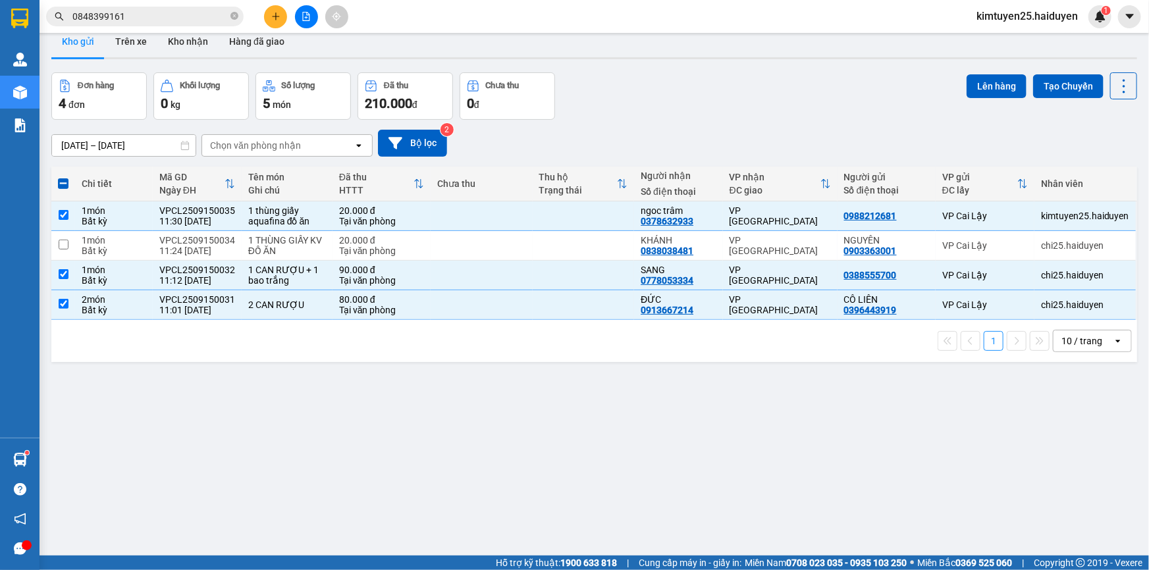
scroll to position [0, 0]
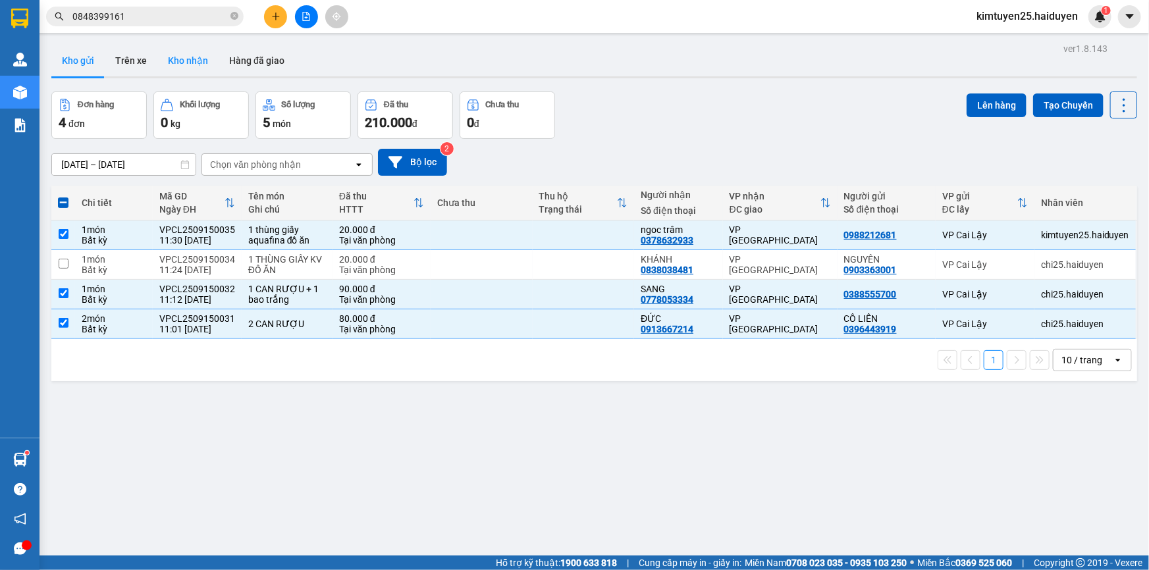
click at [196, 67] on button "Kho nhận" at bounding box center [187, 61] width 61 height 32
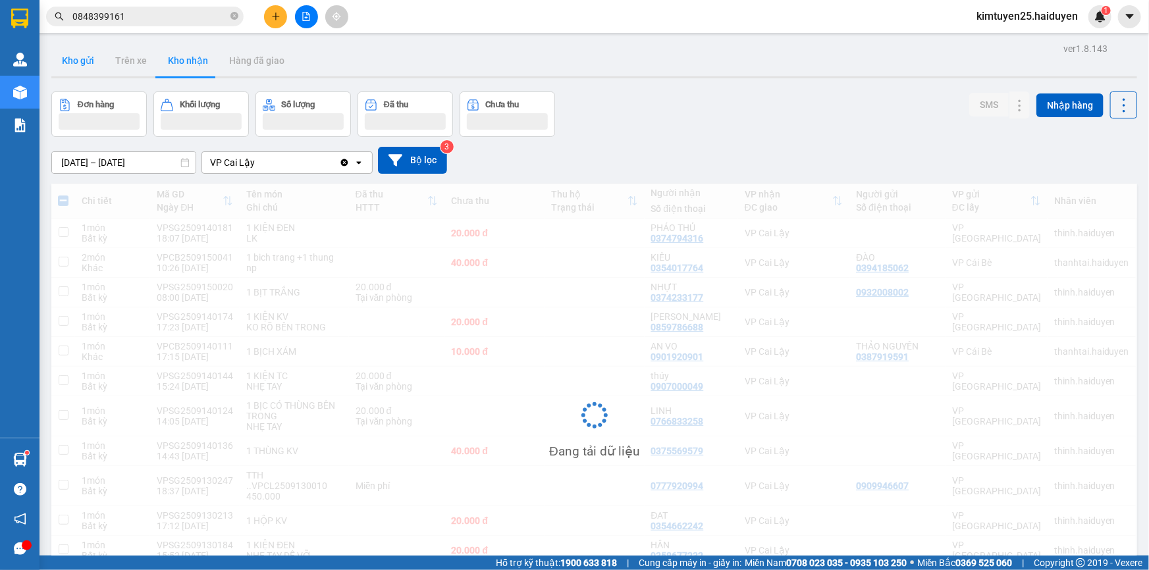
click at [57, 69] on button "Kho gửi" at bounding box center [77, 61] width 53 height 32
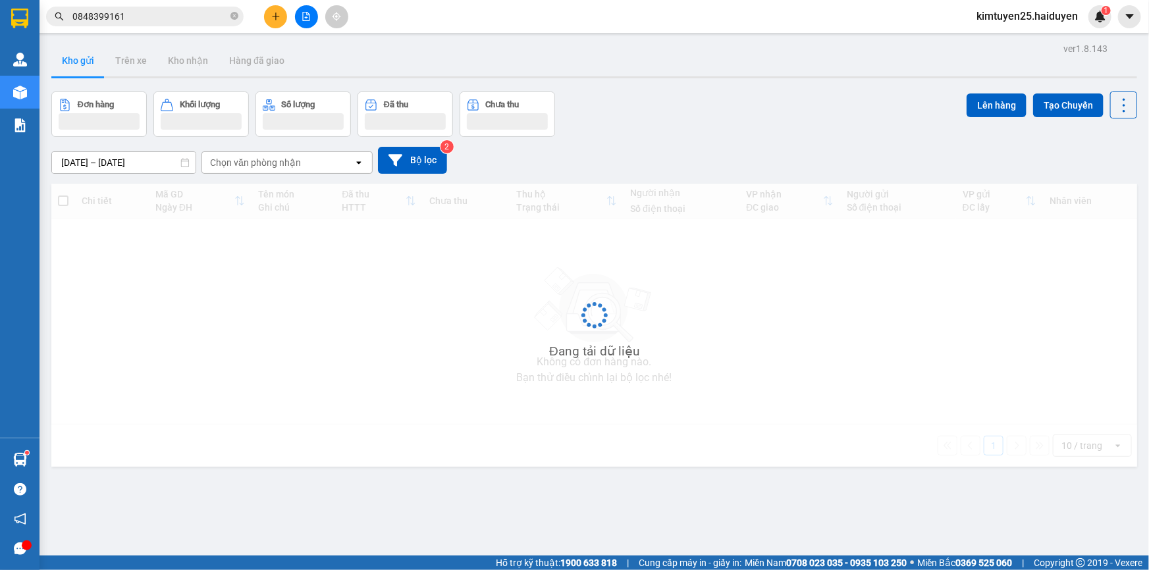
click at [69, 67] on button "Kho gửi" at bounding box center [77, 61] width 53 height 32
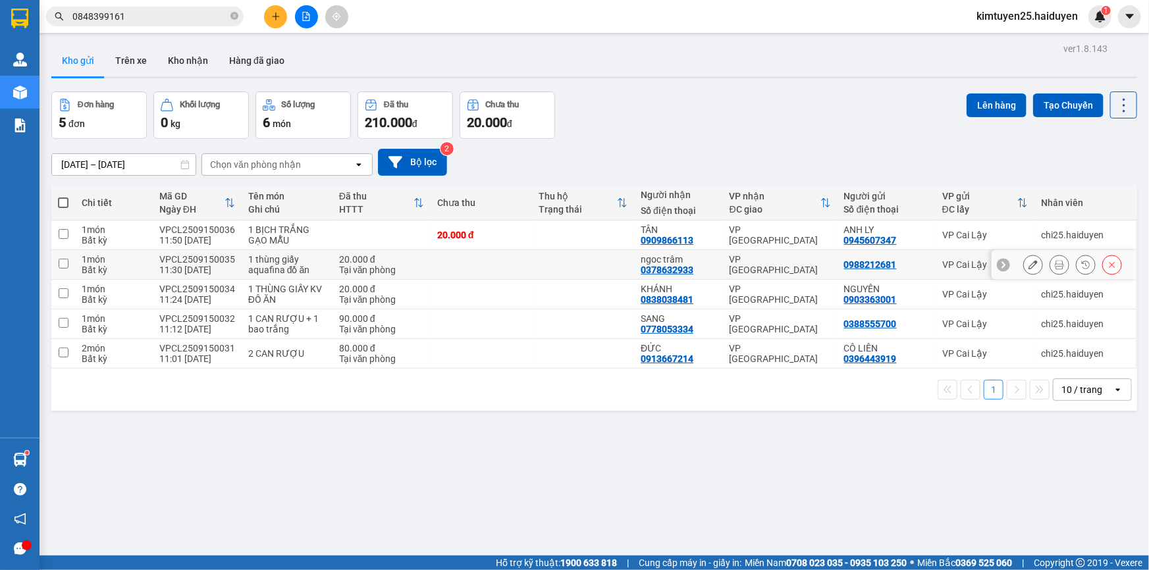
click at [270, 267] on div "1 thùng giấy aquafina đồ ăn" at bounding box center [287, 264] width 78 height 21
checkbox input "true"
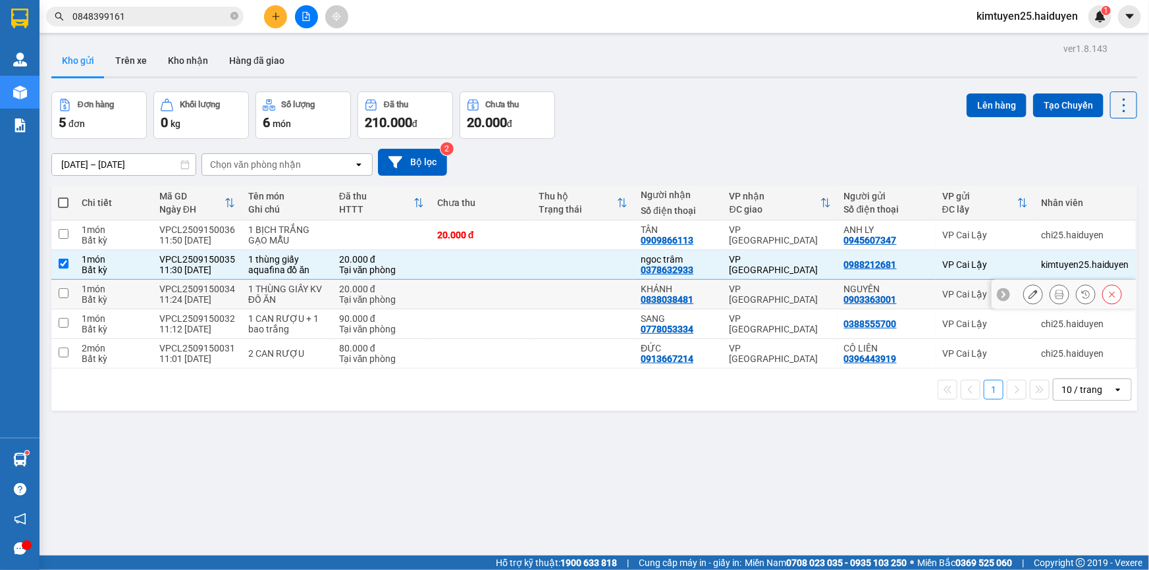
click at [286, 294] on div "1 THÙNG GIẤY KV ĐỒ ĂN" at bounding box center [287, 294] width 78 height 21
checkbox input "true"
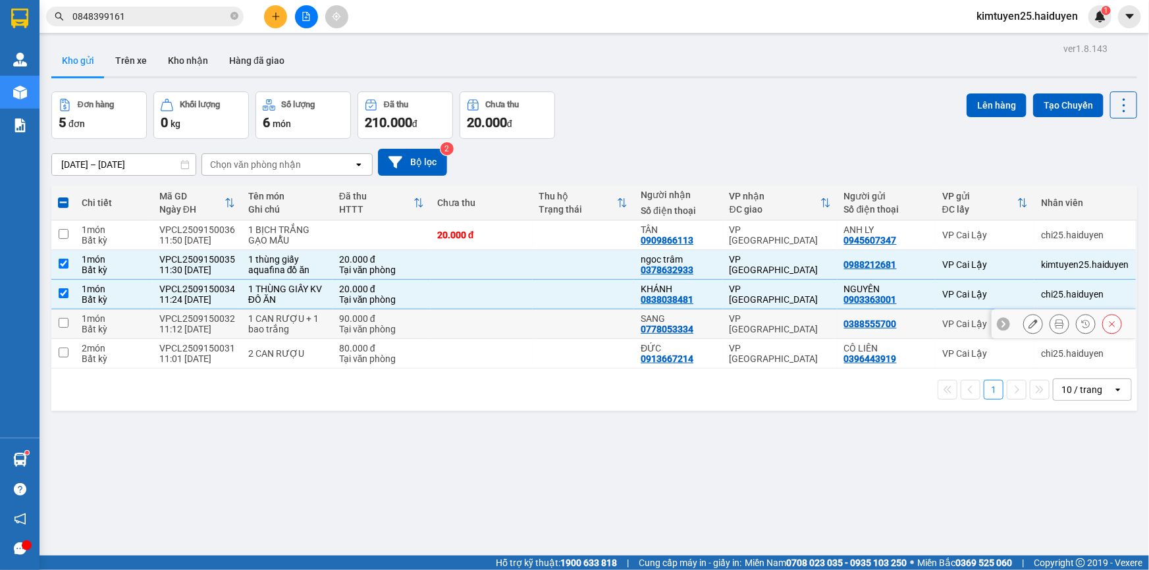
click at [271, 325] on div "1 CAN RƯỢU + 1 bao trắng" at bounding box center [287, 323] width 78 height 21
checkbox input "true"
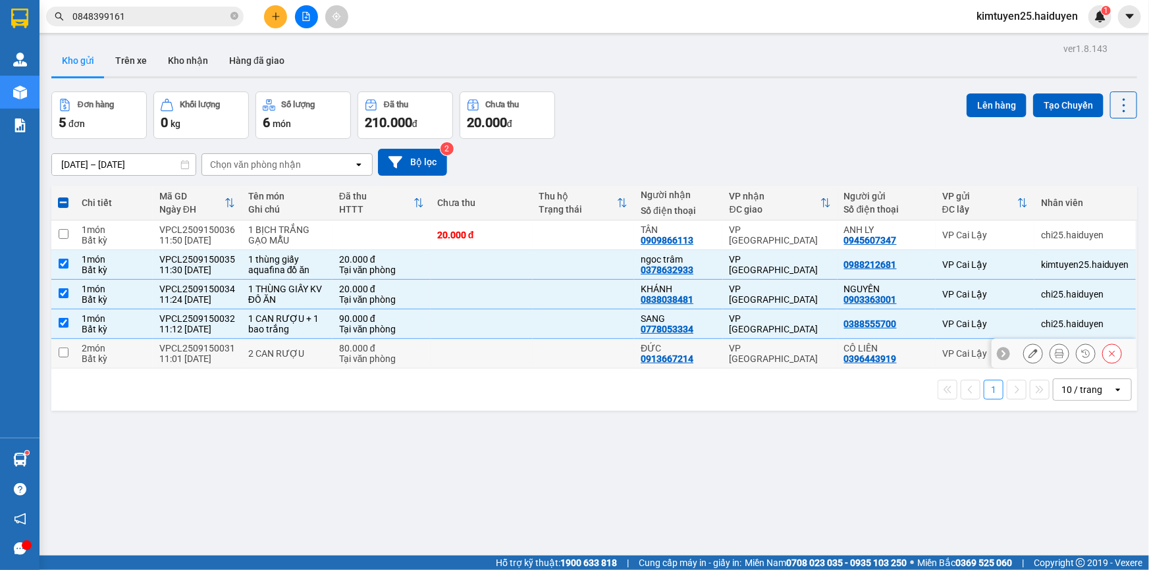
click at [266, 351] on div "2 CAN RƯỢU" at bounding box center [287, 353] width 78 height 11
checkbox input "true"
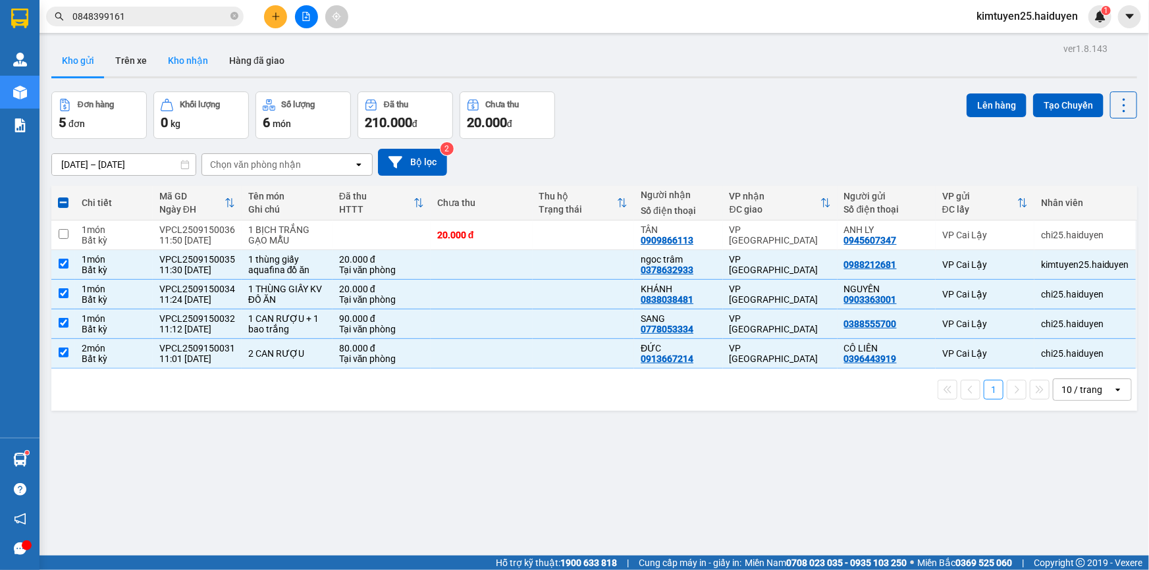
click at [184, 64] on button "Kho nhận" at bounding box center [187, 61] width 61 height 32
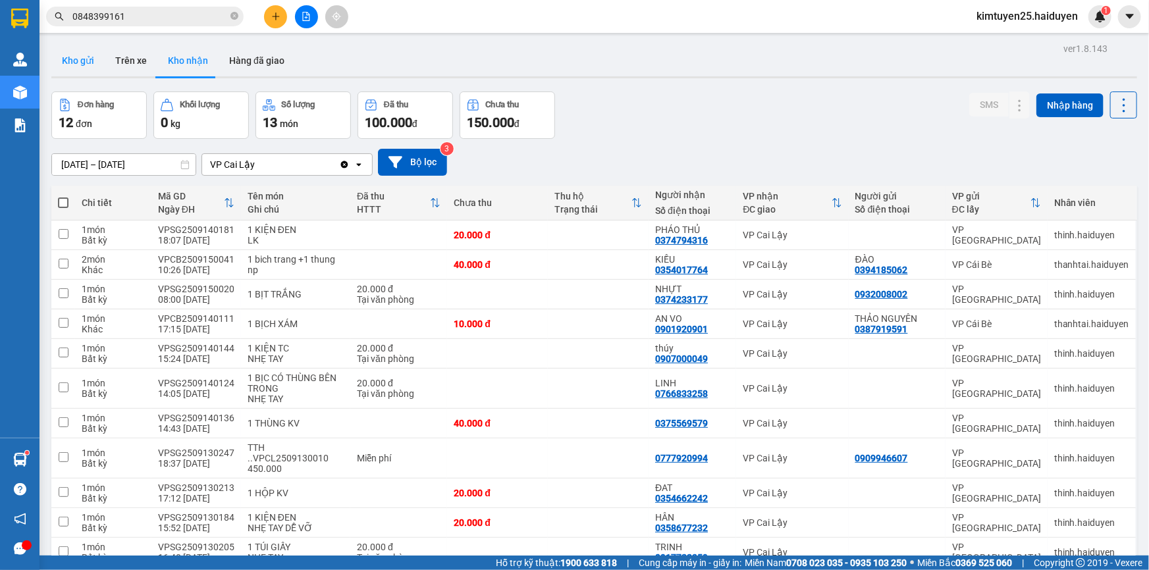
click at [82, 67] on button "Kho gửi" at bounding box center [77, 61] width 53 height 32
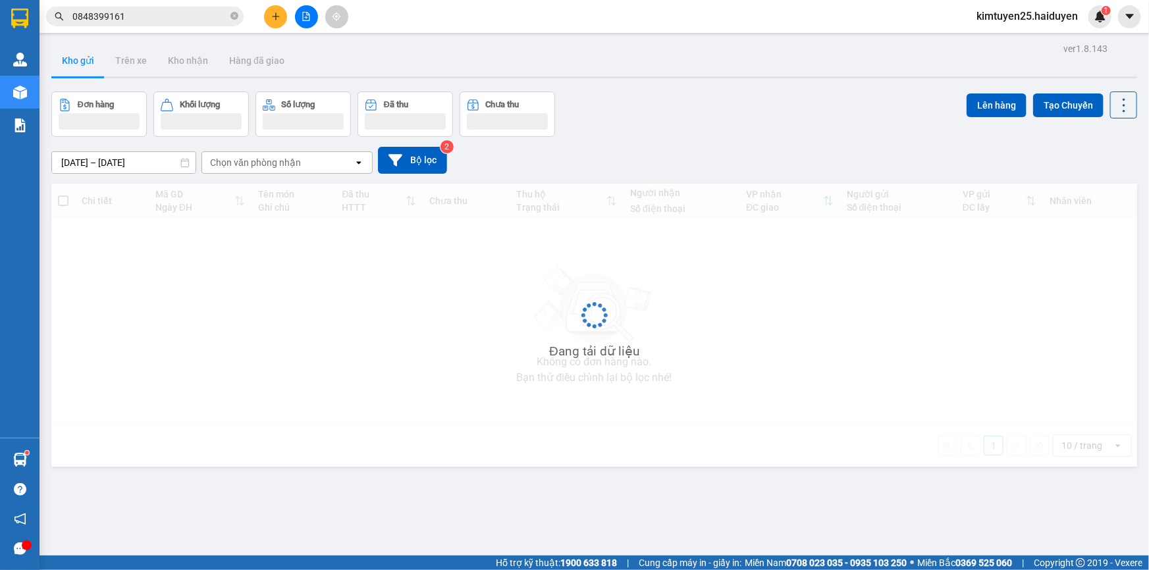
click at [82, 67] on button "Kho gửi" at bounding box center [77, 61] width 53 height 32
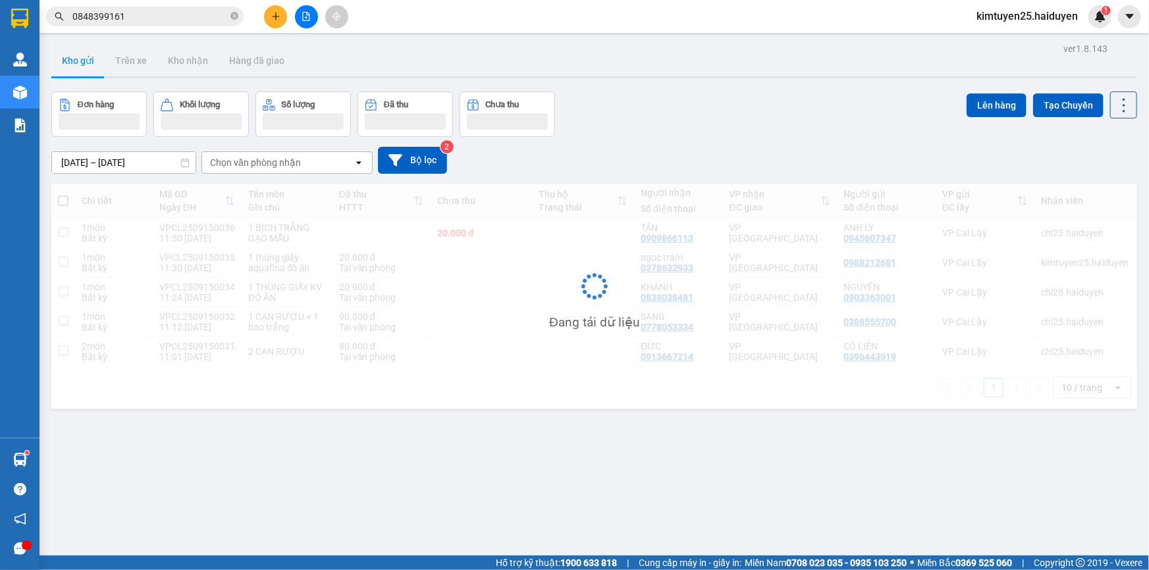
click at [82, 67] on button "Kho gửi" at bounding box center [77, 61] width 53 height 32
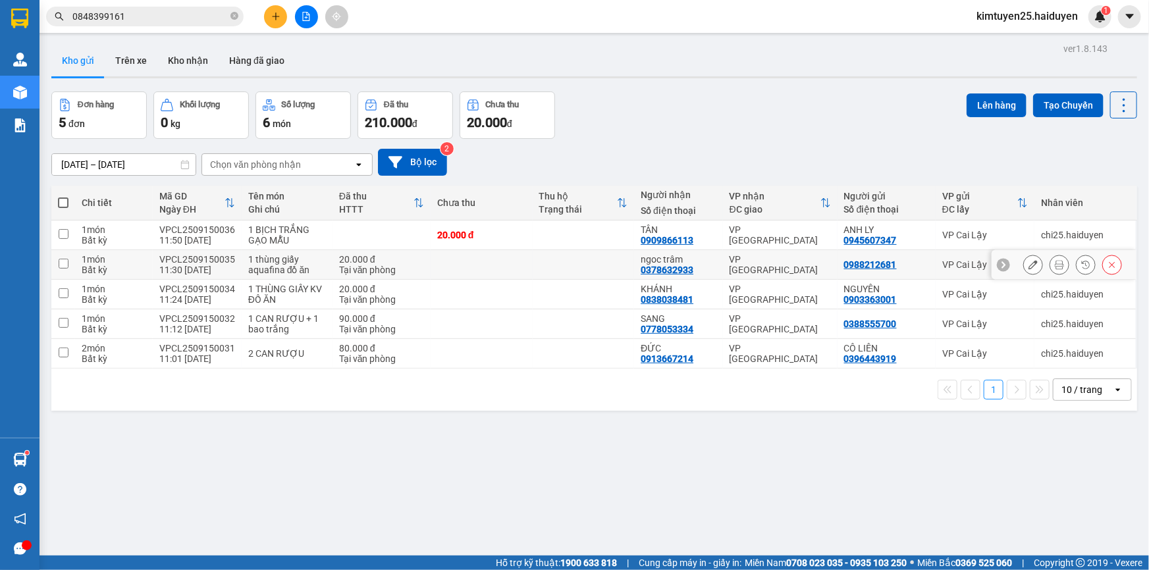
click at [549, 263] on td at bounding box center [584, 265] width 102 height 30
checkbox input "true"
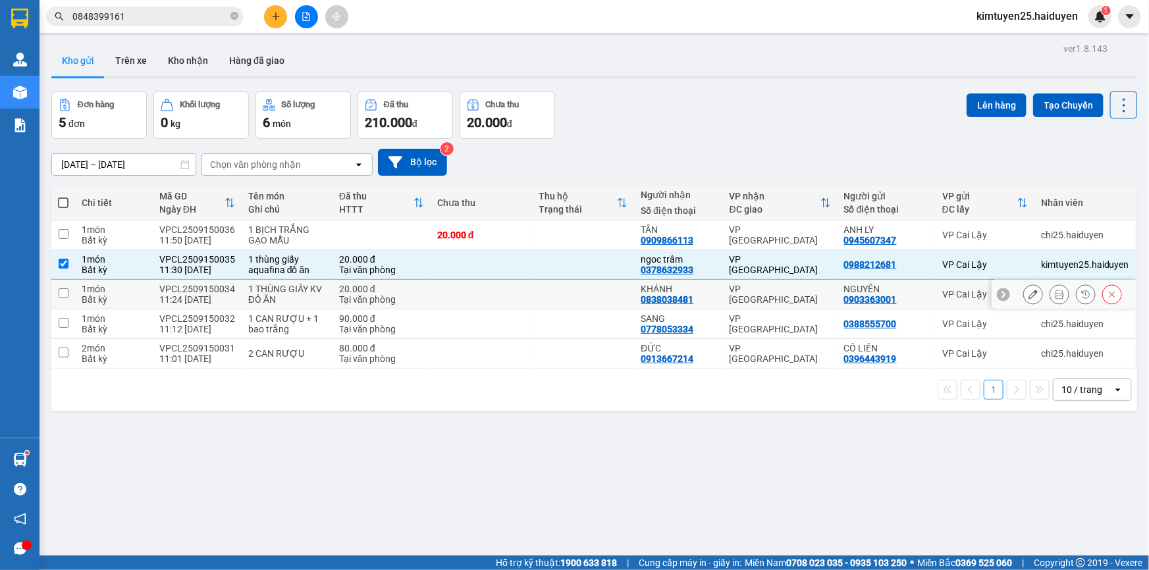
click at [520, 294] on td at bounding box center [482, 295] width 102 height 30
checkbox input "true"
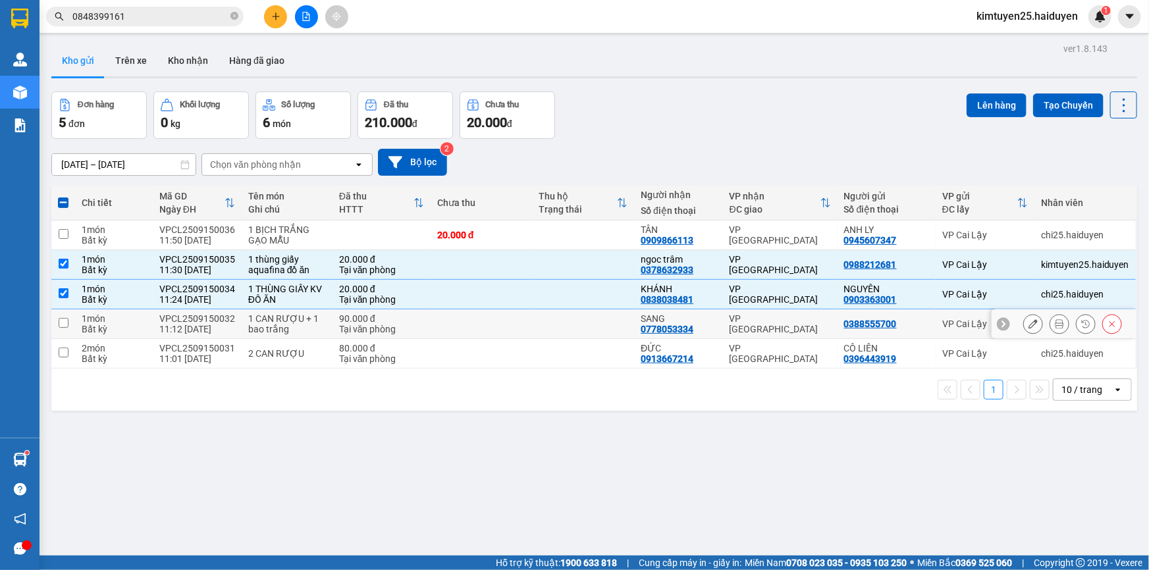
click at [458, 321] on td at bounding box center [482, 324] width 102 height 30
checkbox input "true"
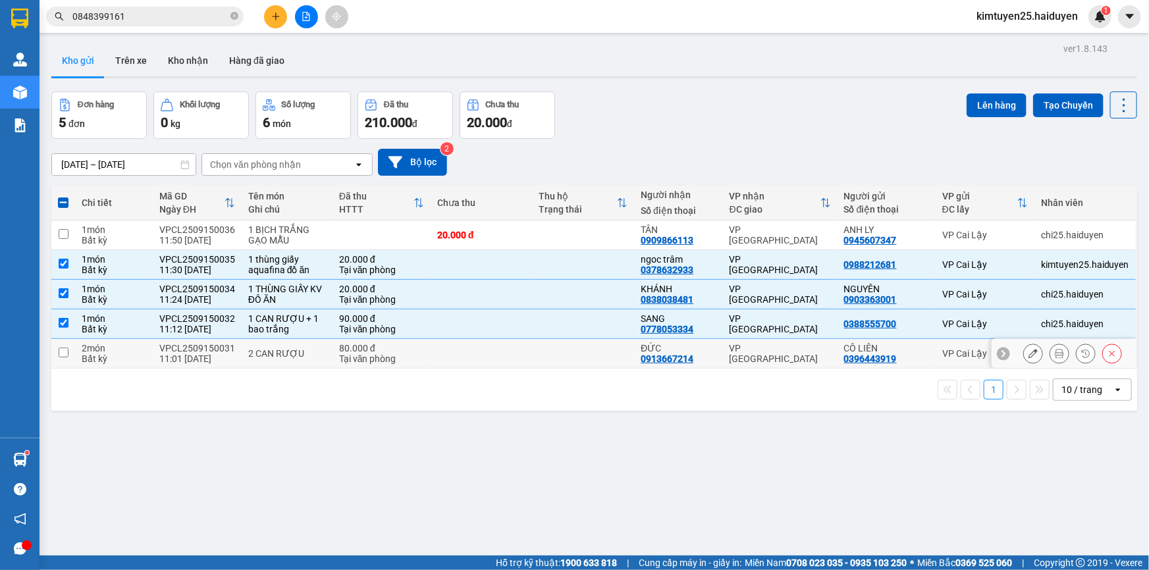
click at [419, 360] on div "Tại văn phòng" at bounding box center [381, 359] width 85 height 11
checkbox input "true"
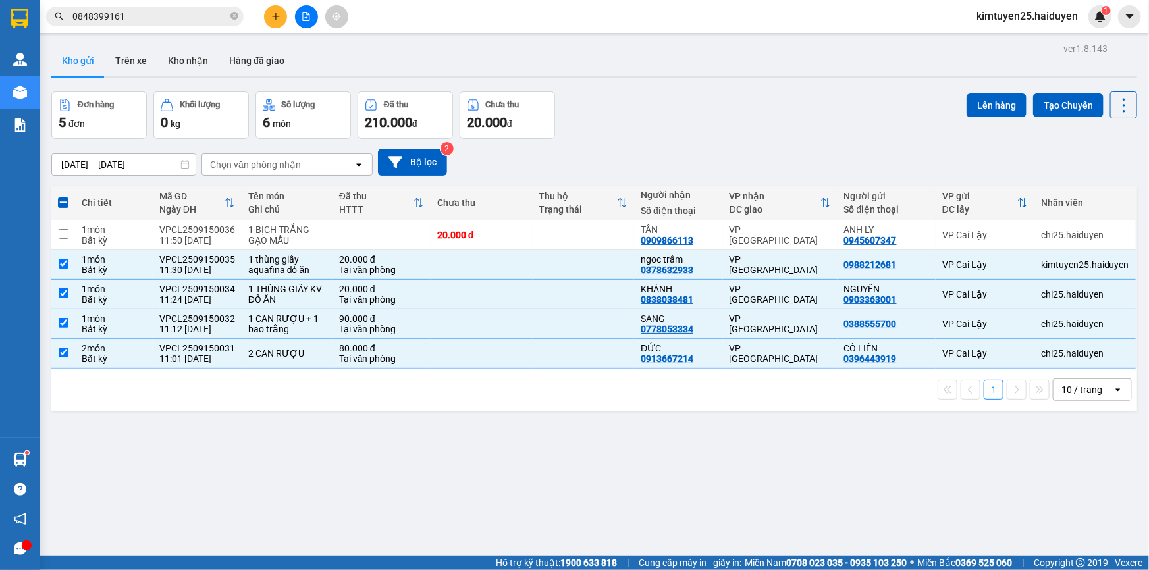
click at [281, 16] on button at bounding box center [275, 16] width 23 height 23
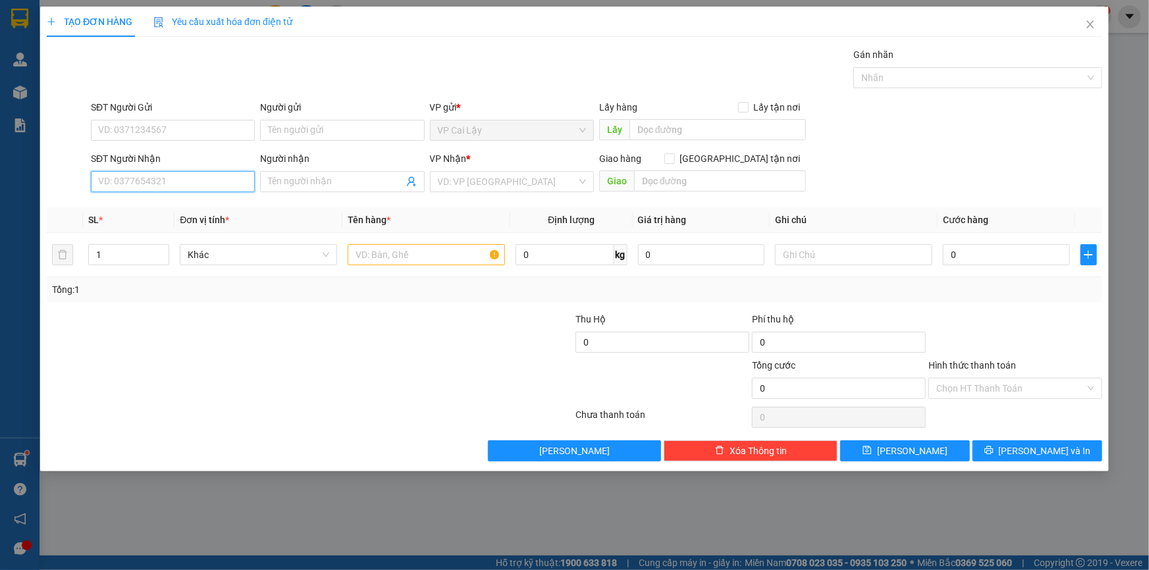
click at [224, 182] on input "SĐT Người Nhận" at bounding box center [173, 181] width 164 height 21
click at [173, 126] on input "SĐT Người Gửi" at bounding box center [173, 130] width 164 height 21
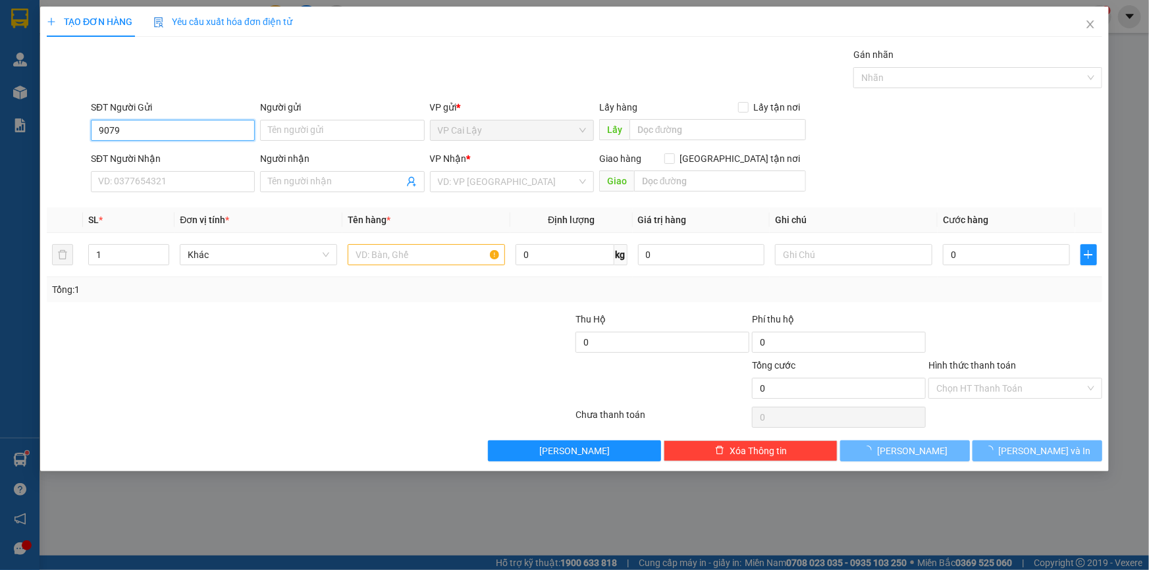
click at [165, 136] on input "9079" at bounding box center [173, 130] width 164 height 21
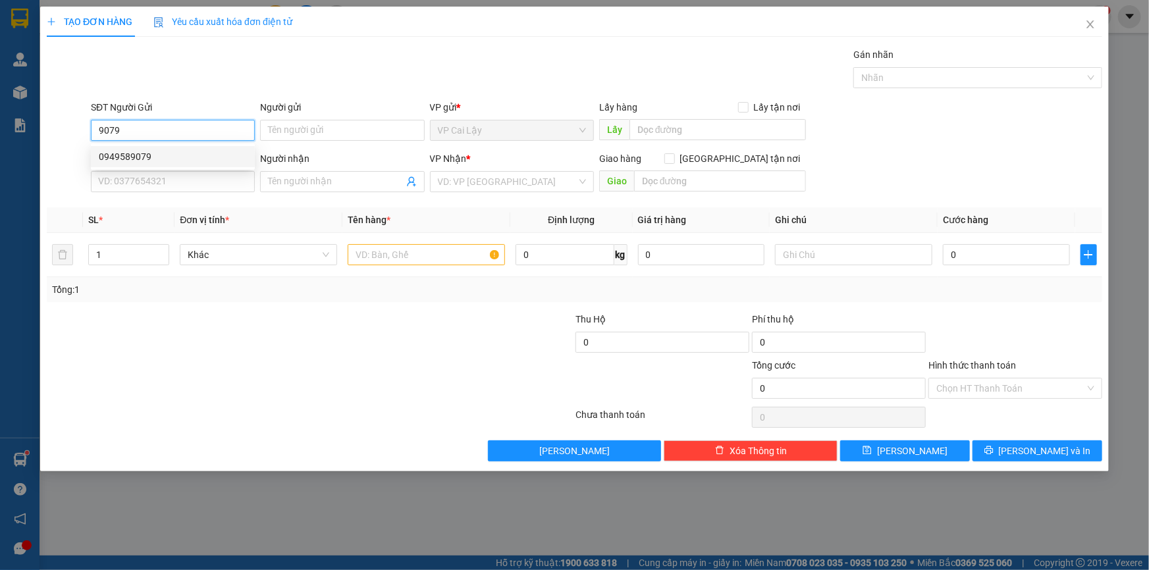
click at [169, 153] on div "0949589079" at bounding box center [173, 156] width 148 height 14
type input "0949589079"
type input "vlxd 6 cây"
type input "0909086344"
type input "TOÀN"
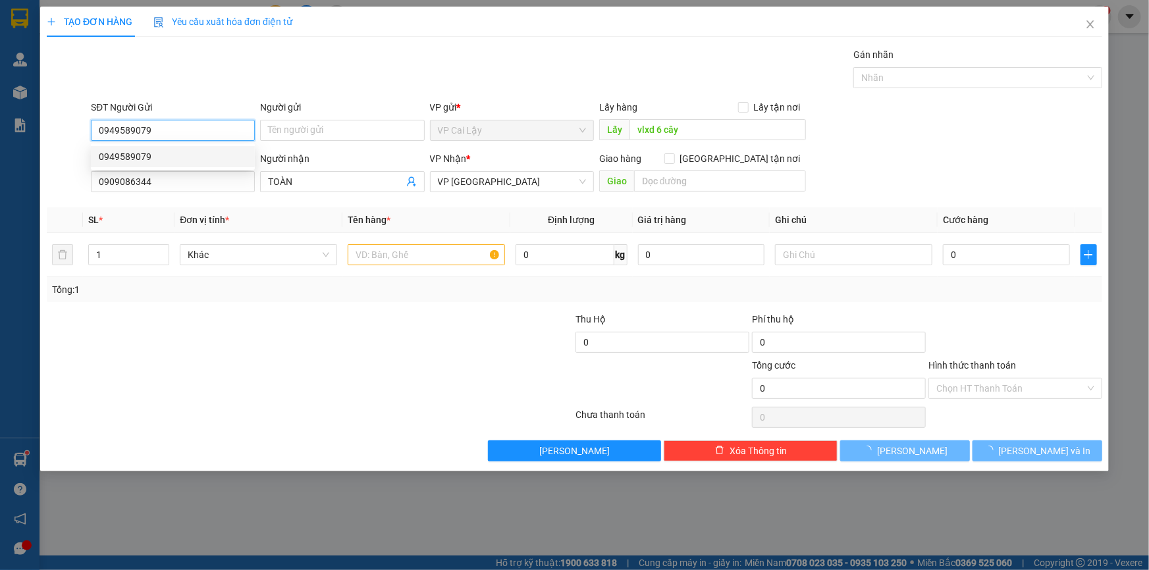
type input "70.000"
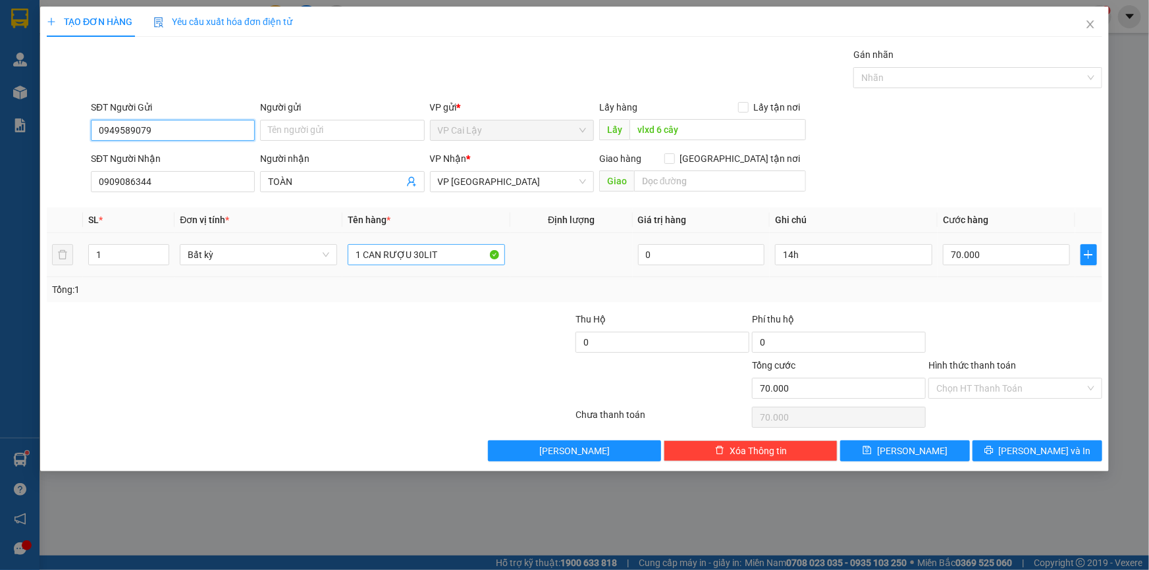
type input "0949589079"
click at [419, 255] on input "1 CAN RƯỢU 30LIT" at bounding box center [426, 254] width 157 height 21
type input "1 CAN RƯỢU 35LIT"
click at [965, 264] on input "70.000" at bounding box center [1006, 254] width 127 height 21
type input "8"
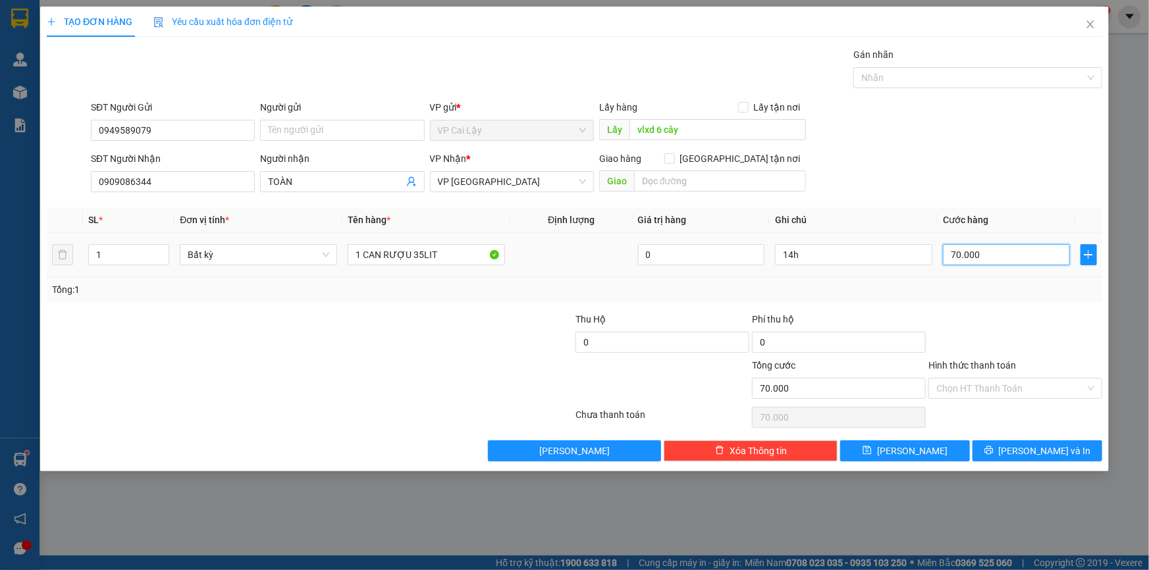
type input "8"
type input "80"
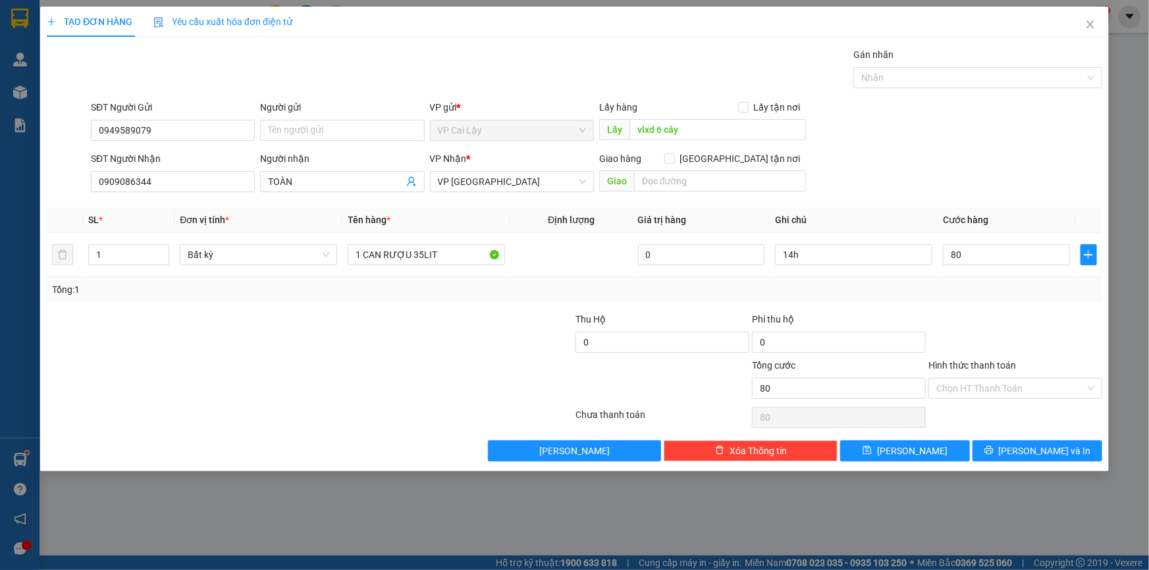
click at [990, 306] on div "Transit Pickup Surcharge Ids Transit Deliver Surcharge Ids Transit Deliver Surc…" at bounding box center [575, 254] width 1056 height 414
type input "80.000"
click at [975, 387] on input "Hình thức thanh toán" at bounding box center [1010, 389] width 149 height 20
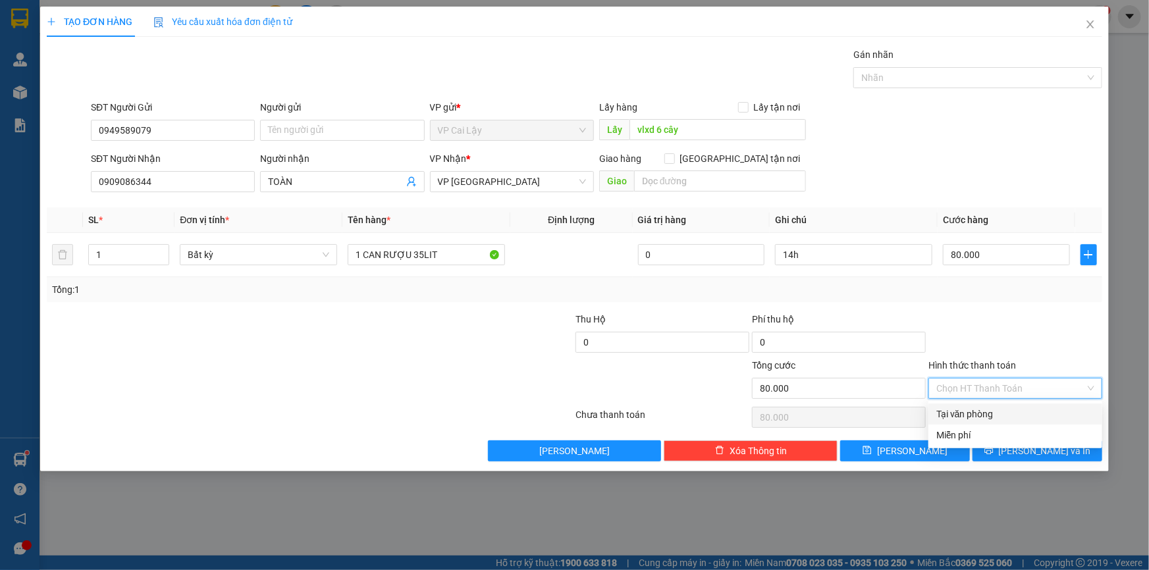
click at [982, 414] on div "Tại văn phòng" at bounding box center [1015, 414] width 158 height 14
click at [1054, 346] on div at bounding box center [1015, 335] width 176 height 46
type input "0"
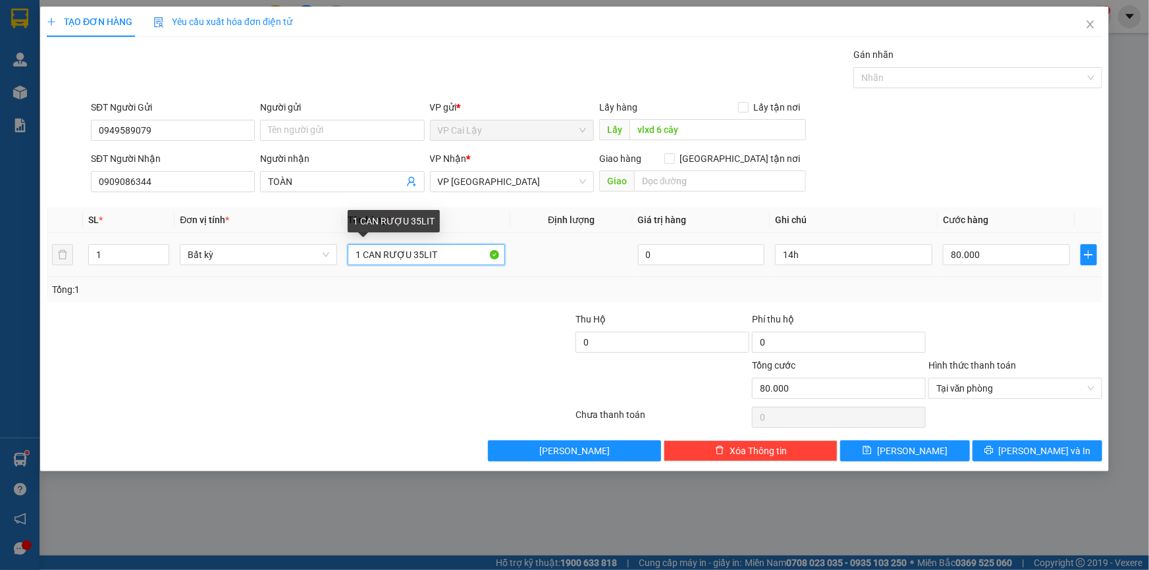
drag, startPoint x: 363, startPoint y: 254, endPoint x: 340, endPoint y: 259, distance: 24.2
click at [340, 259] on tr "1 Bất kỳ 1 CAN RƯỢU 35LIT 0 14h 80.000" at bounding box center [575, 255] width 1056 height 44
type input "2 CAN RƯỢU 35LIT"
click at [160, 252] on icon "up" at bounding box center [162, 252] width 5 height 5
type input "2"
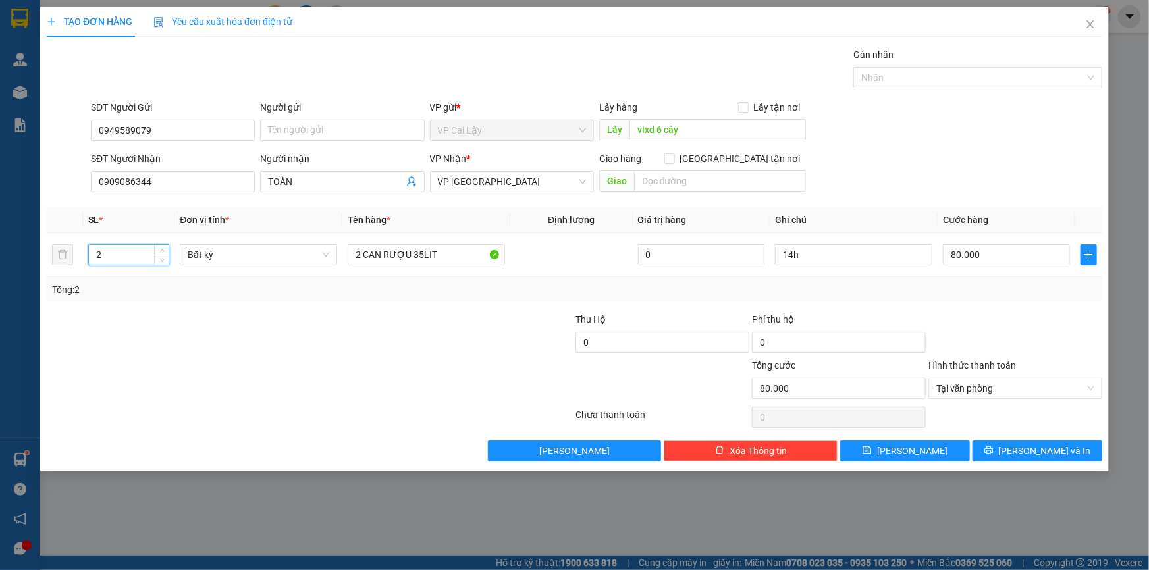
click at [995, 316] on div at bounding box center [1015, 335] width 176 height 46
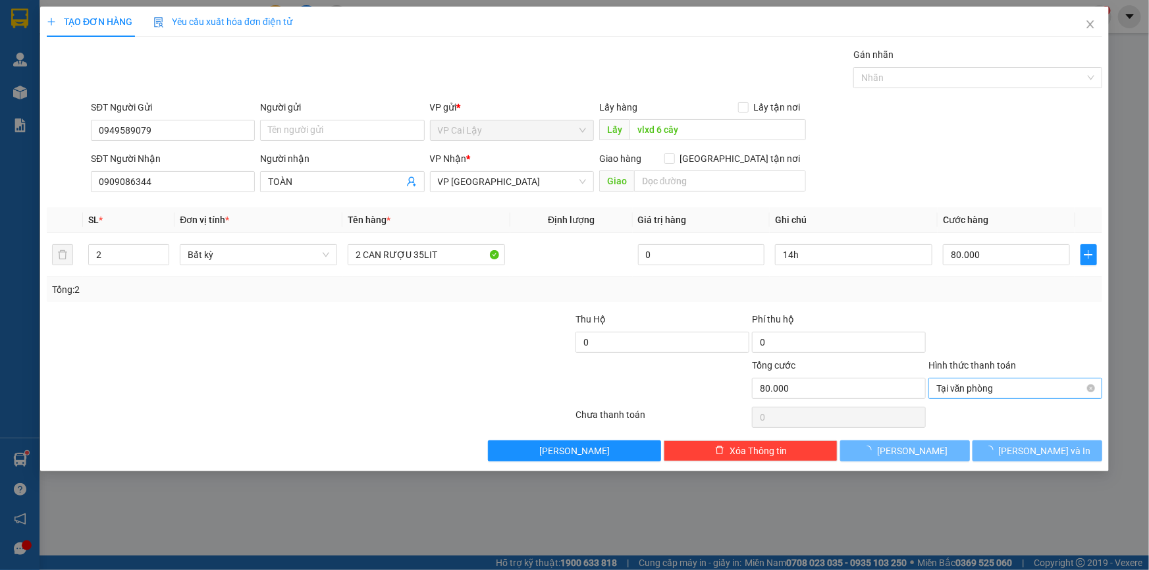
type input "0"
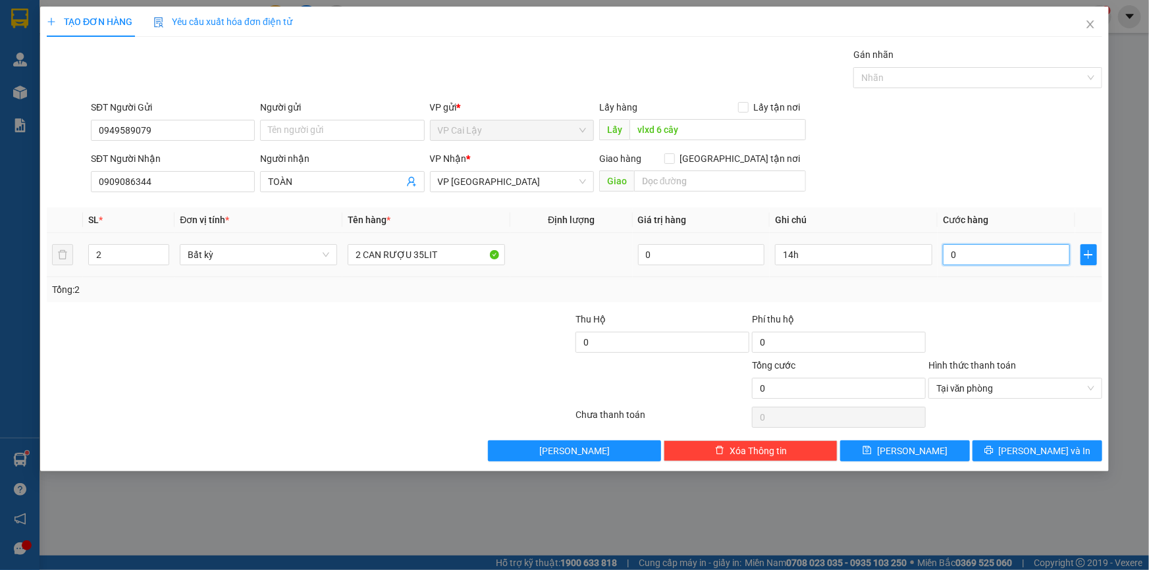
drag, startPoint x: 989, startPoint y: 257, endPoint x: 953, endPoint y: 284, distance: 45.2
click at [988, 258] on input "0" at bounding box center [1006, 254] width 127 height 21
type input "8"
type input "80"
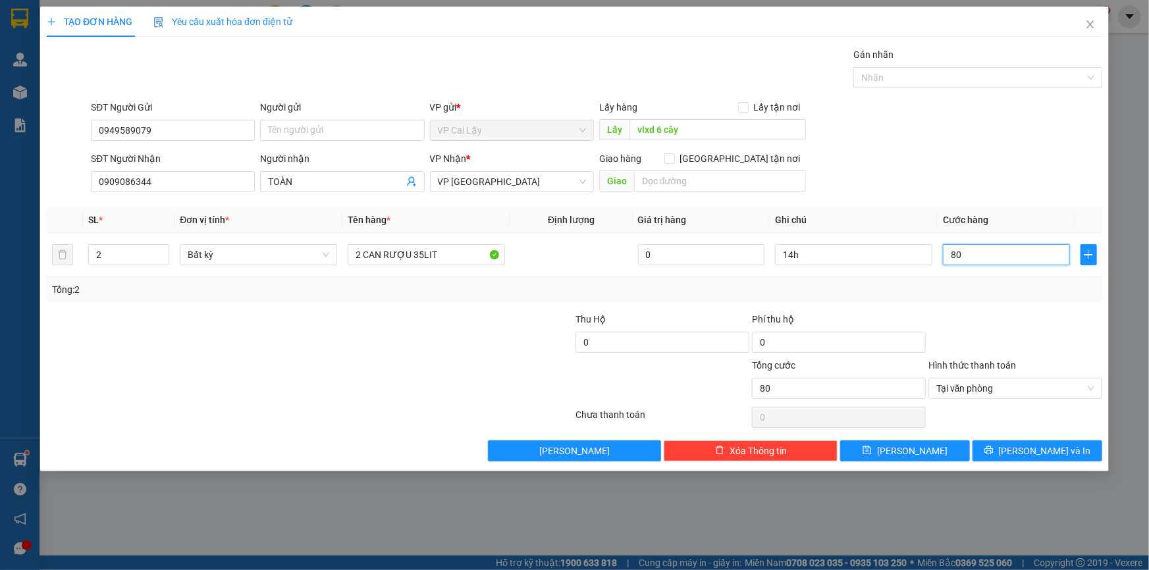
type input "80"
click at [969, 313] on div at bounding box center [1015, 335] width 176 height 46
type input "80.000"
click at [905, 454] on span "[PERSON_NAME]" at bounding box center [912, 451] width 70 height 14
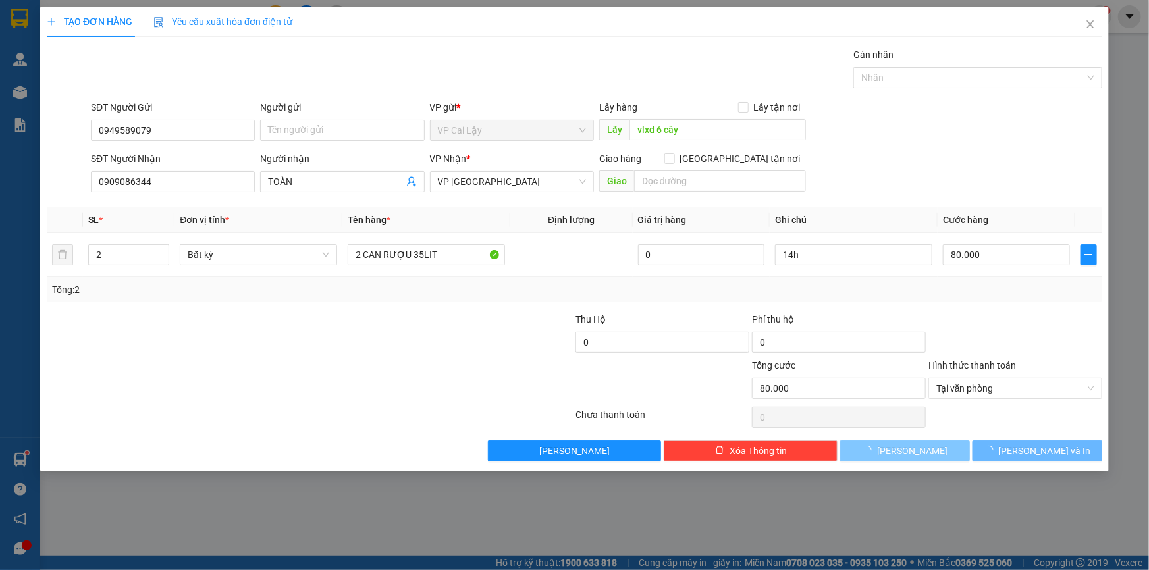
type input "0"
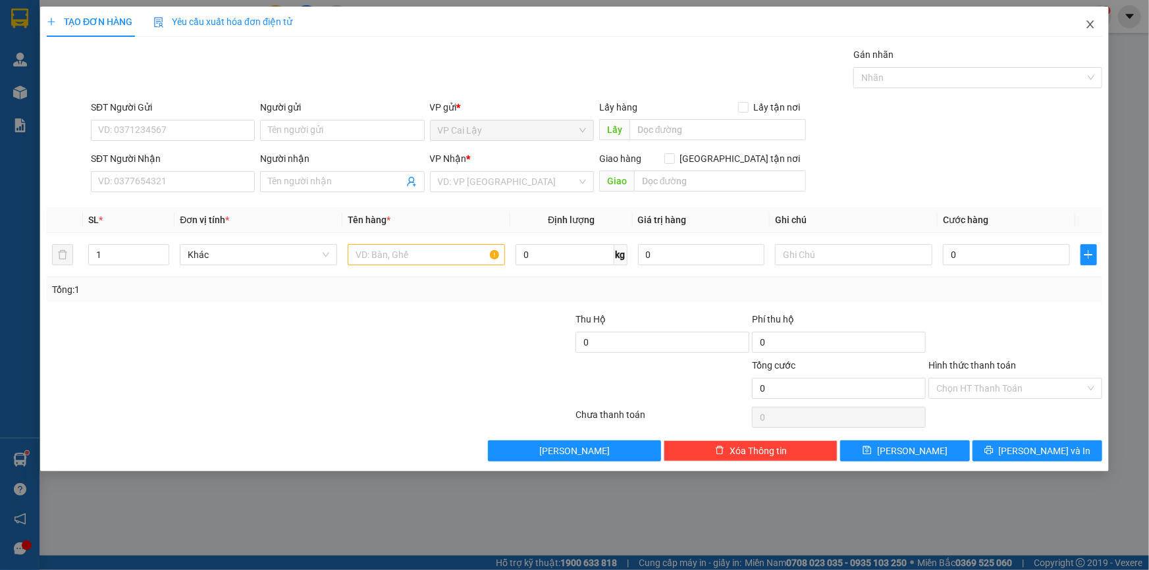
click at [1091, 26] on icon "close" at bounding box center [1090, 24] width 11 height 11
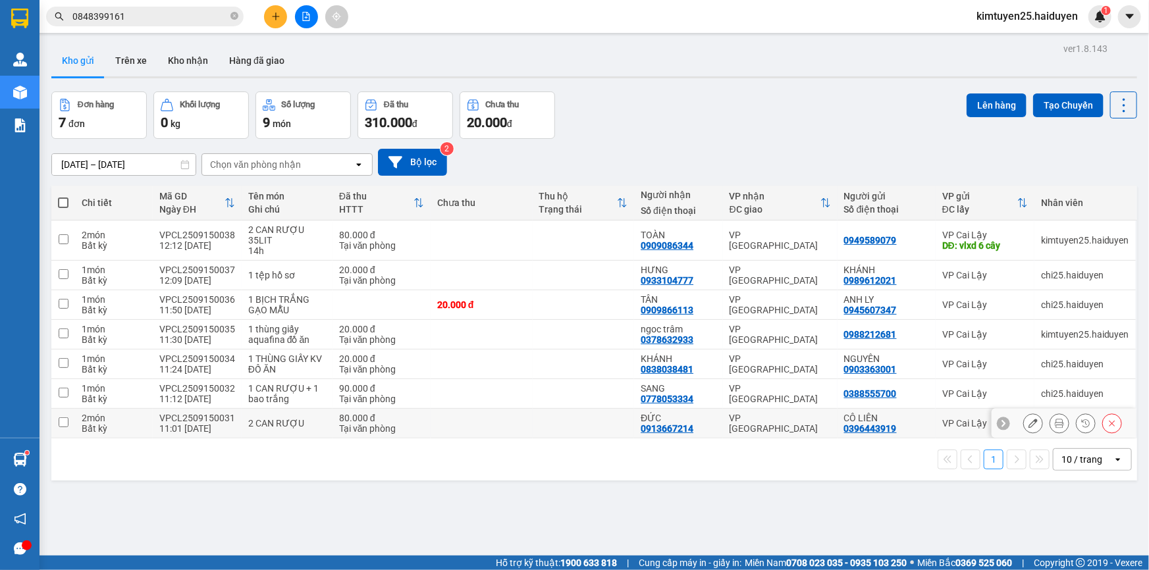
click at [261, 422] on div "2 CAN RƯỢU" at bounding box center [287, 423] width 78 height 11
checkbox input "true"
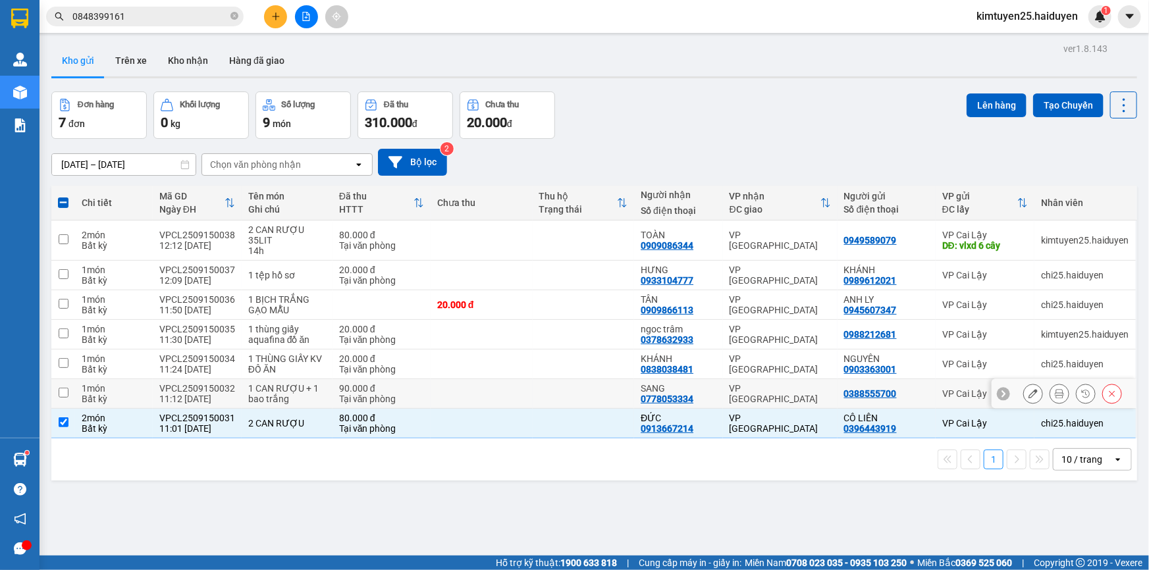
click at [302, 396] on div "1 CAN RƯỢU + 1 bao trắng" at bounding box center [287, 393] width 78 height 21
checkbox input "true"
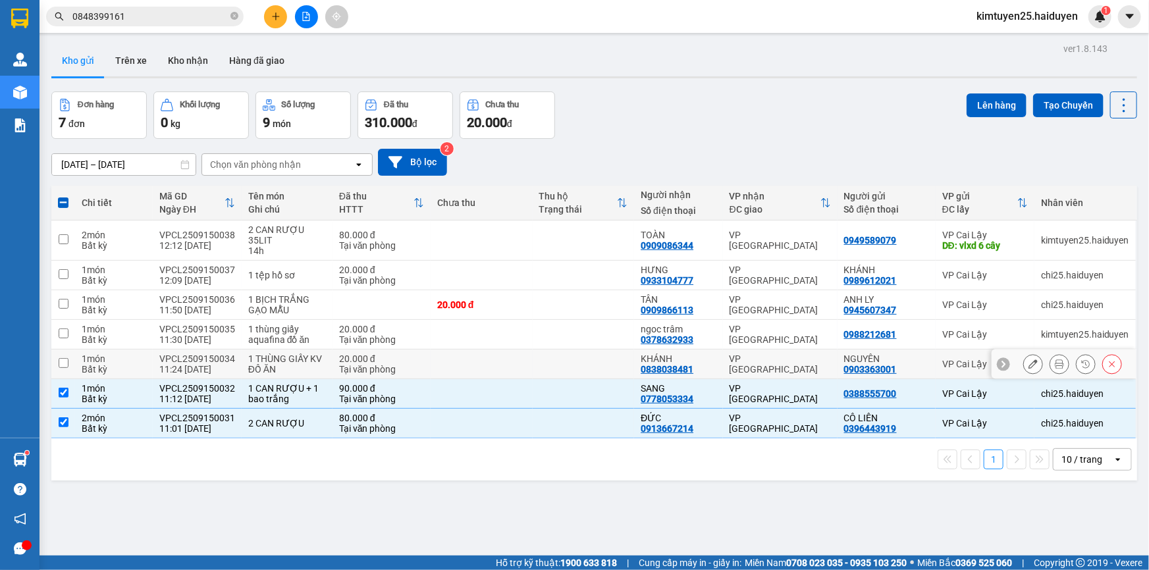
click at [344, 364] on div "Tại văn phòng" at bounding box center [381, 369] width 85 height 11
checkbox input "true"
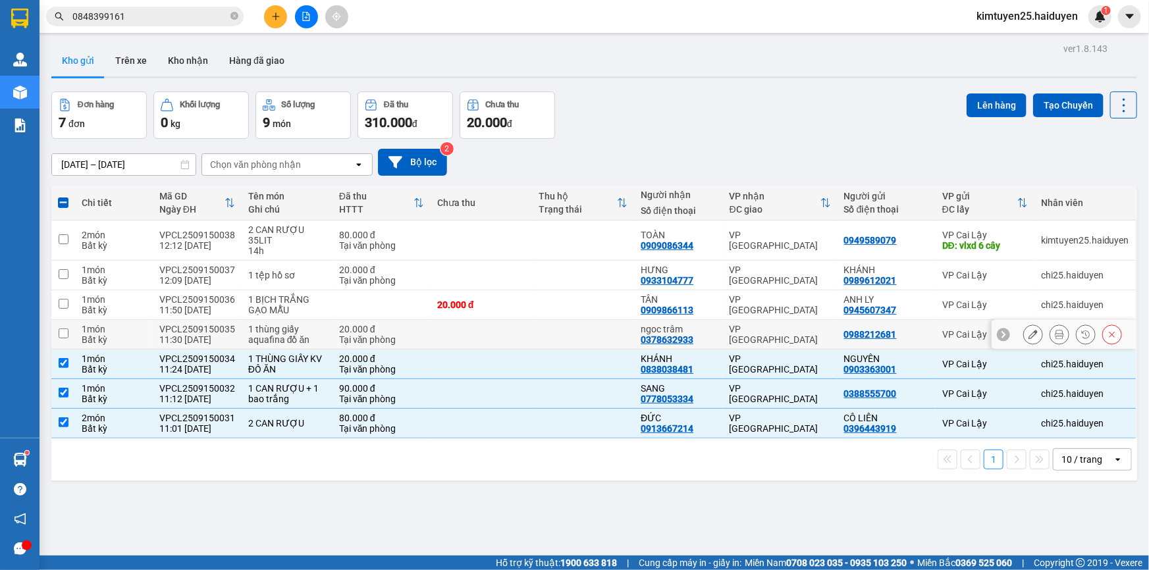
click at [433, 330] on td at bounding box center [482, 335] width 102 height 30
checkbox input "true"
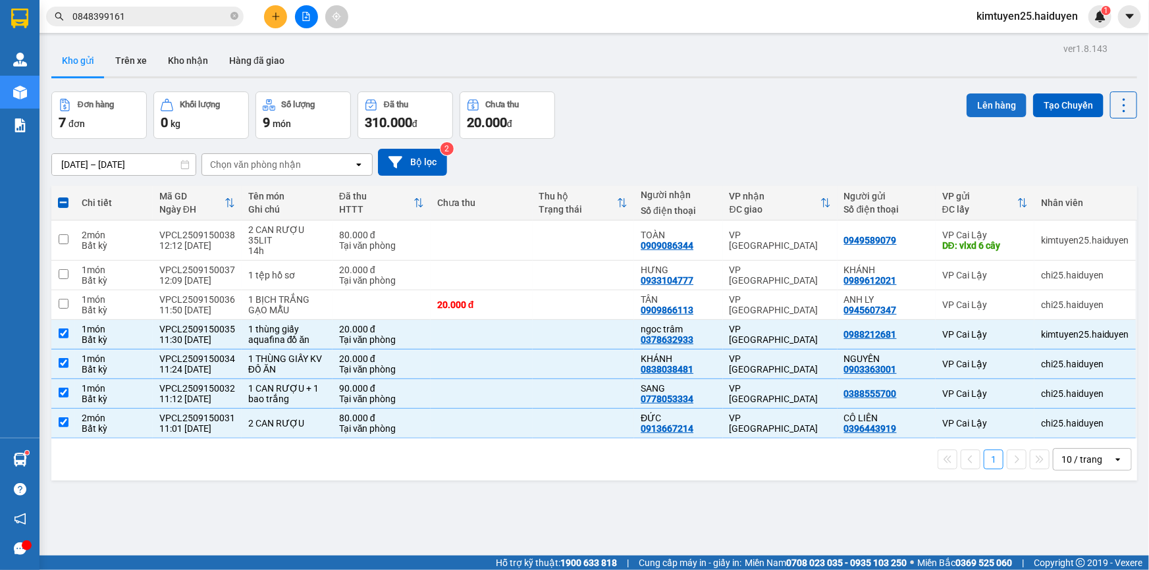
click at [988, 103] on button "Lên hàng" at bounding box center [997, 106] width 60 height 24
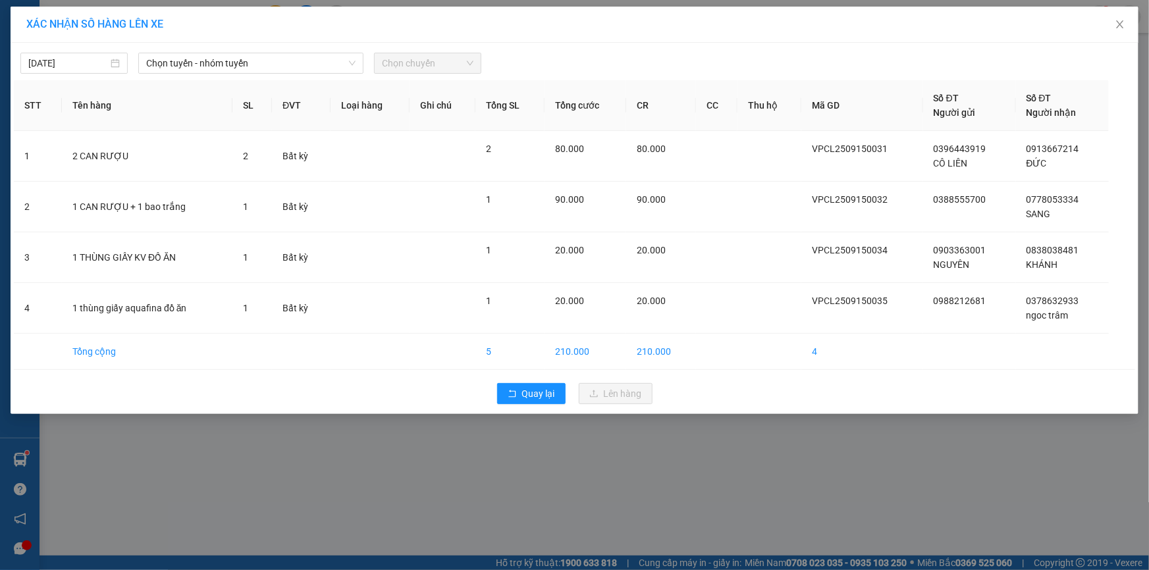
click at [281, 77] on div "15/09/2025 Chọn tuyến - nhóm tuyến Chọn chuyến STT Tên hàng SL ĐVT Loại hàng Gh…" at bounding box center [575, 228] width 1128 height 371
click at [312, 63] on span "Chọn tuyến - nhóm tuyến" at bounding box center [250, 63] width 209 height 20
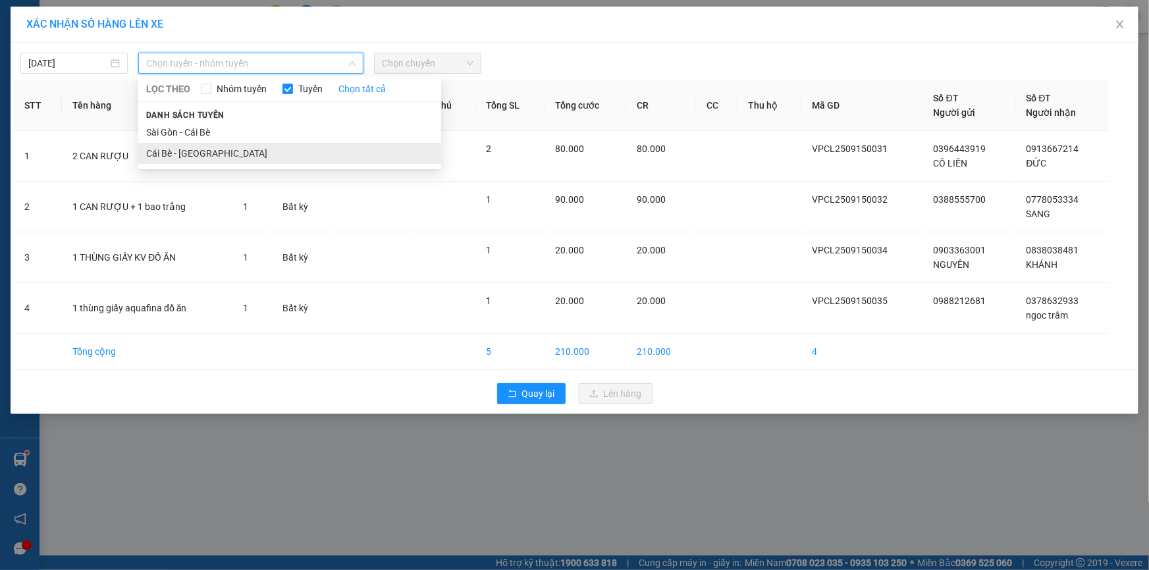
click at [217, 157] on li "Cái Bè - [GEOGRAPHIC_DATA]" at bounding box center [289, 153] width 303 height 21
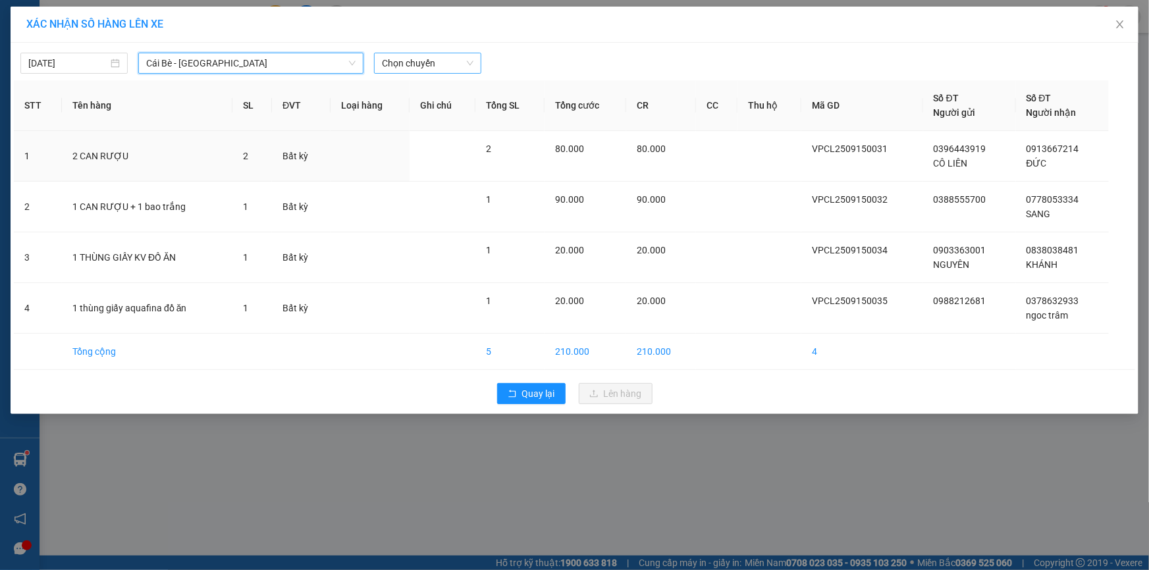
click at [410, 66] on span "Chọn chuyến" at bounding box center [428, 63] width 92 height 20
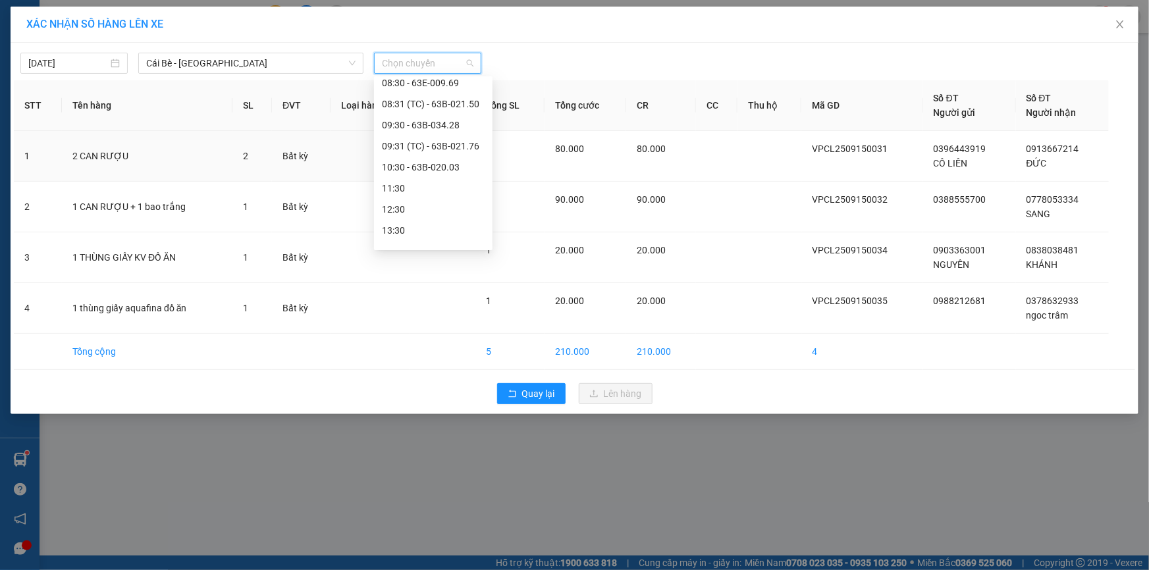
scroll to position [239, 0]
click at [412, 184] on div "11:30" at bounding box center [433, 187] width 103 height 14
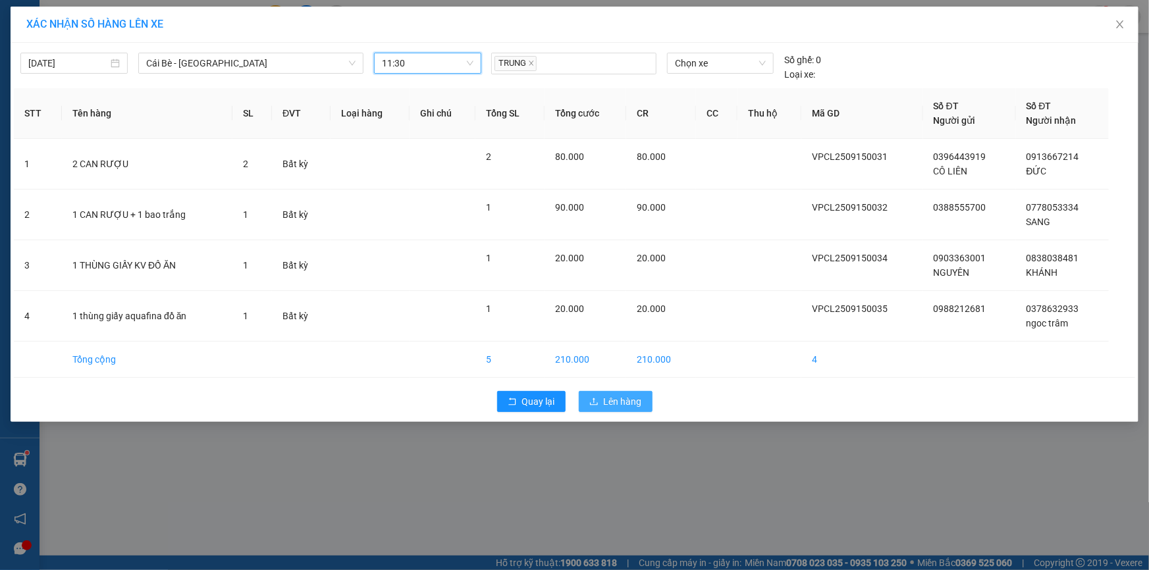
click at [632, 398] on span "Lên hàng" at bounding box center [623, 401] width 38 height 14
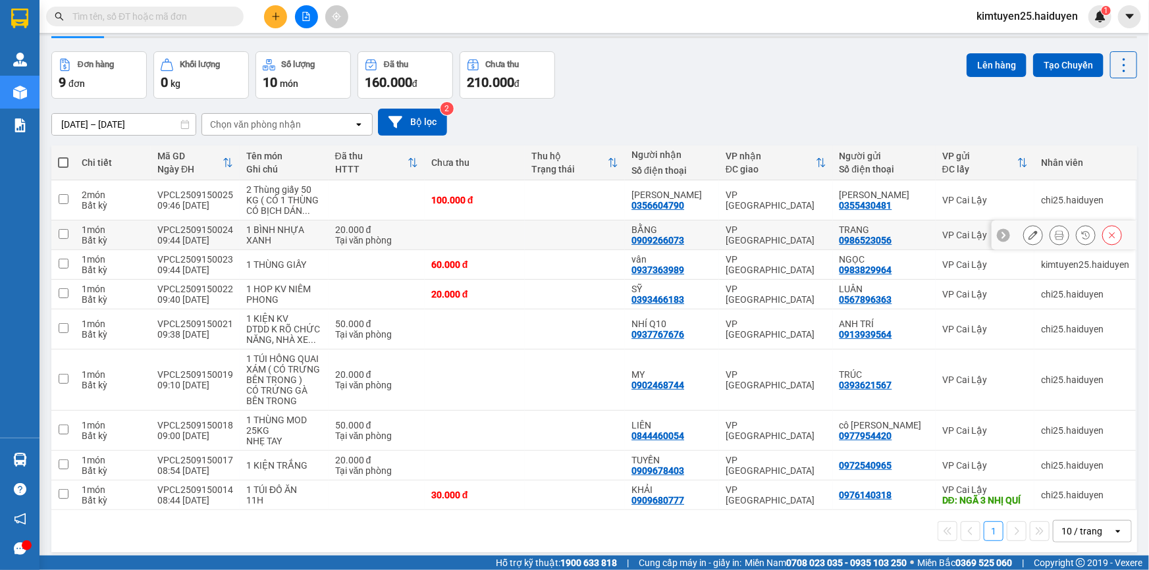
scroll to position [60, 0]
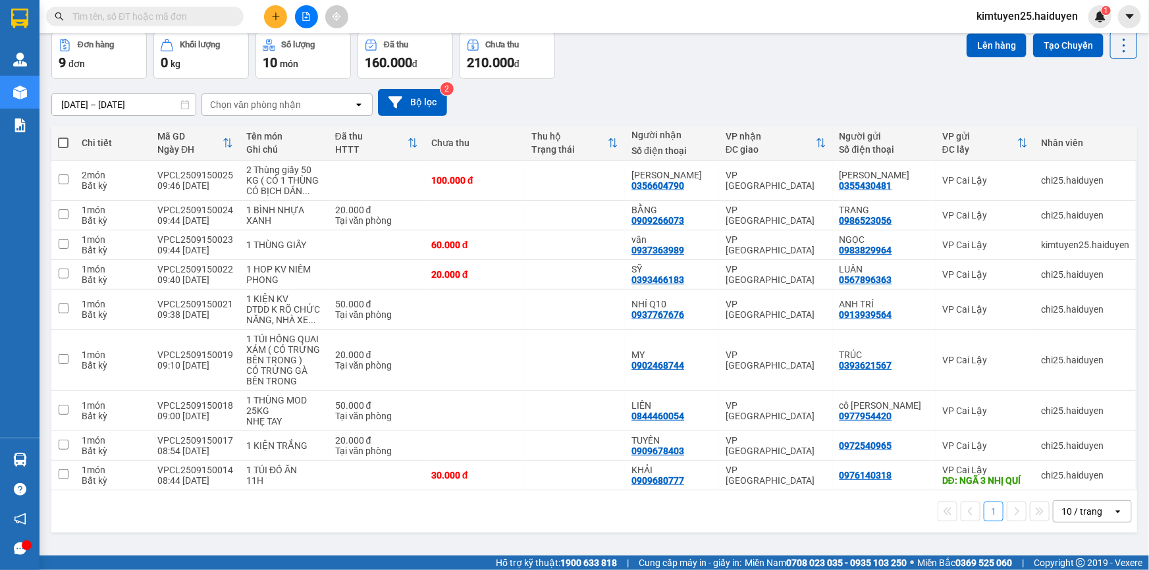
click at [313, 14] on button at bounding box center [306, 16] width 23 height 23
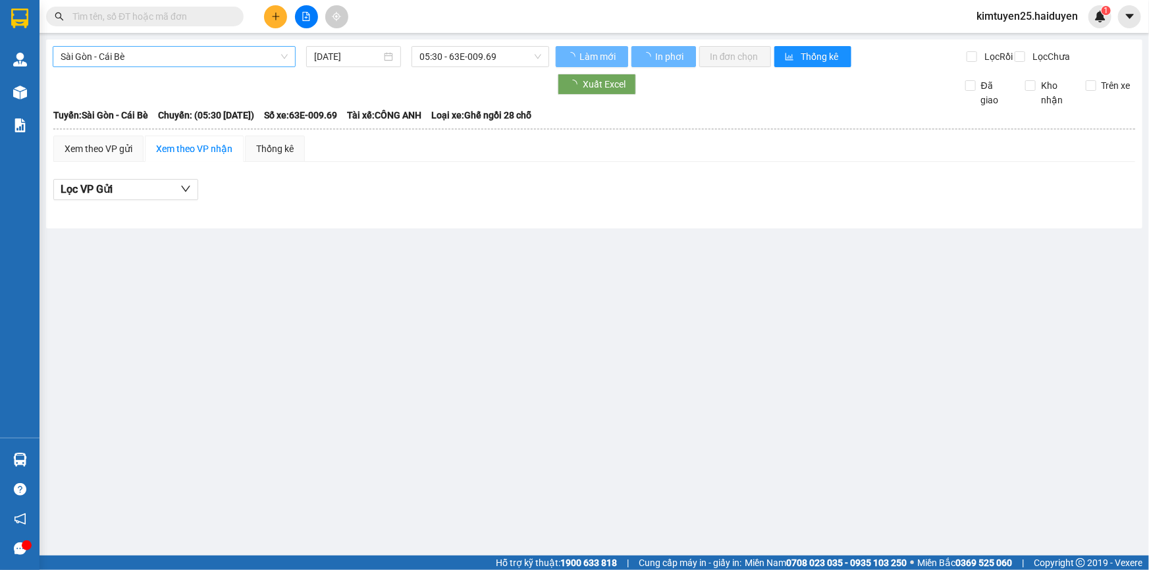
click at [211, 59] on span "Sài Gòn - Cái Bè" at bounding box center [174, 57] width 227 height 20
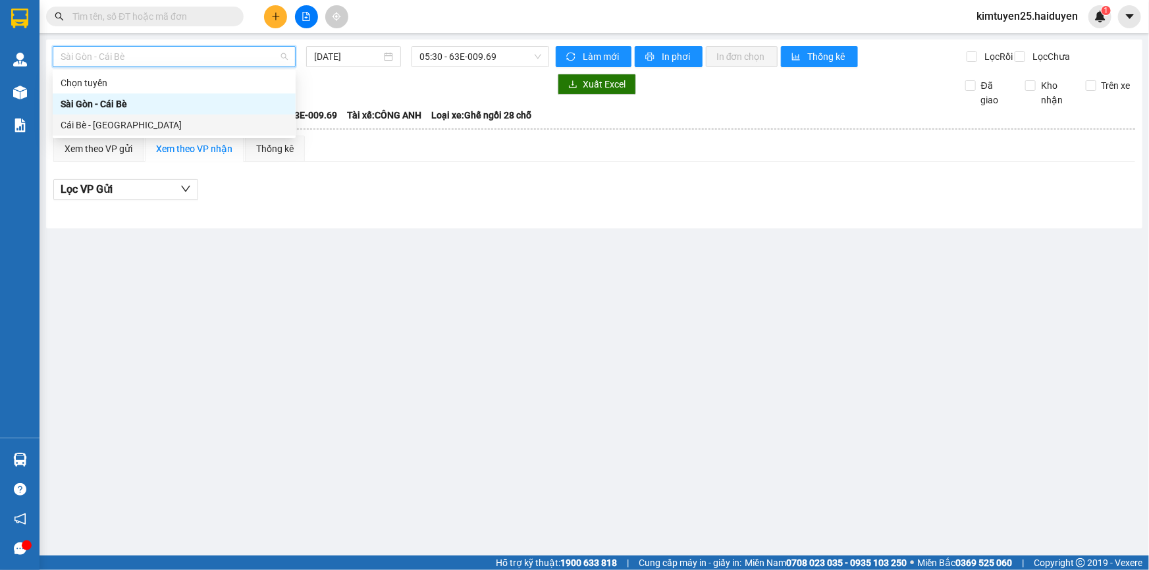
click at [164, 123] on div "Cái Bè - [GEOGRAPHIC_DATA]" at bounding box center [174, 125] width 227 height 14
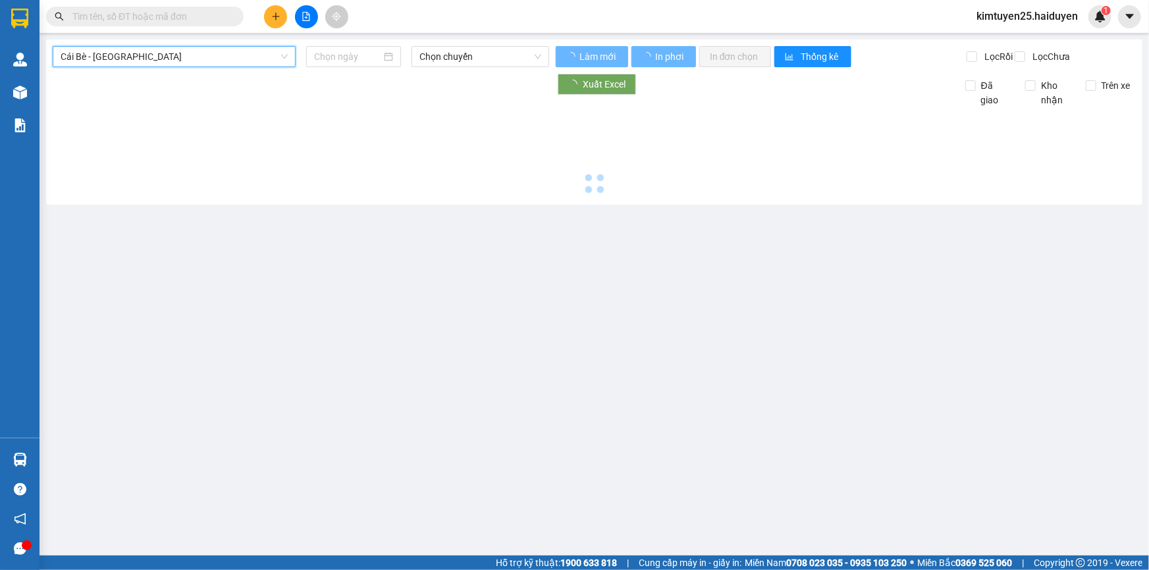
type input "[DATE]"
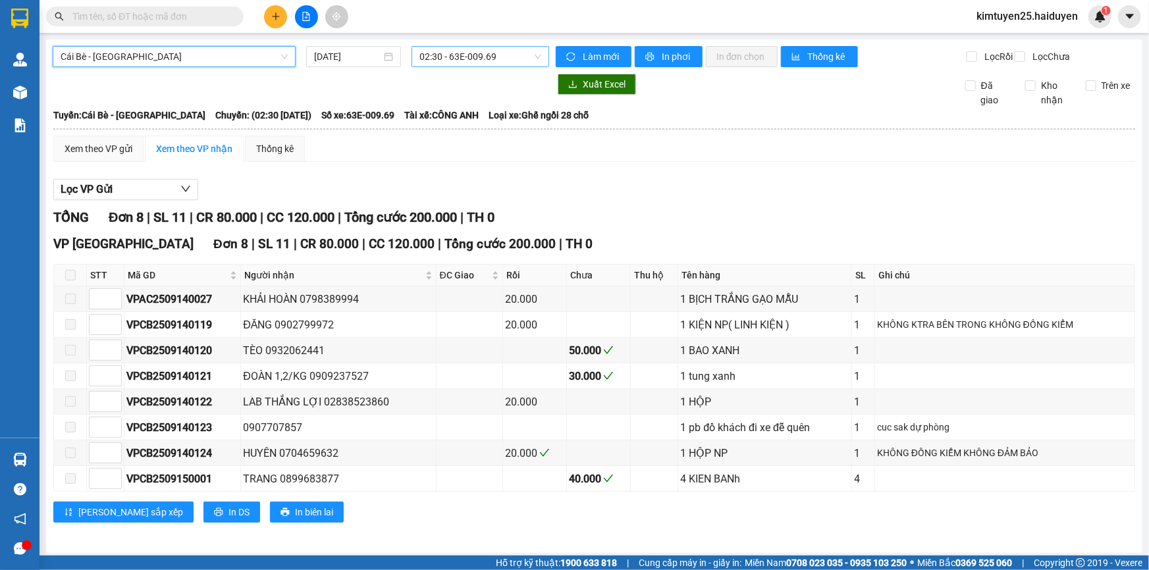
click at [454, 56] on span "02:30 - 63E-009.69" at bounding box center [480, 57] width 122 height 20
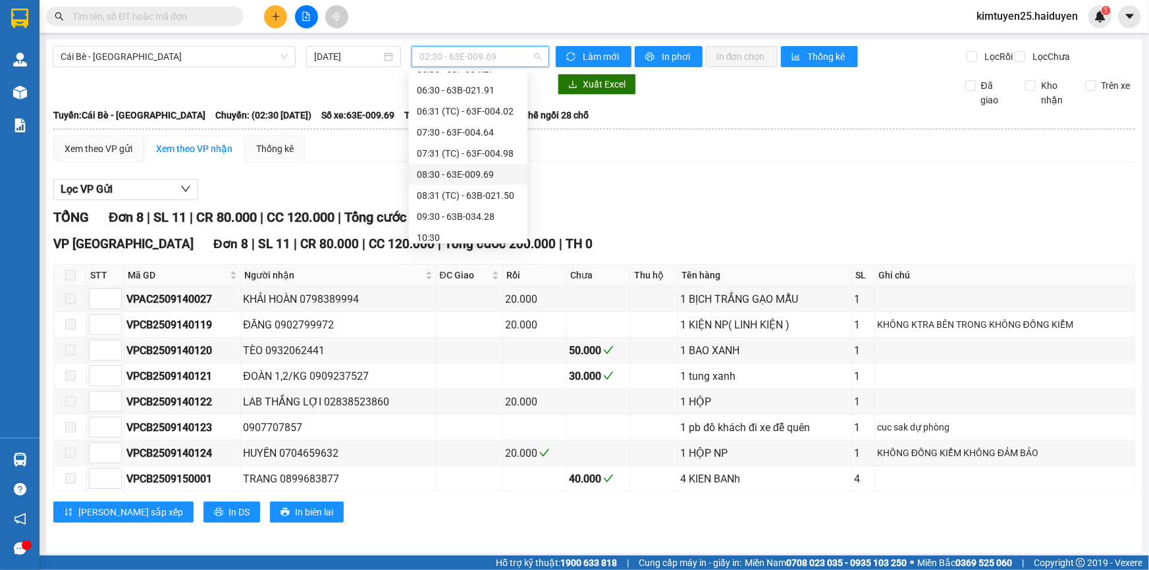
scroll to position [179, 0]
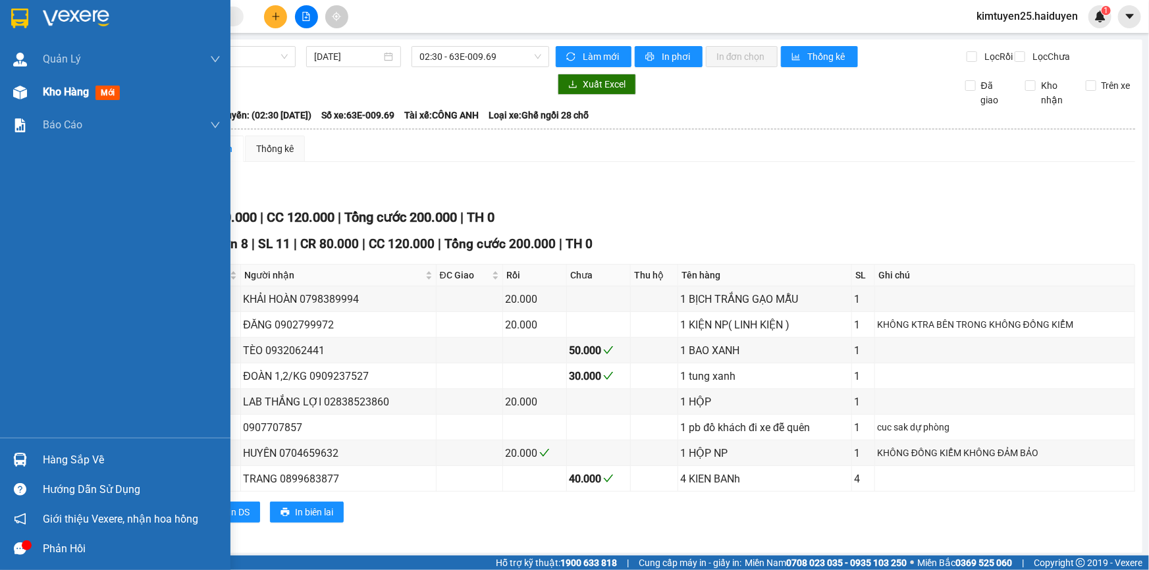
click at [76, 91] on span "Kho hàng" at bounding box center [66, 92] width 46 height 13
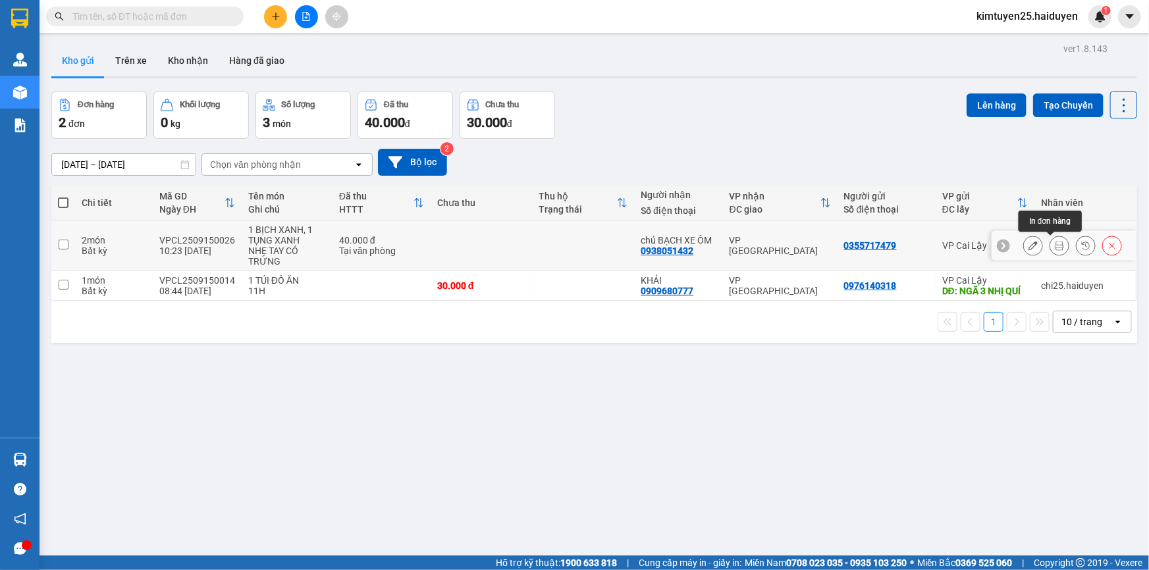
click at [1055, 248] on icon at bounding box center [1059, 245] width 9 height 9
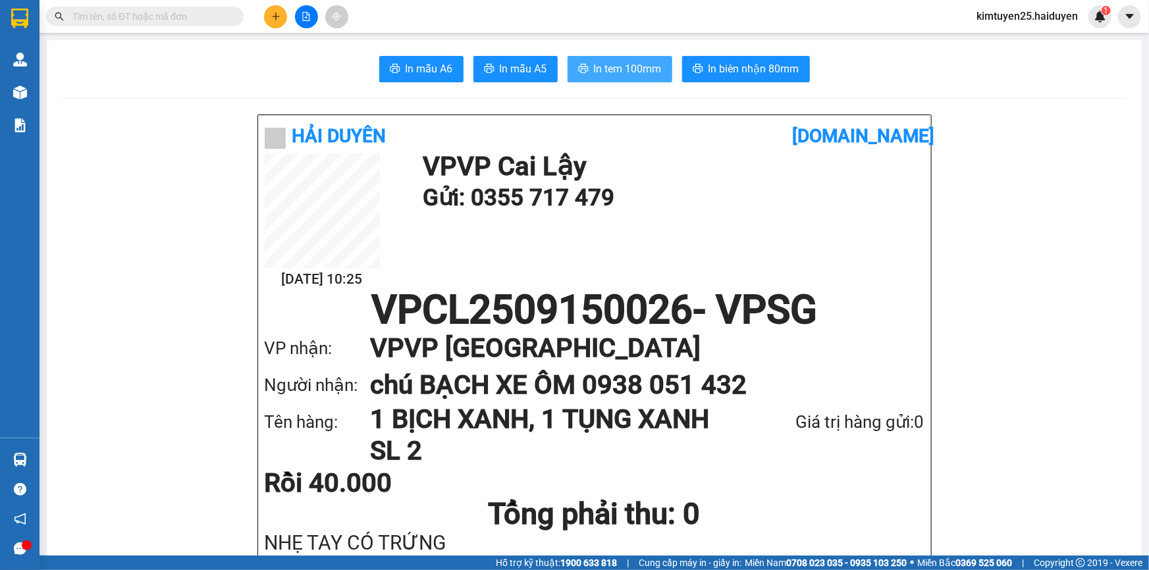
drag, startPoint x: 596, startPoint y: 64, endPoint x: 605, endPoint y: 65, distance: 8.6
click at [598, 65] on span "In tem 100mm" at bounding box center [628, 69] width 68 height 16
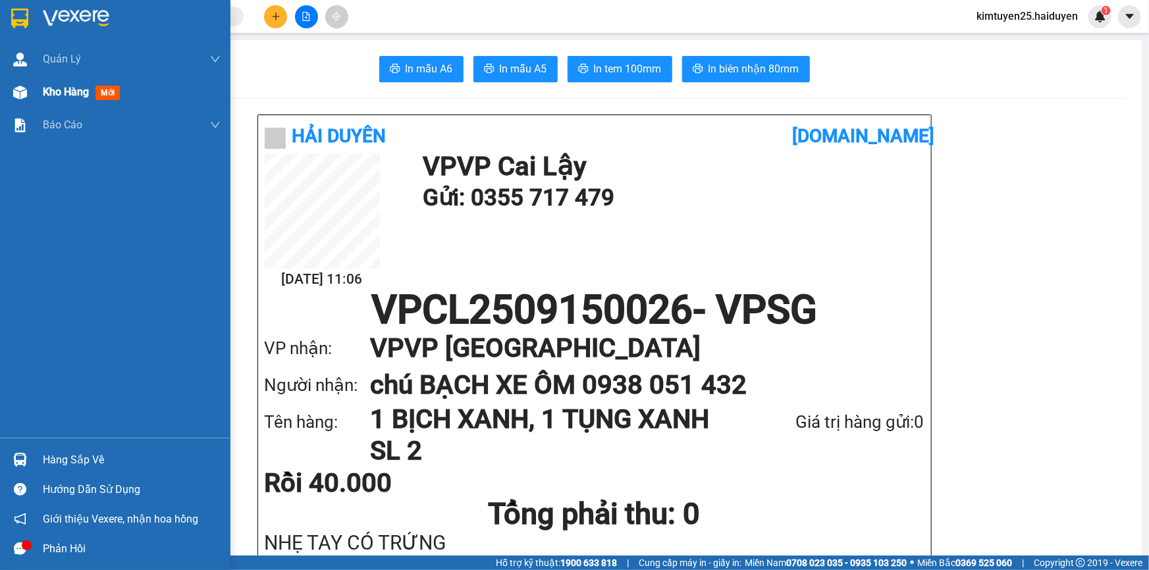
click at [51, 89] on span "Kho hàng" at bounding box center [66, 92] width 46 height 13
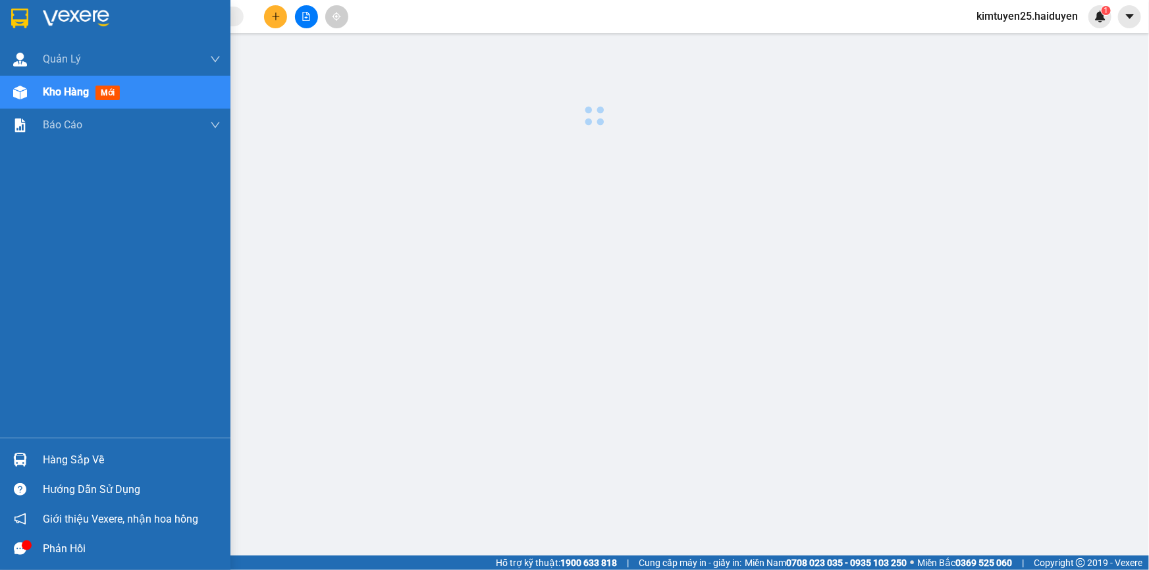
click at [51, 89] on span "Kho hàng" at bounding box center [66, 92] width 46 height 13
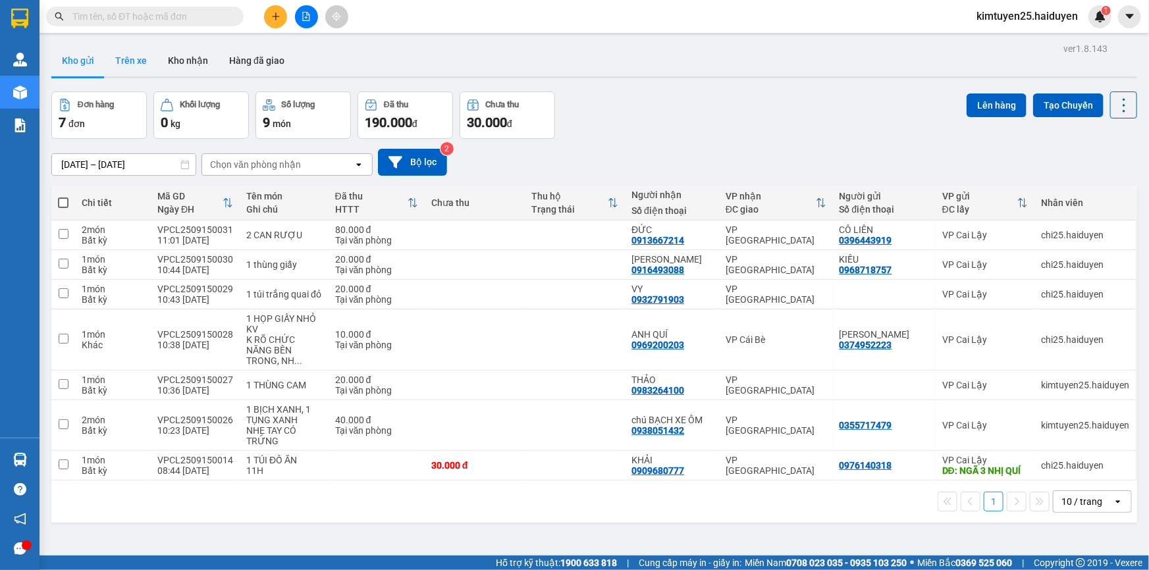
click at [134, 68] on button "Trên xe" at bounding box center [131, 61] width 53 height 32
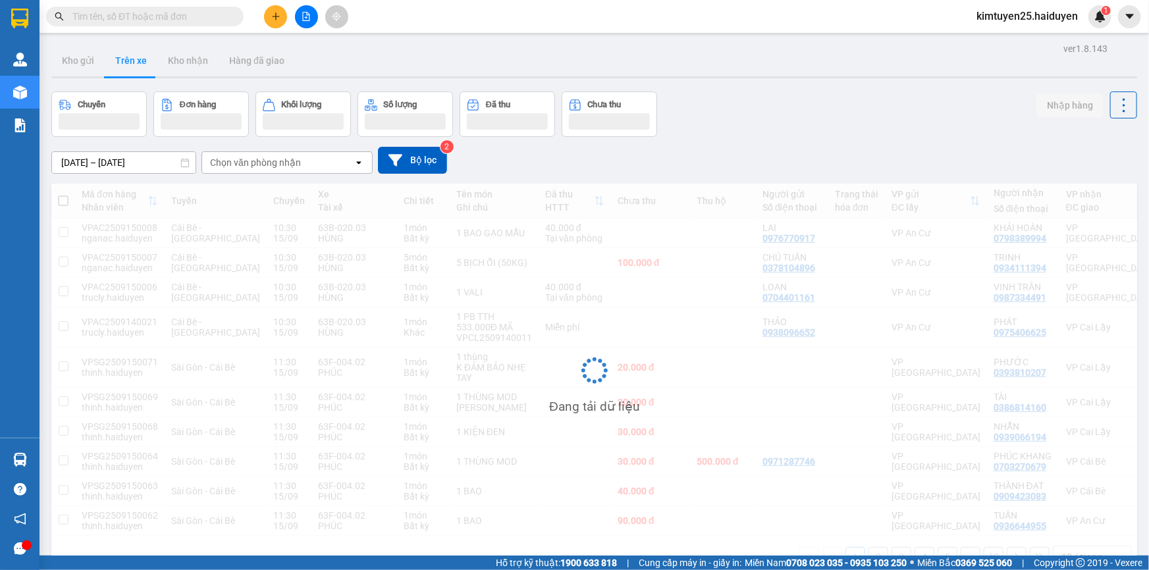
click at [296, 178] on div "[DATE] – [DATE] Press the down arrow key to interact with the calendar and sele…" at bounding box center [594, 160] width 1086 height 47
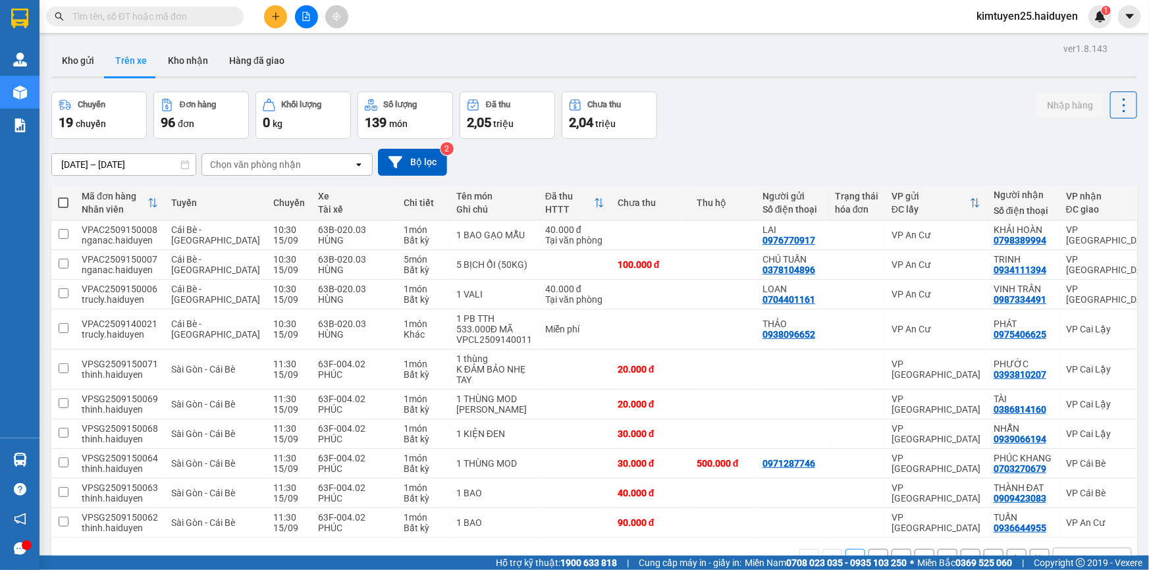
click at [301, 166] on div "Chọn văn phòng nhận" at bounding box center [277, 164] width 151 height 21
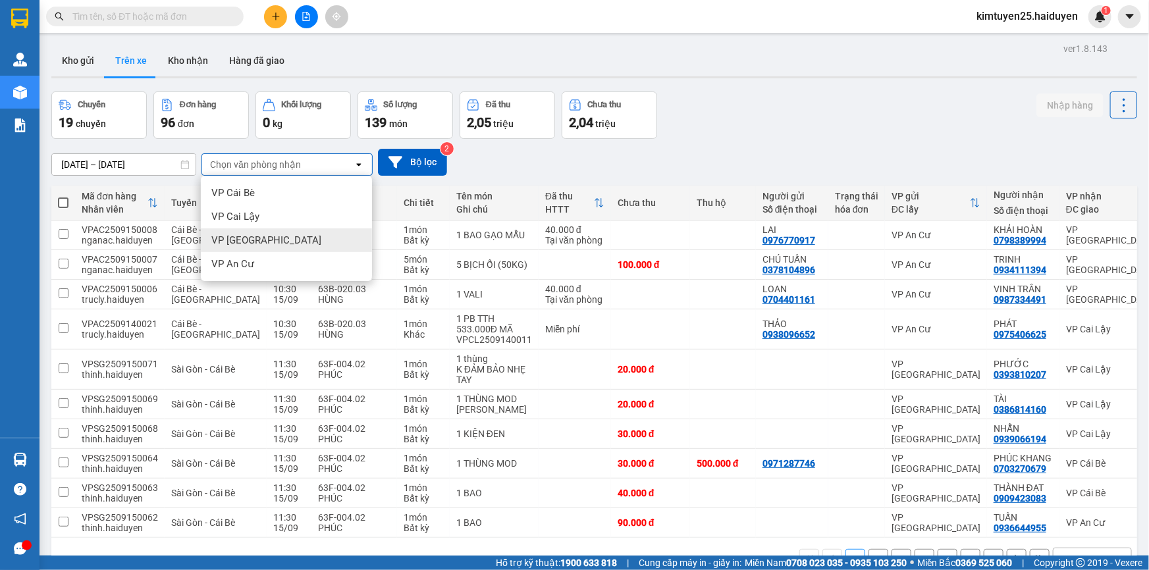
click at [249, 238] on span "VP [GEOGRAPHIC_DATA]" at bounding box center [266, 240] width 110 height 13
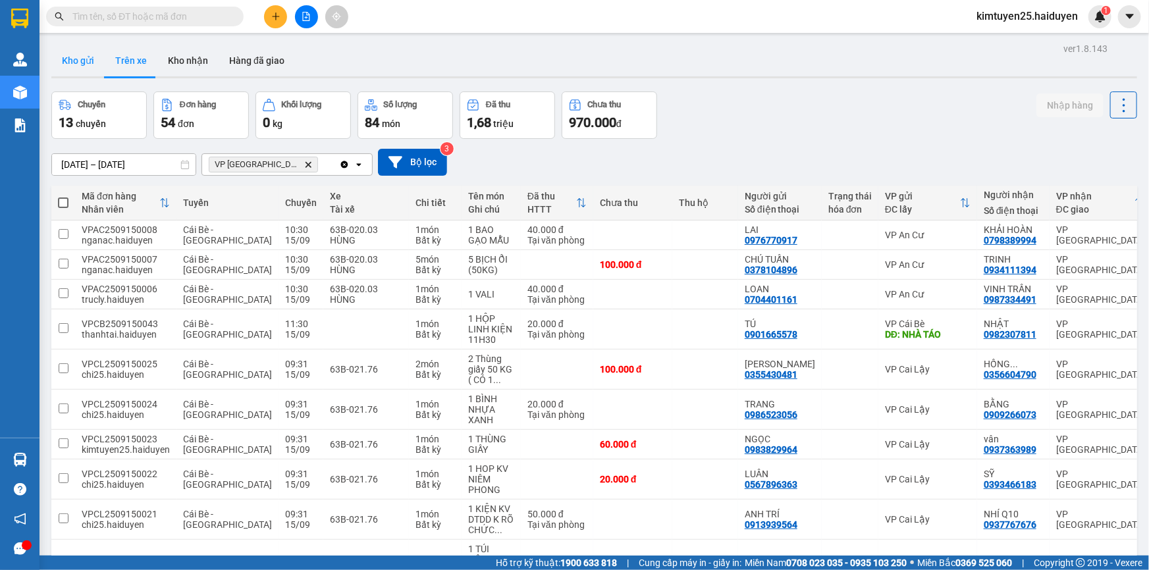
click at [87, 51] on button "Kho gửi" at bounding box center [77, 61] width 53 height 32
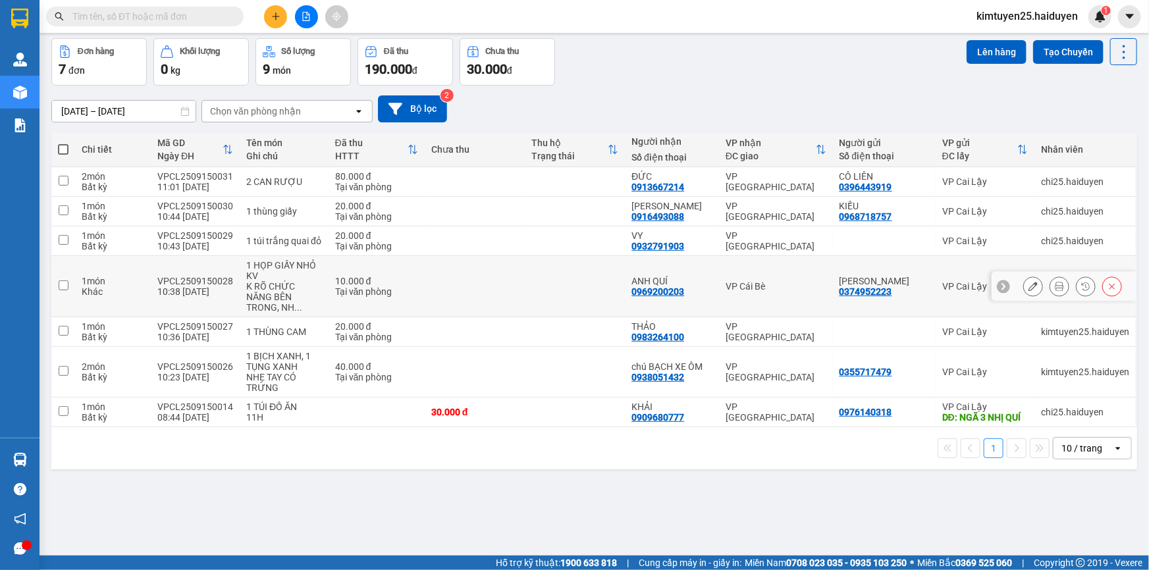
scroll to position [60, 0]
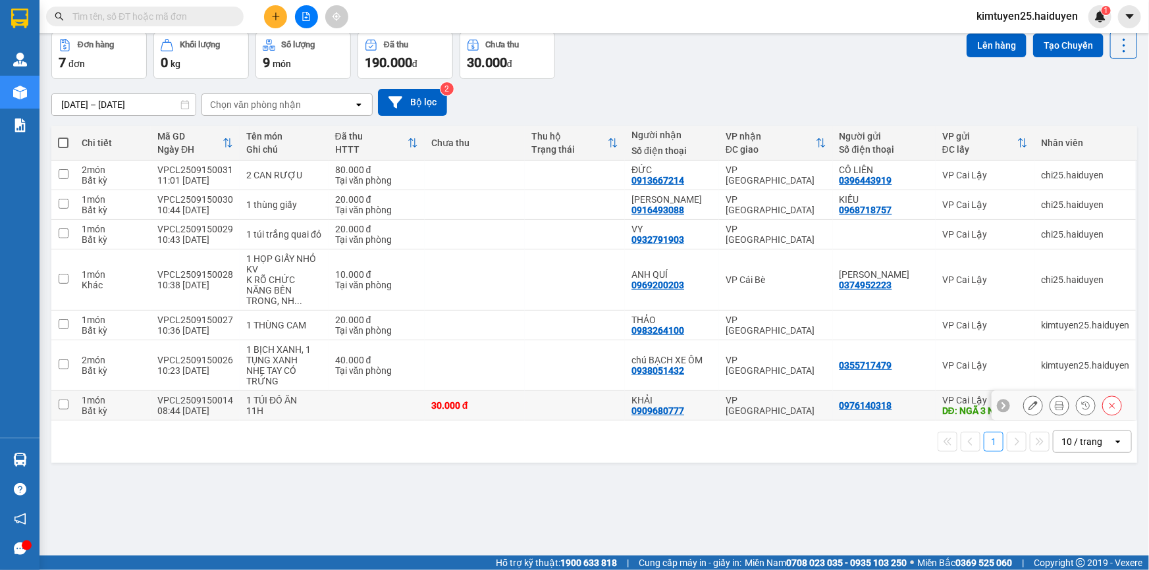
click at [475, 400] on div "30.000 đ" at bounding box center [474, 405] width 87 height 11
checkbox input "true"
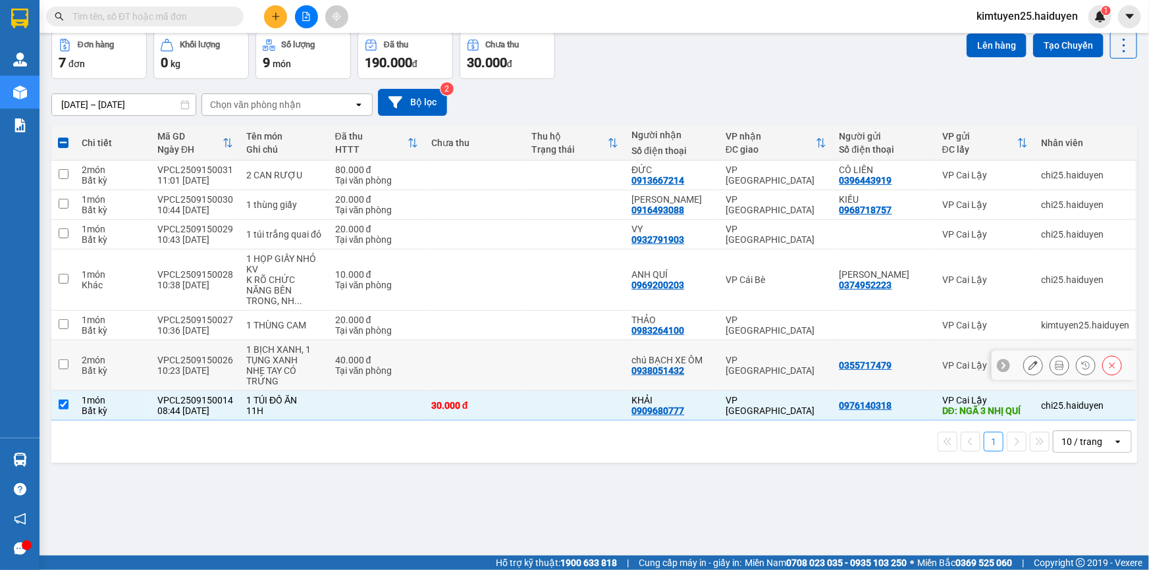
click at [533, 357] on td at bounding box center [575, 365] width 100 height 51
checkbox input "true"
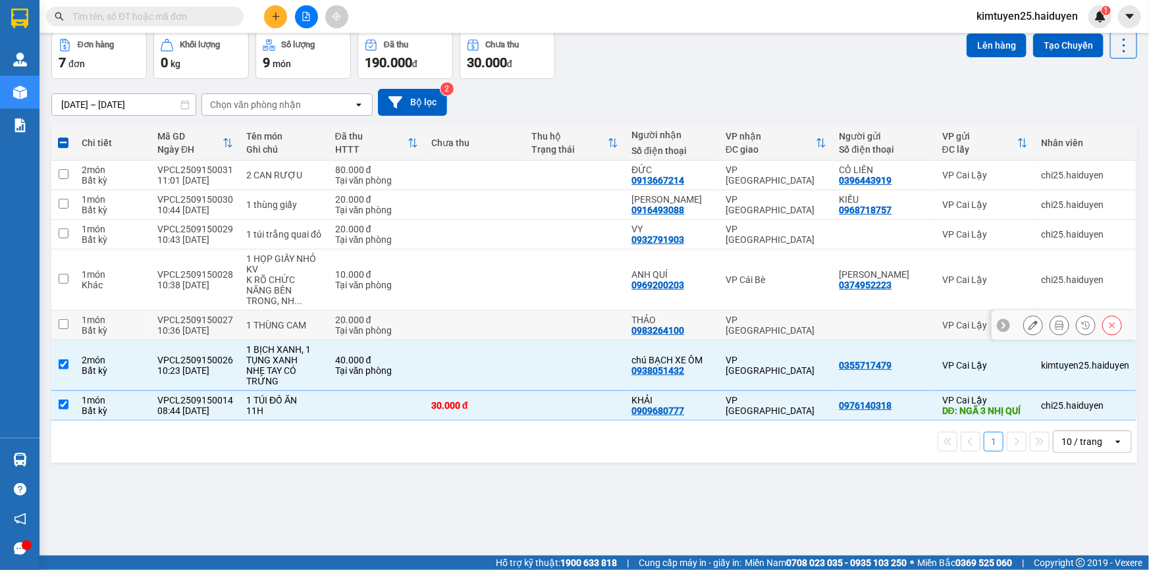
click at [488, 313] on td at bounding box center [475, 326] width 100 height 30
checkbox input "true"
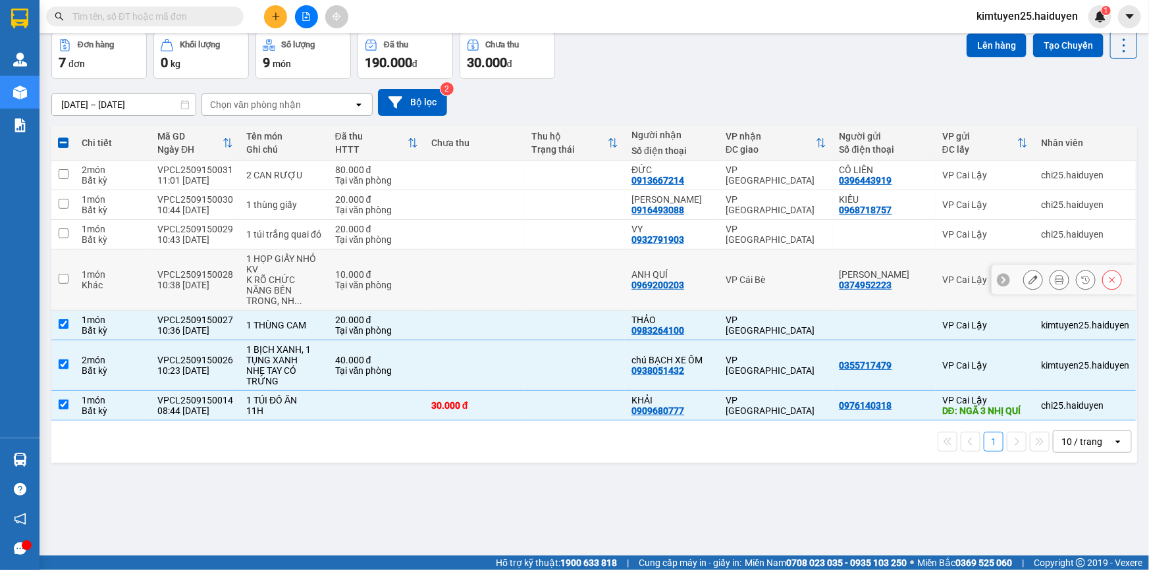
click at [499, 278] on td at bounding box center [475, 280] width 100 height 61
checkbox input "true"
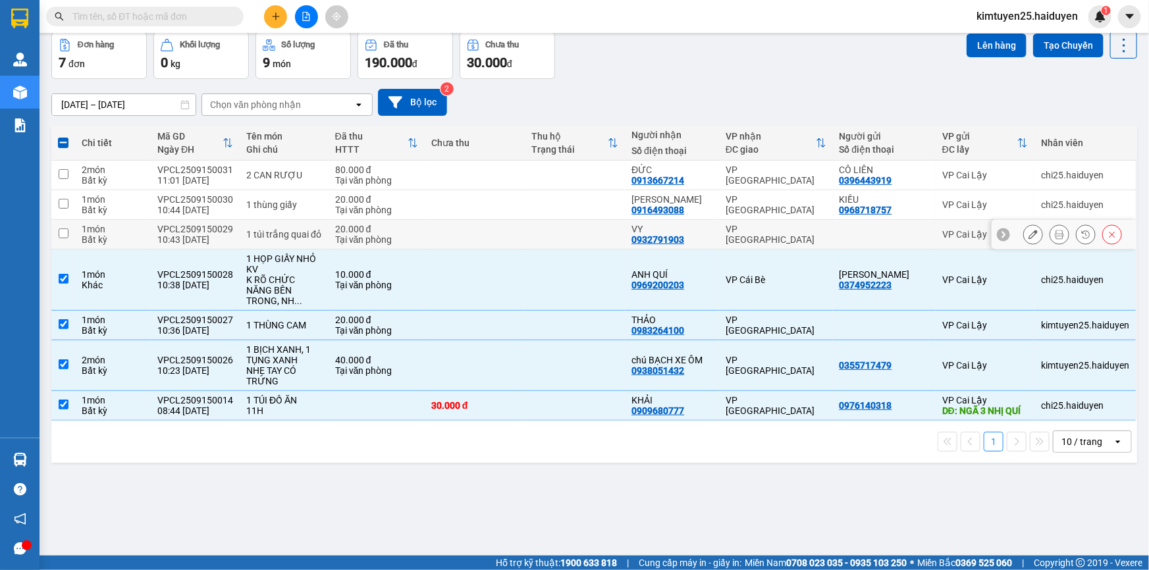
click at [525, 236] on td at bounding box center [475, 235] width 100 height 30
checkbox input "true"
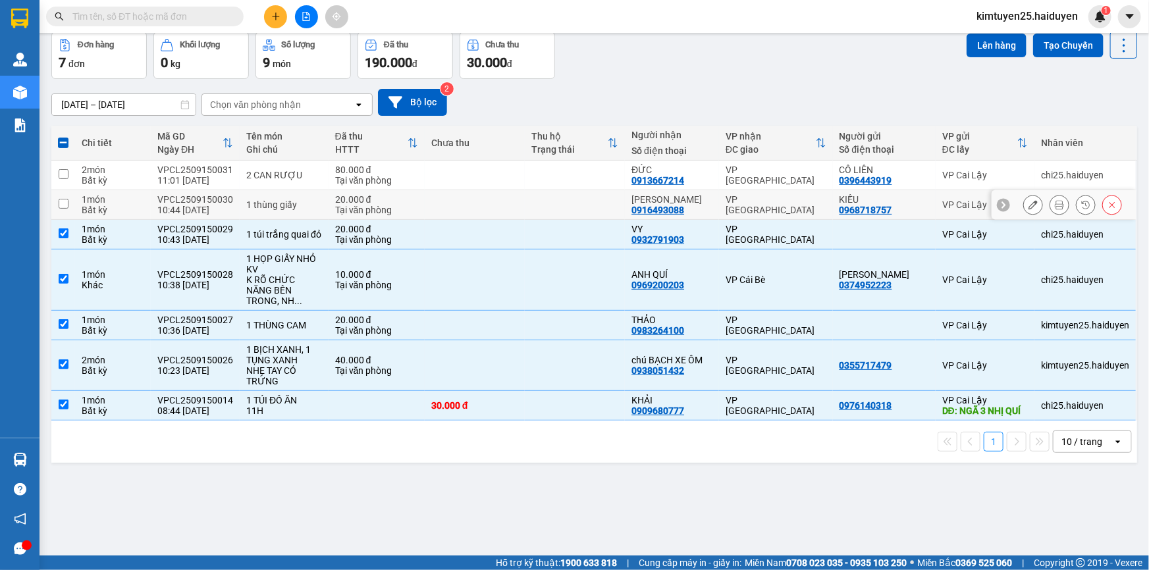
click at [740, 205] on div "VP [GEOGRAPHIC_DATA]" at bounding box center [776, 204] width 101 height 21
checkbox input "true"
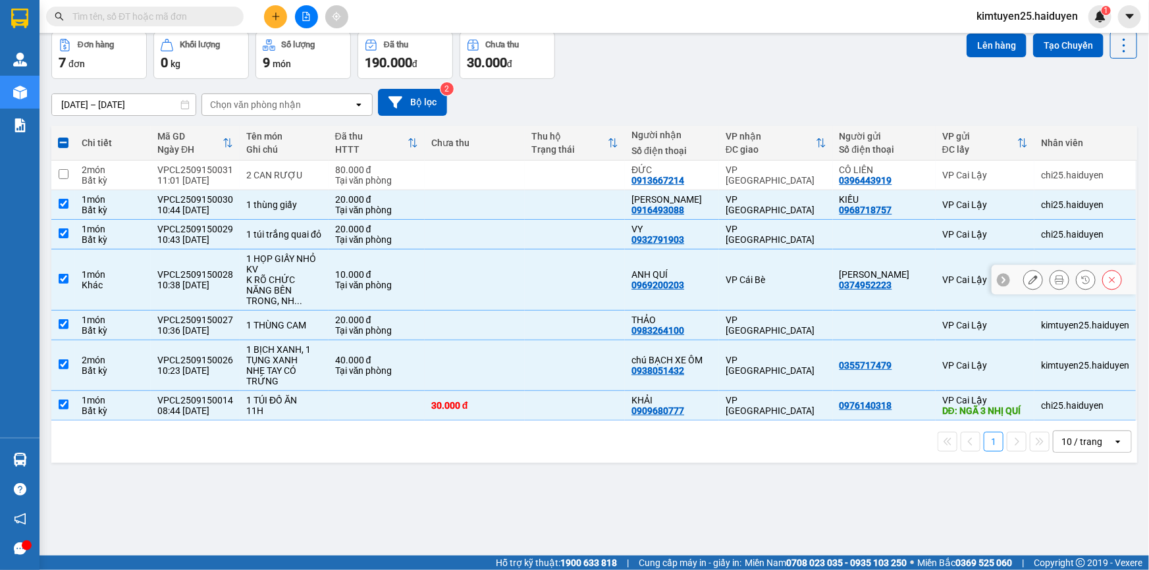
click at [513, 260] on td at bounding box center [475, 280] width 100 height 61
checkbox input "false"
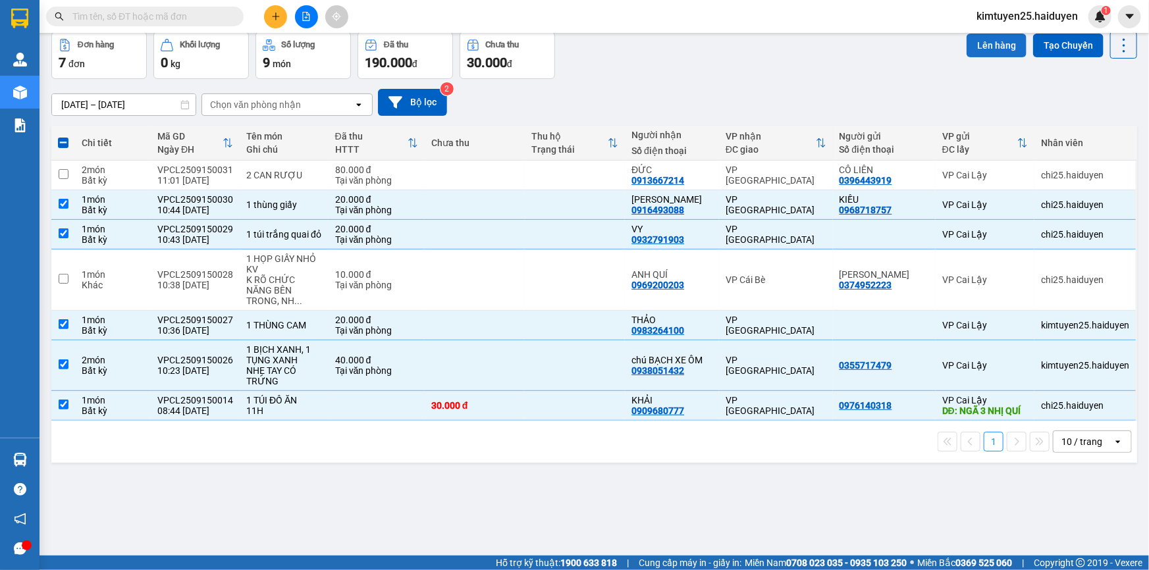
click at [992, 47] on button "Lên hàng" at bounding box center [997, 46] width 60 height 24
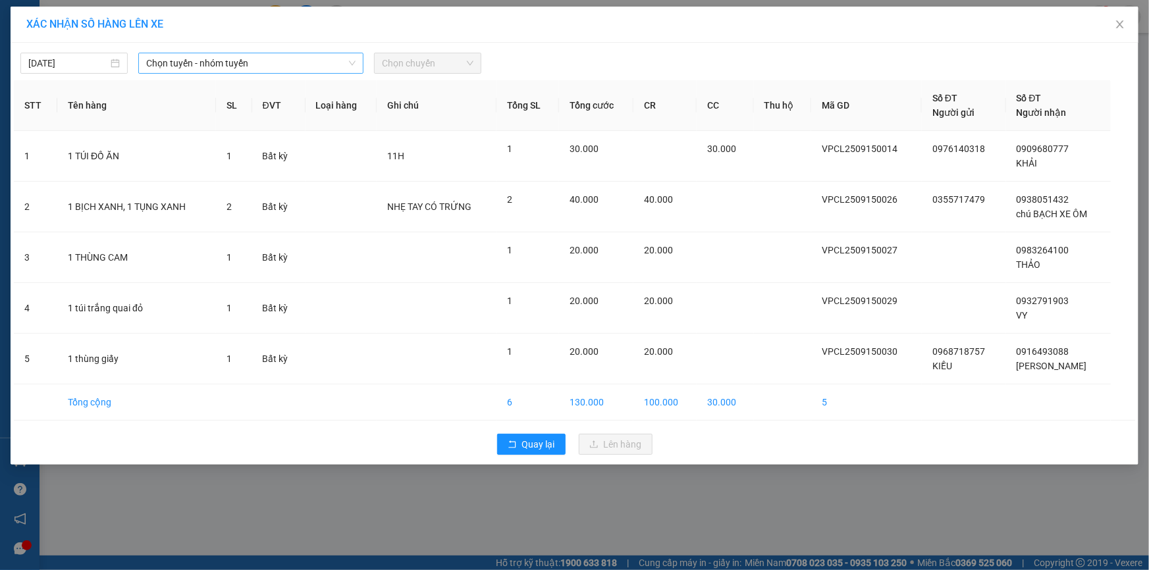
click at [202, 61] on span "Chọn tuyến - nhóm tuyến" at bounding box center [250, 63] width 209 height 20
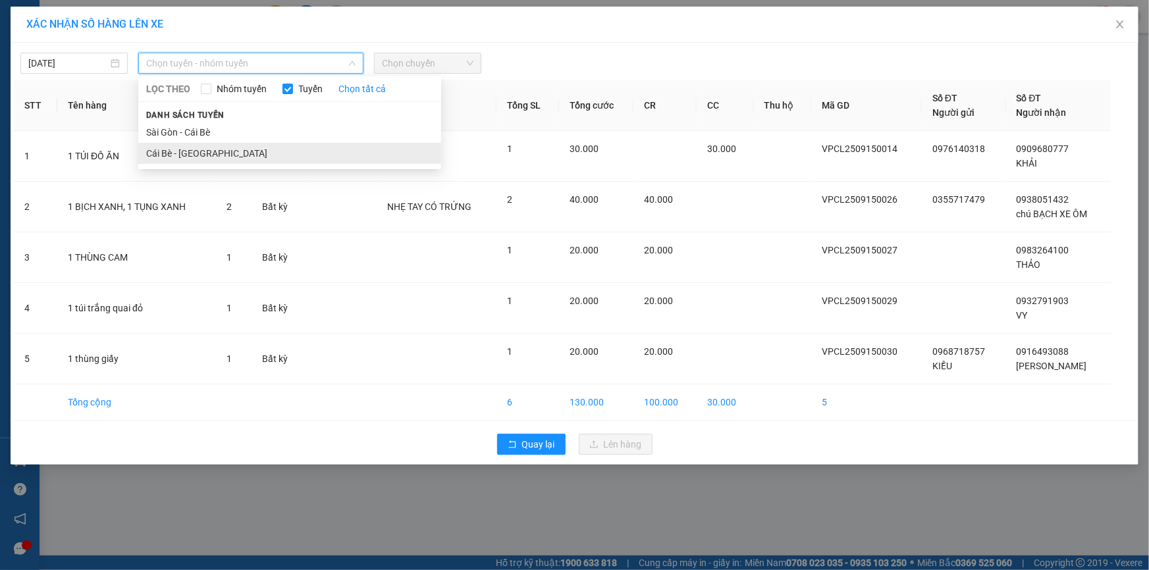
click at [191, 156] on li "Cái Bè - [GEOGRAPHIC_DATA]" at bounding box center [289, 153] width 303 height 21
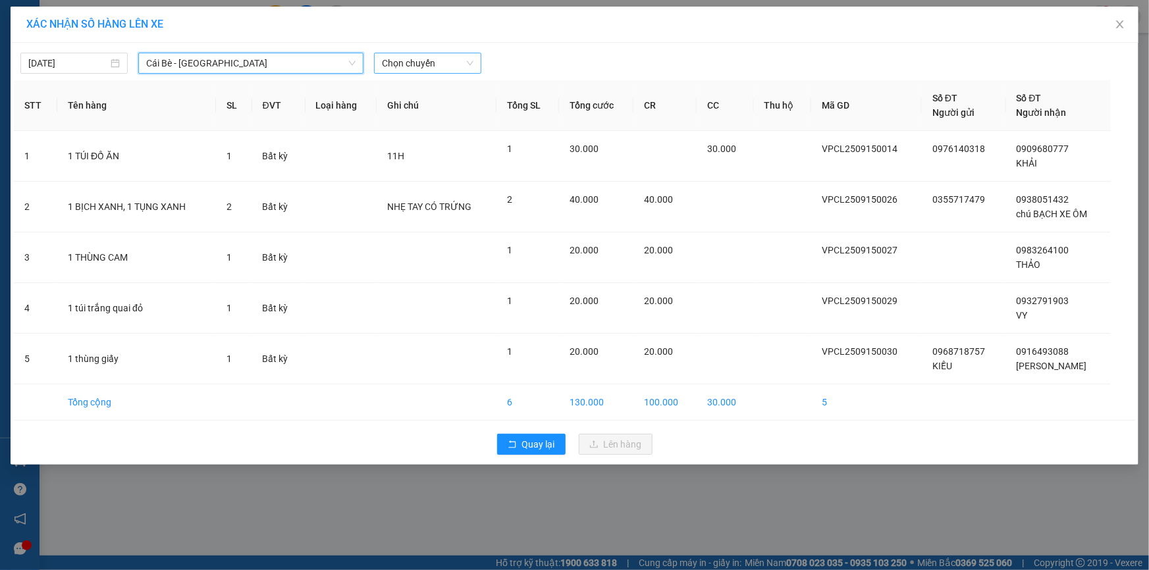
click at [417, 65] on span "Chọn chuyến" at bounding box center [428, 63] width 92 height 20
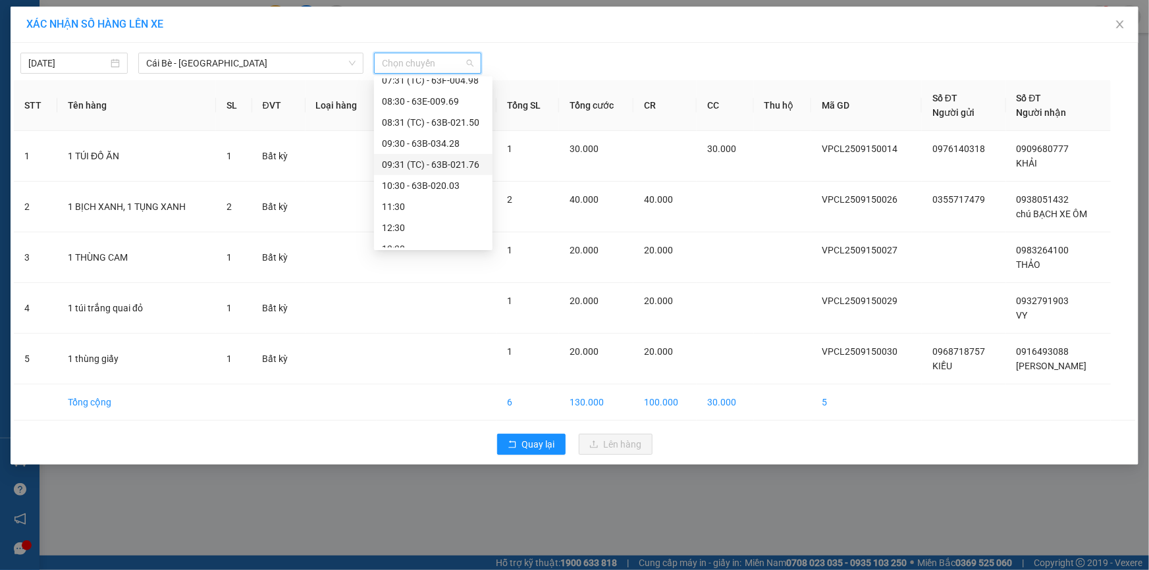
scroll to position [239, 0]
click at [442, 165] on div "10:30 - 63B-020.03" at bounding box center [433, 166] width 103 height 14
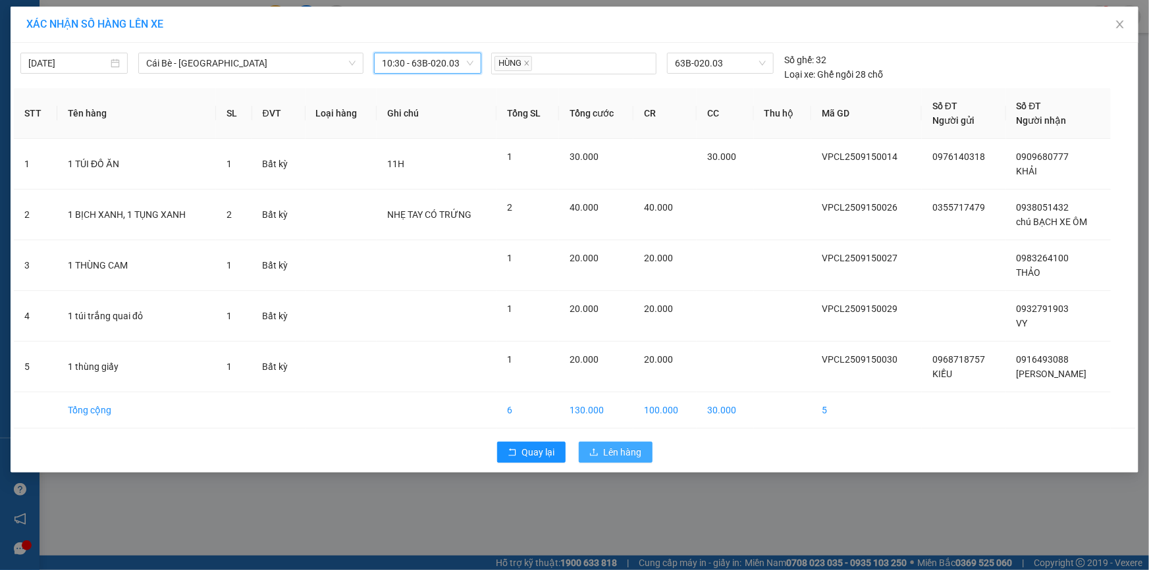
click at [639, 453] on span "Lên hàng" at bounding box center [623, 452] width 38 height 14
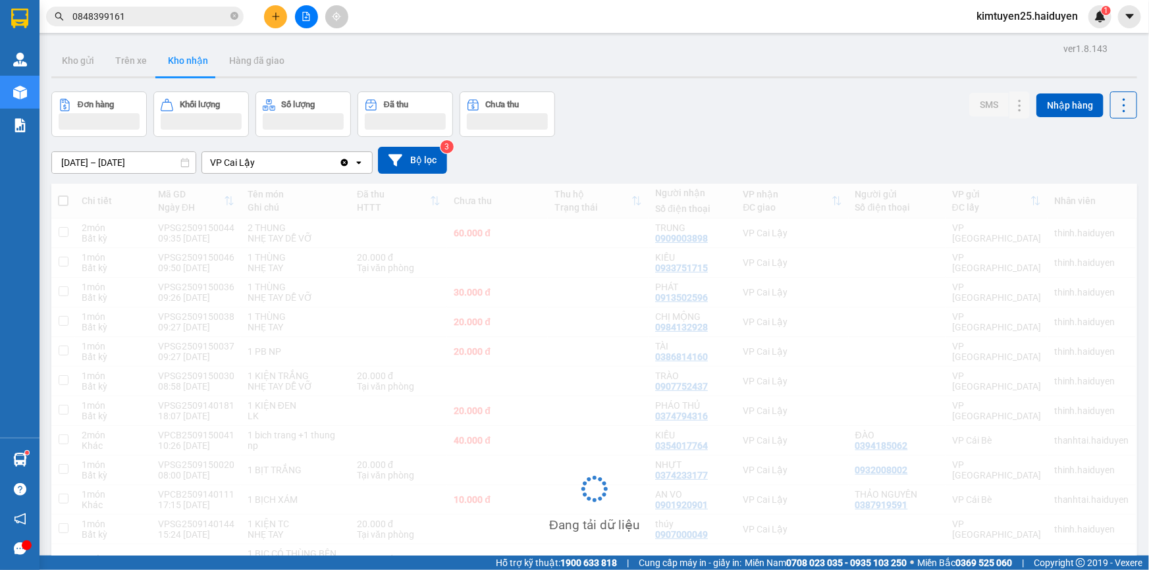
click at [76, 58] on button "Kho gửi" at bounding box center [77, 61] width 53 height 32
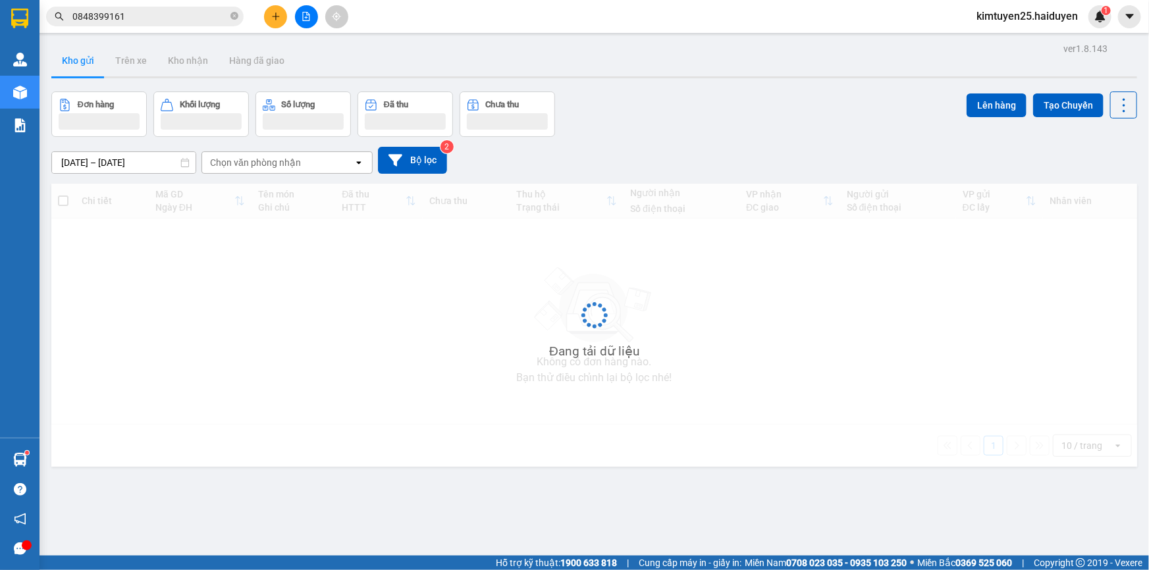
click at [76, 58] on button "Kho gửi" at bounding box center [77, 61] width 53 height 32
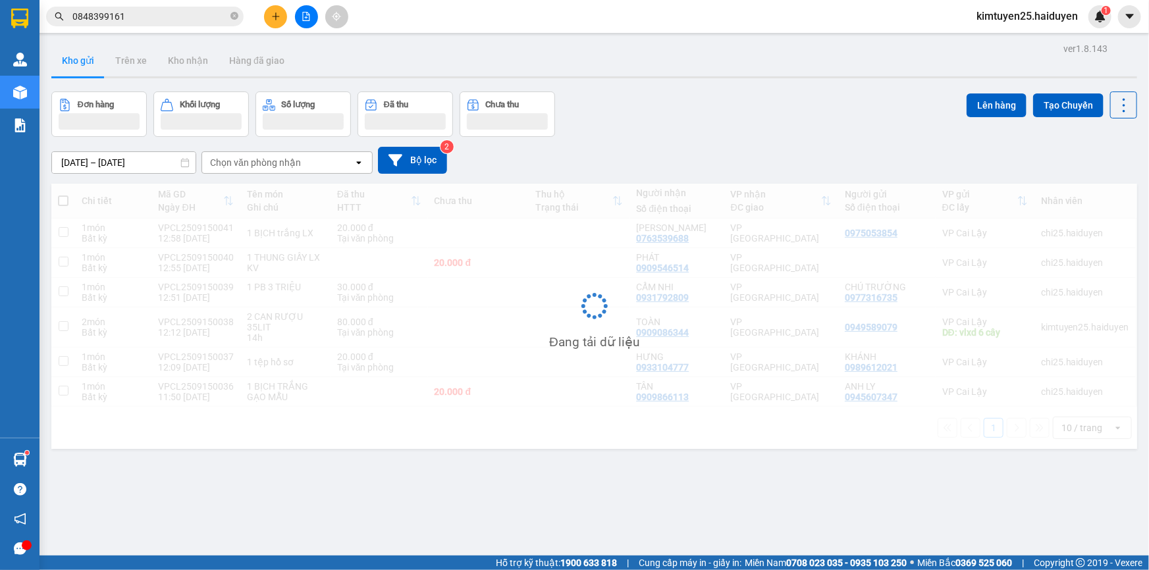
scroll to position [236, 0]
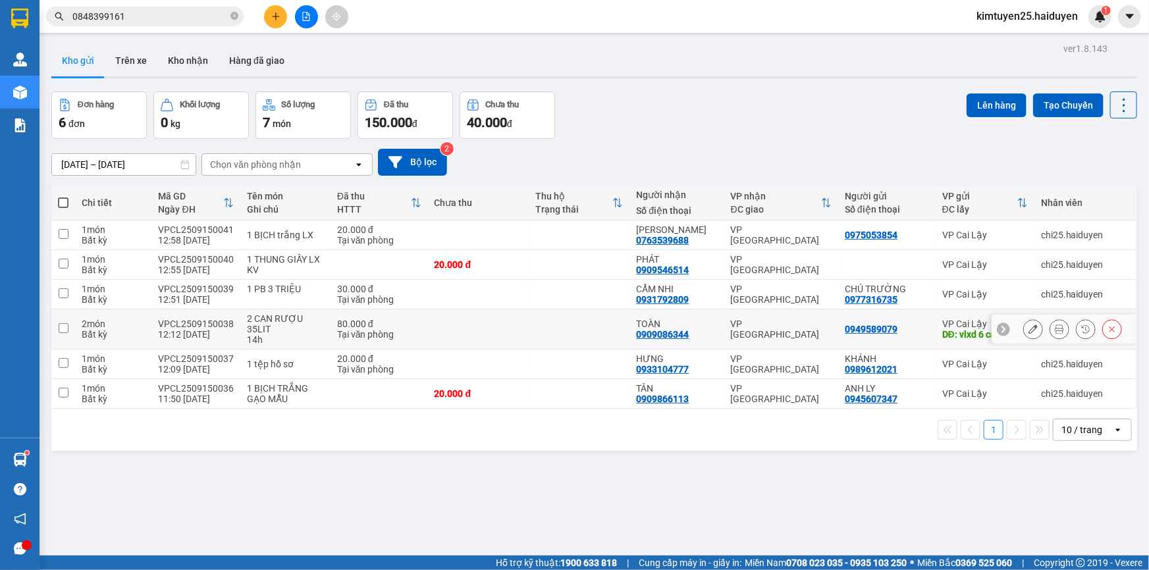
click at [323, 280] on td "1 PB 3 TRIỆU" at bounding box center [285, 295] width 90 height 30
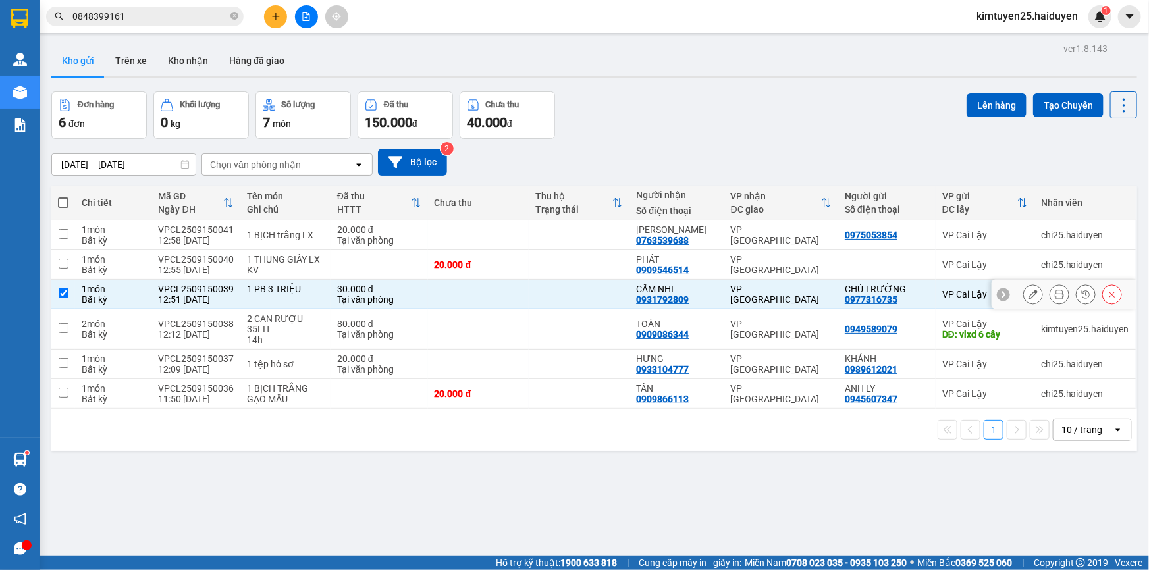
checkbox input "true"
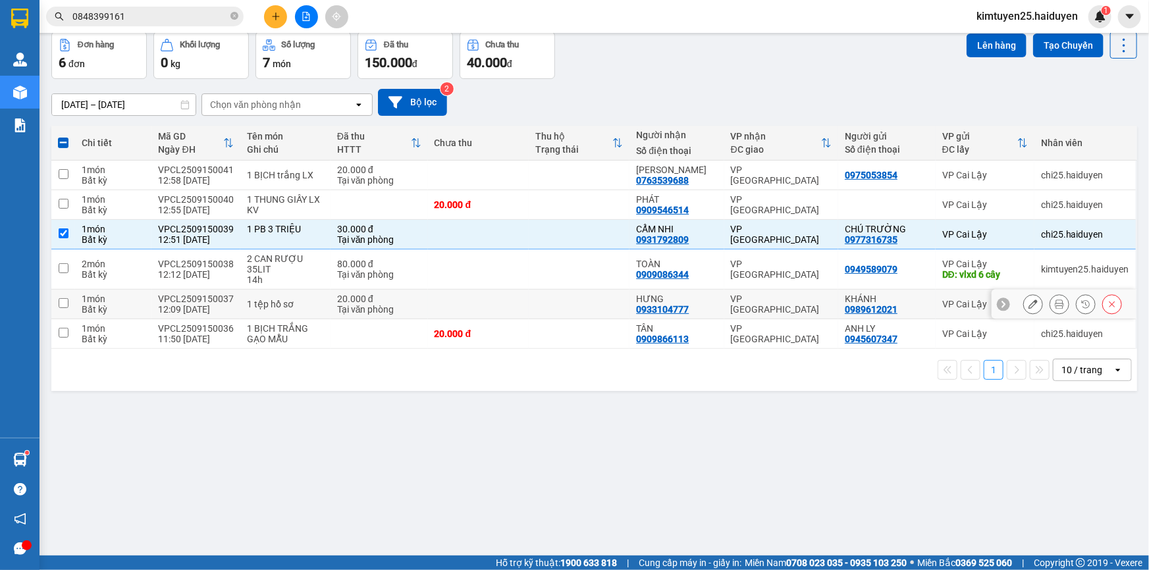
drag, startPoint x: 285, startPoint y: 304, endPoint x: 315, endPoint y: 315, distance: 31.9
click at [285, 304] on div "1 tệp hồ sơ" at bounding box center [285, 304] width 76 height 11
checkbox input "true"
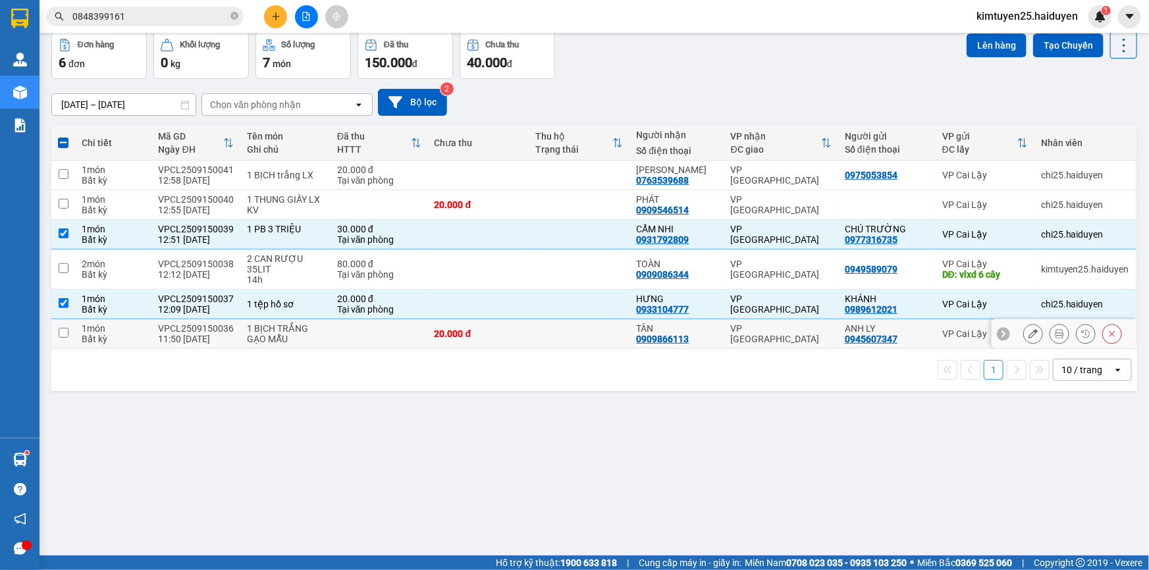
click at [348, 341] on td at bounding box center [379, 334] width 97 height 30
checkbox input "true"
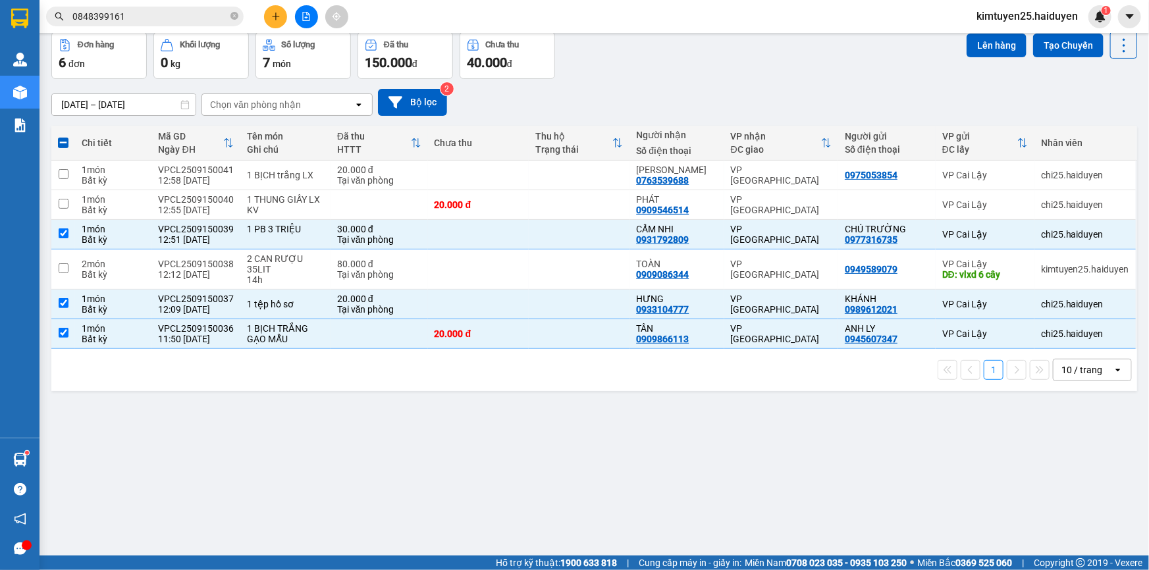
scroll to position [0, 0]
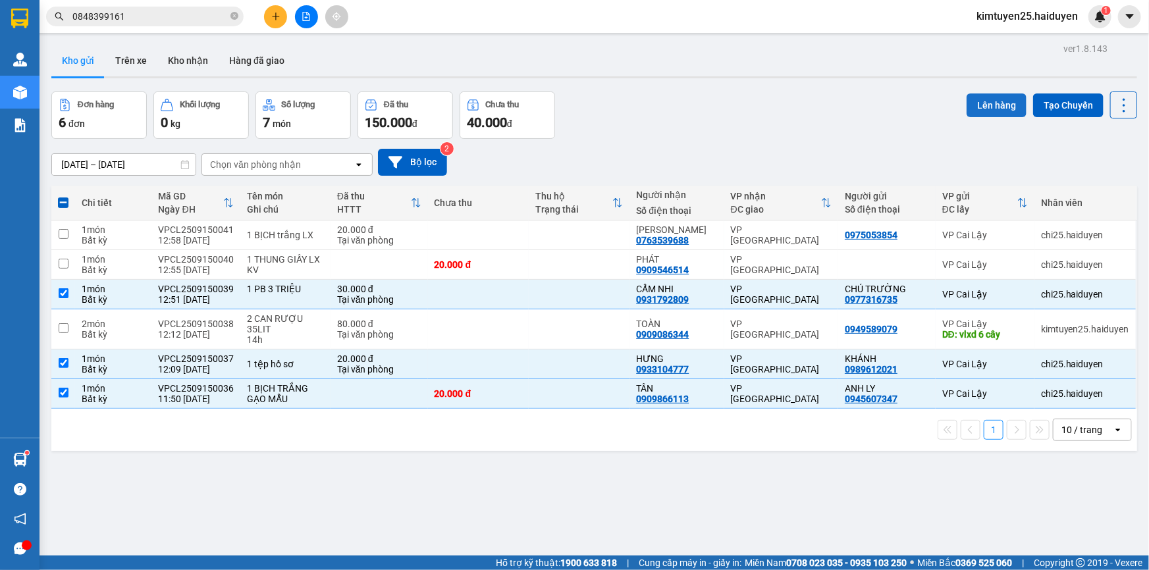
click at [981, 107] on button "Lên hàng" at bounding box center [997, 106] width 60 height 24
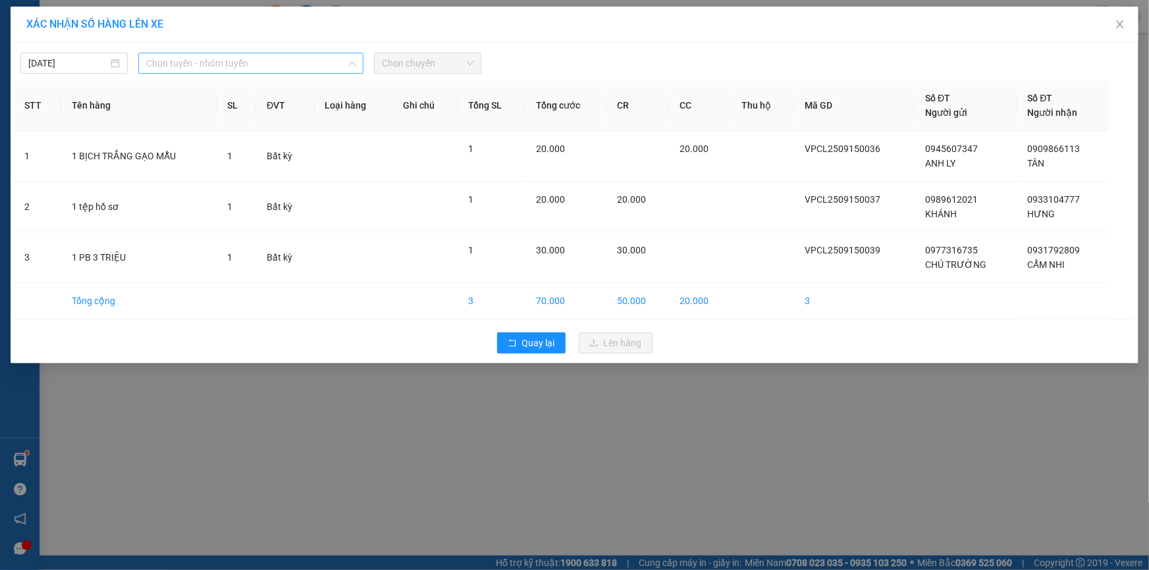
click at [308, 69] on span "Chọn tuyến - nhóm tuyến" at bounding box center [250, 63] width 209 height 20
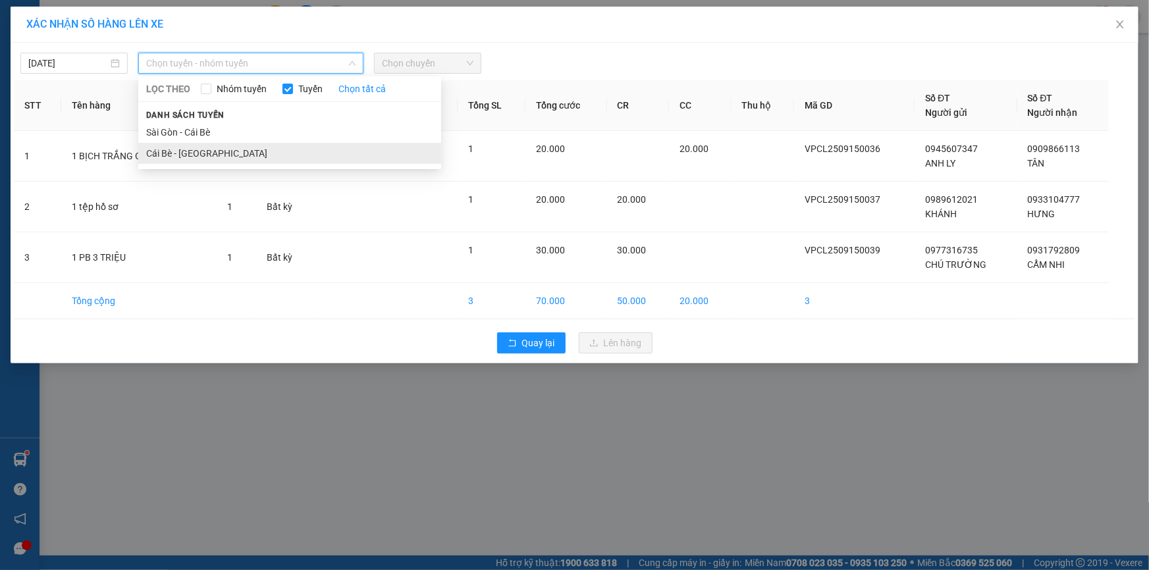
click at [178, 149] on li "Cái Bè - [GEOGRAPHIC_DATA]" at bounding box center [289, 153] width 303 height 21
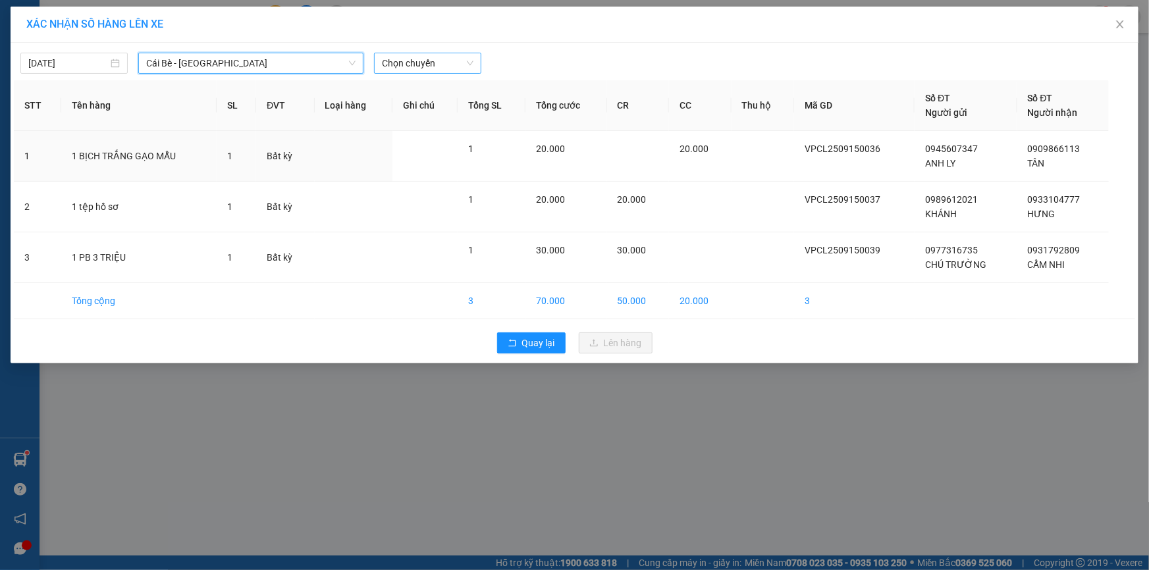
click at [435, 66] on span "Chọn chuyến" at bounding box center [428, 63] width 92 height 20
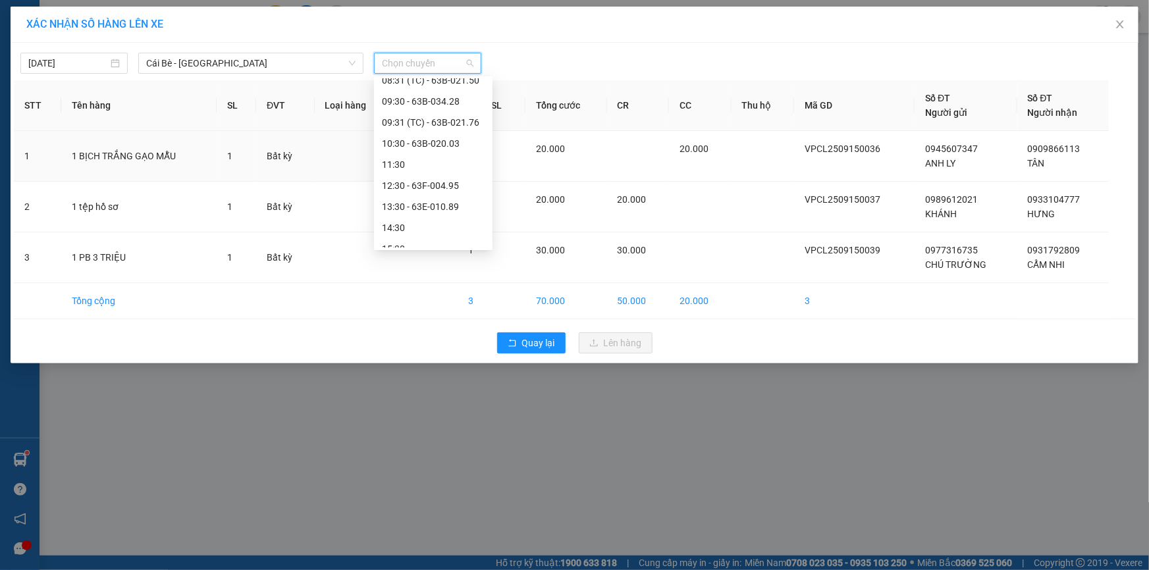
scroll to position [294, 0]
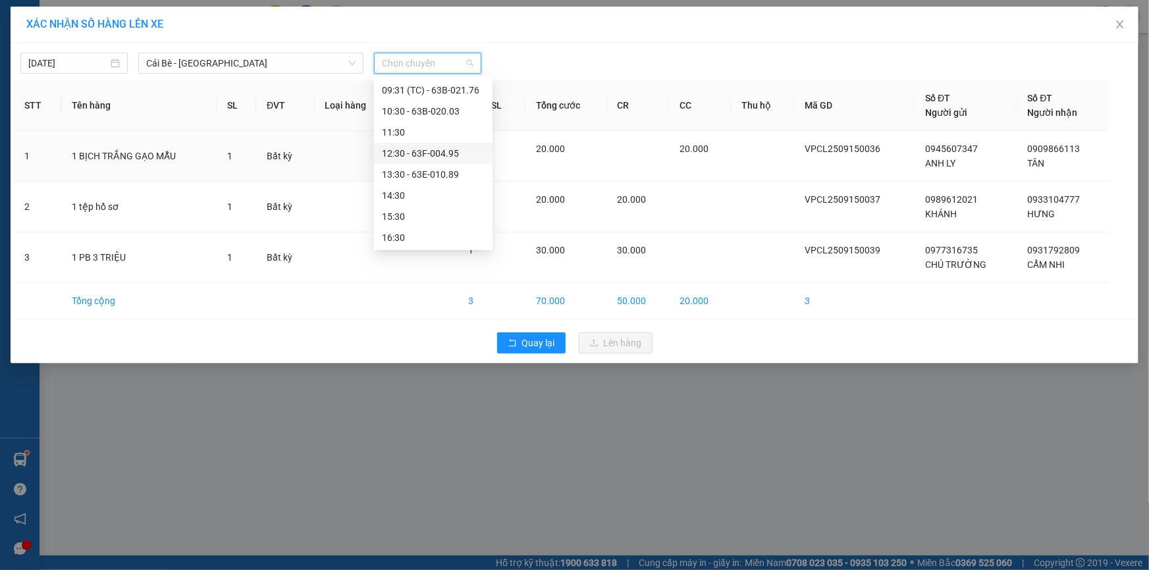
click at [448, 153] on div "12:30 - 63F-004.95" at bounding box center [433, 153] width 103 height 14
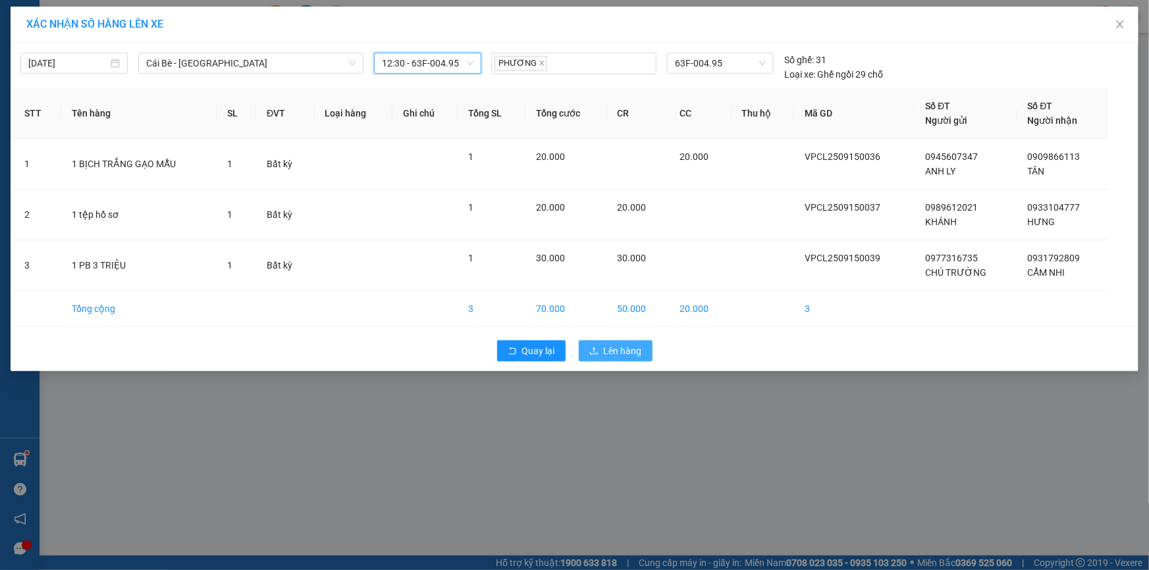
click at [610, 349] on span "Lên hàng" at bounding box center [623, 351] width 38 height 14
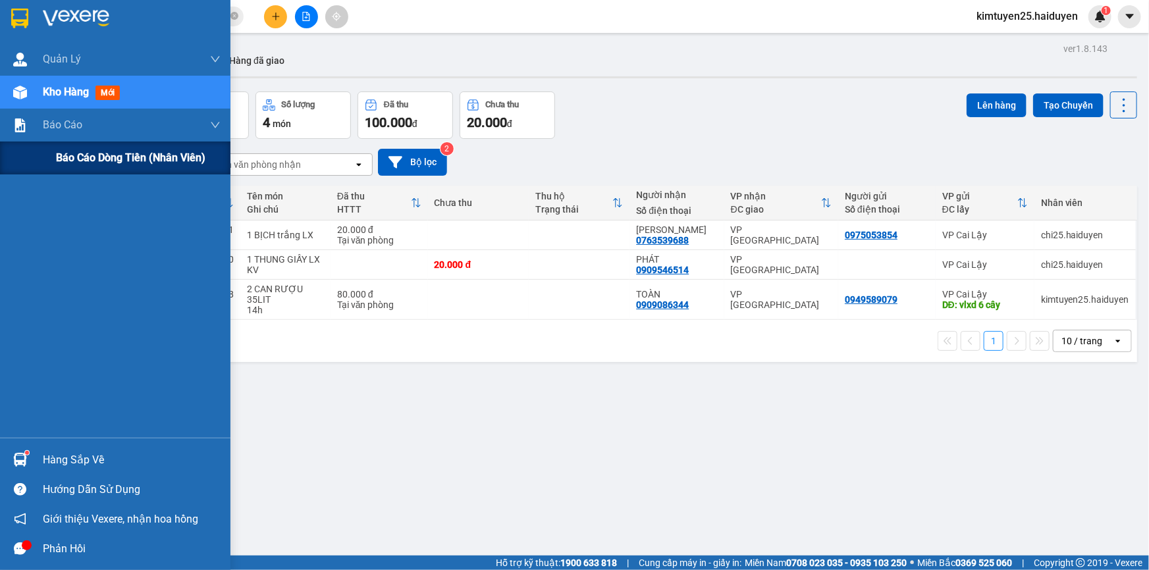
click at [142, 162] on span "Báo cáo dòng tiền (nhân viên)" at bounding box center [130, 157] width 149 height 16
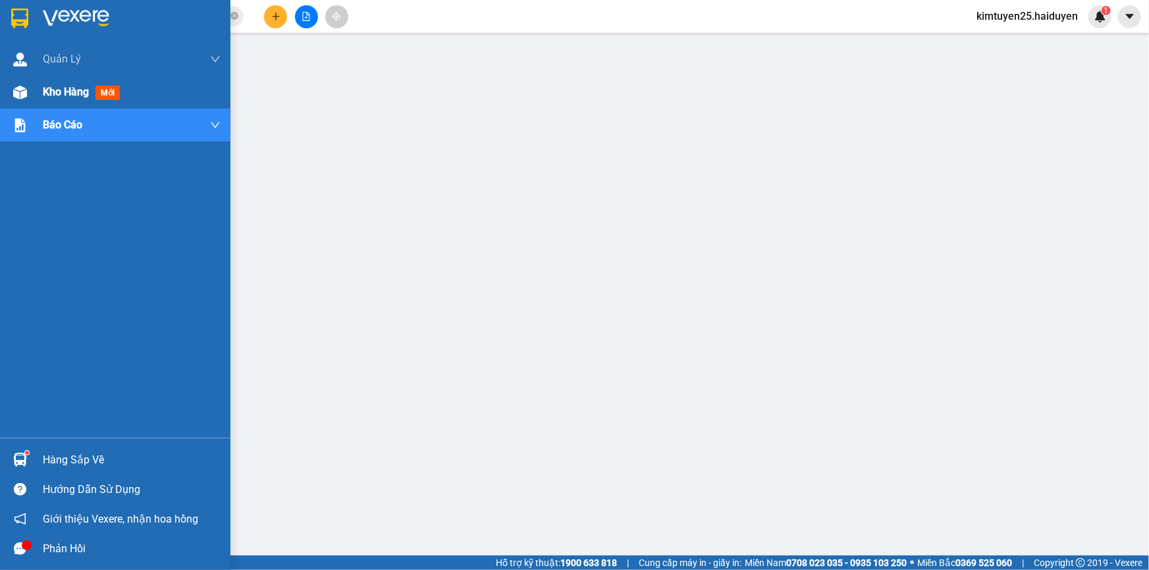
click at [72, 97] on span "Kho hàng" at bounding box center [66, 92] width 46 height 13
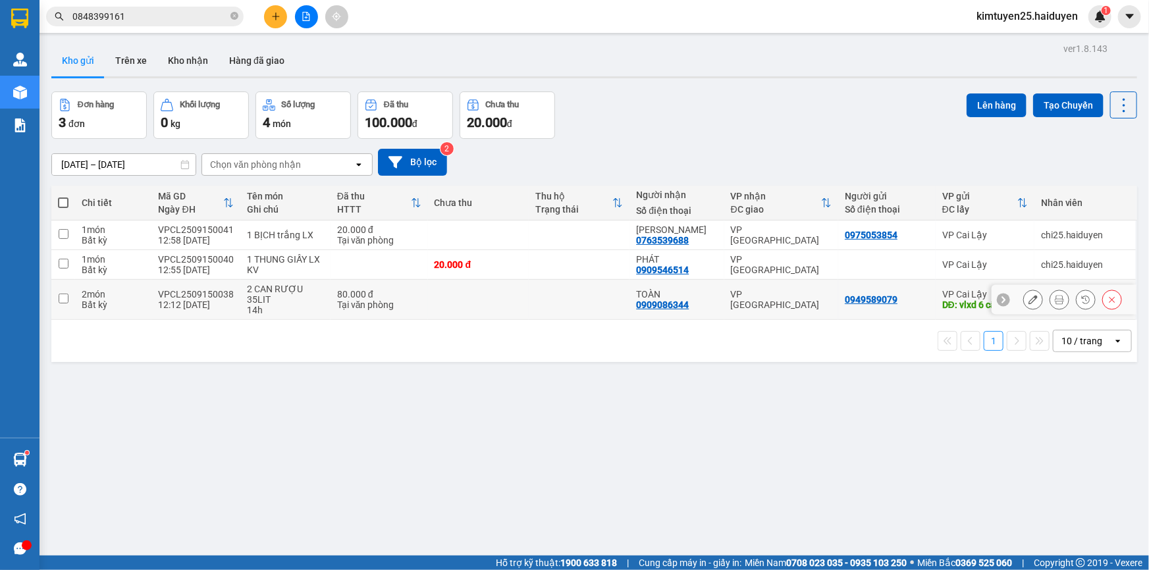
click at [1055, 302] on icon at bounding box center [1059, 299] width 9 height 9
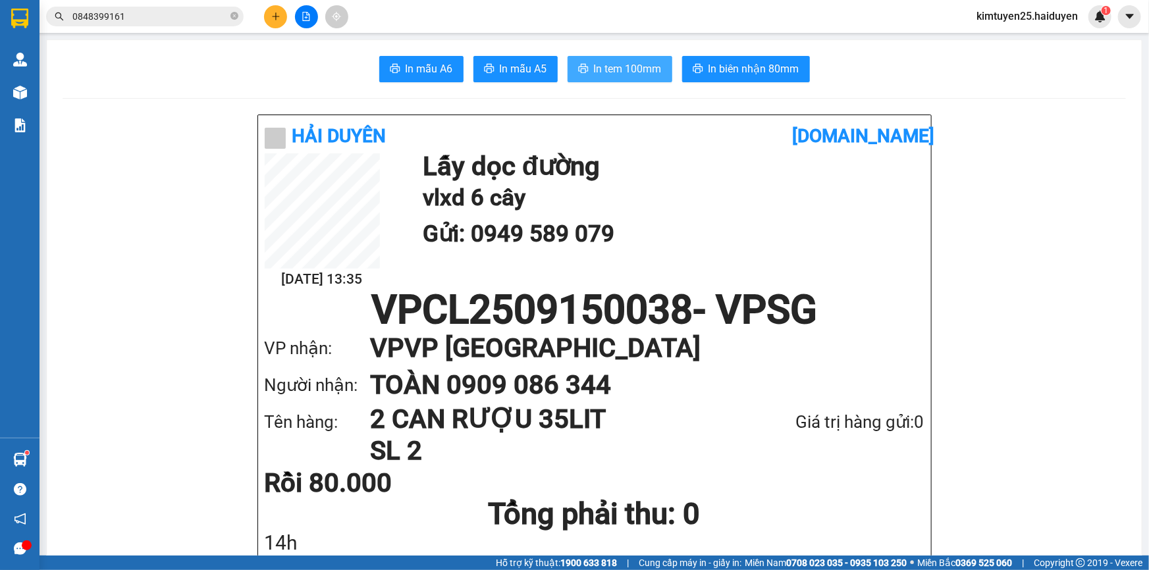
click at [633, 70] on span "In tem 100mm" at bounding box center [628, 69] width 68 height 16
click at [919, 421] on div "Giá trị hàng gửi: 0" at bounding box center [825, 422] width 198 height 27
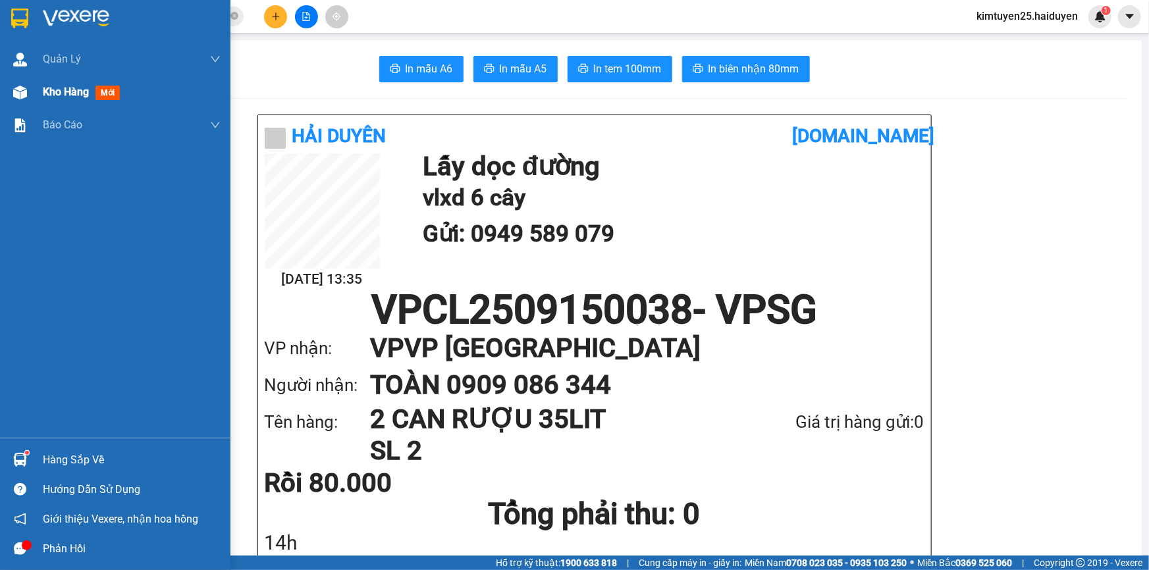
drag, startPoint x: 63, startPoint y: 95, endPoint x: 230, endPoint y: 94, distance: 167.3
click at [64, 94] on span "Kho hàng" at bounding box center [66, 92] width 46 height 13
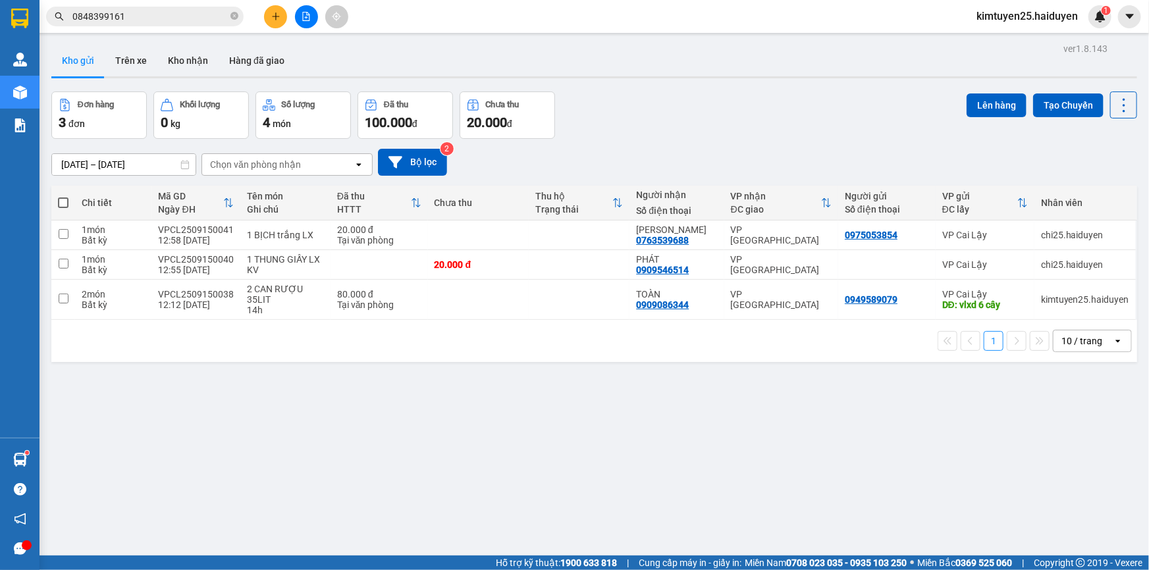
click at [281, 14] on button at bounding box center [275, 16] width 23 height 23
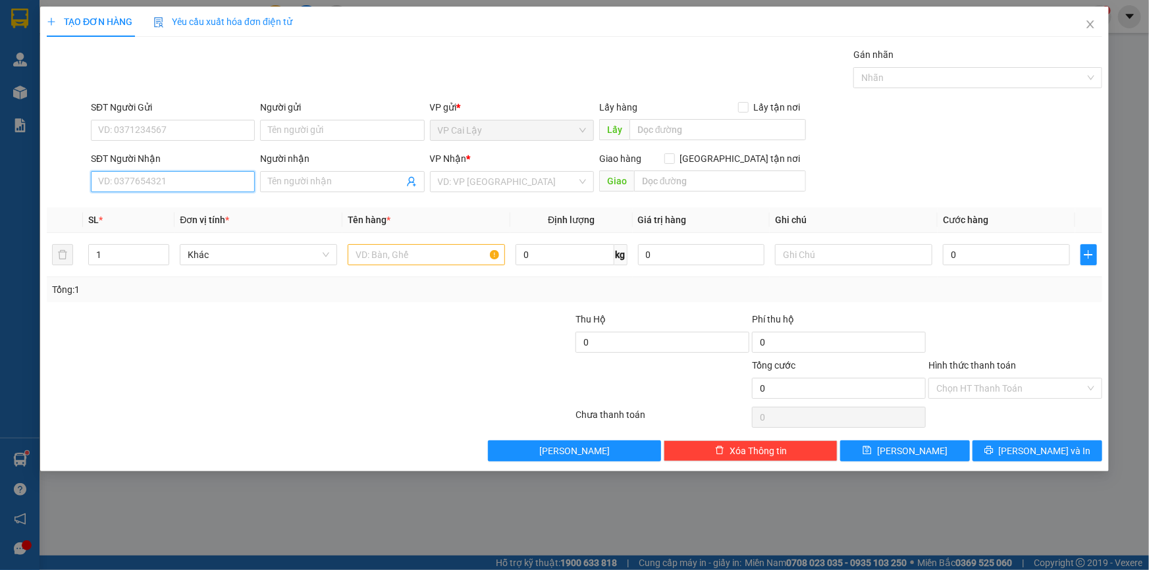
click at [206, 176] on input "SĐT Người Nhận" at bounding box center [173, 181] width 164 height 21
type input "0708514951"
drag, startPoint x: 210, startPoint y: 215, endPoint x: 197, endPoint y: 193, distance: 25.4
click at [209, 215] on div "0708514951 - VIỆT" at bounding box center [173, 208] width 148 height 14
type input "VIỆT"
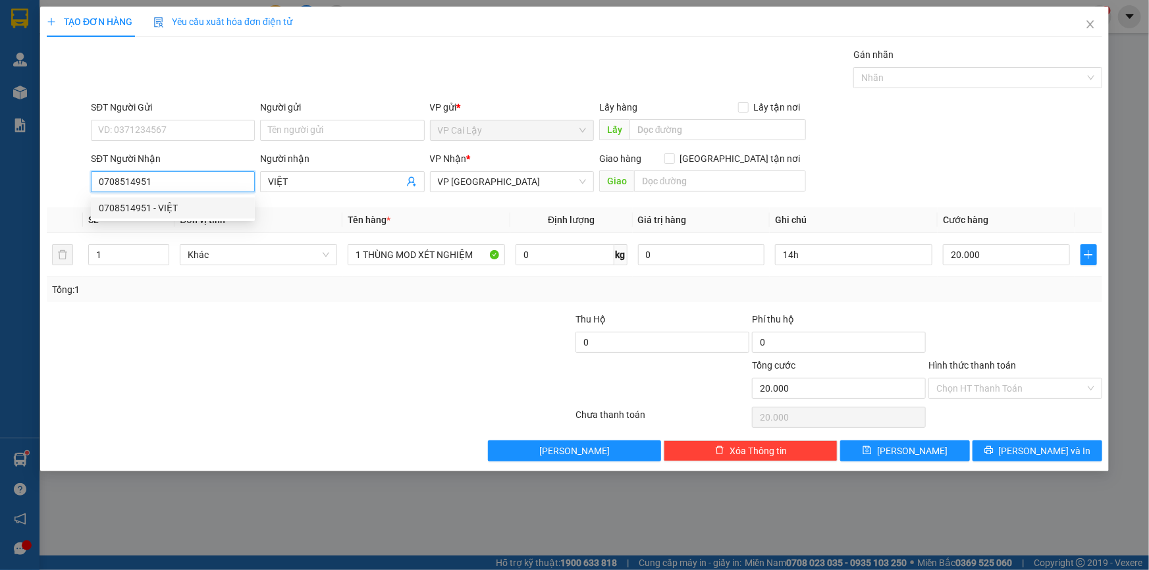
type input "20.000"
type input "0708514951"
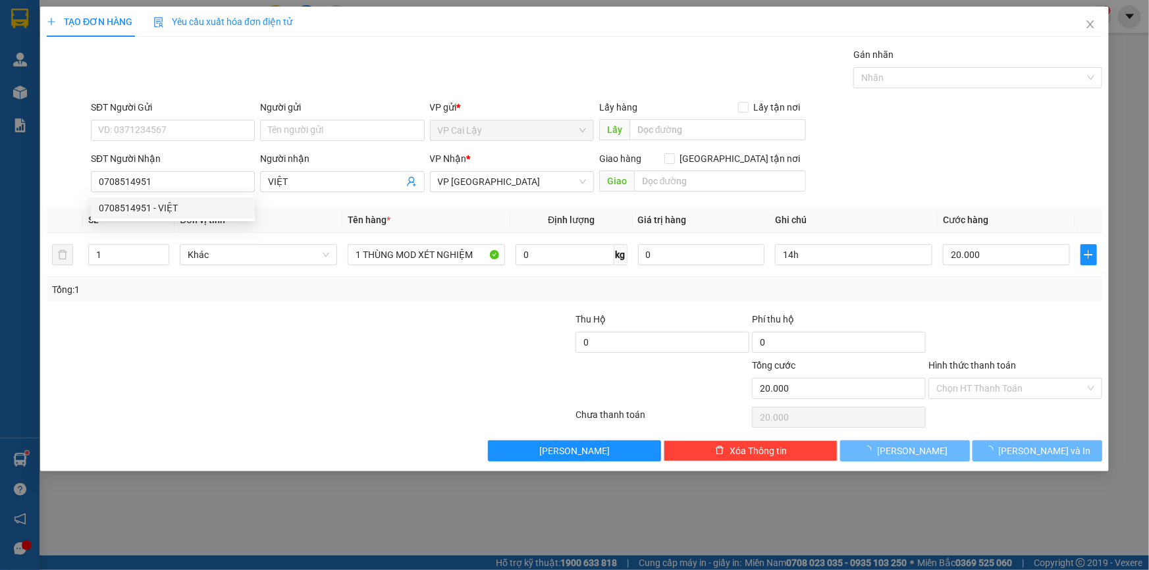
click at [216, 117] on div "SĐT Người Gửi" at bounding box center [173, 110] width 164 height 20
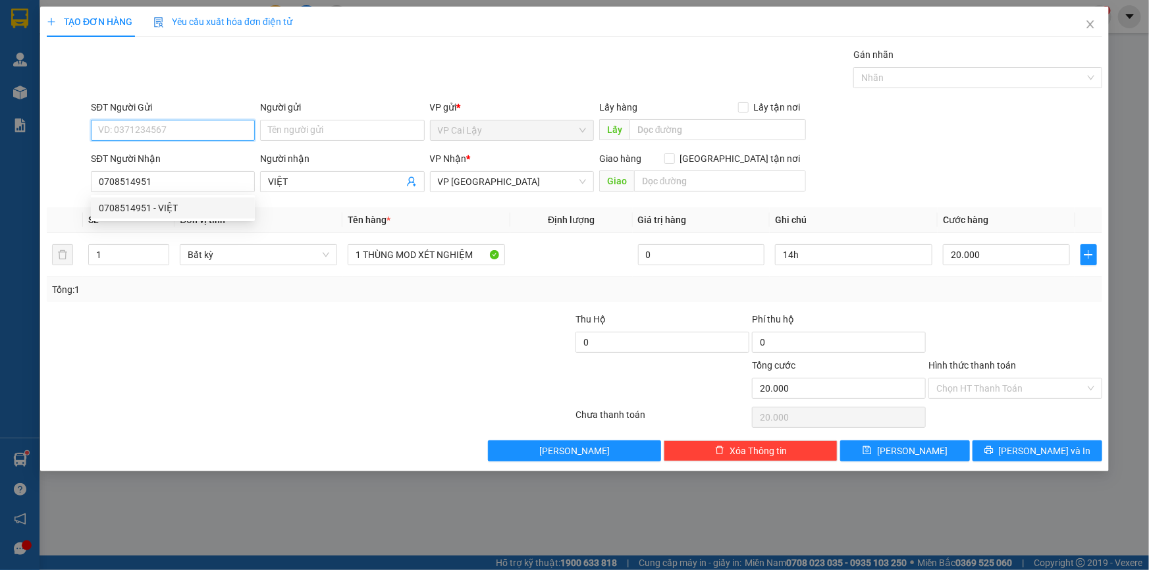
click at [211, 128] on input "SĐT Người Gửi" at bounding box center [173, 130] width 164 height 21
click at [206, 154] on div "0399822209 - [GEOGRAPHIC_DATA]" at bounding box center [173, 156] width 148 height 14
type input "0399822209"
type input "[GEOGRAPHIC_DATA]"
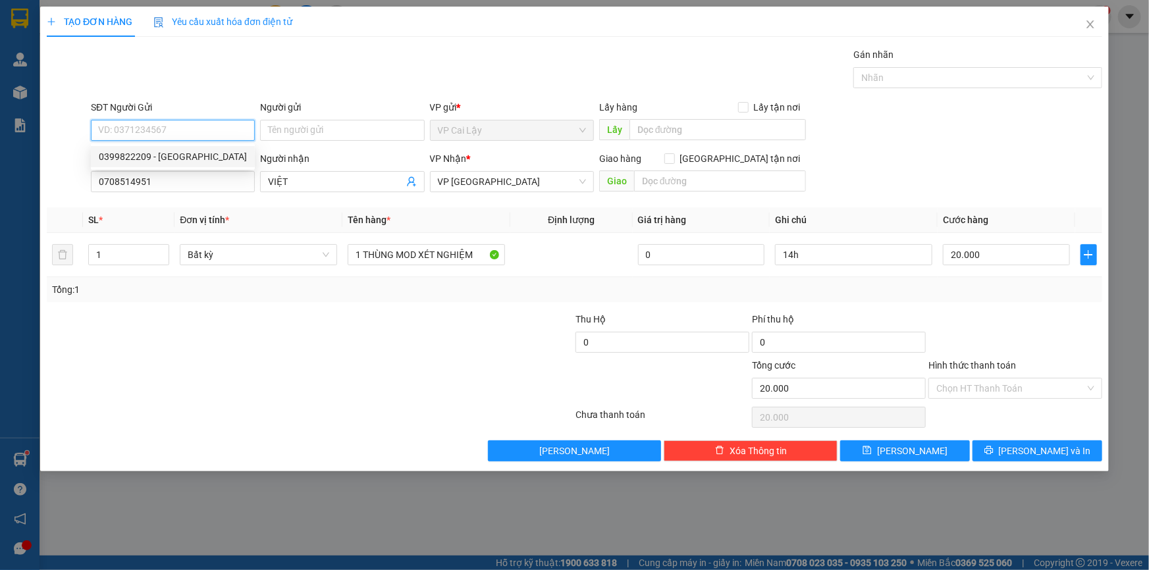
type input "NGÃ 3 NHỊ QUÝ"
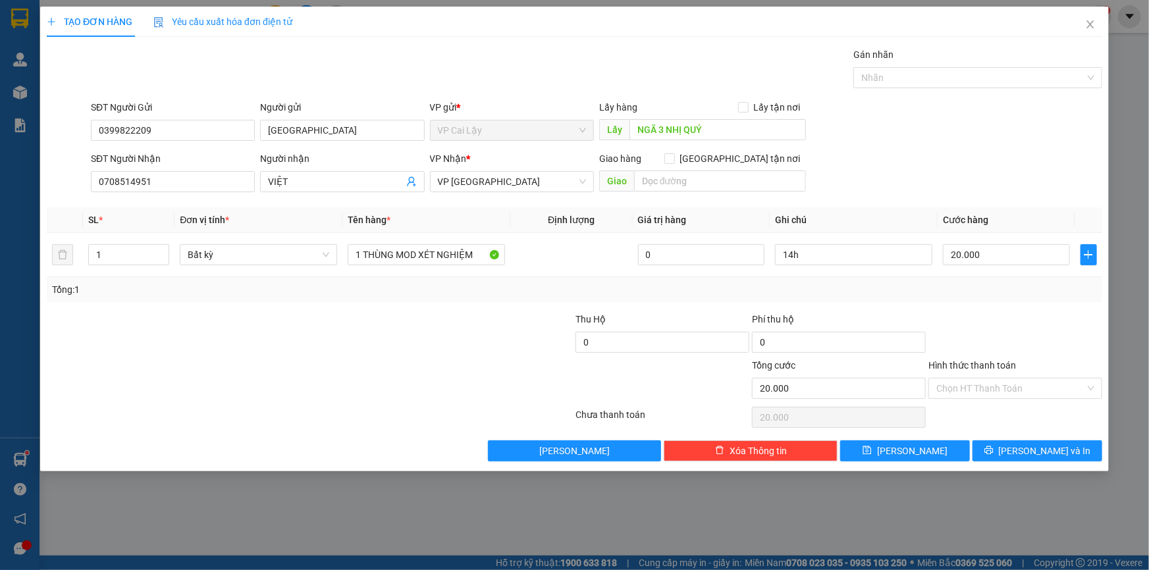
click at [969, 308] on div "Transit Pickup Surcharge Ids Transit Deliver Surcharge Ids Transit Deliver Surc…" at bounding box center [575, 254] width 1056 height 414
click at [1025, 387] on input "Hình thức thanh toán" at bounding box center [1010, 389] width 149 height 20
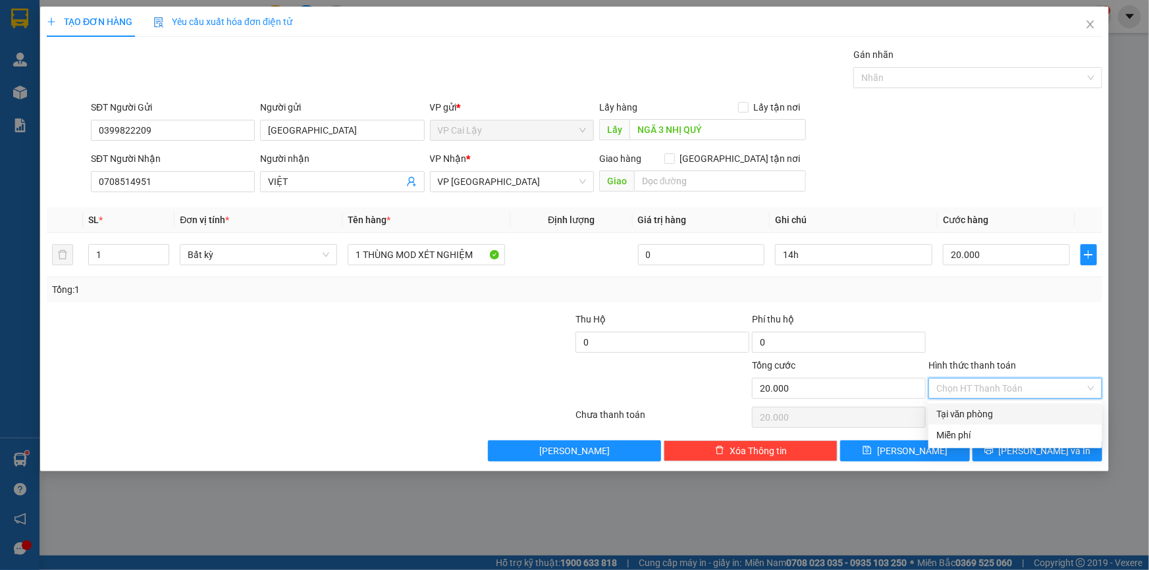
click at [1011, 408] on div "Tại văn phòng" at bounding box center [1015, 414] width 158 height 14
type input "0"
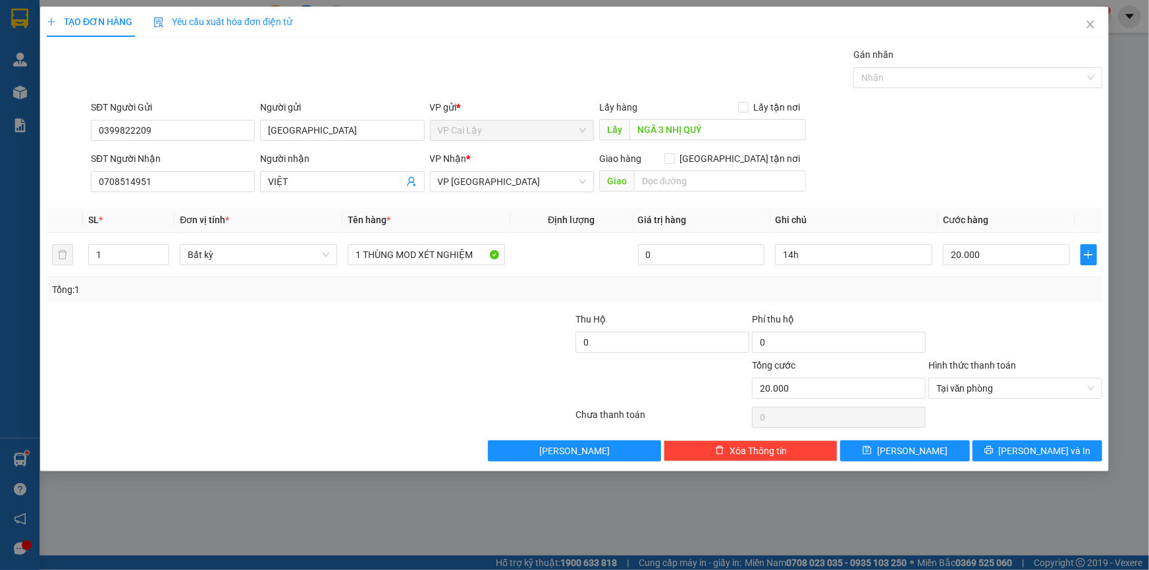
click at [1048, 336] on div at bounding box center [1015, 335] width 176 height 46
click at [1029, 446] on span "[PERSON_NAME] và In" at bounding box center [1045, 451] width 92 height 14
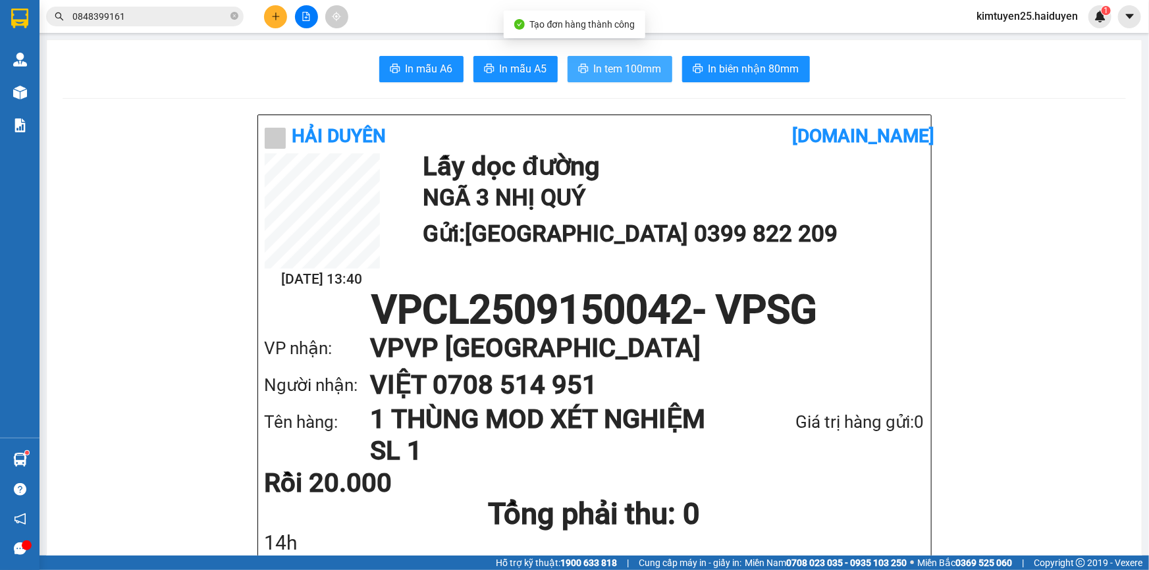
click at [639, 74] on span "In tem 100mm" at bounding box center [628, 69] width 68 height 16
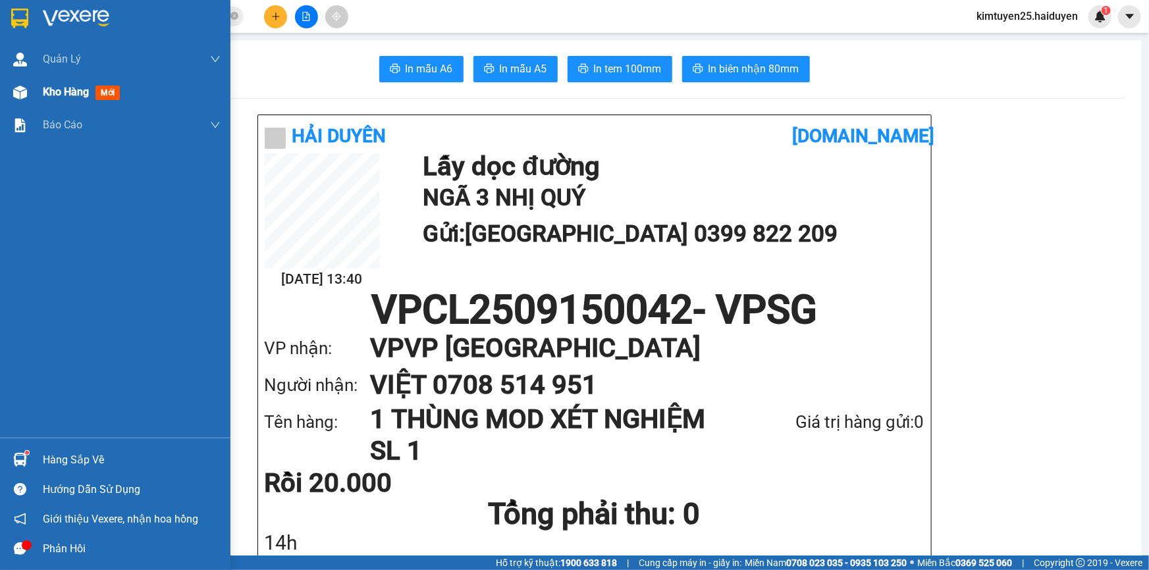
click at [43, 89] on span "Kho hàng" at bounding box center [66, 92] width 46 height 13
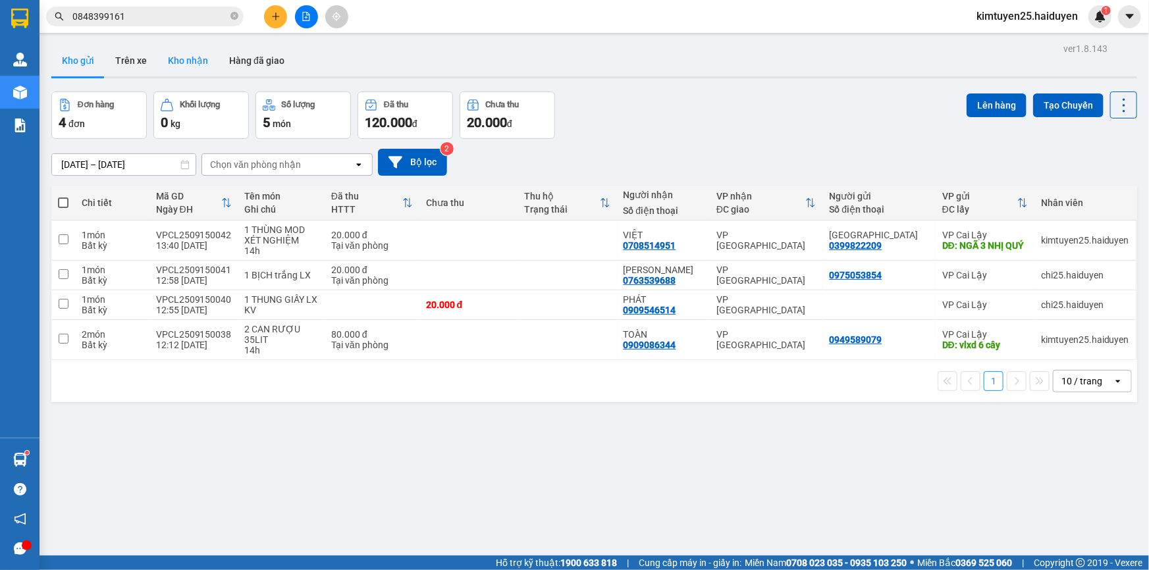
click at [169, 63] on button "Kho nhận" at bounding box center [187, 61] width 61 height 32
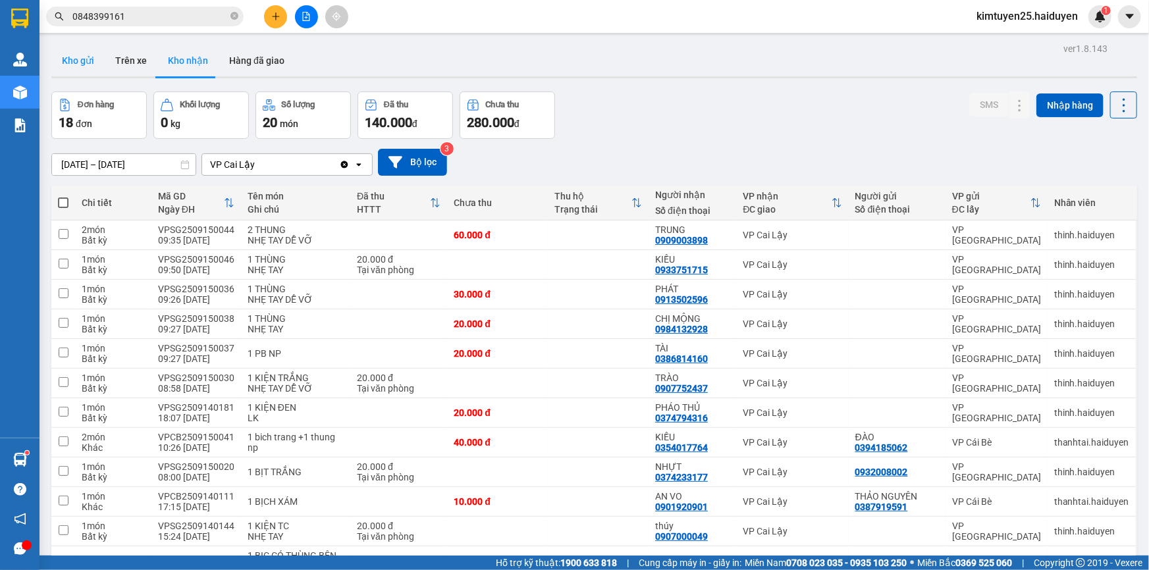
click at [66, 72] on button "Kho gửi" at bounding box center [77, 61] width 53 height 32
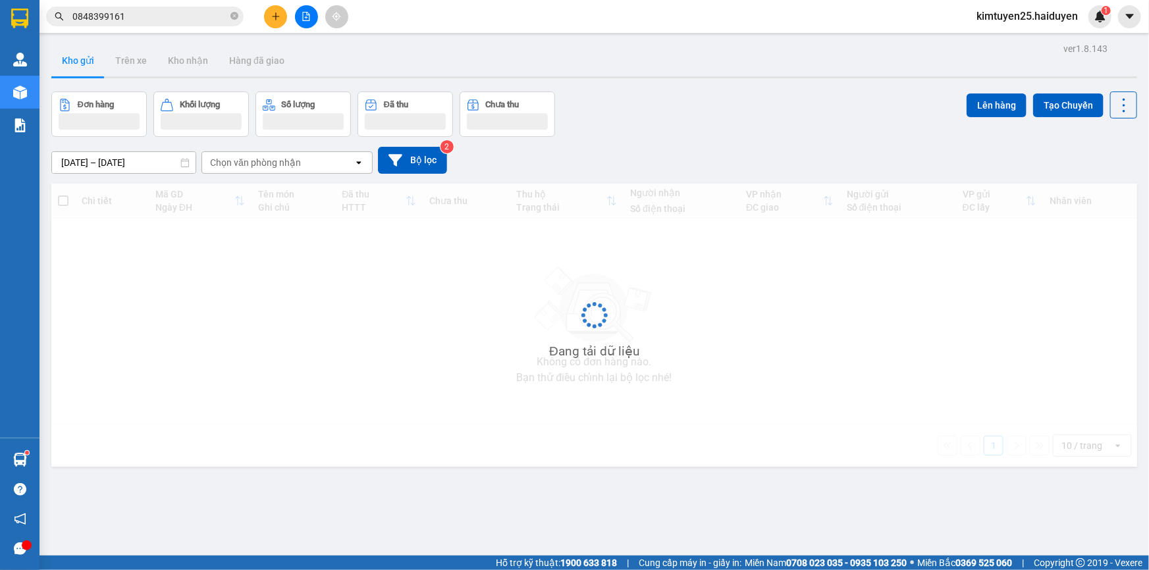
click at [66, 72] on button "Kho gửi" at bounding box center [77, 61] width 53 height 32
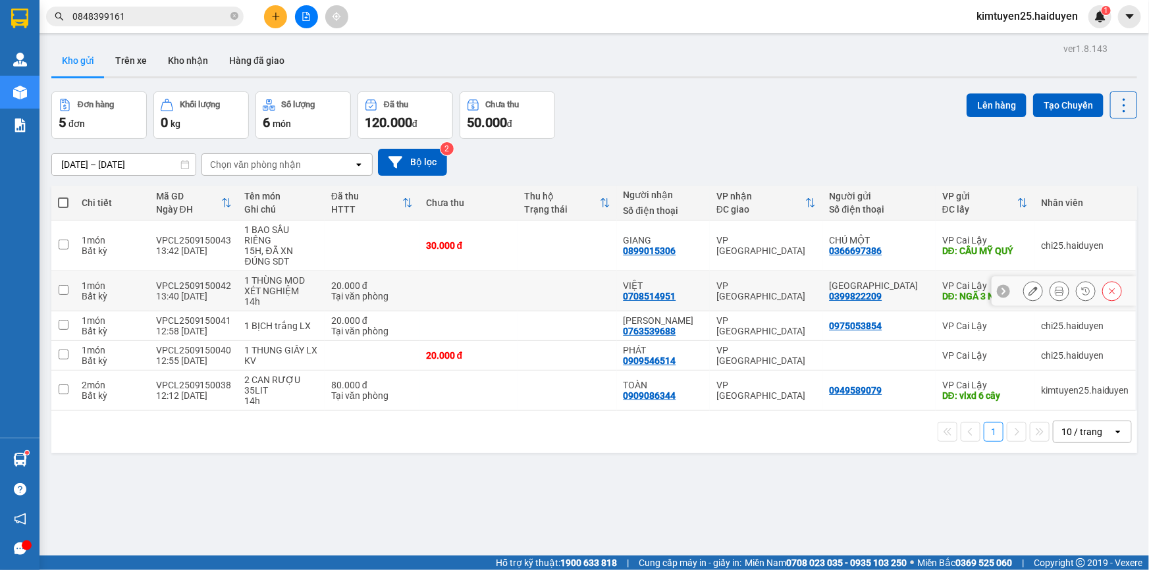
click at [543, 282] on td at bounding box center [567, 291] width 99 height 40
checkbox input "true"
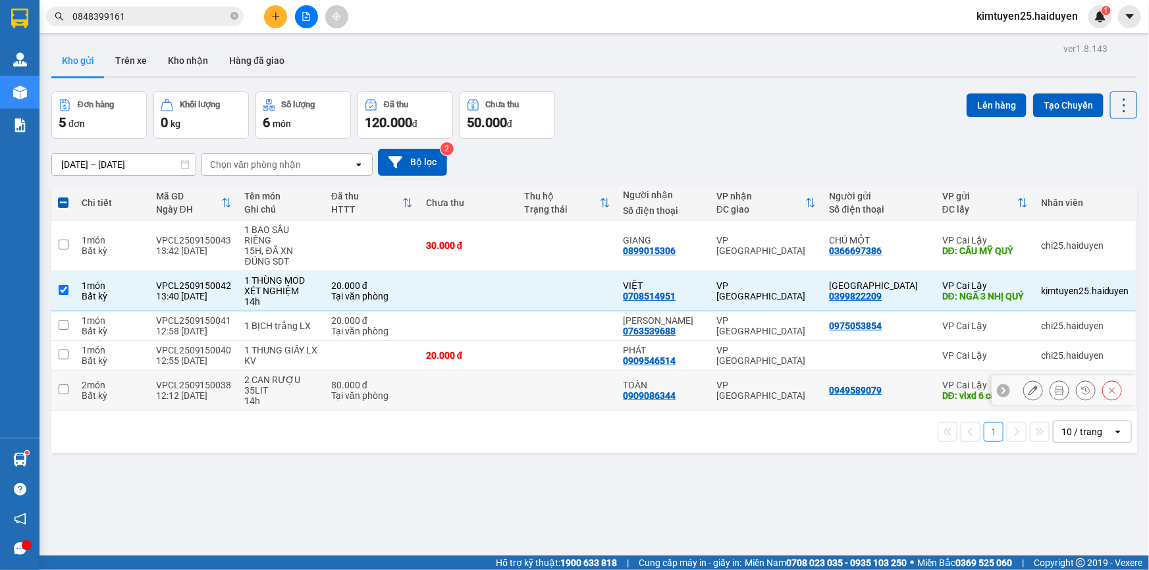
click at [509, 383] on td at bounding box center [468, 391] width 99 height 40
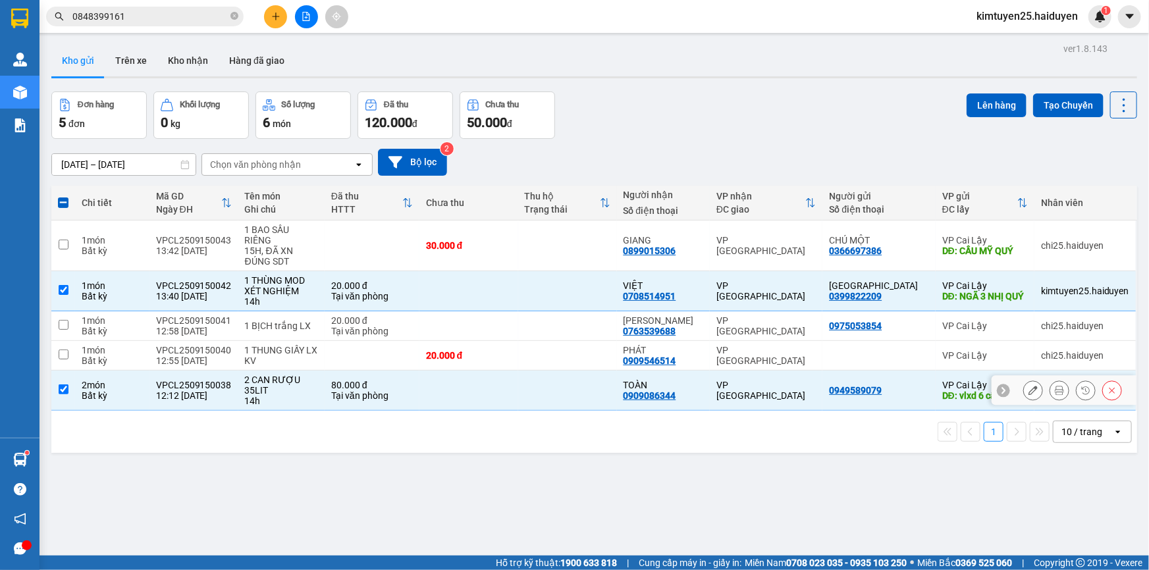
checkbox input "true"
click at [879, 70] on div "Kho gửi Trên xe Kho nhận Hàng đã giao" at bounding box center [594, 62] width 1086 height 35
click at [275, 14] on icon "plus" at bounding box center [275, 16] width 9 height 9
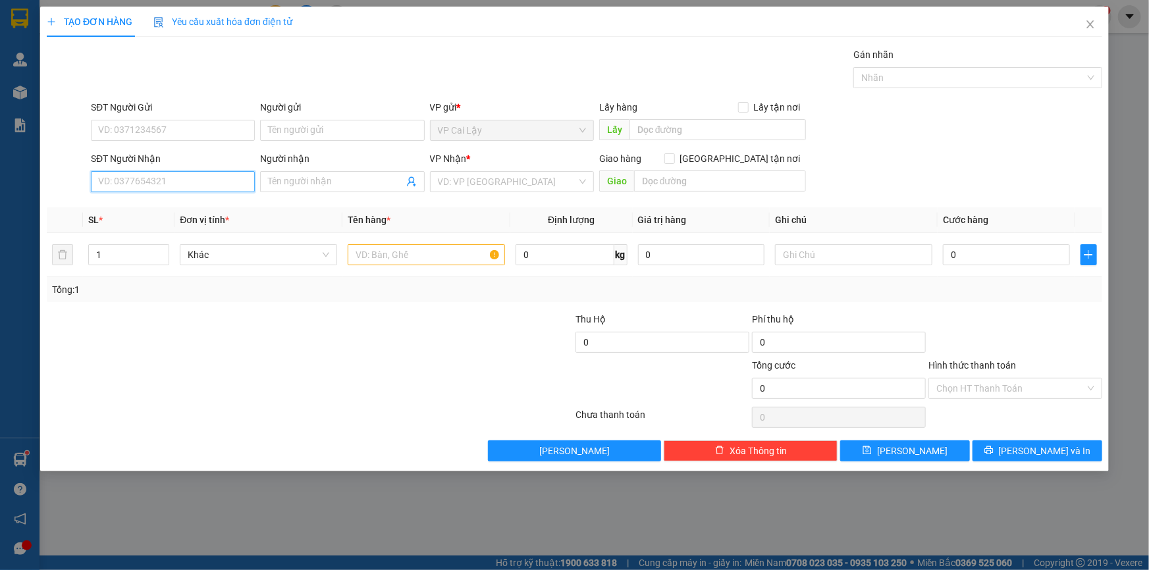
click at [192, 178] on input "SĐT Người Nhận" at bounding box center [173, 181] width 164 height 21
click at [176, 183] on input "4788" at bounding box center [173, 181] width 164 height 21
click at [159, 213] on div "0938394788 - VIỆT" at bounding box center [173, 208] width 148 height 14
type input "0938394788"
type input "VIỆT"
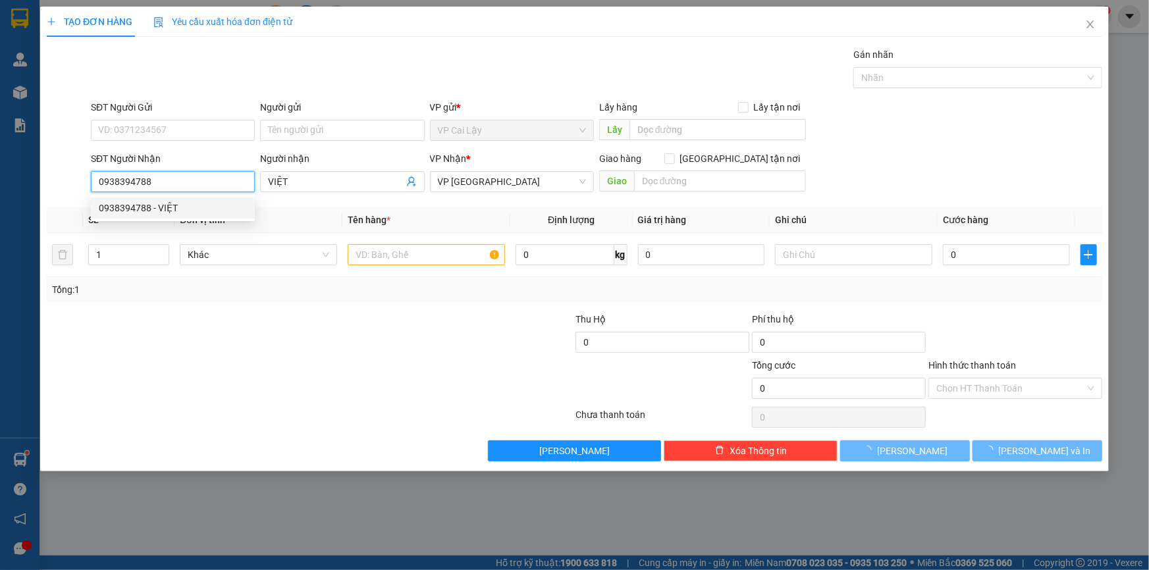
type input "0938394788"
click at [335, 348] on div at bounding box center [221, 335] width 353 height 46
type input "20.000"
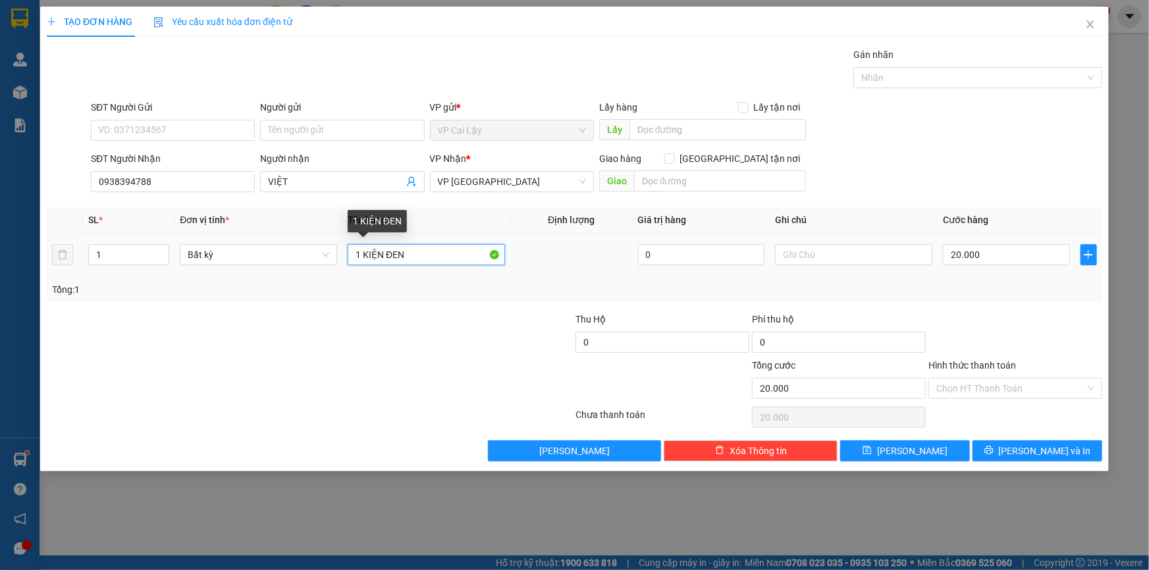
drag, startPoint x: 416, startPoint y: 257, endPoint x: 362, endPoint y: 259, distance: 53.4
click at [362, 259] on input "1 KIỆN ĐEN" at bounding box center [426, 254] width 157 height 21
type input "1 tụng xanh"
click at [993, 321] on div at bounding box center [1015, 335] width 176 height 46
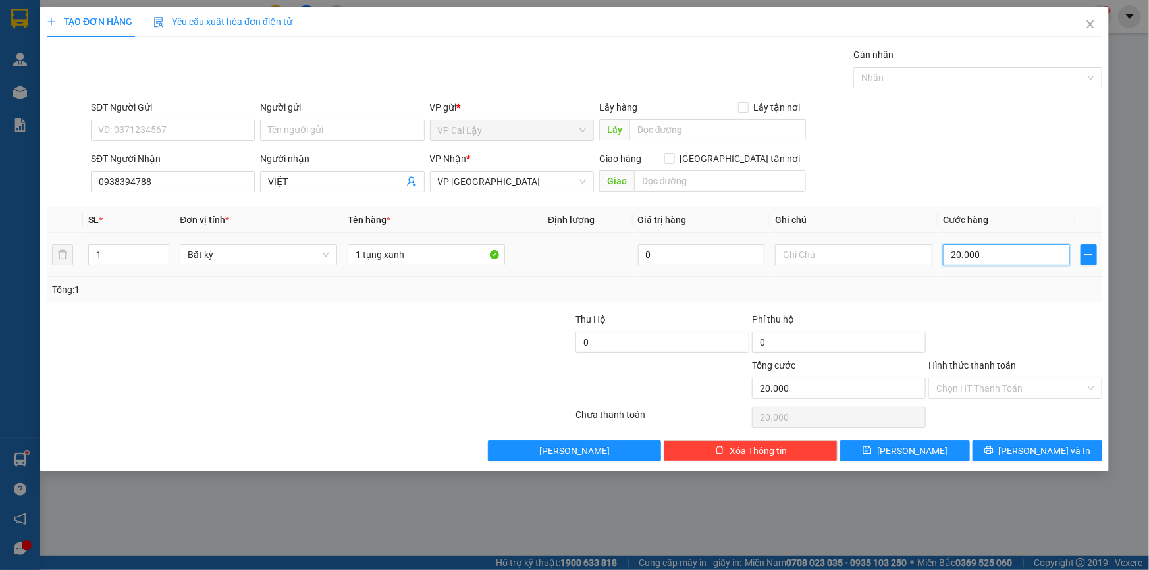
click at [996, 256] on input "20.000" at bounding box center [1006, 254] width 127 height 21
type input "3"
type input "30"
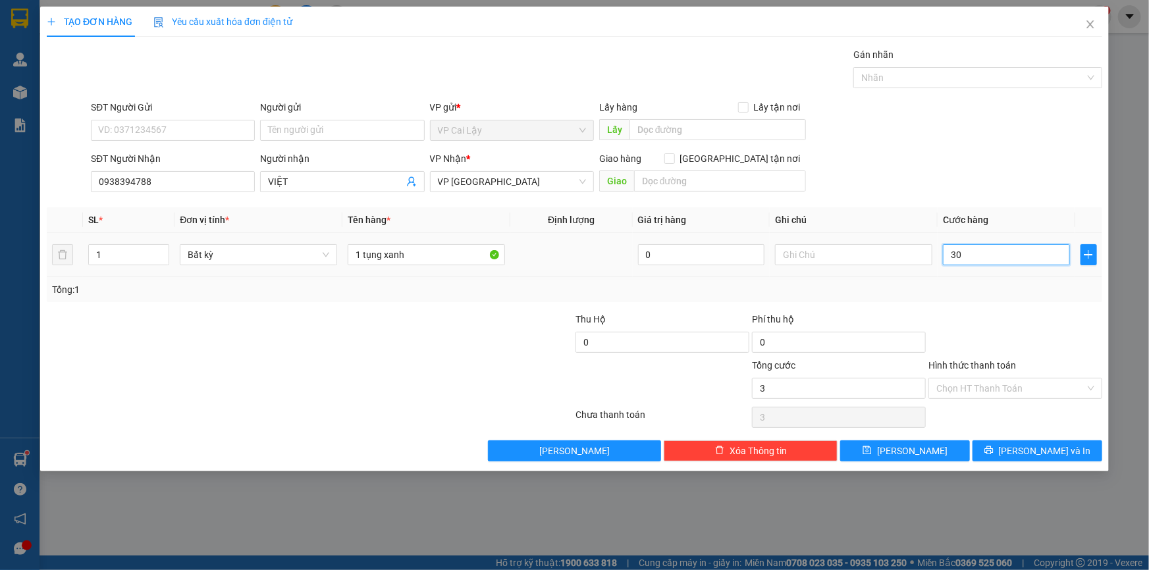
type input "30"
type input "30.000"
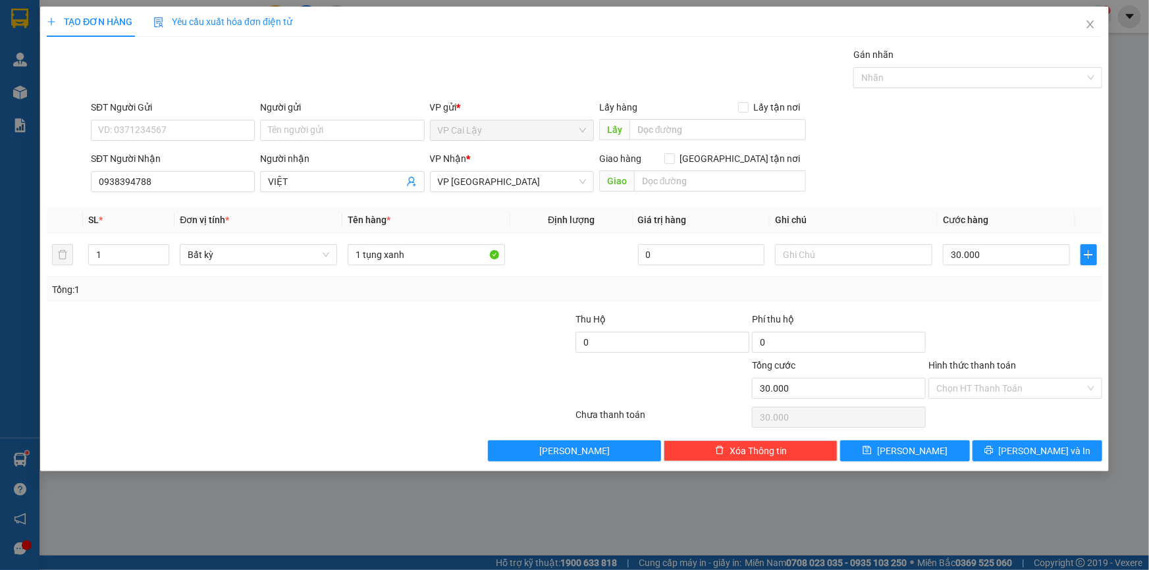
click at [996, 309] on div "Transit Pickup Surcharge Ids Transit Deliver Surcharge Ids Transit Deliver Surc…" at bounding box center [575, 254] width 1056 height 414
click at [997, 385] on input "Hình thức thanh toán" at bounding box center [1010, 389] width 149 height 20
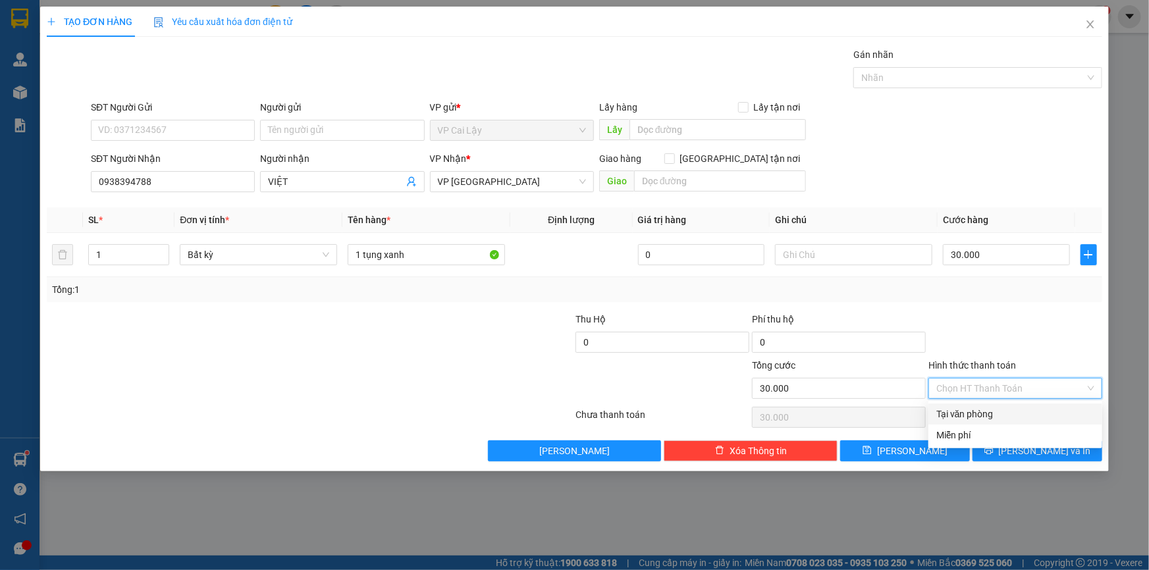
click at [999, 410] on div "Tại văn phòng" at bounding box center [1015, 414] width 158 height 14
click at [1063, 302] on div "Transit Pickup Surcharge Ids Transit Deliver Surcharge Ids Transit Deliver Surc…" at bounding box center [575, 254] width 1056 height 414
type input "0"
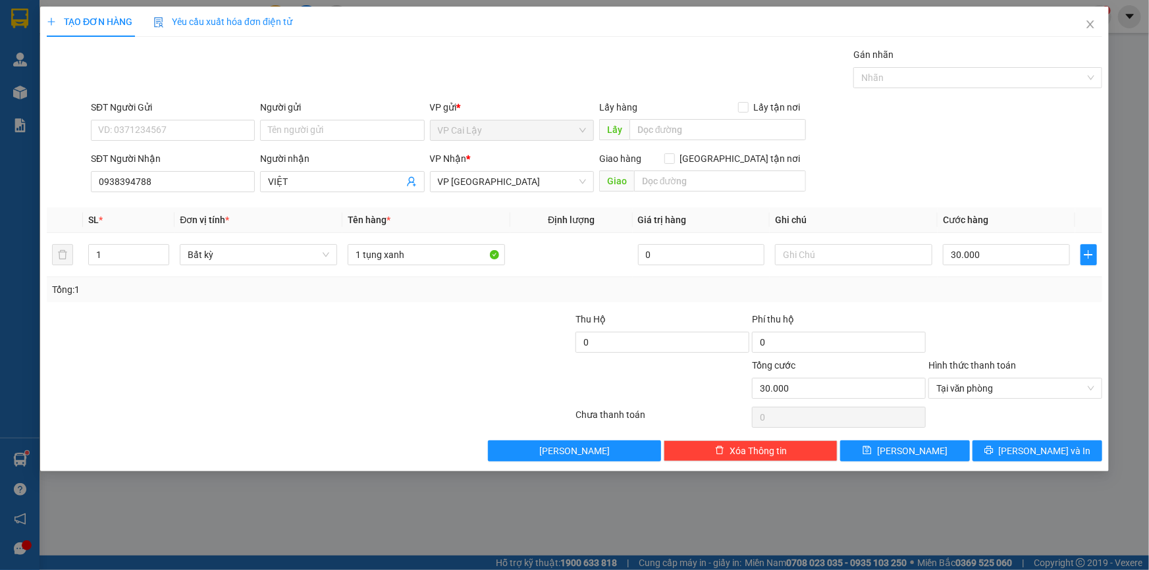
click at [958, 313] on div at bounding box center [1015, 335] width 176 height 46
click at [1035, 454] on span "[PERSON_NAME] và In" at bounding box center [1045, 451] width 92 height 14
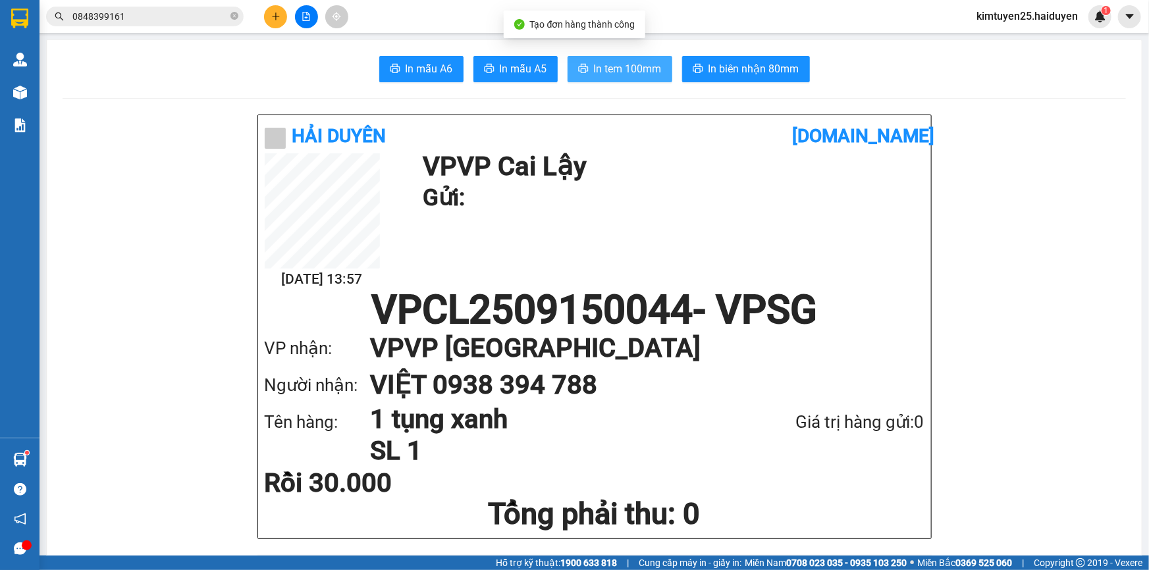
click at [603, 68] on span "In tem 100mm" at bounding box center [628, 69] width 68 height 16
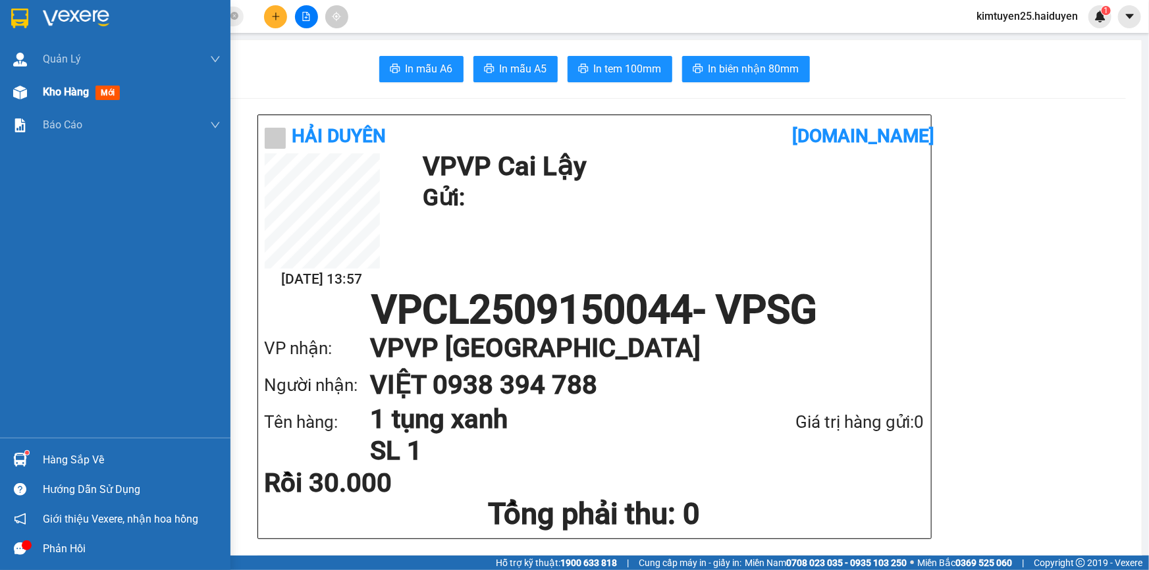
click at [57, 101] on div "Kho hàng mới" at bounding box center [132, 92] width 178 height 33
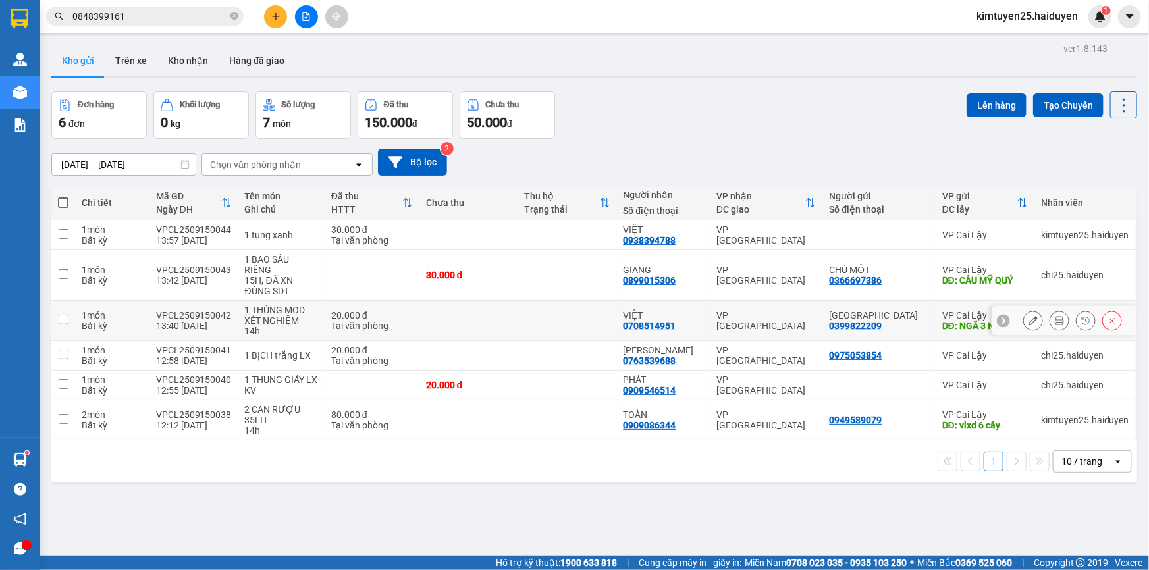
click at [337, 310] on div "20.000 đ" at bounding box center [372, 315] width 82 height 11
checkbox input "true"
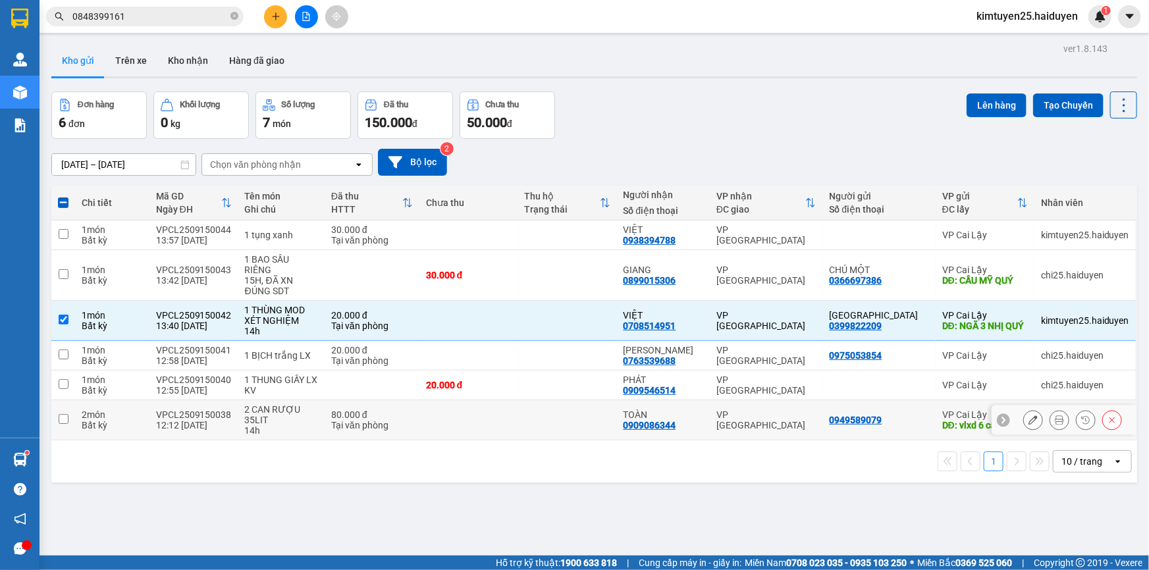
click at [543, 402] on td at bounding box center [567, 420] width 99 height 40
checkbox input "true"
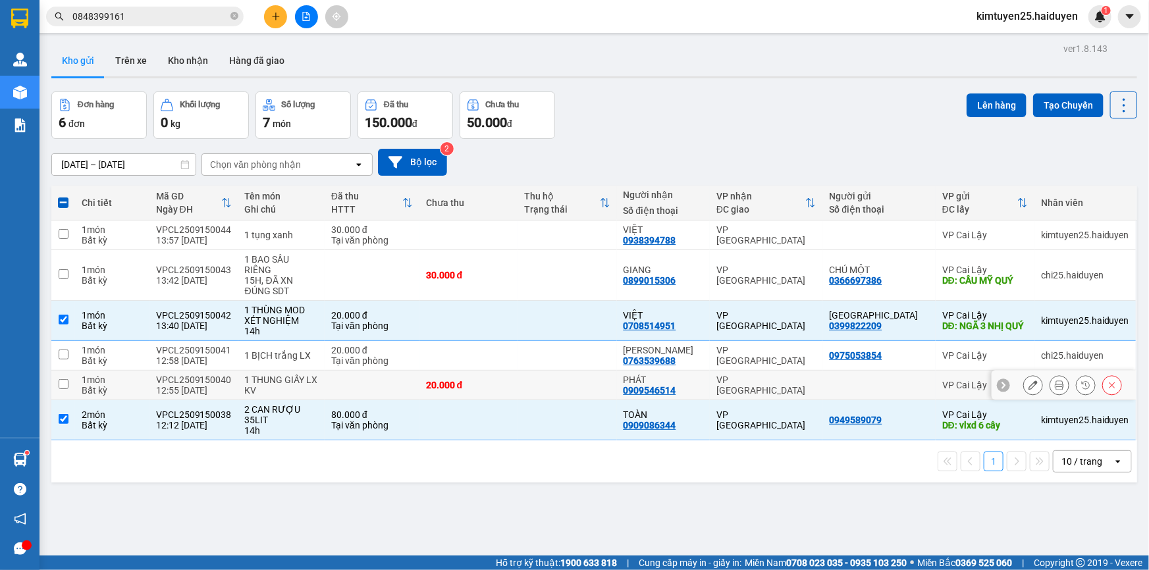
click at [529, 371] on td at bounding box center [567, 386] width 99 height 30
checkbox input "true"
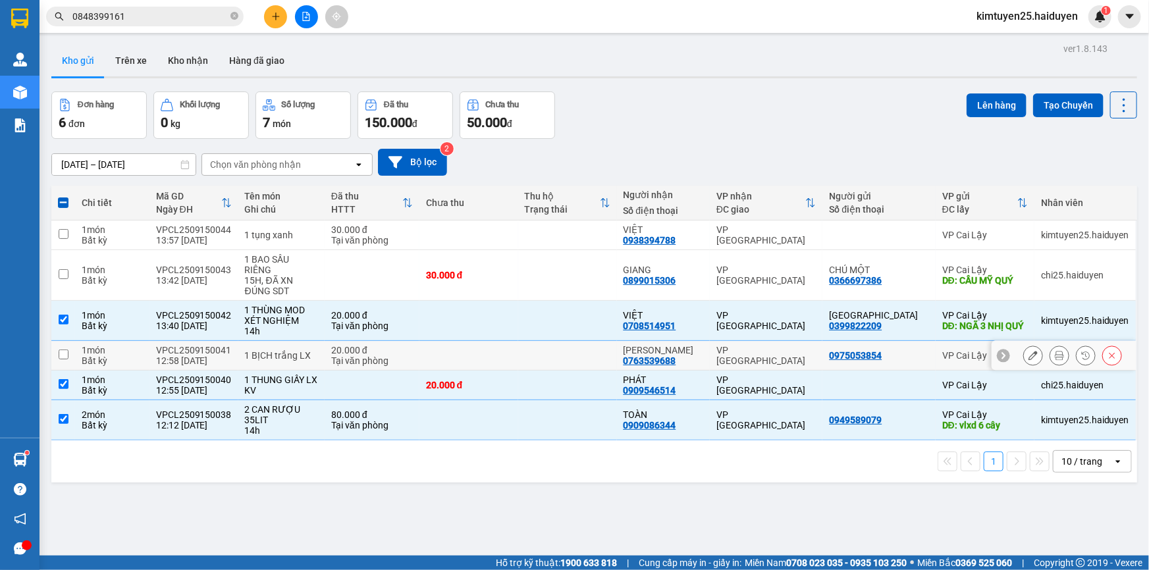
click at [556, 350] on td at bounding box center [567, 356] width 99 height 30
checkbox input "true"
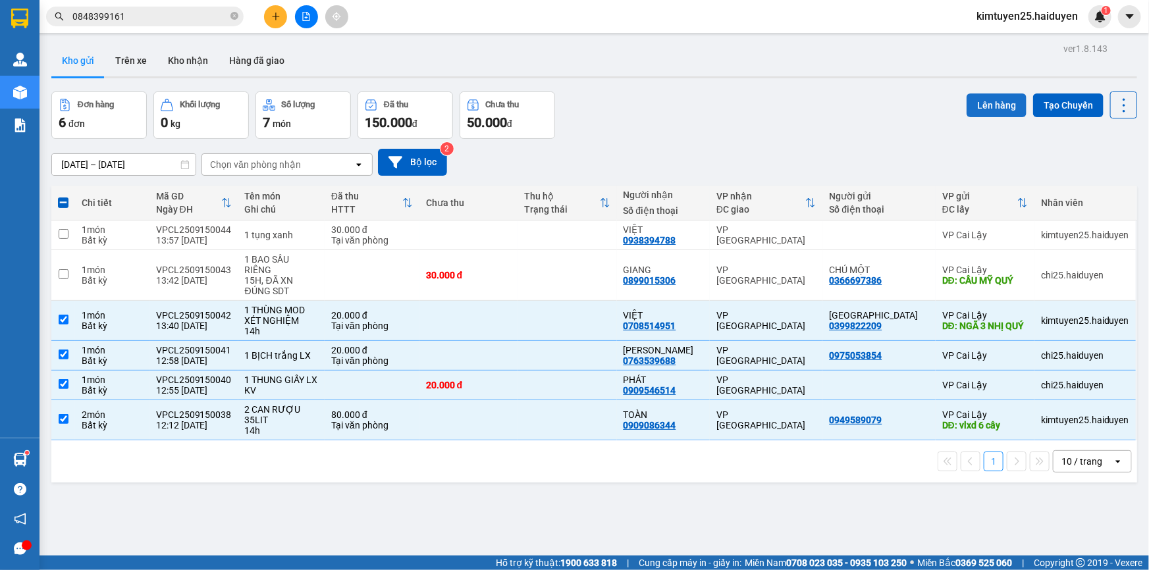
click at [990, 103] on button "Lên hàng" at bounding box center [997, 106] width 60 height 24
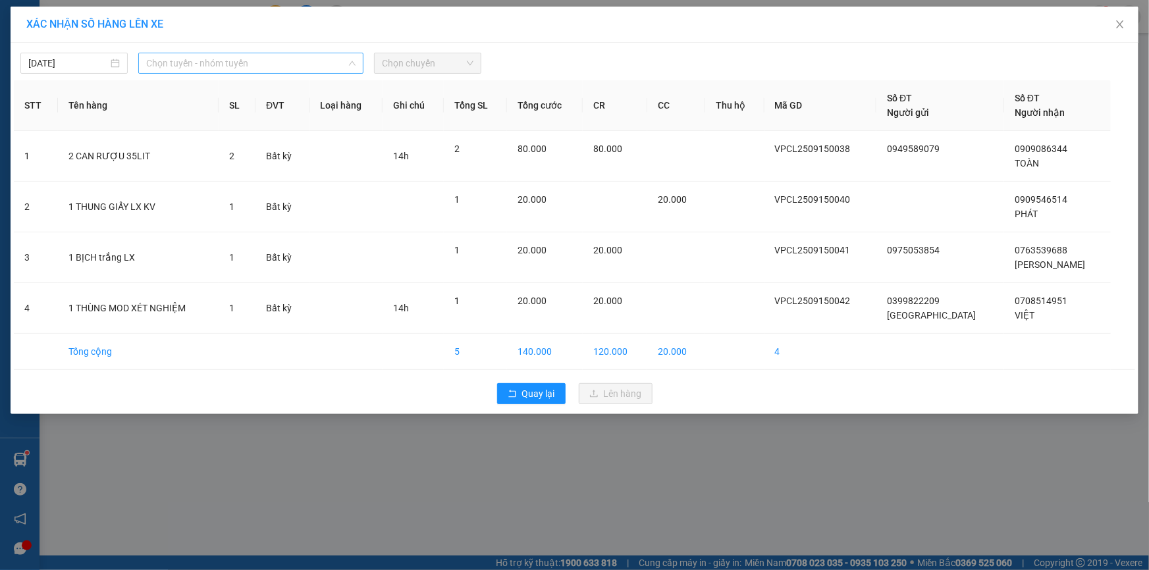
drag, startPoint x: 264, startPoint y: 57, endPoint x: 264, endPoint y: 65, distance: 7.9
click at [264, 59] on span "Chọn tuyến - nhóm tuyến" at bounding box center [250, 63] width 209 height 20
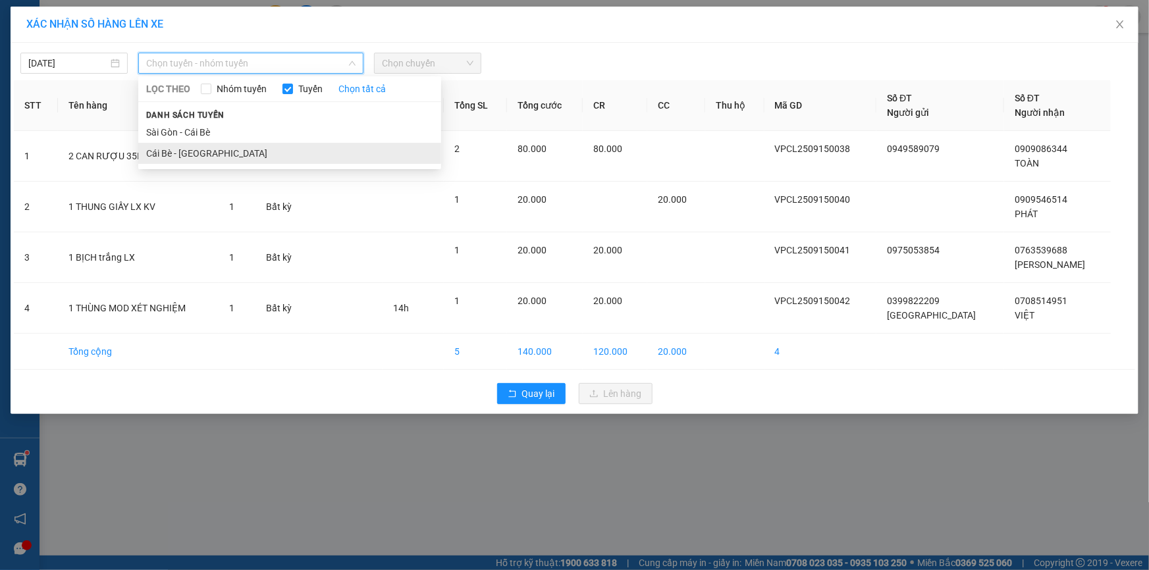
click at [263, 155] on li "Cái Bè - [GEOGRAPHIC_DATA]" at bounding box center [289, 153] width 303 height 21
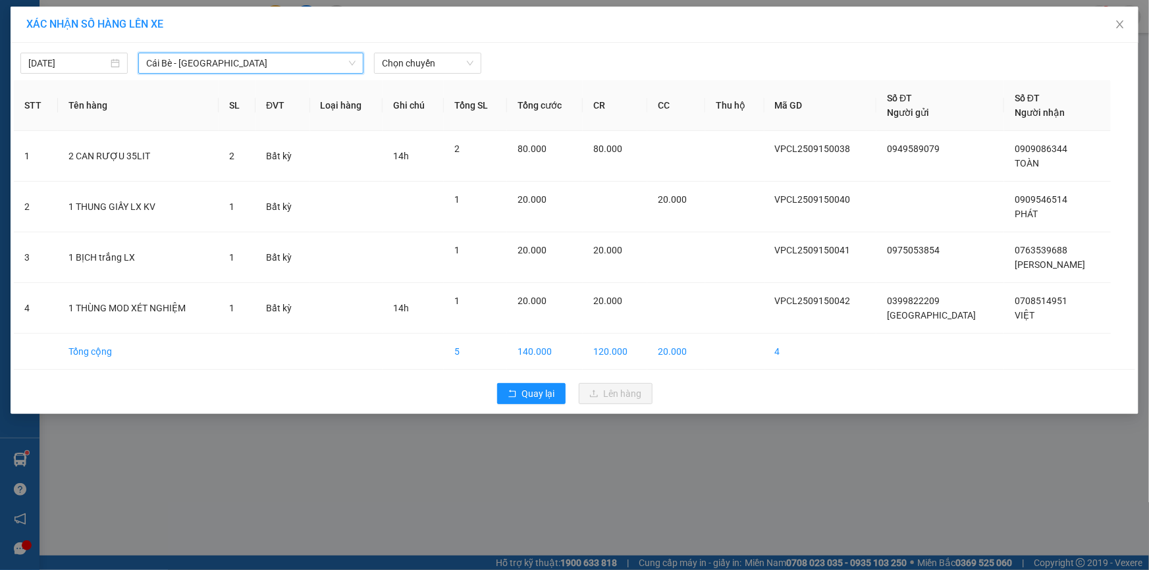
drag, startPoint x: 225, startPoint y: 68, endPoint x: 228, endPoint y: 76, distance: 8.0
click at [226, 68] on span "Cái Bè - [GEOGRAPHIC_DATA]" at bounding box center [250, 63] width 209 height 20
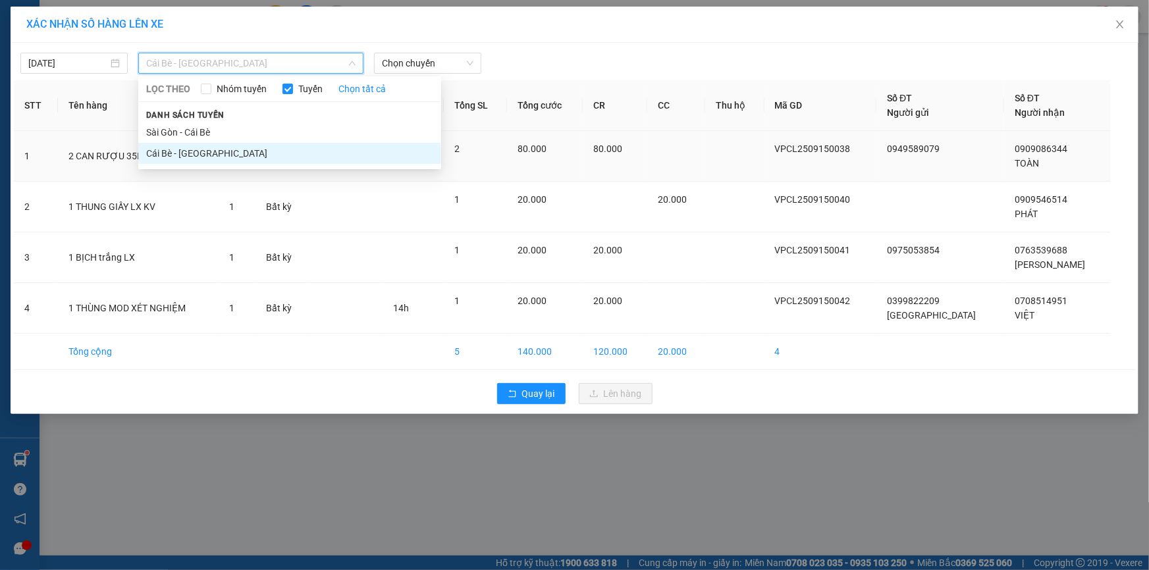
click at [238, 153] on li "Cái Bè - [GEOGRAPHIC_DATA]" at bounding box center [289, 153] width 303 height 21
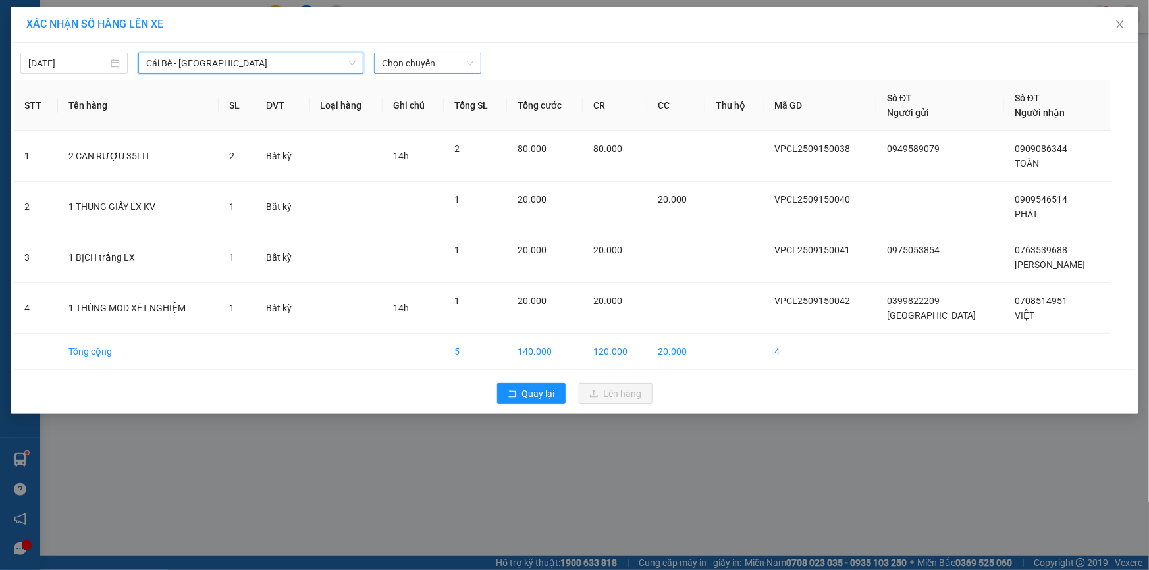
drag, startPoint x: 414, startPoint y: 54, endPoint x: 420, endPoint y: 70, distance: 17.1
click at [417, 61] on span "Chọn chuyến" at bounding box center [428, 63] width 92 height 20
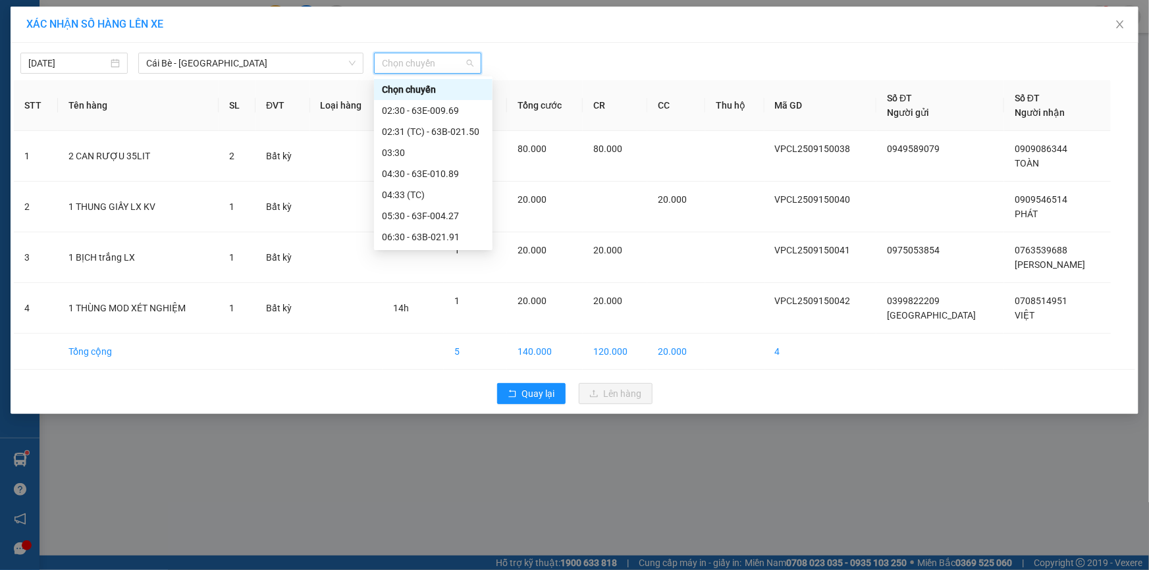
click at [422, 76] on div "[DATE] Cái Bè - [GEOGRAPHIC_DATA] LỌC THEO Nhóm tuyến Tuyến Chọn tất cả Danh sá…" at bounding box center [575, 228] width 1128 height 371
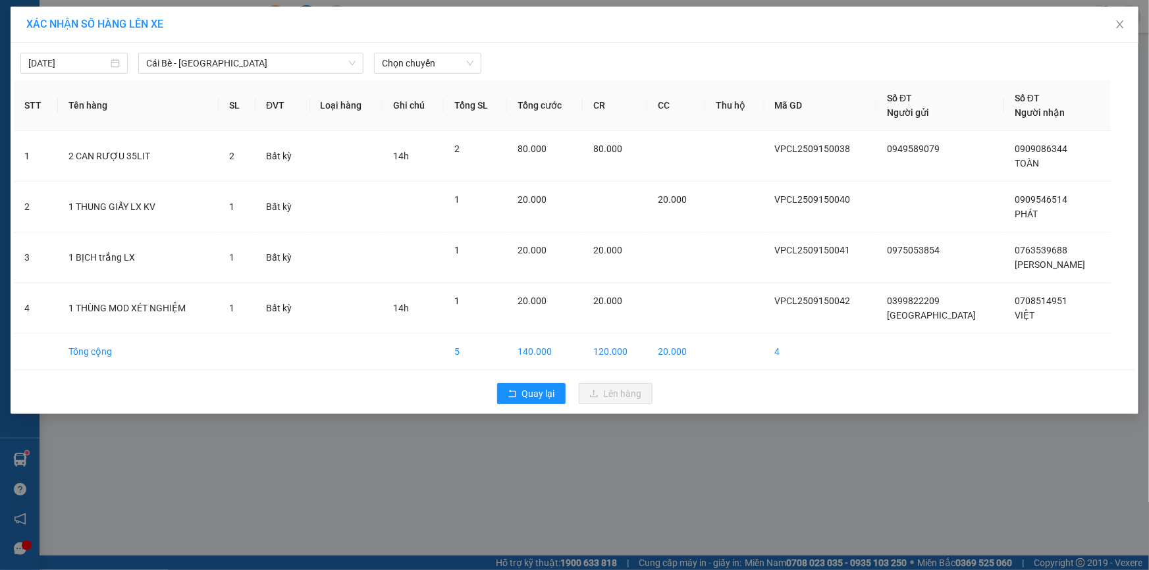
drag, startPoint x: 435, startPoint y: 76, endPoint x: 439, endPoint y: 82, distance: 7.7
click at [439, 79] on div "[DATE] Cái Bè - [GEOGRAPHIC_DATA] LỌC THEO Nhóm tuyến Tuyến Chọn tất cả Danh sá…" at bounding box center [575, 228] width 1128 height 371
click at [448, 74] on div "[DATE] Cái Bè - [GEOGRAPHIC_DATA] LỌC THEO Nhóm tuyến Tuyến Chọn tất cả Danh sá…" at bounding box center [575, 228] width 1128 height 371
click at [454, 72] on span "Chọn chuyến" at bounding box center [428, 63] width 92 height 20
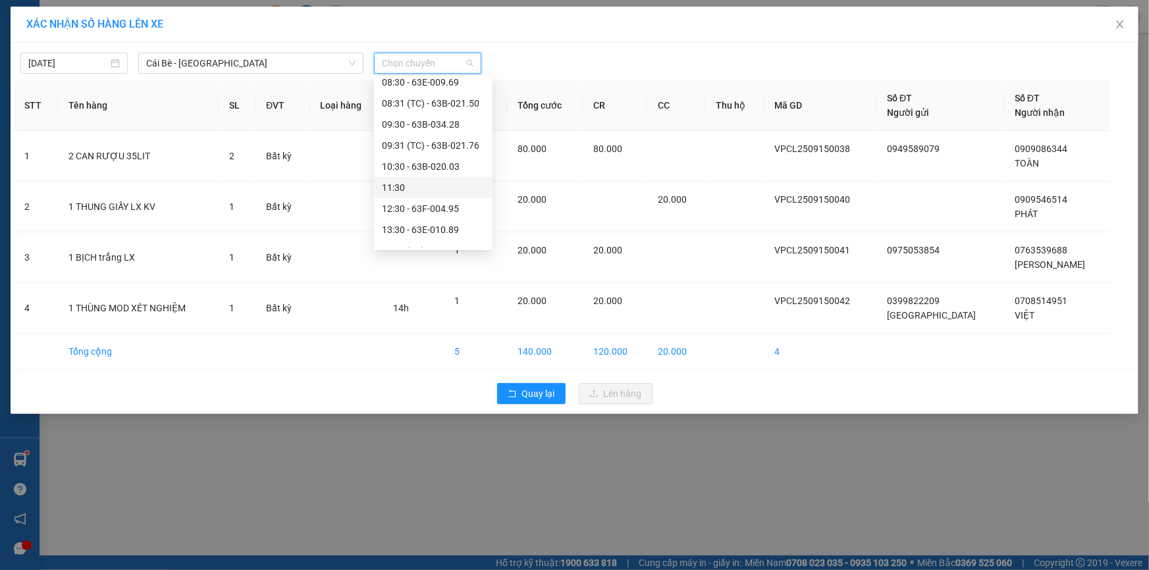
scroll to position [299, 0]
click at [447, 159] on div "13:30 - 63E-010.89" at bounding box center [433, 169] width 119 height 21
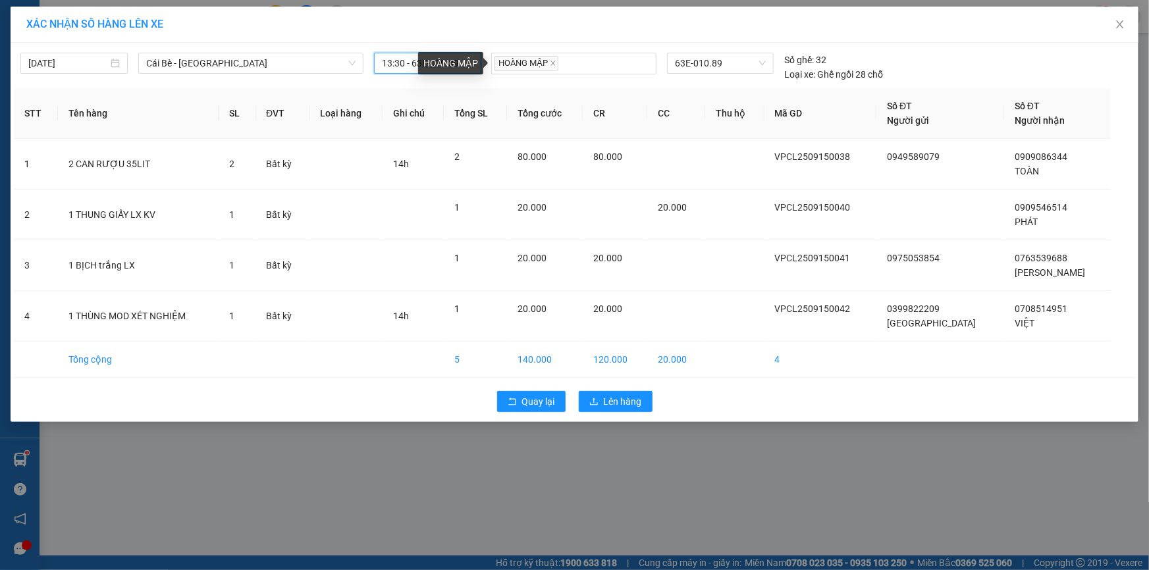
click at [450, 65] on div "HOÀNG MẬP" at bounding box center [450, 63] width 65 height 22
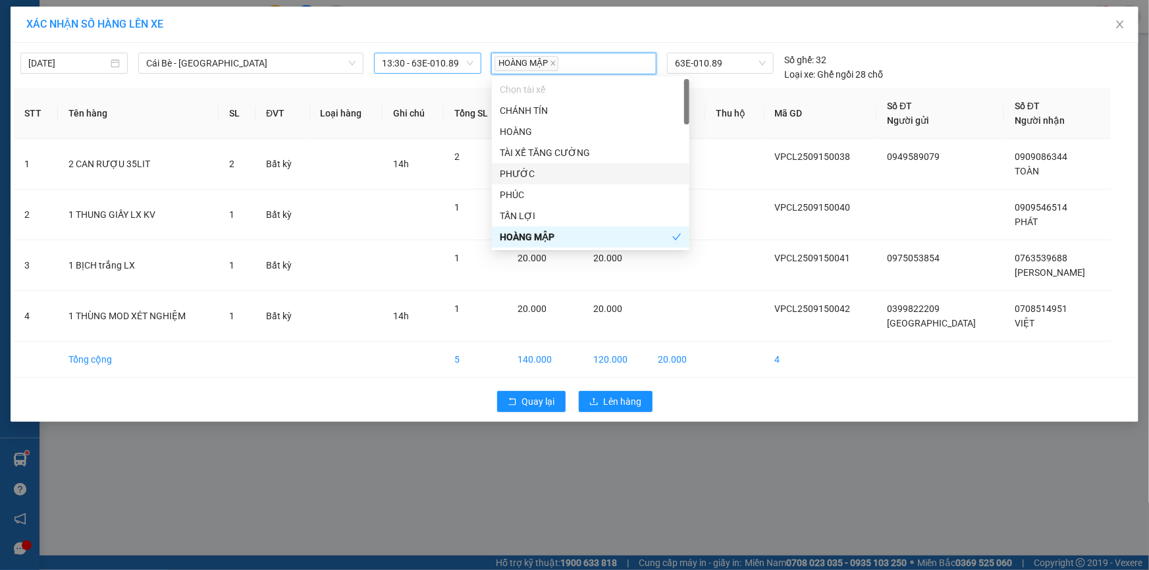
click at [429, 64] on span "13:30 - 63E-010.89" at bounding box center [428, 63] width 92 height 20
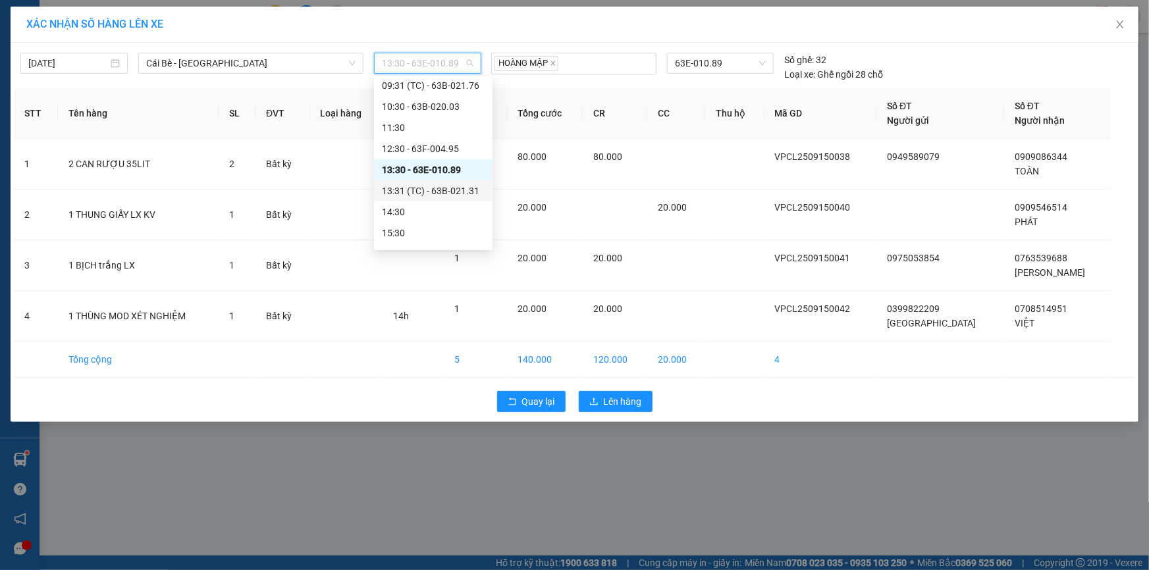
click at [435, 188] on div "13:31 (TC) - 63B-021.31" at bounding box center [433, 191] width 103 height 14
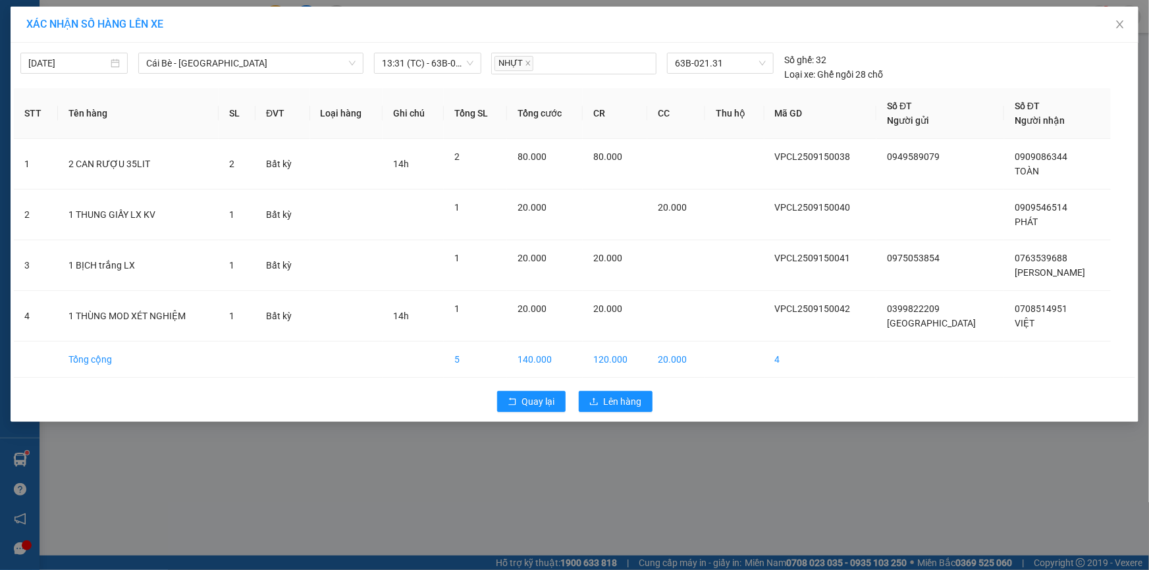
click at [624, 389] on div "Quay lại Lên hàng" at bounding box center [574, 402] width 1121 height 34
click at [593, 402] on icon "upload" at bounding box center [593, 401] width 9 height 9
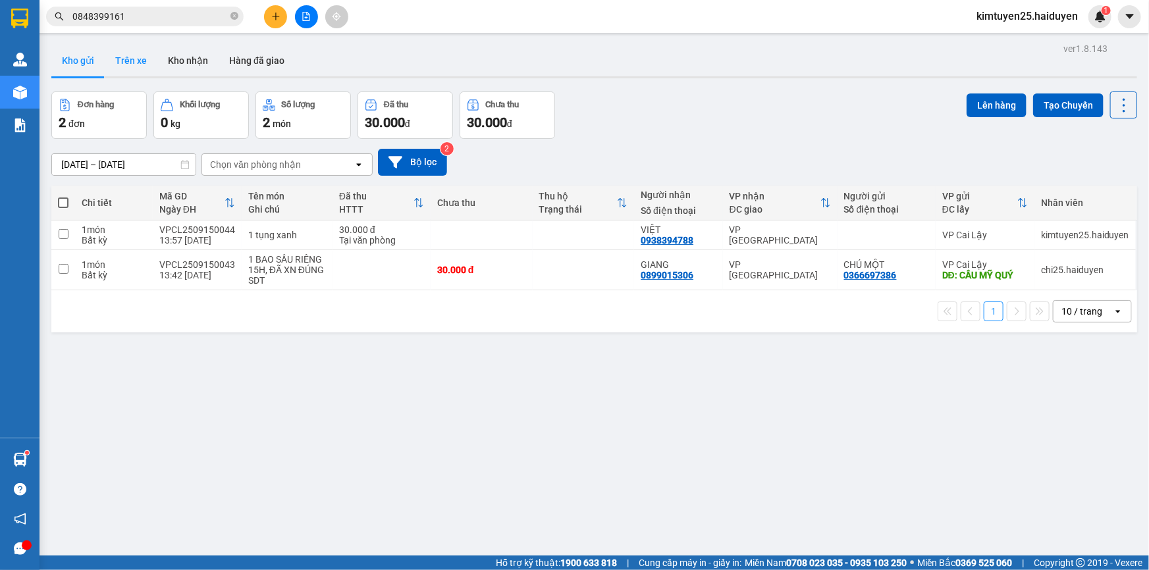
click at [137, 65] on button "Trên xe" at bounding box center [131, 61] width 53 height 32
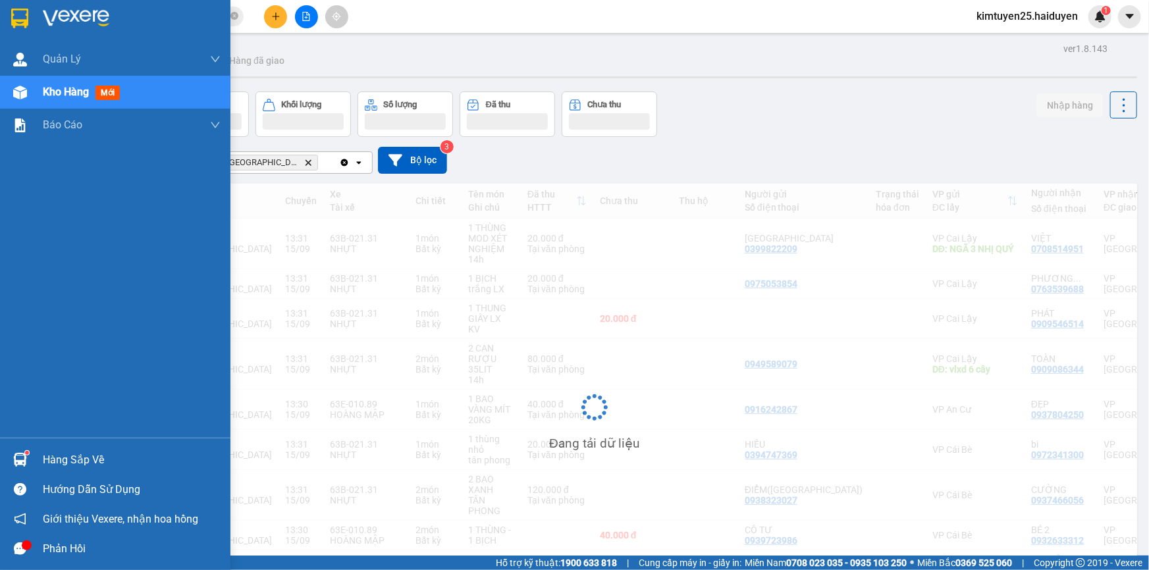
click at [69, 454] on div "Hàng sắp về" at bounding box center [132, 460] width 178 height 20
click at [69, 454] on div "Quản [PERSON_NAME] lý thu hộ Kho hàng mới Báo cáo Báo cáo dòng tiền (nhân viên)…" at bounding box center [115, 285] width 230 height 570
click at [69, 454] on body "Kết quả tìm kiếm ( 1 ) Bộ lọc Gửi 3 ngày gần nhất Mã ĐH Trạng thái Món hàng Thu…" at bounding box center [574, 285] width 1149 height 570
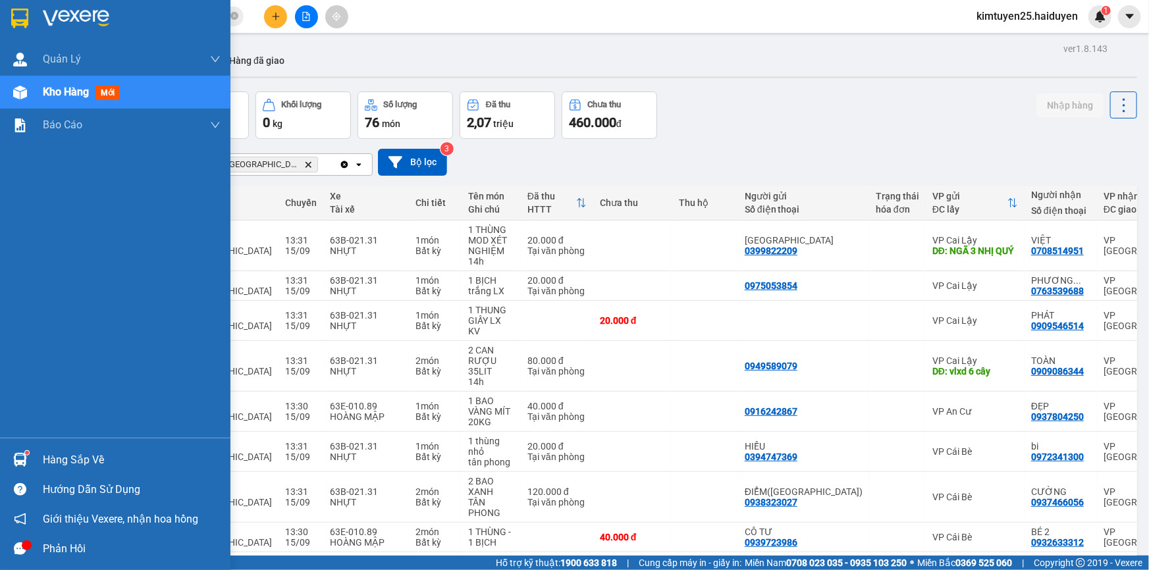
click at [92, 462] on div "Hàng sắp về" at bounding box center [132, 460] width 178 height 20
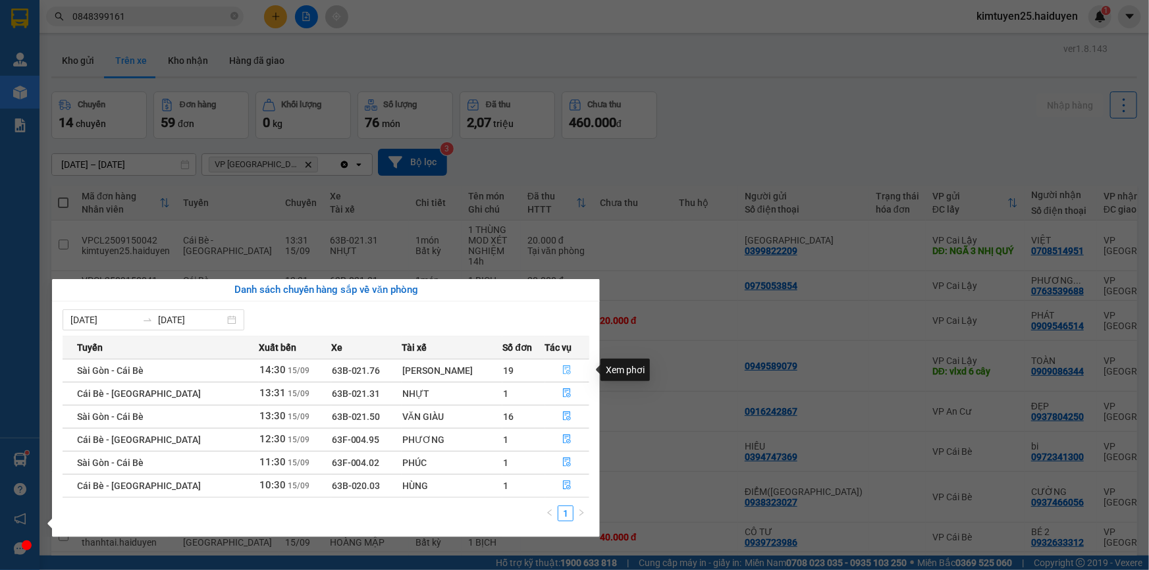
click at [556, 369] on button "button" at bounding box center [567, 370] width 43 height 21
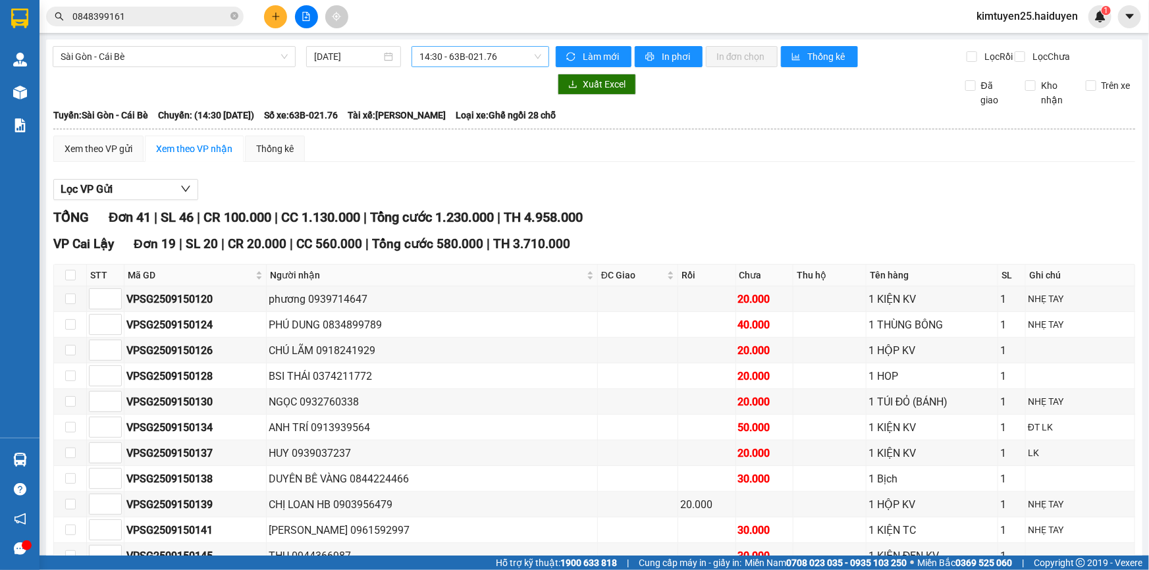
click at [471, 59] on span "14:30 - 63B-021.76" at bounding box center [480, 57] width 122 height 20
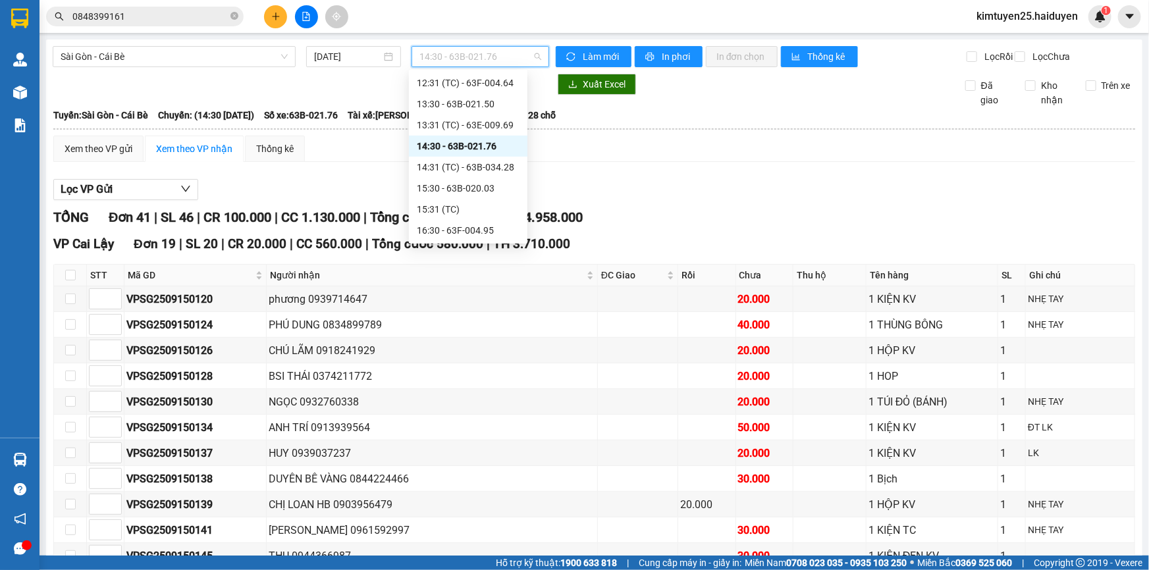
scroll to position [250, 0]
click at [248, 59] on span "Sài Gòn - Cái Bè" at bounding box center [174, 57] width 227 height 20
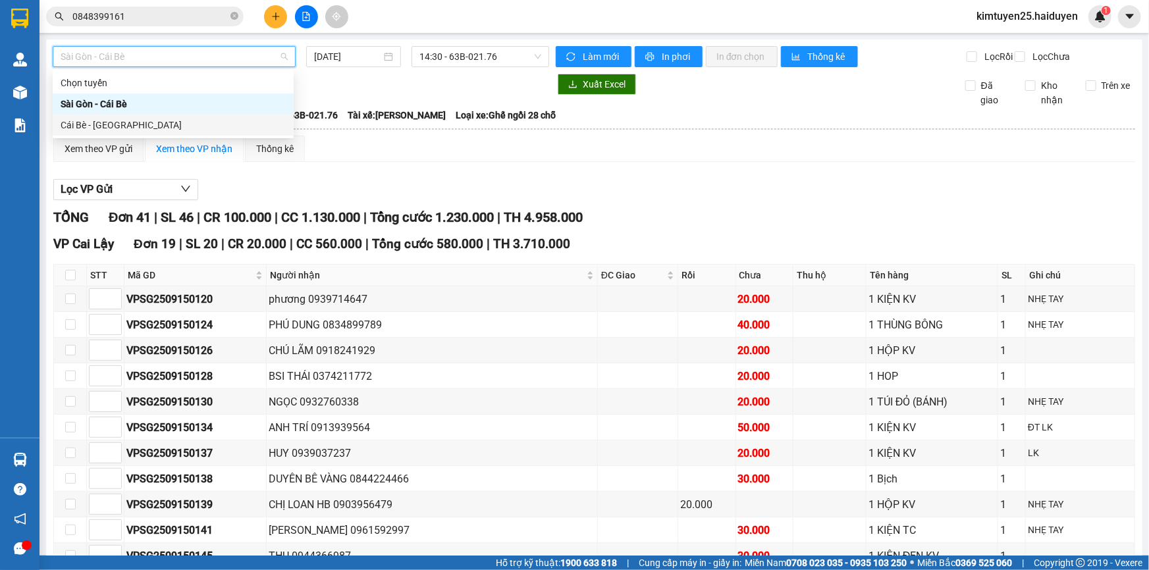
click at [236, 126] on div "Cái Bè - [GEOGRAPHIC_DATA]" at bounding box center [173, 125] width 225 height 14
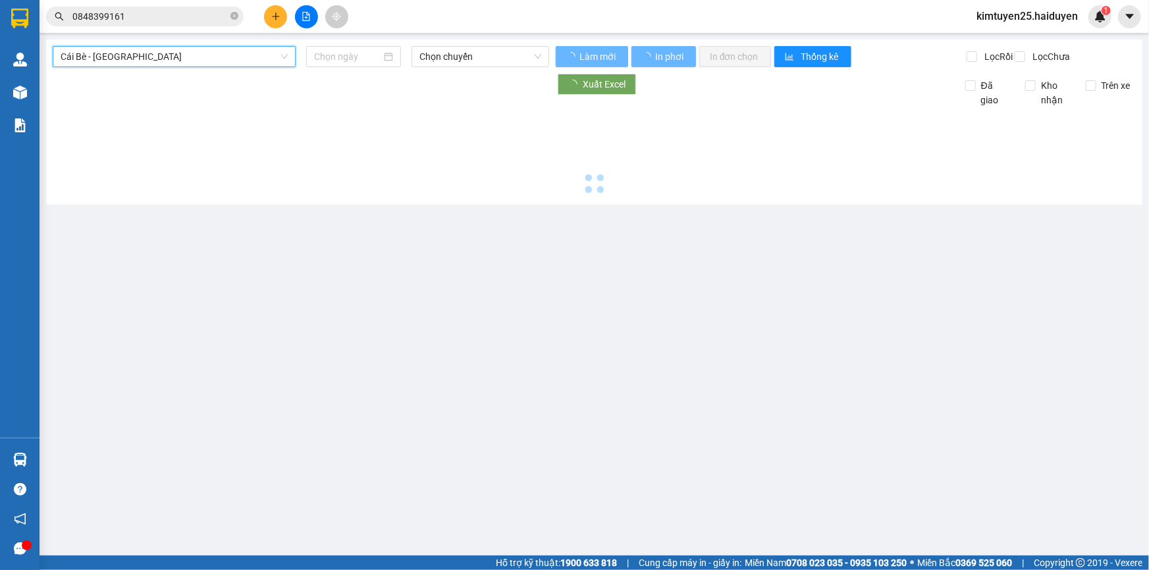
type input "[DATE]"
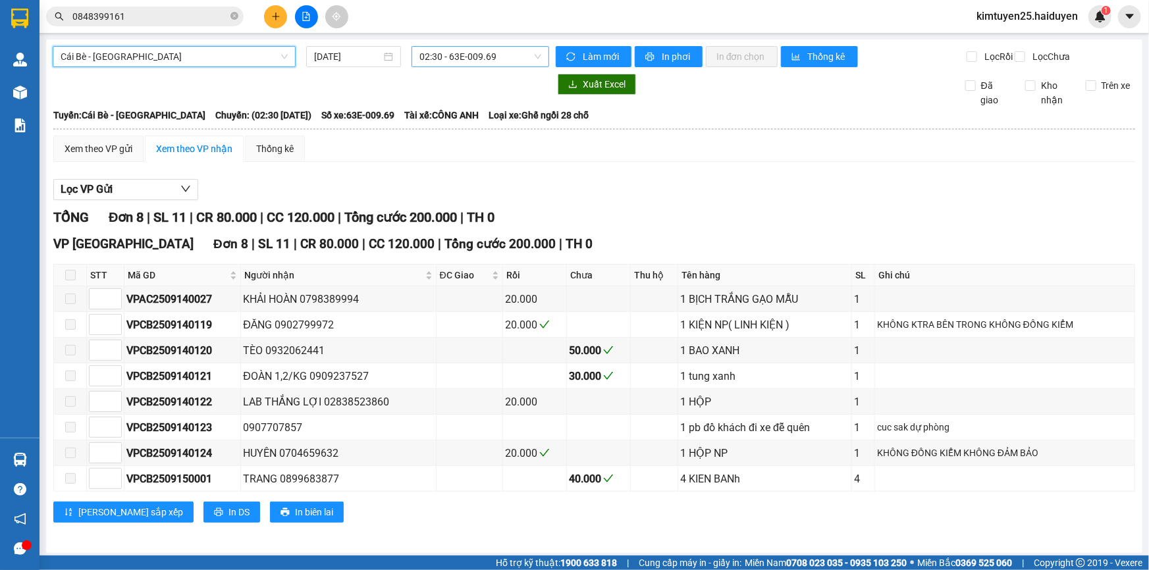
click at [468, 54] on span "02:30 - 63E-009.69" at bounding box center [480, 57] width 122 height 20
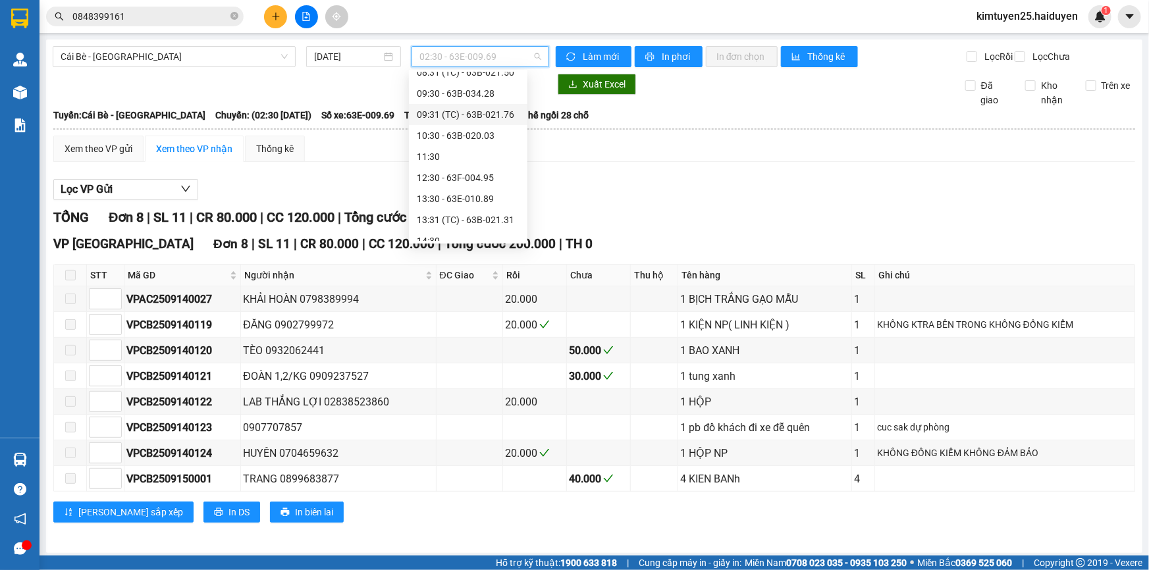
scroll to position [316, 0]
click at [480, 169] on div "13:31 (TC) - 63B-021.31" at bounding box center [468, 167] width 103 height 14
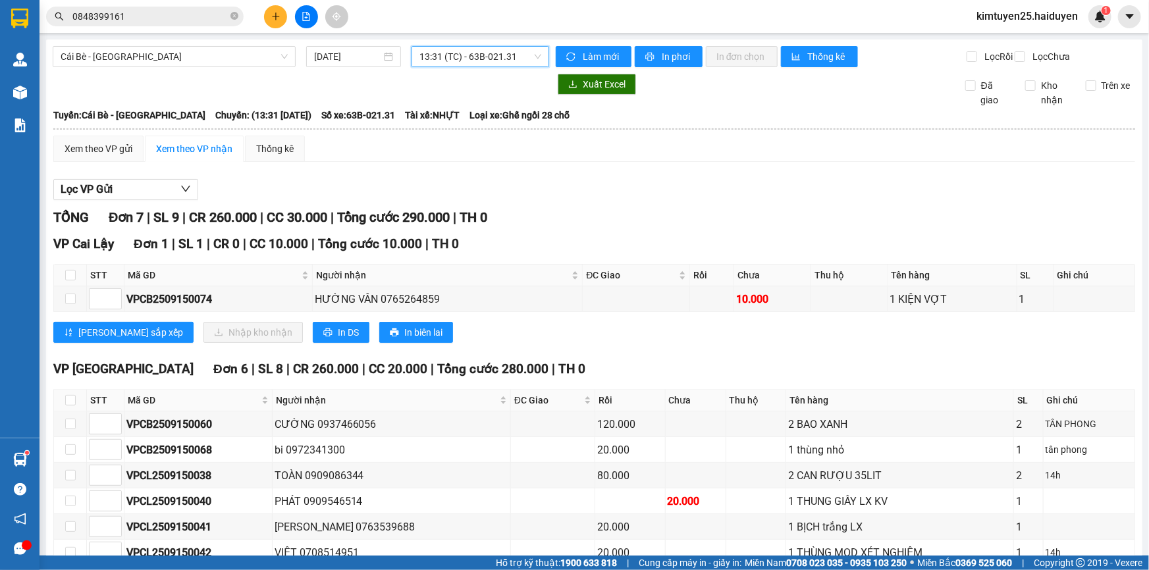
click at [276, 22] on button at bounding box center [275, 16] width 23 height 23
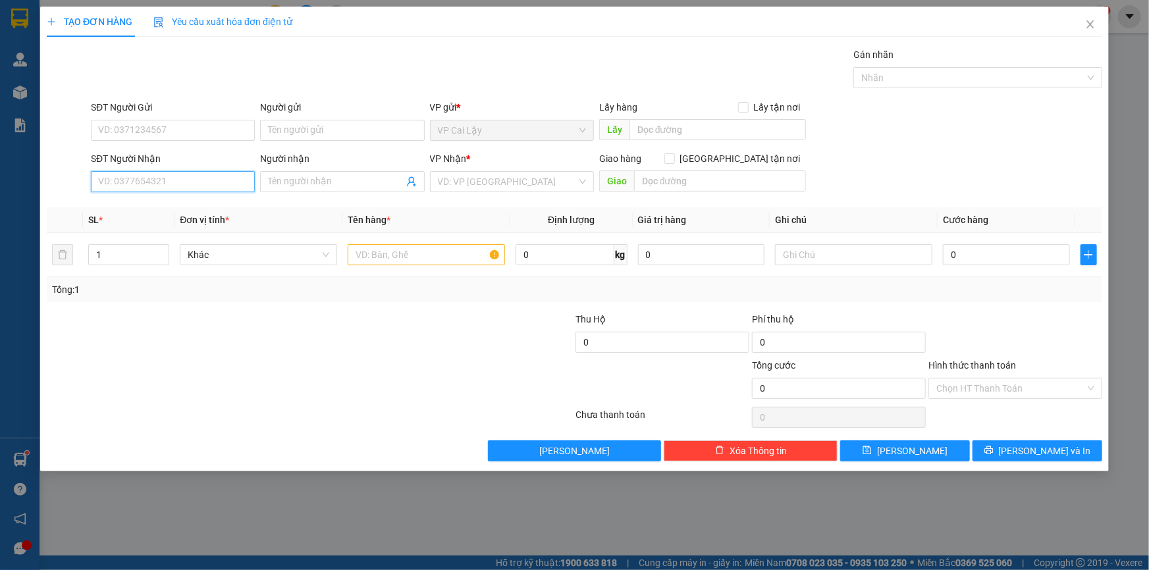
click at [132, 183] on input "SĐT Người Nhận" at bounding box center [173, 181] width 164 height 21
click at [137, 205] on div "0829981203 - HUY EM" at bounding box center [173, 208] width 148 height 14
type input "0829981203"
type input "HUY EM"
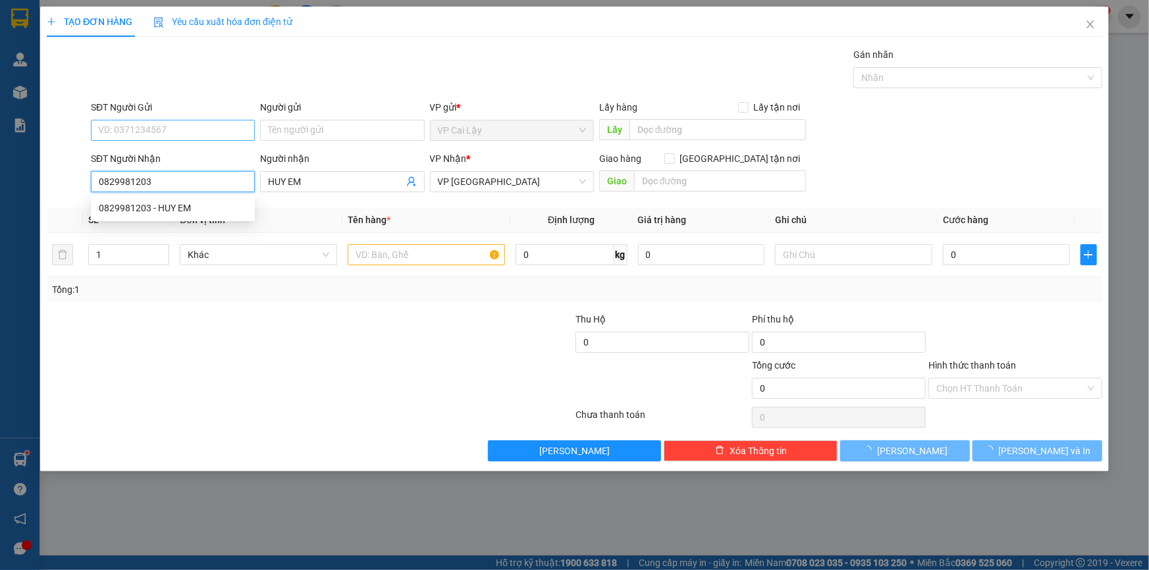
type input "0829981203"
type input "20.000"
click at [211, 126] on input "SĐT Người Gửi" at bounding box center [173, 130] width 164 height 21
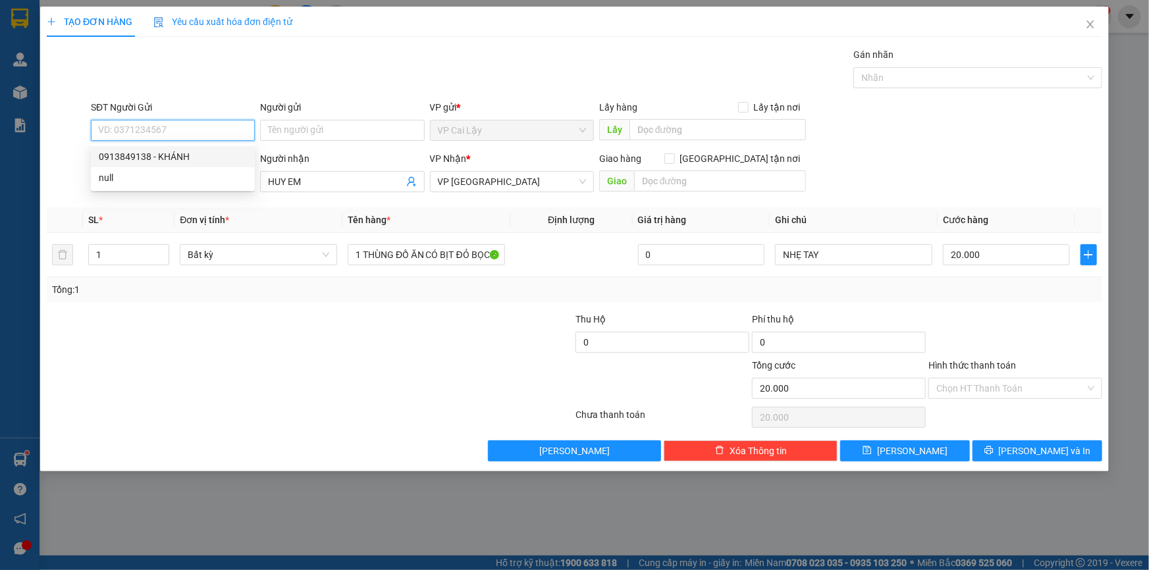
click at [201, 157] on div "0913849138 - KHÁNH" at bounding box center [173, 156] width 148 height 14
type input "0913849138"
type input "KHÁNH"
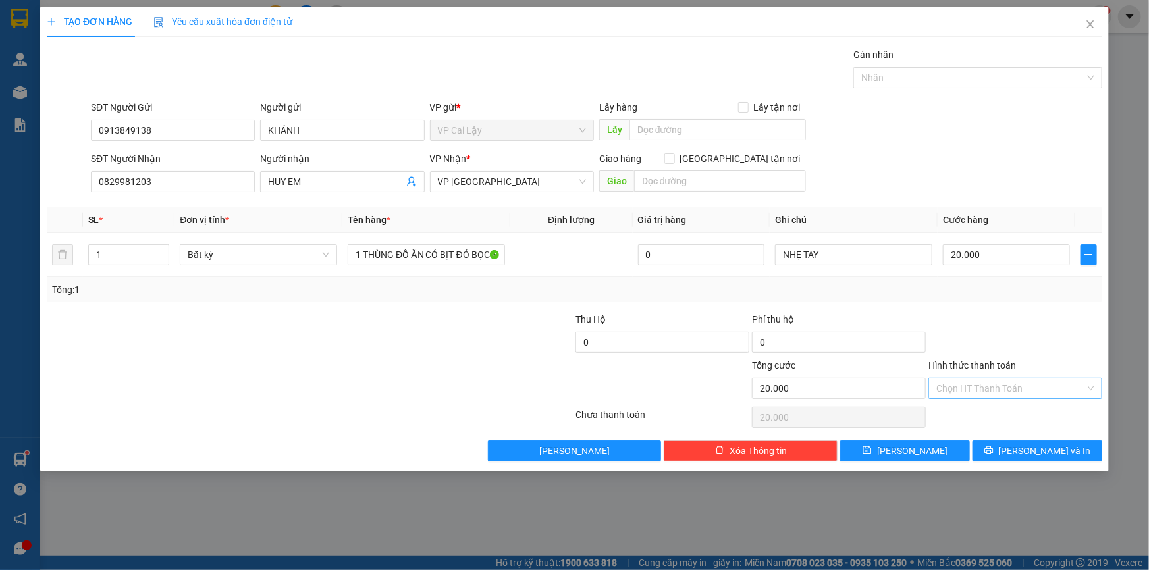
click at [1029, 383] on input "Hình thức thanh toán" at bounding box center [1010, 389] width 149 height 20
click at [990, 415] on div "Tại văn phòng" at bounding box center [1015, 414] width 158 height 14
type input "0"
click at [1009, 447] on button "[PERSON_NAME] và In" at bounding box center [1038, 451] width 130 height 21
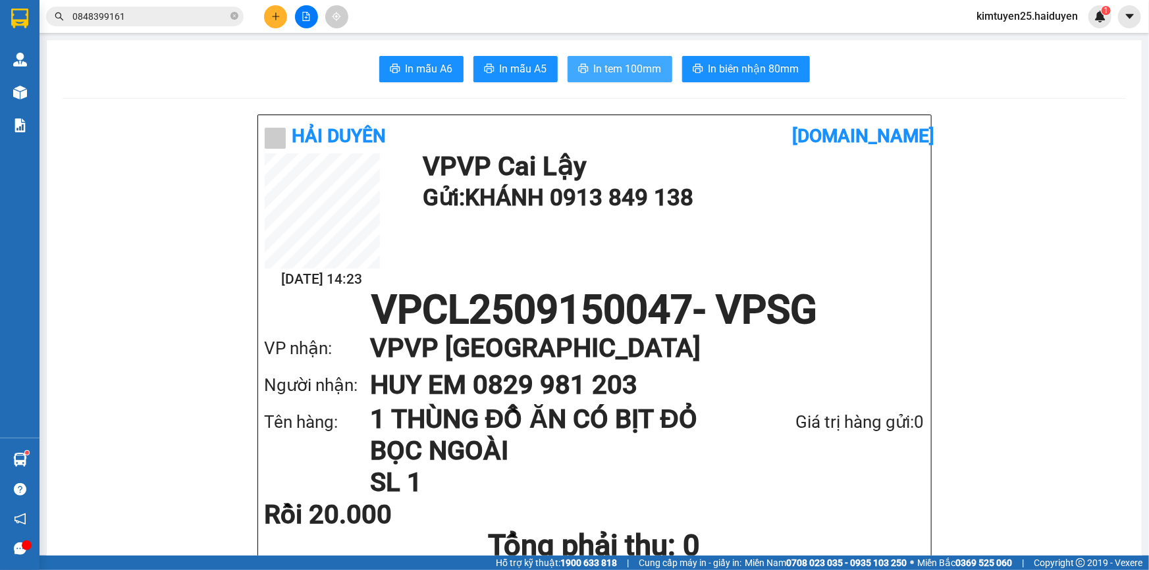
click at [611, 81] on button "In tem 100mm" at bounding box center [620, 69] width 105 height 26
click at [621, 66] on span "In tem 100mm" at bounding box center [628, 69] width 68 height 16
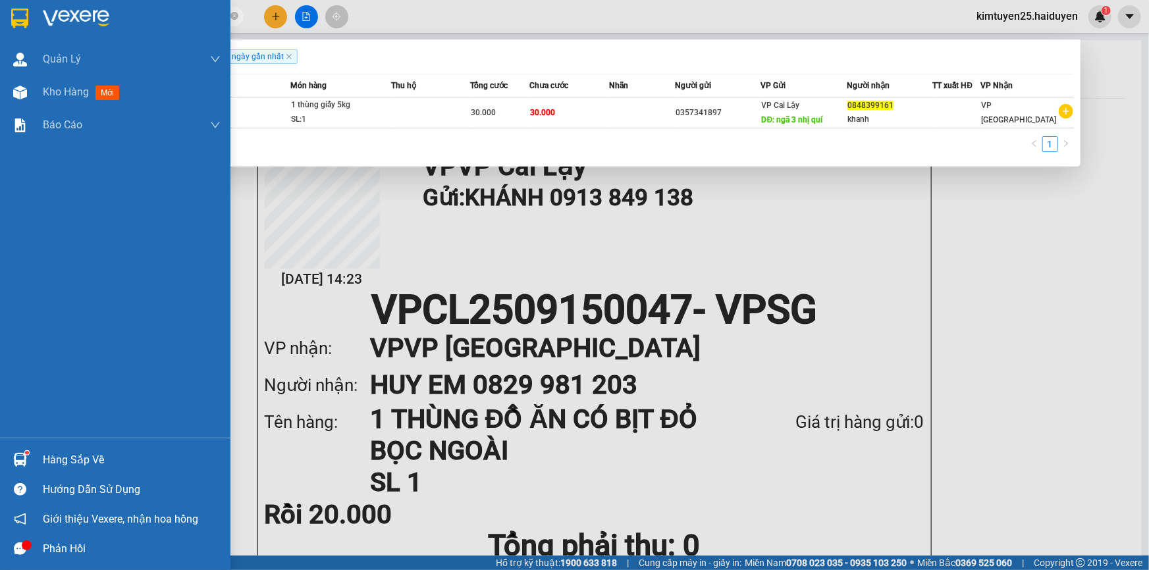
drag, startPoint x: 177, startPoint y: 20, endPoint x: 0, endPoint y: 10, distance: 177.5
click at [0, 10] on section "Kết quả tìm kiếm ( 1 ) Bộ lọc Gửi 3 ngày gần nhất Mã ĐH Trạng thái Món hàng Thu…" at bounding box center [574, 285] width 1149 height 570
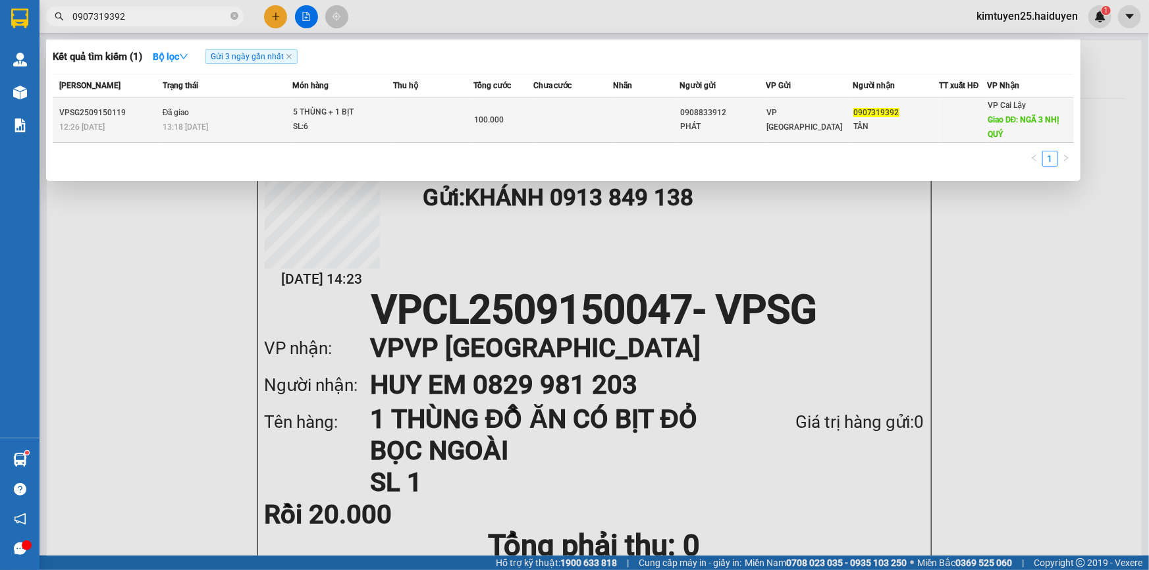
type input "0907319392"
click at [421, 117] on td at bounding box center [433, 119] width 80 height 45
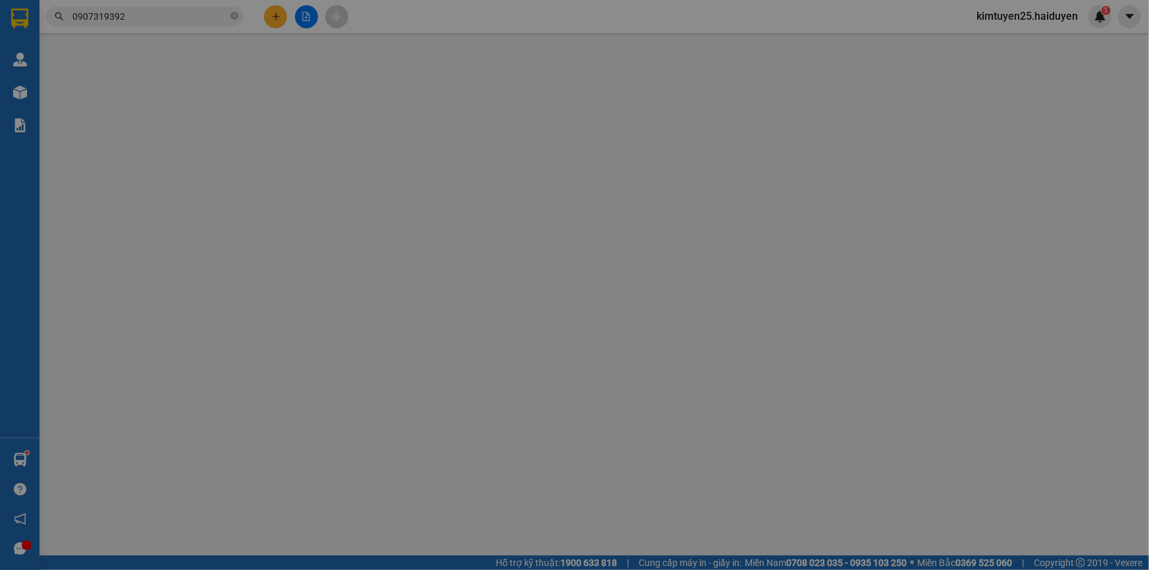
type input "0908833912"
type input "PHÁT"
type input "0907319392"
type input "TÂN"
type input "NGÃ 3 NHỊ QUÝ"
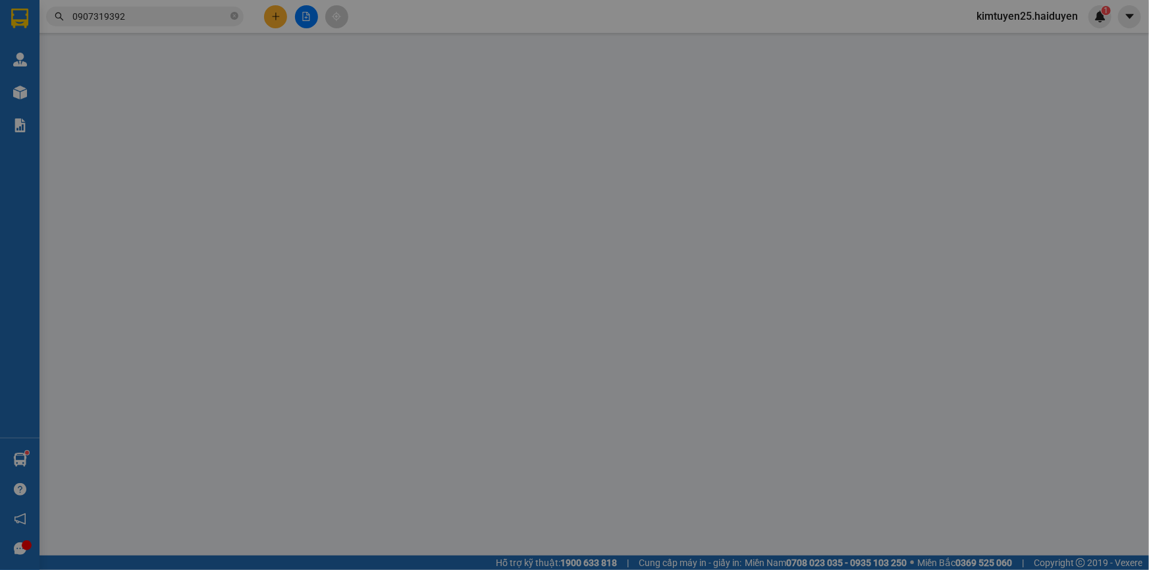
type input "100.000"
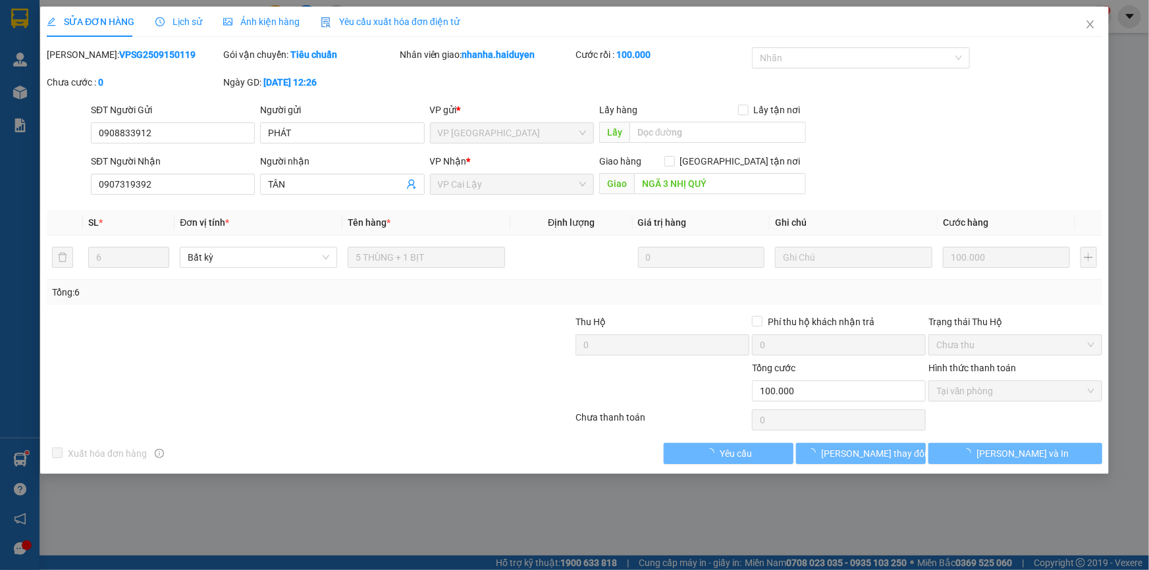
click at [197, 24] on span "Lịch sử" at bounding box center [178, 21] width 47 height 11
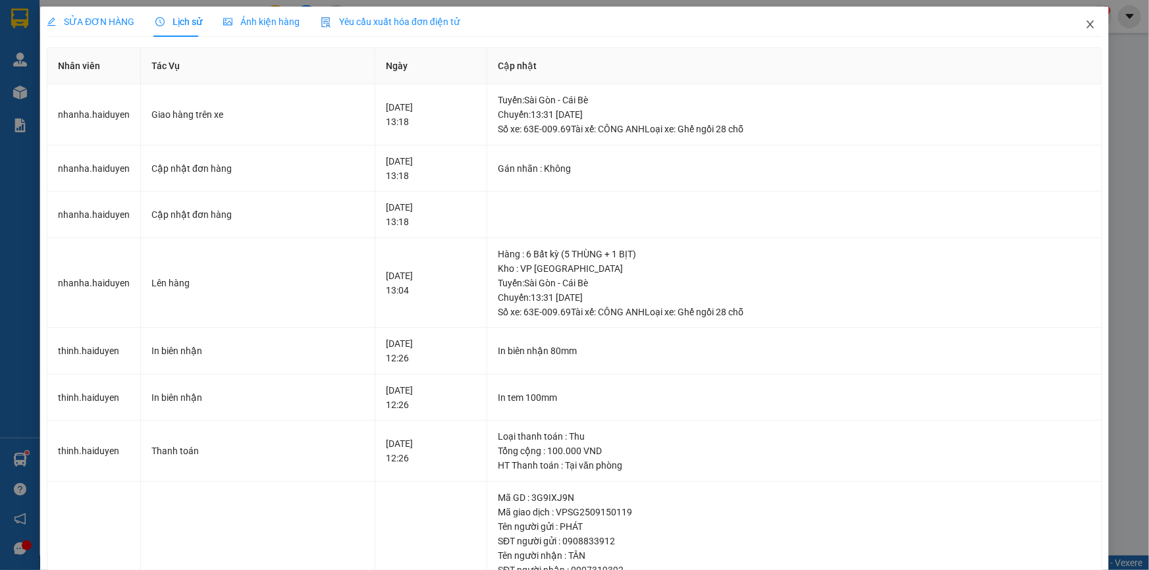
click at [1085, 22] on icon "close" at bounding box center [1090, 24] width 11 height 11
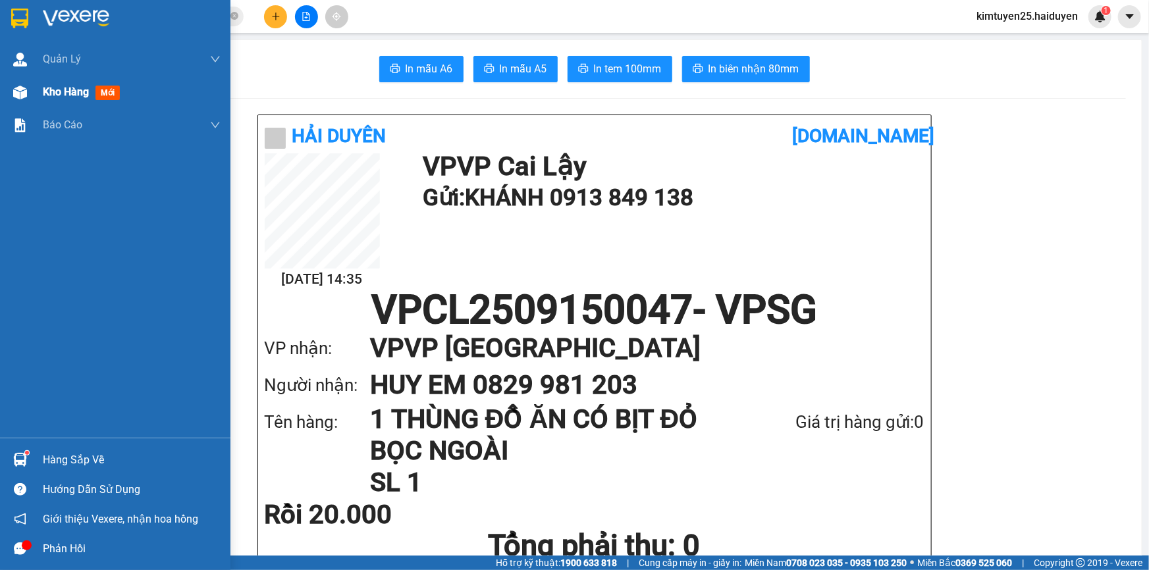
click at [55, 92] on span "Kho hàng" at bounding box center [66, 92] width 46 height 13
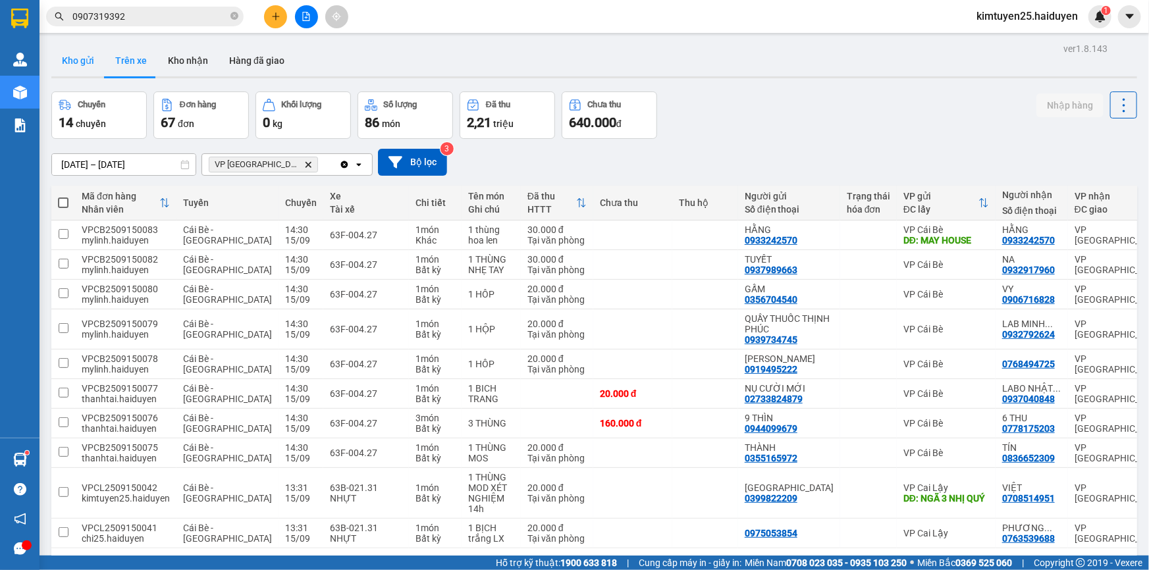
click at [76, 57] on button "Kho gửi" at bounding box center [77, 61] width 53 height 32
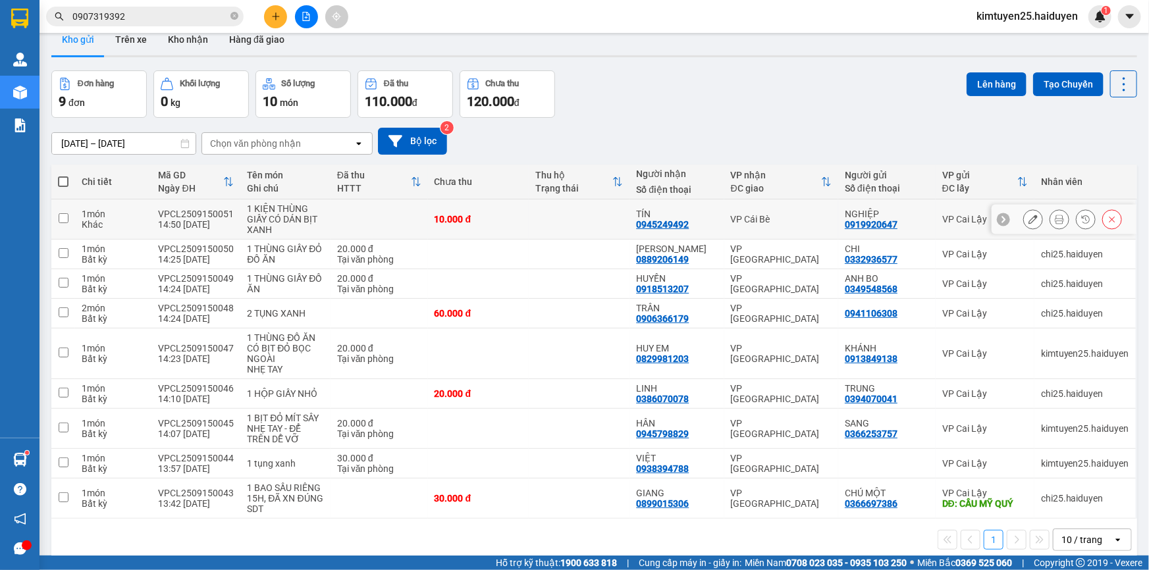
scroll to position [59, 0]
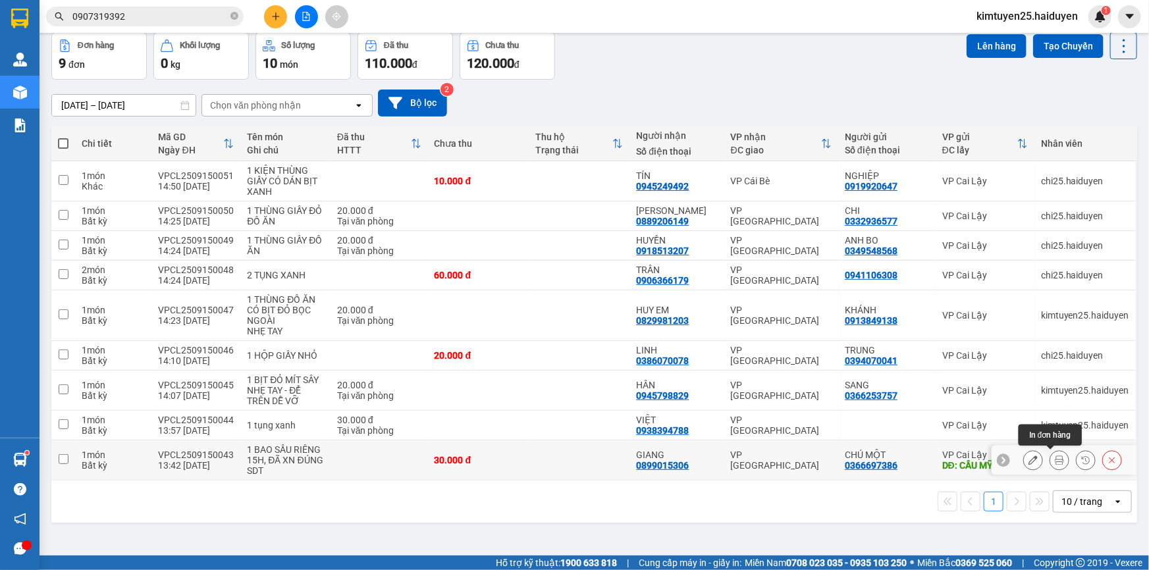
click at [1055, 457] on icon at bounding box center [1059, 460] width 9 height 9
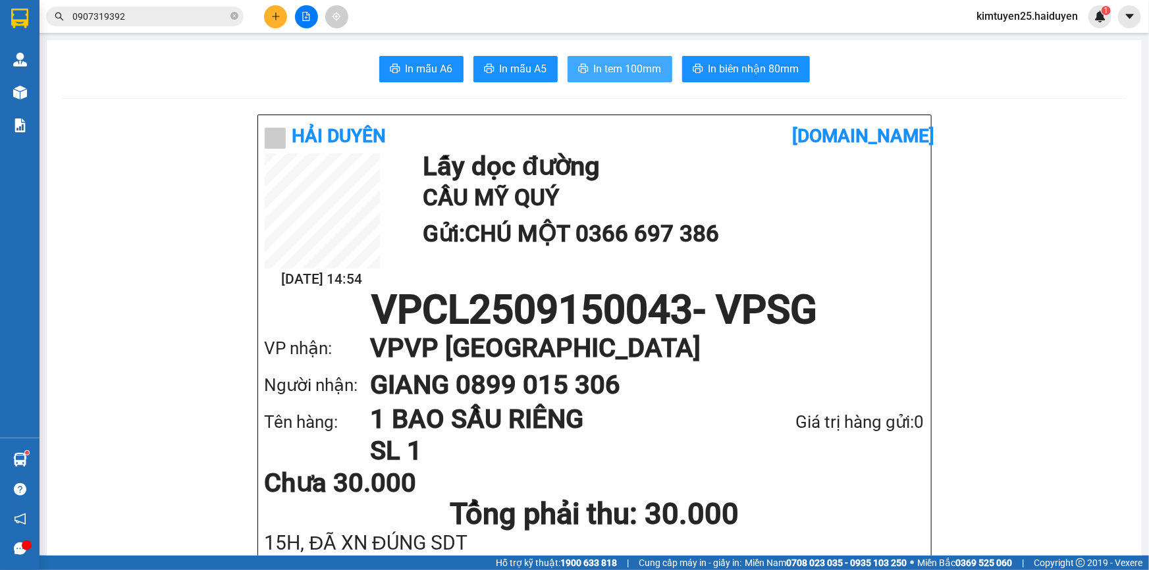
click at [643, 65] on span "In tem 100mm" at bounding box center [628, 69] width 68 height 16
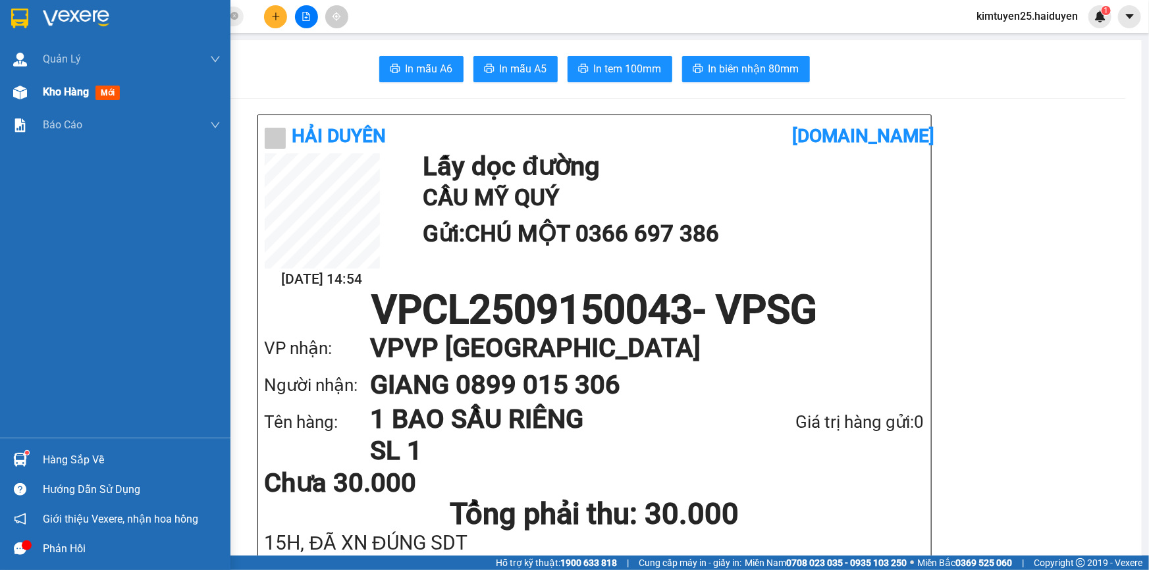
click at [34, 95] on div "Kho hàng mới" at bounding box center [115, 92] width 230 height 33
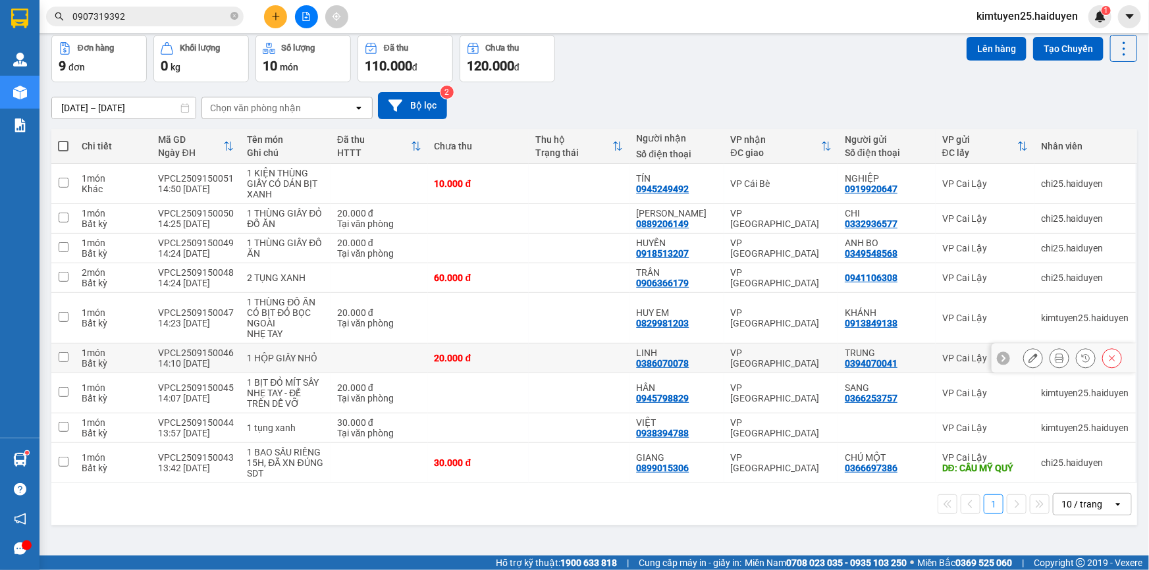
scroll to position [60, 0]
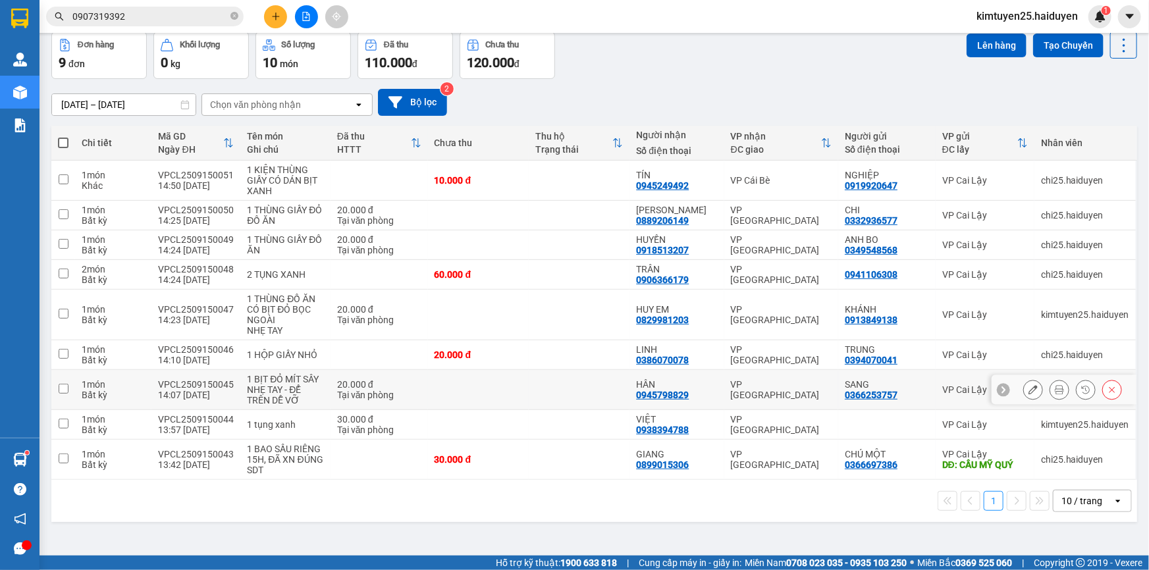
click at [572, 388] on td at bounding box center [579, 390] width 101 height 40
checkbox input "true"
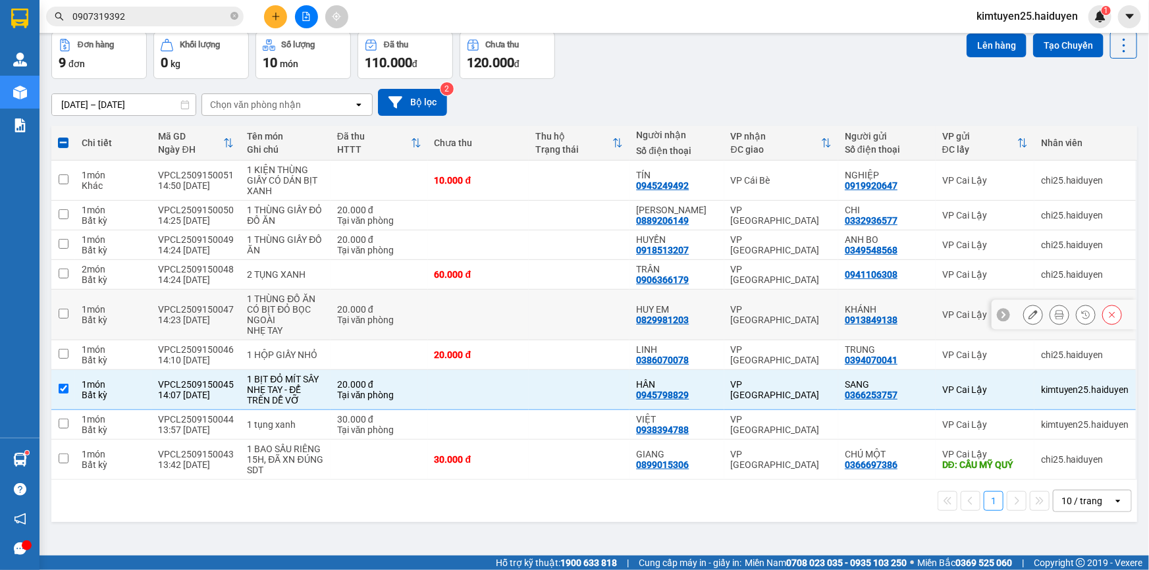
click at [497, 315] on td at bounding box center [478, 315] width 101 height 51
checkbox input "true"
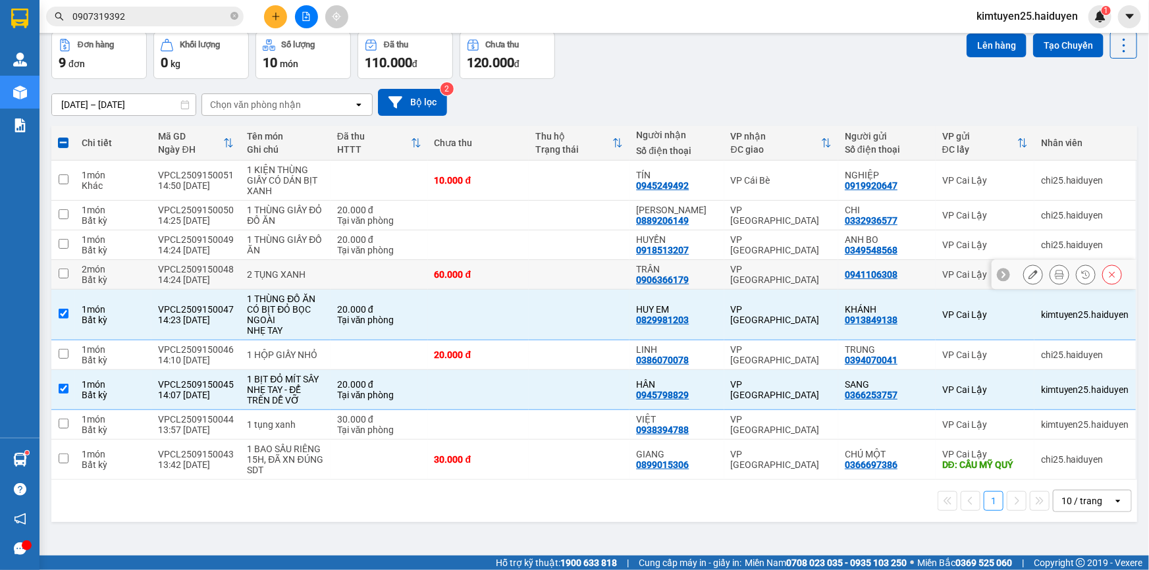
click at [500, 277] on div "60.000 đ" at bounding box center [479, 274] width 88 height 11
checkbox input "true"
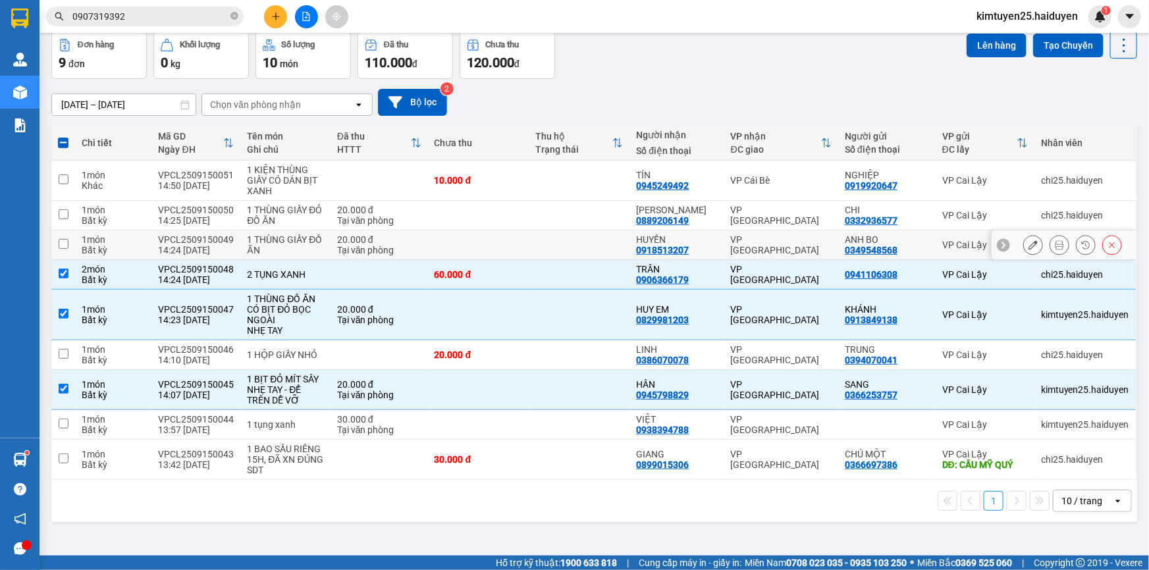
click at [529, 250] on td at bounding box center [579, 245] width 101 height 30
checkbox input "true"
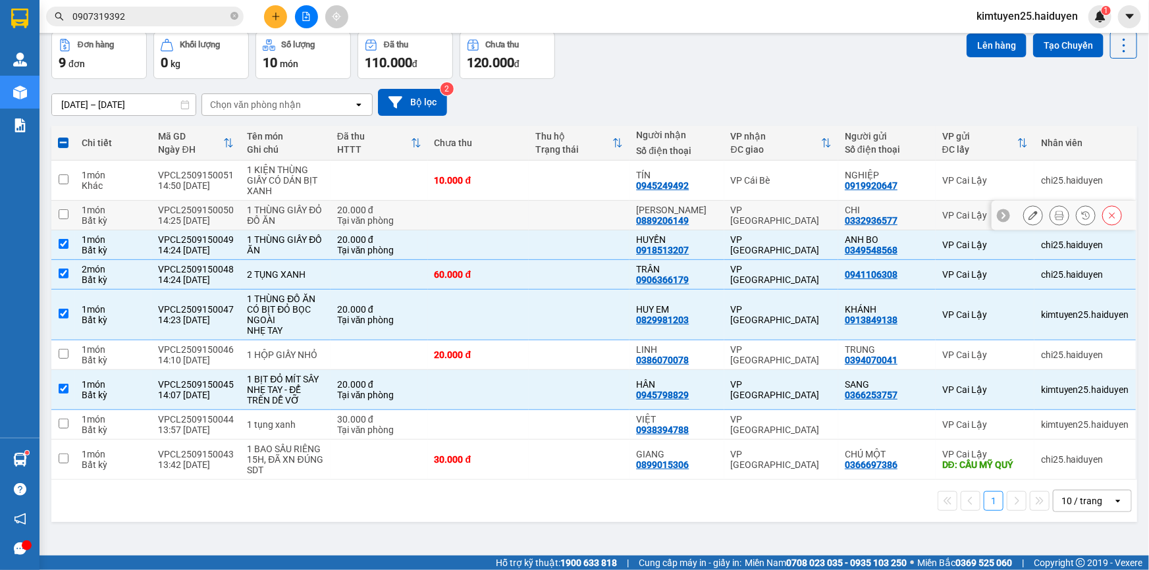
click at [520, 218] on td at bounding box center [478, 216] width 101 height 30
checkbox input "true"
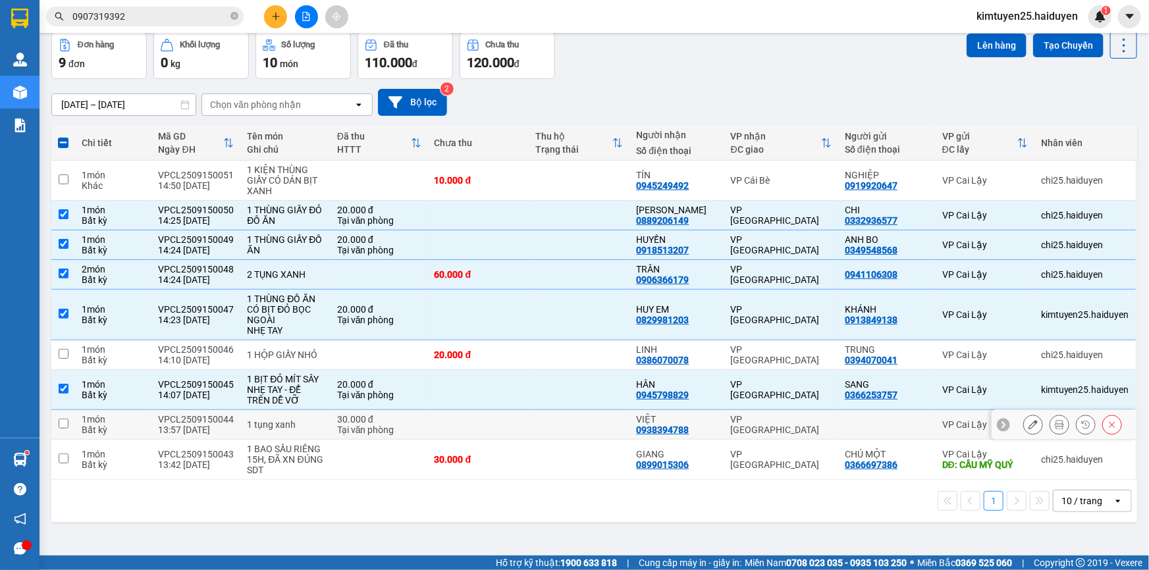
click at [524, 421] on td at bounding box center [478, 425] width 101 height 30
checkbox input "true"
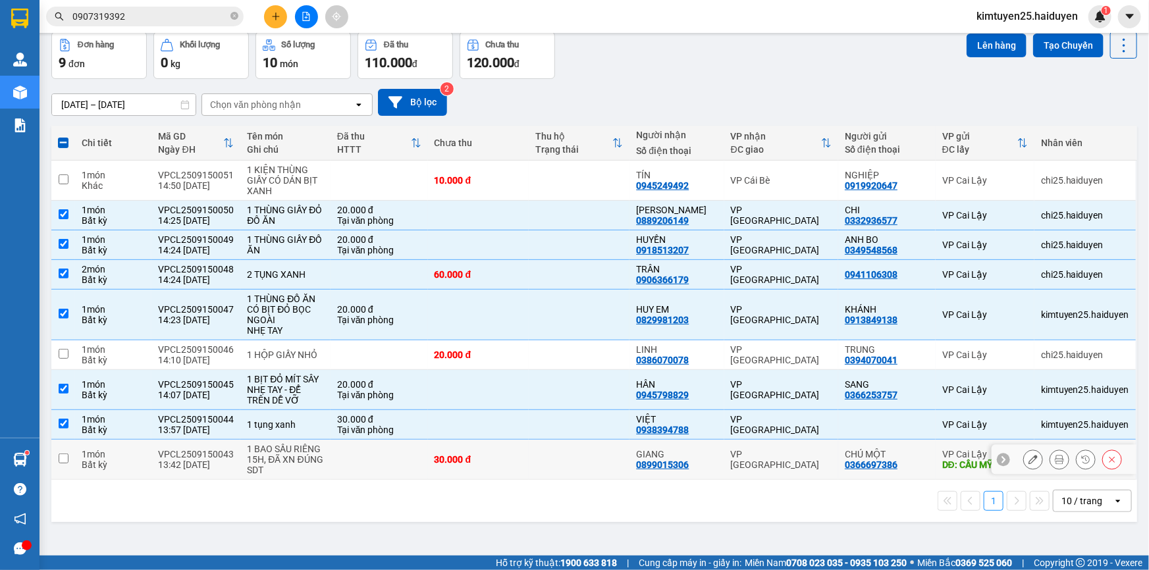
drag, startPoint x: 552, startPoint y: 471, endPoint x: 555, endPoint y: 480, distance: 9.0
drag, startPoint x: 555, startPoint y: 480, endPoint x: 523, endPoint y: 461, distance: 37.5
click at [523, 461] on td "30.000 đ" at bounding box center [478, 460] width 101 height 40
checkbox input "true"
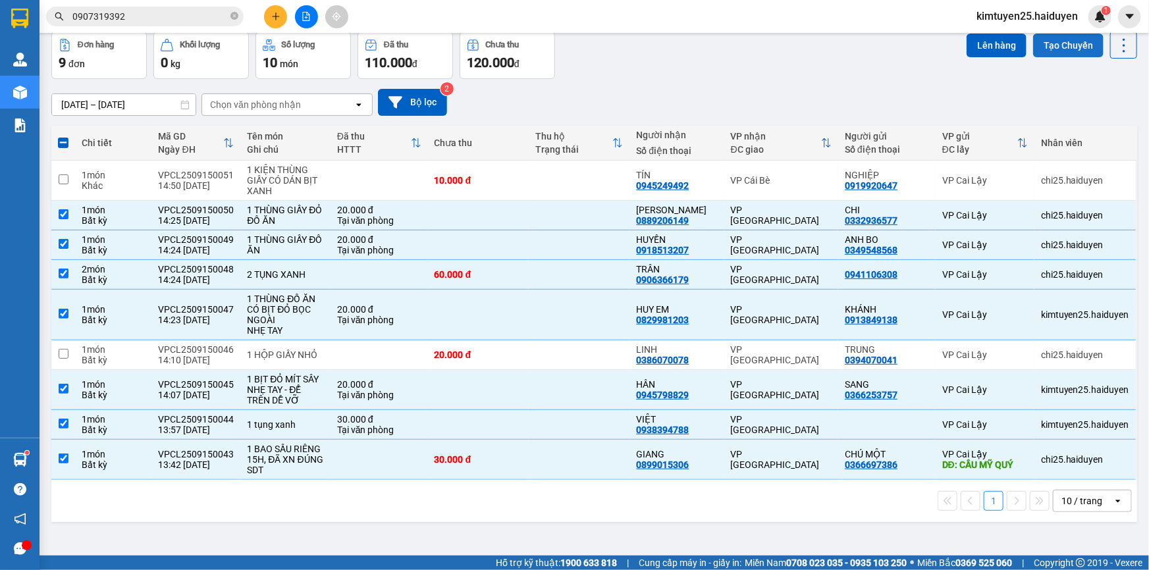
click at [1047, 47] on button "Tạo Chuyến" at bounding box center [1068, 46] width 70 height 24
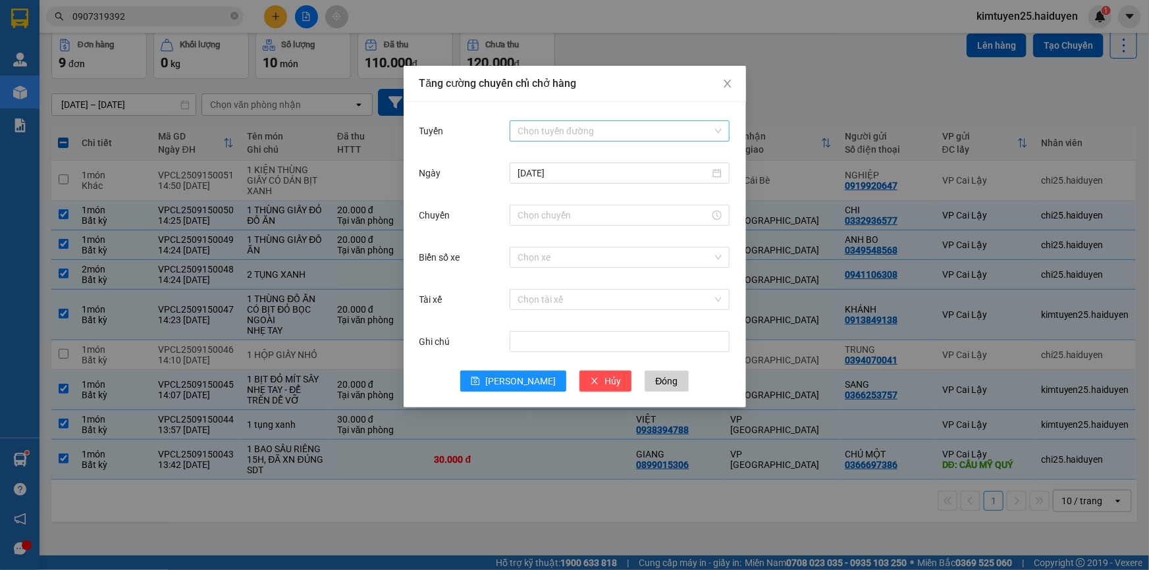
click at [606, 125] on input "Tuyến" at bounding box center [615, 131] width 195 height 20
click at [589, 180] on div "Cái Bè - [GEOGRAPHIC_DATA]" at bounding box center [620, 178] width 204 height 14
click at [545, 221] on input "Chuyến" at bounding box center [614, 215] width 192 height 14
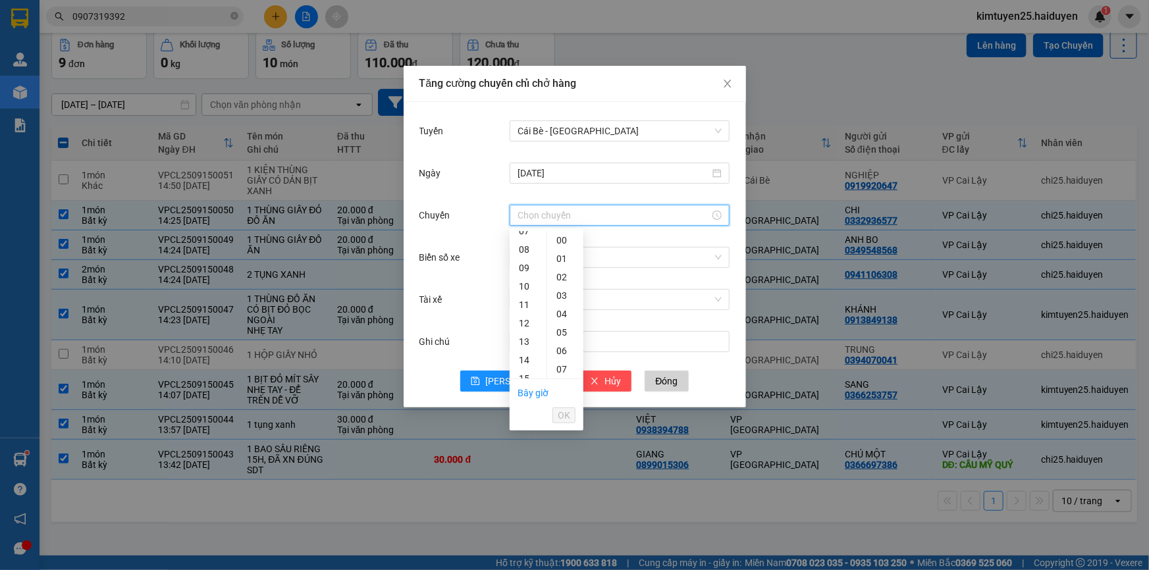
scroll to position [149, 0]
click at [529, 350] on div "14" at bounding box center [528, 349] width 37 height 18
click at [566, 269] on div "31" at bounding box center [565, 271] width 36 height 18
type input "14:31"
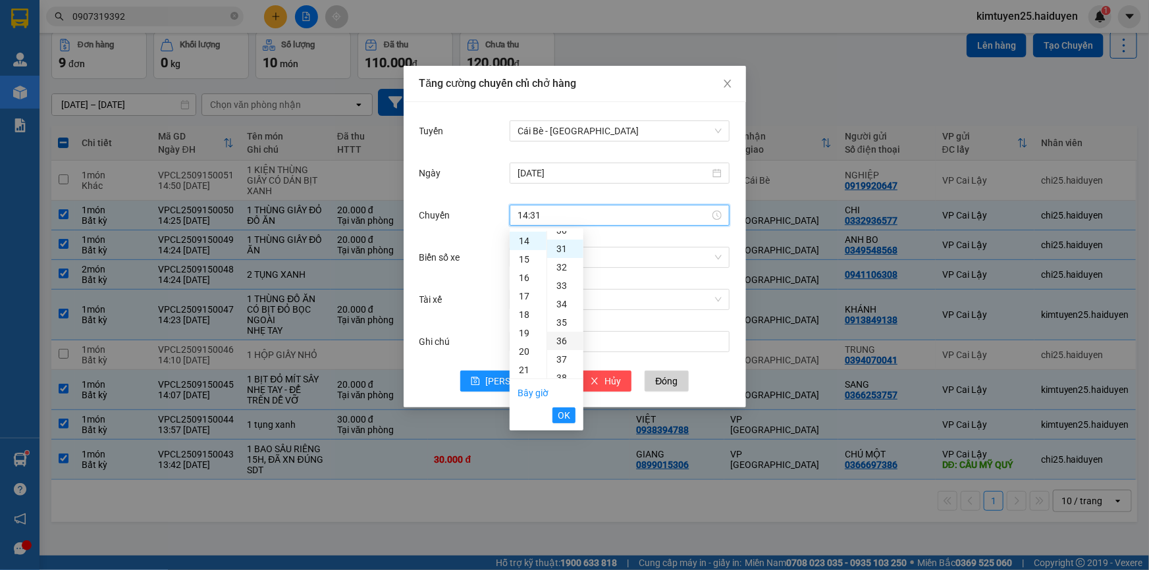
scroll to position [572, 0]
click at [572, 413] on button "OK" at bounding box center [563, 416] width 23 height 16
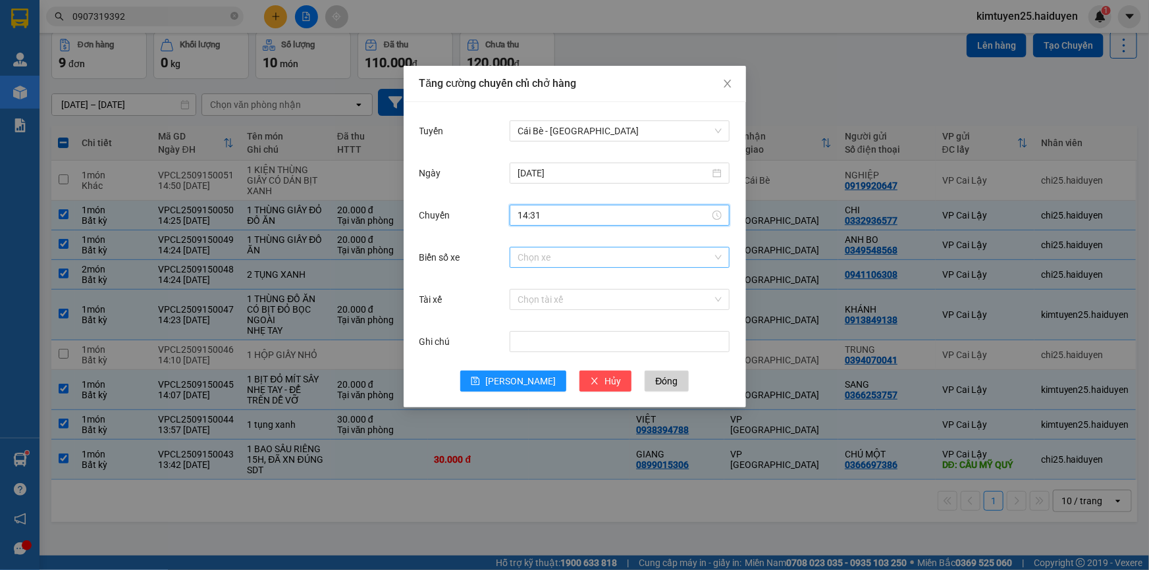
click at [579, 254] on input "Biển số xe" at bounding box center [615, 258] width 195 height 20
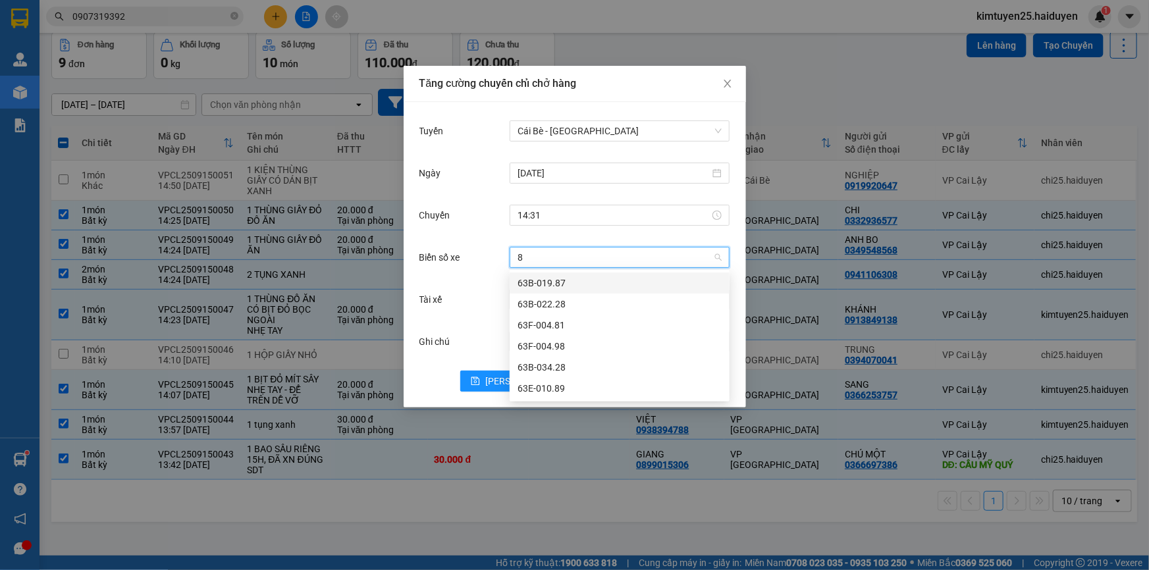
type input "81"
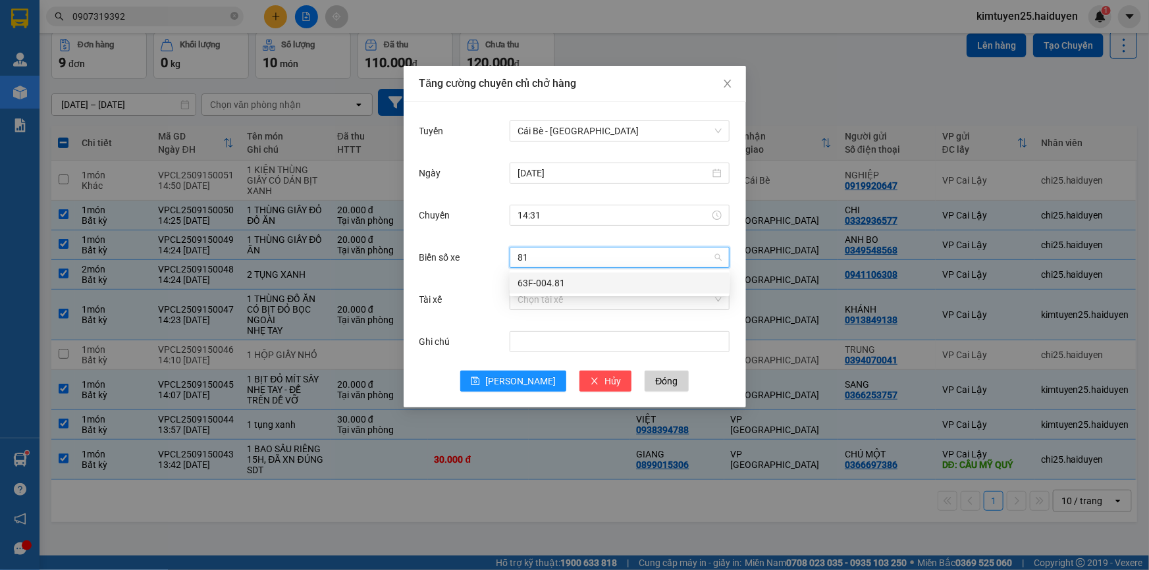
click at [576, 282] on div "63F-004.81" at bounding box center [620, 283] width 204 height 14
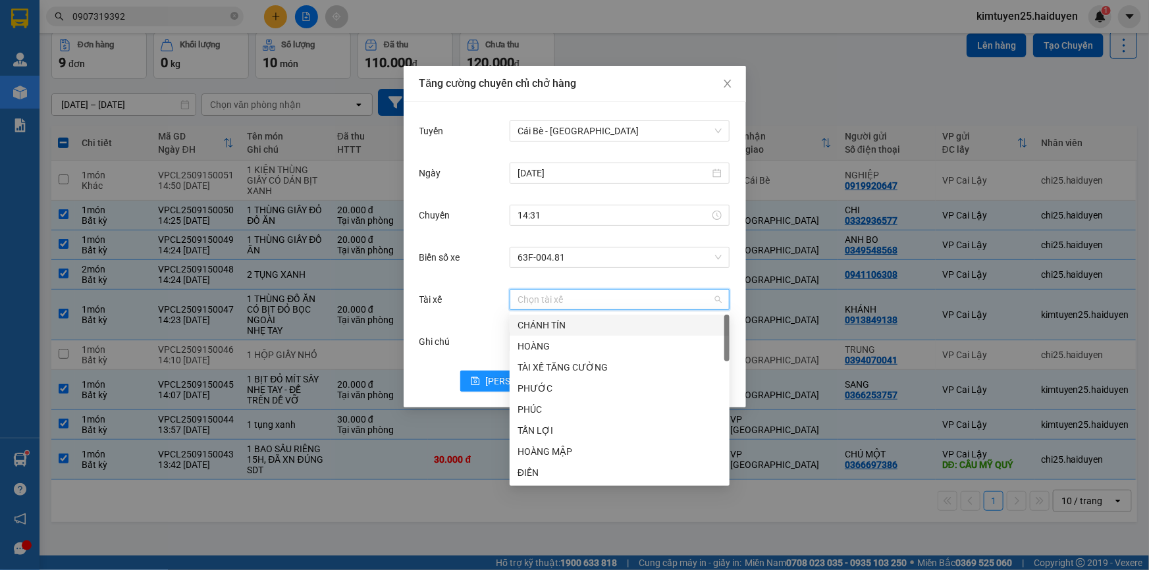
click at [550, 295] on input "Tài xế" at bounding box center [615, 300] width 195 height 20
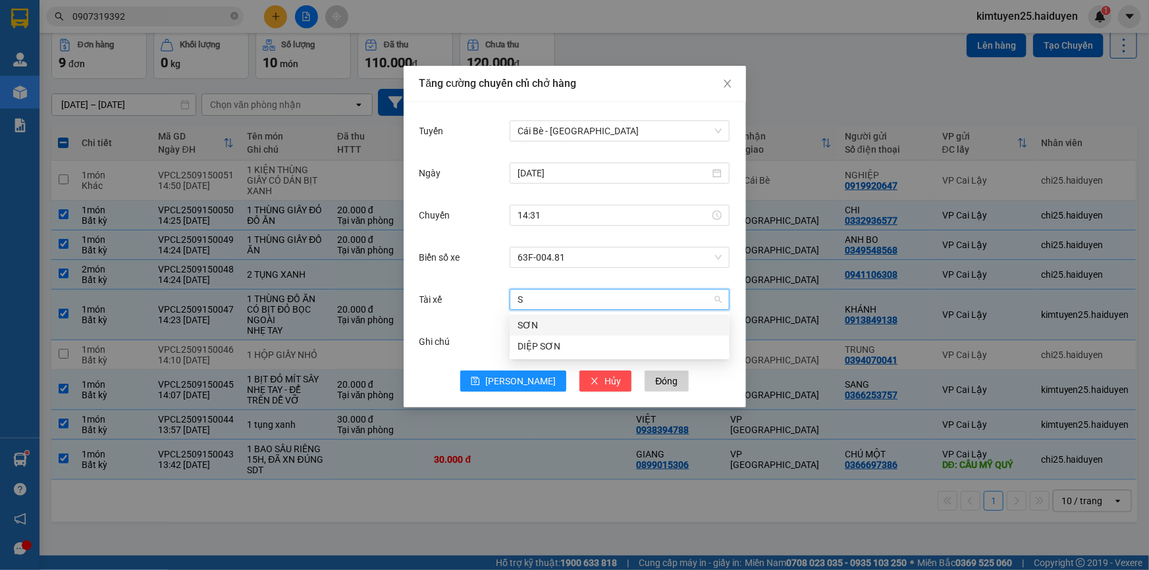
type input "SO"
click at [543, 315] on div "SƠN" at bounding box center [620, 325] width 220 height 21
click at [523, 375] on span "[PERSON_NAME]" at bounding box center [520, 381] width 70 height 14
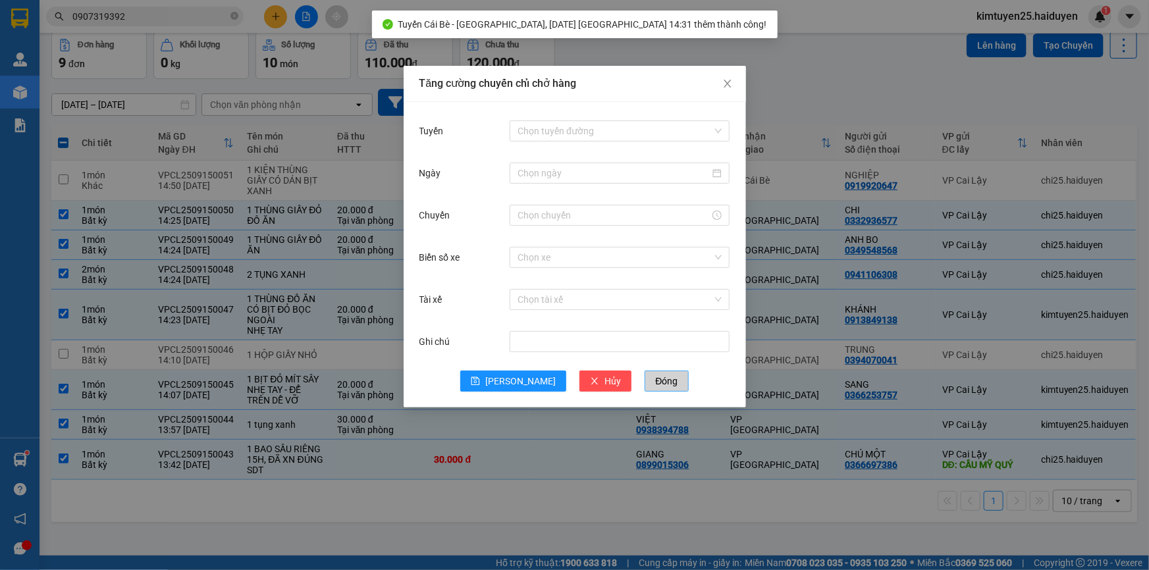
click at [655, 375] on span "Đóng" at bounding box center [666, 381] width 22 height 14
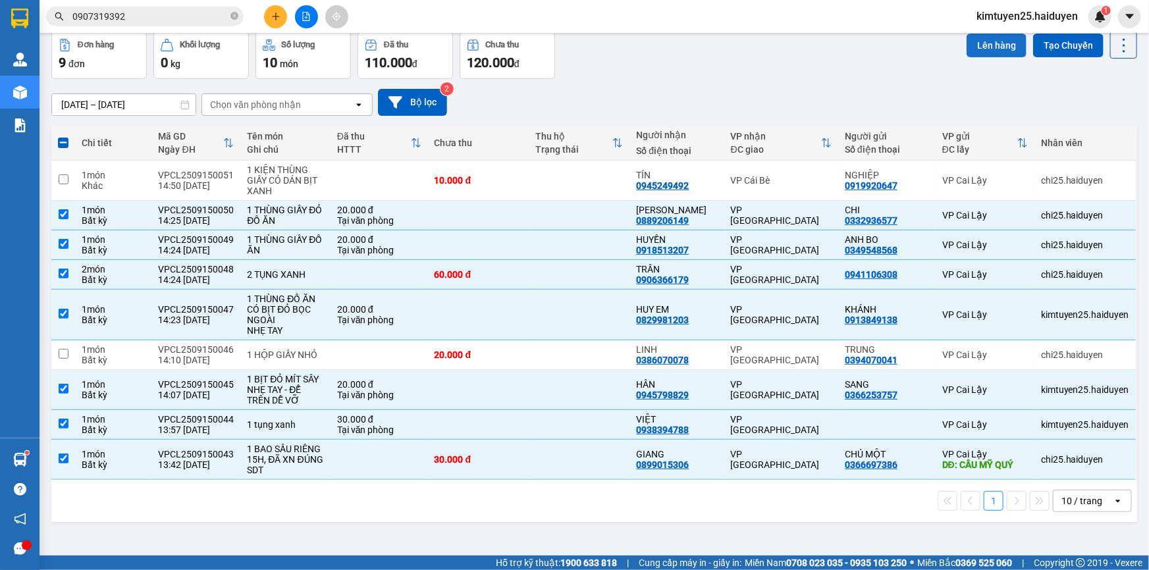
click at [1002, 51] on button "Lên hàng" at bounding box center [997, 46] width 60 height 24
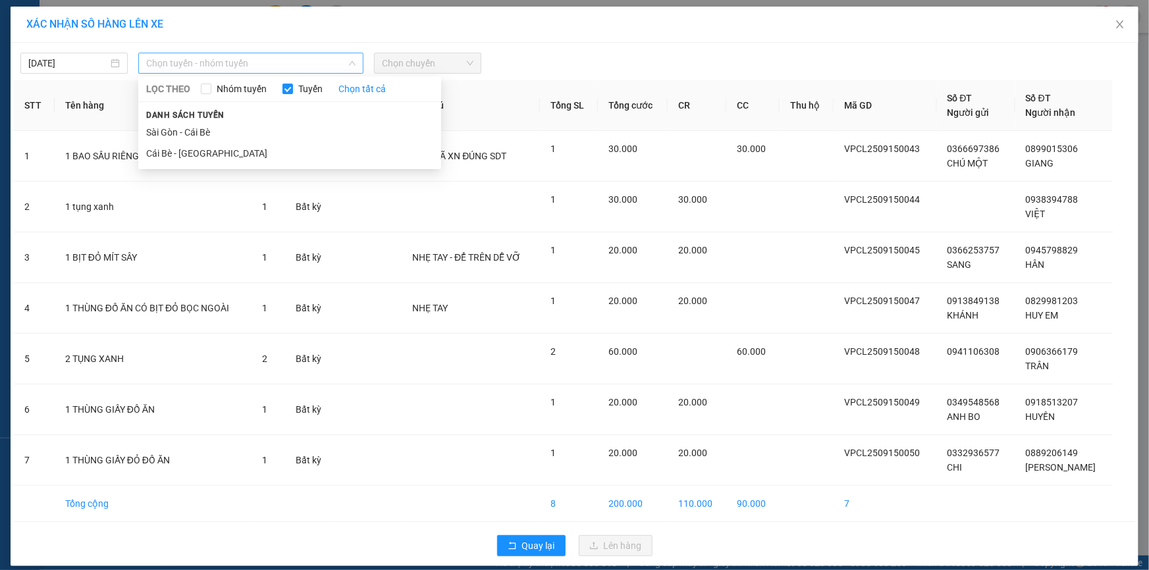
click at [248, 72] on span "Chọn tuyến - nhóm tuyến" at bounding box center [250, 63] width 209 height 20
click at [215, 155] on li "Cái Bè - [GEOGRAPHIC_DATA]" at bounding box center [289, 153] width 303 height 21
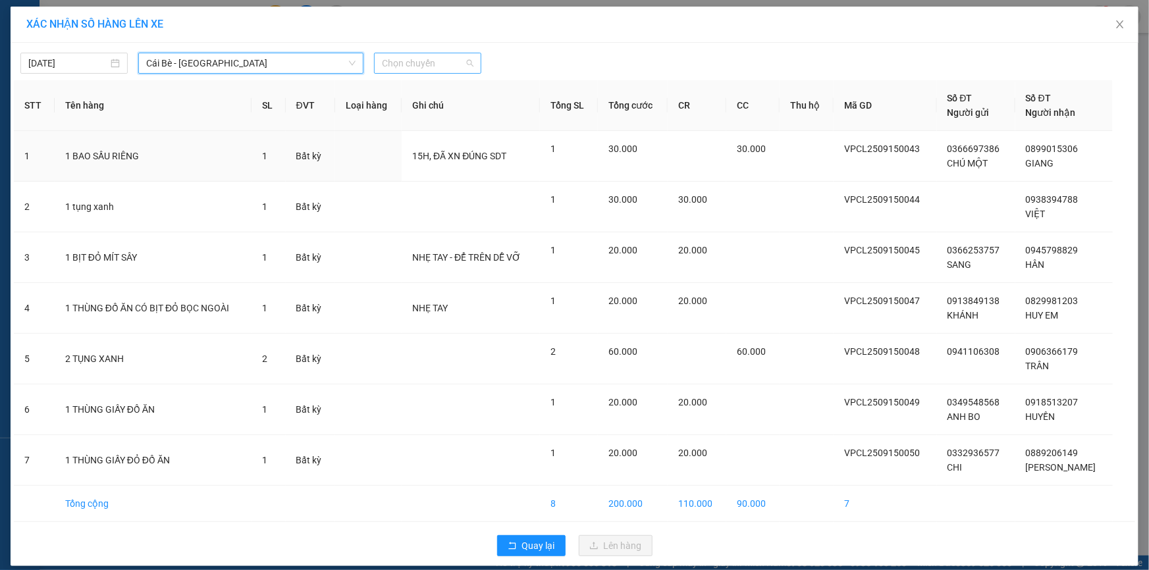
click at [409, 64] on span "Chọn chuyến" at bounding box center [428, 63] width 92 height 20
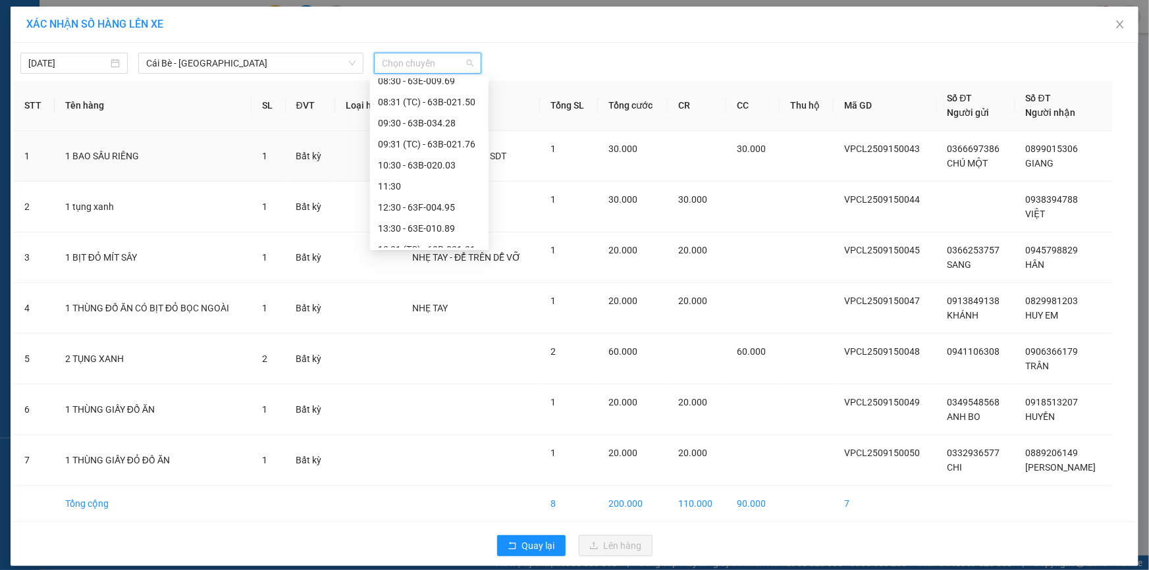
scroll to position [336, 0]
click at [442, 195] on div "14:31 (TC) - 63F-004.81" at bounding box center [429, 195] width 103 height 14
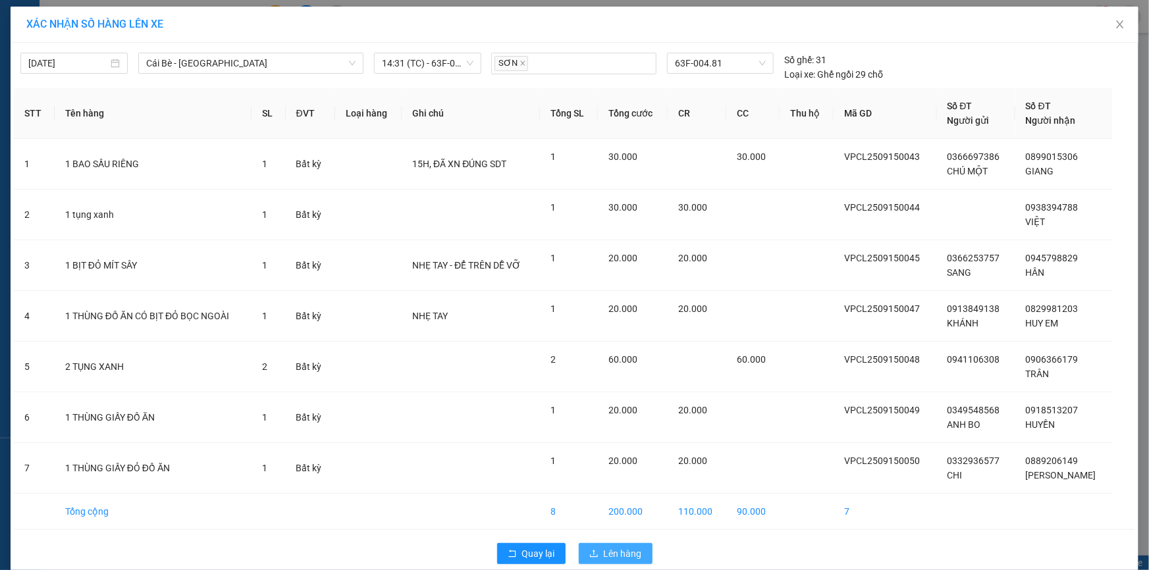
click at [622, 549] on span "Lên hàng" at bounding box center [623, 554] width 38 height 14
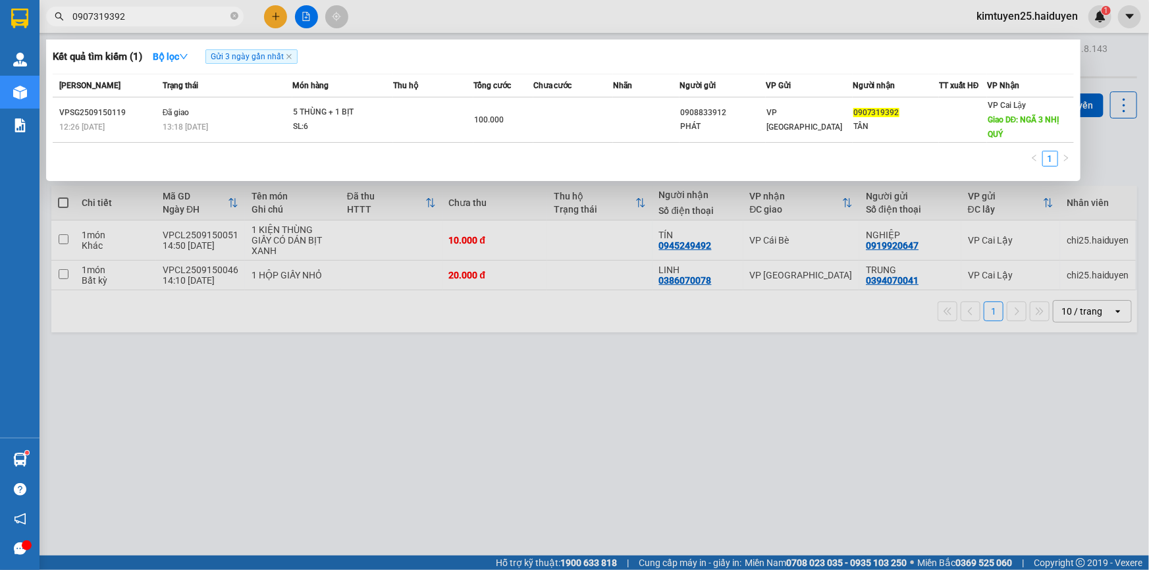
drag, startPoint x: 184, startPoint y: 18, endPoint x: 50, endPoint y: 52, distance: 138.0
click at [50, 28] on div "Kết quả tìm kiếm ( 1 ) Bộ lọc Gửi 3 ngày gần nhất Mã ĐH Trạng thái Món hàng Thu…" at bounding box center [128, 16] width 257 height 23
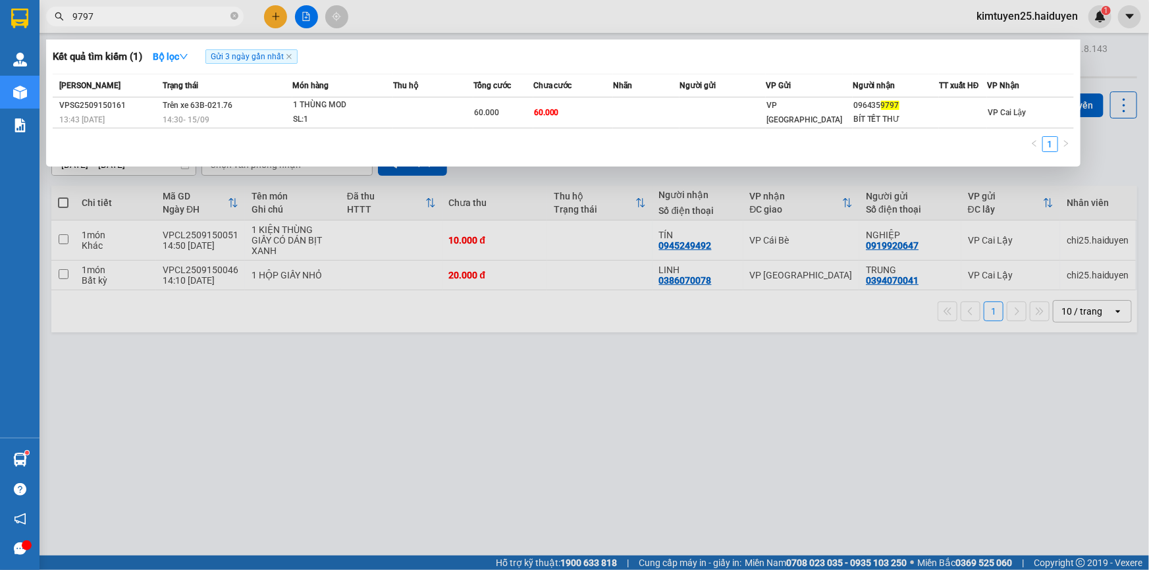
type input "9797"
click at [275, 11] on div at bounding box center [574, 285] width 1149 height 570
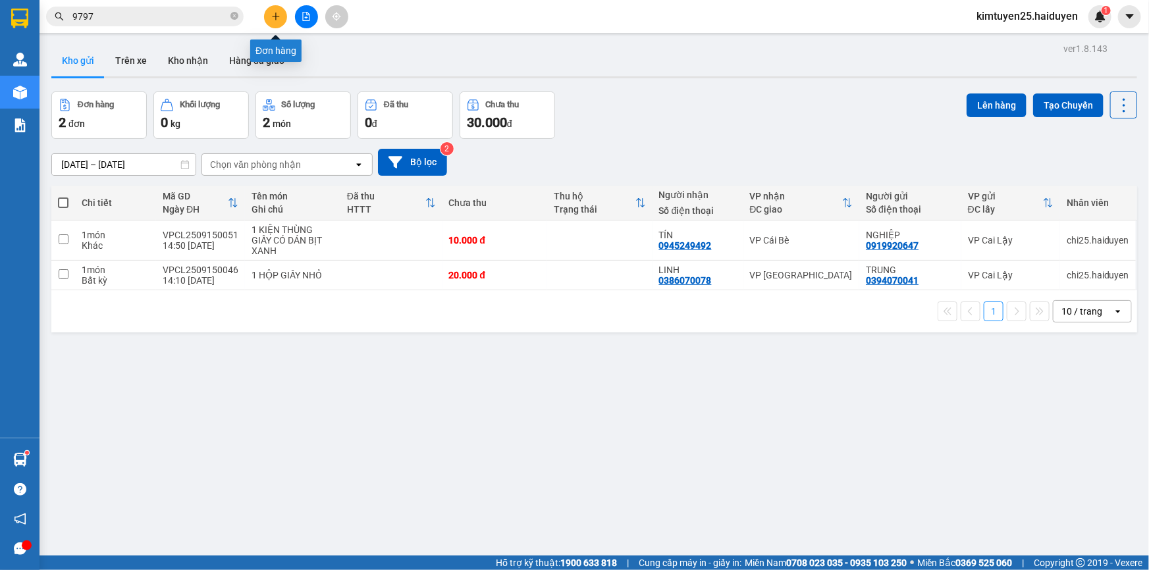
click at [273, 14] on icon "plus" at bounding box center [275, 16] width 9 height 9
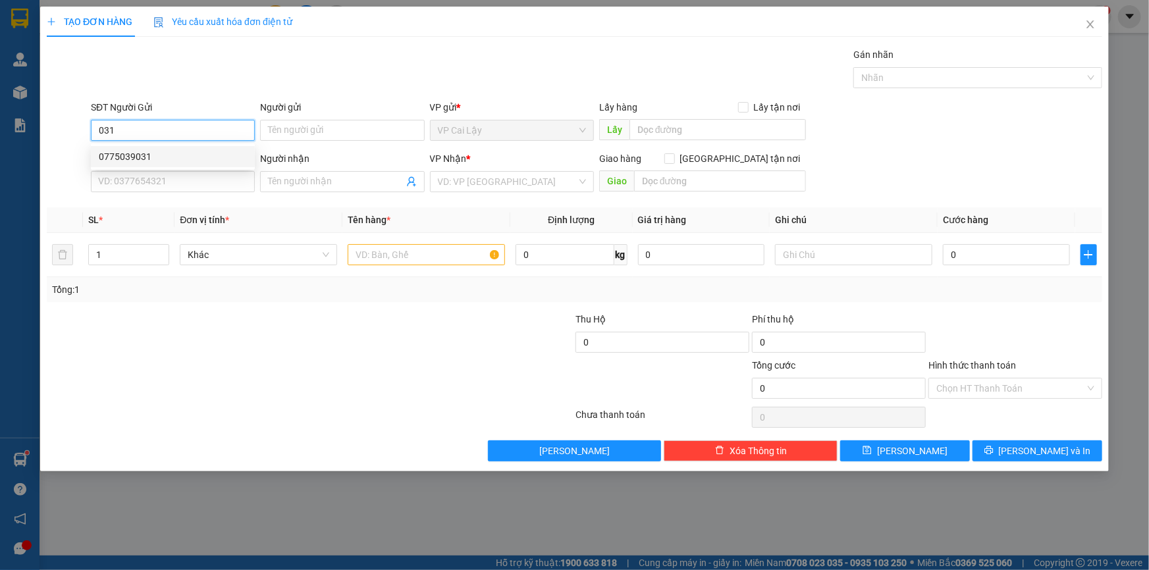
click at [112, 163] on div "0775039031" at bounding box center [173, 156] width 148 height 14
type input "0775039031"
type input "NGÃ 3 NHỊ QUÝ"
type input "0899683877"
type input "TRANG"
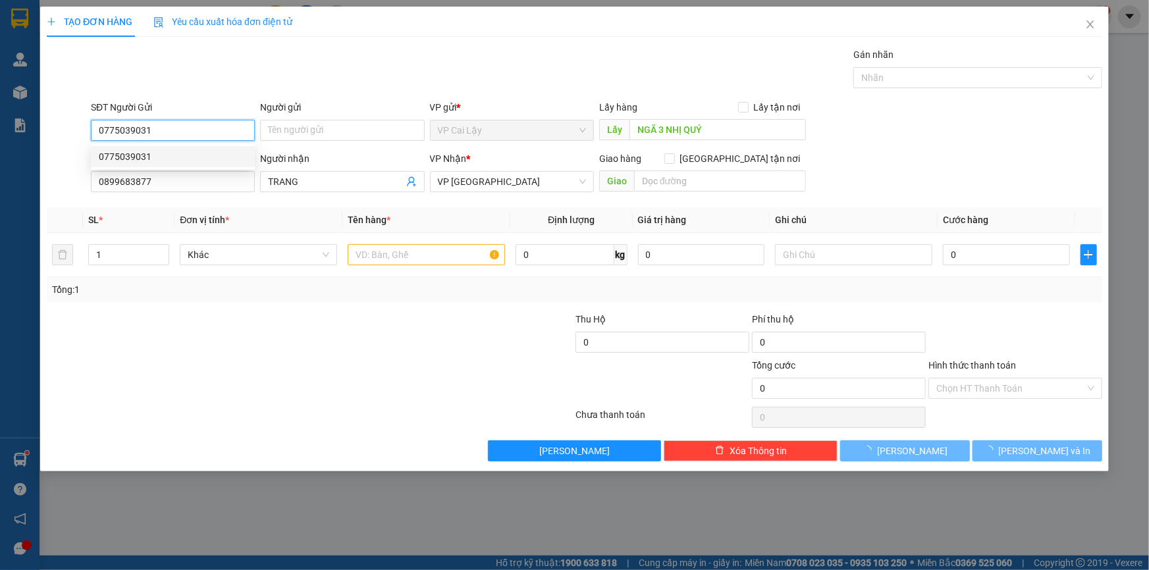
type input "20.000"
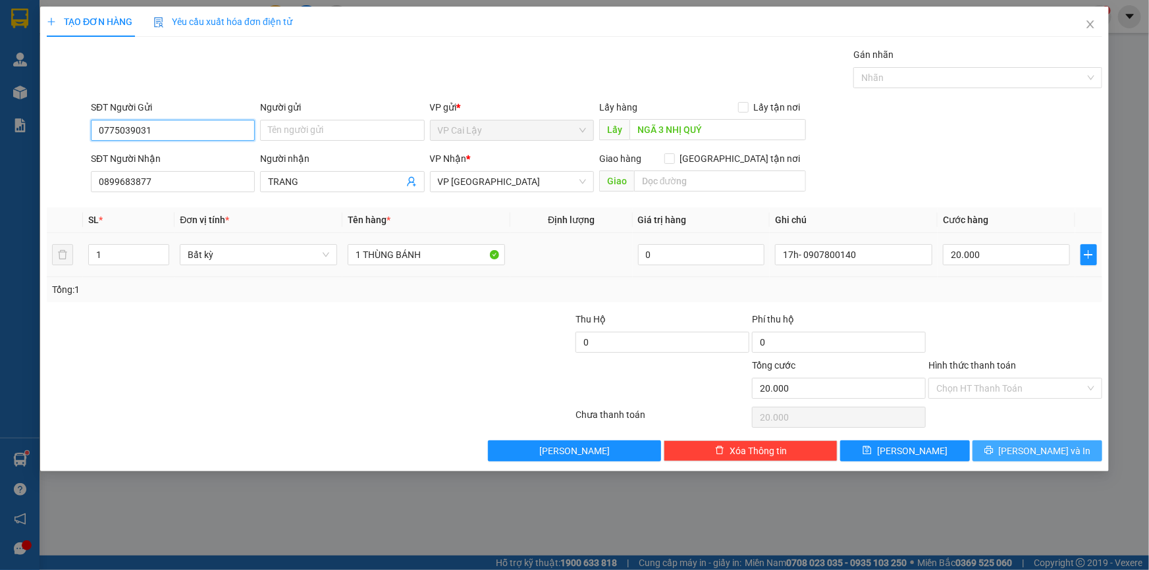
type input "0775039031"
click at [1022, 453] on button "[PERSON_NAME] và In" at bounding box center [1038, 451] width 130 height 21
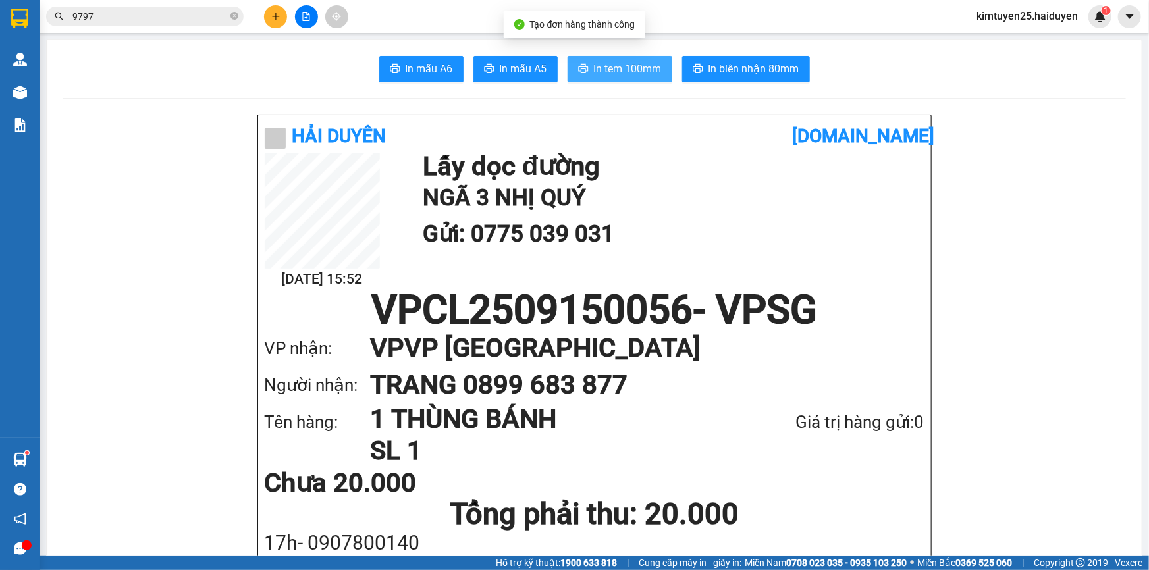
click at [630, 66] on span "In tem 100mm" at bounding box center [628, 69] width 68 height 16
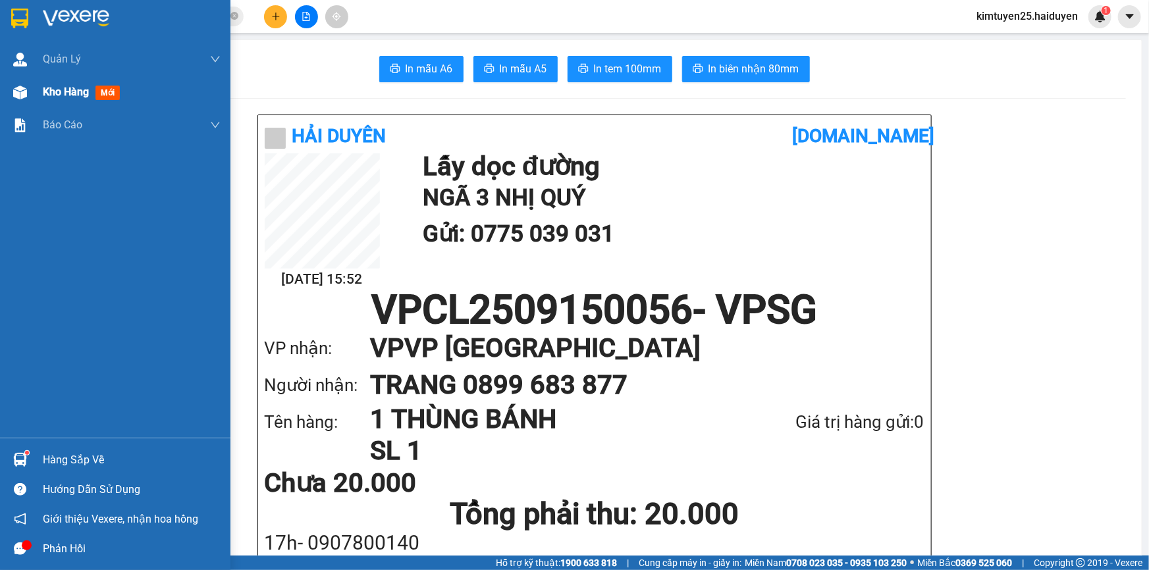
click at [30, 96] on div at bounding box center [20, 92] width 23 height 23
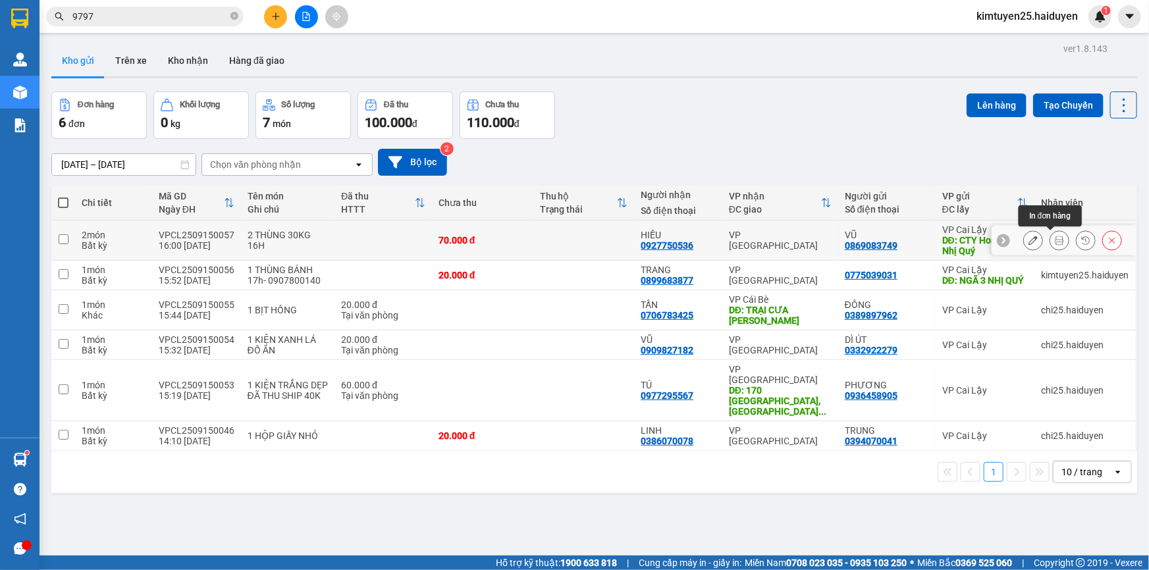
click at [1056, 240] on button at bounding box center [1059, 240] width 18 height 23
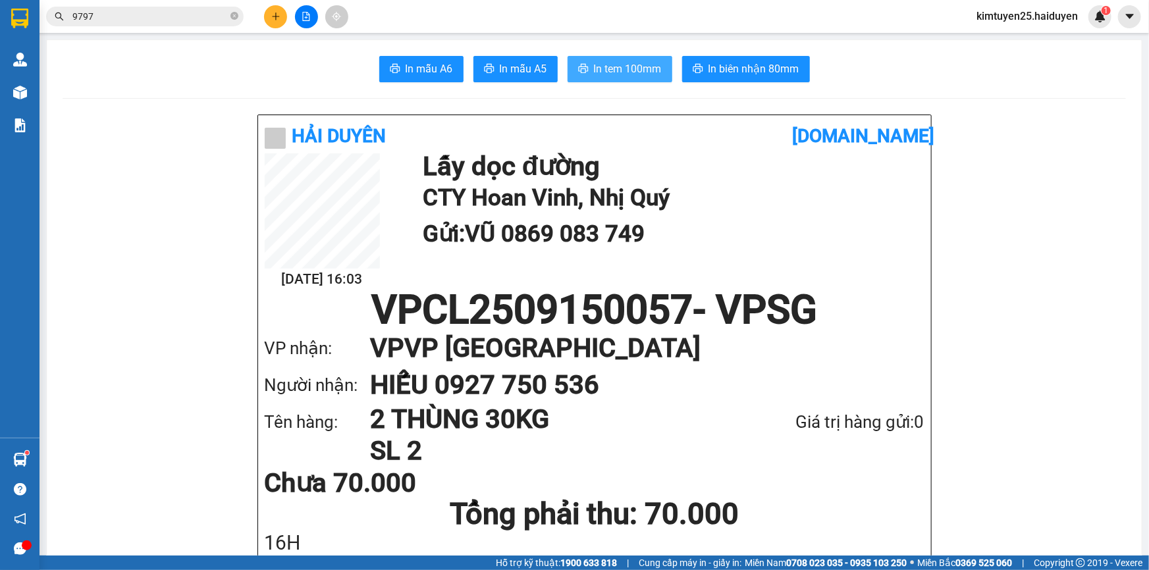
click at [636, 69] on span "In tem 100mm" at bounding box center [628, 69] width 68 height 16
click at [594, 70] on span "In tem 100mm" at bounding box center [628, 69] width 68 height 16
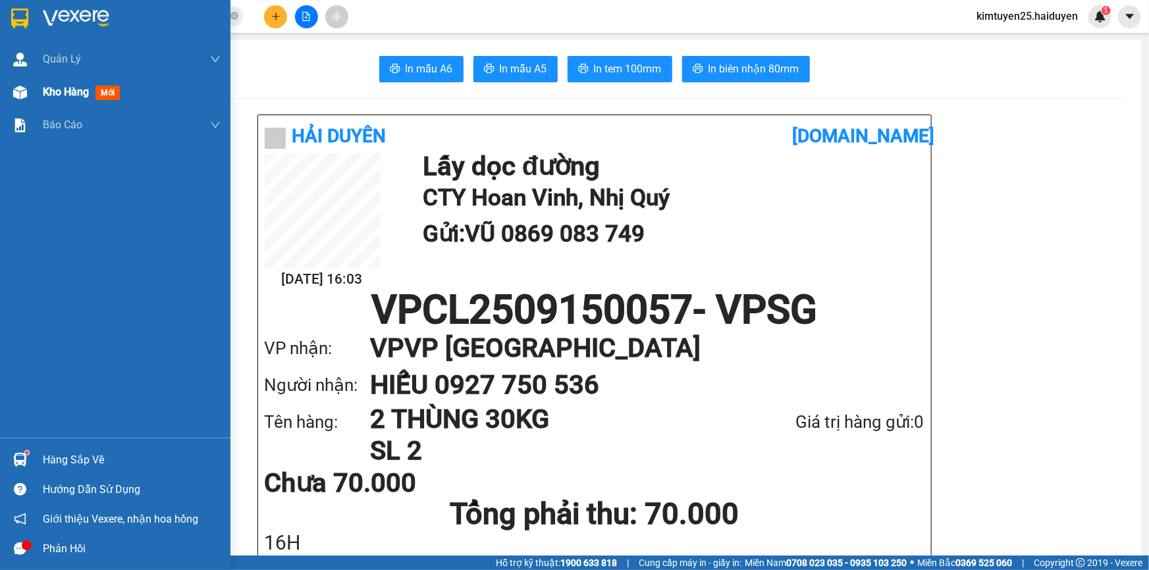
click at [33, 88] on div "Kho hàng mới" at bounding box center [115, 92] width 230 height 33
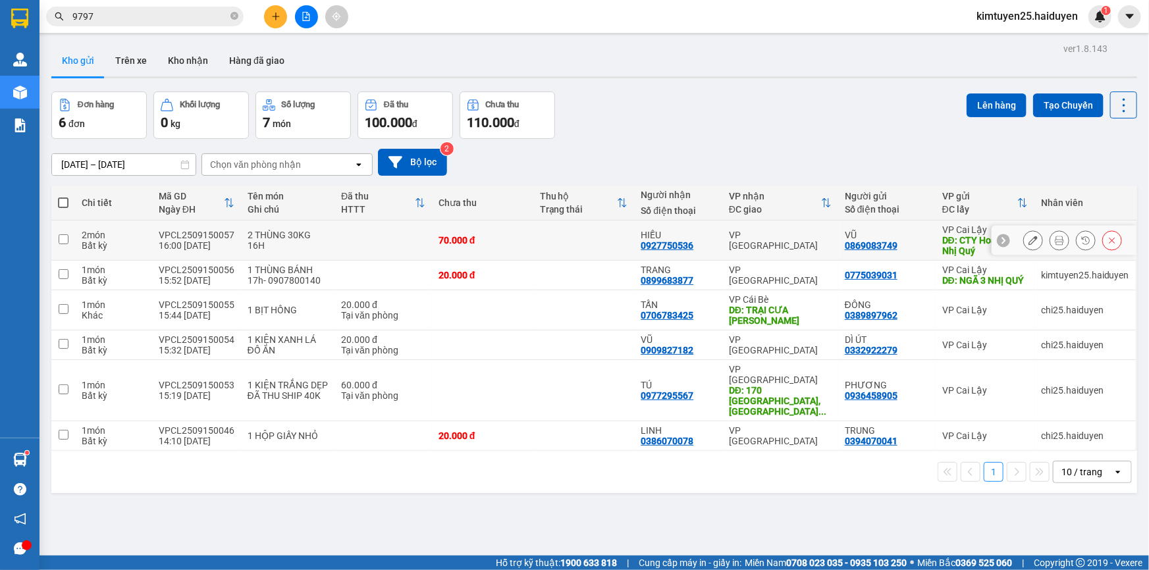
click at [539, 241] on td at bounding box center [583, 241] width 101 height 40
checkbox input "true"
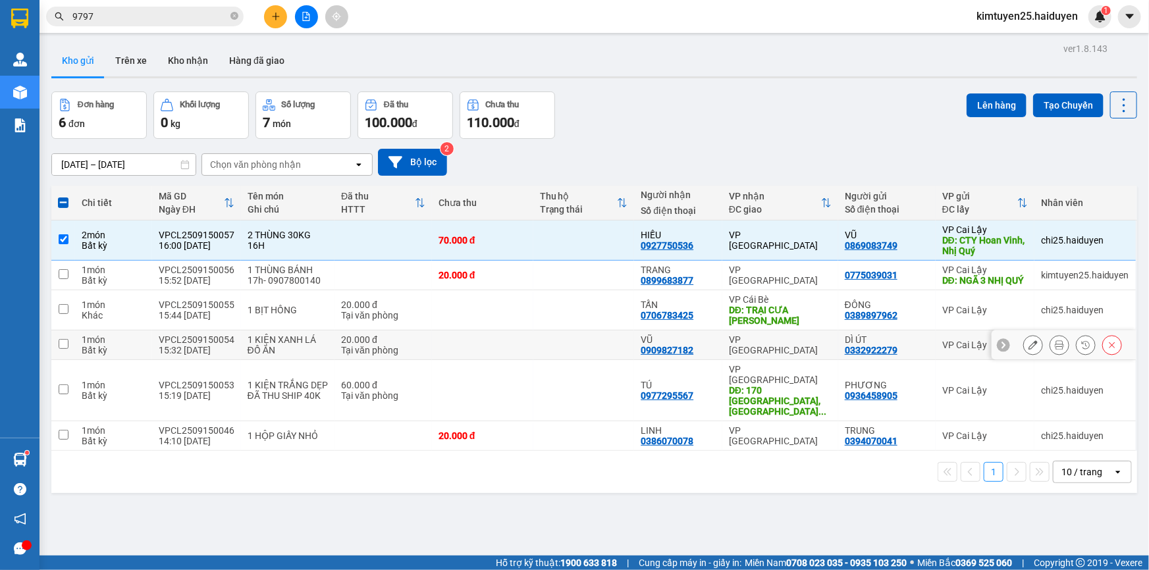
click at [552, 349] on td at bounding box center [583, 346] width 101 height 30
checkbox input "true"
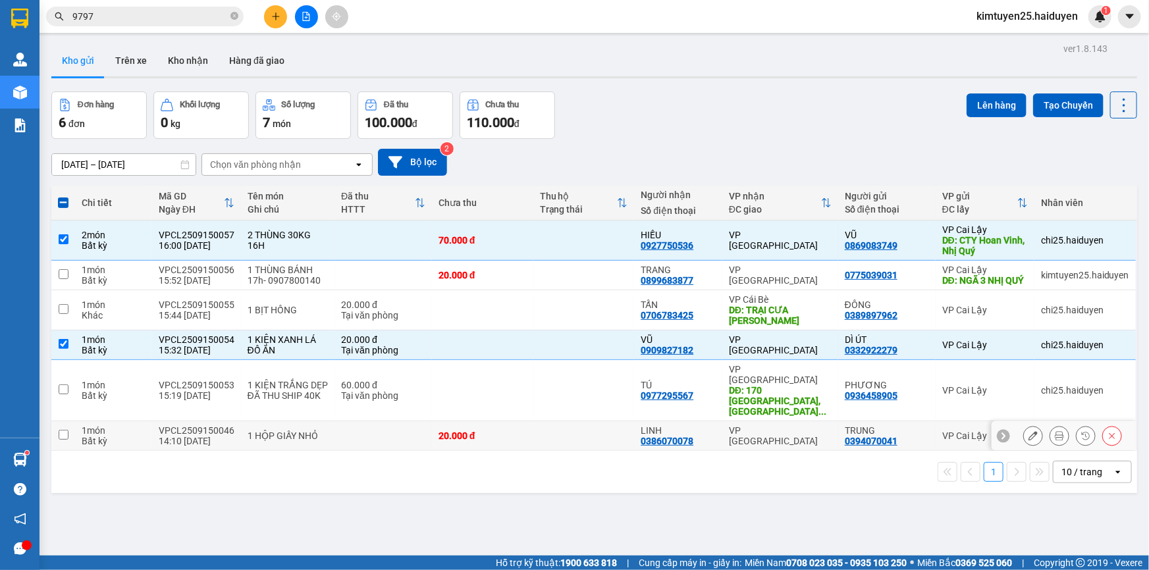
click at [571, 421] on td at bounding box center [583, 436] width 101 height 30
checkbox input "true"
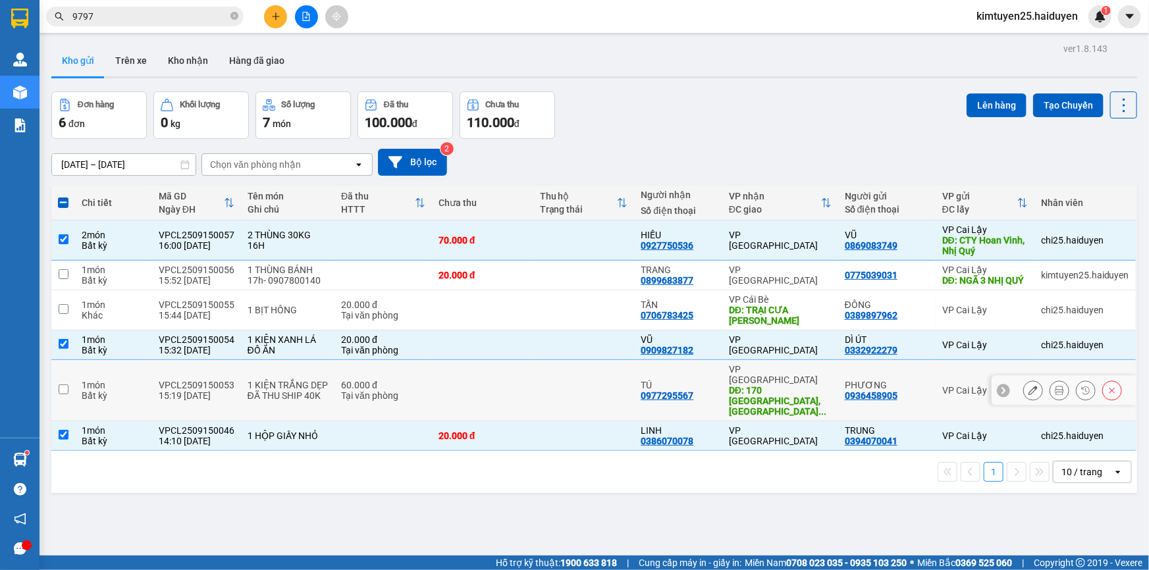
click at [604, 389] on td at bounding box center [583, 390] width 101 height 61
checkbox input "true"
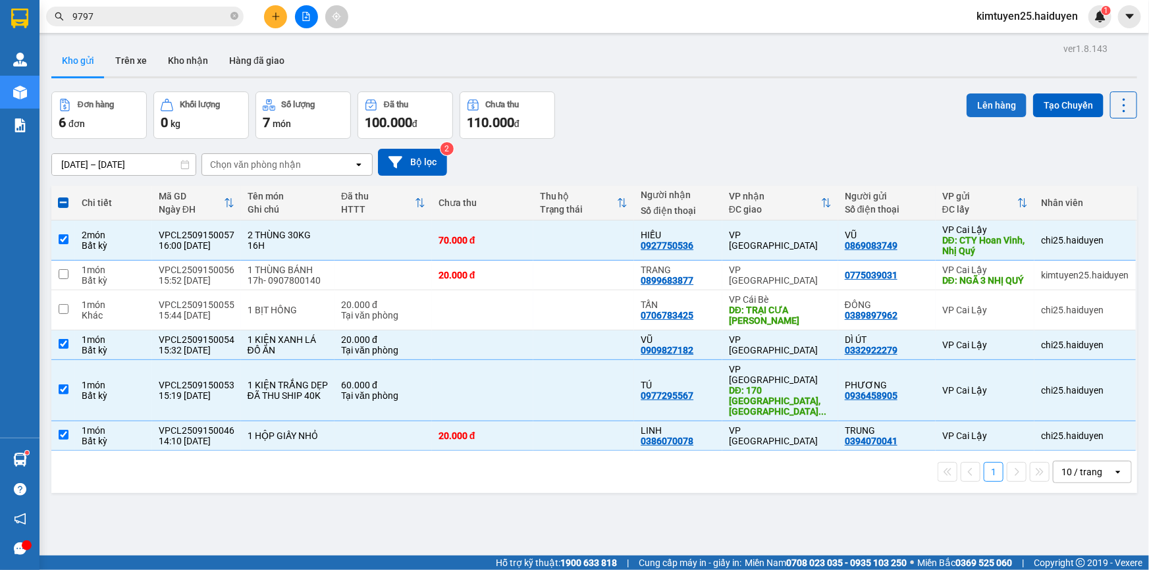
click at [1002, 107] on button "Lên hàng" at bounding box center [997, 106] width 60 height 24
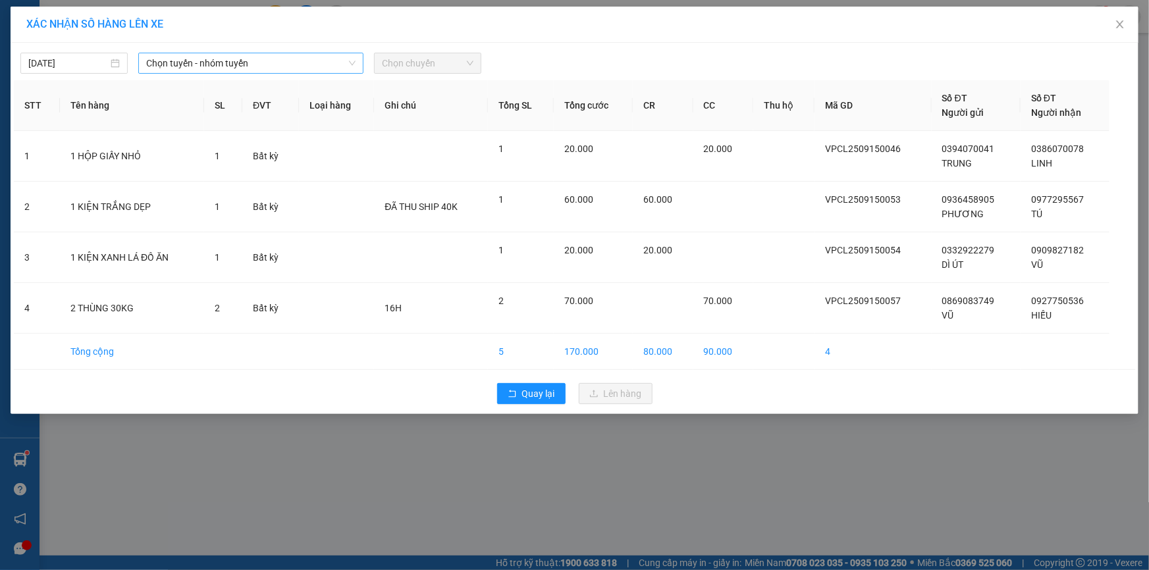
click at [242, 58] on span "Chọn tuyến - nhóm tuyến" at bounding box center [250, 63] width 209 height 20
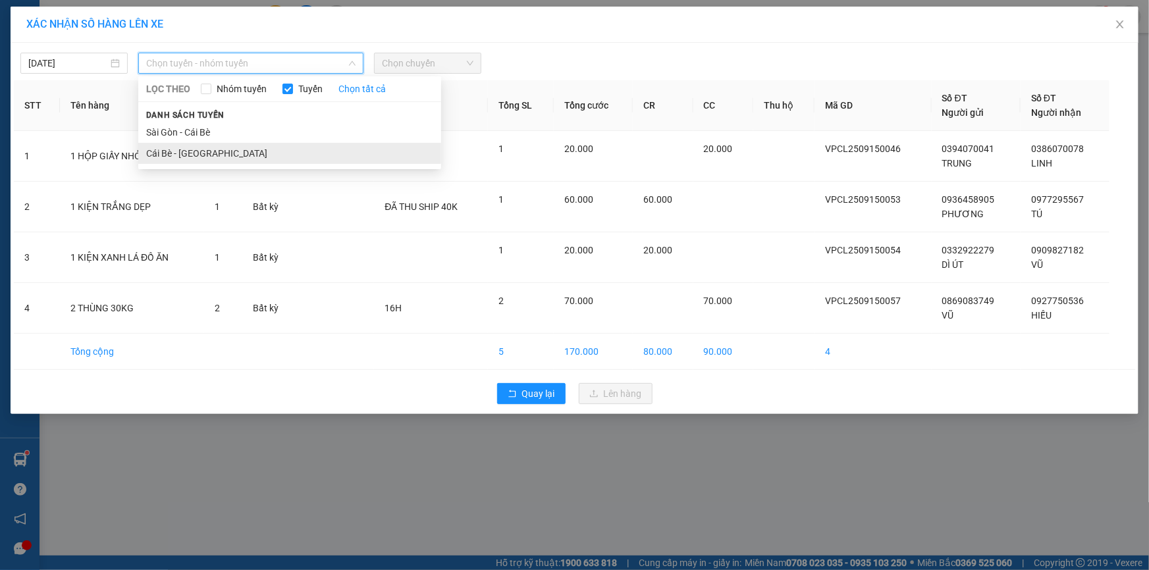
click at [236, 150] on li "Cái Bè - [GEOGRAPHIC_DATA]" at bounding box center [289, 153] width 303 height 21
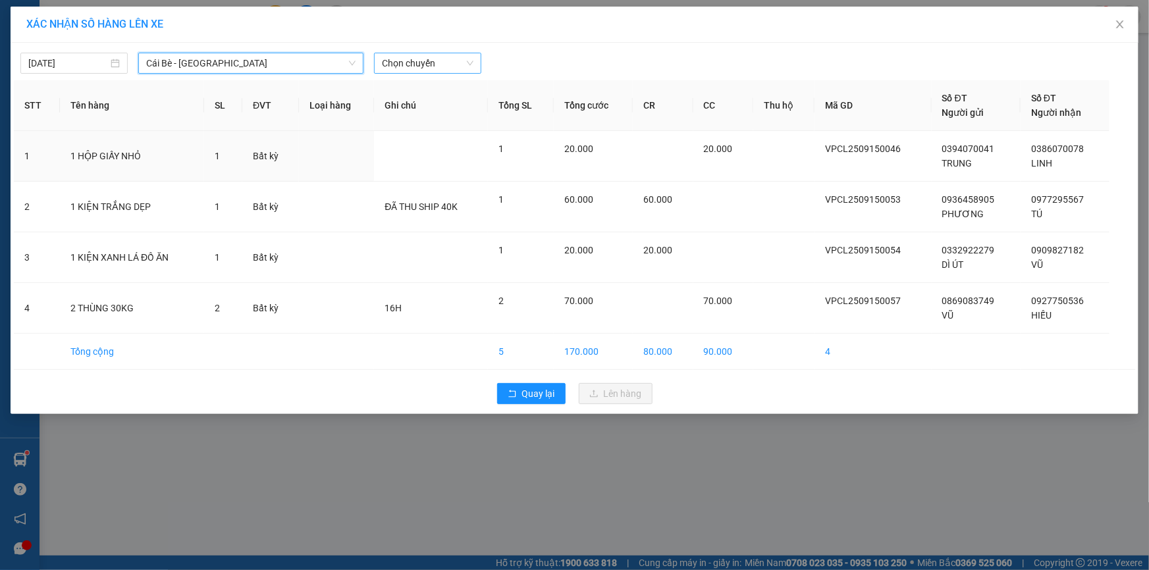
click at [410, 63] on span "Chọn chuyến" at bounding box center [428, 63] width 92 height 20
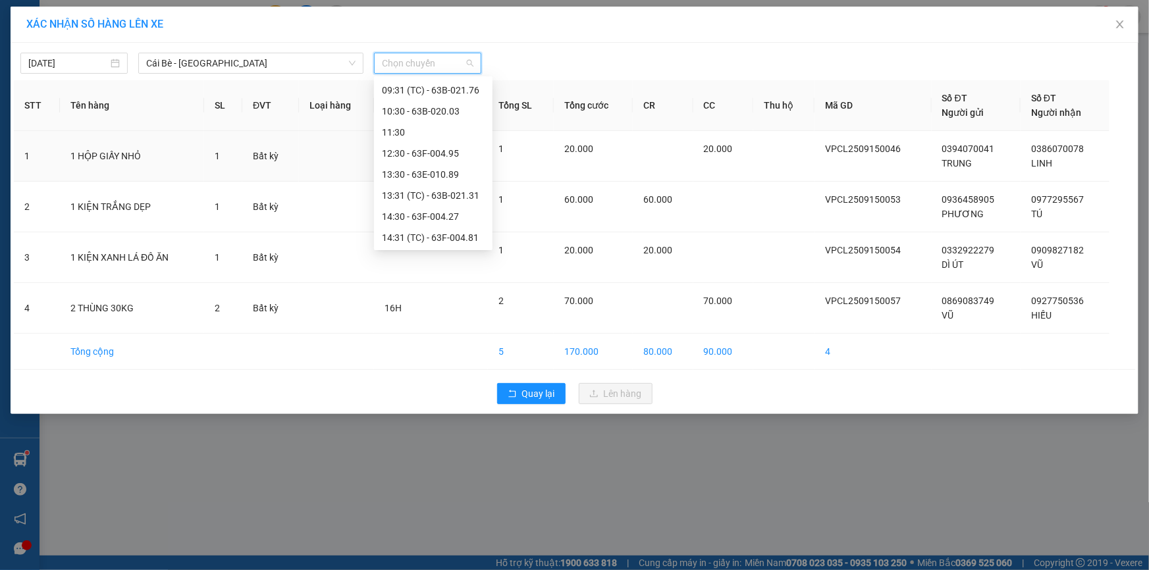
scroll to position [336, 0]
click at [452, 213] on div "15:30 - 63B-021.91" at bounding box center [433, 216] width 103 height 14
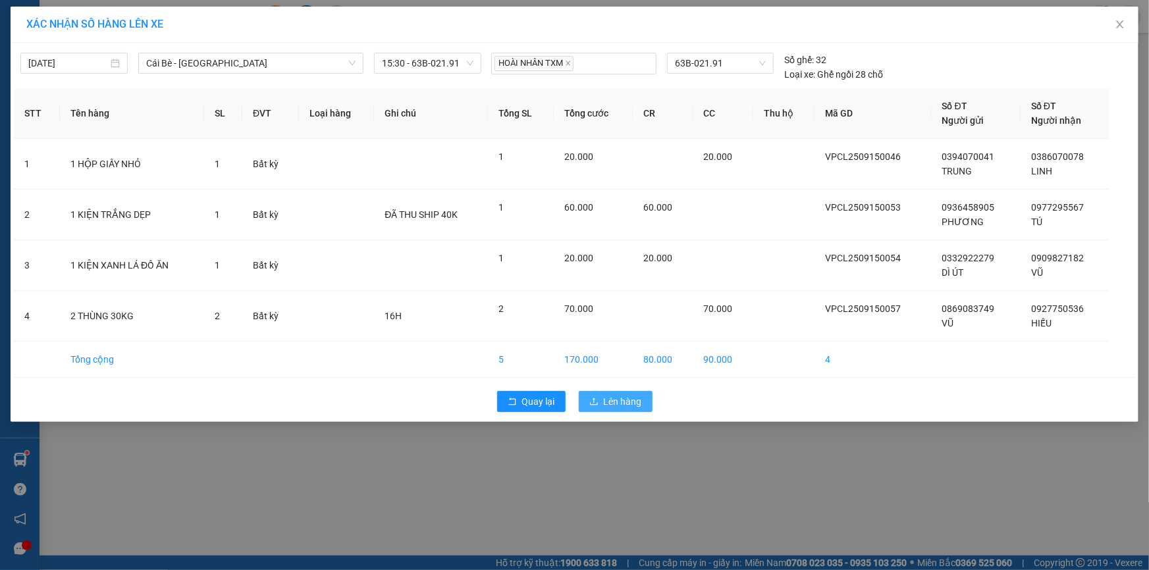
click at [621, 406] on span "Lên hàng" at bounding box center [623, 401] width 38 height 14
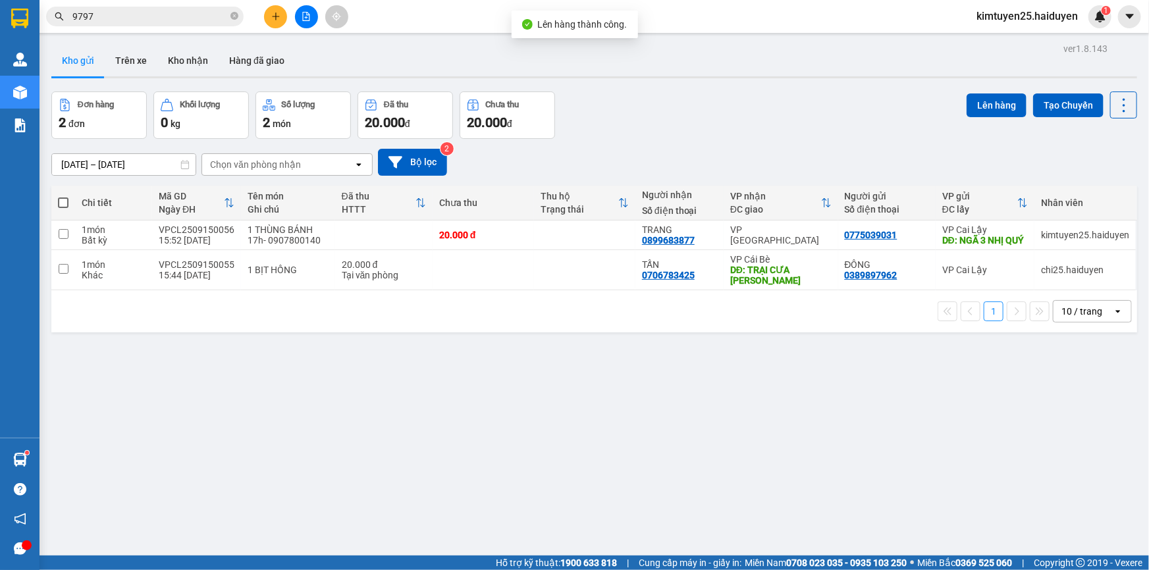
click at [741, 99] on div "Đơn hàng 2 đơn Khối lượng 0 kg Số lượng 2 món Đã thu 20.000 đ Chưa thu 20.000 đ…" at bounding box center [594, 115] width 1086 height 47
click at [760, 102] on div "Đơn hàng 2 đơn Khối lượng 0 kg Số lượng 2 món Đã thu 20.000 đ Chưa thu 20.000 đ…" at bounding box center [594, 115] width 1086 height 47
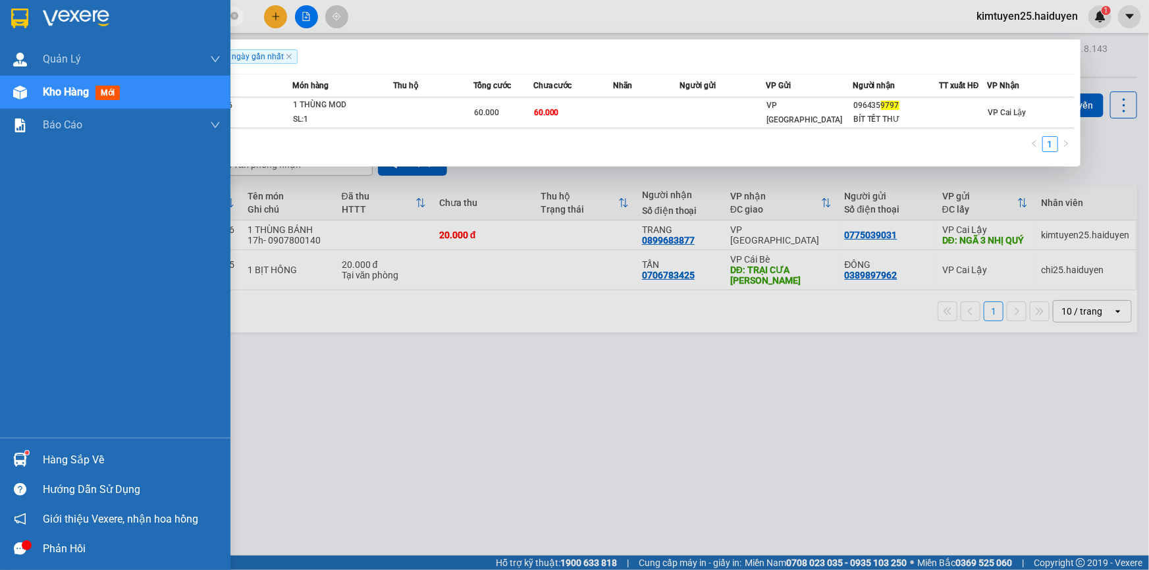
drag, startPoint x: 115, startPoint y: 15, endPoint x: 11, endPoint y: 30, distance: 105.1
click at [11, 30] on section "Kết quả tìm kiếm ( 1 ) Bộ lọc Gửi 3 ngày gần nhất Mã ĐH Trạng thái Món hàng Thu…" at bounding box center [574, 285] width 1149 height 570
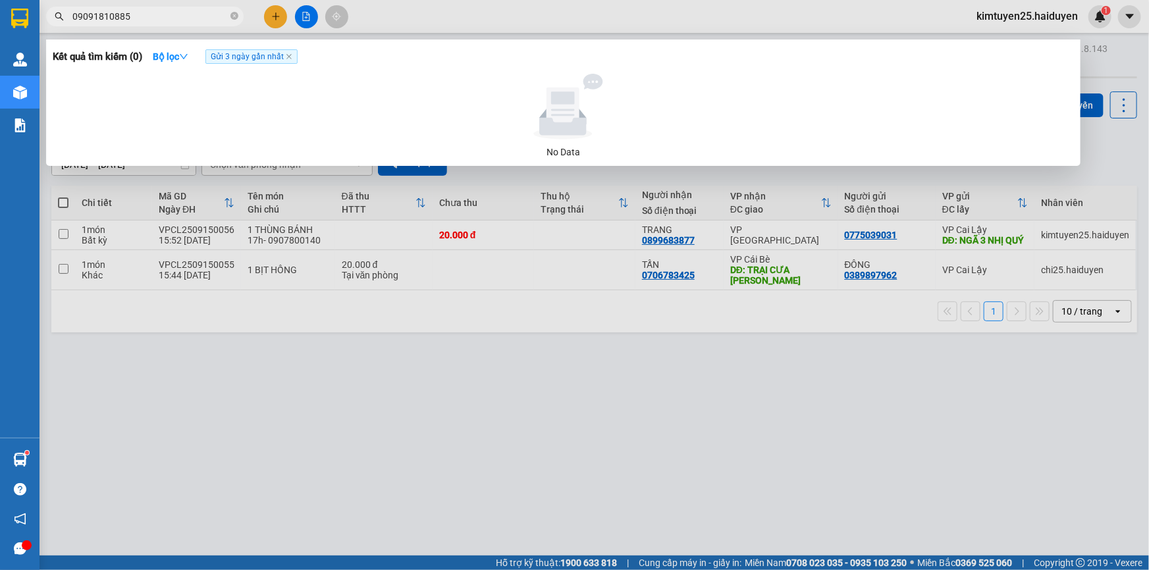
click at [113, 13] on input "09091810885" at bounding box center [149, 16] width 155 height 14
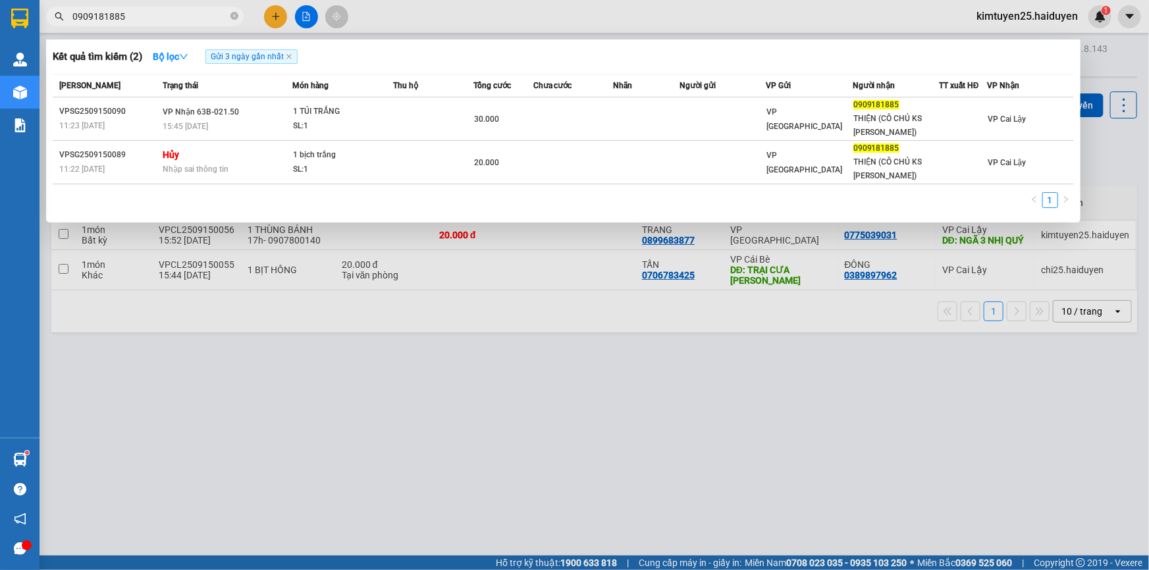
type input "0909181885"
click at [280, 20] on div at bounding box center [574, 285] width 1149 height 570
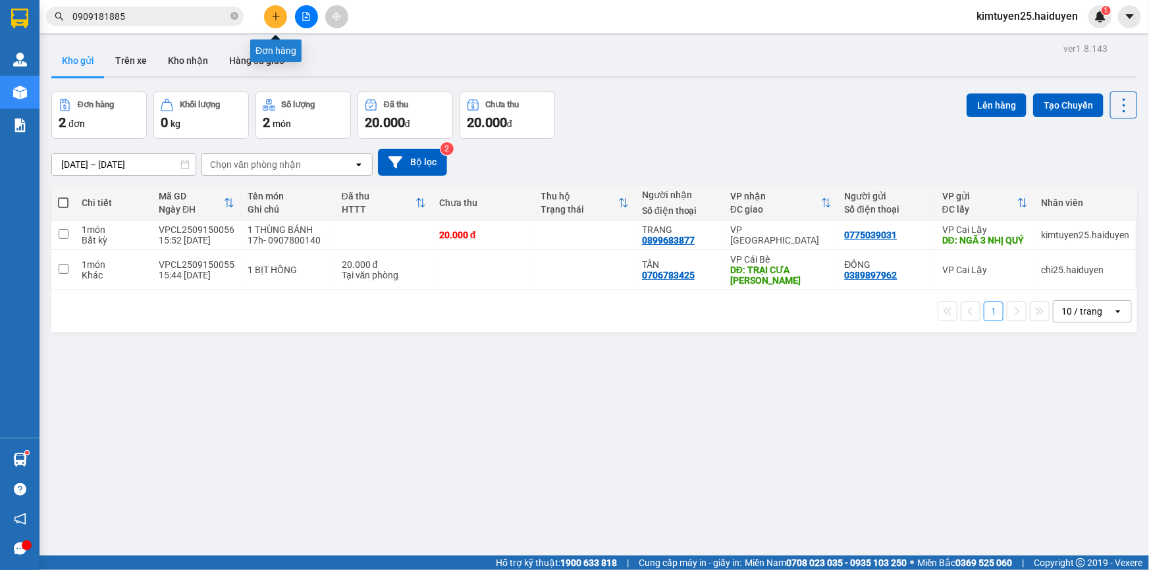
click at [275, 21] on button at bounding box center [275, 16] width 23 height 23
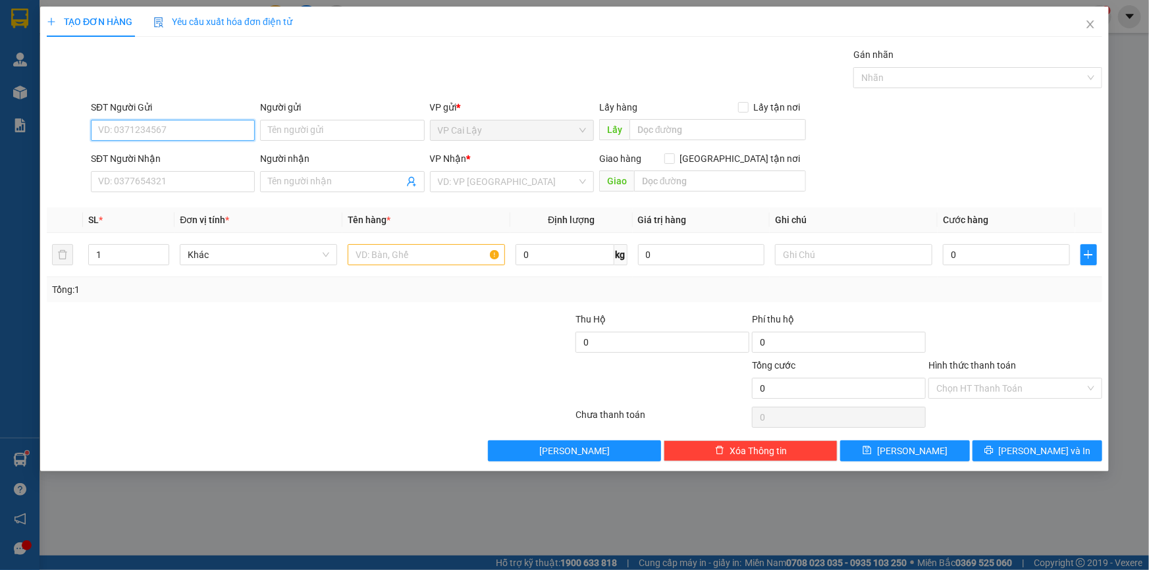
click at [161, 130] on input "SĐT Người Gửi" at bounding box center [173, 130] width 164 height 21
click at [144, 175] on input "SĐT Người Nhận" at bounding box center [173, 181] width 164 height 21
click at [1095, 22] on icon "close" at bounding box center [1090, 24] width 11 height 11
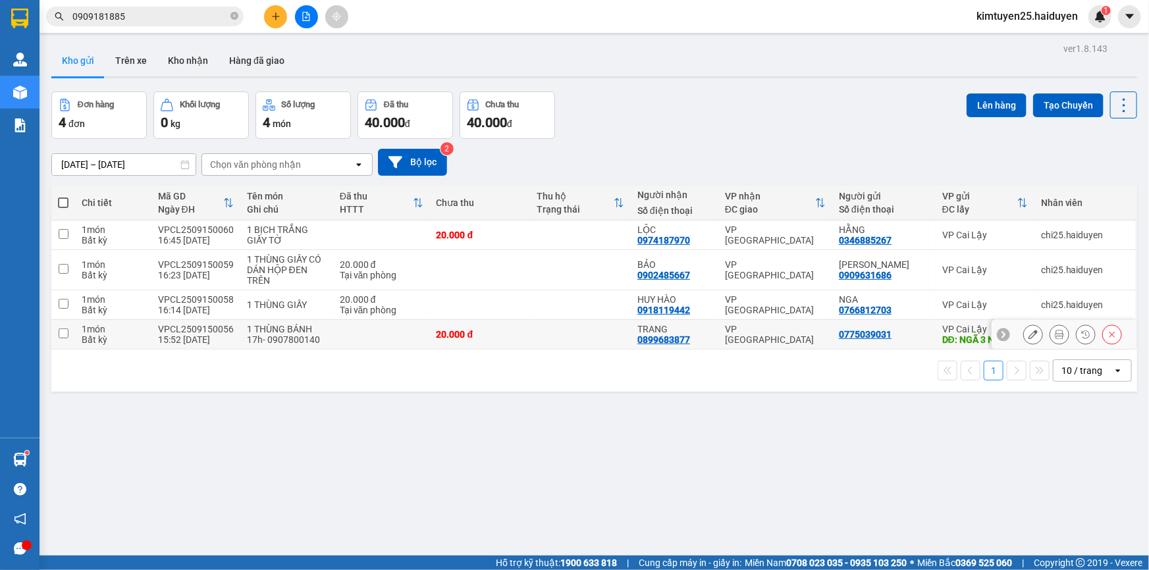
click at [547, 349] on td at bounding box center [580, 335] width 101 height 30
checkbox input "true"
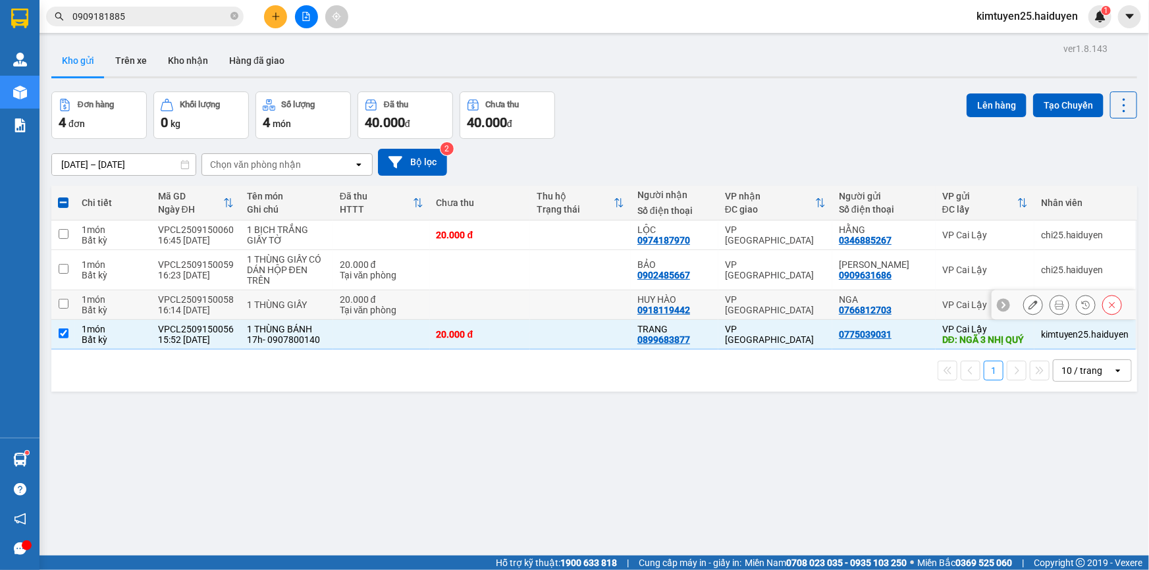
click at [555, 296] on td at bounding box center [580, 305] width 101 height 30
checkbox input "true"
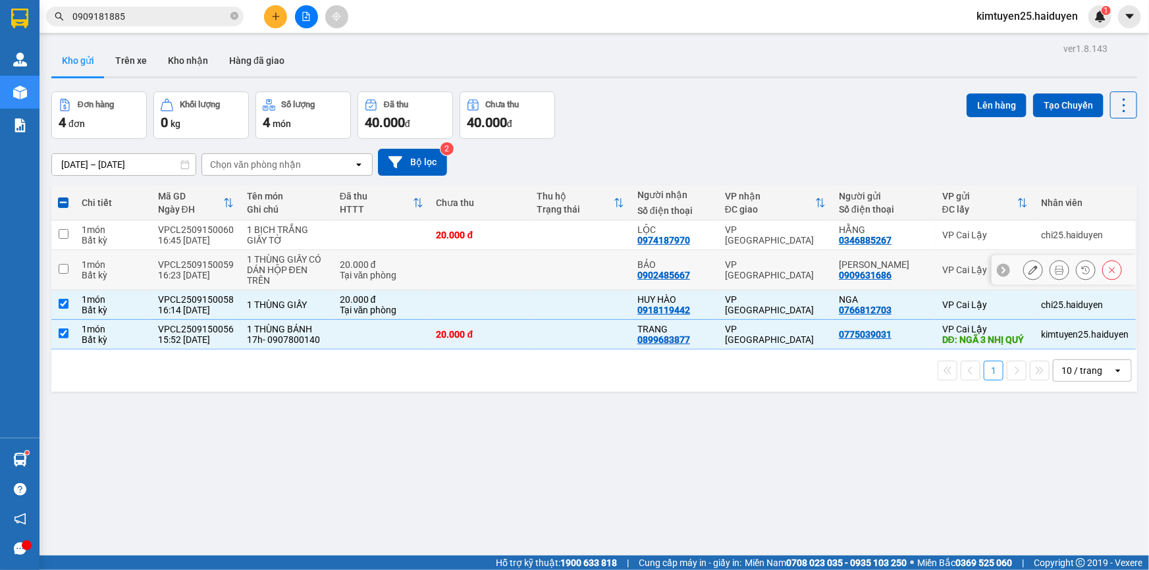
click at [545, 265] on td at bounding box center [580, 270] width 101 height 40
checkbox input "true"
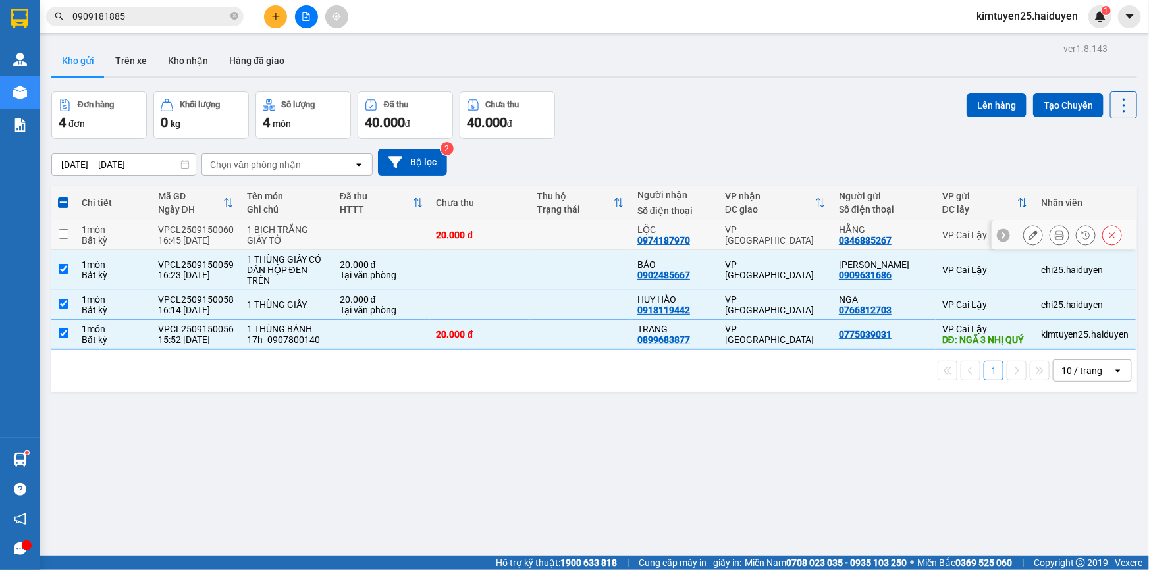
click at [556, 234] on td at bounding box center [580, 236] width 101 height 30
checkbox input "true"
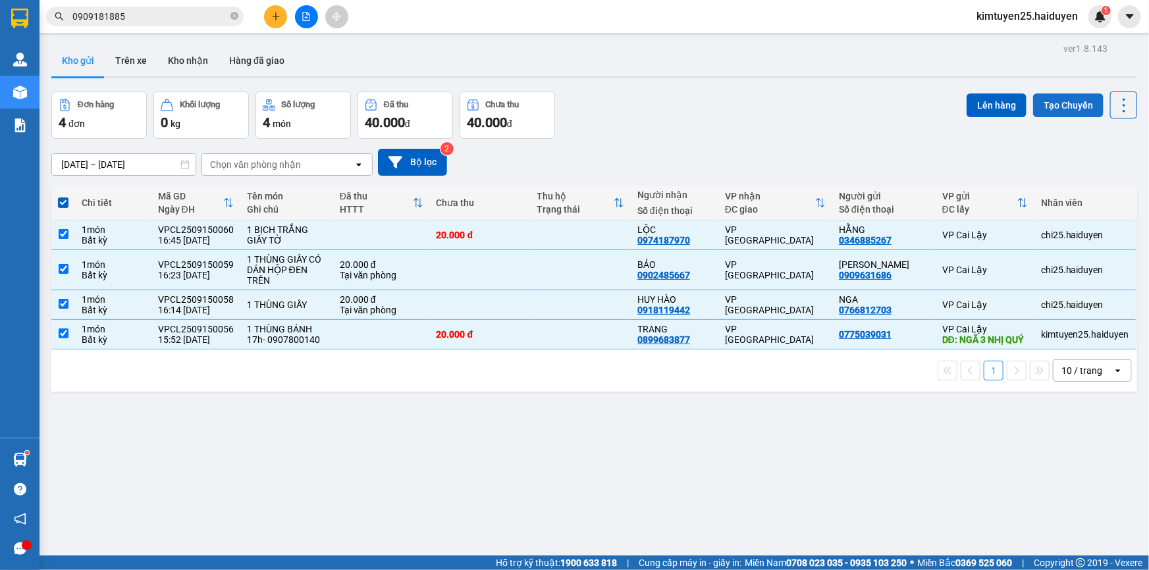
click at [1063, 106] on button "Tạo Chuyến" at bounding box center [1068, 106] width 70 height 24
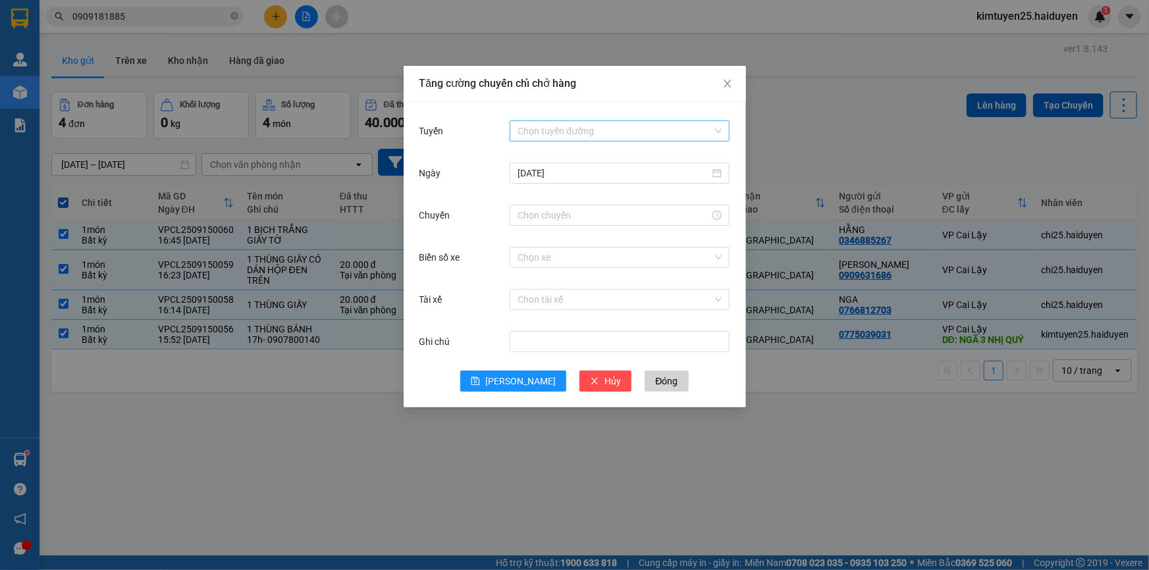
click at [579, 129] on input "Tuyến" at bounding box center [615, 131] width 195 height 20
click at [562, 180] on div "Cái Bè - [GEOGRAPHIC_DATA]" at bounding box center [620, 178] width 204 height 14
click at [543, 213] on input "Chuyến" at bounding box center [614, 215] width 192 height 14
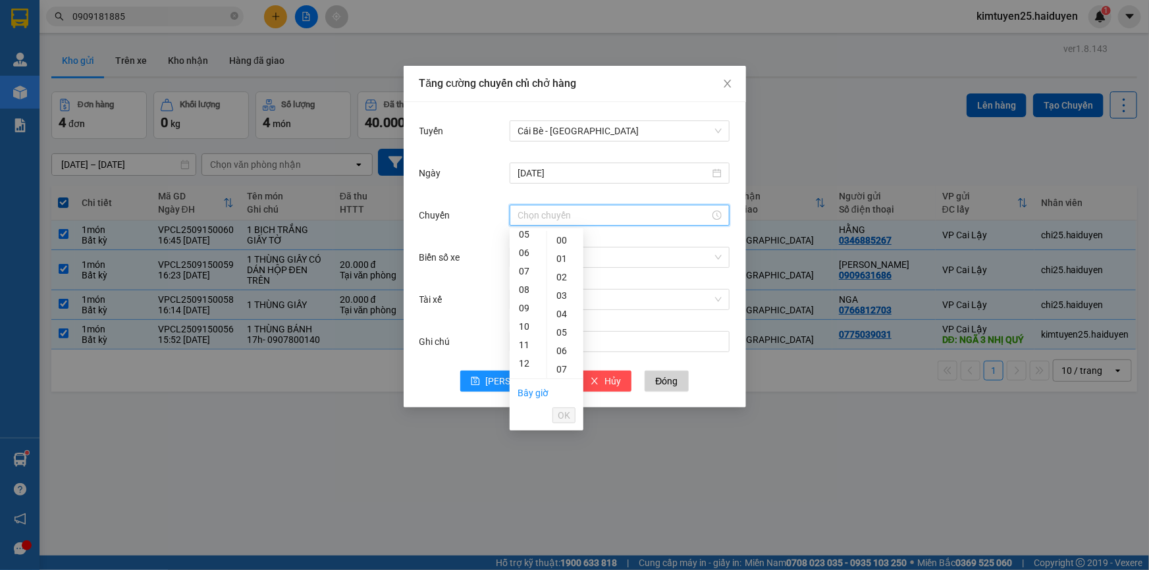
scroll to position [119, 0]
click at [525, 304] on div "16" at bounding box center [528, 305] width 37 height 18
click at [558, 306] on div "31" at bounding box center [565, 312] width 36 height 18
type input "16:31"
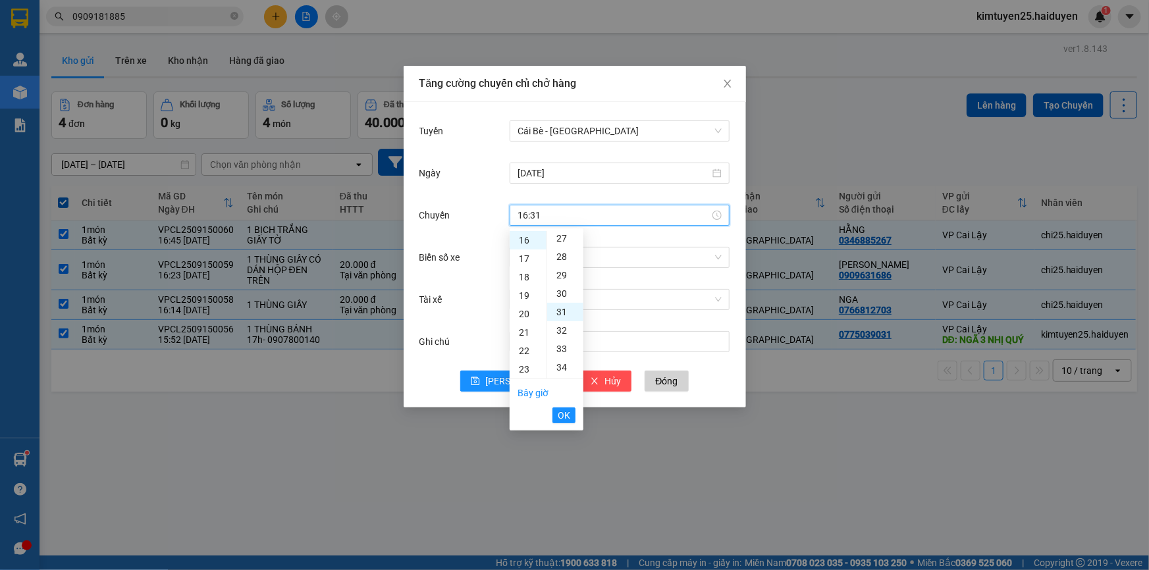
scroll to position [572, 0]
click at [558, 406] on li "OK" at bounding box center [563, 415] width 23 height 22
click at [568, 413] on span "OK" at bounding box center [564, 415] width 13 height 14
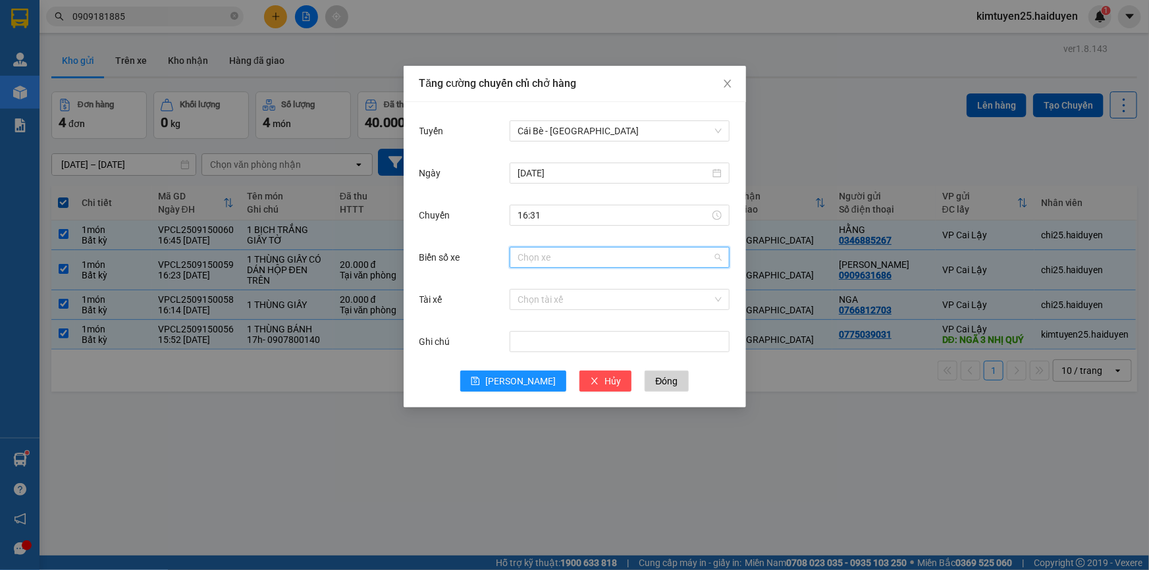
click at [560, 260] on input "Biển số xe" at bounding box center [615, 258] width 195 height 20
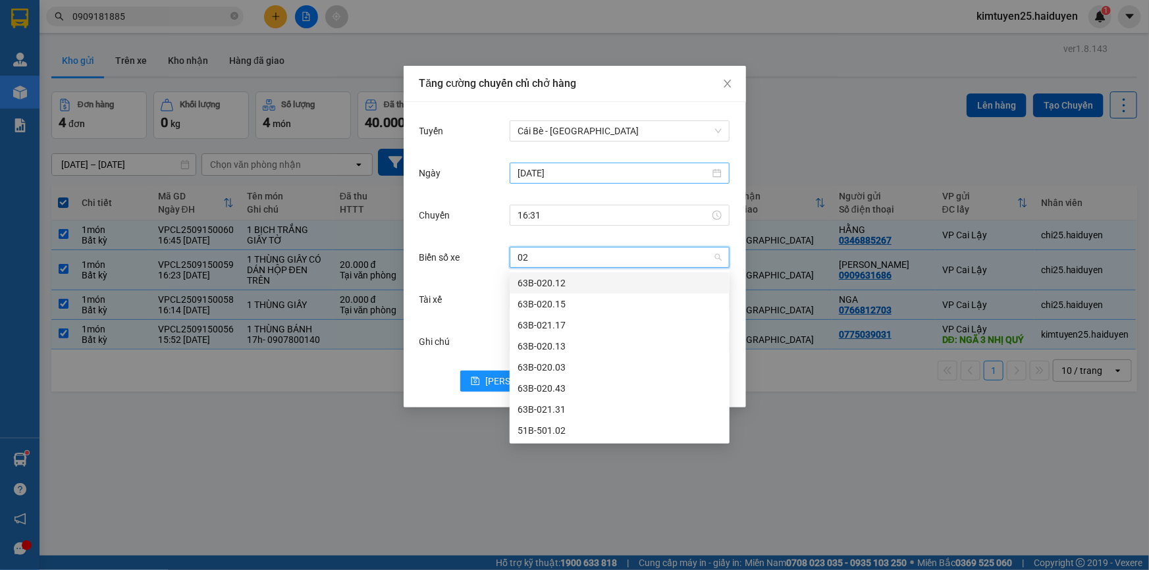
type input "0"
type input "04"
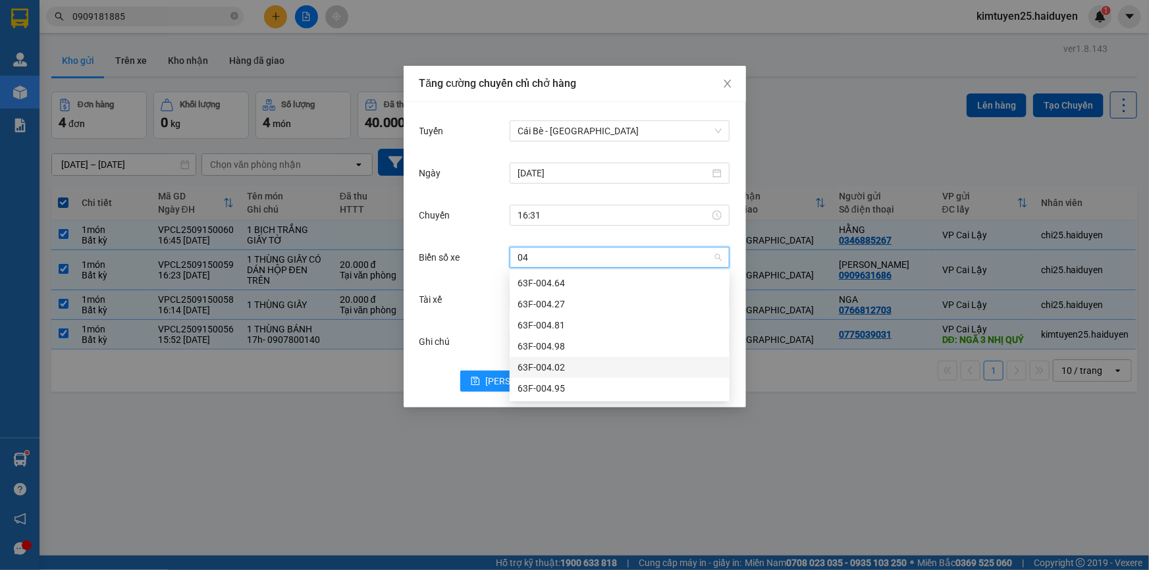
click at [554, 365] on div "63F-004.02" at bounding box center [620, 367] width 204 height 14
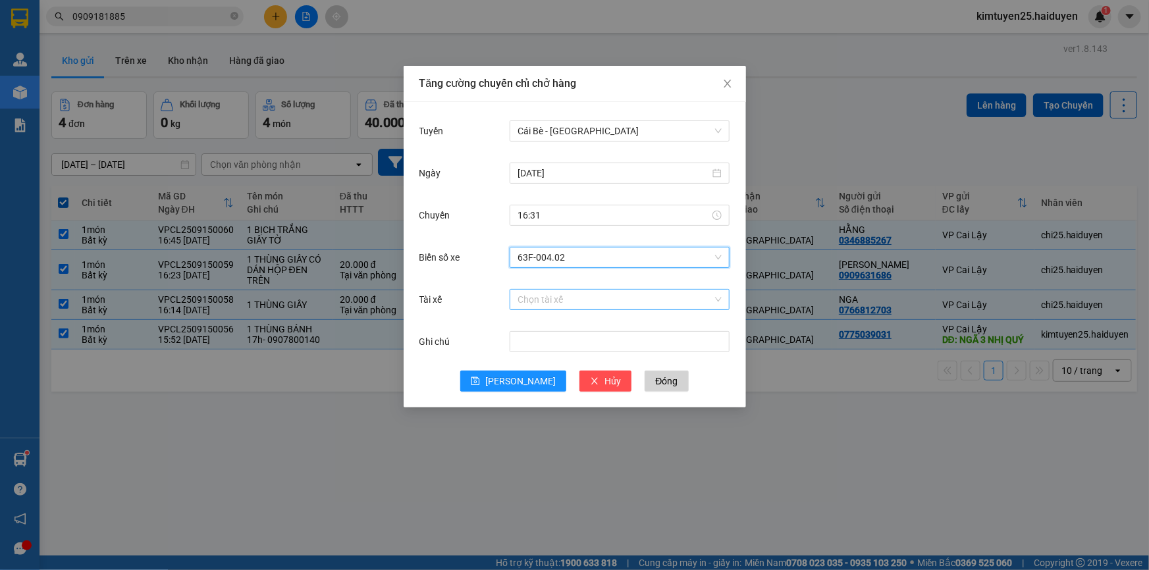
click at [539, 299] on input "Tài xế" at bounding box center [615, 300] width 195 height 20
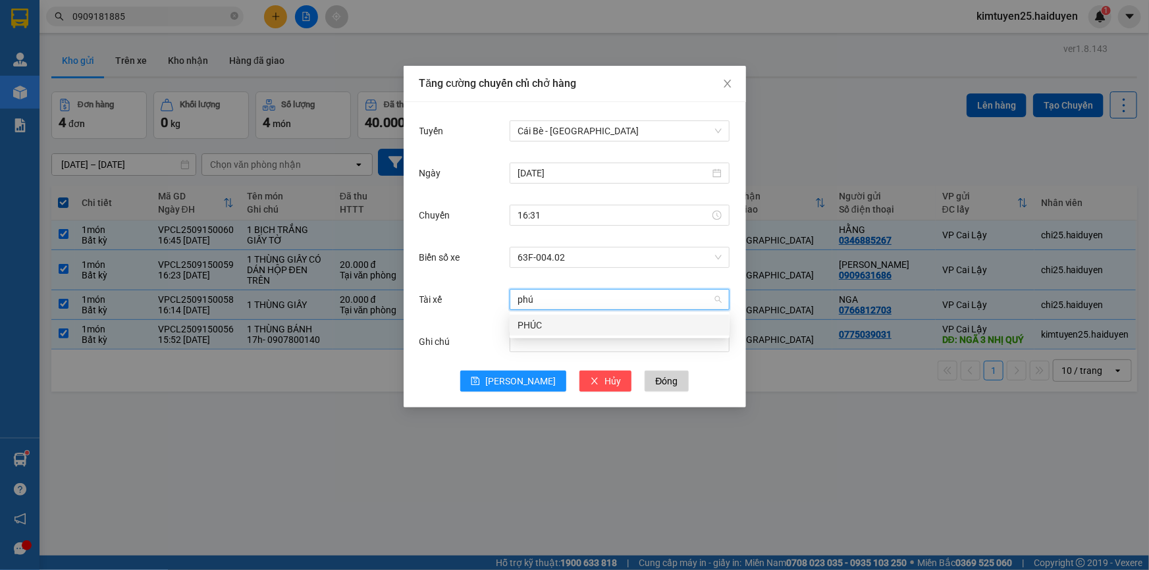
type input "phúc"
click at [521, 321] on div "PHÚC" at bounding box center [620, 325] width 204 height 14
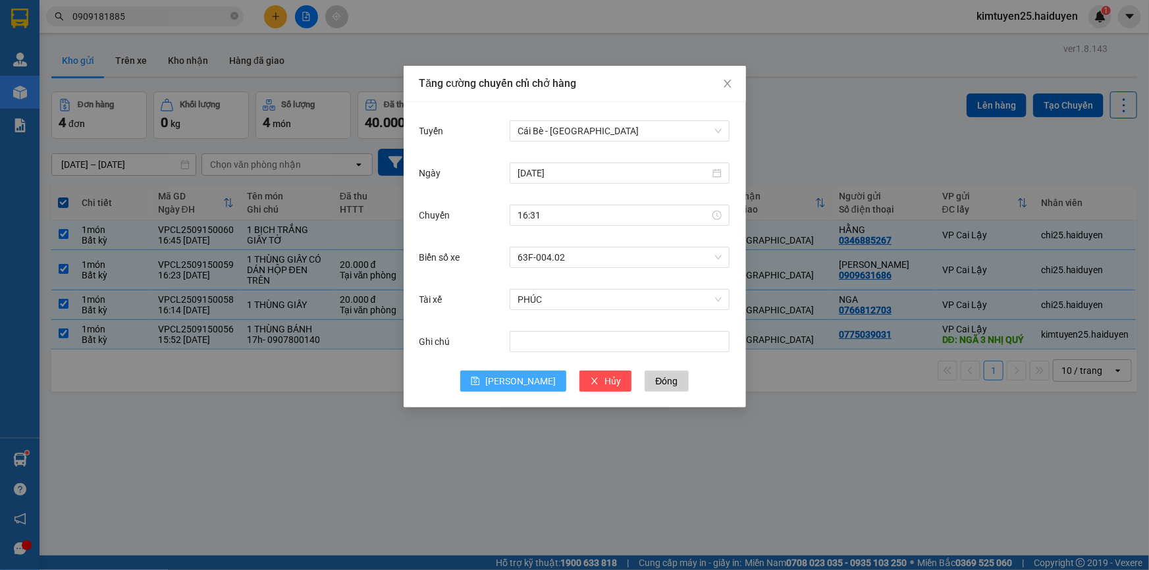
click at [522, 375] on span "[PERSON_NAME]" at bounding box center [520, 381] width 70 height 14
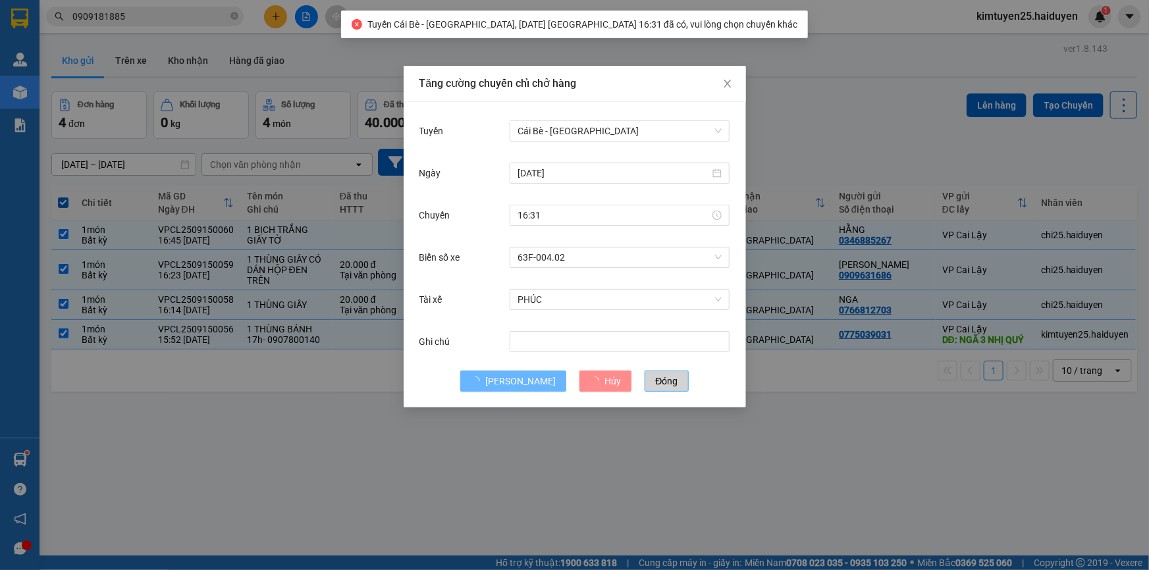
click at [653, 372] on button "Đóng" at bounding box center [666, 381] width 43 height 21
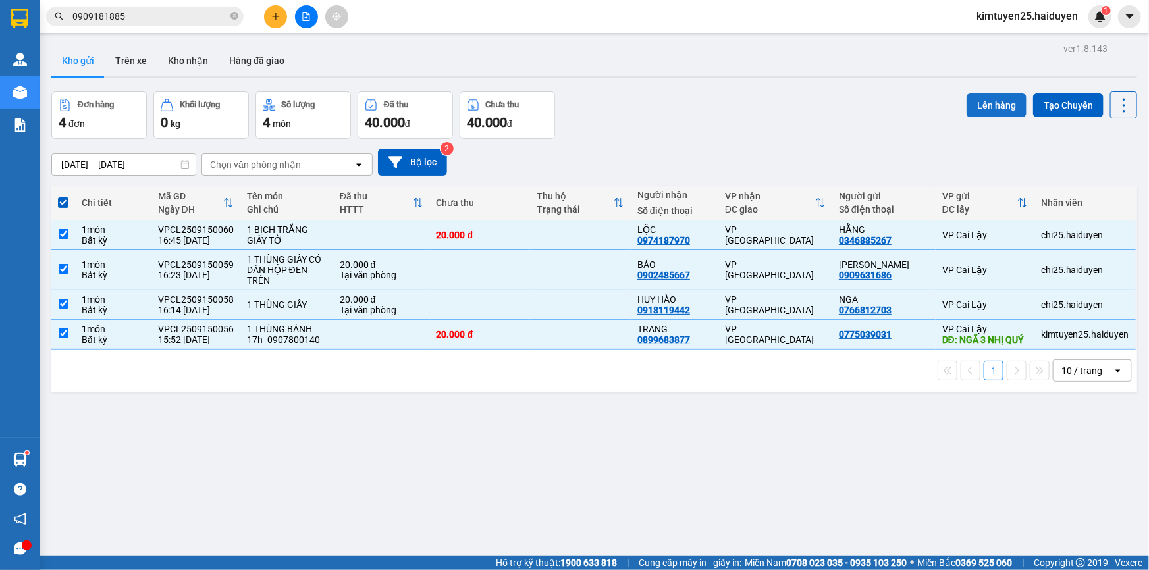
click at [990, 109] on button "Lên hàng" at bounding box center [997, 106] width 60 height 24
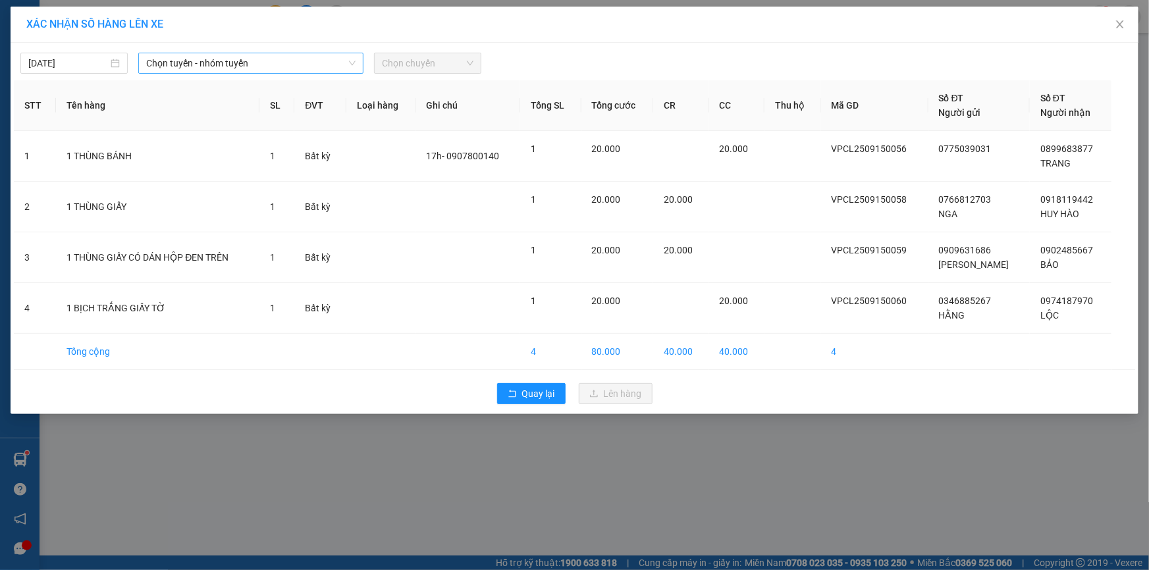
click at [226, 65] on span "Chọn tuyến - nhóm tuyến" at bounding box center [250, 63] width 209 height 20
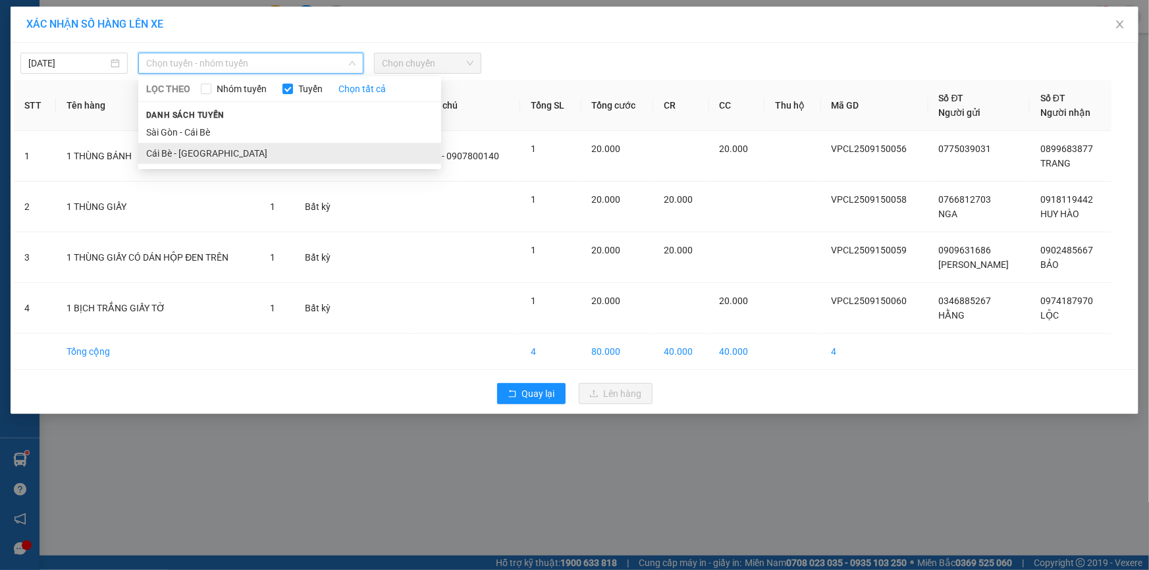
click at [211, 152] on li "Cái Bè - [GEOGRAPHIC_DATA]" at bounding box center [289, 153] width 303 height 21
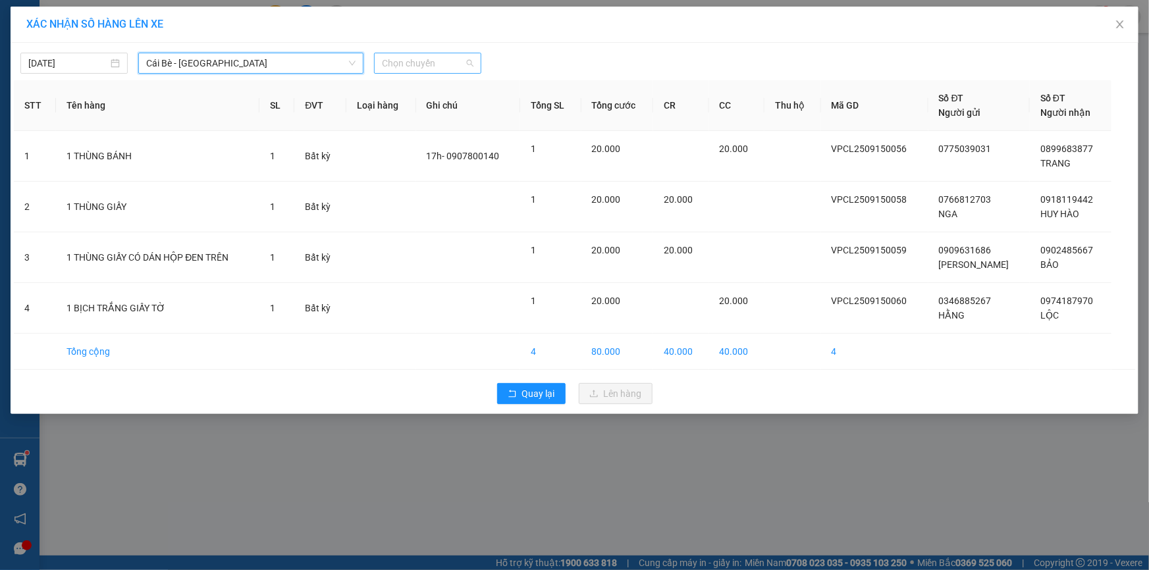
click at [412, 65] on span "Chọn chuyến" at bounding box center [428, 63] width 92 height 20
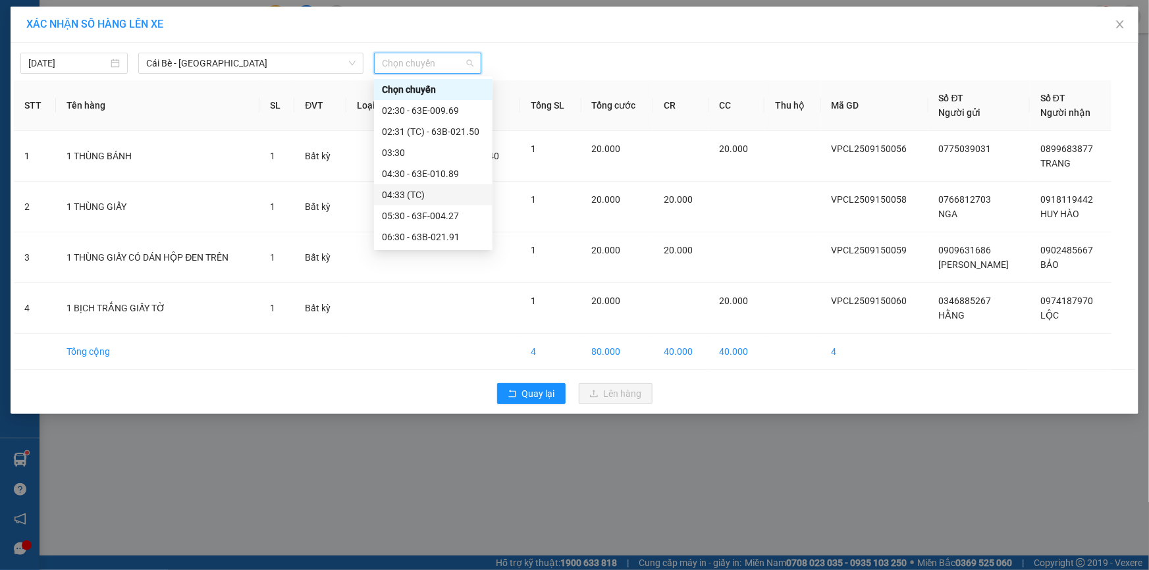
click at [481, 196] on div "04:33 (TC)" at bounding box center [433, 194] width 119 height 21
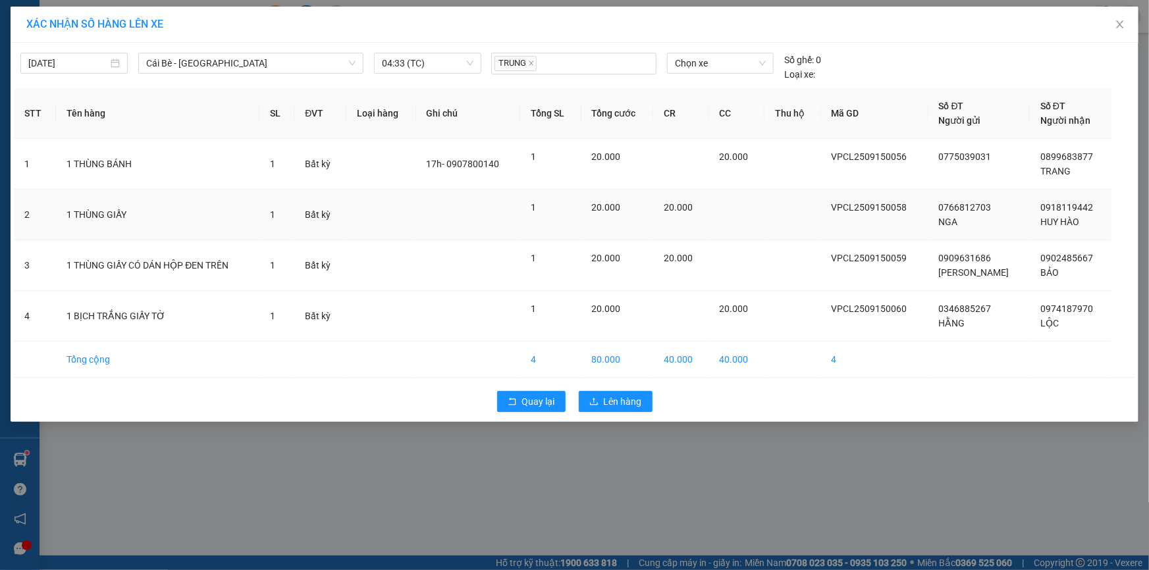
click at [487, 204] on td at bounding box center [468, 215] width 105 height 51
click at [439, 64] on span "04:33 (TC)" at bounding box center [428, 63] width 92 height 20
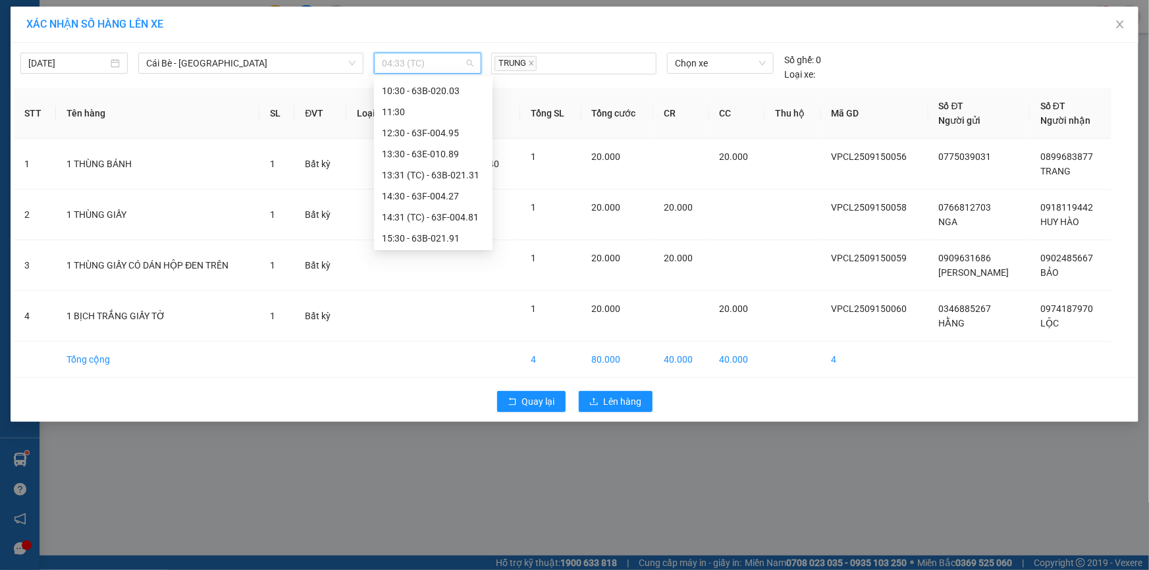
scroll to position [358, 0]
click at [468, 236] on div "16:31 (TC) - 63F-004.02" at bounding box center [433, 237] width 103 height 14
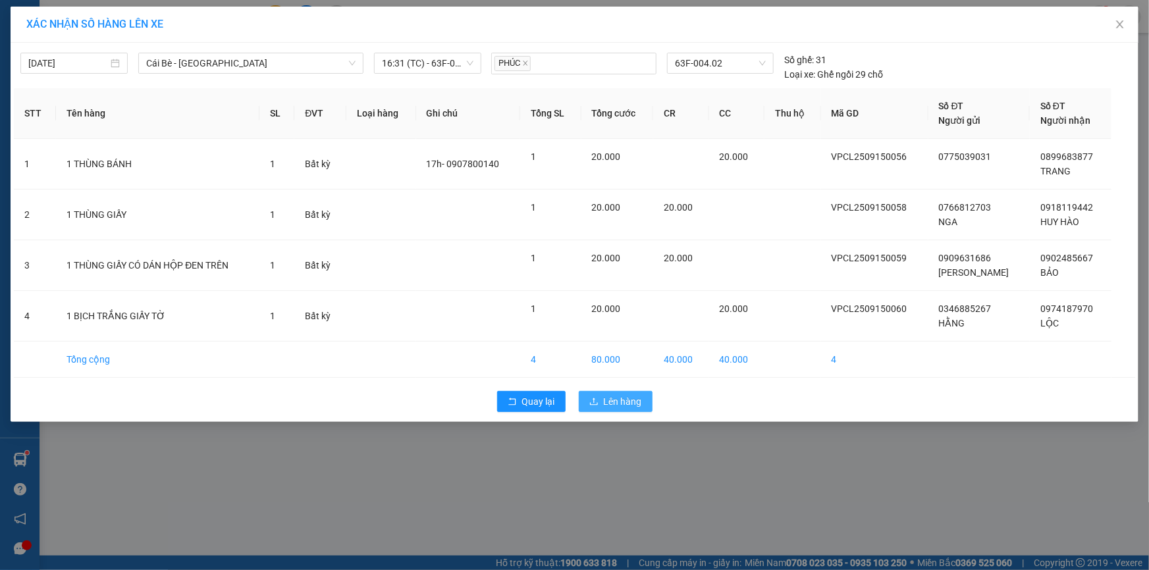
click at [630, 402] on span "Lên hàng" at bounding box center [623, 401] width 38 height 14
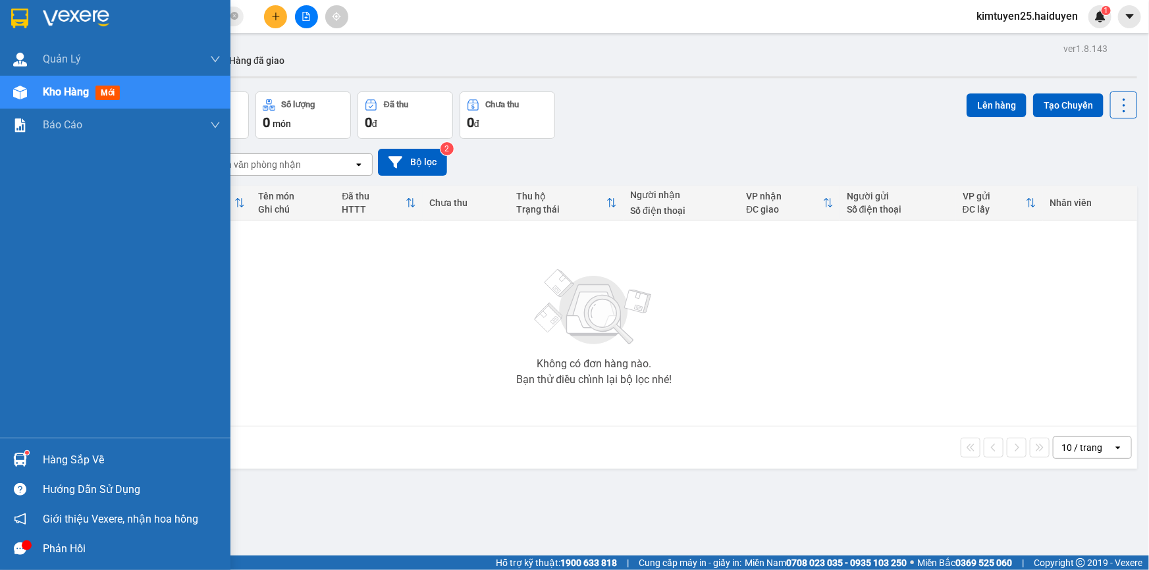
click at [70, 82] on div "Kho hàng mới" at bounding box center [132, 92] width 178 height 33
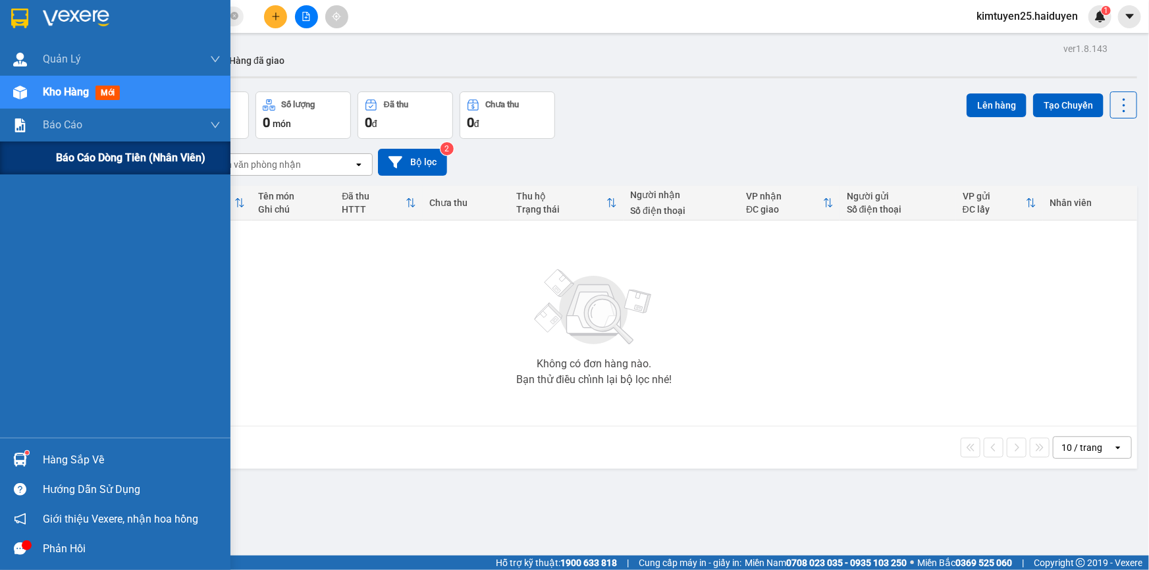
click at [142, 163] on span "Báo cáo dòng tiền (nhân viên)" at bounding box center [130, 157] width 149 height 16
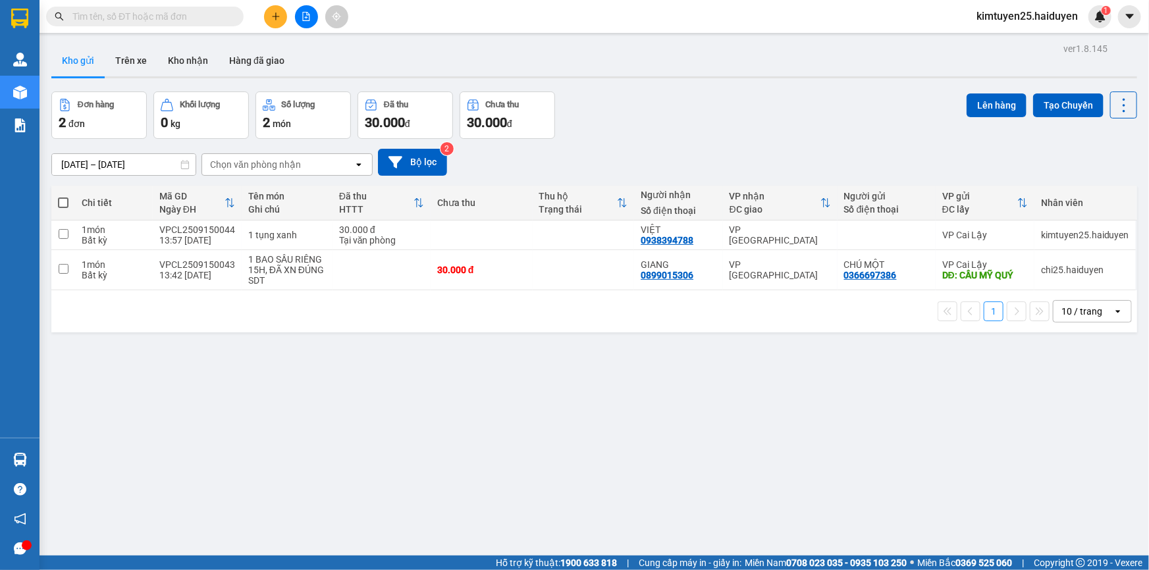
click at [283, 13] on button at bounding box center [275, 16] width 23 height 23
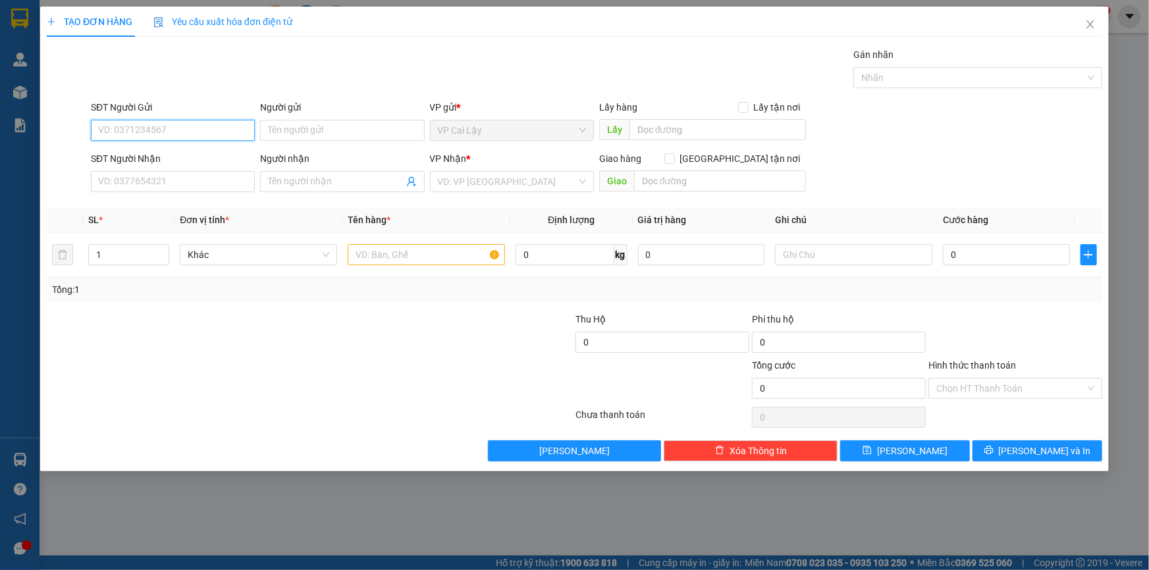
click at [157, 138] on input "SĐT Người Gửi" at bounding box center [173, 130] width 164 height 21
click at [238, 157] on div "SĐT Người Nhận" at bounding box center [173, 158] width 164 height 14
click at [238, 171] on input "SĐT Người Nhận" at bounding box center [173, 181] width 164 height 21
click at [213, 176] on input "SĐT Người Nhận" at bounding box center [173, 181] width 164 height 21
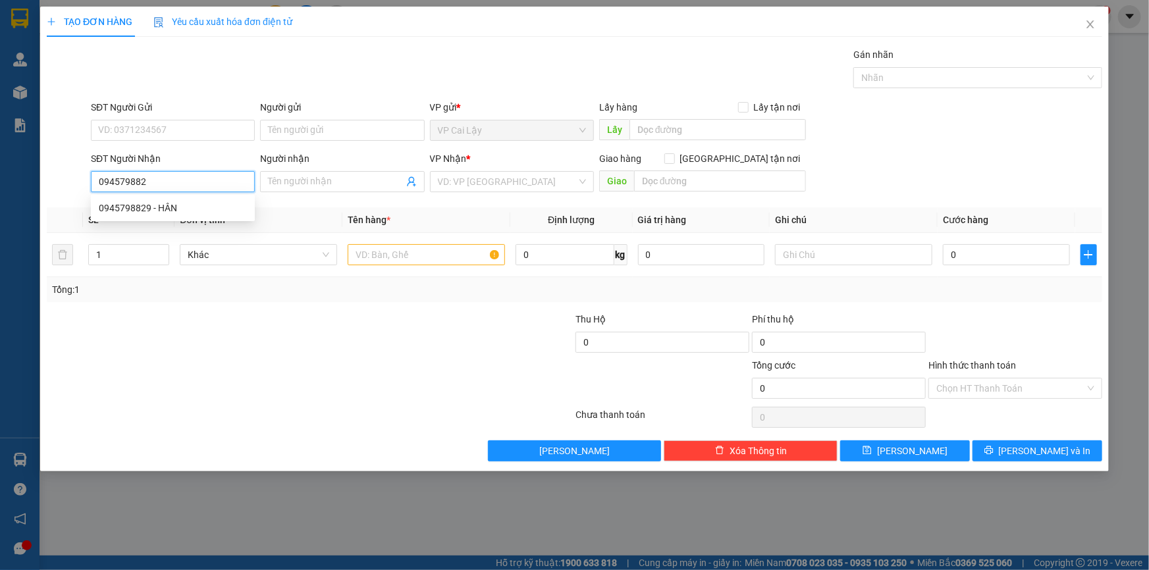
type input "0945798829"
click at [199, 203] on div "0945798829 - HÂN" at bounding box center [173, 208] width 148 height 14
type input "HÂN"
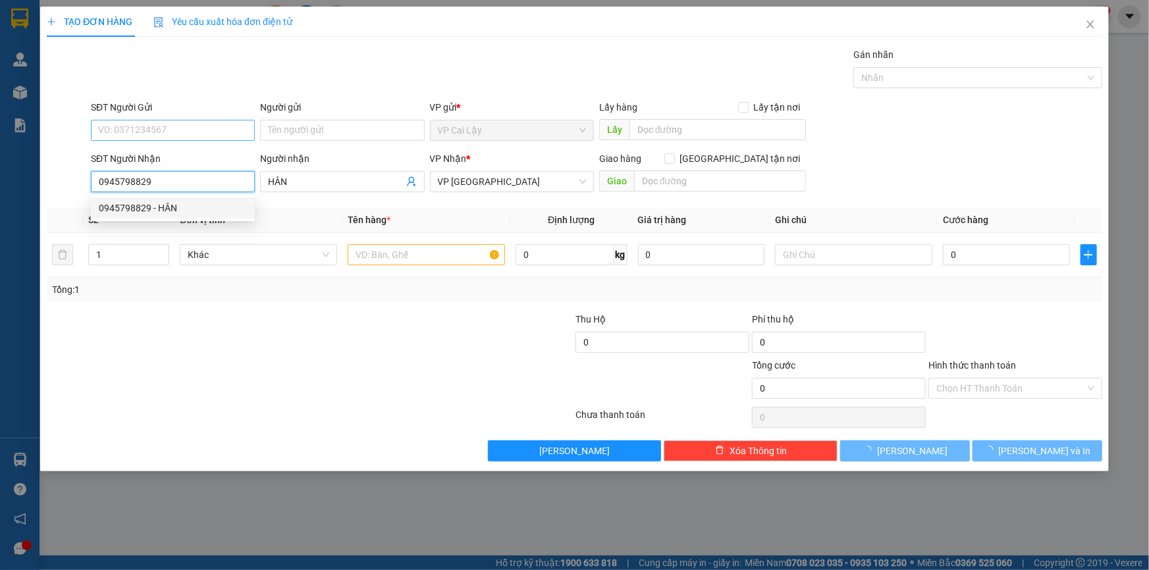
type input "20.000"
type input "0945798829"
drag, startPoint x: 172, startPoint y: 129, endPoint x: 172, endPoint y: 142, distance: 12.5
click at [172, 127] on input "SĐT Người Gửi" at bounding box center [173, 130] width 164 height 21
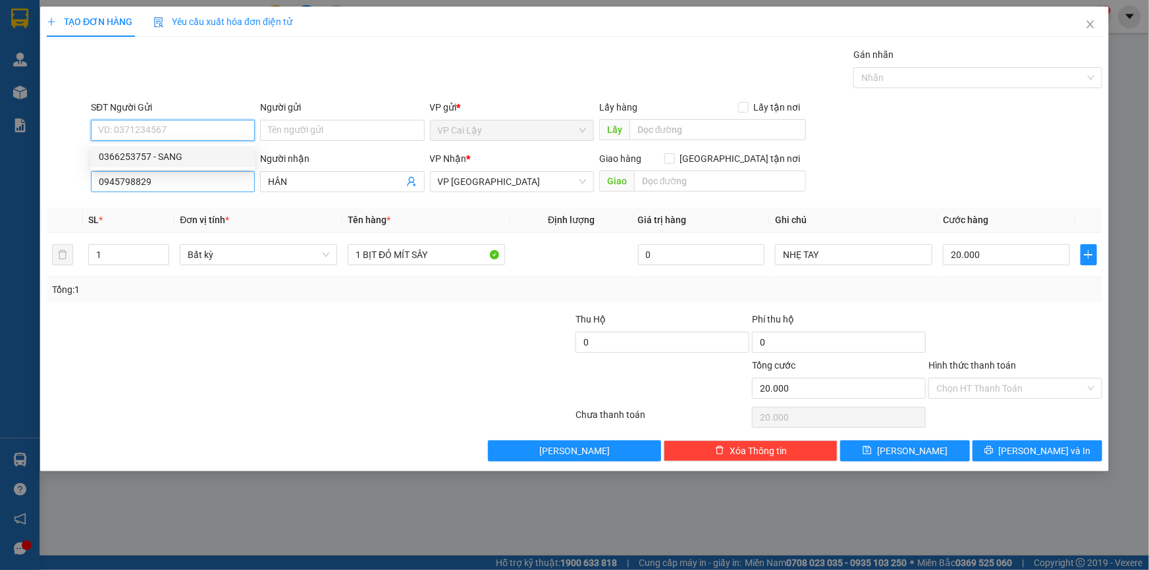
drag, startPoint x: 182, startPoint y: 159, endPoint x: 212, endPoint y: 186, distance: 41.0
click at [182, 159] on div "0366253757 - SANG" at bounding box center [173, 156] width 148 height 14
type input "0366253757"
type input "SANG"
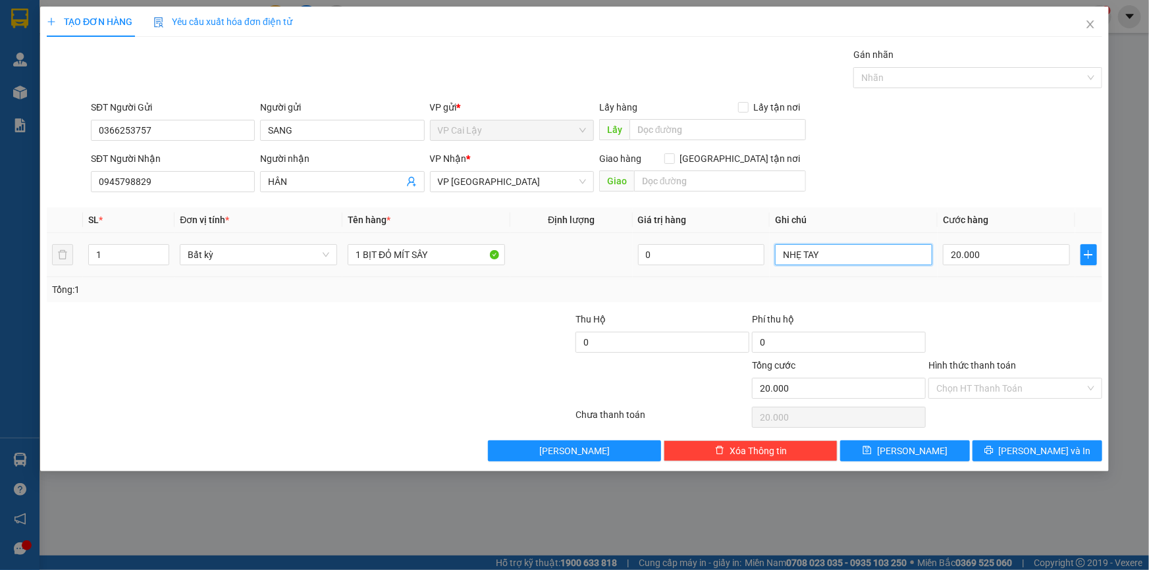
click at [836, 255] on input "NHẸ TAY" at bounding box center [853, 254] width 157 height 21
type input "NHẸ TAY - ĐỂ TRÊN DỄ VỠ"
click at [1012, 395] on input "Hình thức thanh toán" at bounding box center [1010, 389] width 149 height 20
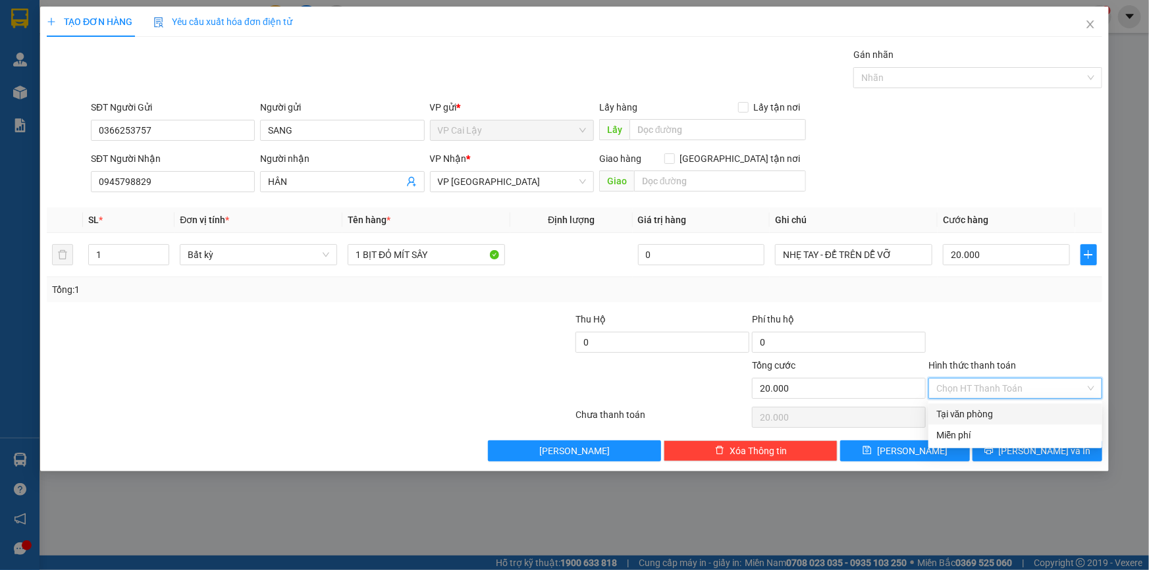
click at [1027, 416] on div "Tại văn phòng" at bounding box center [1015, 414] width 158 height 14
type input "0"
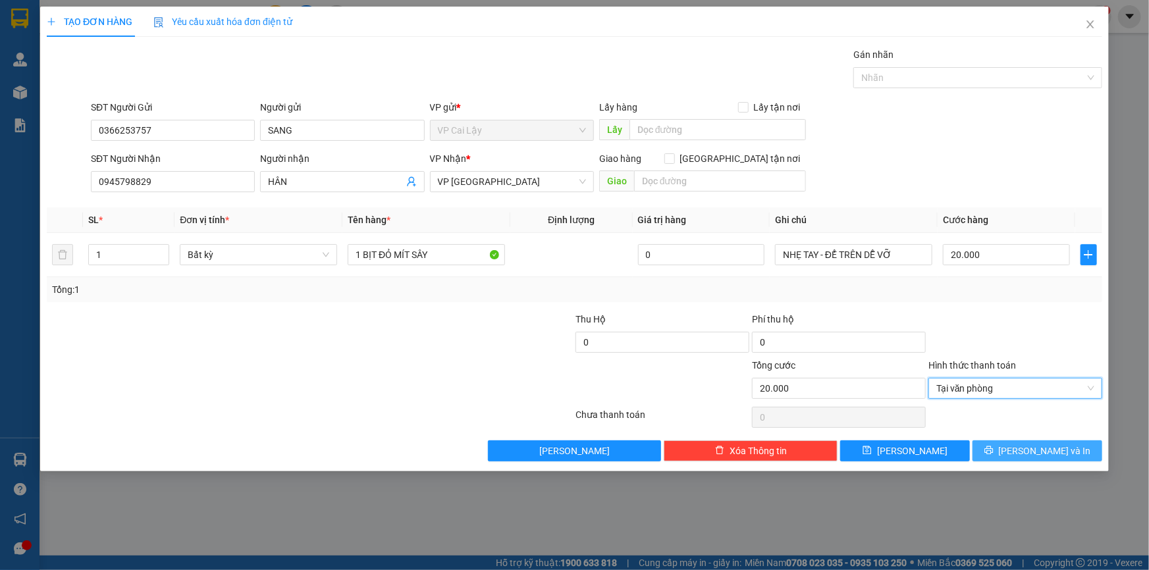
click at [1053, 454] on span "[PERSON_NAME] và In" at bounding box center [1045, 451] width 92 height 14
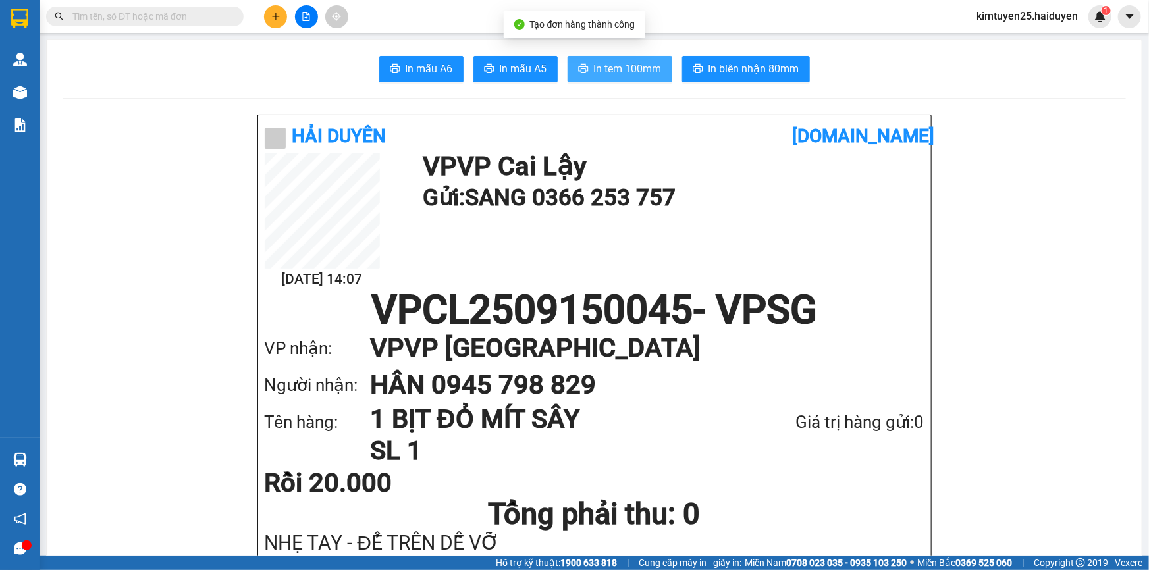
click at [626, 78] on button "In tem 100mm" at bounding box center [620, 69] width 105 height 26
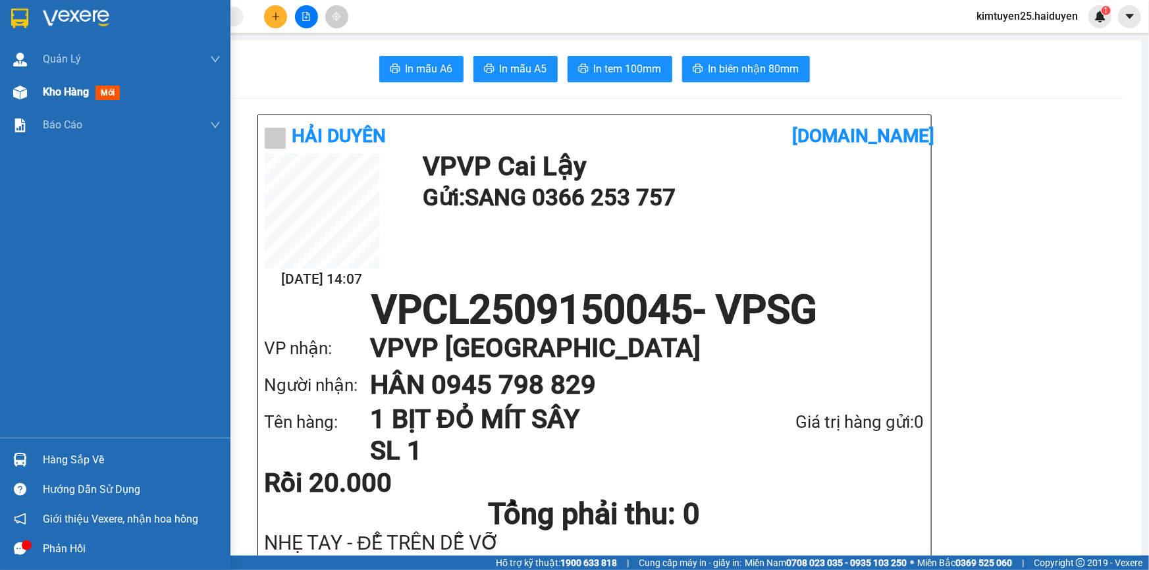
click at [80, 94] on span "Kho hàng" at bounding box center [66, 92] width 46 height 13
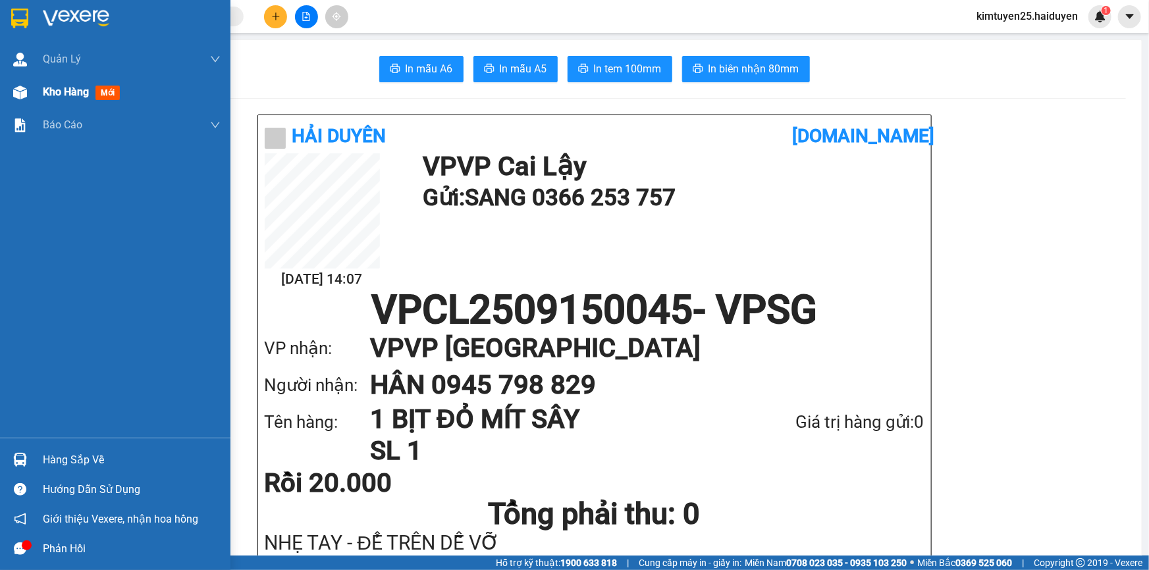
click at [80, 94] on span "Kho hàng" at bounding box center [66, 92] width 46 height 13
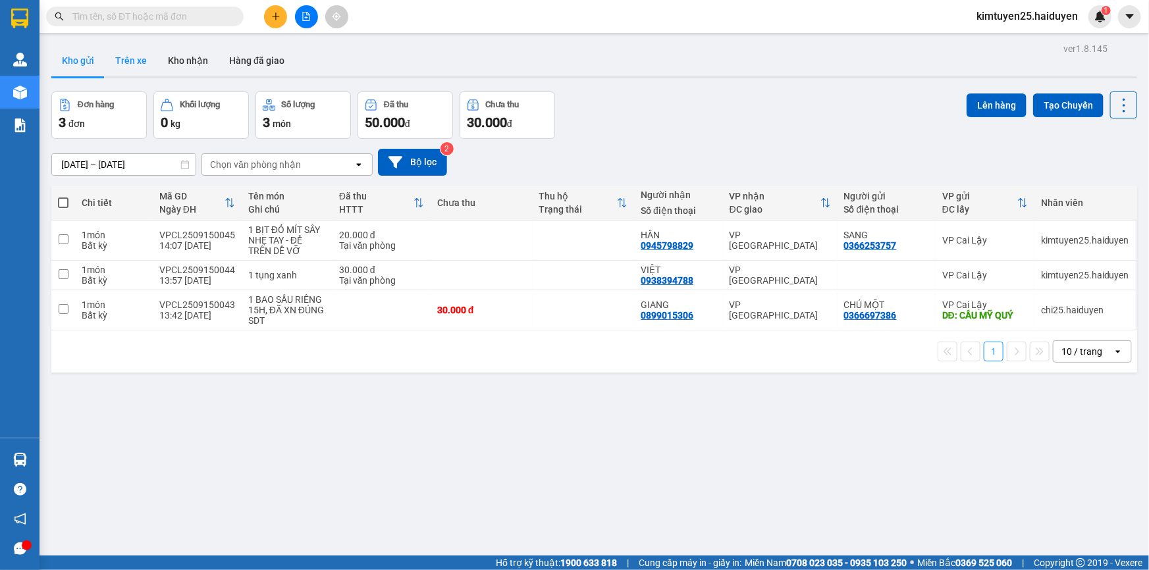
click at [124, 59] on button "Trên xe" at bounding box center [131, 61] width 53 height 32
